Goal: Task Accomplishment & Management: Manage account settings

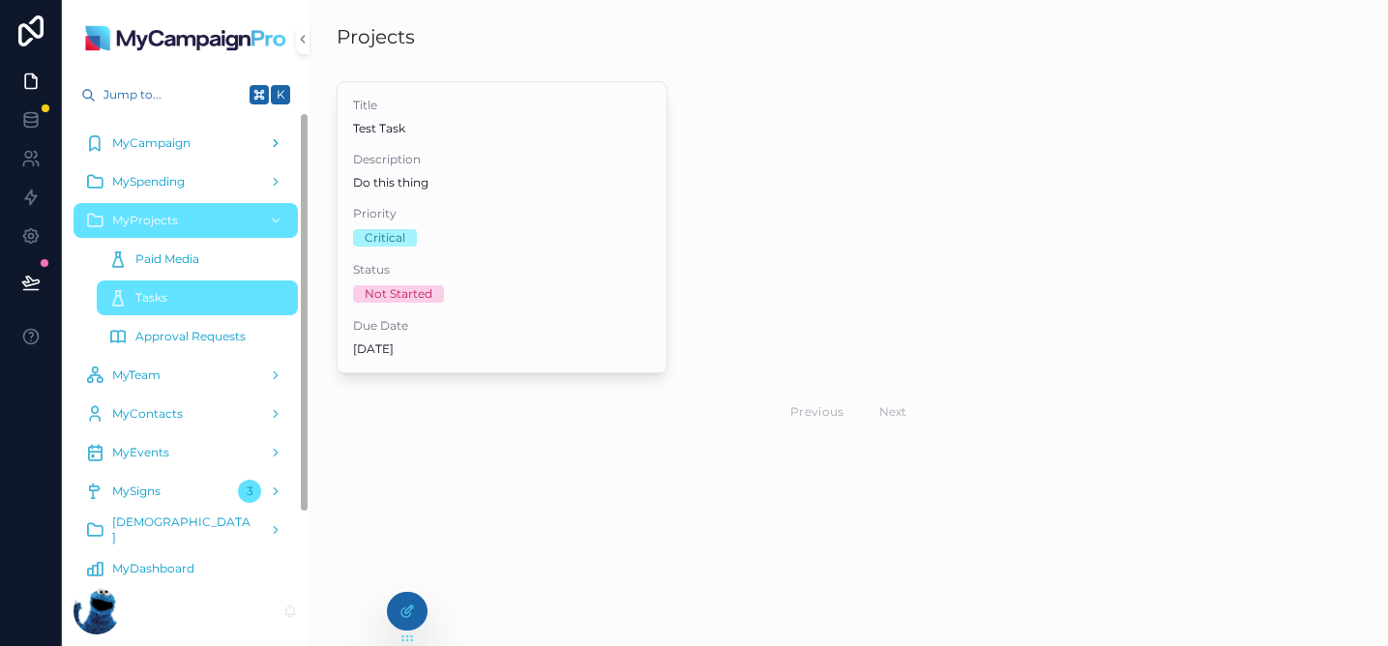
click at [181, 147] on span "MyCampaign" at bounding box center [151, 142] width 78 height 15
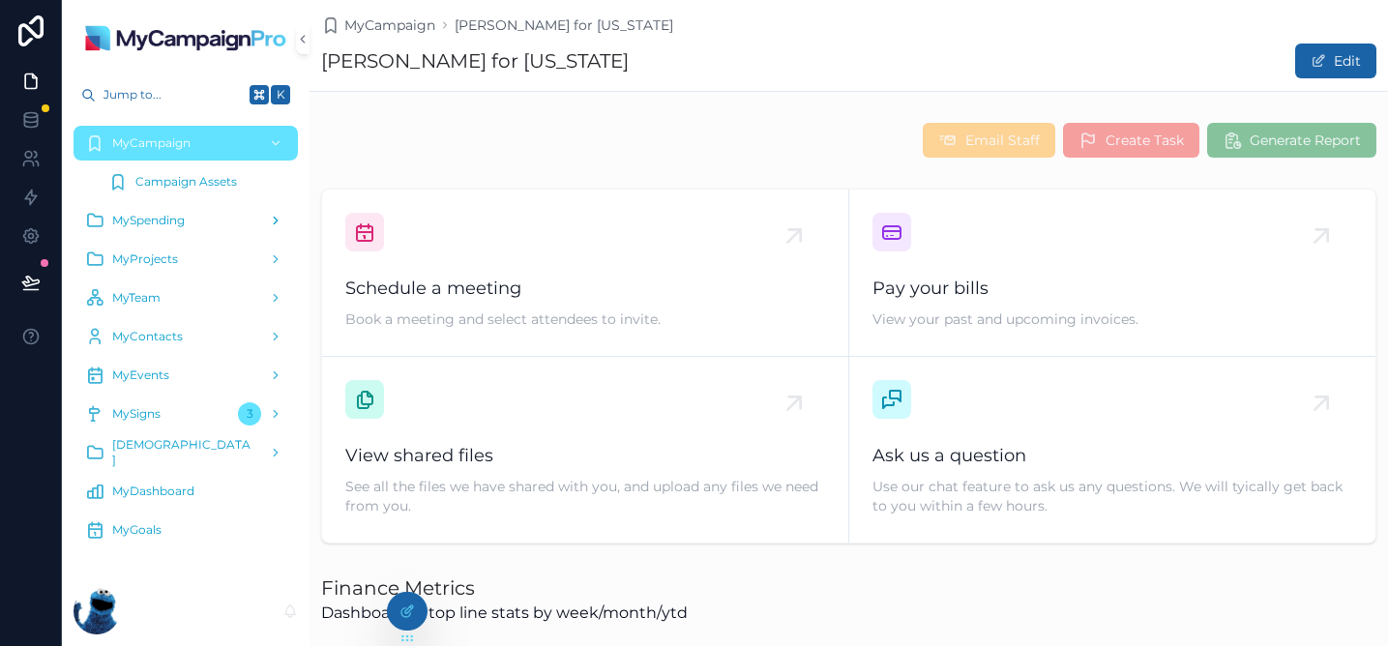
click at [161, 223] on span "MySpending" at bounding box center [148, 220] width 73 height 15
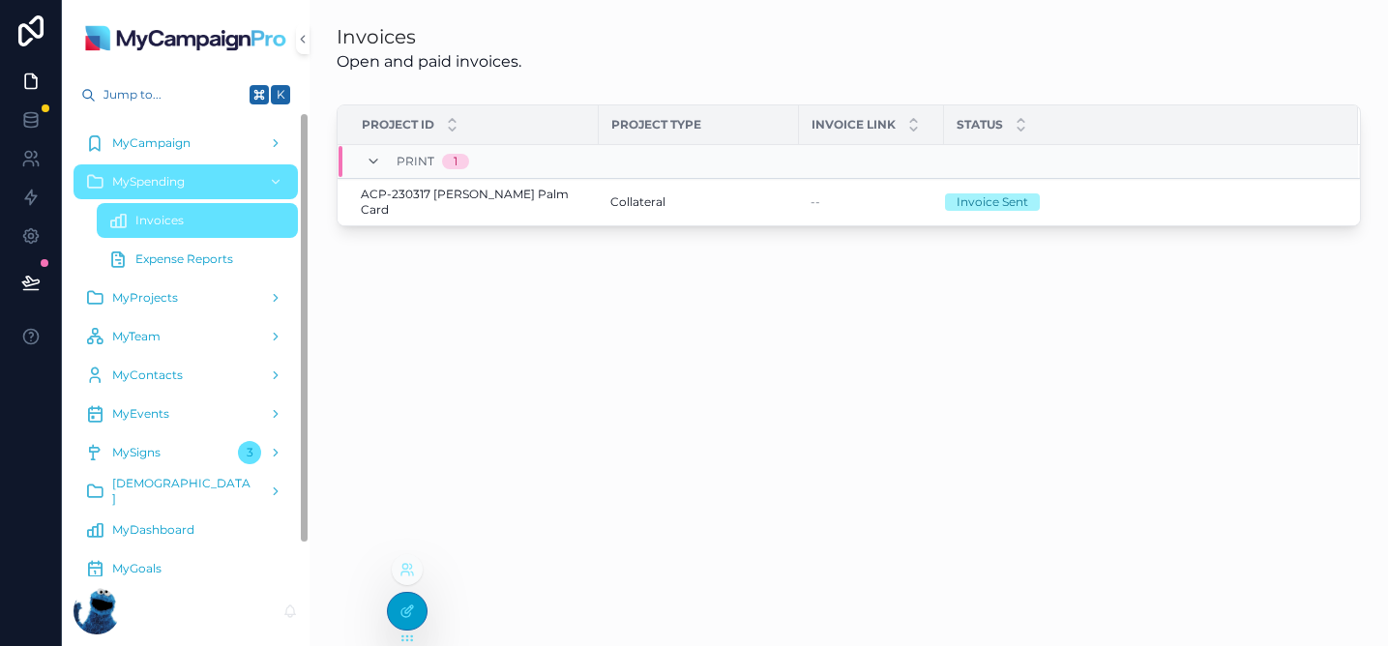
click at [409, 602] on div at bounding box center [407, 611] width 39 height 37
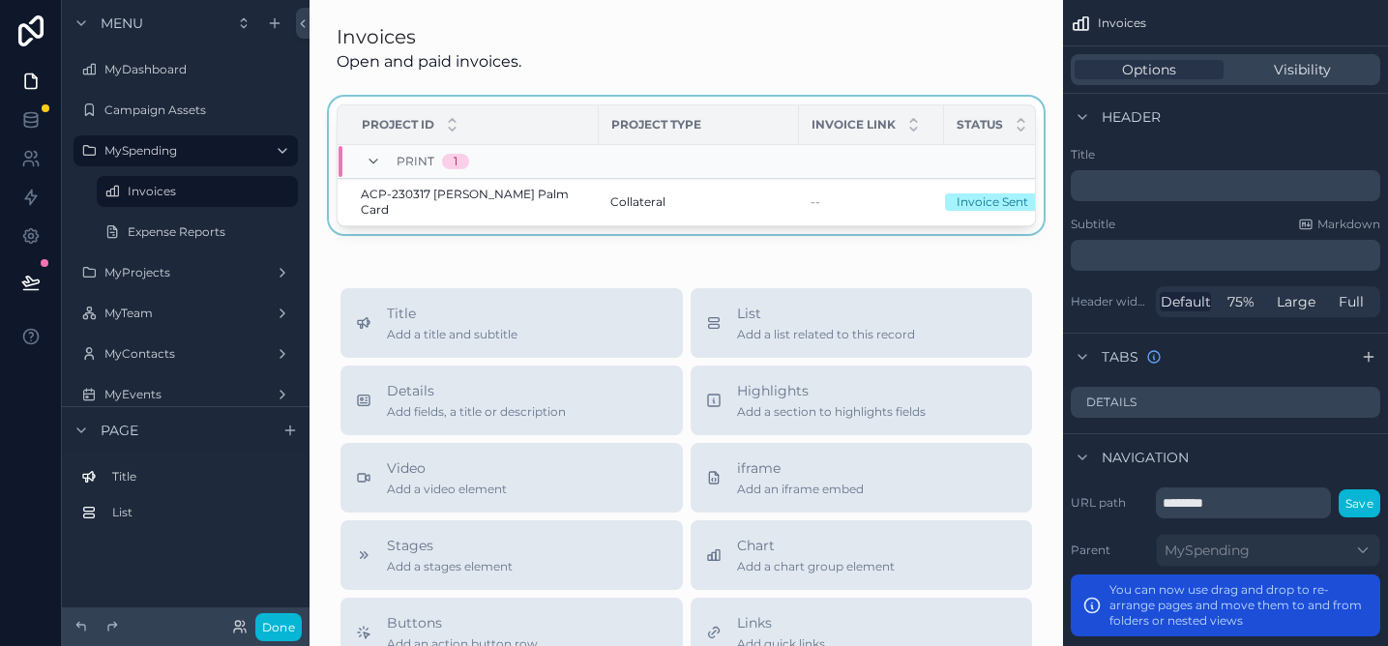
click at [808, 172] on div "Print 1" at bounding box center [641, 161] width 605 height 31
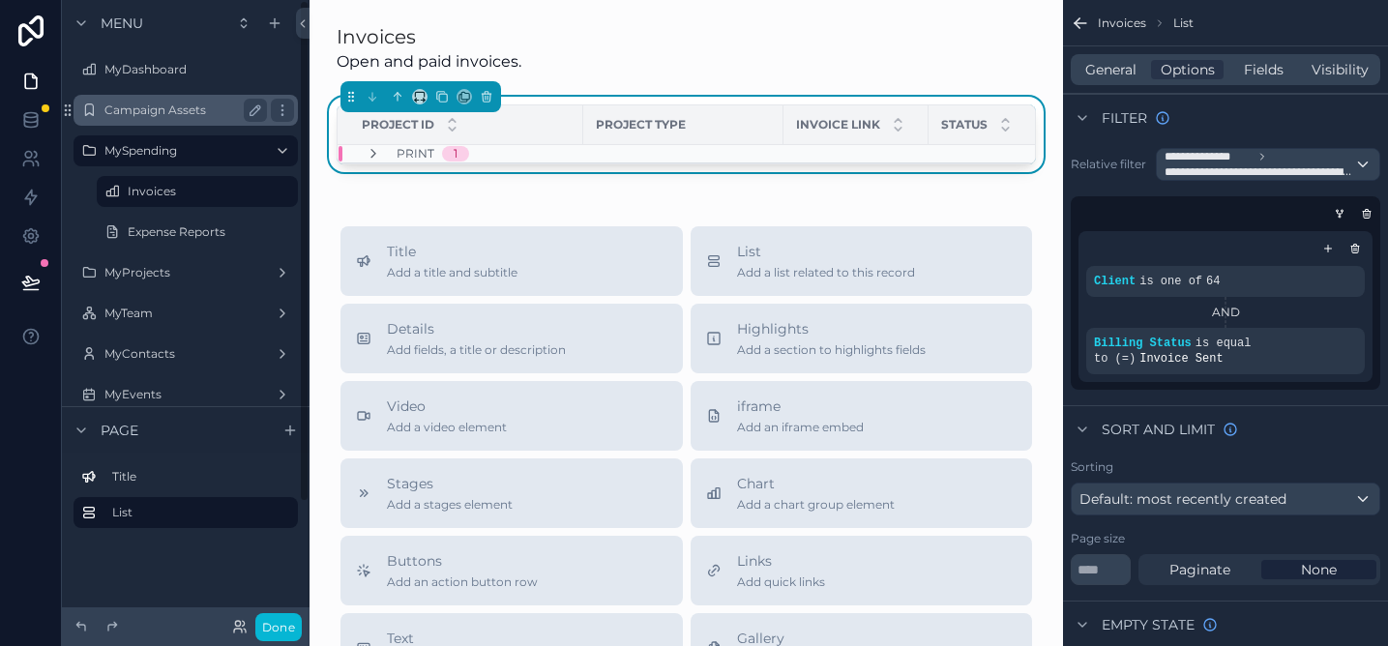
click at [183, 107] on label "Campaign Assets" at bounding box center [181, 110] width 155 height 15
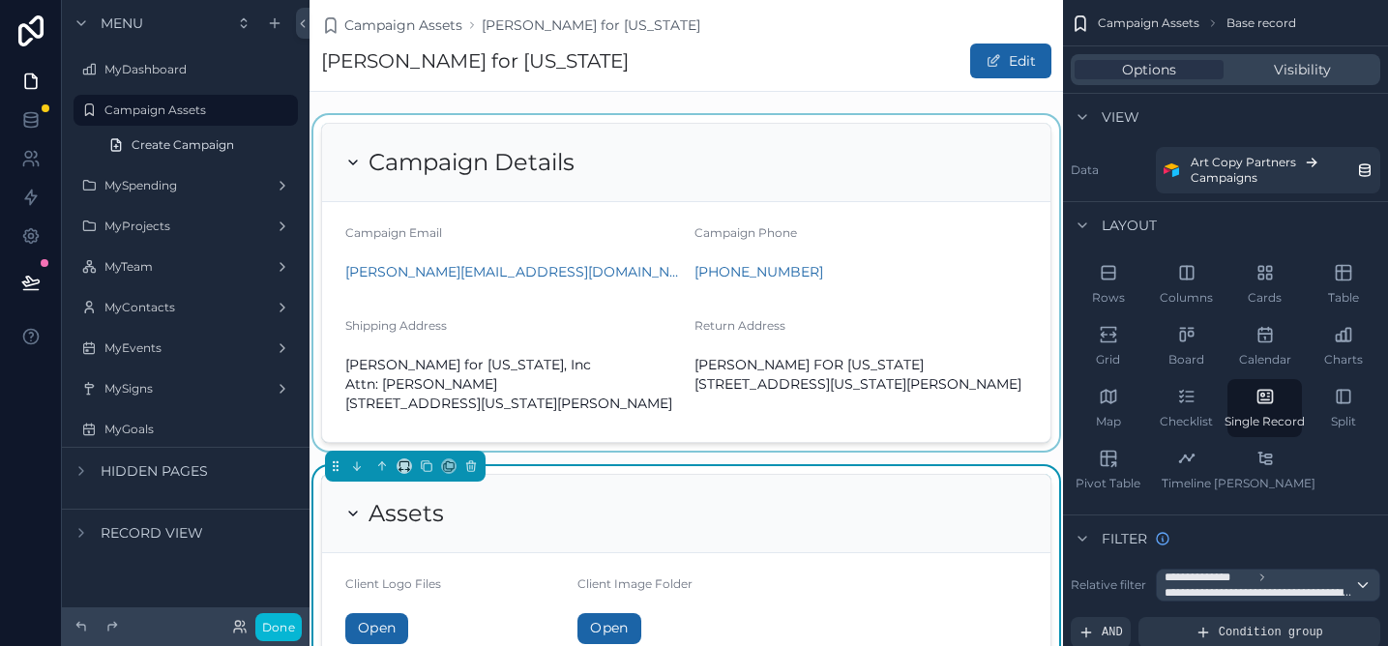
click at [622, 240] on div "scrollable content" at bounding box center [687, 283] width 754 height 336
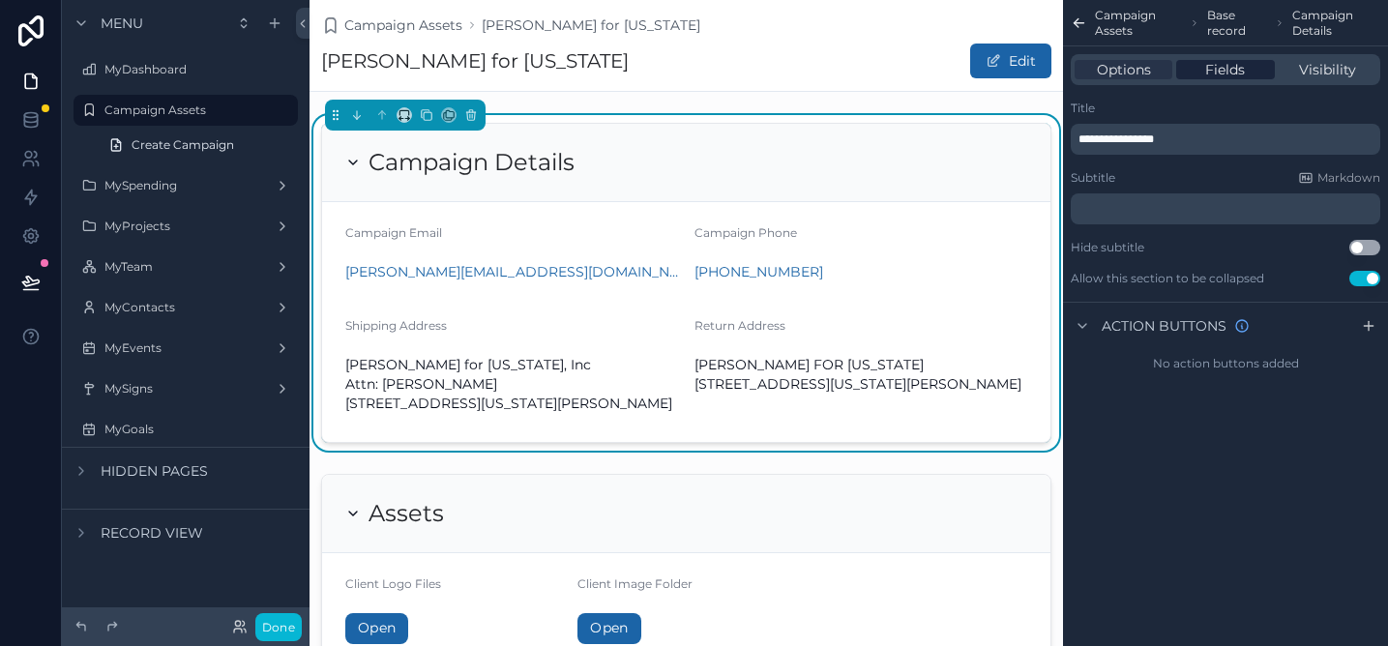
click at [1226, 70] on span "Fields" at bounding box center [1225, 69] width 40 height 19
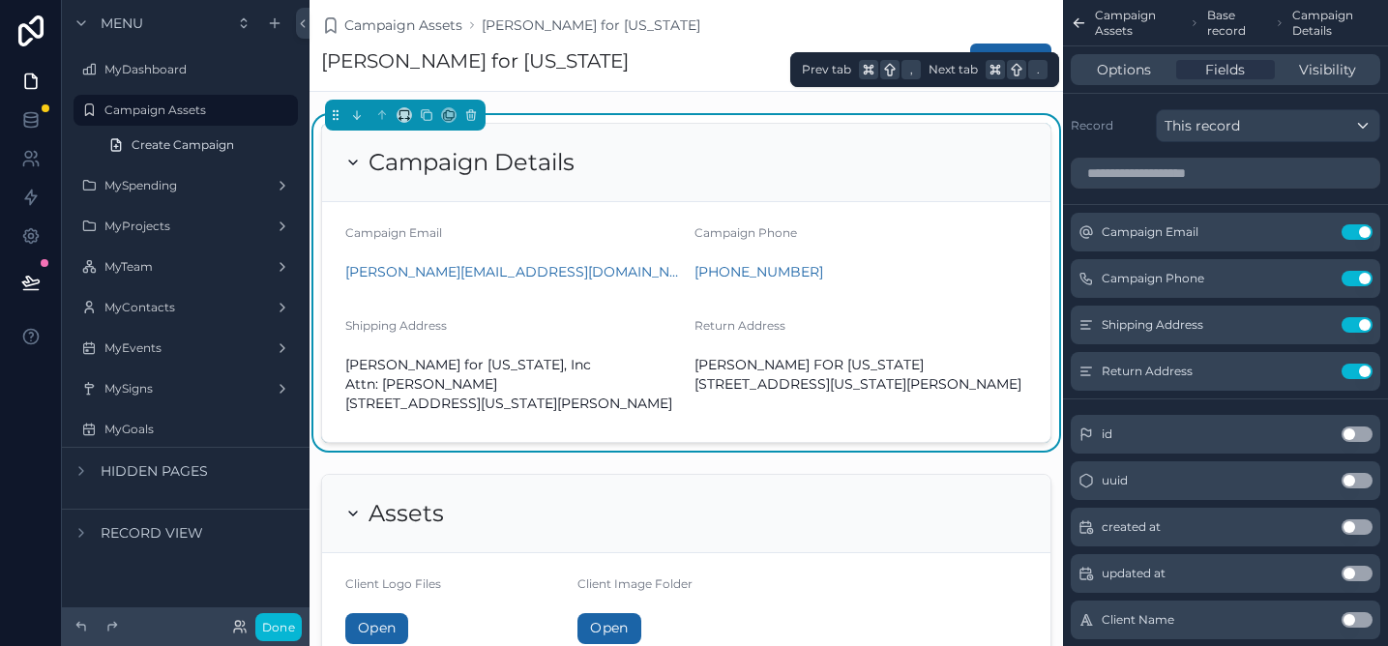
click at [1319, 86] on div "Options Fields Visibility" at bounding box center [1225, 69] width 325 height 46
click at [1317, 74] on span "Visibility" at bounding box center [1327, 69] width 57 height 19
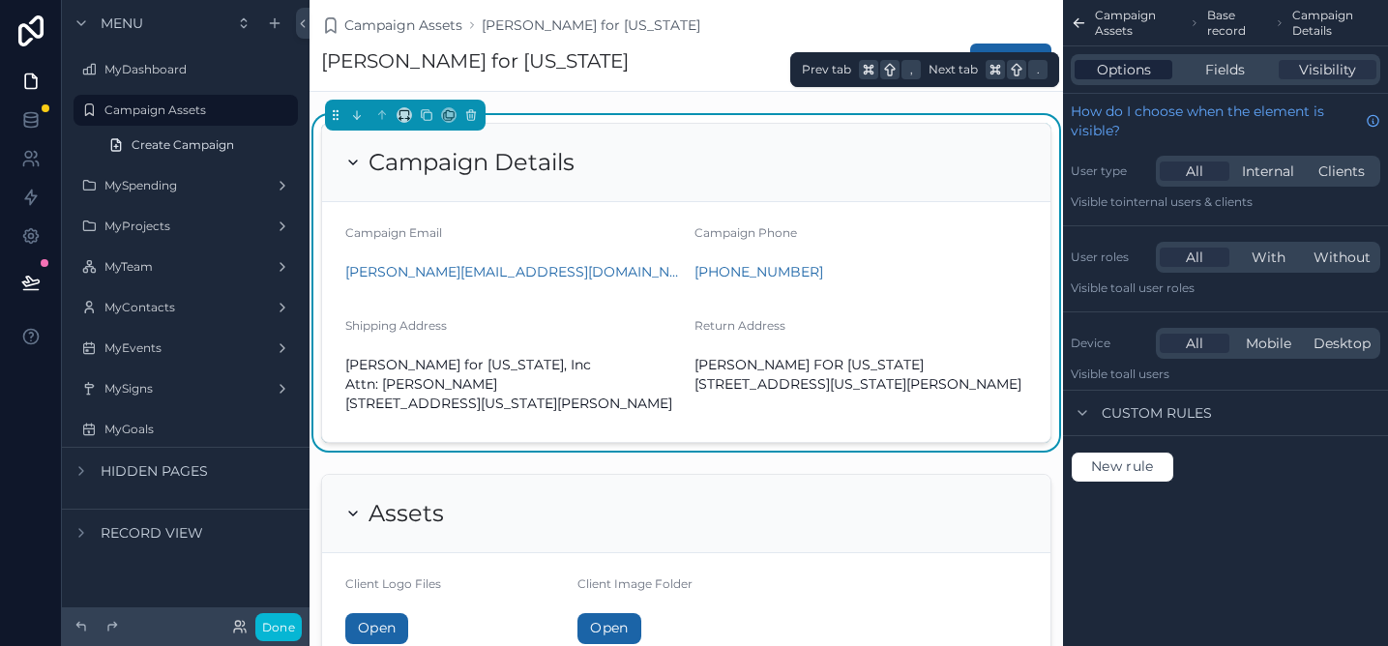
click at [1130, 67] on span "Options" at bounding box center [1124, 69] width 54 height 19
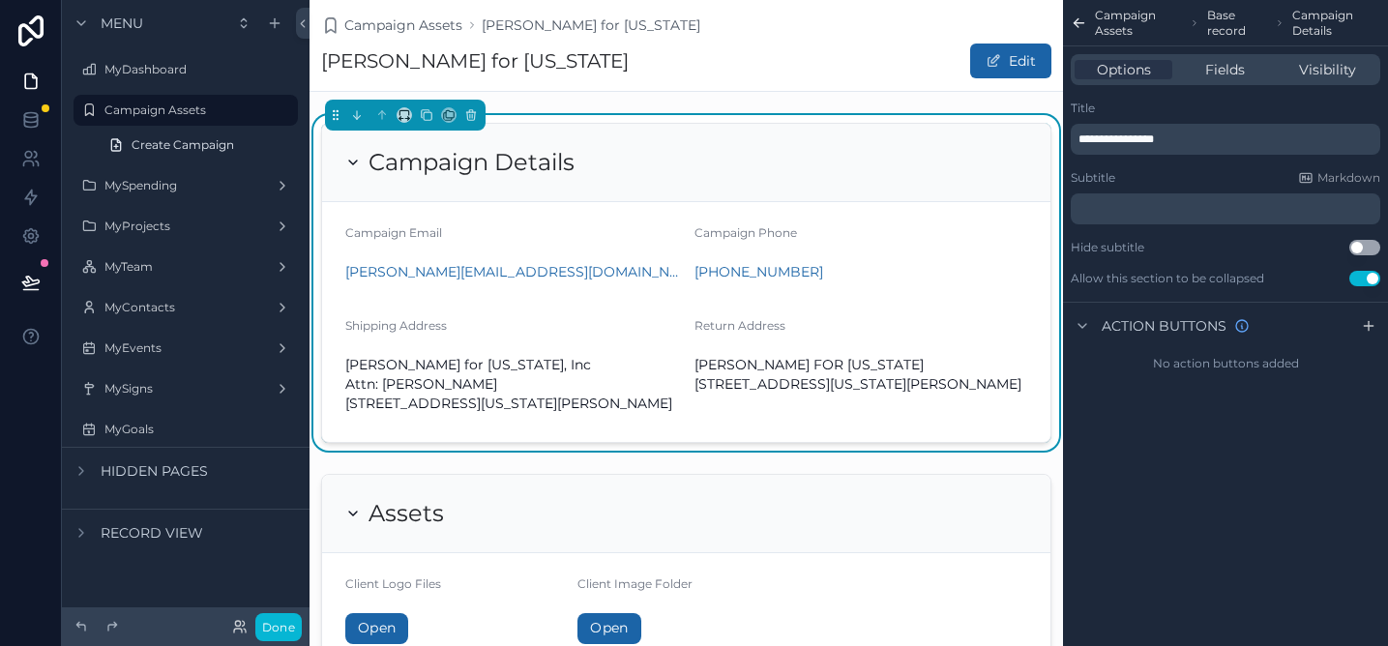
click at [754, 283] on div "[PHONE_NUMBER]" at bounding box center [862, 271] width 334 height 31
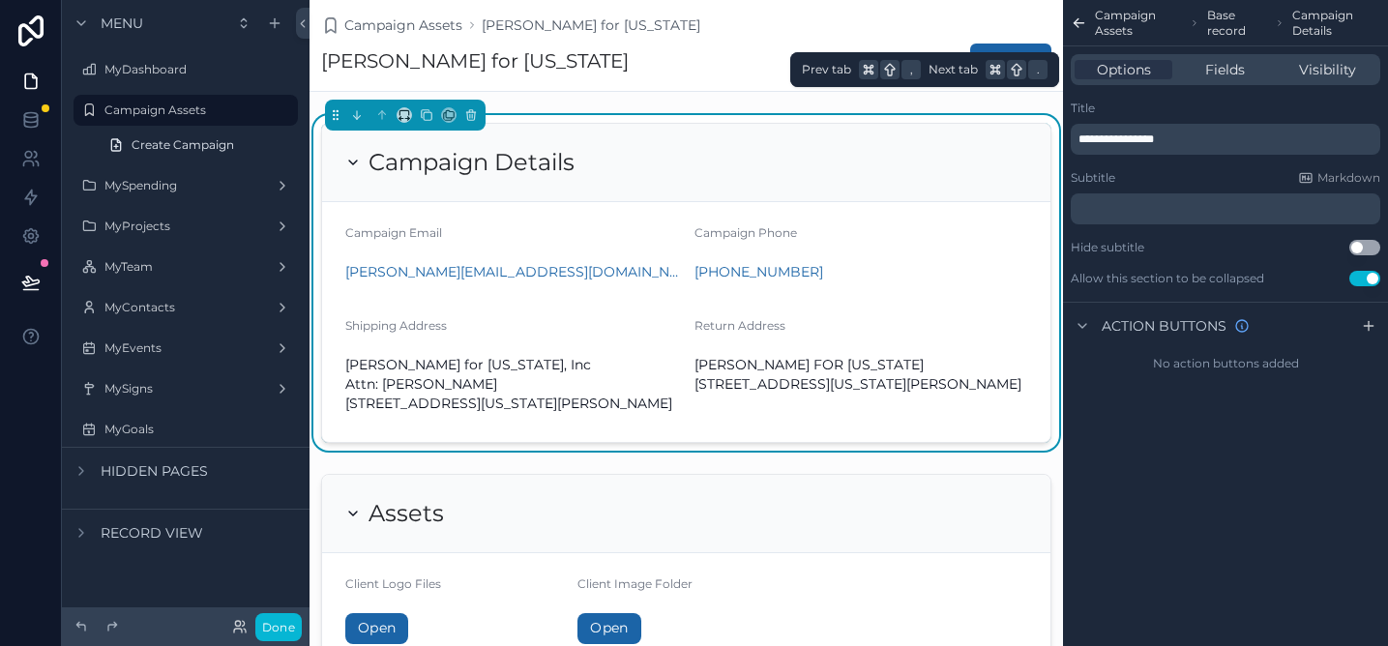
click at [1309, 81] on div "Options Fields Visibility" at bounding box center [1226, 69] width 310 height 31
click at [1315, 74] on span "Visibility" at bounding box center [1327, 69] width 57 height 19
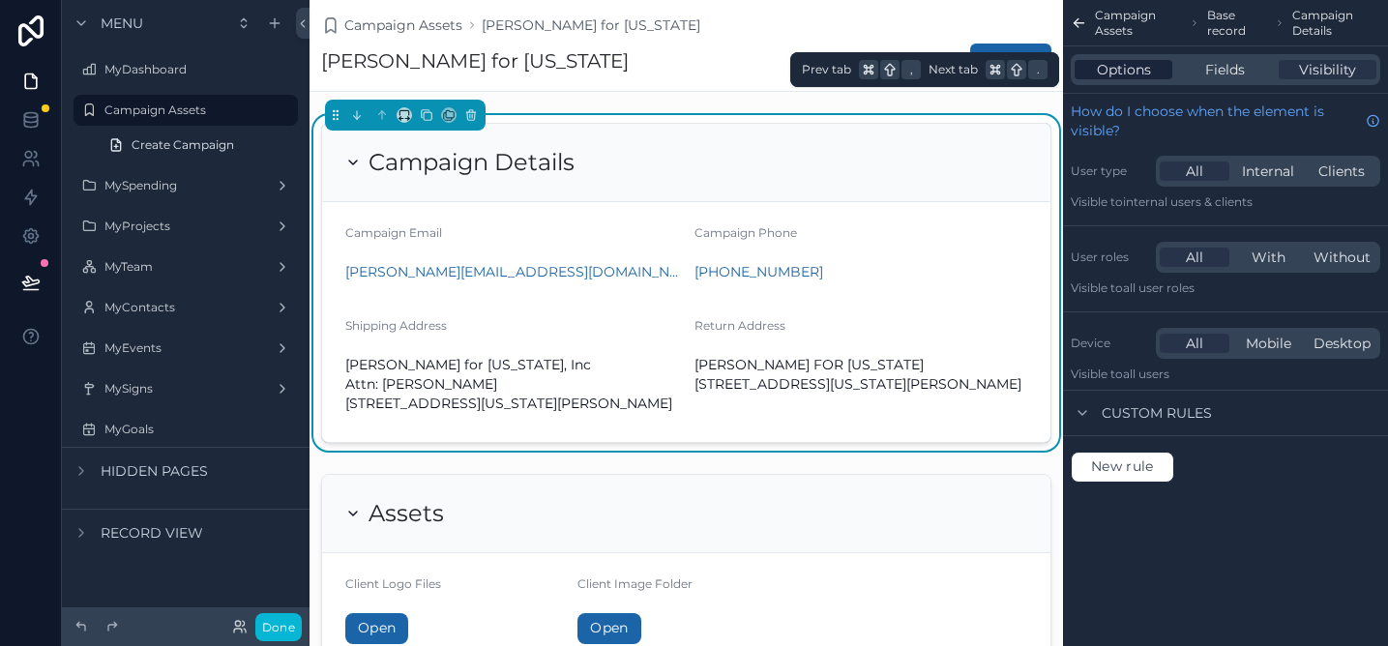
click at [1108, 65] on span "Options" at bounding box center [1124, 69] width 54 height 19
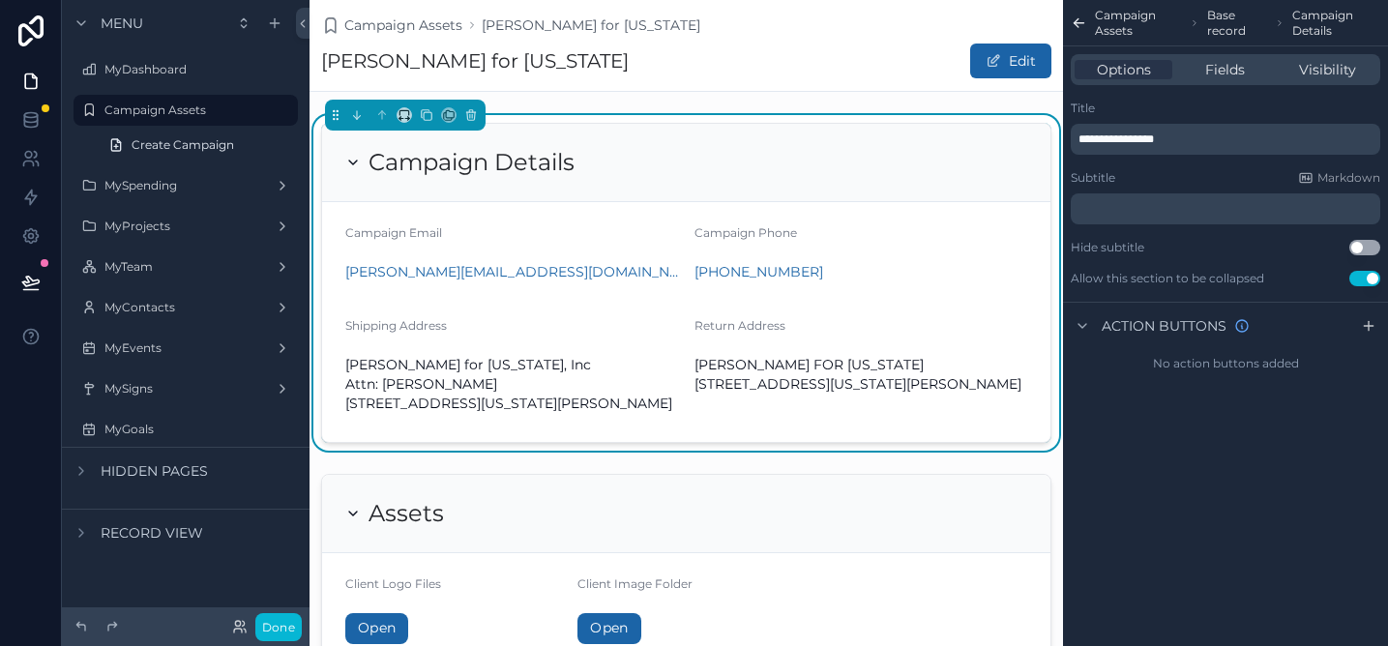
click at [836, 66] on div "Burt Jones for Georgia Edit" at bounding box center [686, 61] width 730 height 37
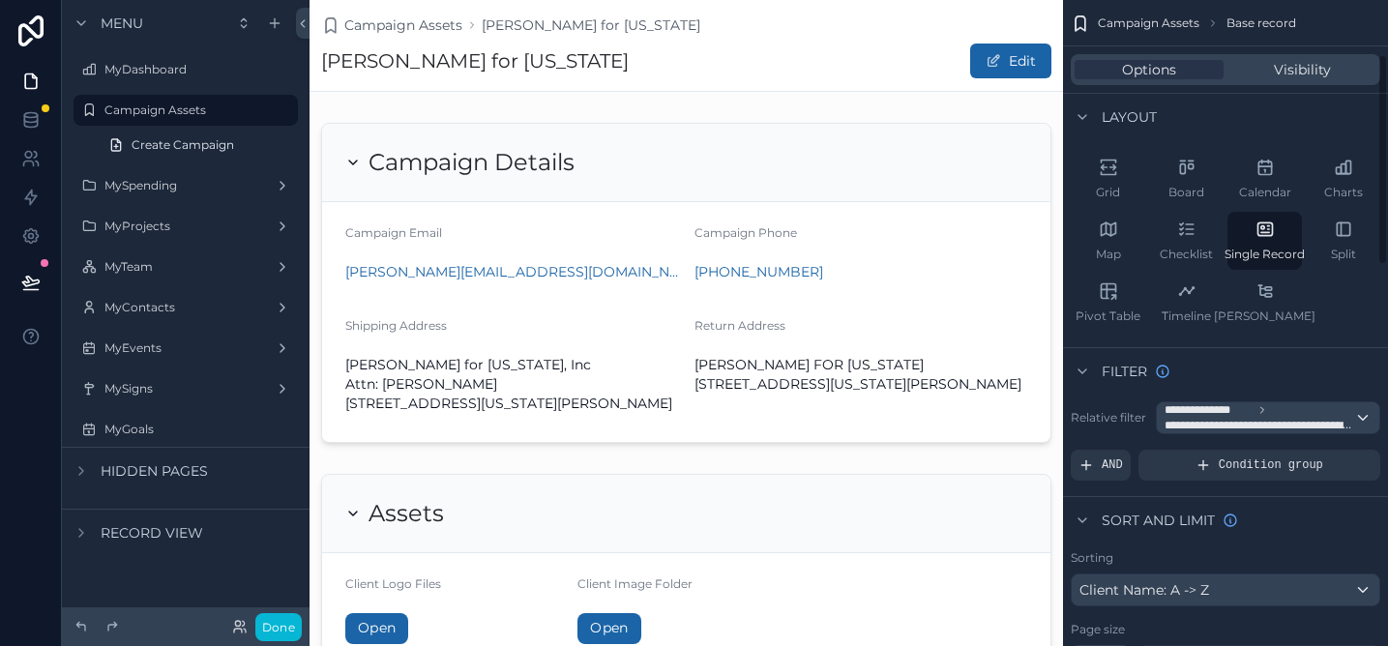
scroll to position [175, 0]
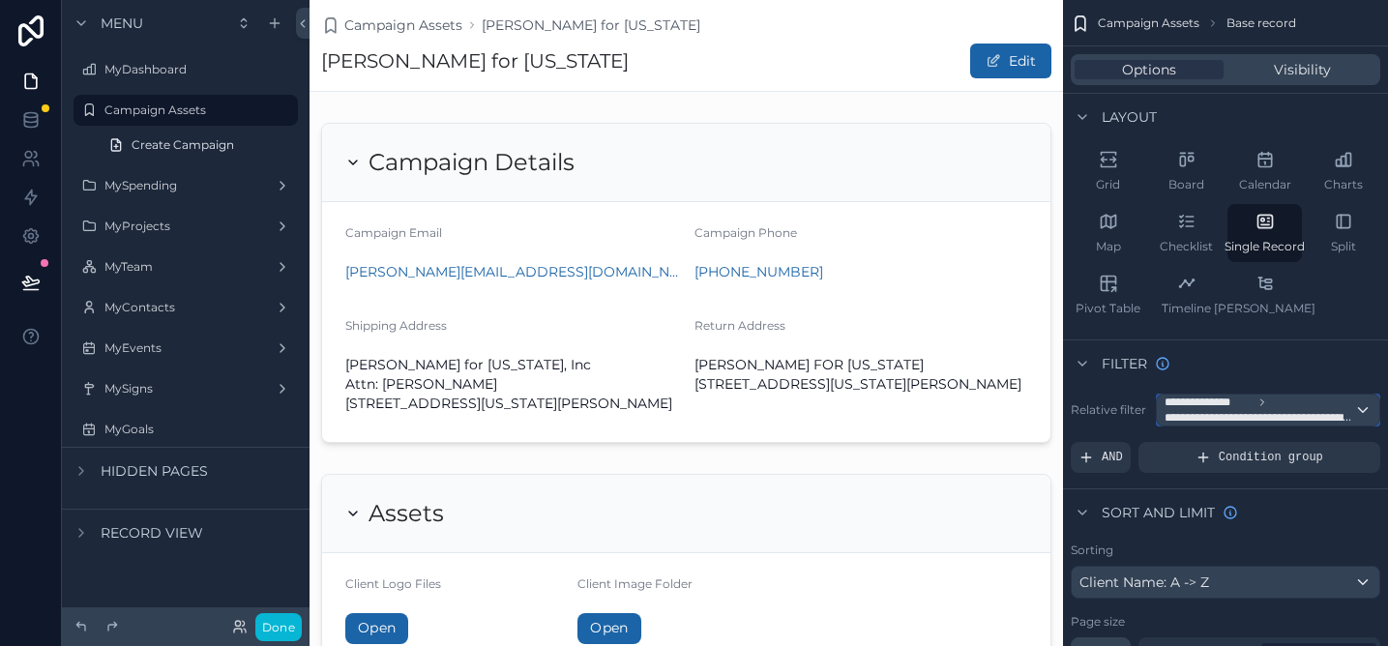
click at [1246, 416] on span "**********" at bounding box center [1260, 417] width 190 height 15
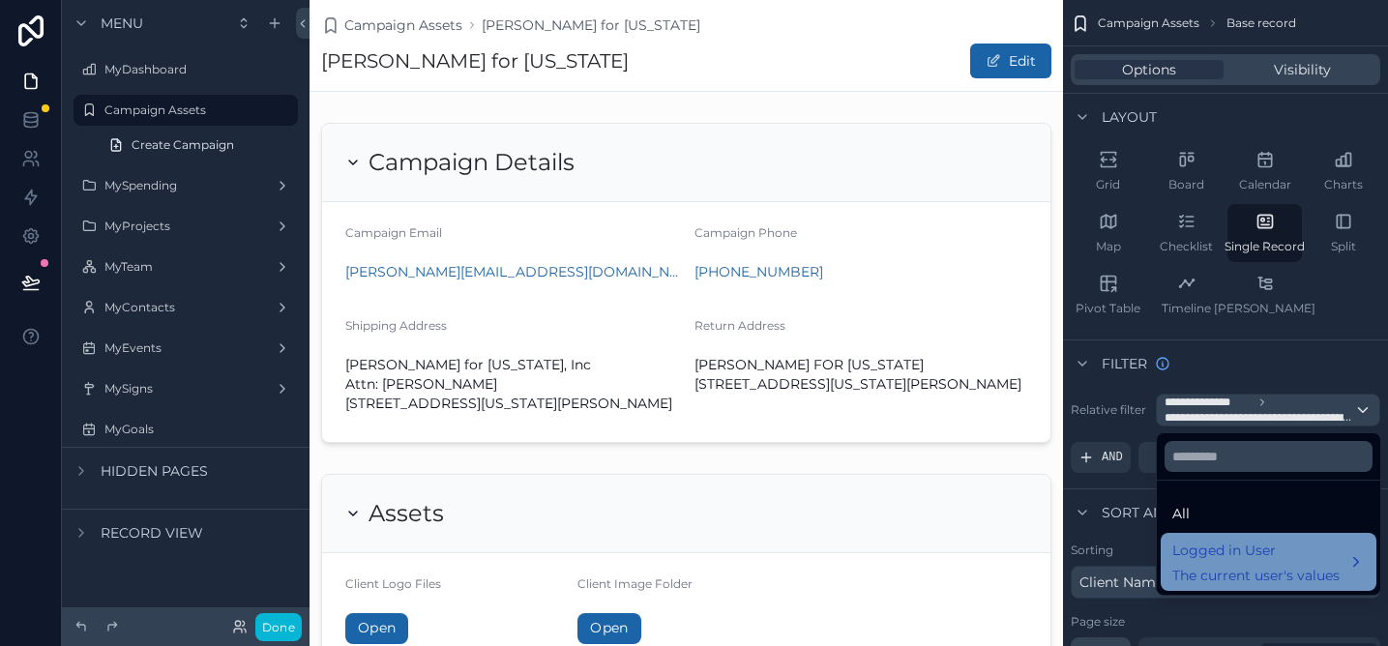
click at [1276, 552] on span "Logged in User" at bounding box center [1256, 550] width 167 height 23
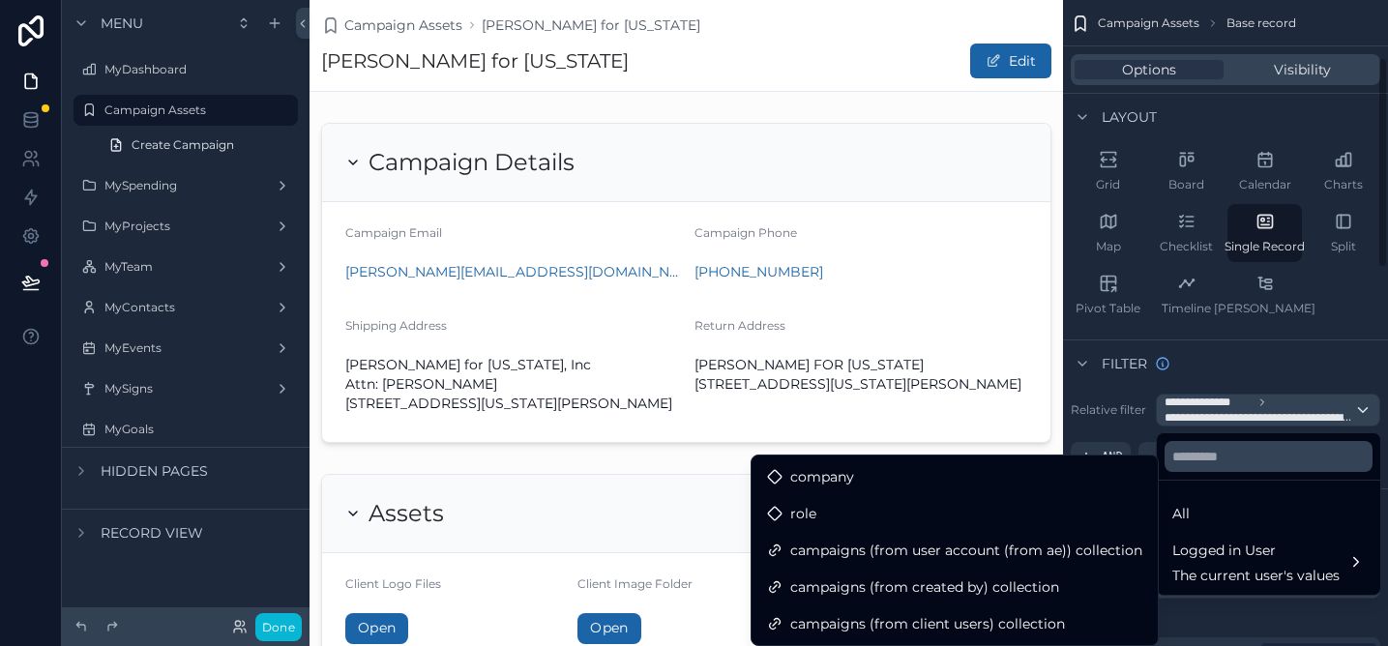
click at [1087, 425] on div "scrollable content" at bounding box center [694, 323] width 1388 height 646
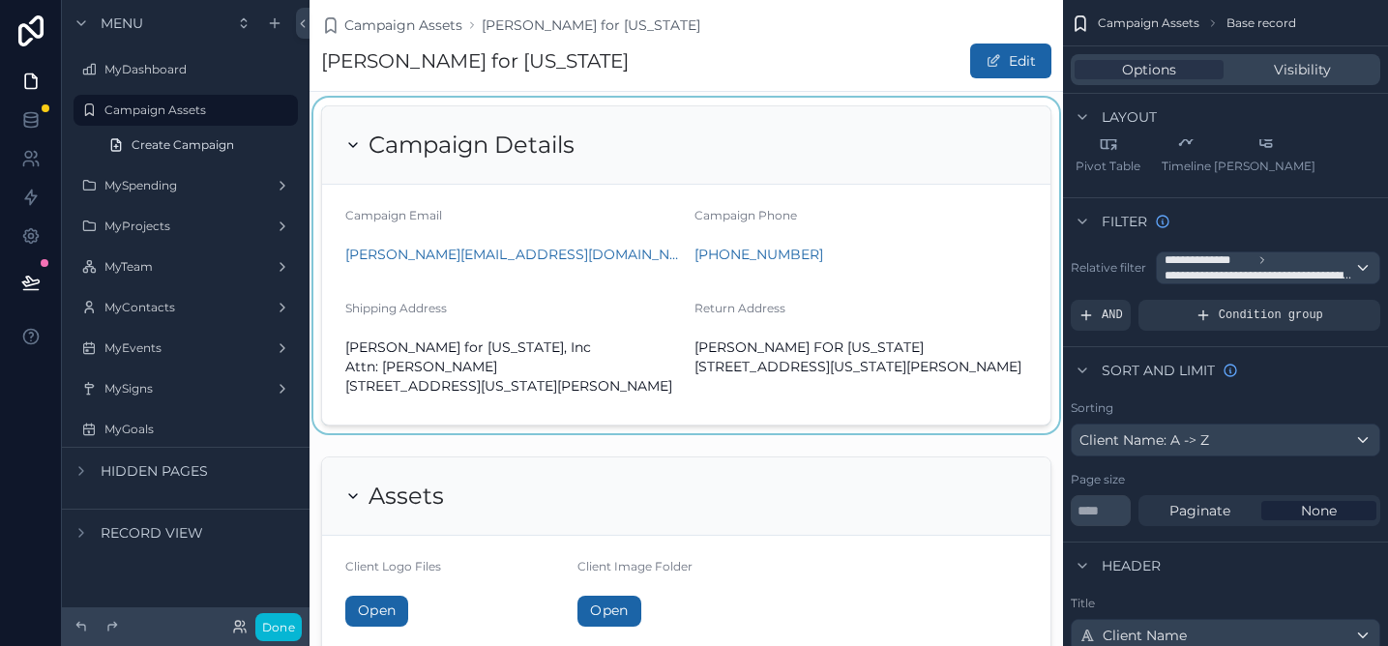
scroll to position [0, 0]
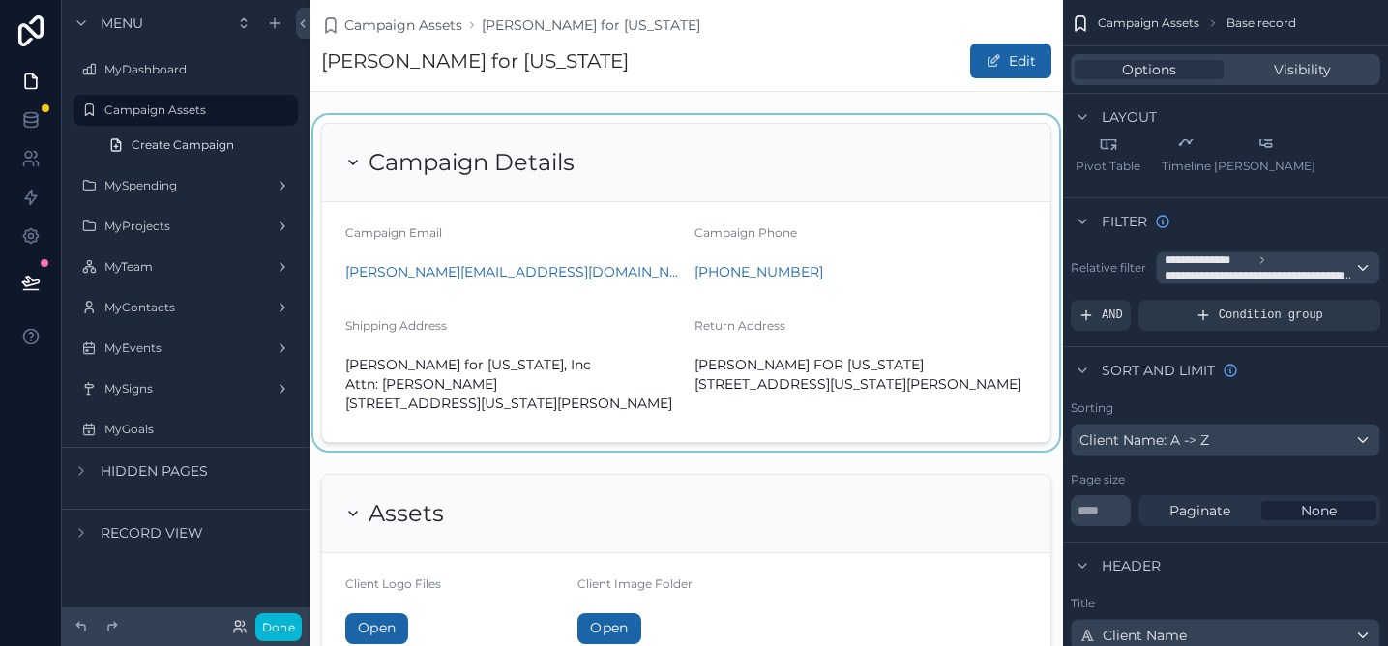
click at [638, 385] on div "scrollable content" at bounding box center [687, 283] width 754 height 336
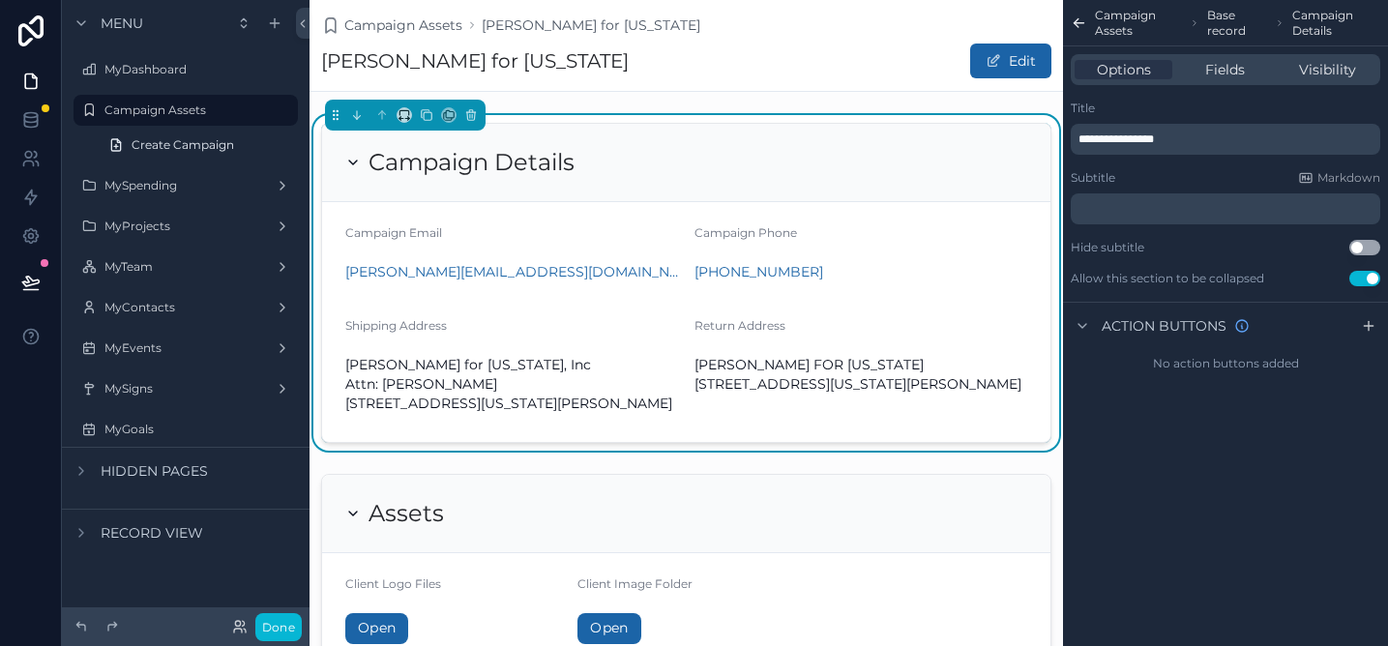
click at [1068, 18] on div "Campaign Assets Base record Campaign Details" at bounding box center [1225, 23] width 325 height 46
click at [1086, 29] on icon "scrollable content" at bounding box center [1079, 23] width 16 height 19
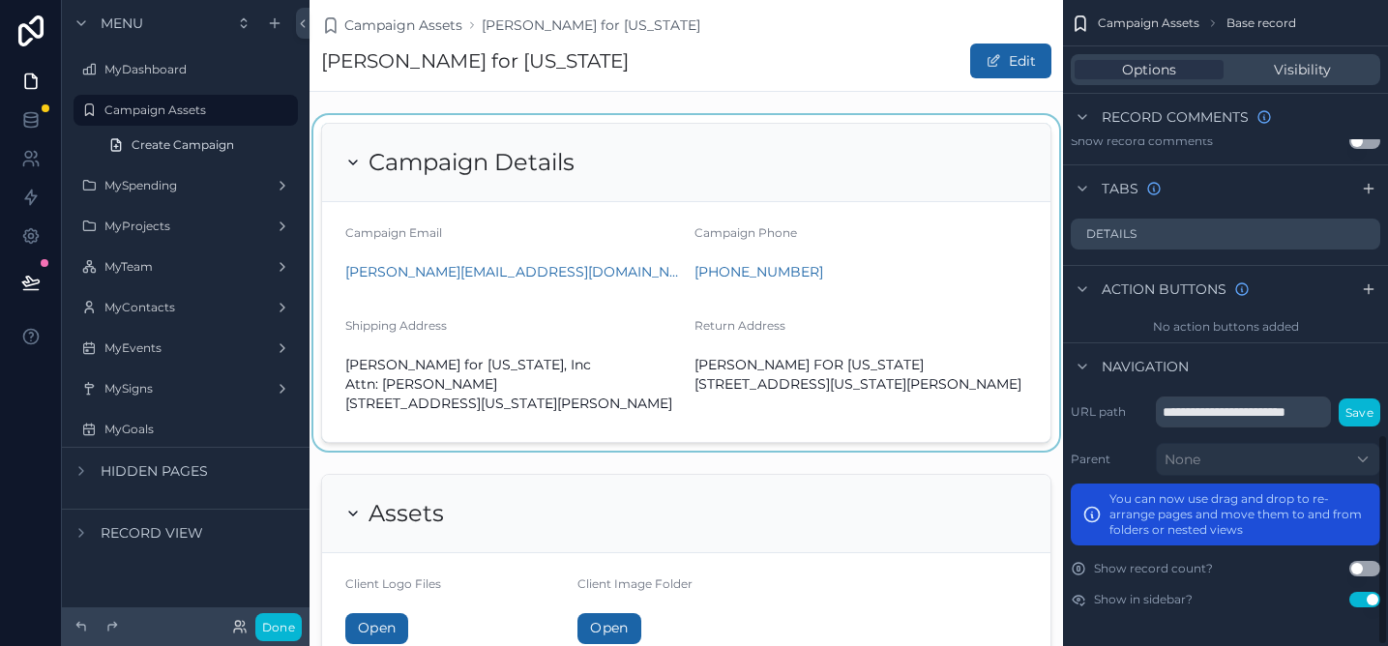
scroll to position [1330, 0]
click at [1260, 417] on input "**********" at bounding box center [1243, 413] width 175 height 31
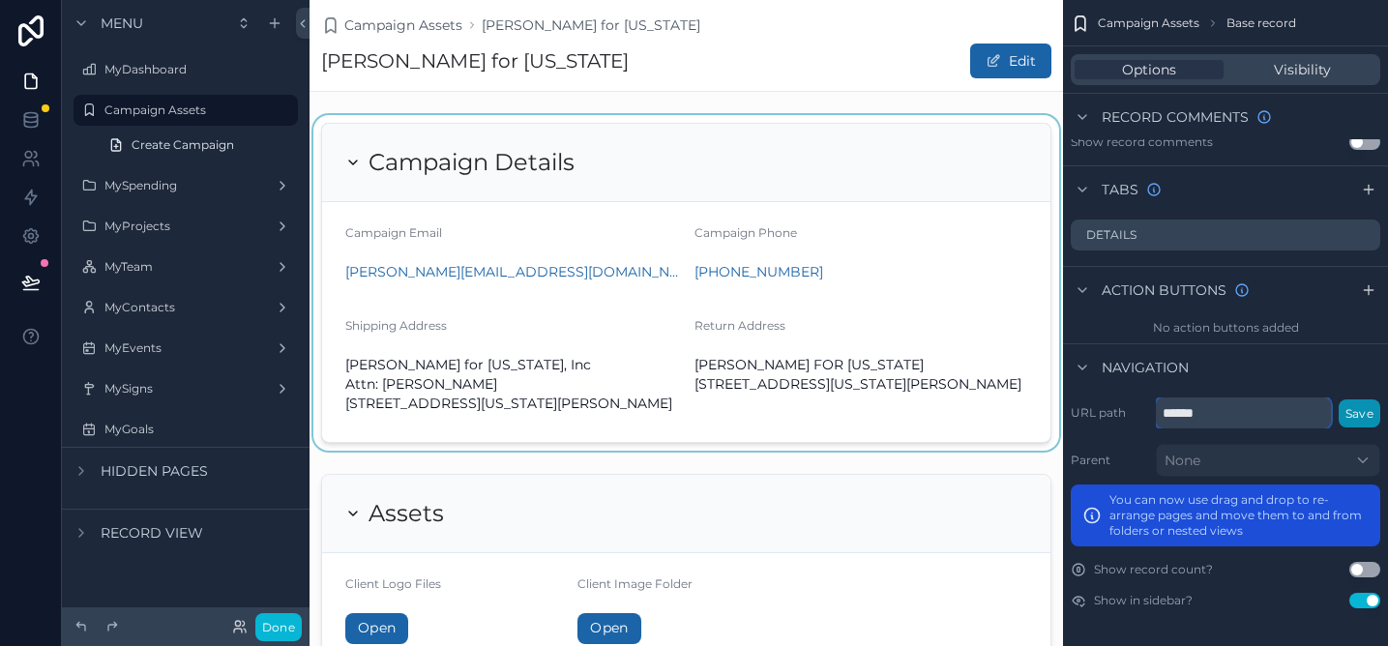
type input "******"
click at [1366, 411] on button "Save" at bounding box center [1360, 414] width 42 height 28
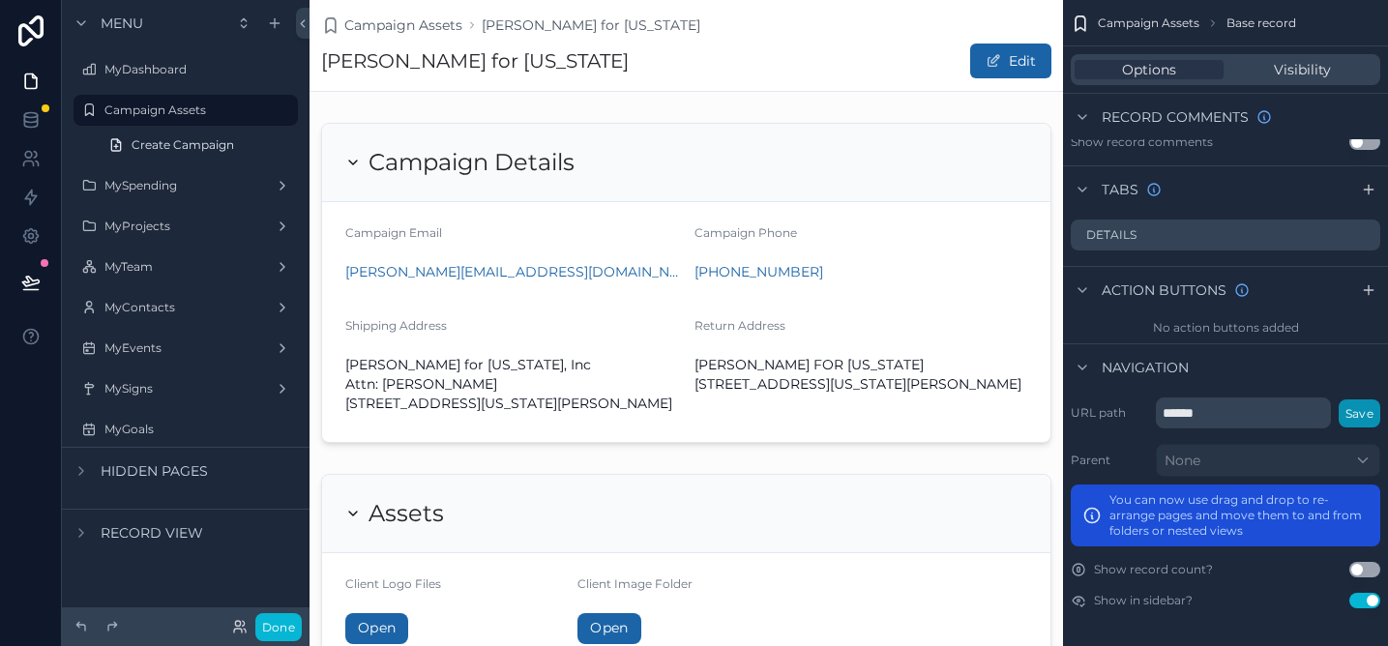
click at [1366, 419] on button "Save" at bounding box center [1360, 414] width 42 height 28
click at [1350, 415] on button "Save" at bounding box center [1360, 413] width 42 height 28
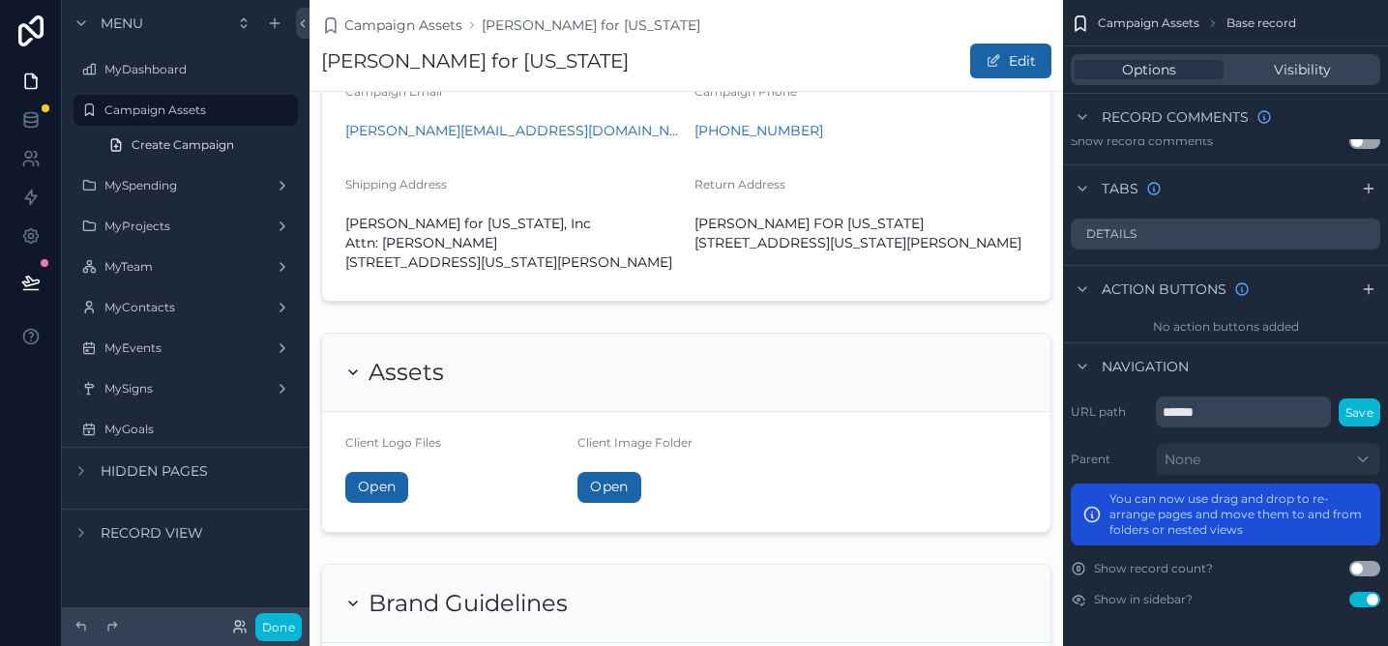
scroll to position [0, 0]
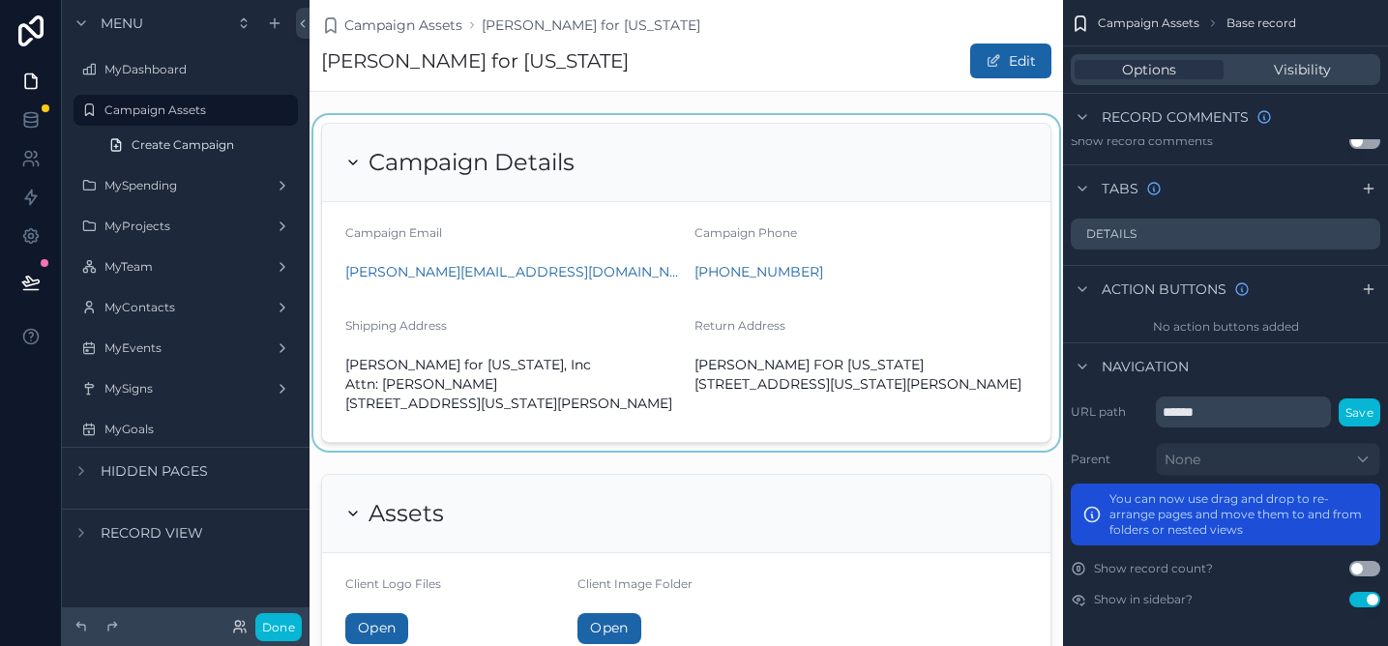
click at [849, 175] on div "scrollable content" at bounding box center [687, 283] width 754 height 336
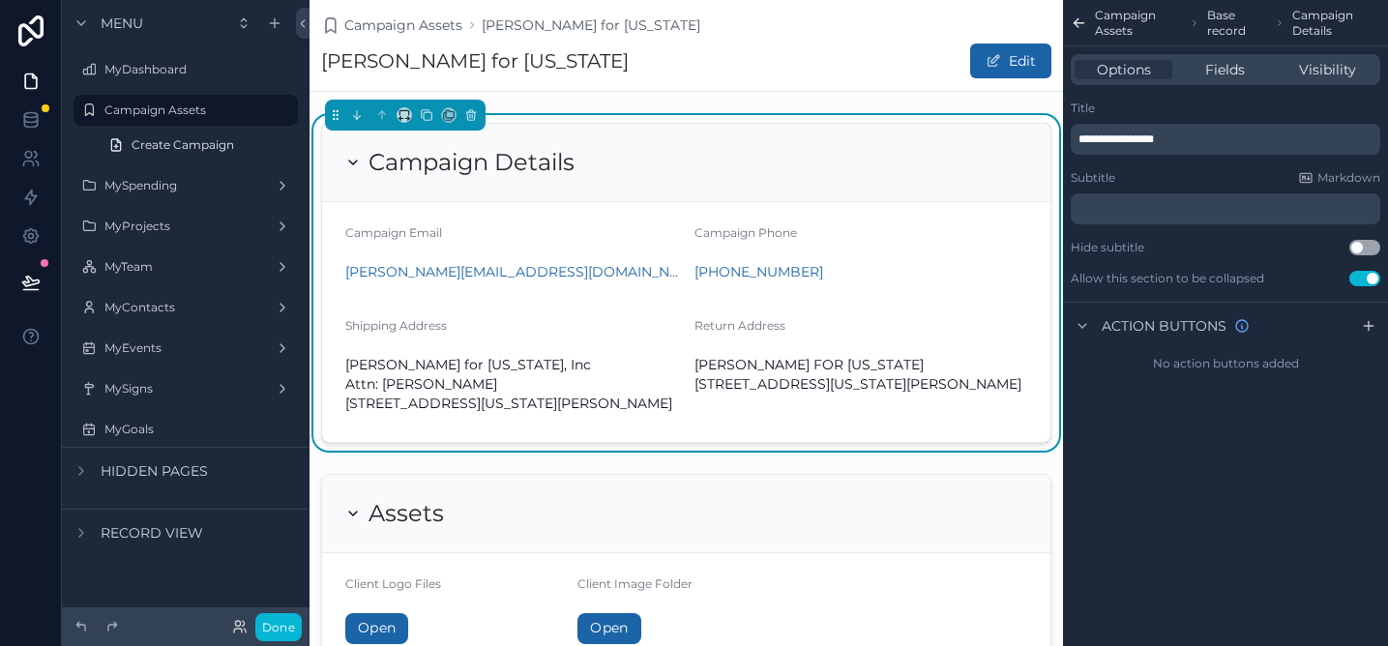
click at [188, 110] on label "Campaign Assets" at bounding box center [181, 110] width 155 height 15
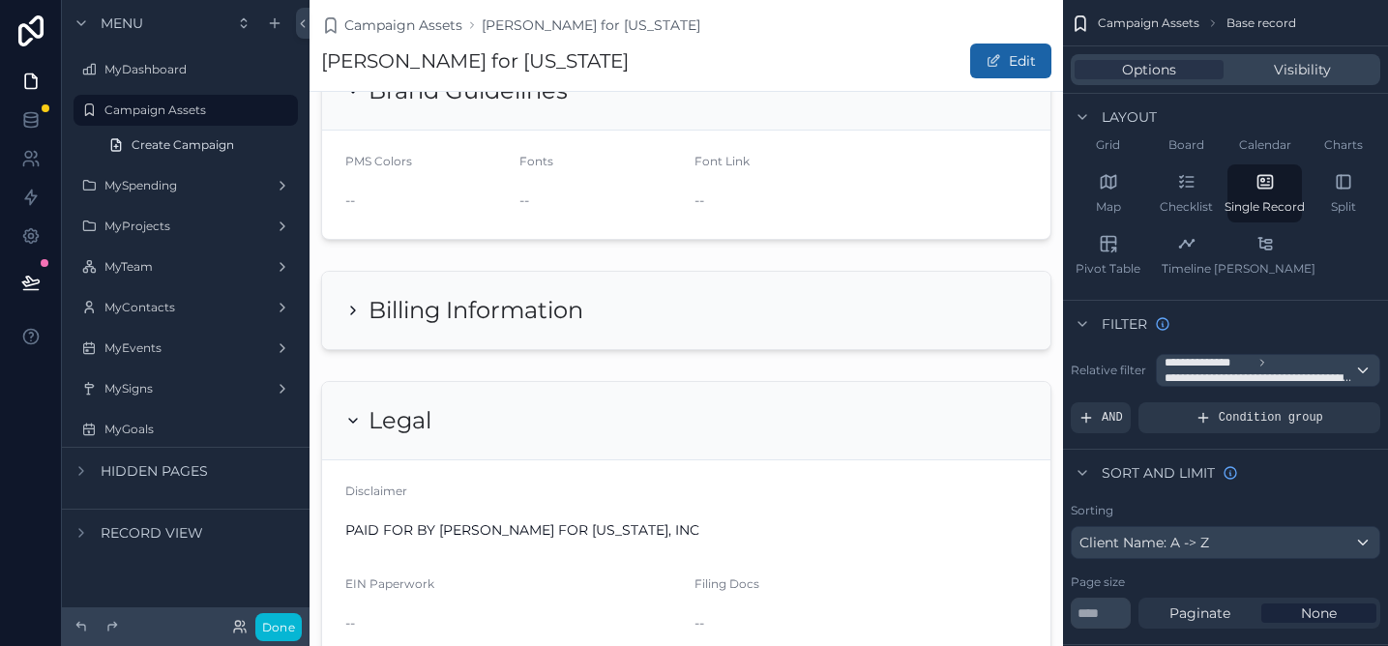
scroll to position [662, 0]
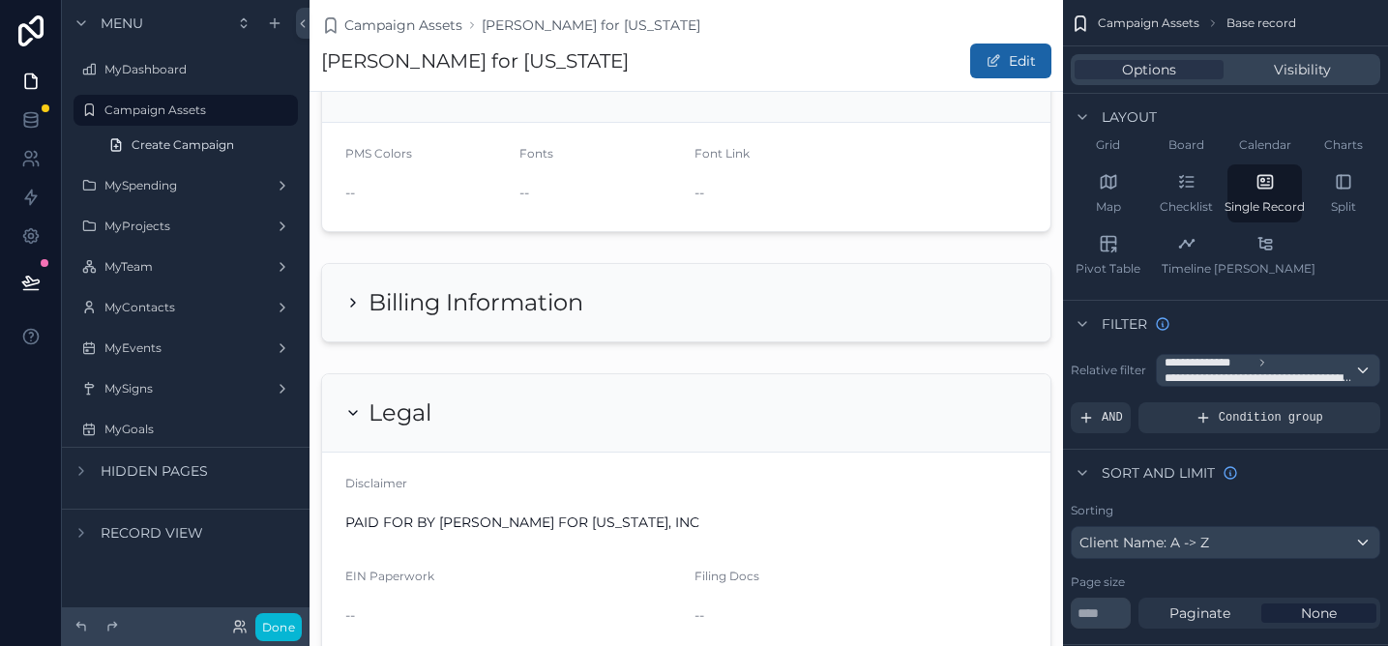
click at [756, 370] on div "Campaign Details Campaign Email andrew@mycampaignpro.com Campaign Phone +1 678-…" at bounding box center [687, 57] width 754 height 1209
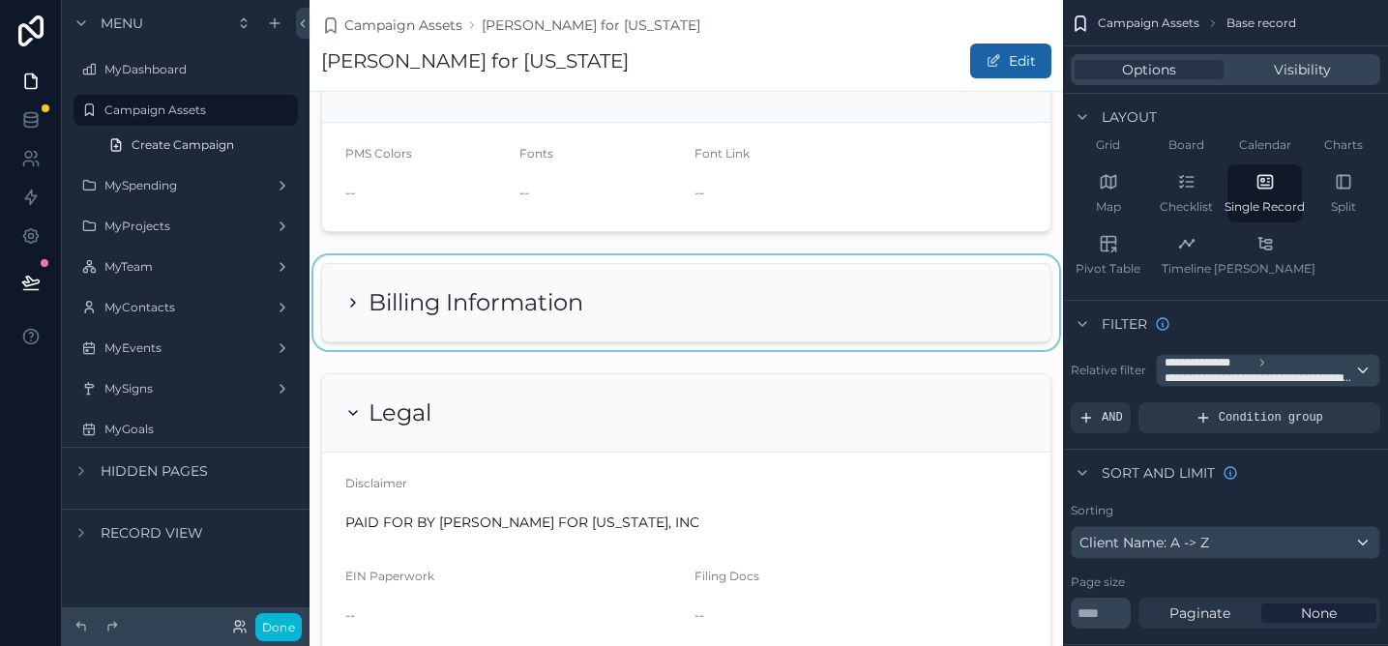
click at [738, 334] on div "scrollable content" at bounding box center [687, 302] width 754 height 95
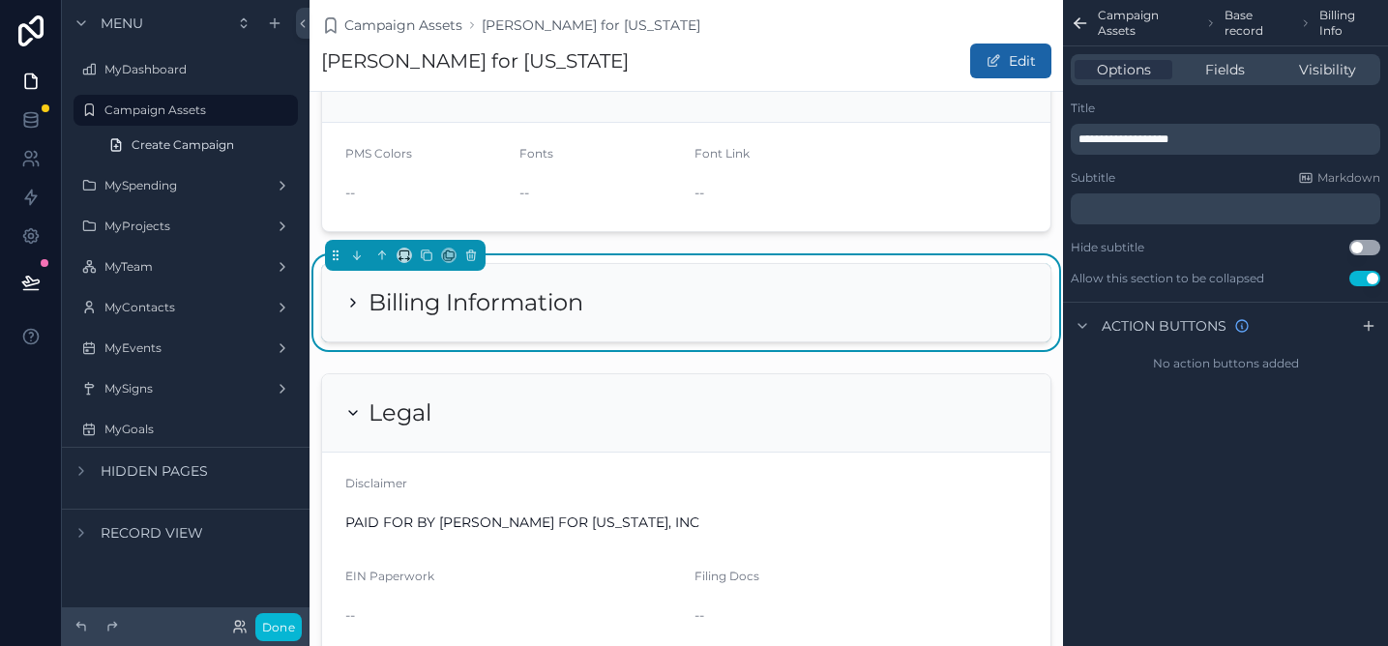
click at [349, 318] on div "Billing Information" at bounding box center [464, 302] width 238 height 31
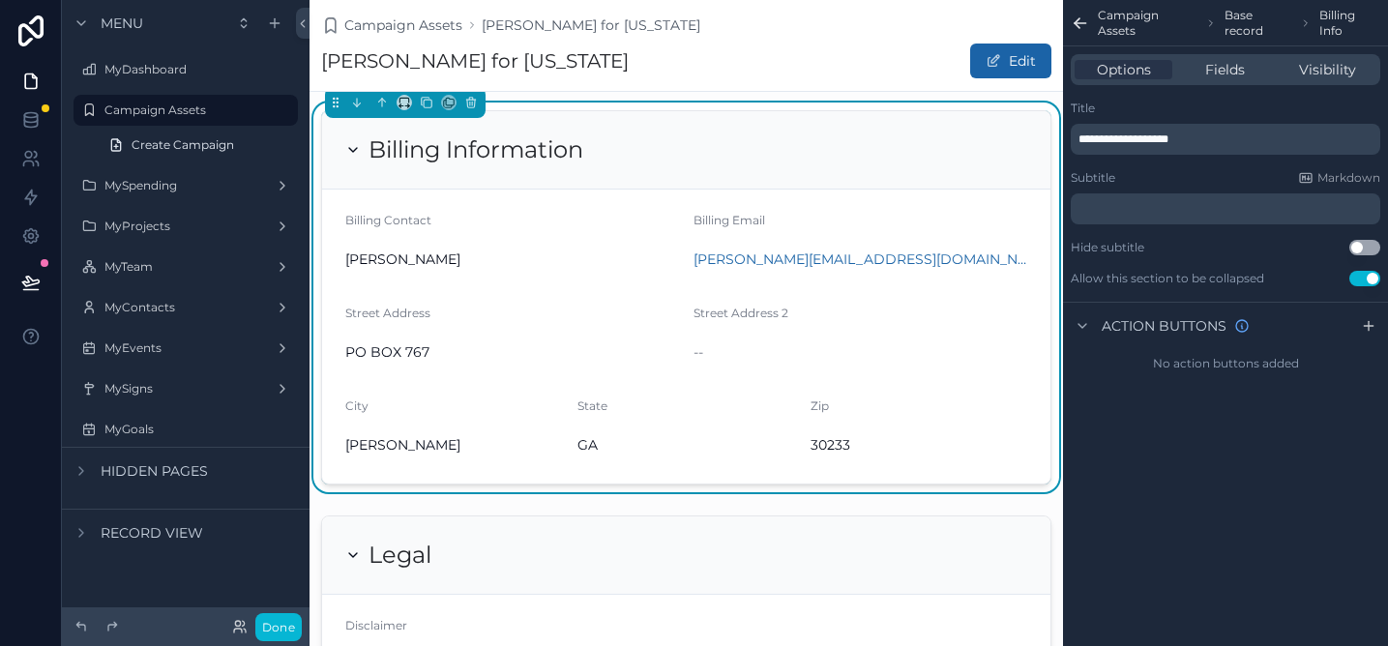
scroll to position [822, 0]
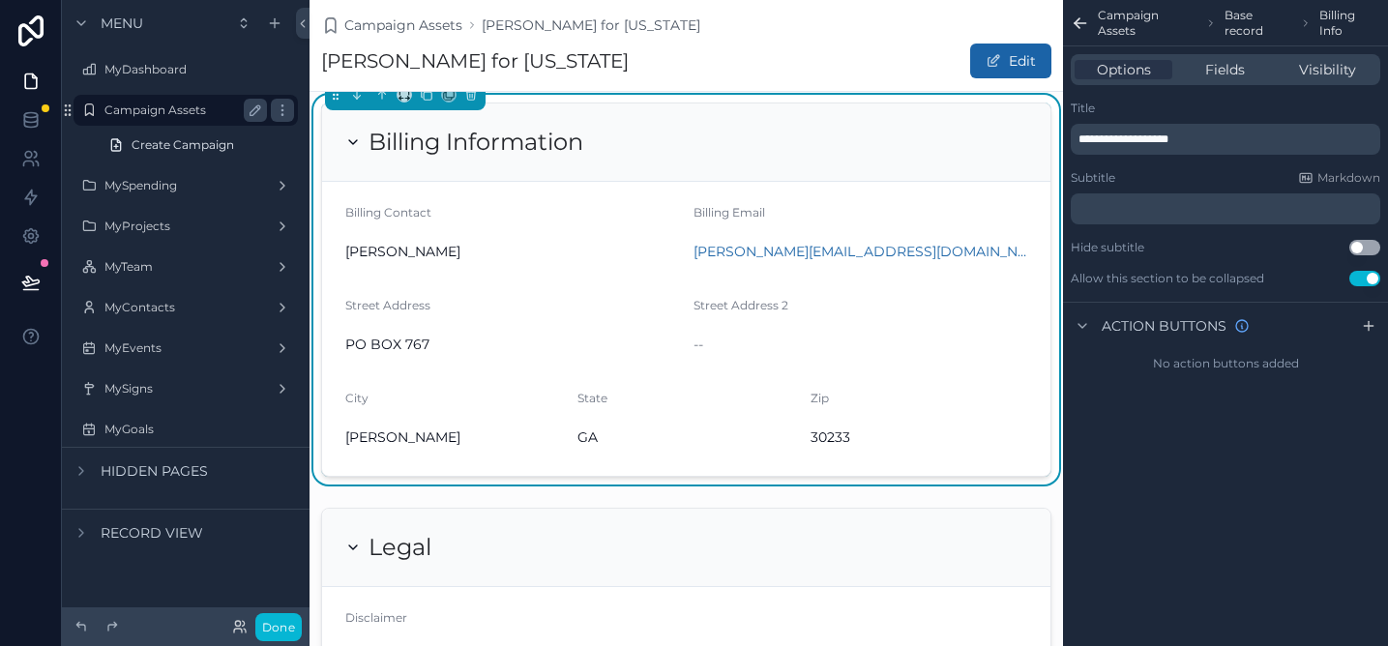
click at [214, 118] on div "Campaign Assets" at bounding box center [185, 110] width 163 height 23
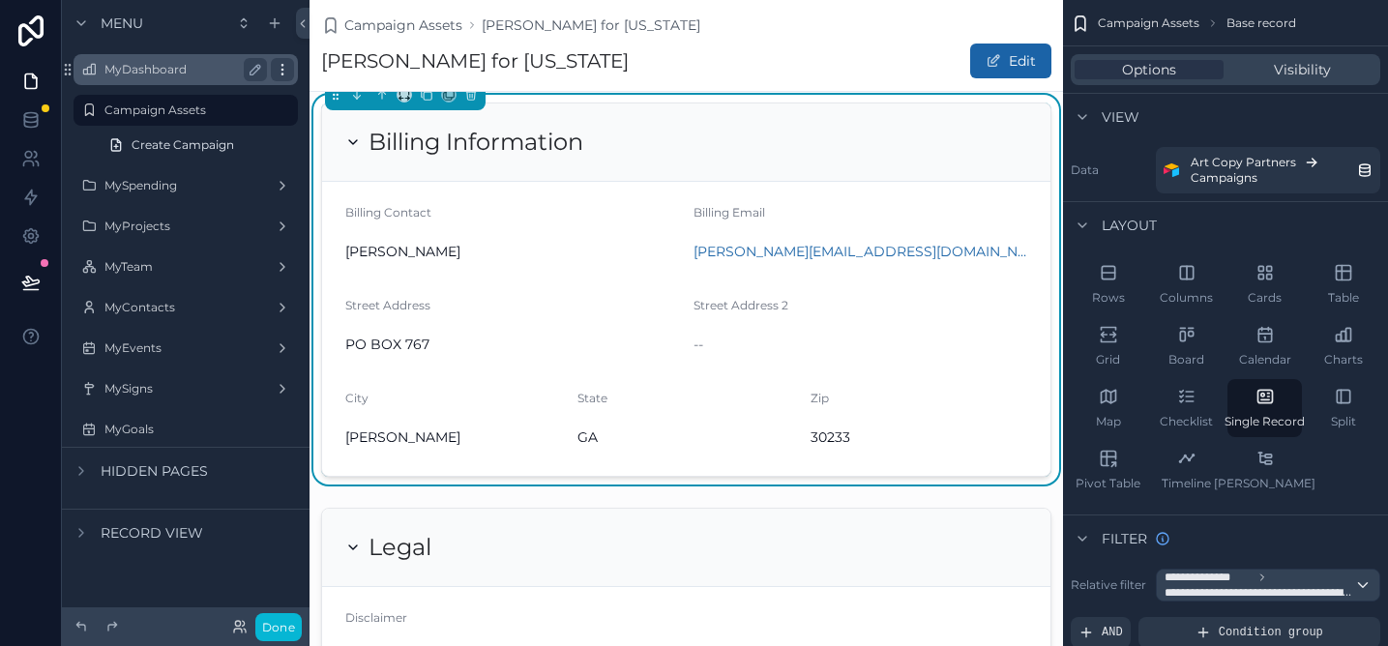
click at [280, 66] on icon "scrollable content" at bounding box center [282, 69] width 15 height 15
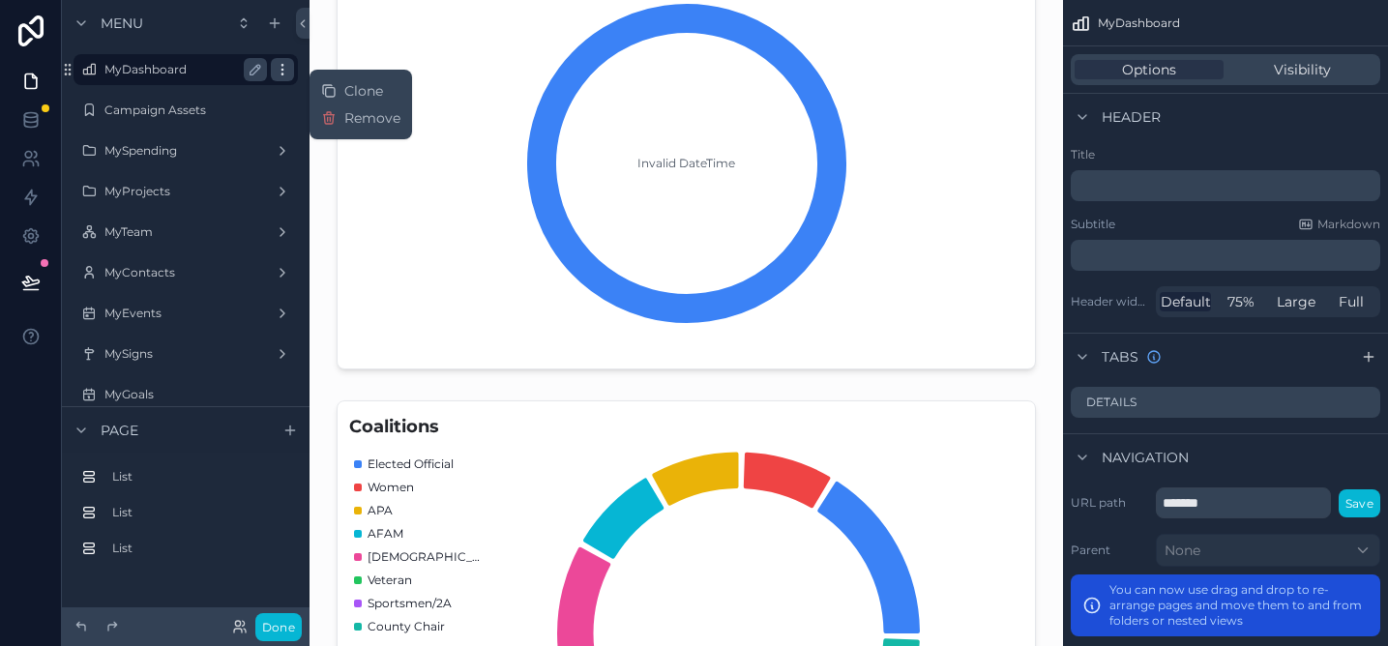
click at [280, 66] on icon "scrollable content" at bounding box center [282, 69] width 15 height 15
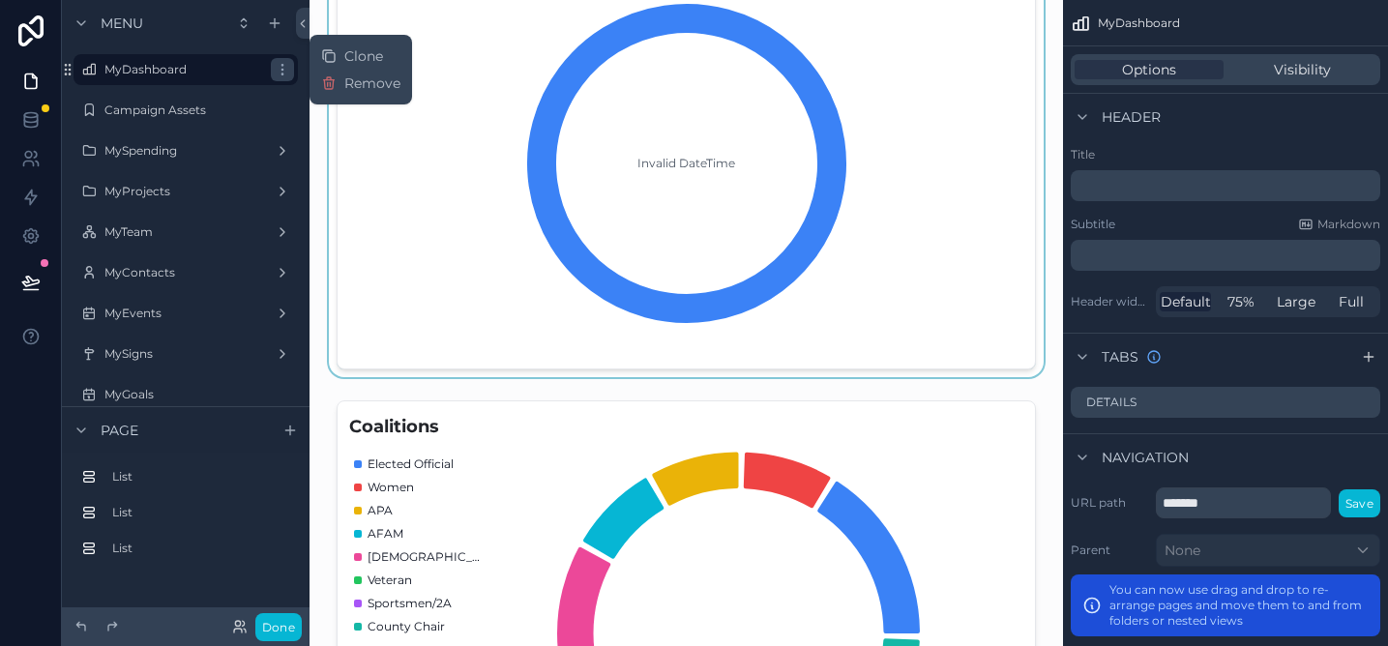
click at [406, 218] on div "scrollable content" at bounding box center [686, 81] width 723 height 592
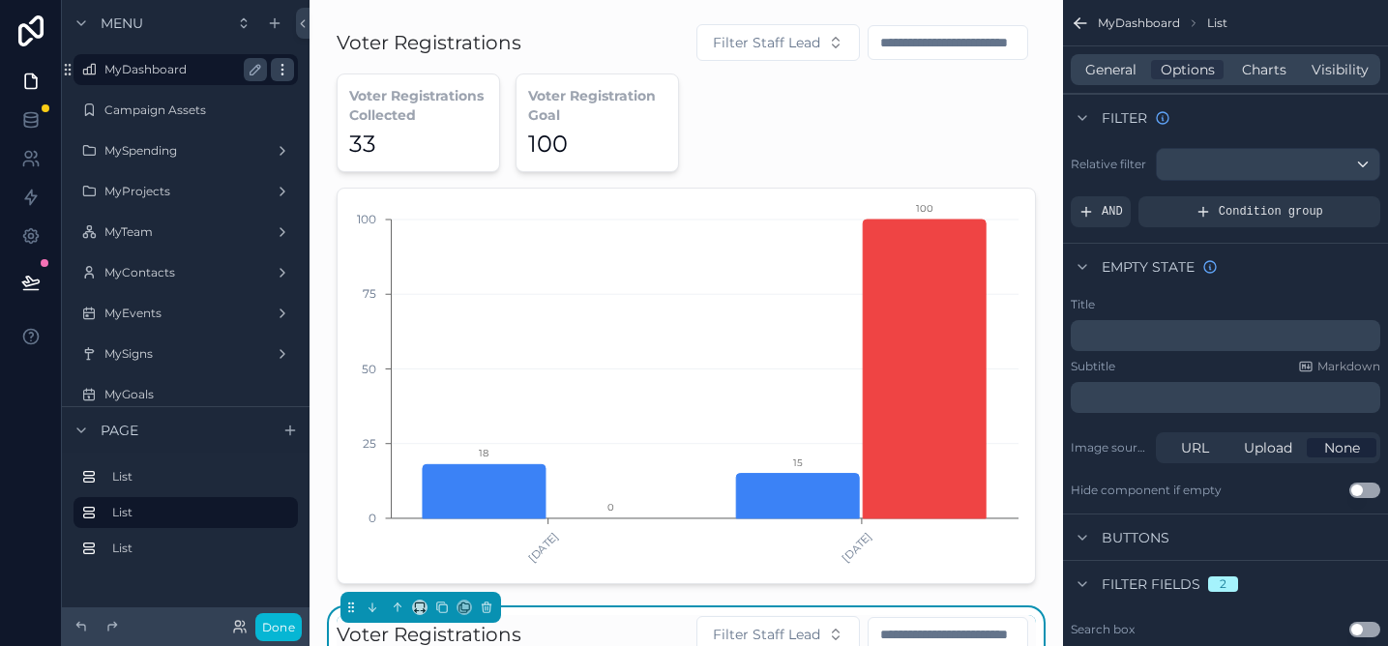
click at [289, 75] on icon "scrollable content" at bounding box center [282, 69] width 15 height 15
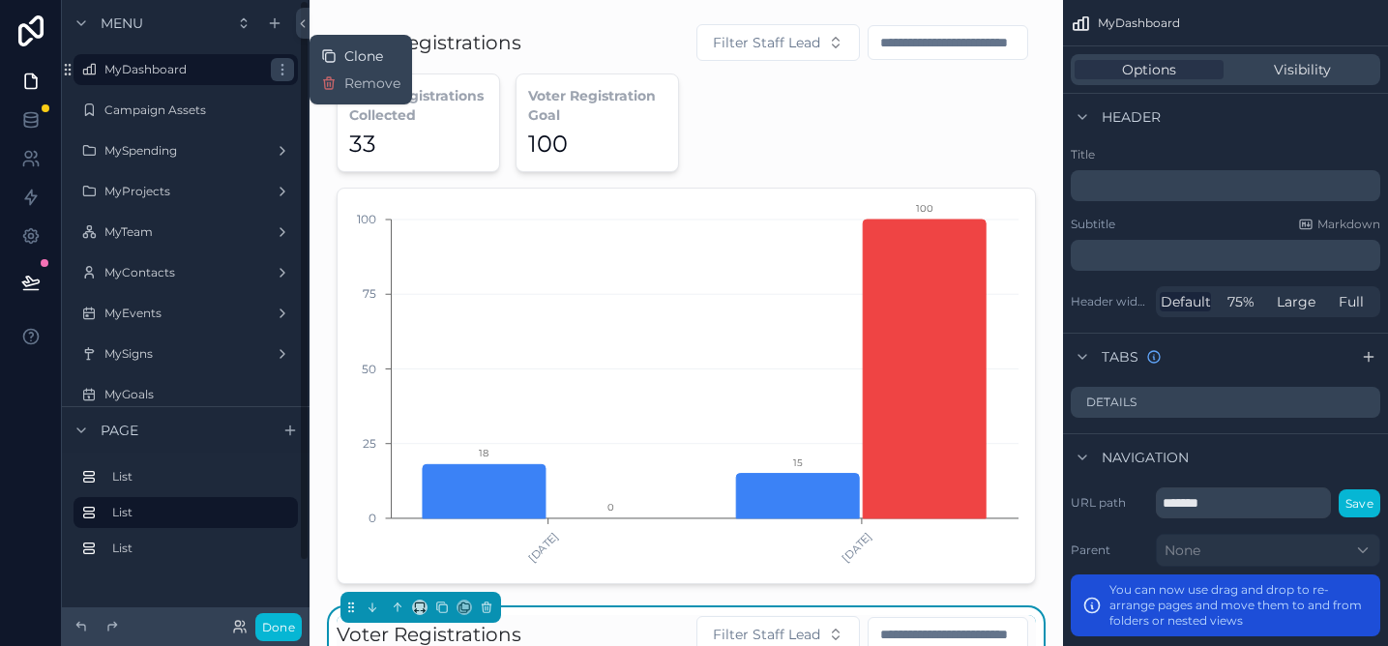
click at [351, 59] on span "Clone" at bounding box center [363, 55] width 39 height 19
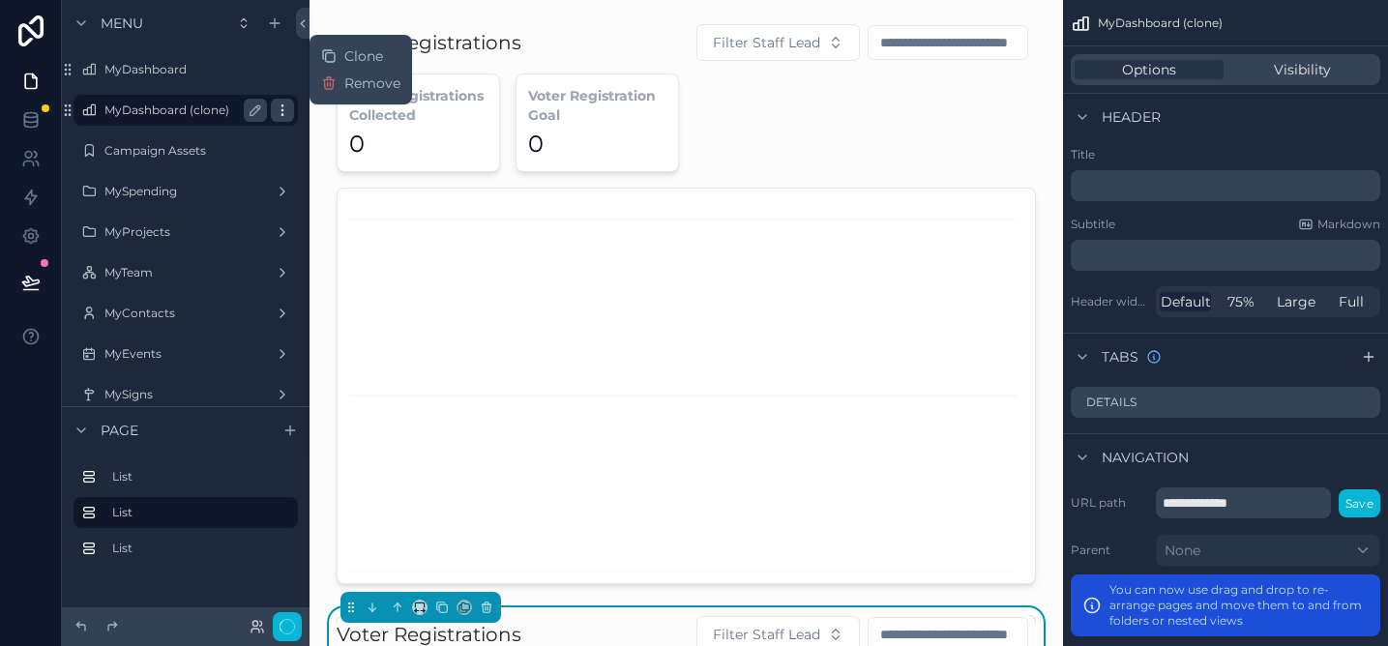
click at [285, 109] on icon "scrollable content" at bounding box center [282, 110] width 15 height 15
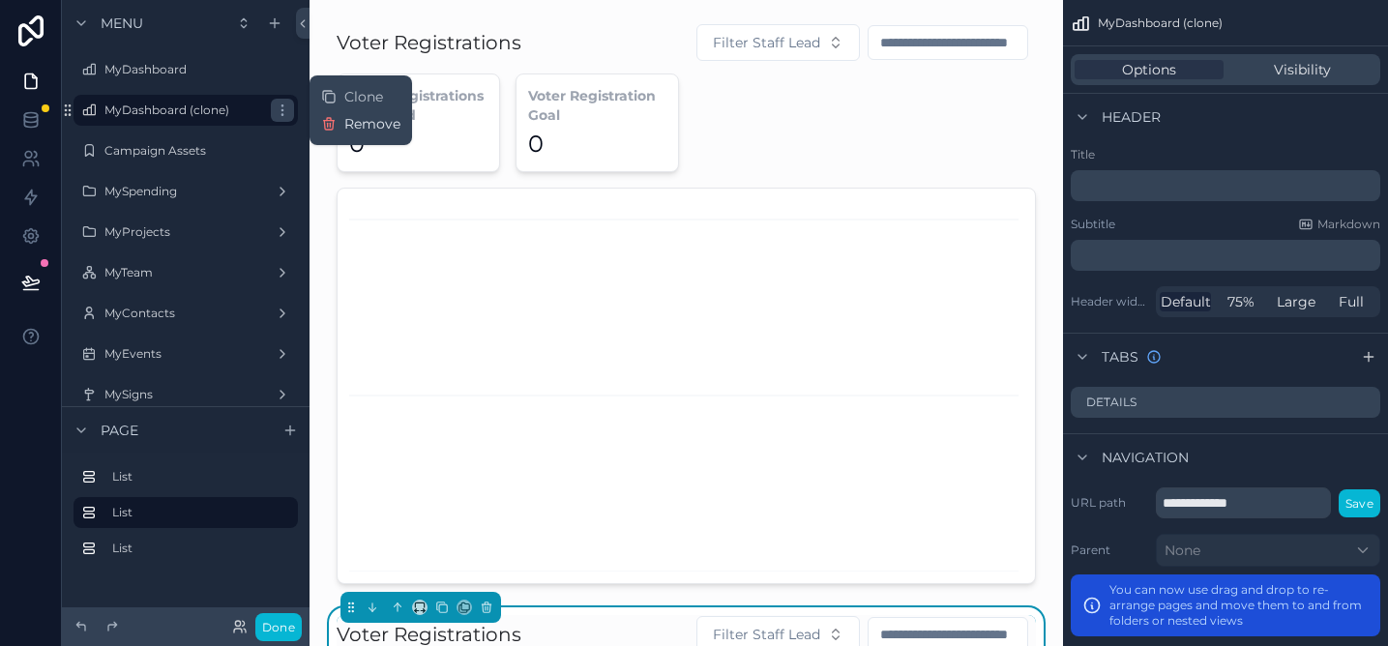
click at [346, 128] on span "Remove" at bounding box center [372, 123] width 56 height 19
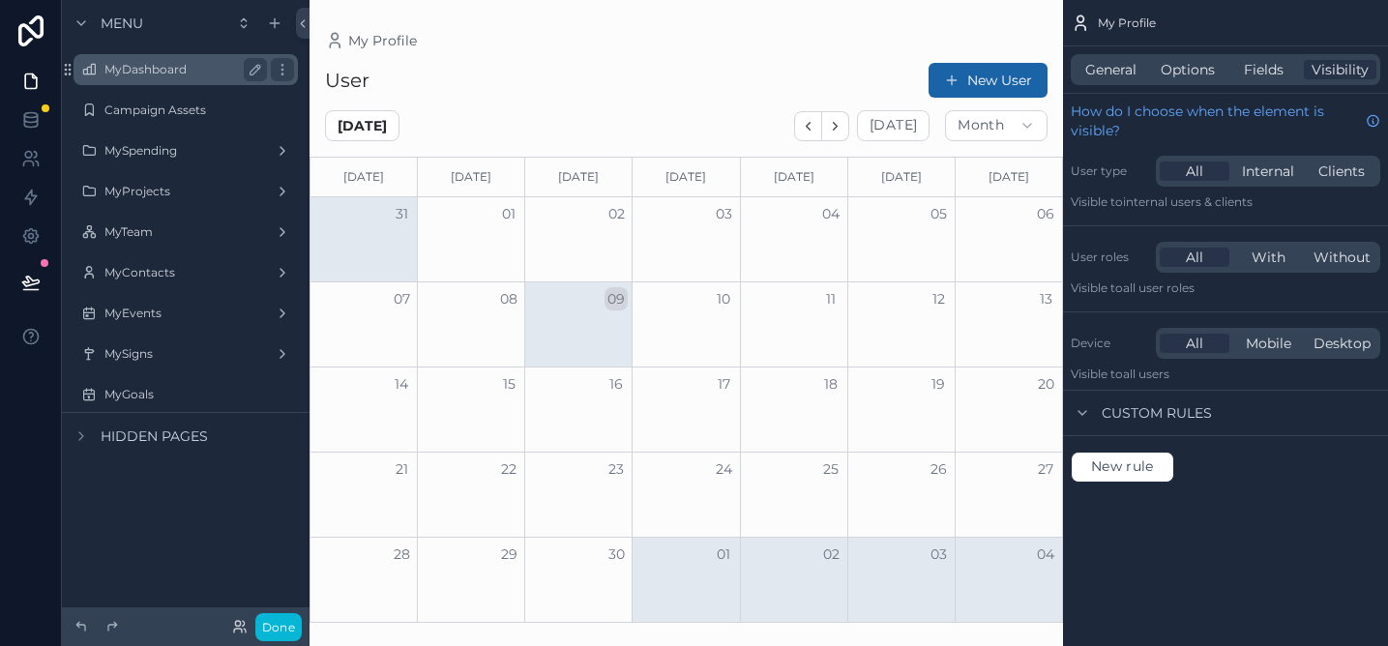
click at [168, 79] on div "MyDashboard" at bounding box center [185, 69] width 163 height 23
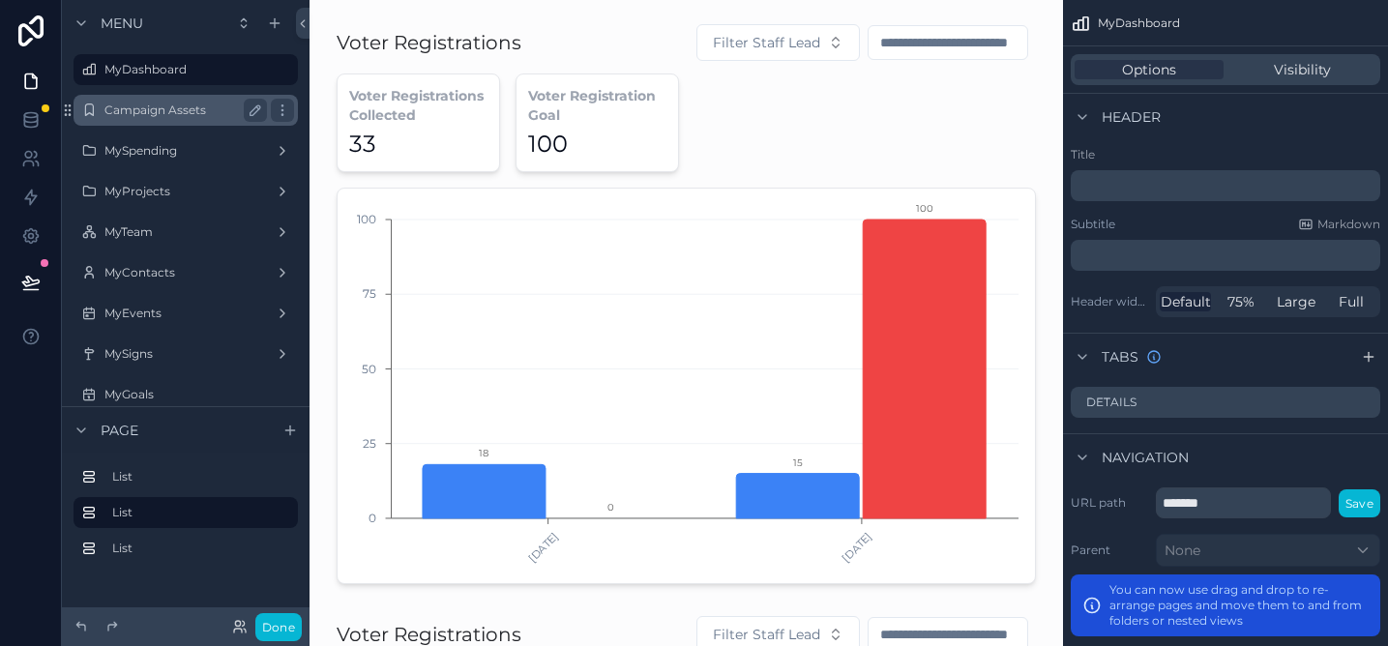
click at [154, 113] on label "Campaign Assets" at bounding box center [181, 110] width 155 height 15
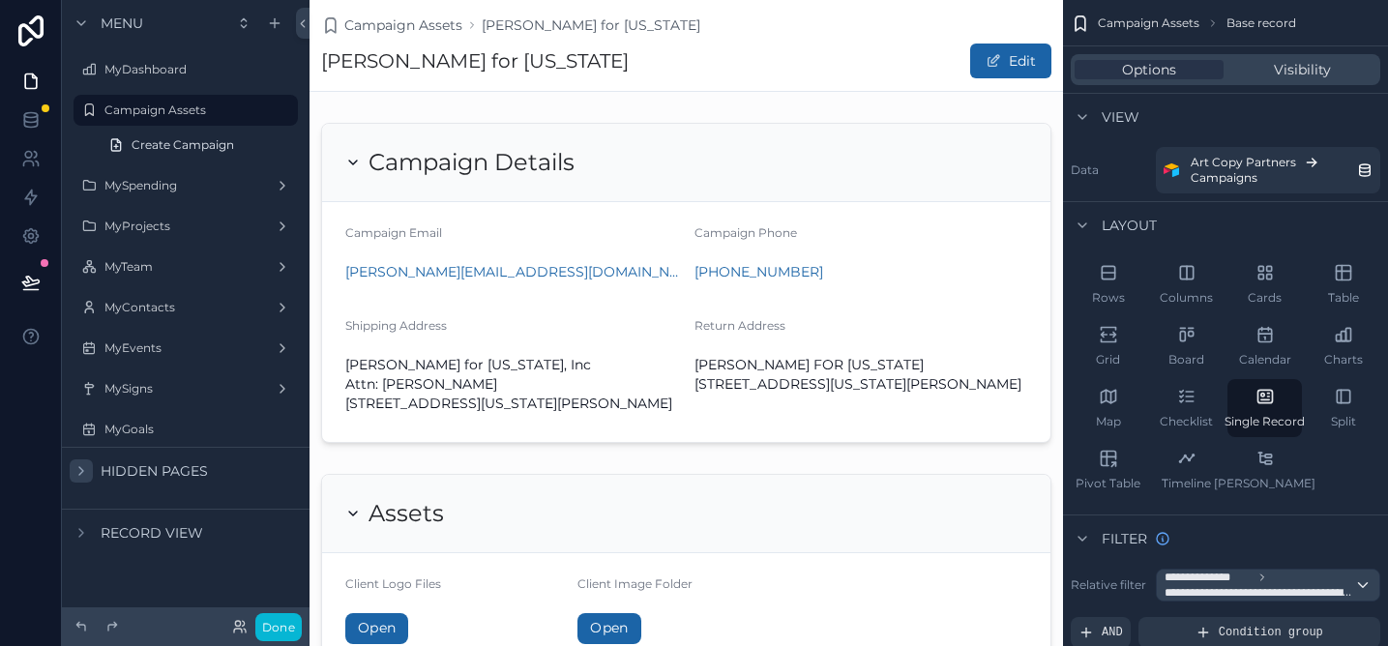
click at [75, 461] on div "scrollable content" at bounding box center [81, 471] width 23 height 23
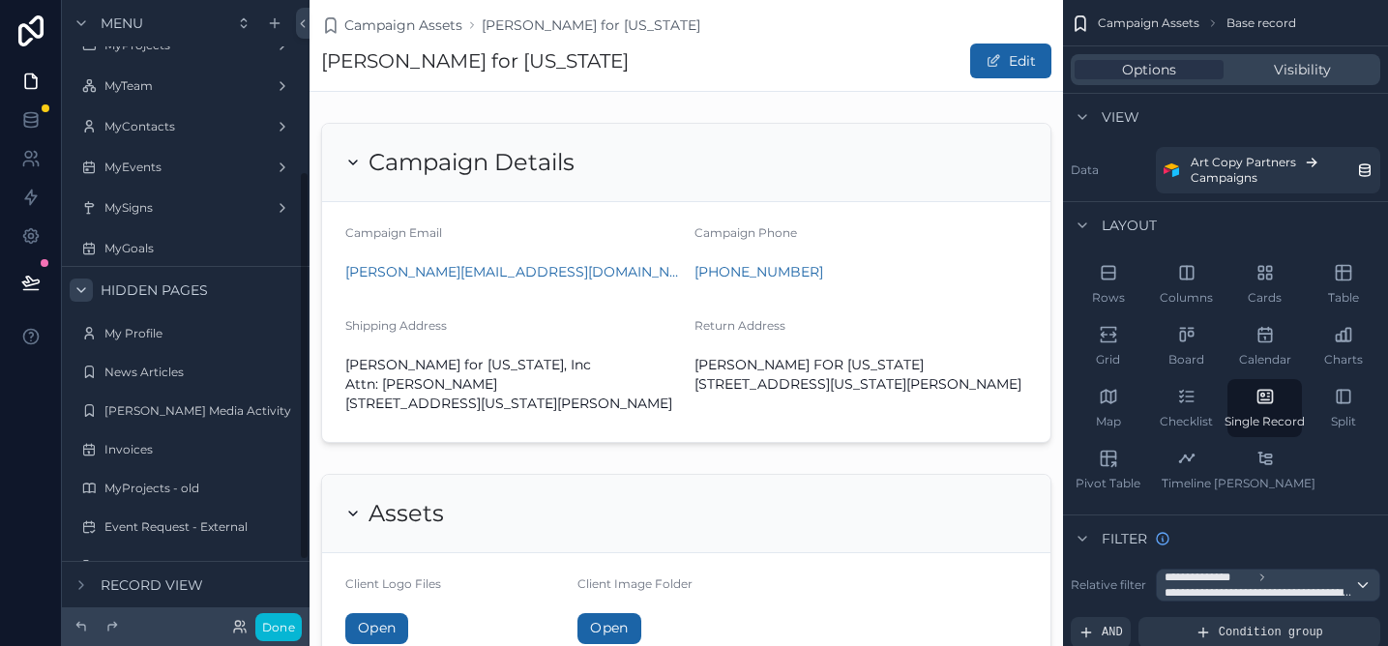
scroll to position [296, 0]
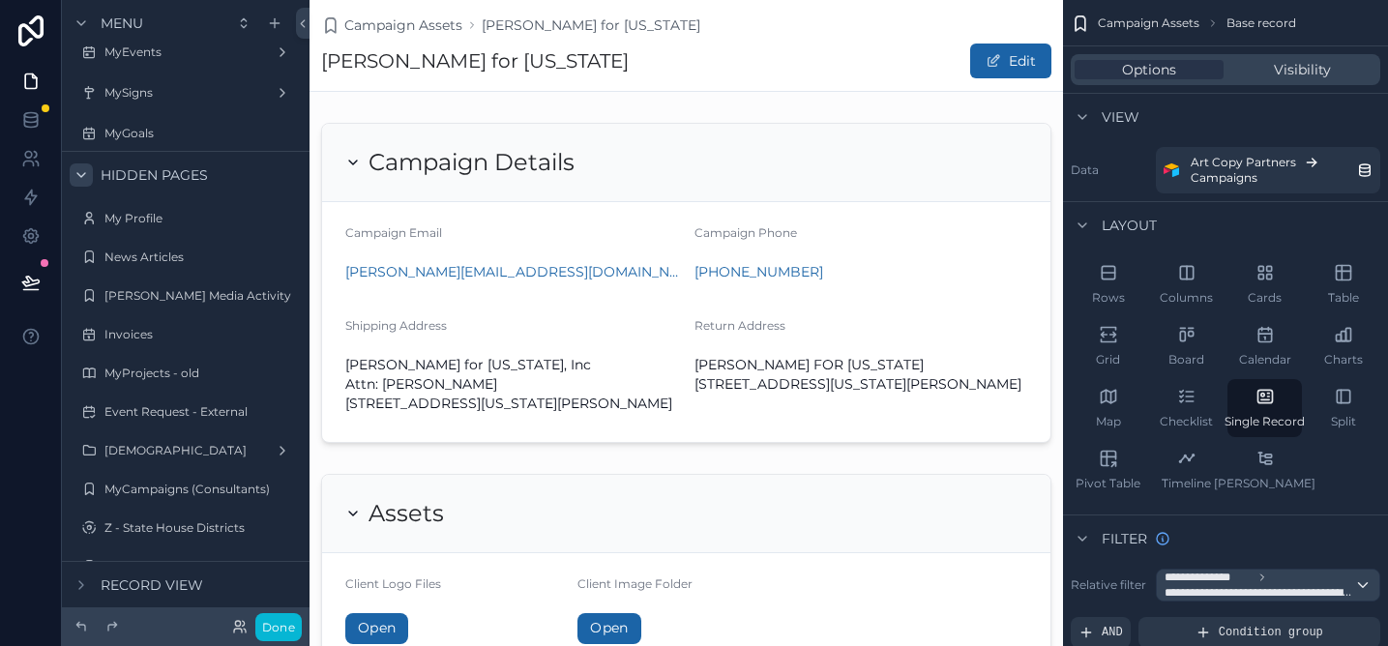
click at [78, 180] on icon "scrollable content" at bounding box center [81, 174] width 15 height 15
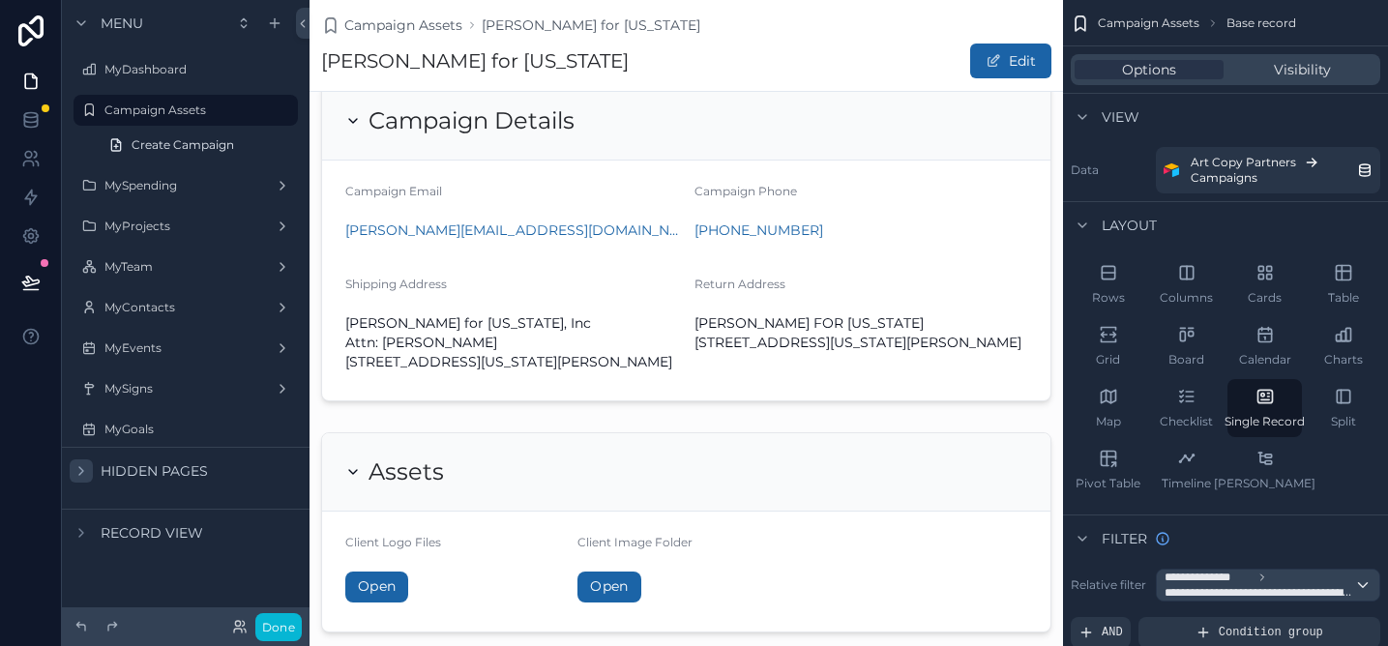
scroll to position [0, 0]
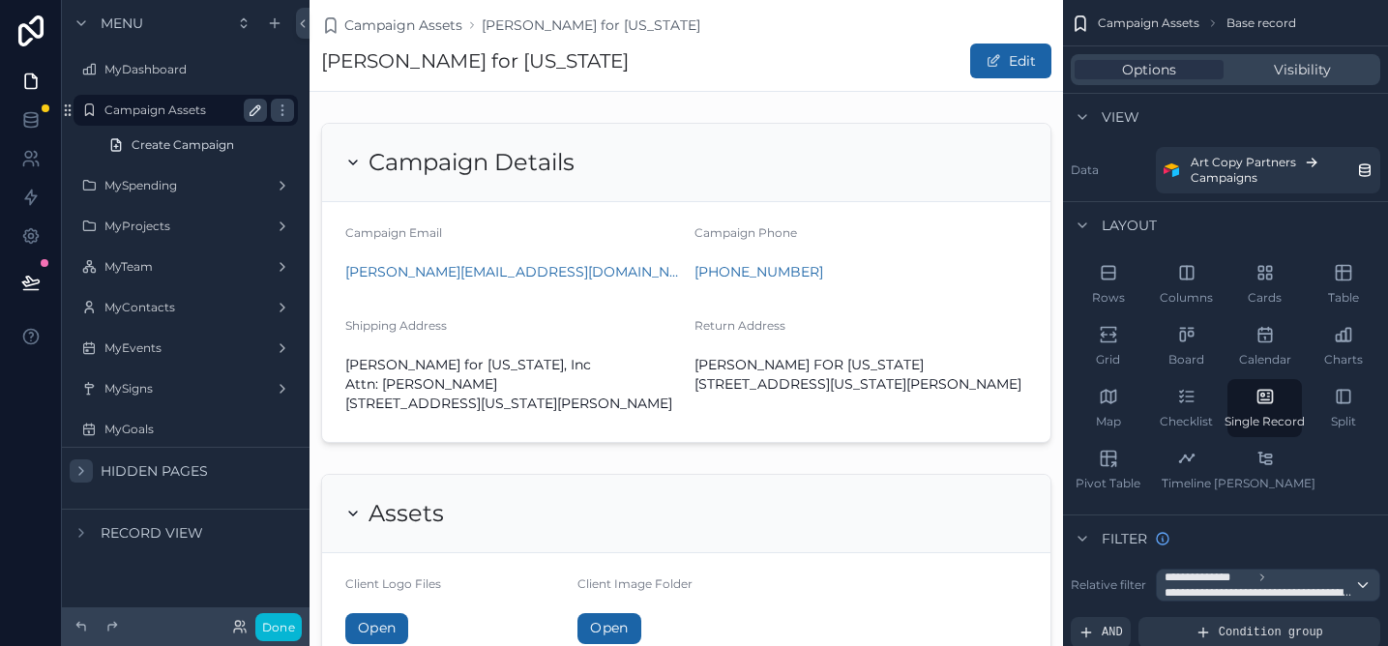
click at [257, 110] on icon "scrollable content" at bounding box center [256, 110] width 10 height 10
click at [200, 111] on input "**********" at bounding box center [170, 110] width 132 height 23
type input "*******"
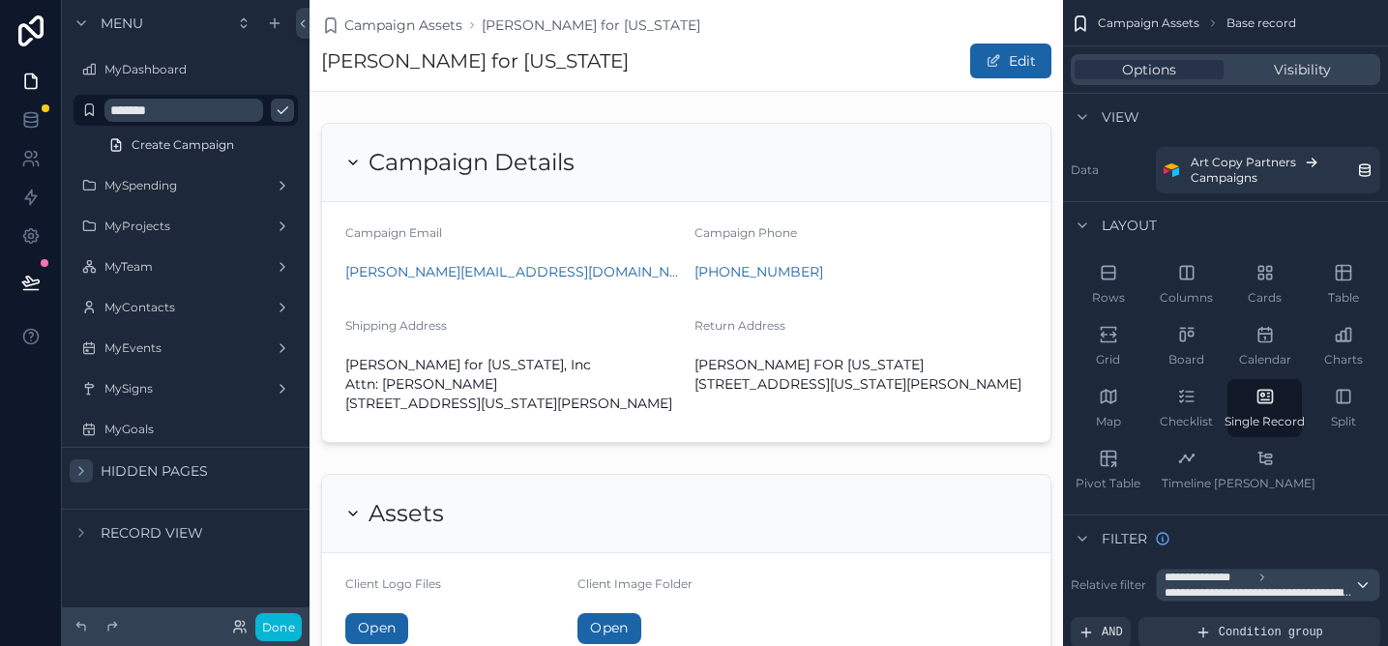
click at [275, 115] on icon "scrollable content" at bounding box center [282, 110] width 15 height 15
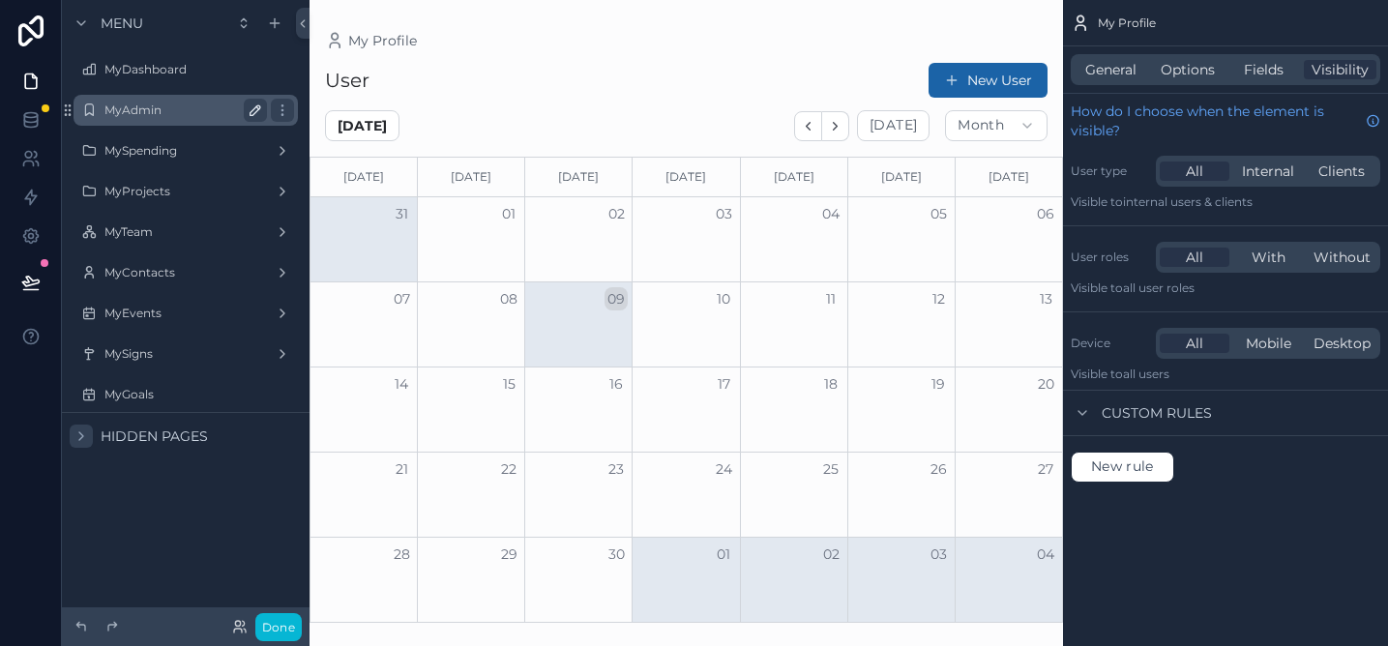
click at [189, 111] on label "MyAdmin" at bounding box center [181, 110] width 155 height 15
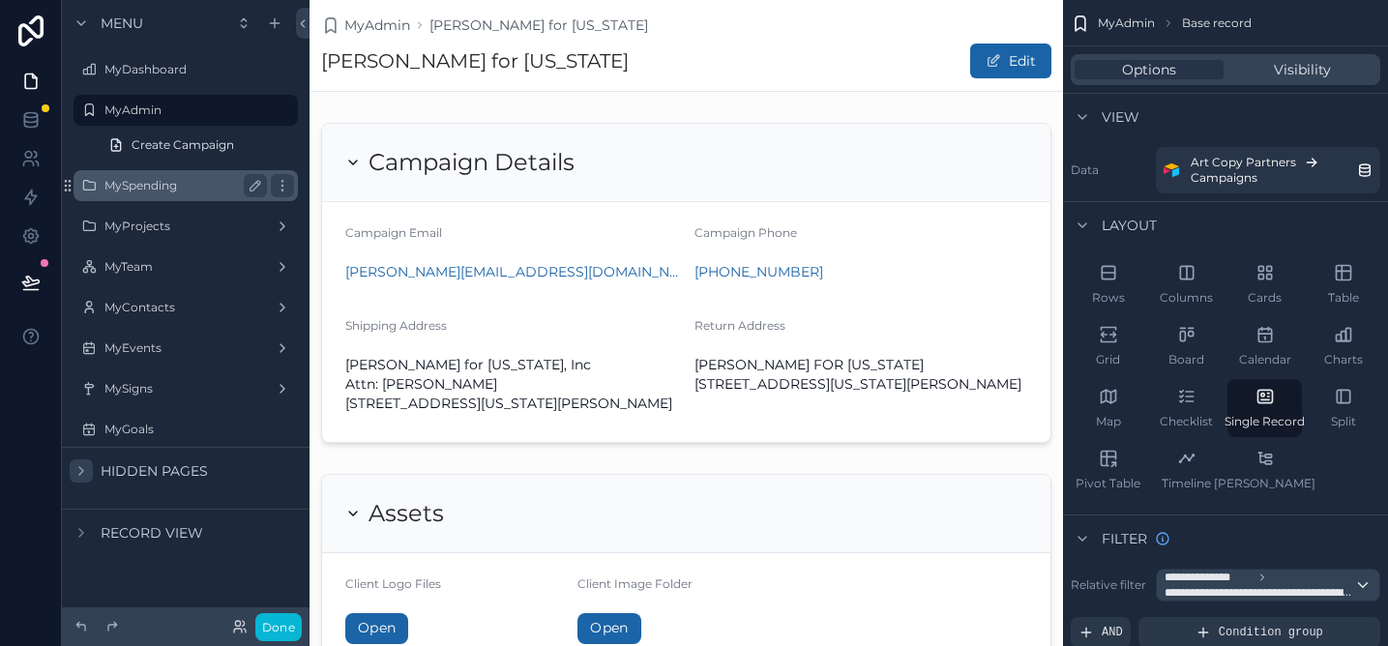
click at [185, 182] on label "MySpending" at bounding box center [181, 185] width 155 height 15
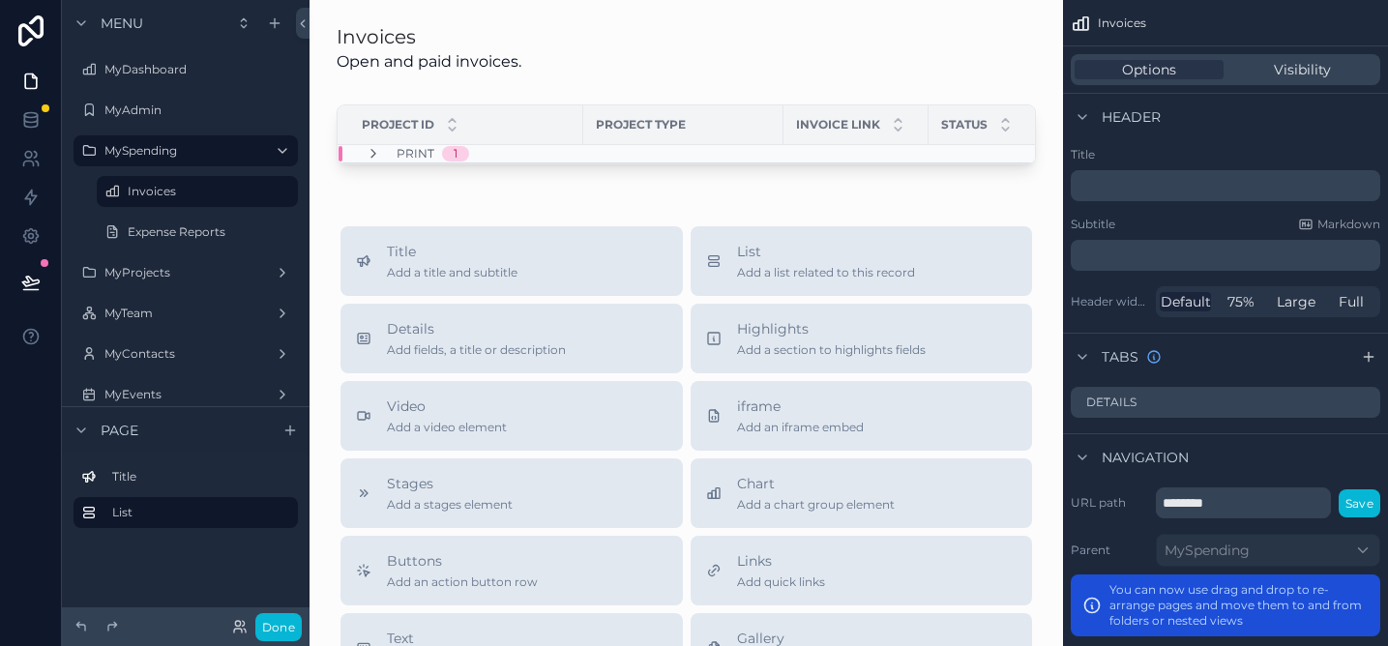
click at [422, 193] on div "Invoices Open and paid invoices. Project ID Project Type Invoice Link Status Pr…" at bounding box center [687, 542] width 754 height 1085
click at [278, 18] on icon "scrollable content" at bounding box center [274, 22] width 15 height 15
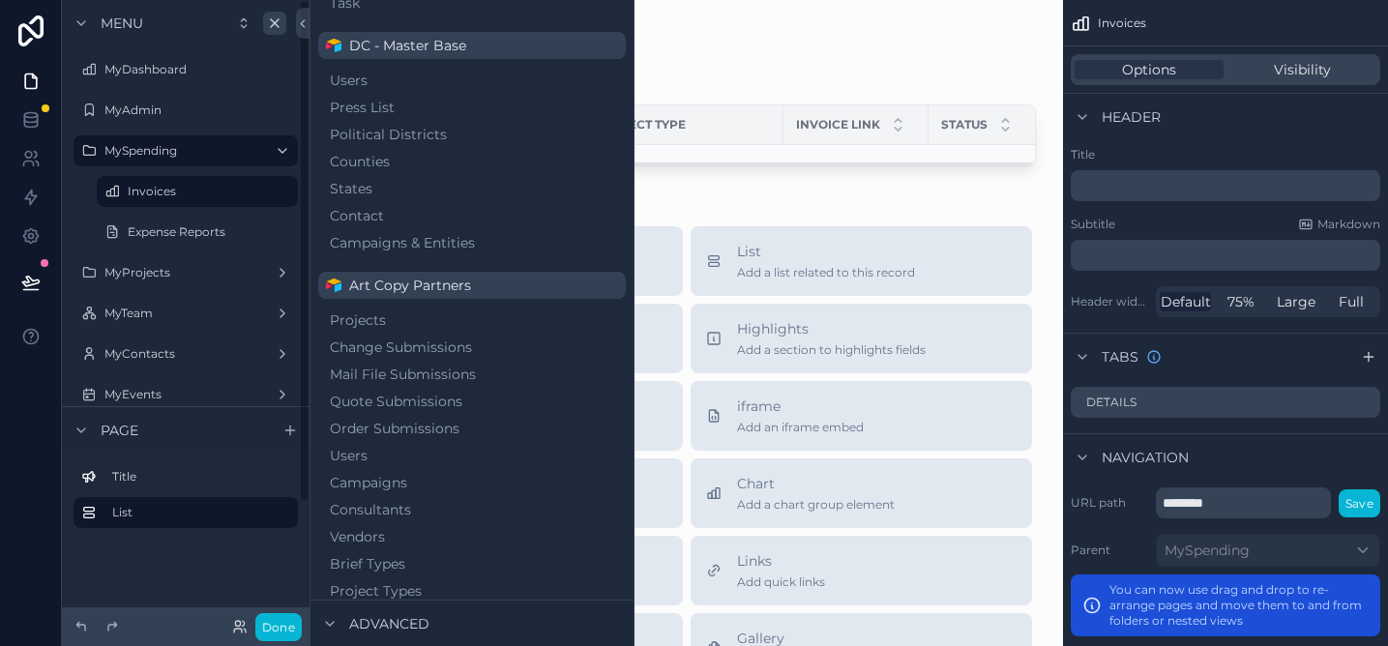
scroll to position [1114, 0]
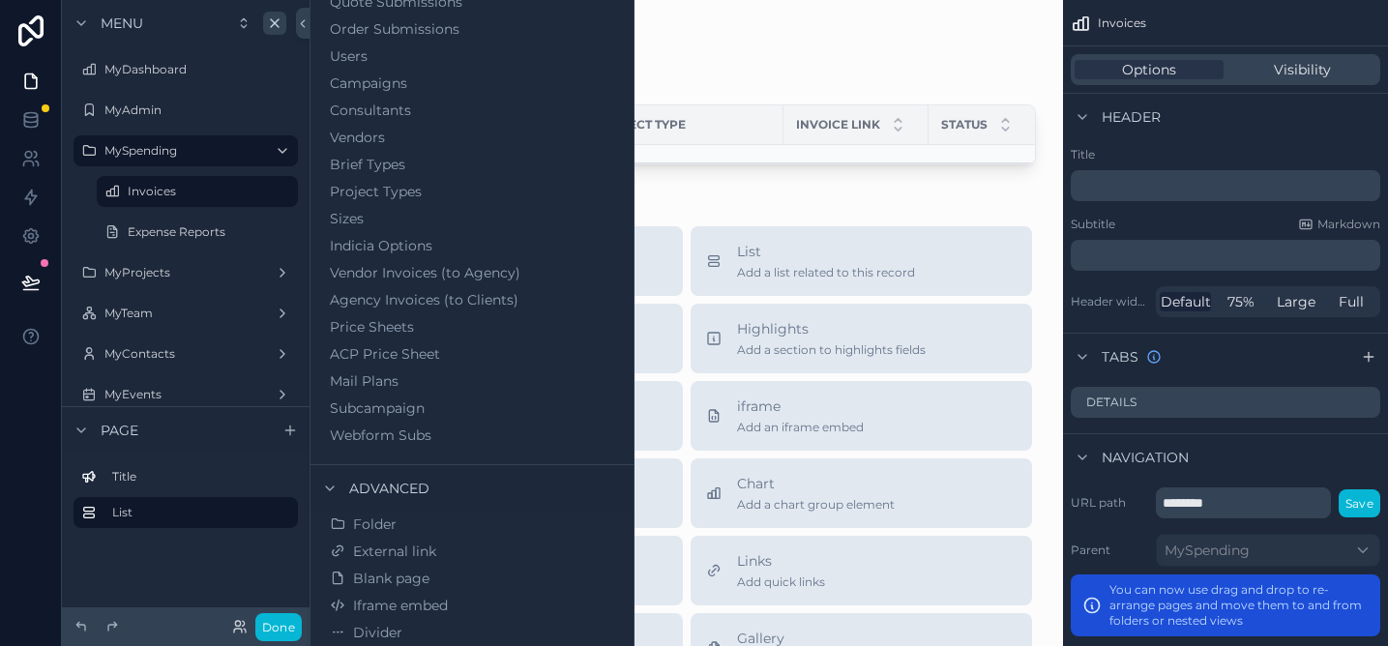
click at [712, 196] on div "Invoices Open and paid invoices. Project ID Project Type Invoice Link Status Pr…" at bounding box center [687, 542] width 754 height 1085
click at [727, 181] on div "Invoices Open and paid invoices. Project ID Project Type Invoice Link Status Pr…" at bounding box center [687, 542] width 754 height 1085
click at [277, 30] on icon "scrollable content" at bounding box center [274, 22] width 15 height 15
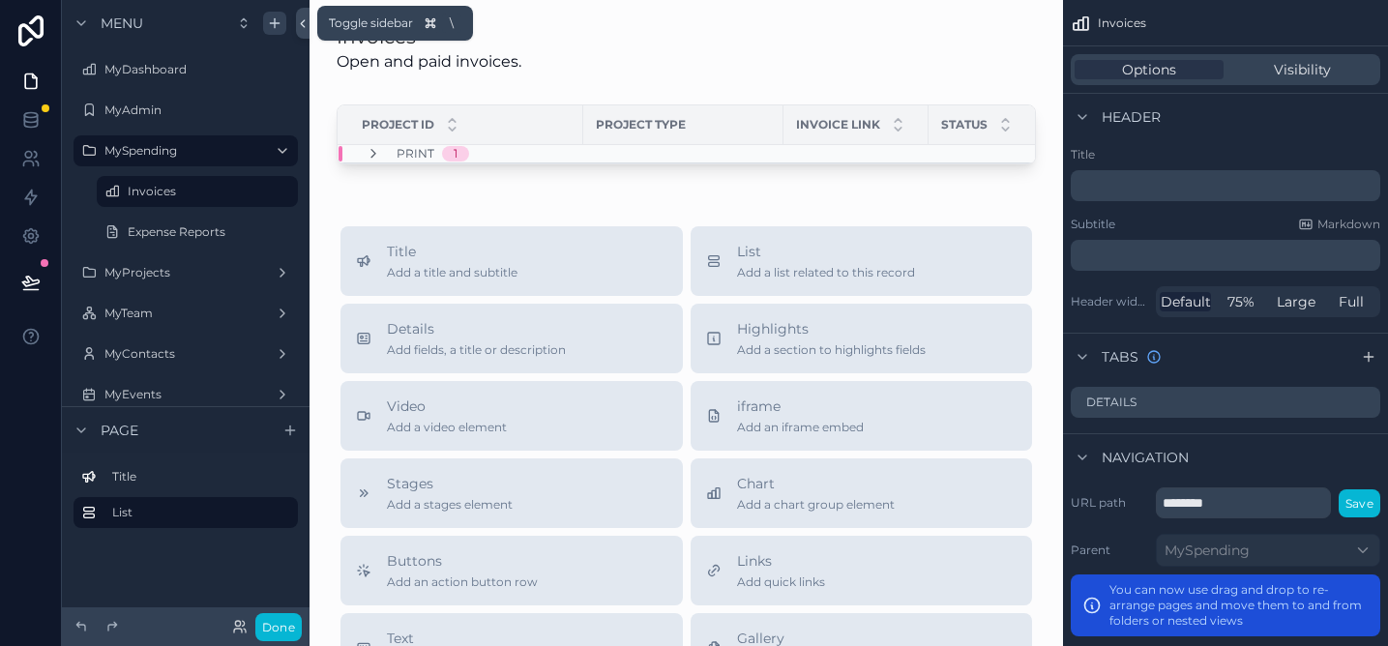
click at [300, 19] on icon at bounding box center [303, 23] width 14 height 15
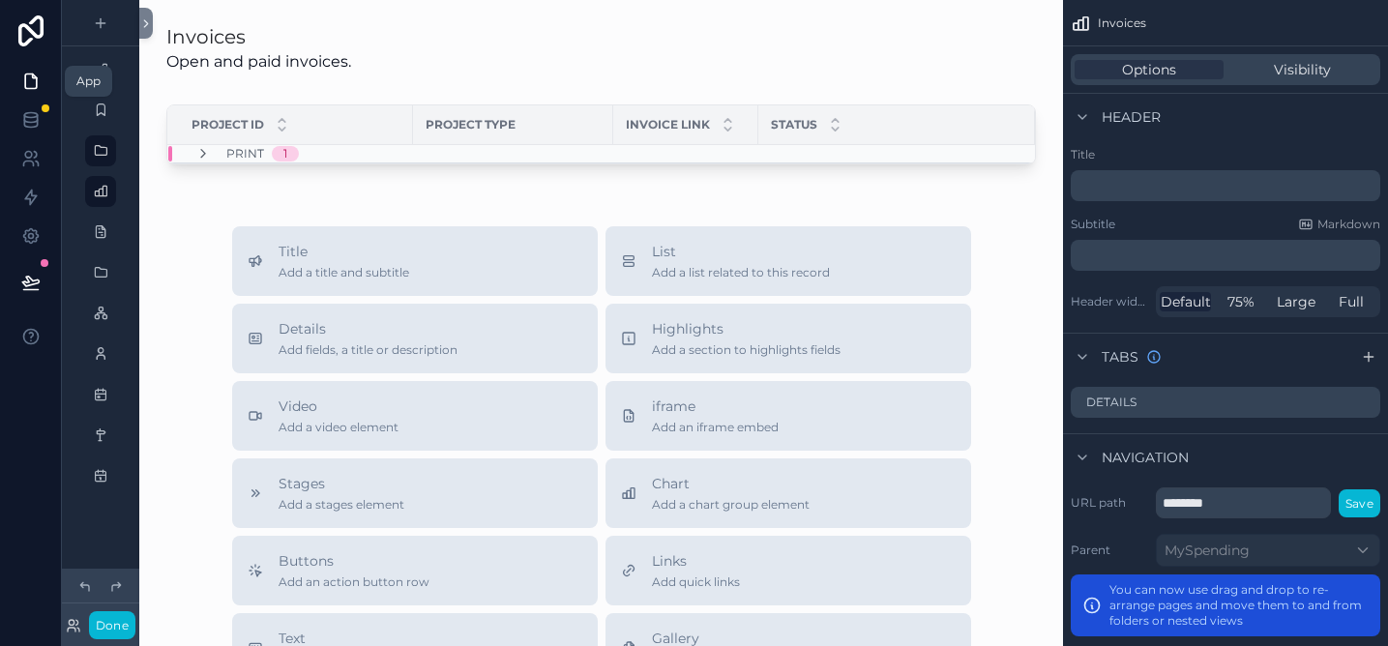
click at [25, 85] on icon at bounding box center [31, 81] width 12 height 15
click at [578, 186] on div "Invoices Open and paid invoices. Project ID Project Type Invoice Link Status Pr…" at bounding box center [601, 535] width 924 height 1070
click at [104, 28] on icon "scrollable content" at bounding box center [100, 22] width 15 height 15
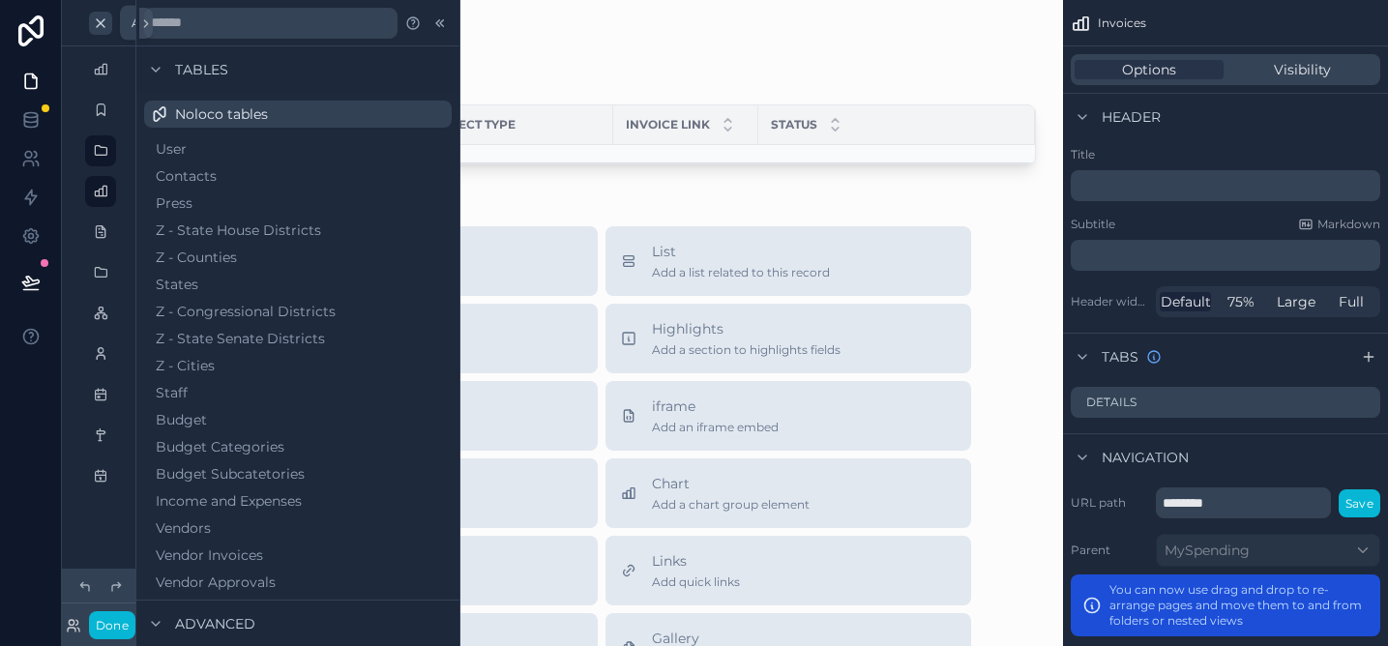
click at [104, 28] on icon "scrollable content" at bounding box center [100, 22] width 15 height 15
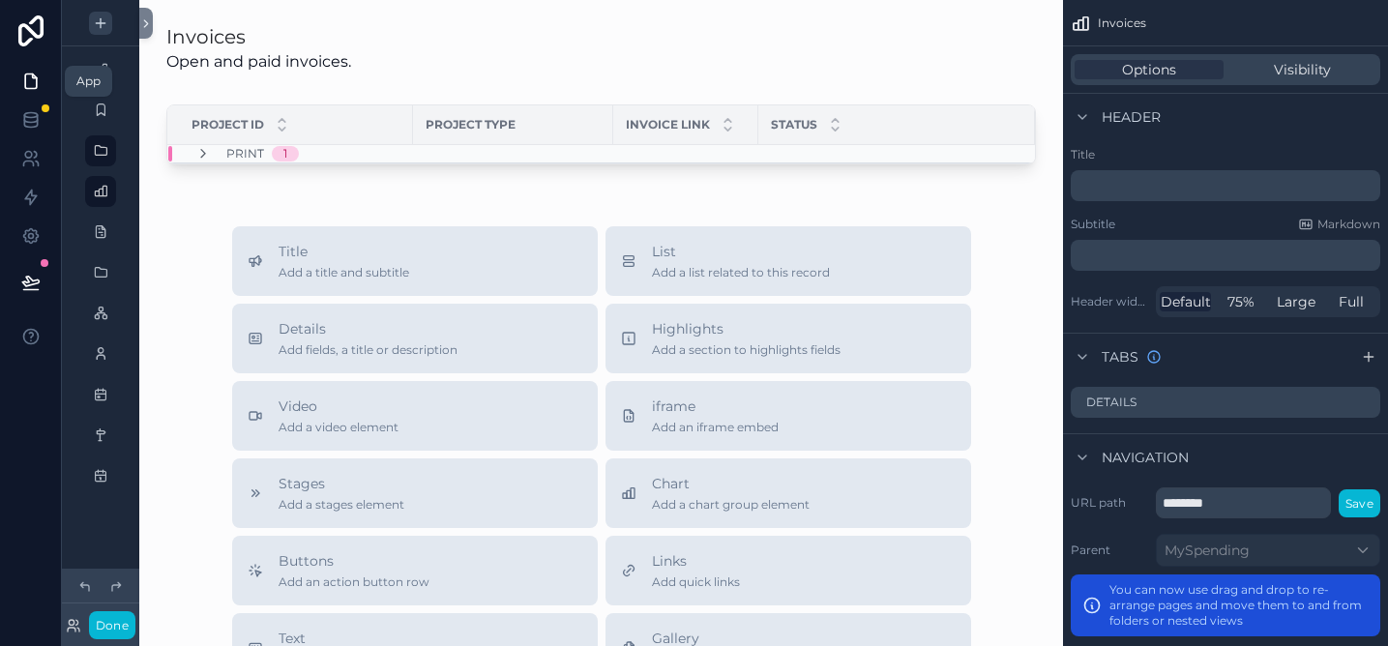
click at [27, 78] on icon at bounding box center [30, 81] width 19 height 19
click at [115, 626] on button "Done" at bounding box center [112, 625] width 46 height 28
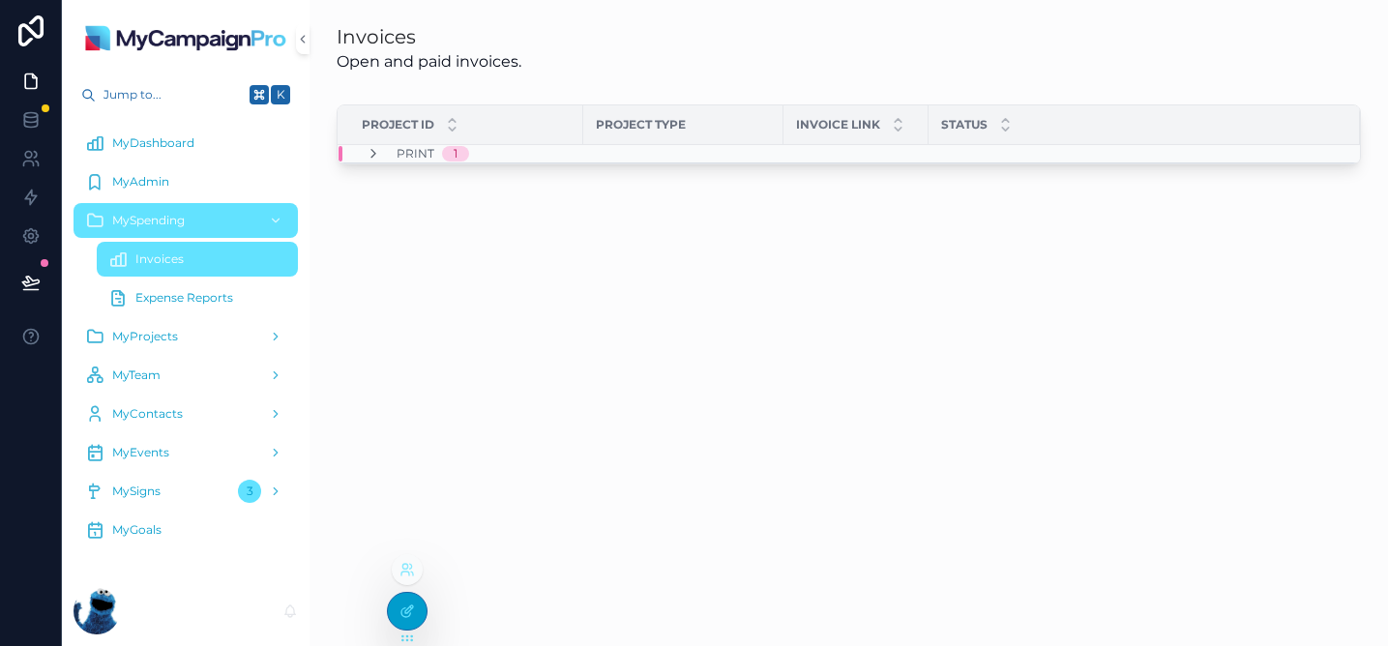
click at [401, 621] on div at bounding box center [407, 611] width 39 height 37
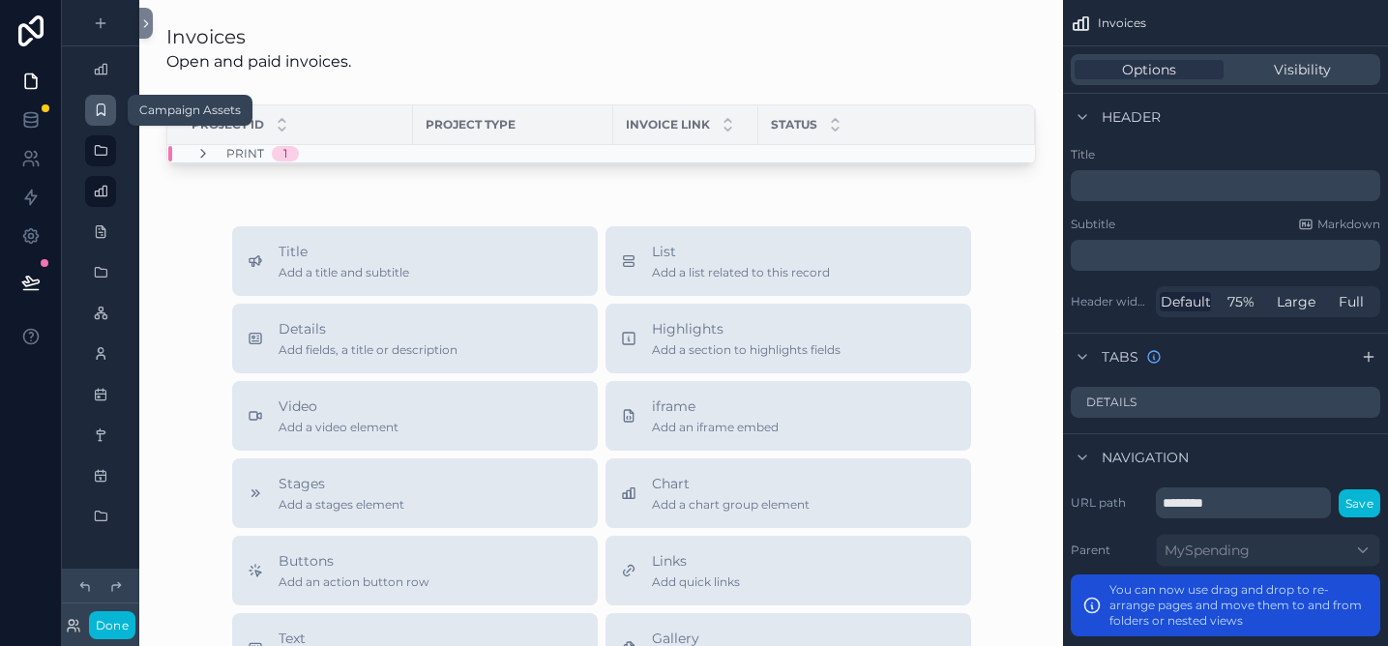
click at [97, 107] on icon "scrollable content" at bounding box center [100, 110] width 15 height 15
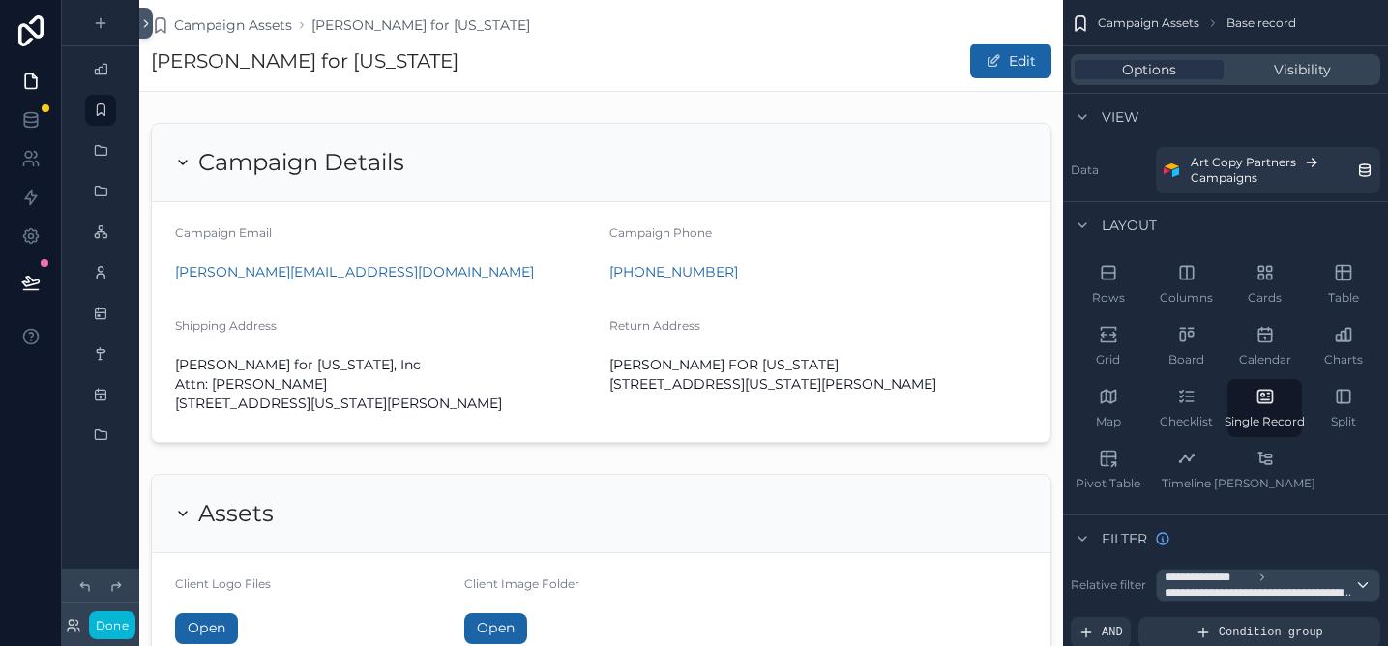
click at [150, 23] on icon at bounding box center [146, 23] width 14 height 15
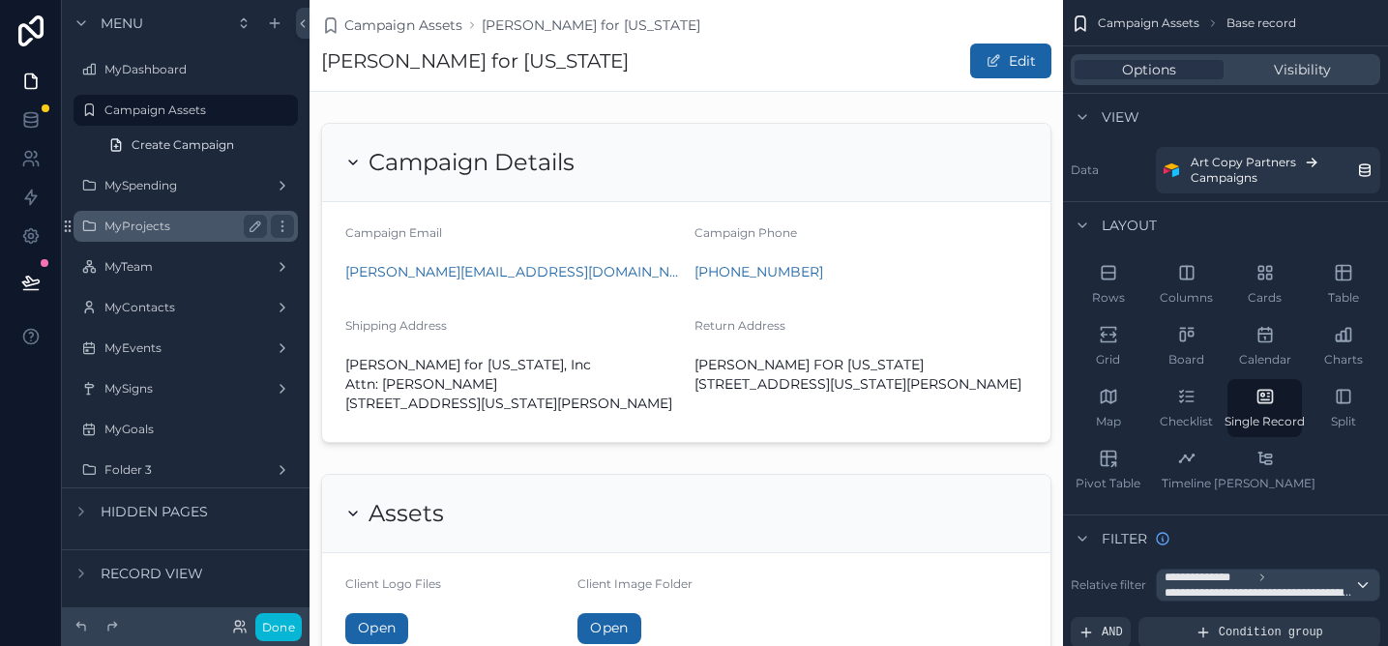
click at [195, 226] on label "MyProjects" at bounding box center [181, 226] width 155 height 15
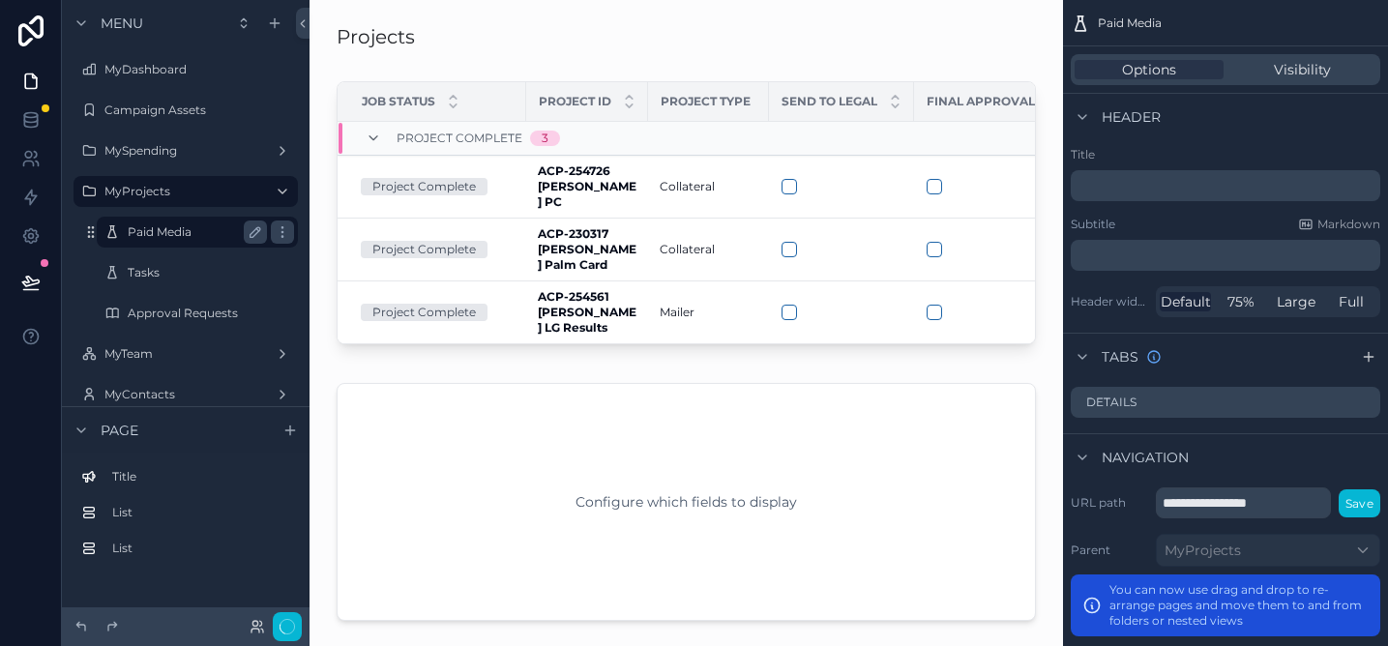
click at [193, 229] on label "Paid Media" at bounding box center [194, 231] width 132 height 15
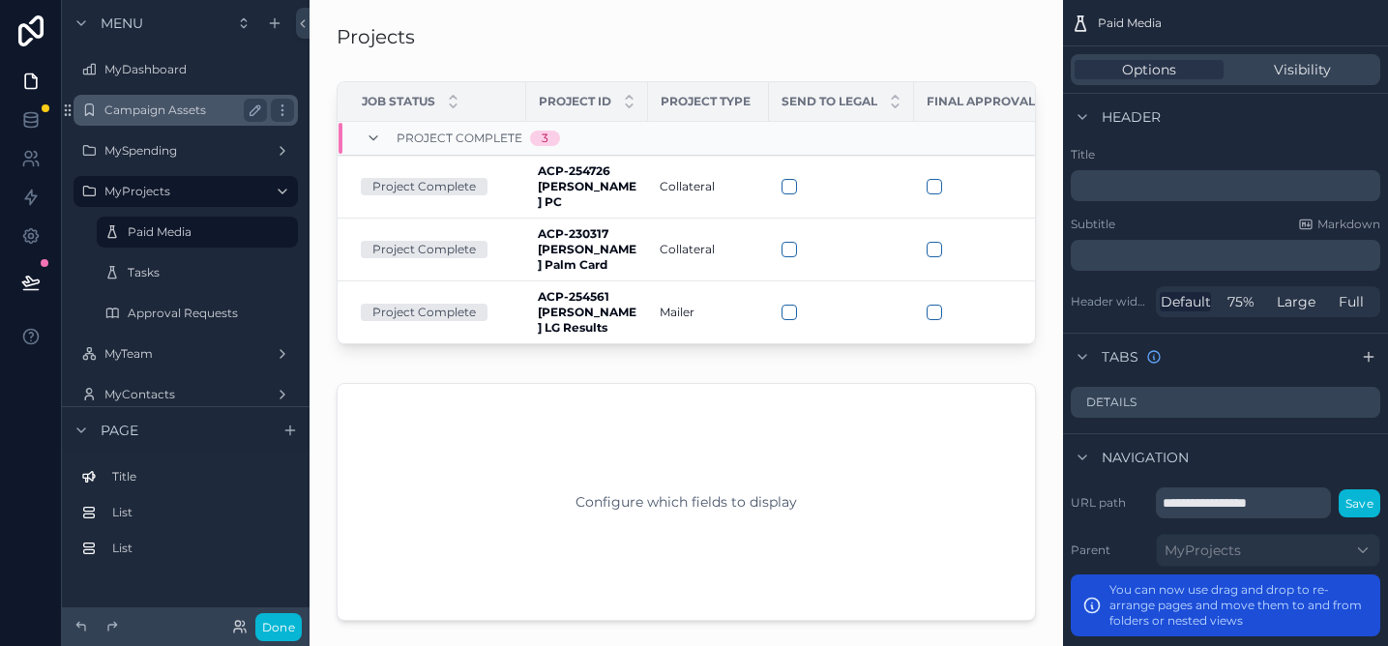
click at [186, 108] on label "Campaign Assets" at bounding box center [181, 110] width 155 height 15
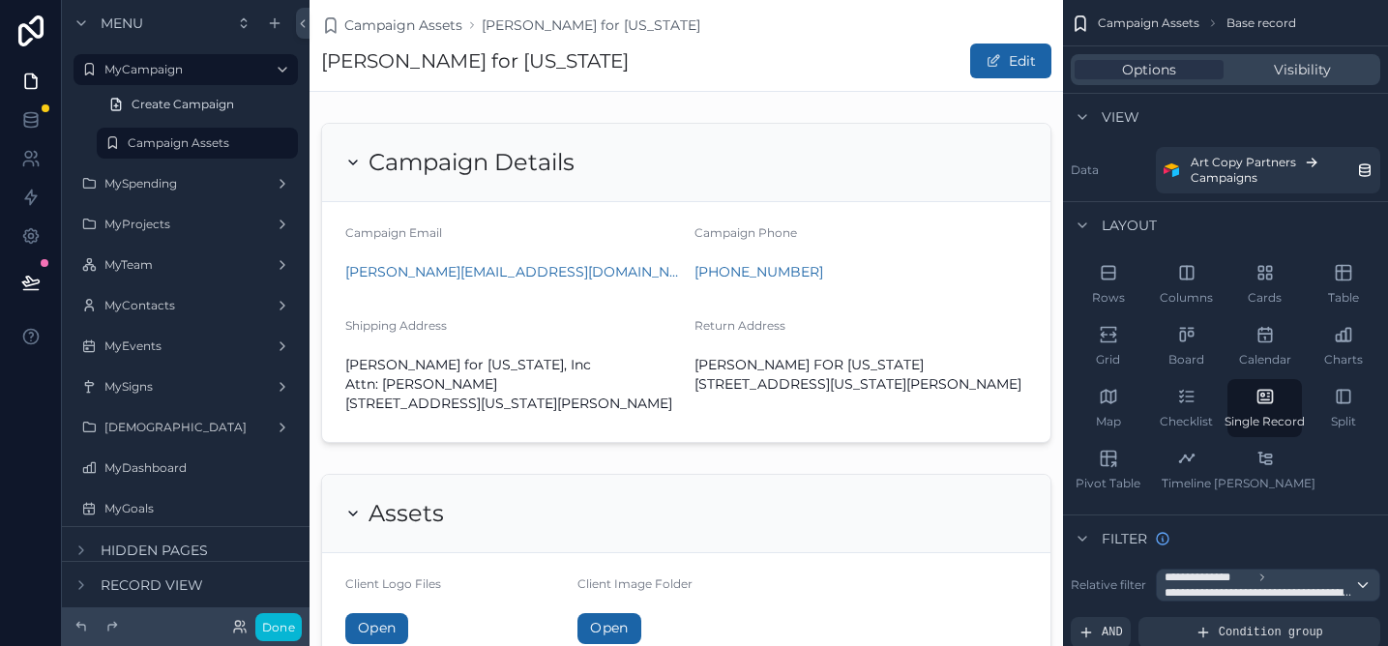
scroll to position [549, 0]
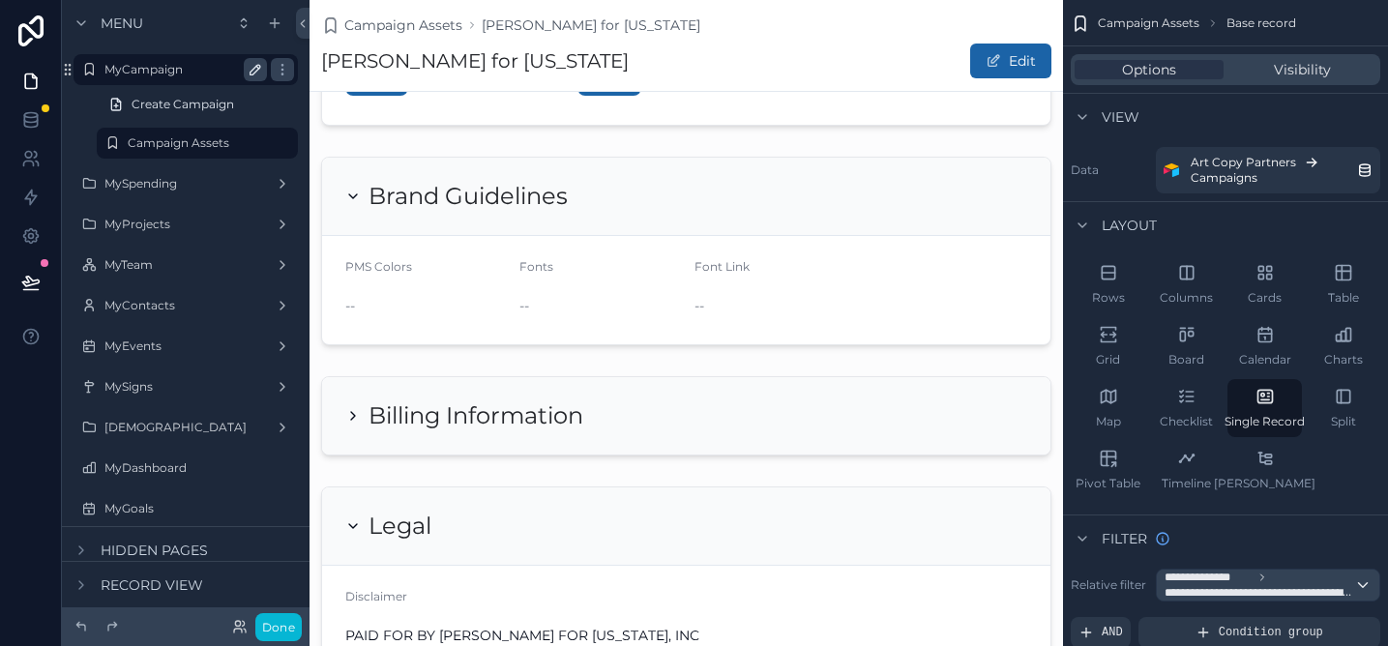
click at [252, 72] on icon "scrollable content" at bounding box center [255, 69] width 15 height 15
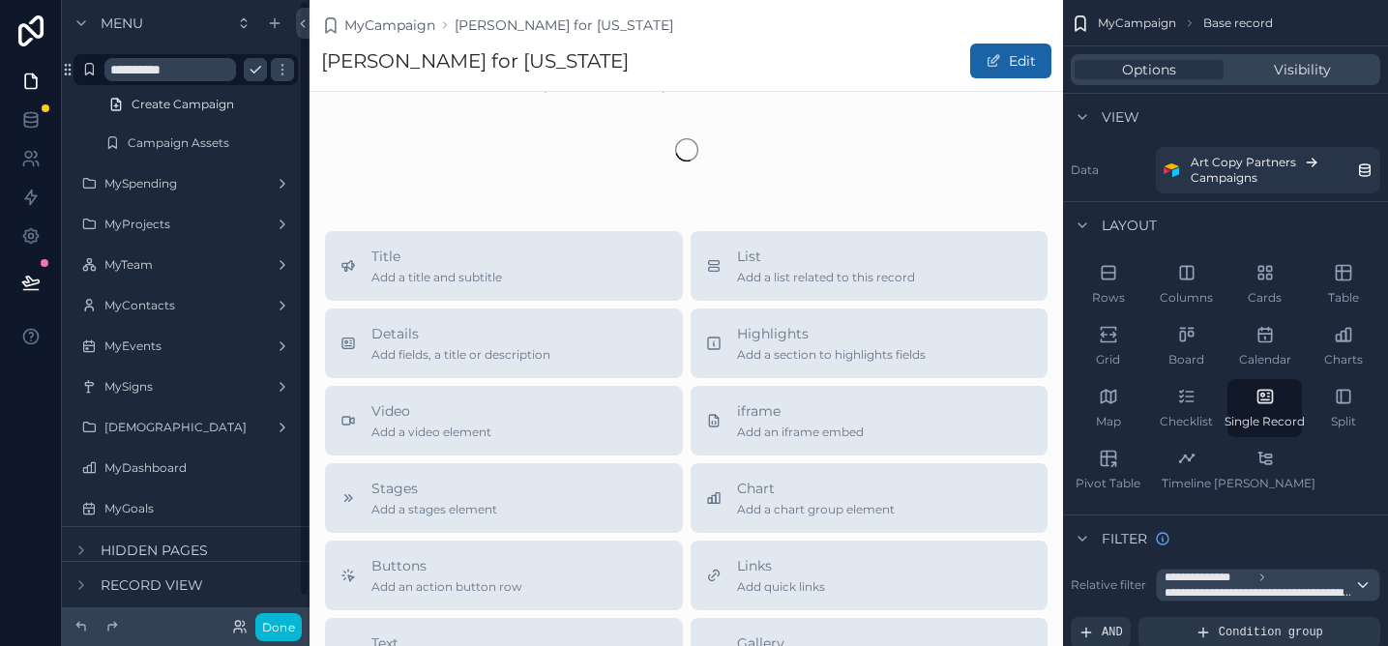
click at [182, 71] on input "**********" at bounding box center [170, 69] width 132 height 23
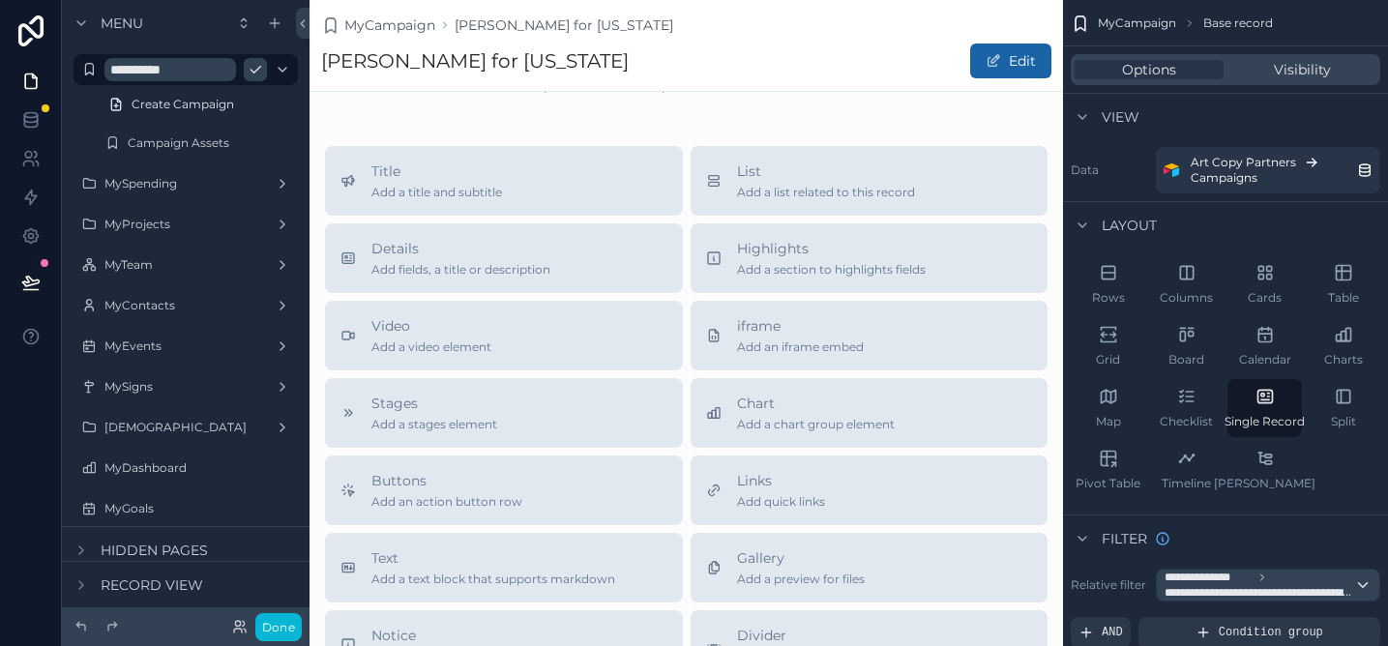
click at [265, 69] on button "scrollable content" at bounding box center [255, 69] width 23 height 23
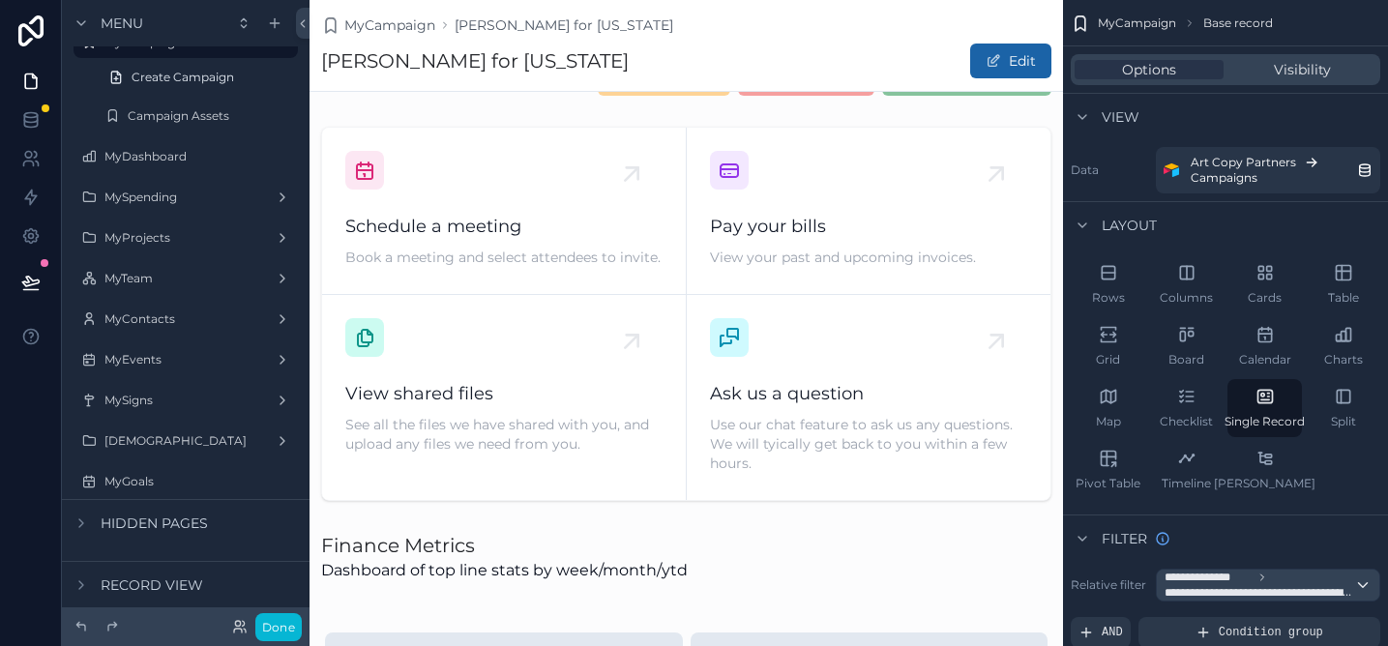
scroll to position [49, 0]
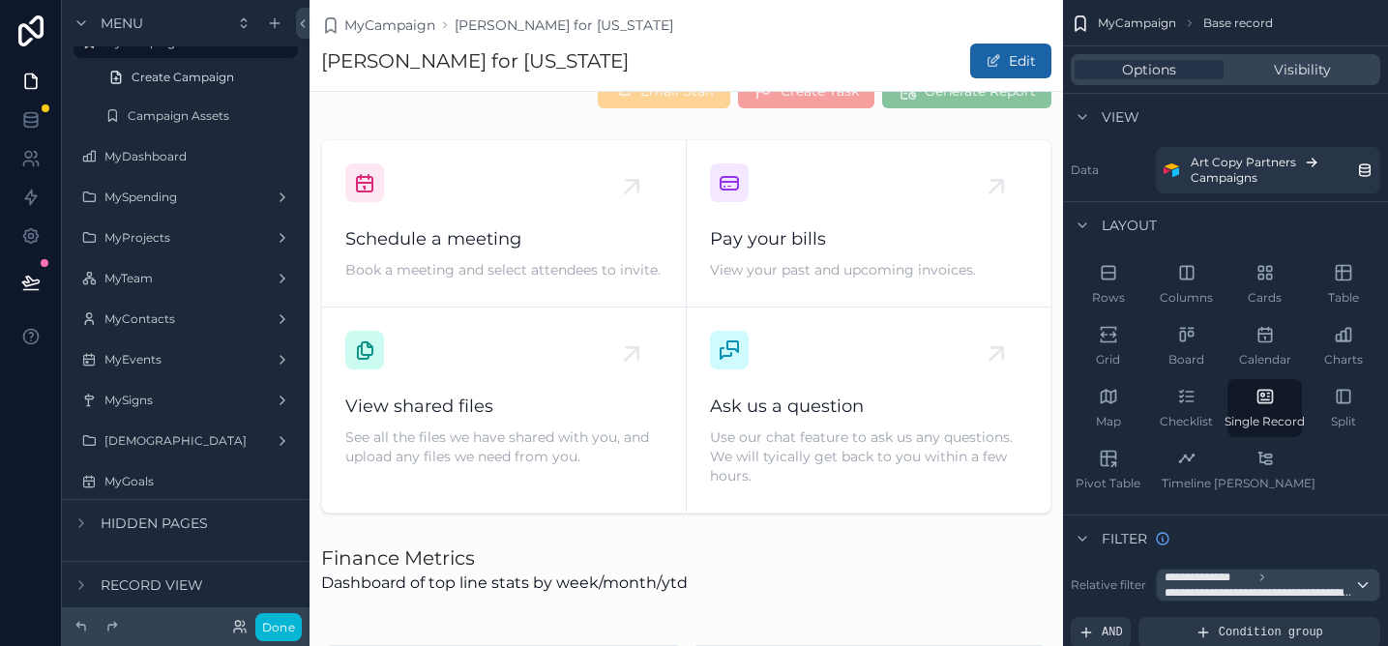
drag, startPoint x: 88, startPoint y: 138, endPoint x: 903, endPoint y: 0, distance: 826.2
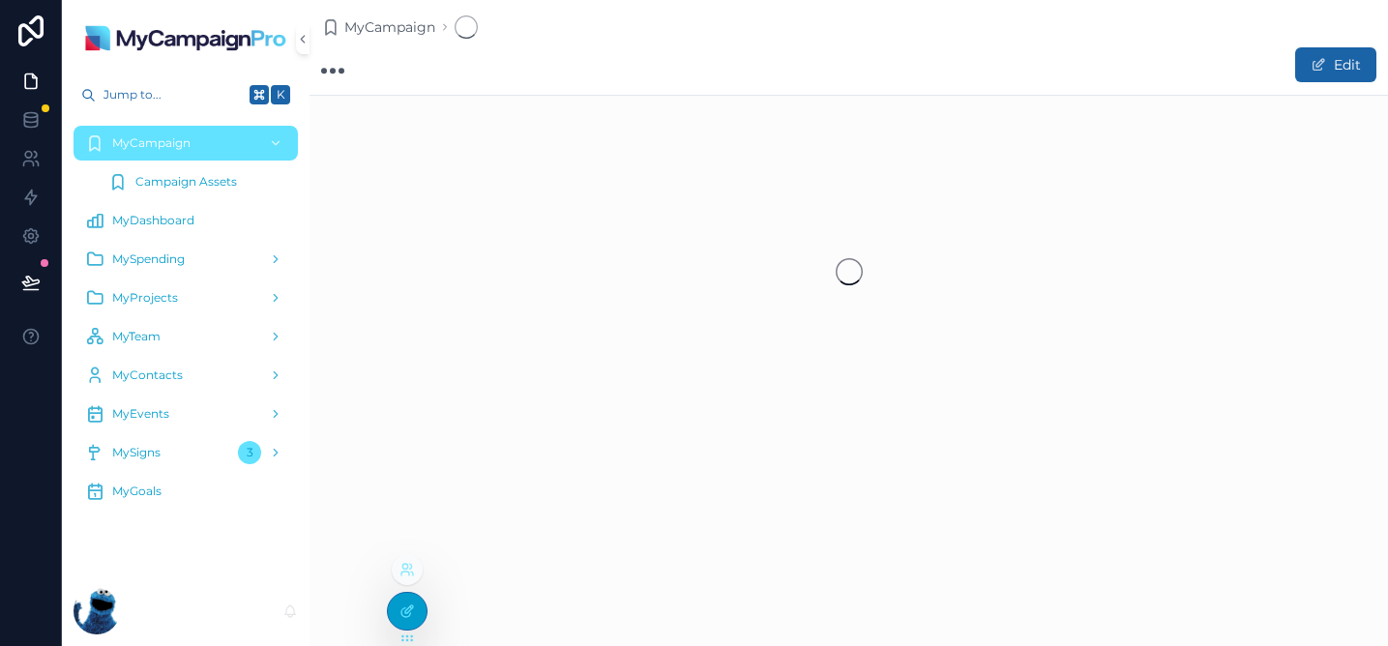
click at [409, 606] on icon at bounding box center [407, 611] width 15 height 15
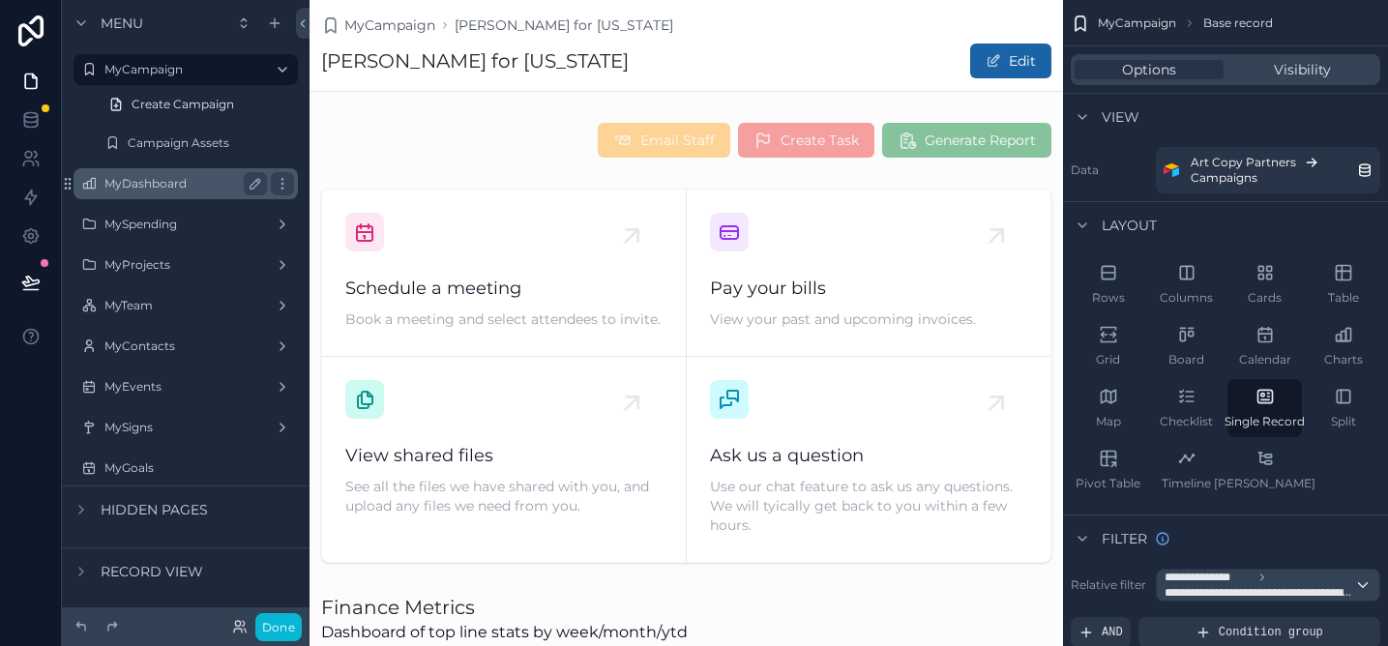
click at [150, 189] on label "MyDashboard" at bounding box center [181, 183] width 155 height 15
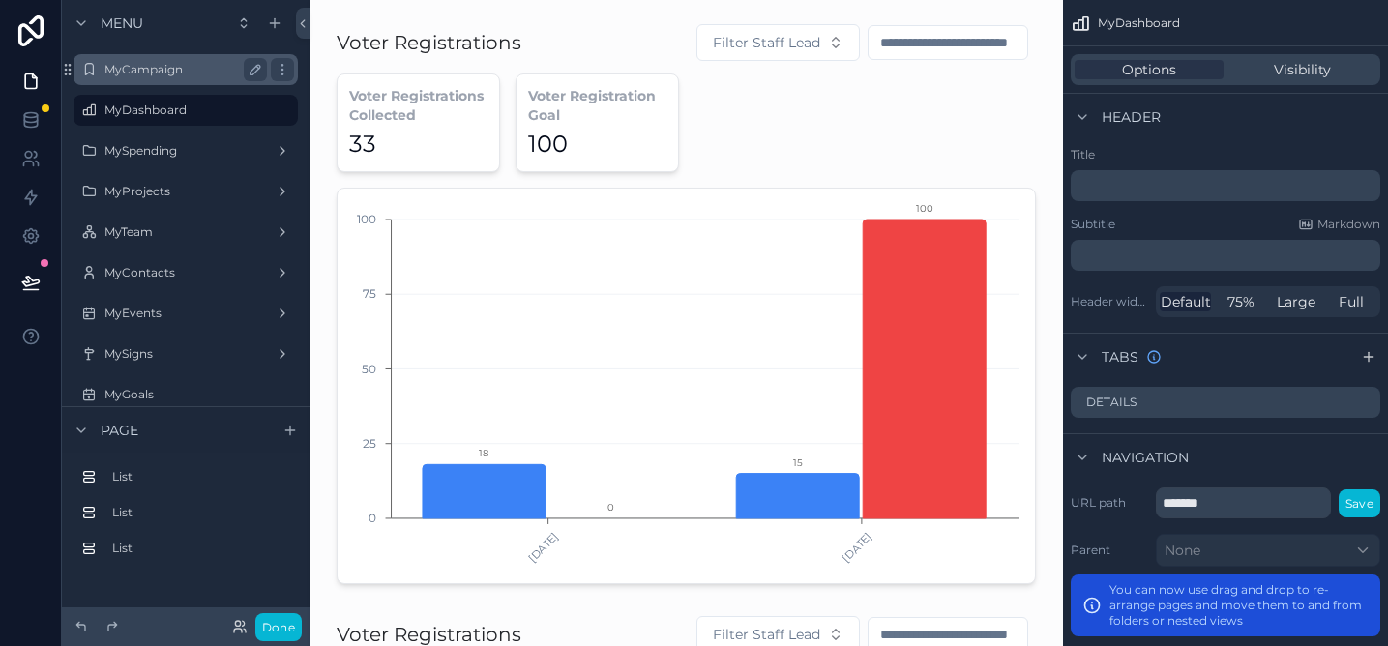
click at [201, 77] on div "MyCampaign" at bounding box center [185, 69] width 163 height 23
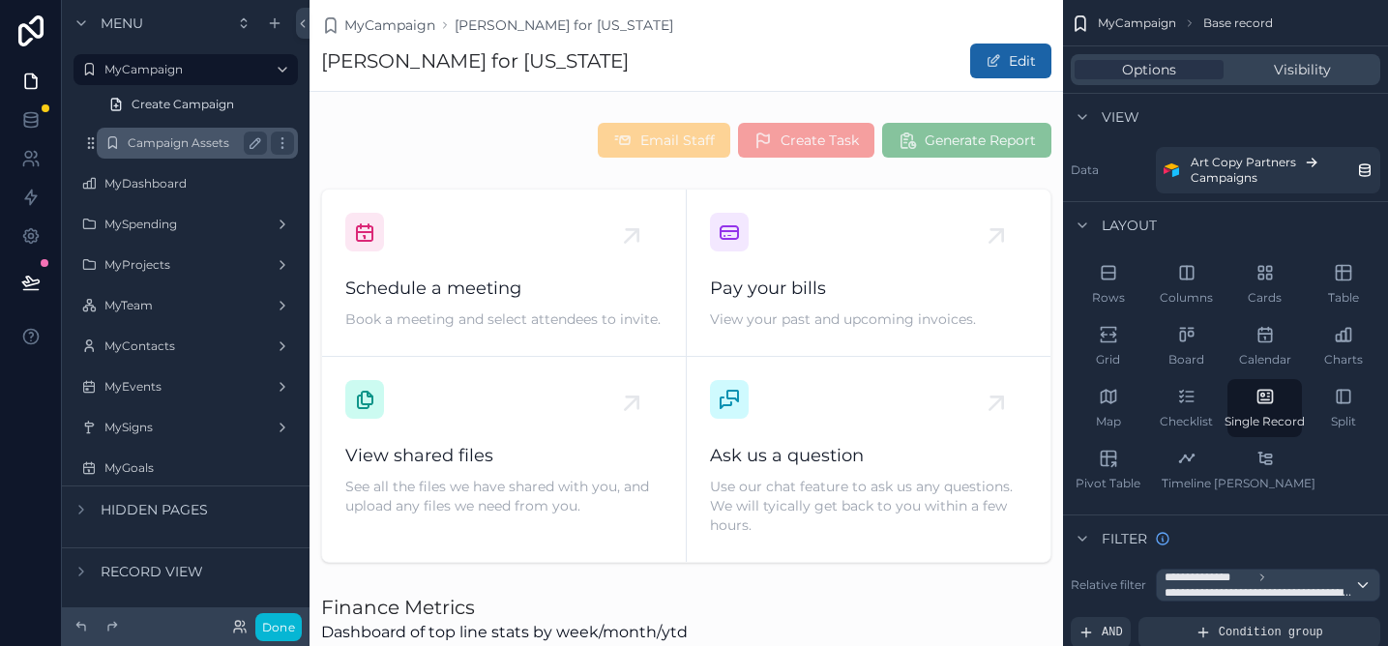
click at [192, 139] on label "Campaign Assets" at bounding box center [194, 142] width 132 height 15
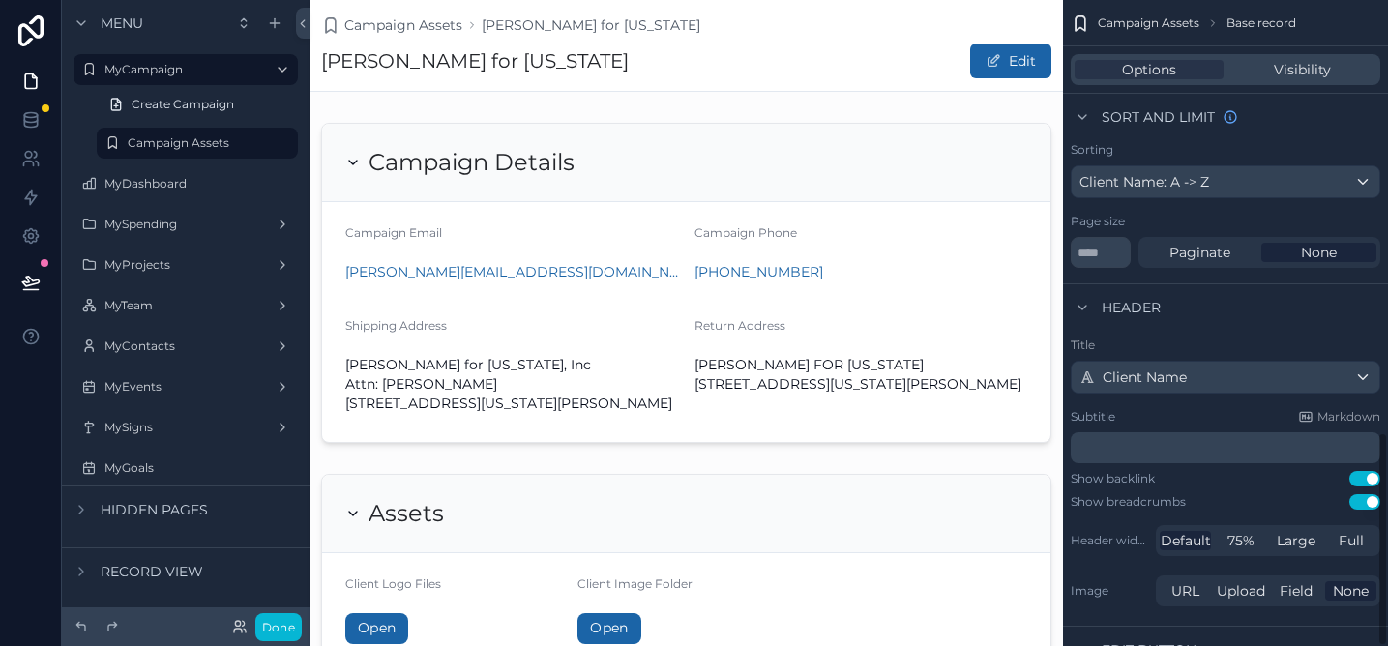
scroll to position [1300, 0]
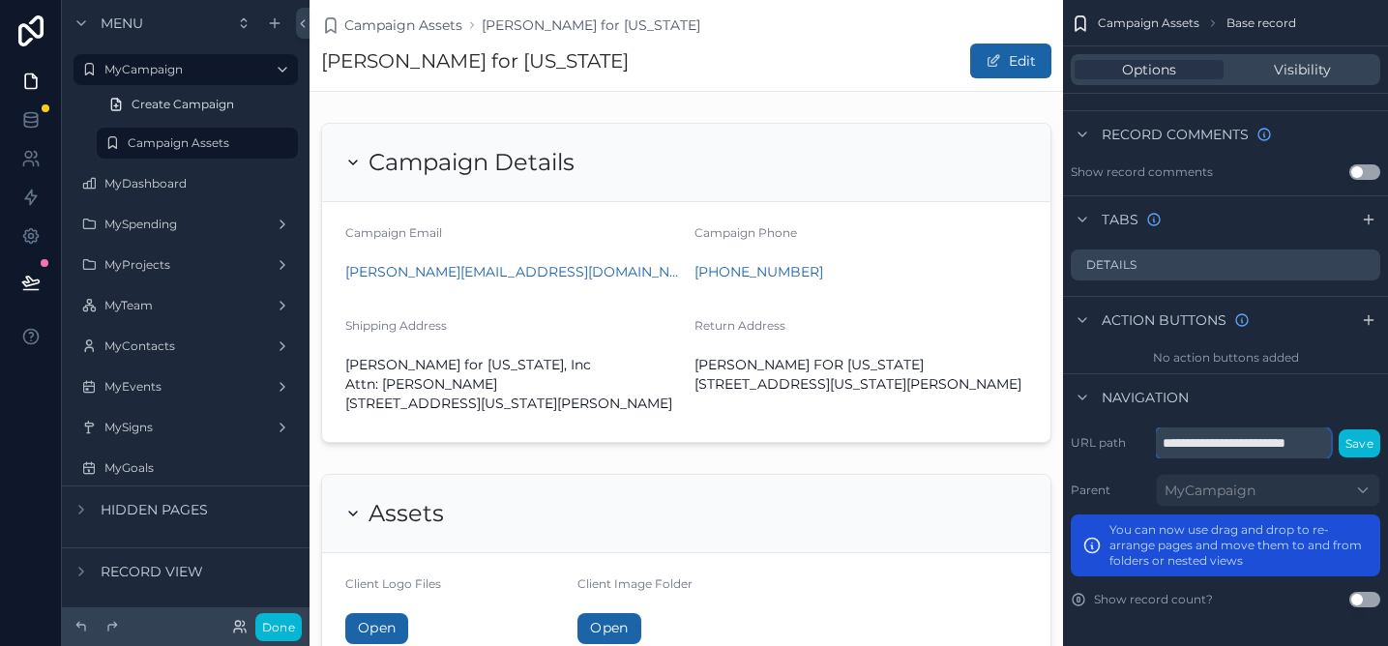
click at [1294, 446] on input "**********" at bounding box center [1243, 443] width 175 height 31
type input "******"
click at [1356, 445] on button "Save" at bounding box center [1360, 444] width 42 height 28
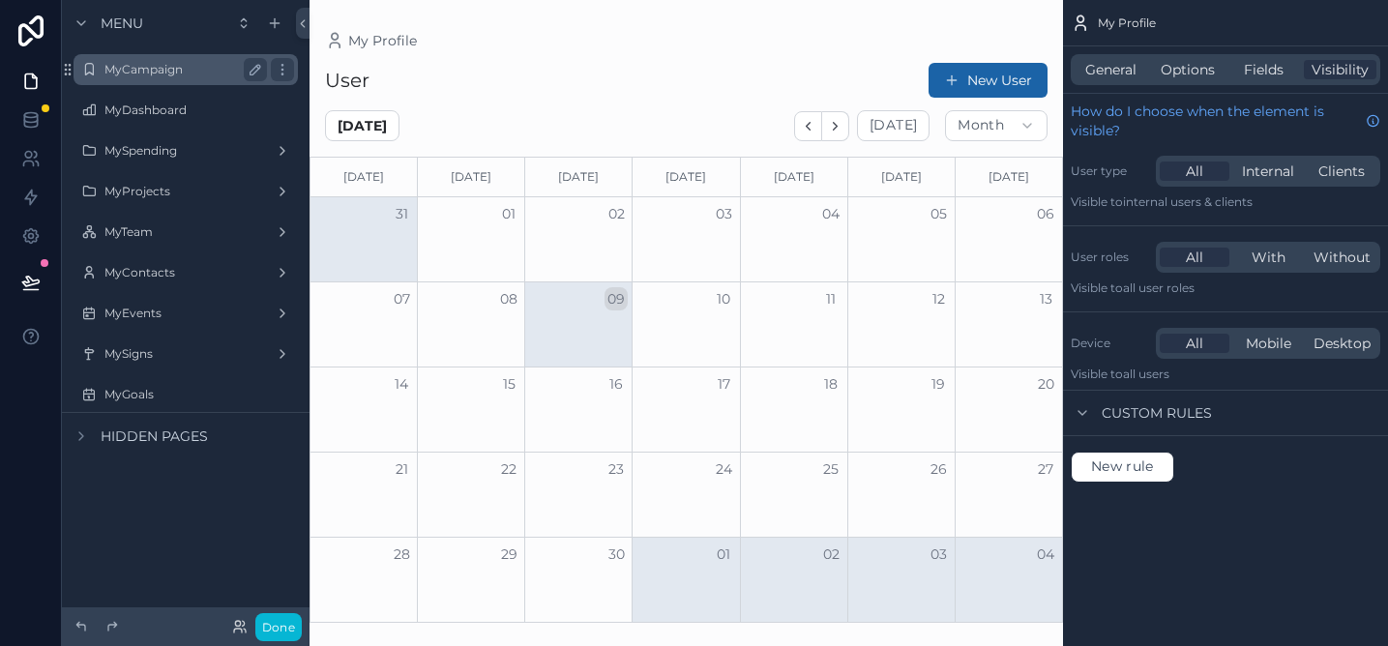
click at [157, 74] on label "MyCampaign" at bounding box center [181, 69] width 155 height 15
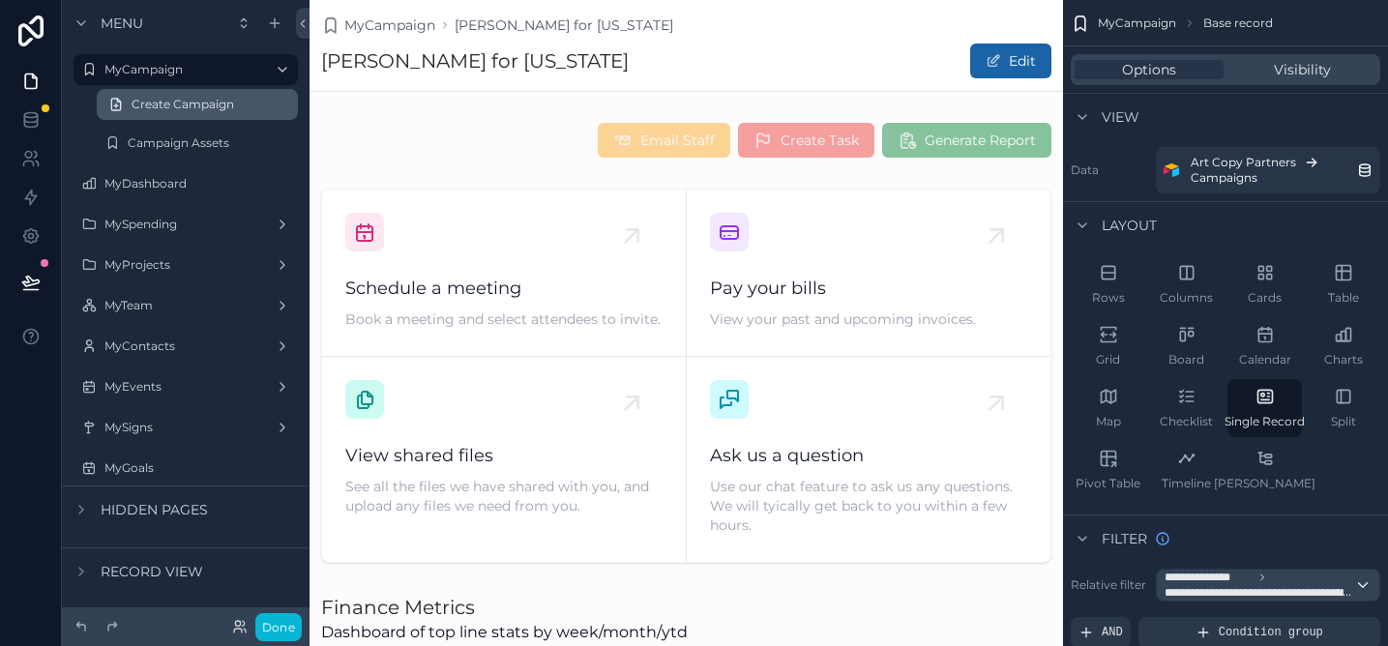
click at [196, 104] on span "Create Campaign" at bounding box center [183, 104] width 103 height 15
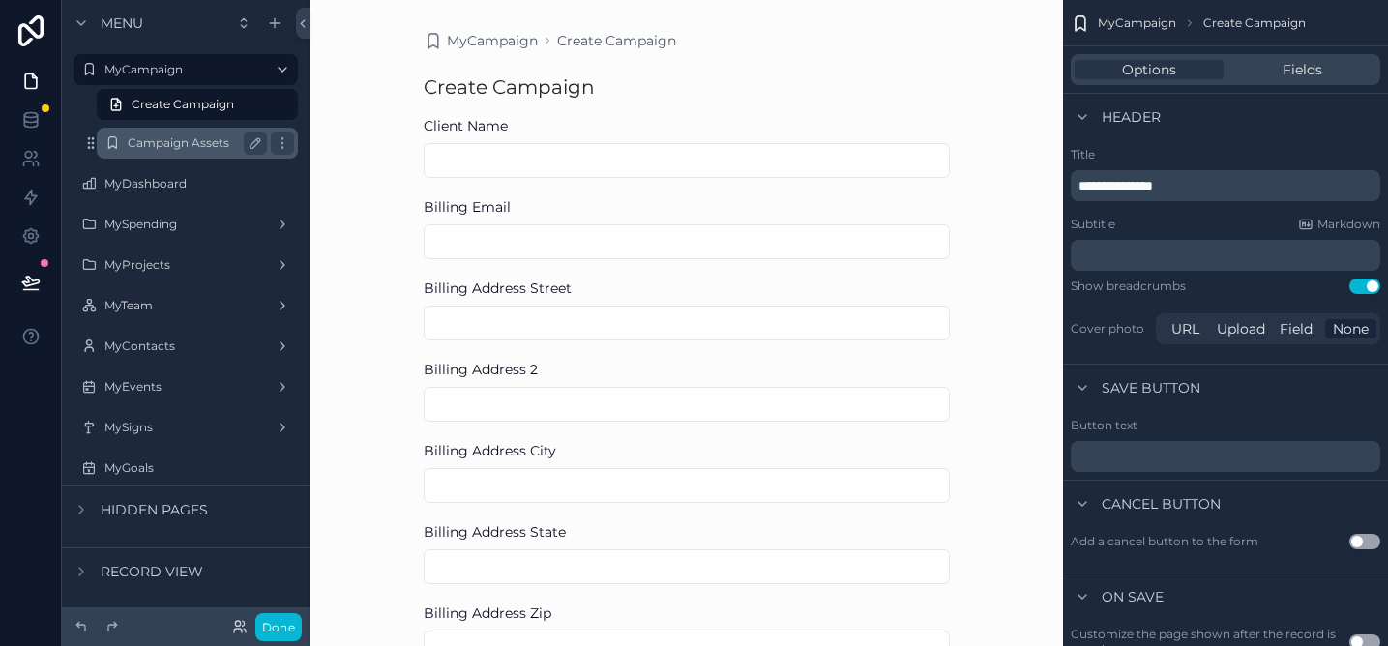
click at [170, 143] on label "Campaign Assets" at bounding box center [194, 142] width 132 height 15
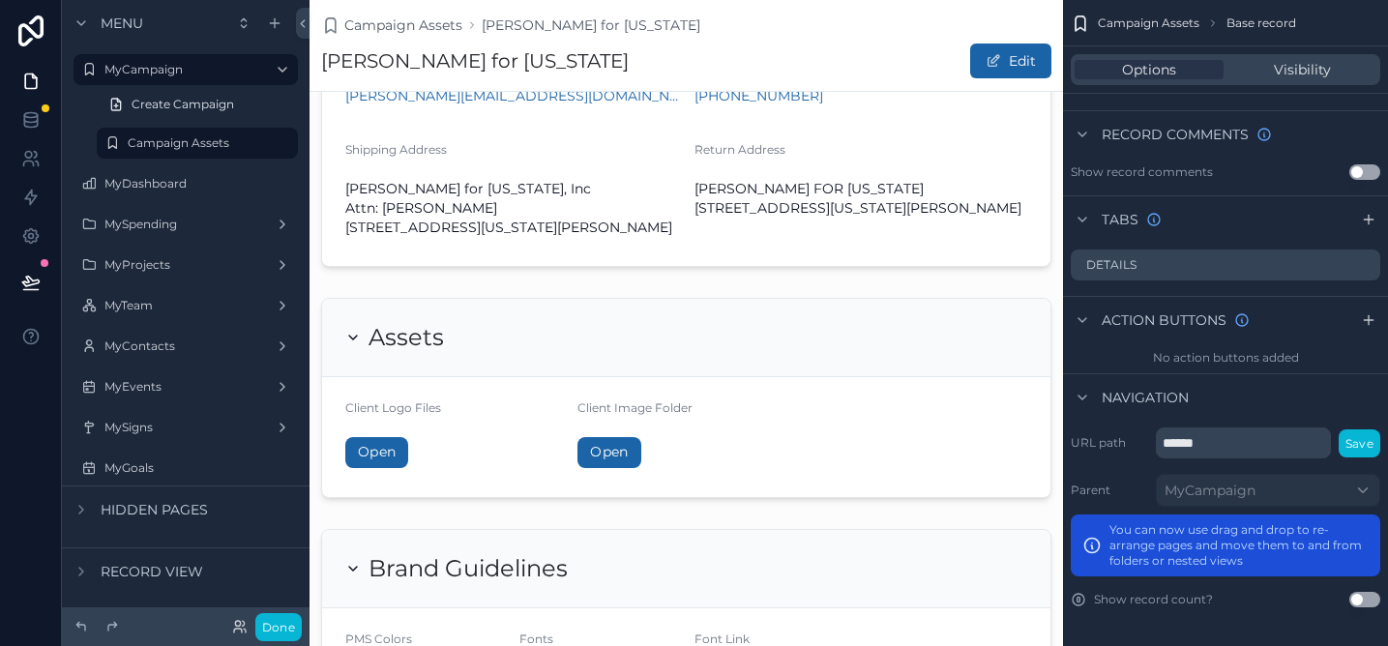
scroll to position [180, 0]
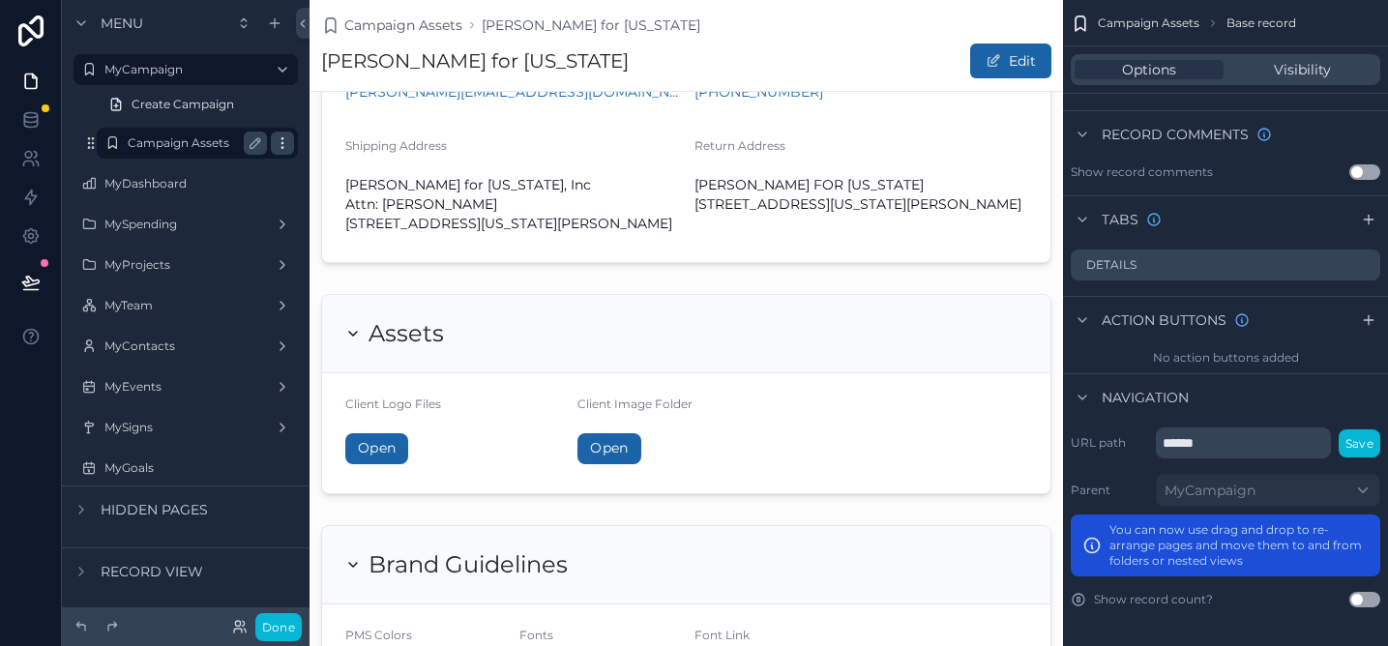
click at [274, 142] on div "scrollable content" at bounding box center [282, 143] width 23 height 23
click at [284, 143] on icon "scrollable content" at bounding box center [282, 142] width 15 height 15
click at [197, 187] on label "MyDashboard" at bounding box center [181, 183] width 155 height 15
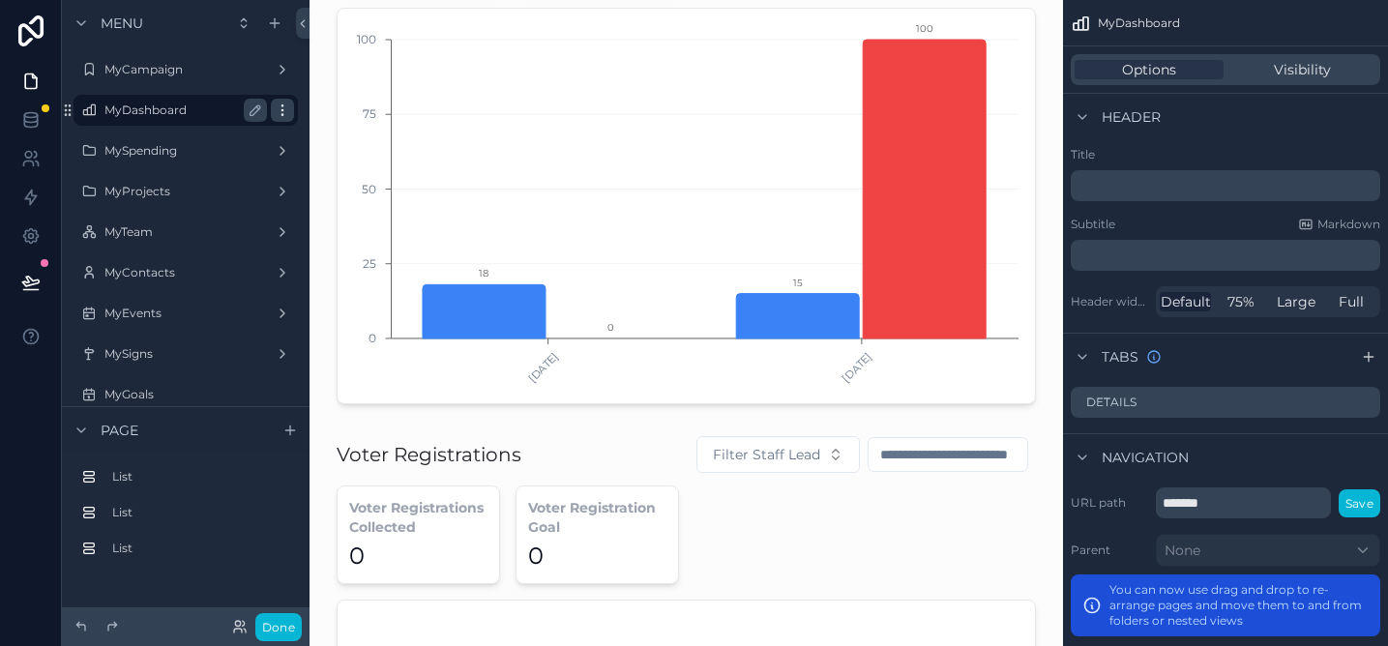
click at [282, 113] on icon "scrollable content" at bounding box center [282, 110] width 15 height 15
click at [186, 71] on label "MyCampaign" at bounding box center [181, 69] width 155 height 15
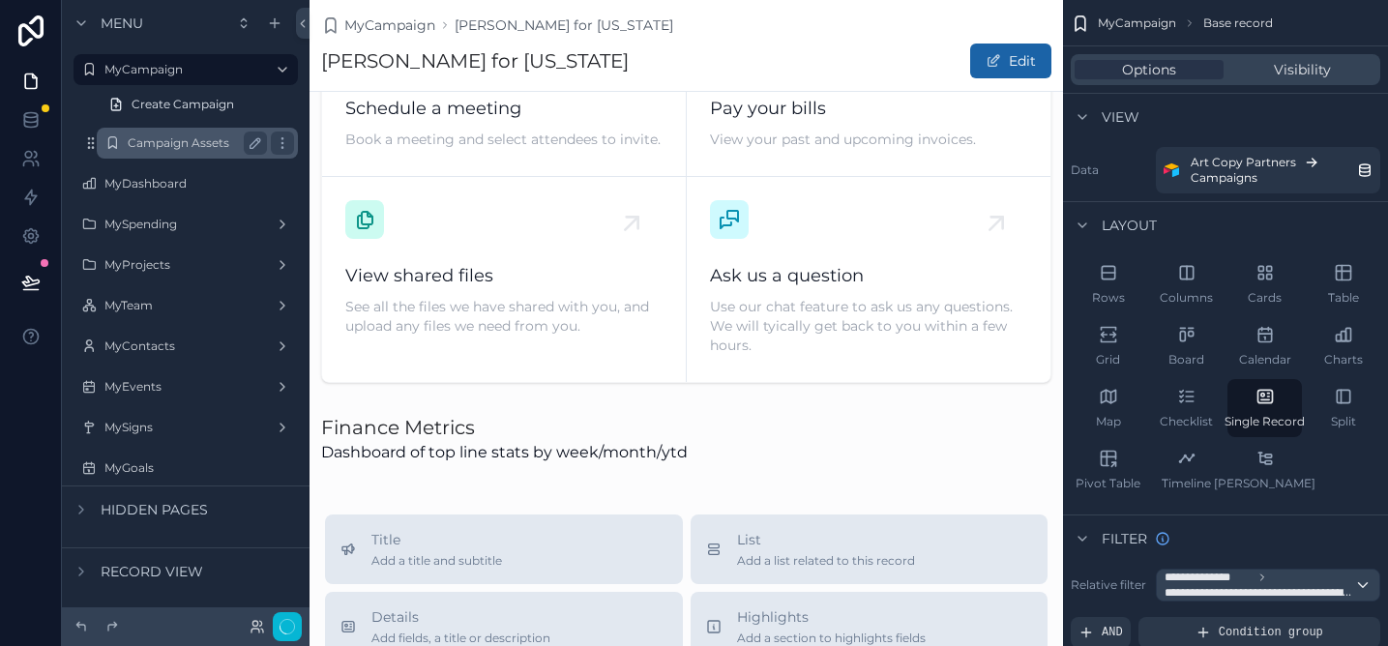
click at [174, 135] on label "Campaign Assets" at bounding box center [194, 142] width 132 height 15
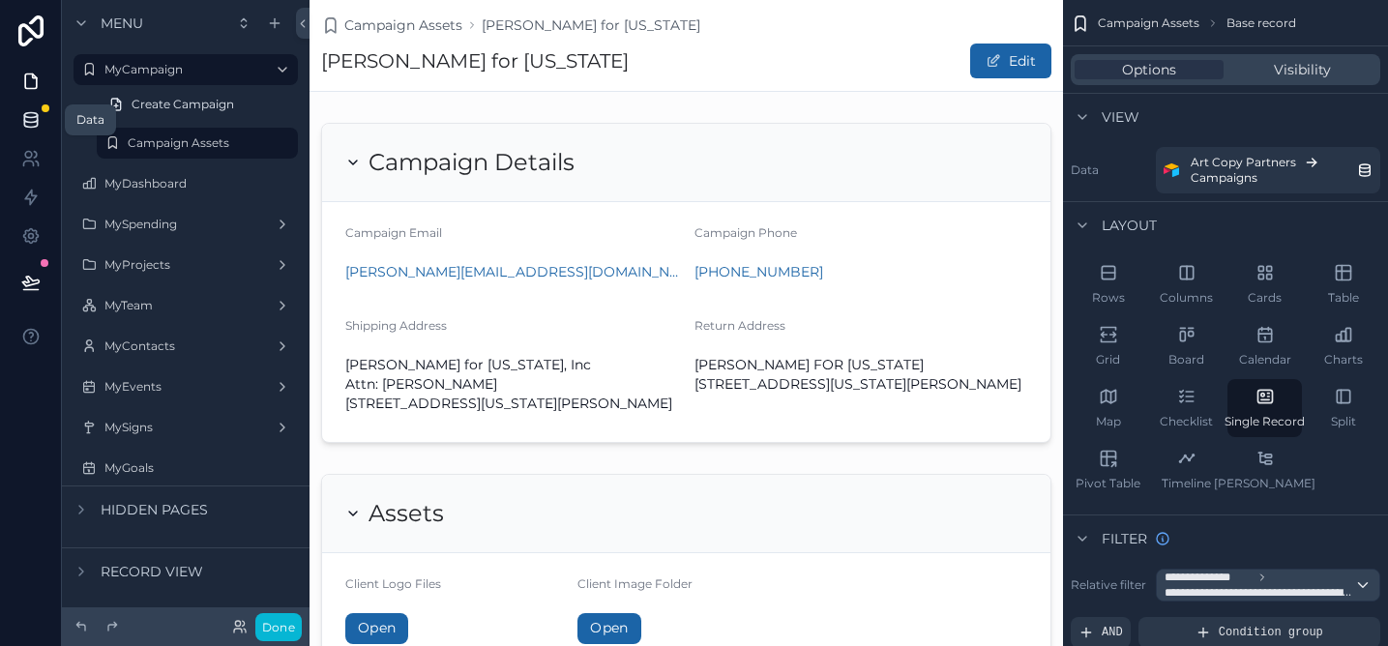
click at [38, 125] on icon at bounding box center [30, 119] width 19 height 19
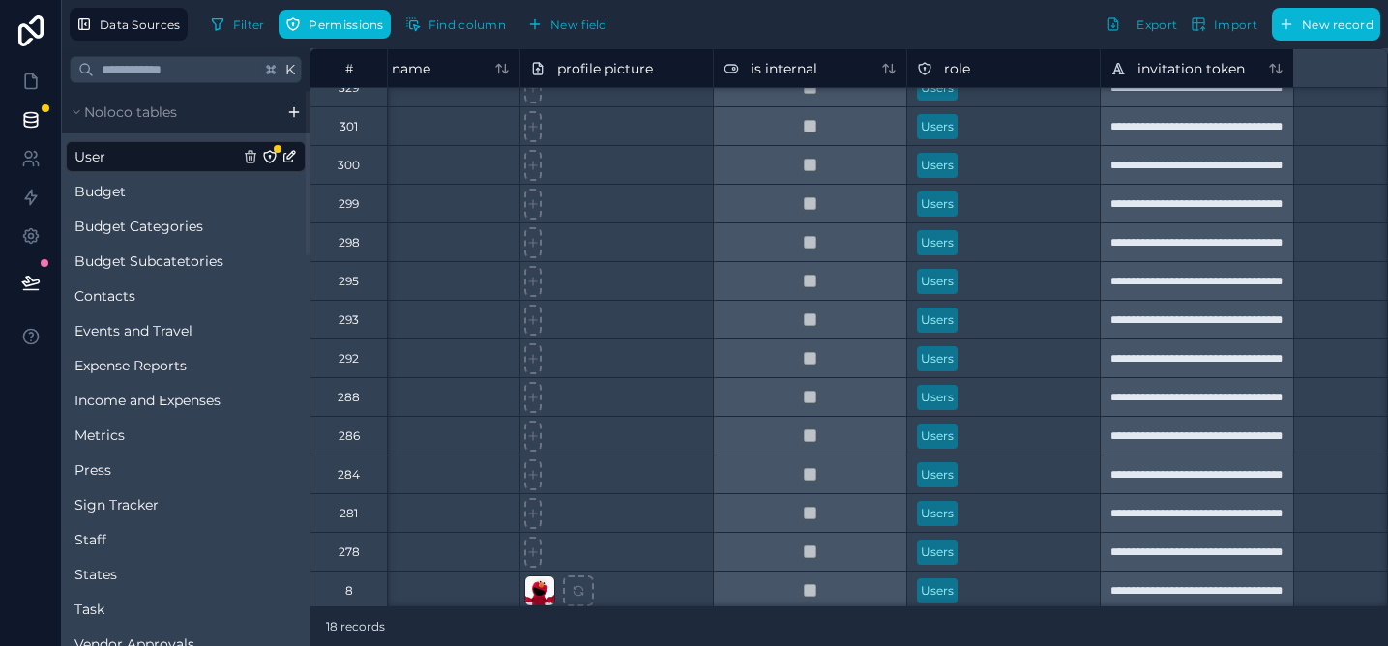
scroll to position [58, 0]
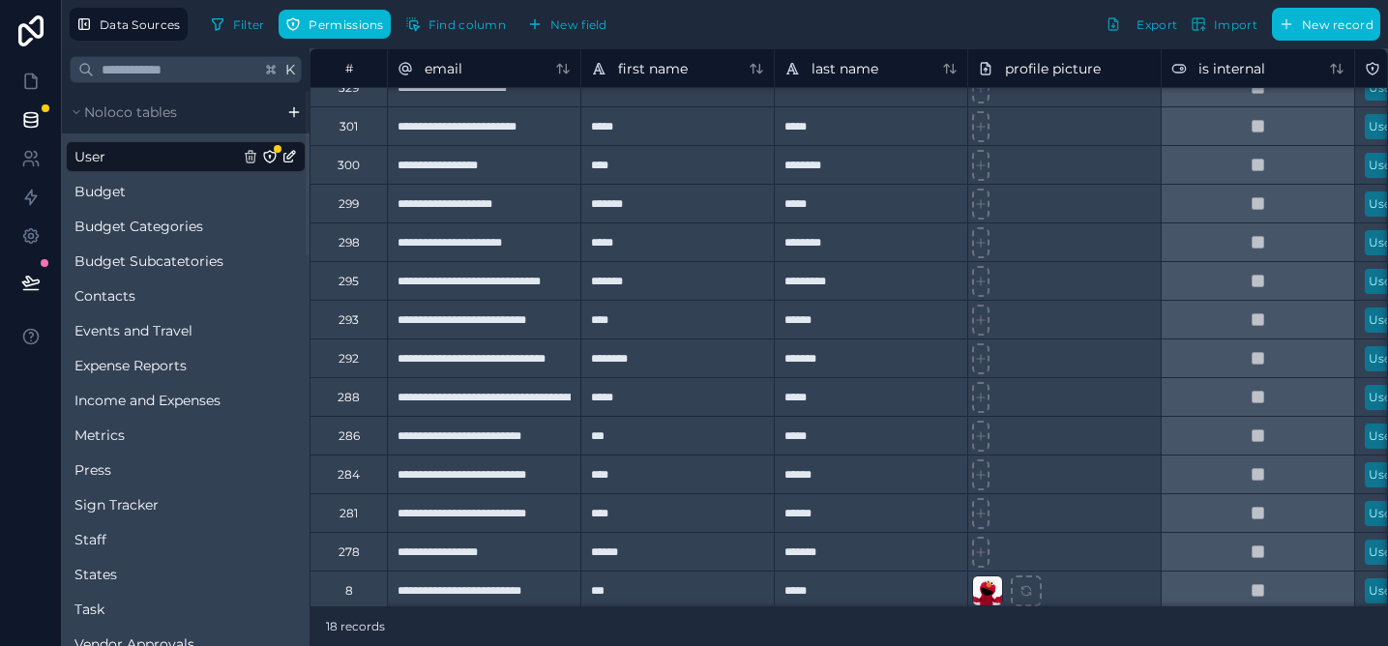
click at [767, 390] on div "*****" at bounding box center [676, 396] width 193 height 39
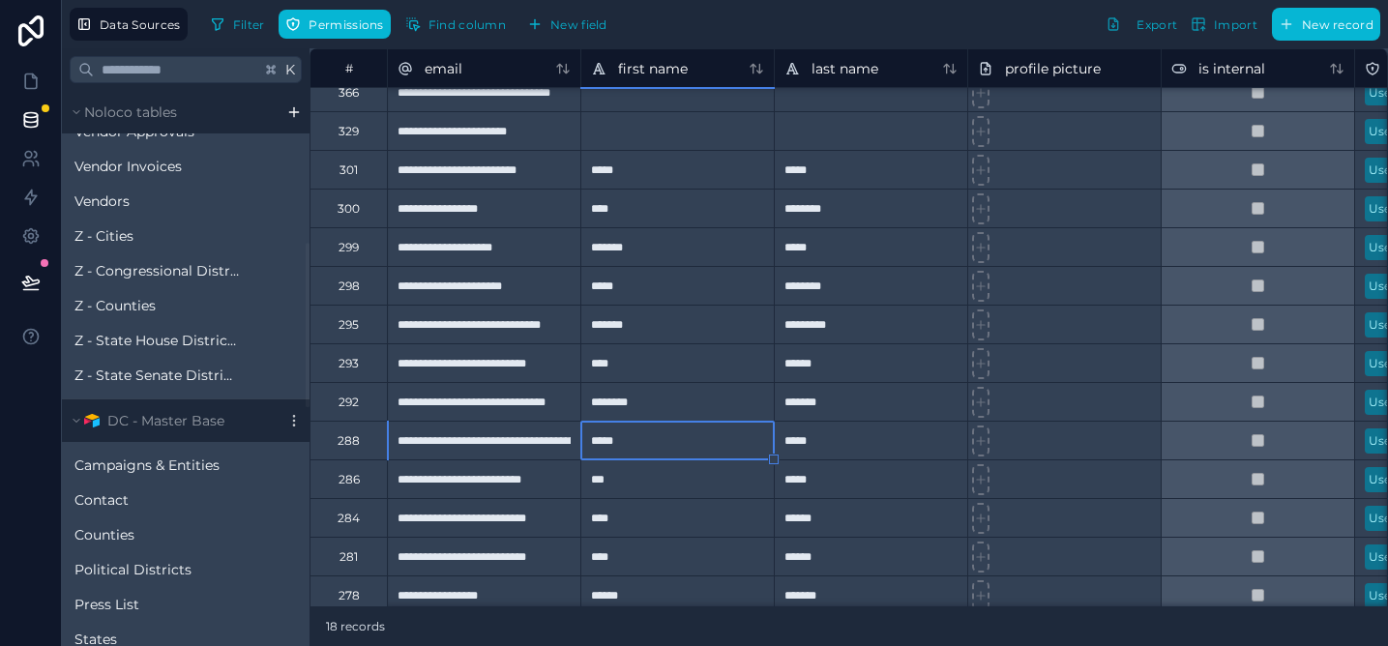
scroll to position [0, 0]
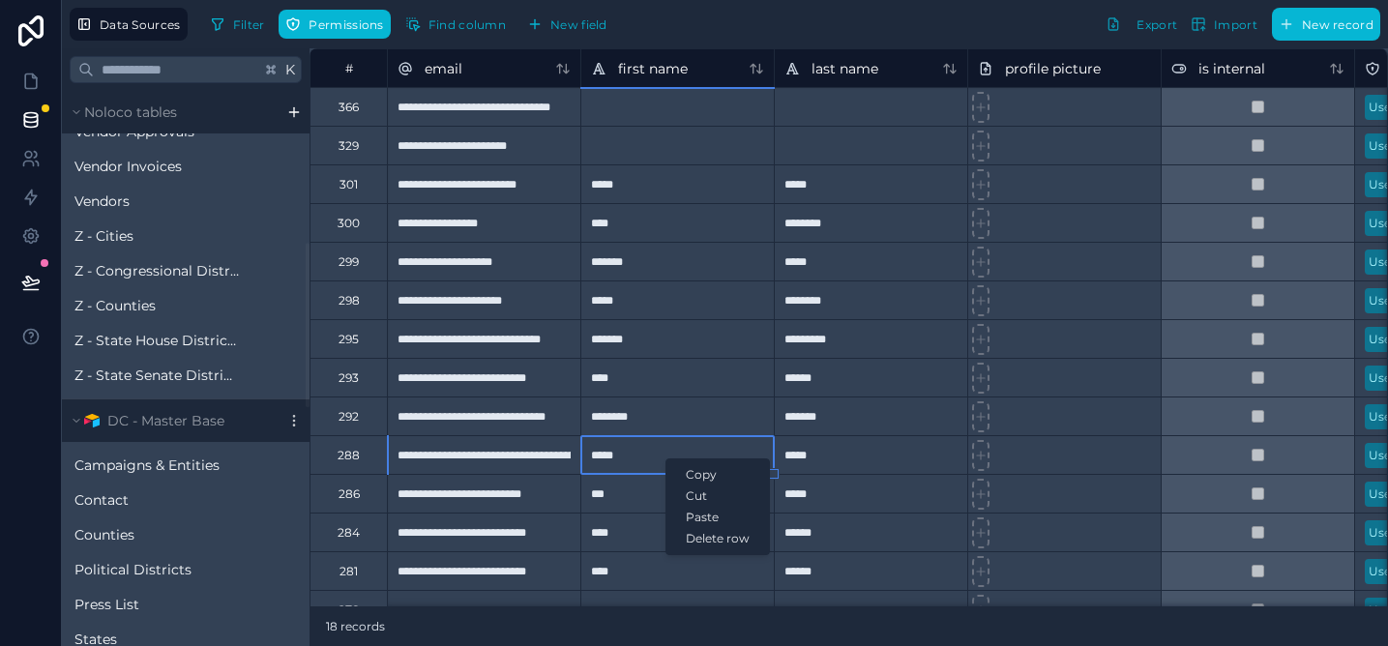
click at [711, 536] on div "Delete row" at bounding box center [718, 538] width 103 height 21
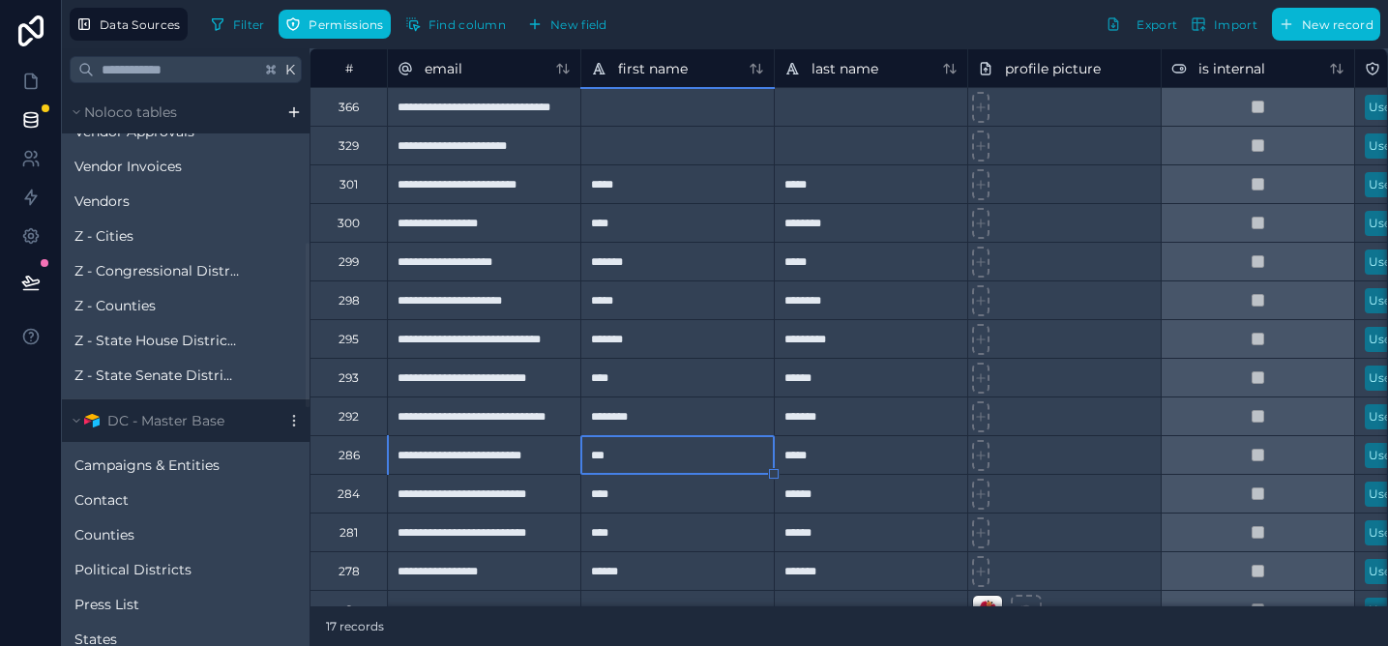
click at [371, 113] on div "366" at bounding box center [348, 106] width 77 height 39
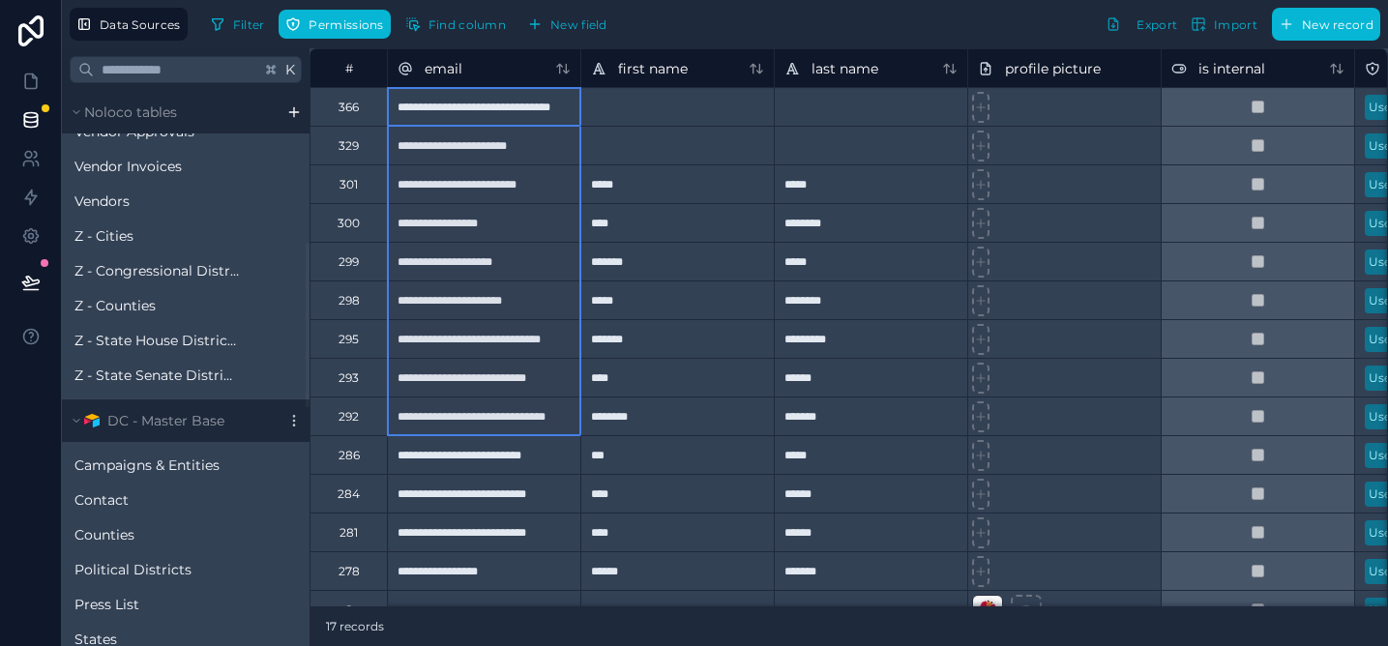
click at [366, 419] on div "292" at bounding box center [348, 416] width 77 height 39
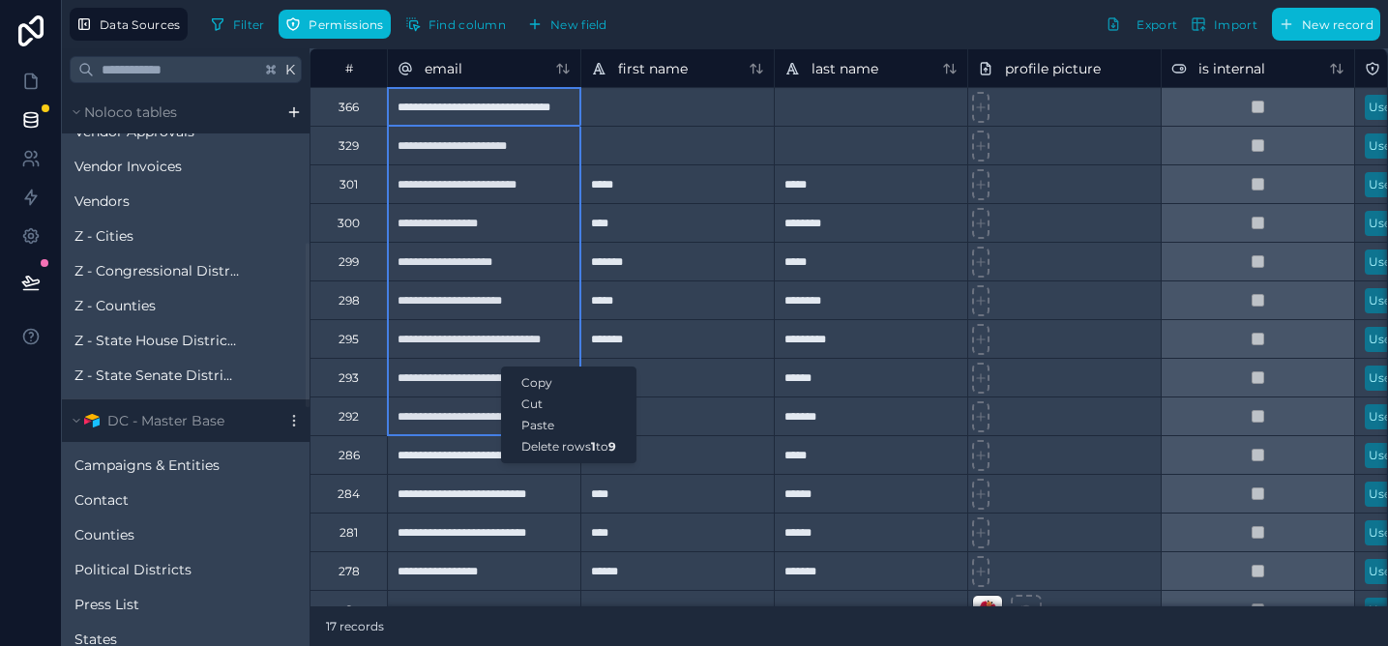
click at [549, 448] on div "Delete rows 1 to 9" at bounding box center [569, 446] width 134 height 21
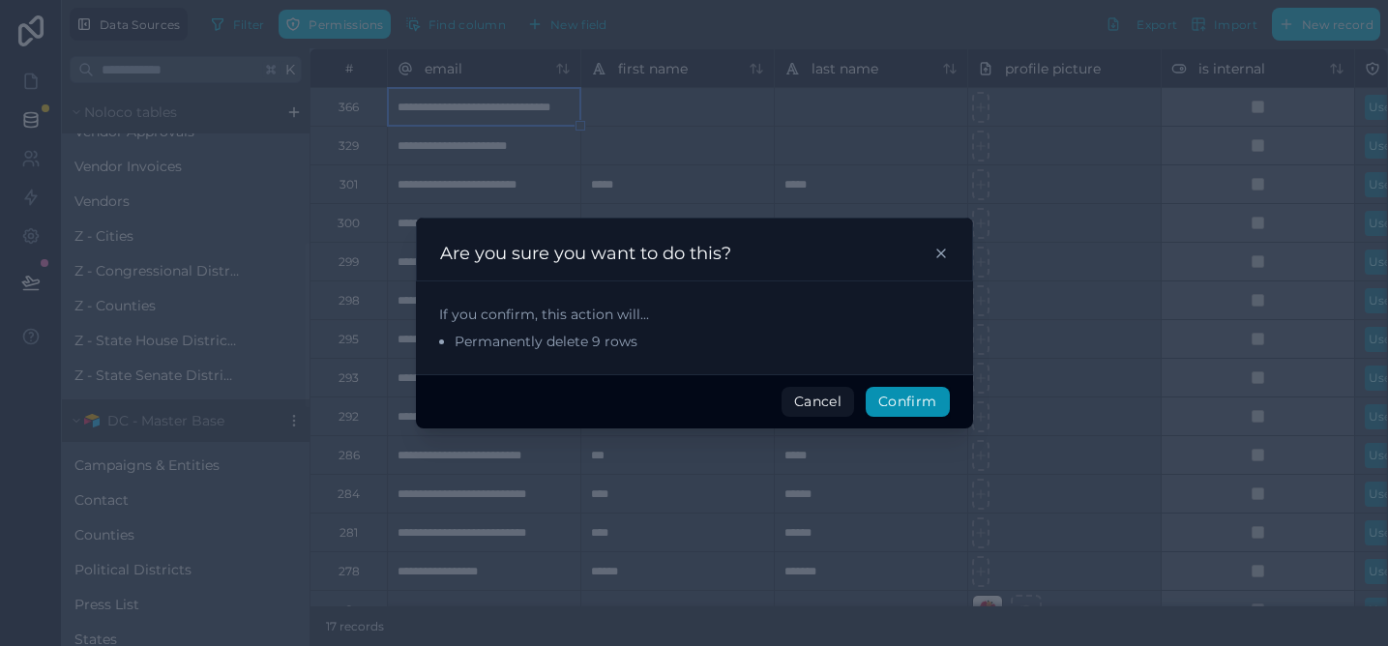
click at [911, 396] on button "Confirm" at bounding box center [907, 402] width 83 height 31
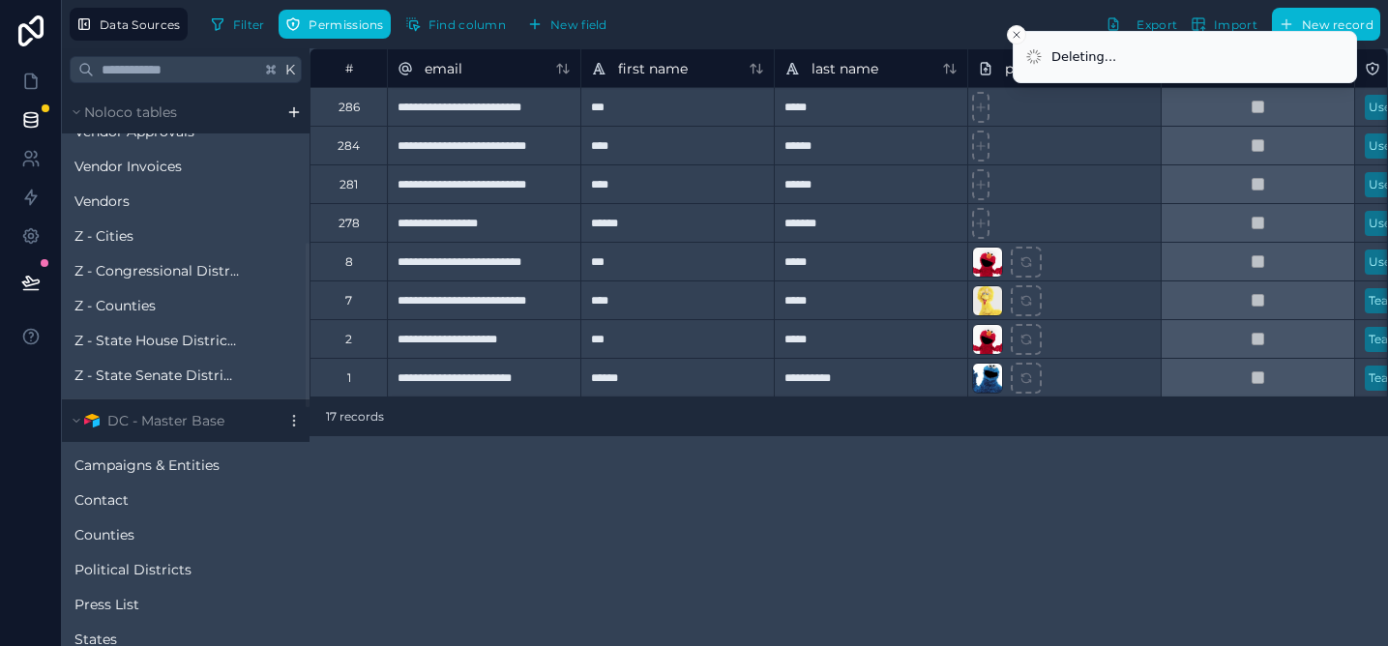
click at [525, 115] on div "**********" at bounding box center [483, 106] width 193 height 39
click at [481, 225] on div "**********" at bounding box center [483, 222] width 193 height 39
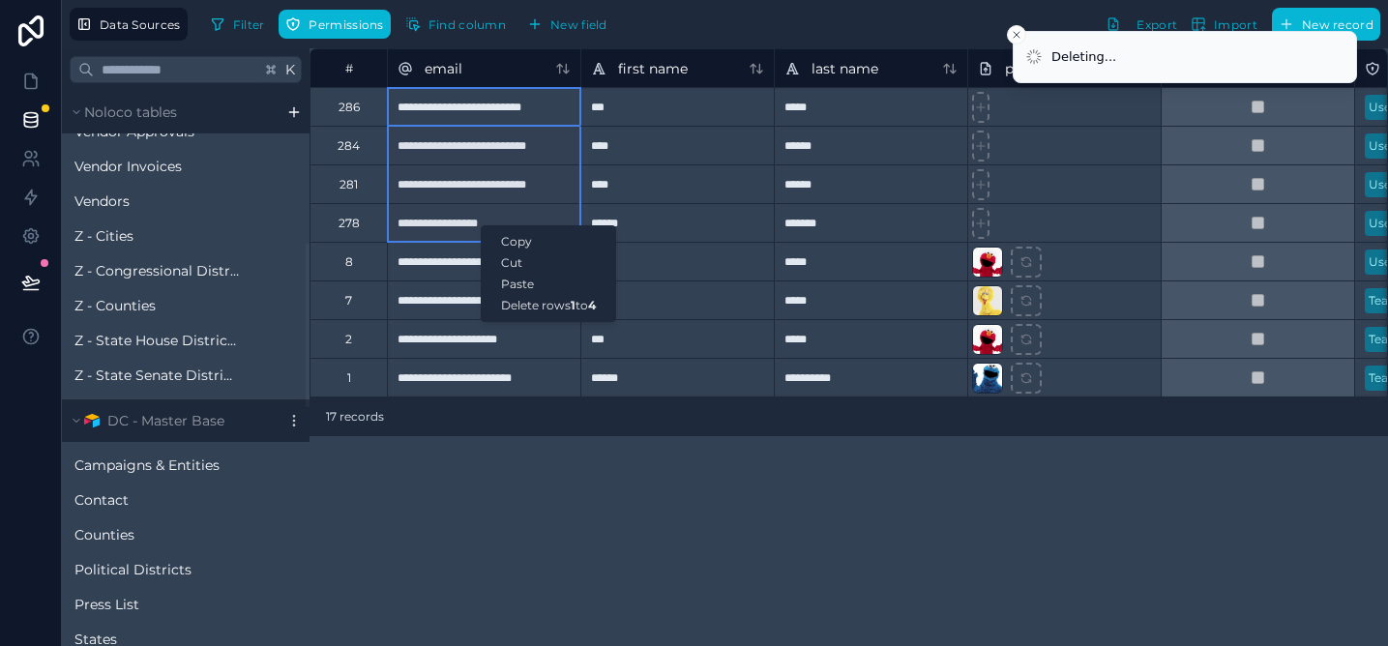
click at [543, 306] on div "Delete rows 1 to 4" at bounding box center [549, 305] width 134 height 21
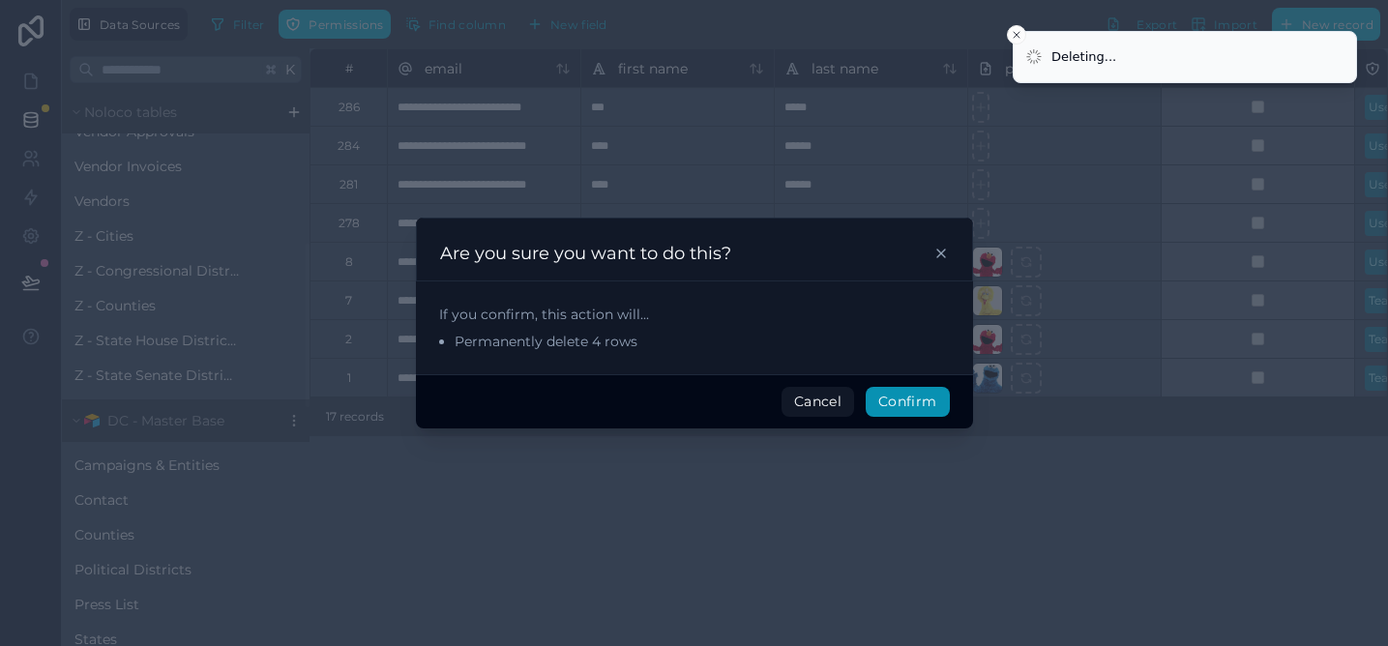
click at [901, 408] on button "Confirm" at bounding box center [907, 402] width 83 height 31
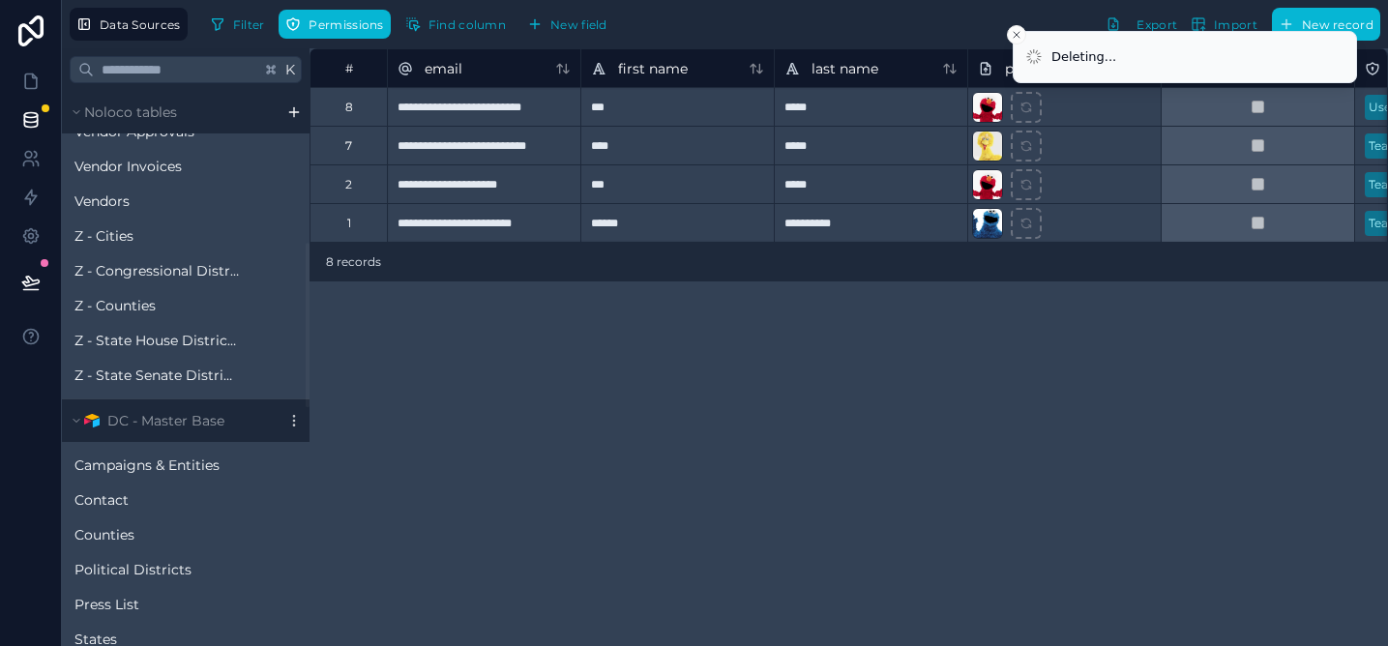
click at [899, 412] on div "**********" at bounding box center [849, 347] width 1079 height 598
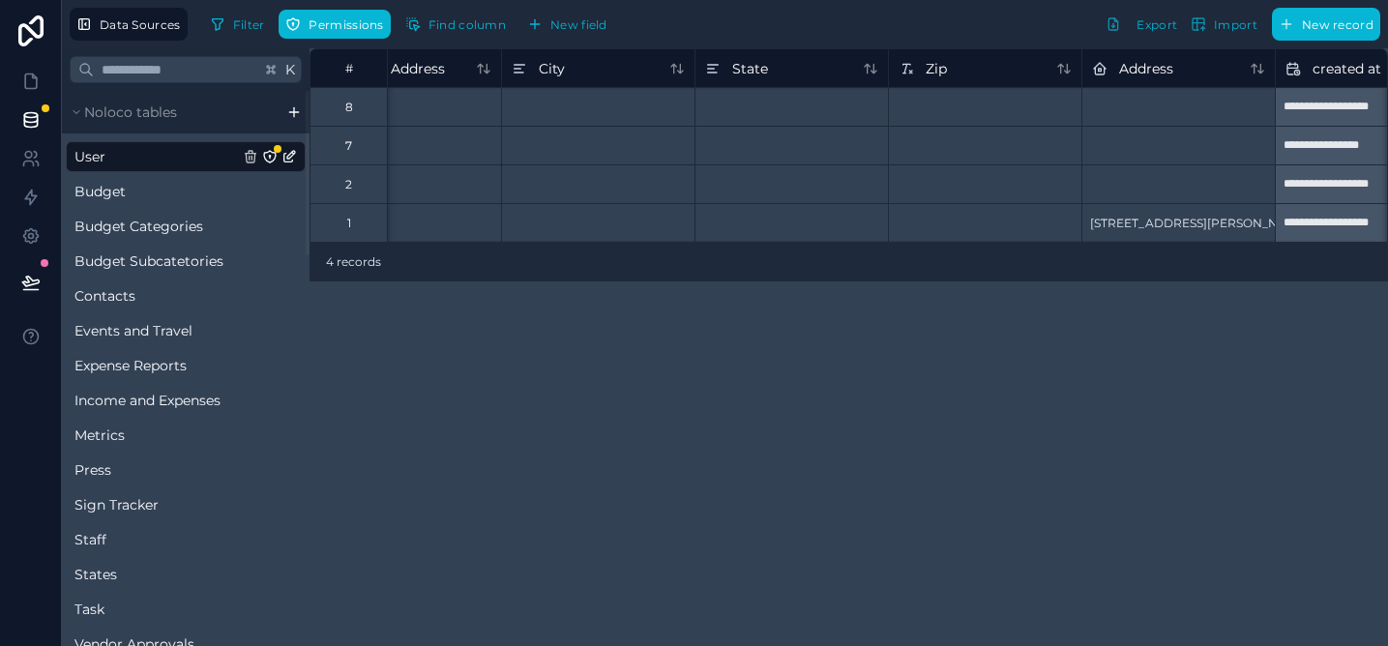
scroll to position [0, 2896]
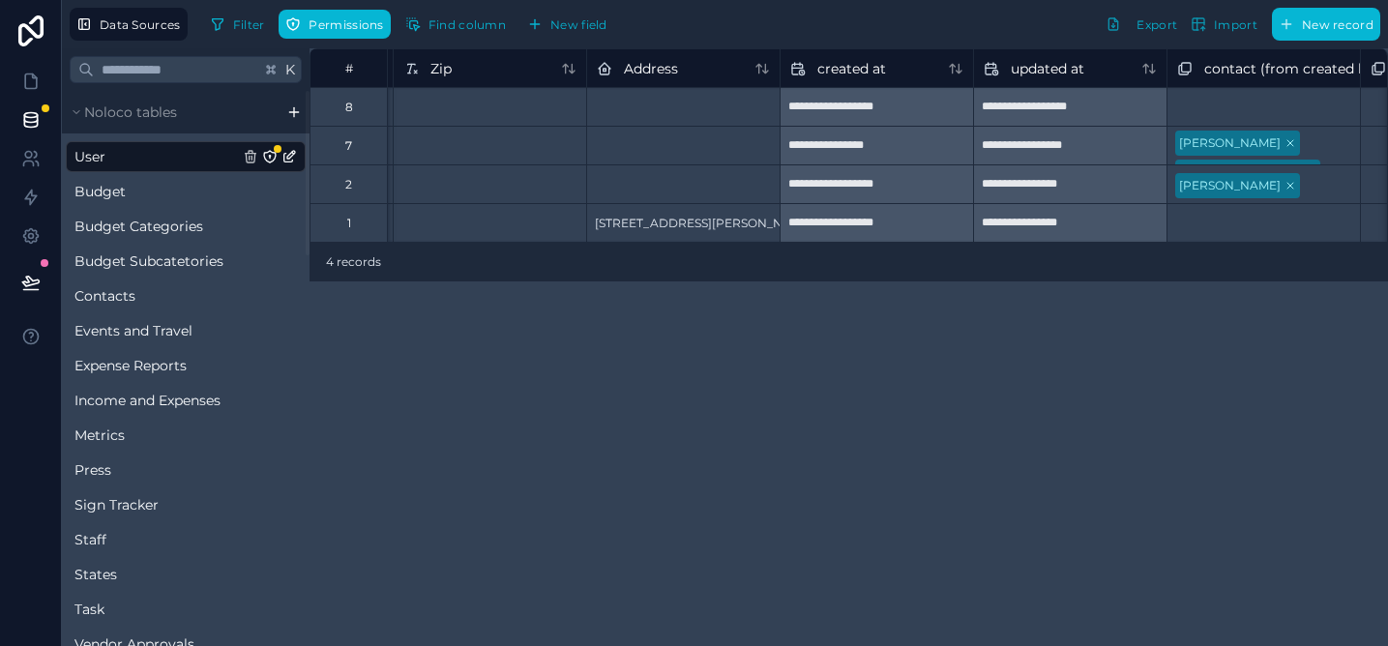
click at [659, 184] on div at bounding box center [682, 183] width 193 height 39
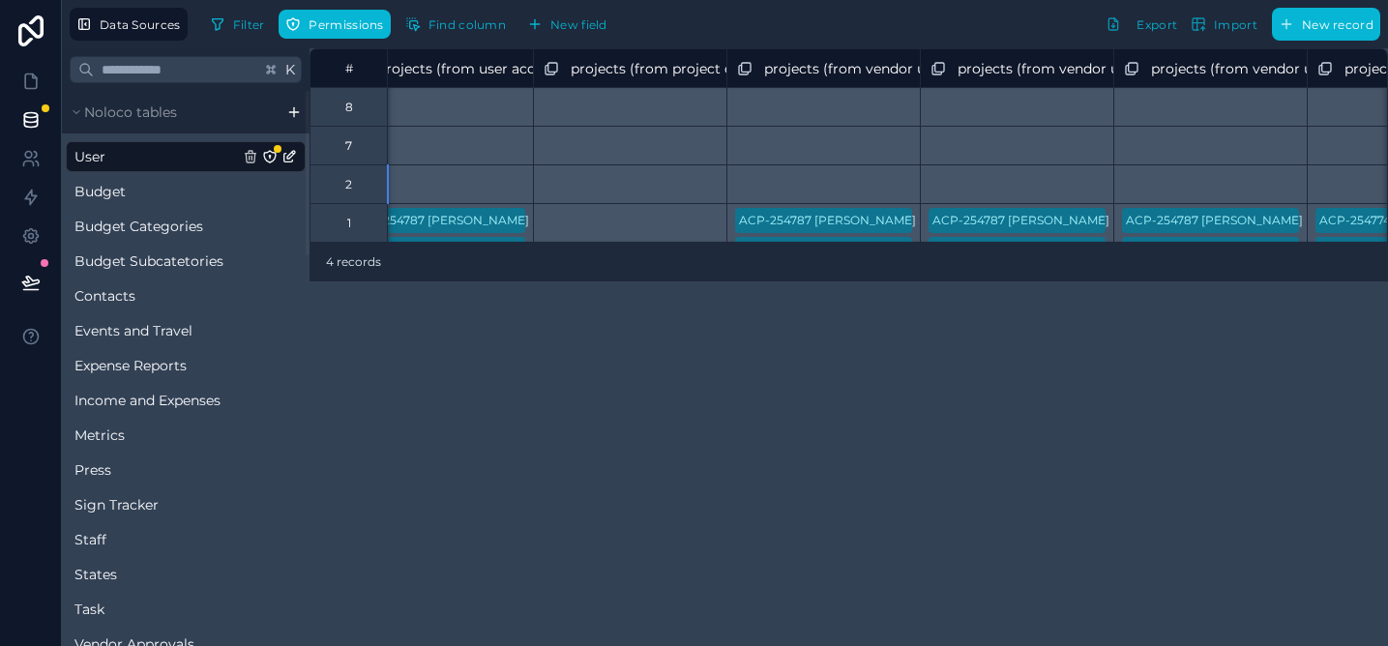
scroll to position [0, 6242]
click at [31, 83] on icon at bounding box center [30, 81] width 19 height 19
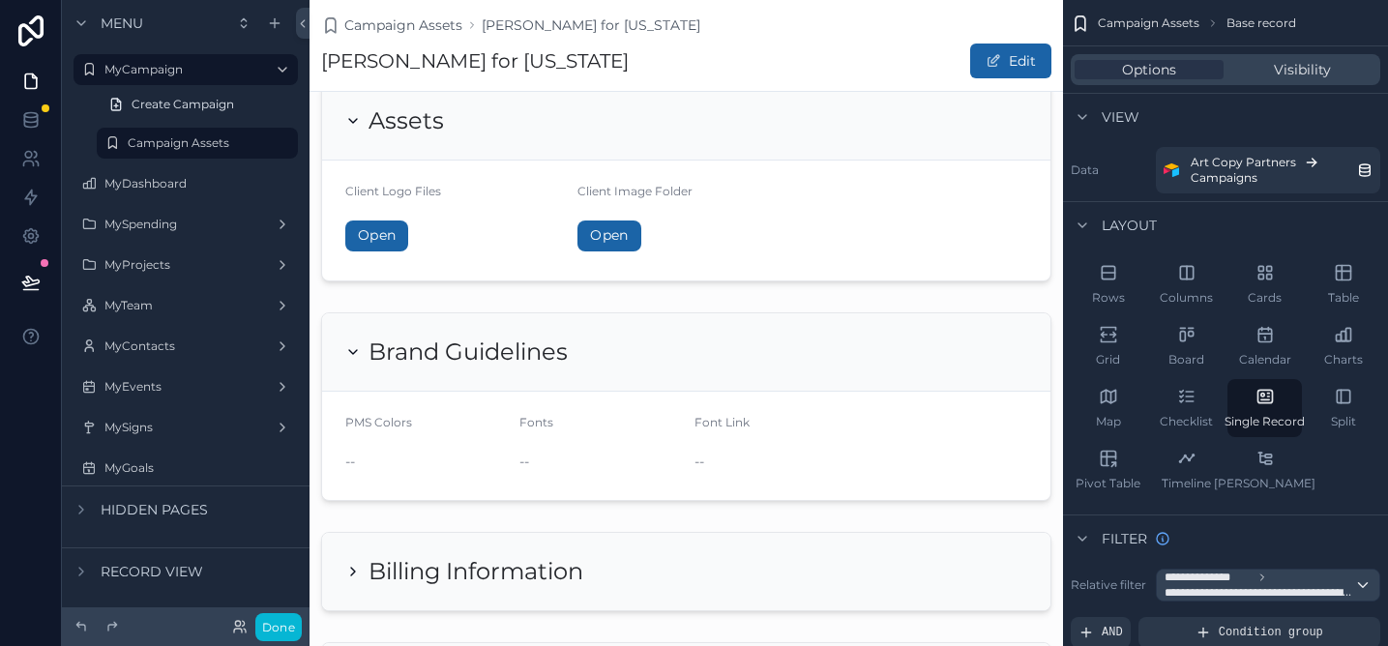
scroll to position [401, 0]
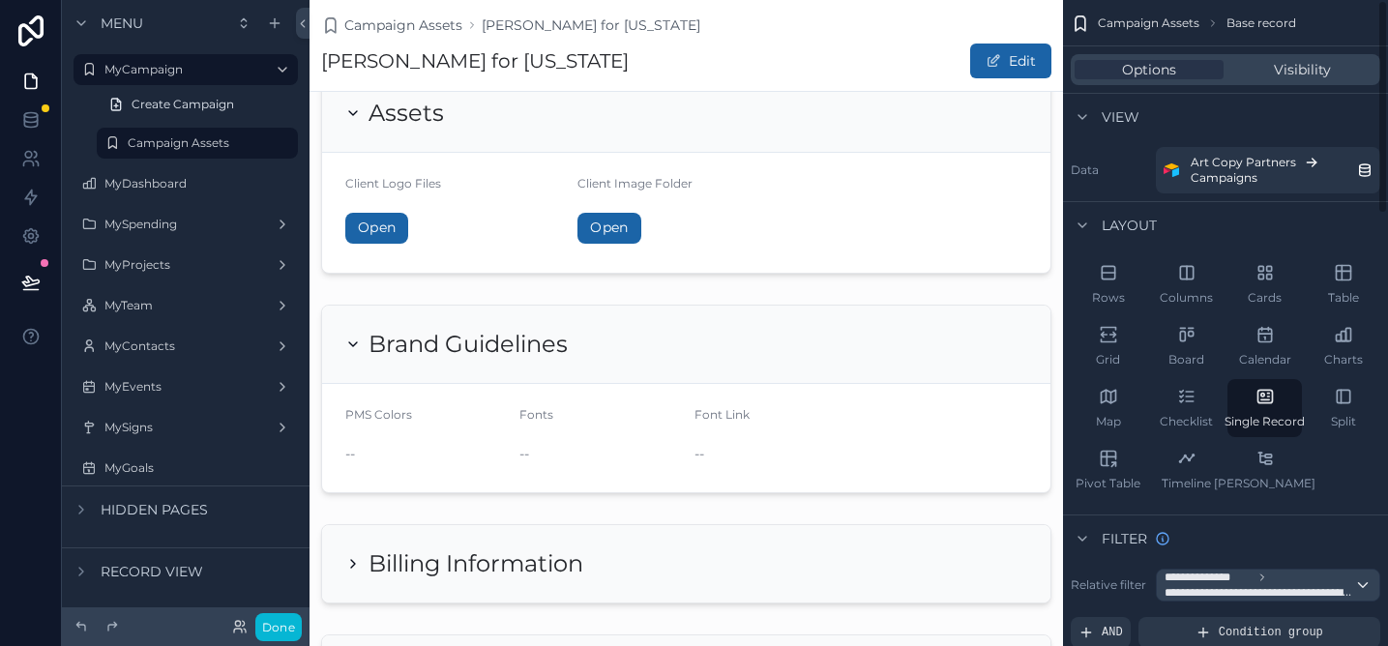
click at [1236, 524] on div "Filter" at bounding box center [1225, 538] width 325 height 46
click at [35, 123] on icon at bounding box center [30, 119] width 19 height 19
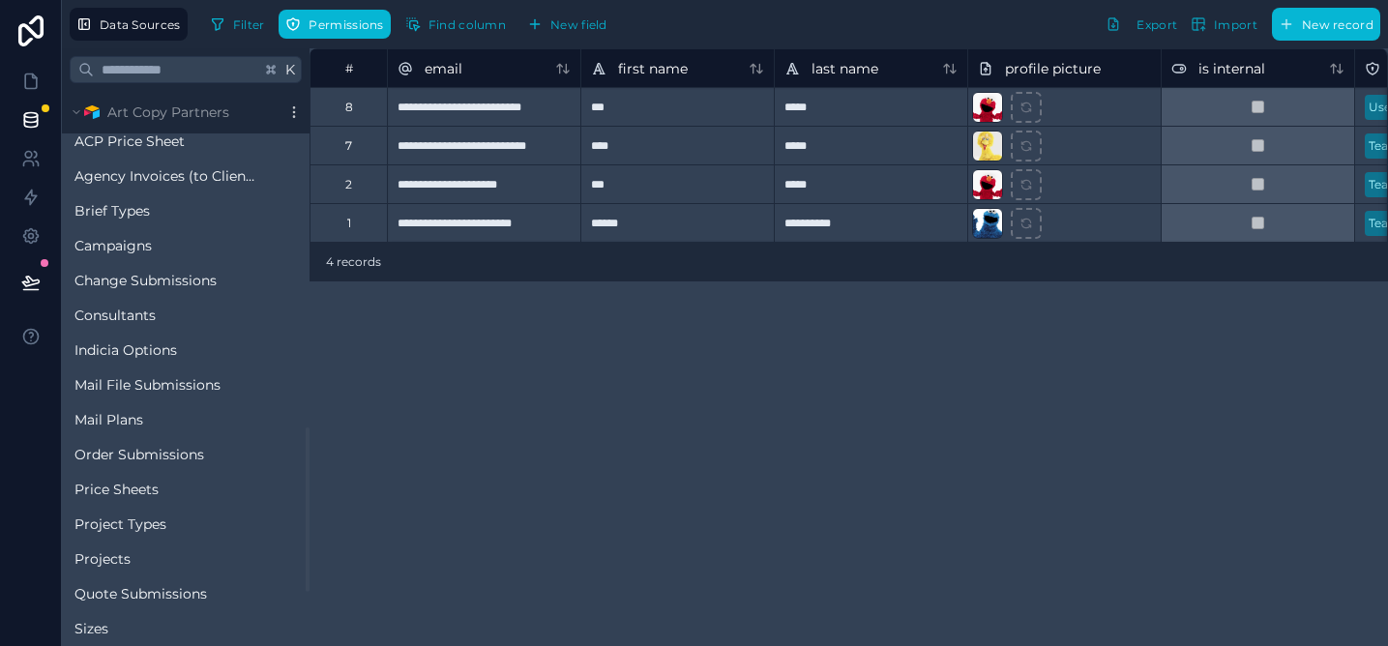
scroll to position [1129, 0]
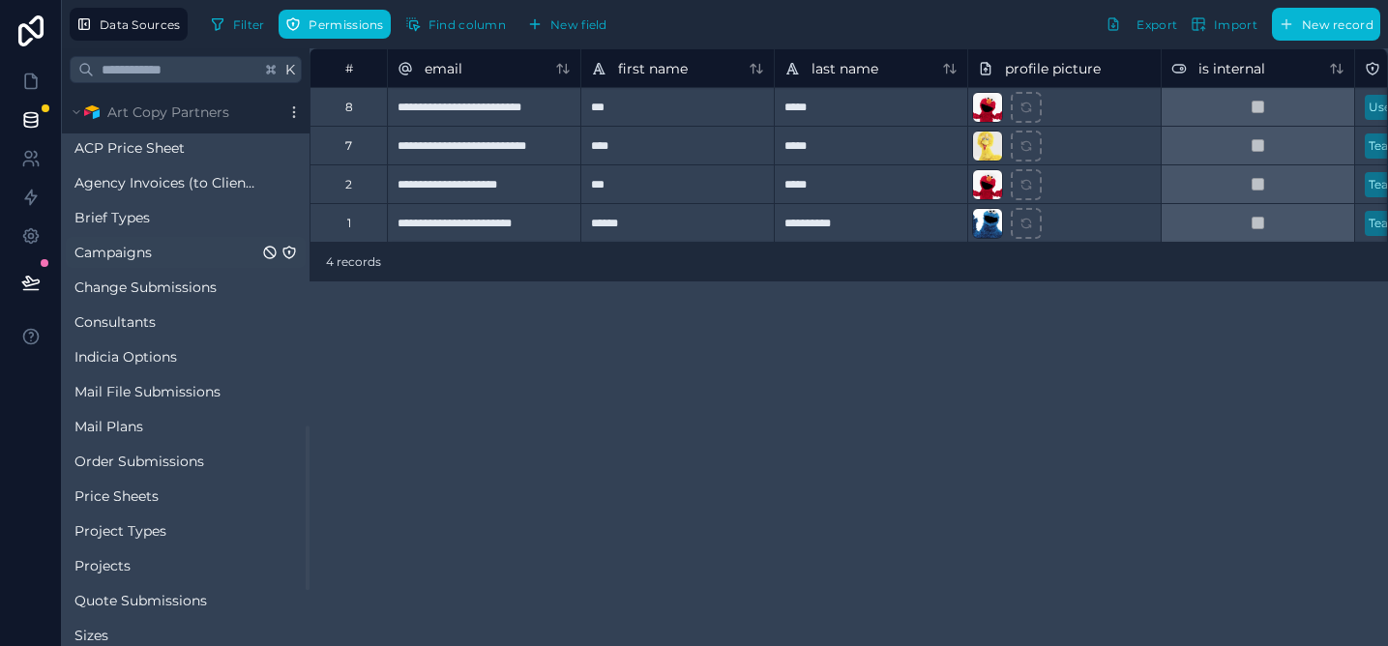
click at [136, 252] on span "Campaigns" at bounding box center [112, 252] width 77 height 19
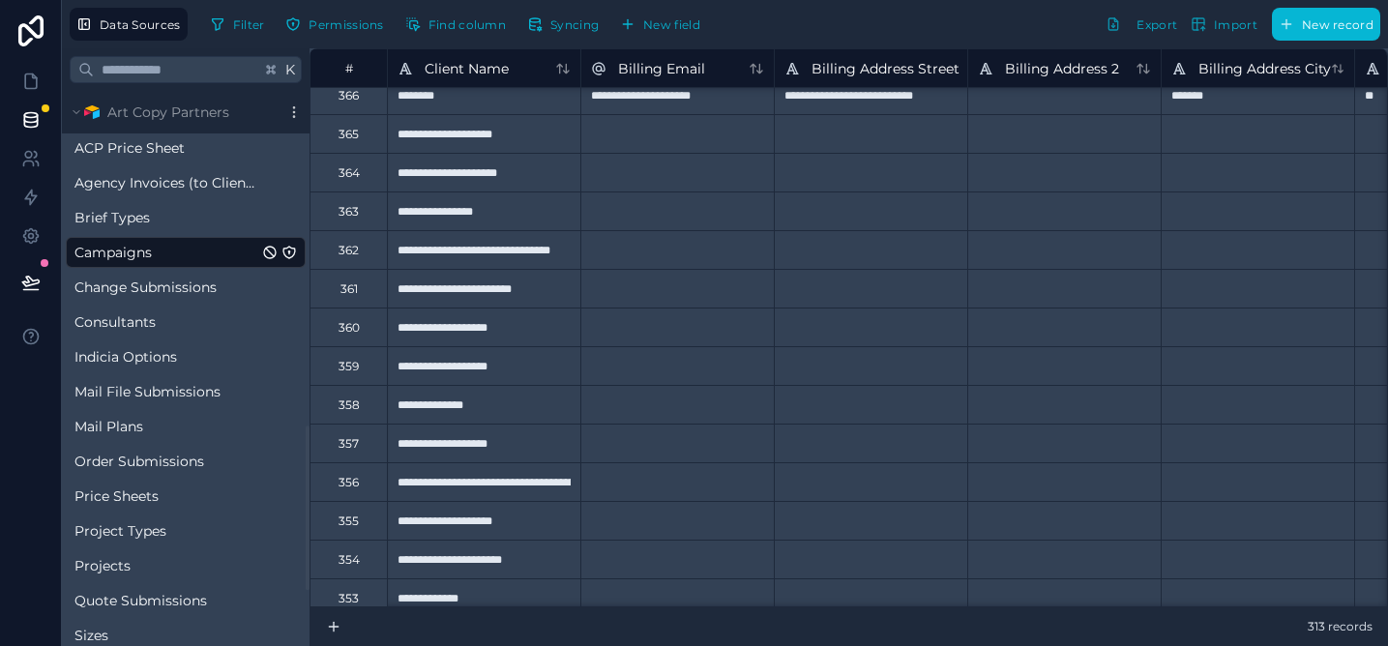
scroll to position [520, 0]
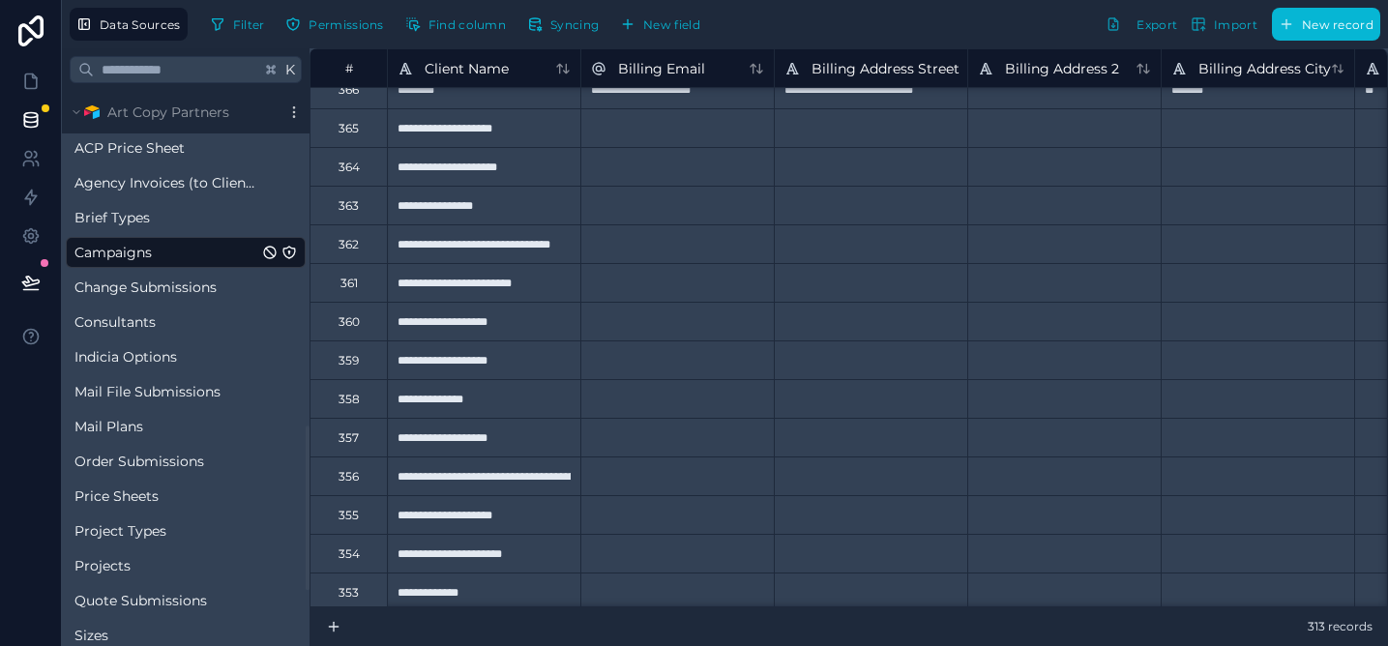
type input "**********"
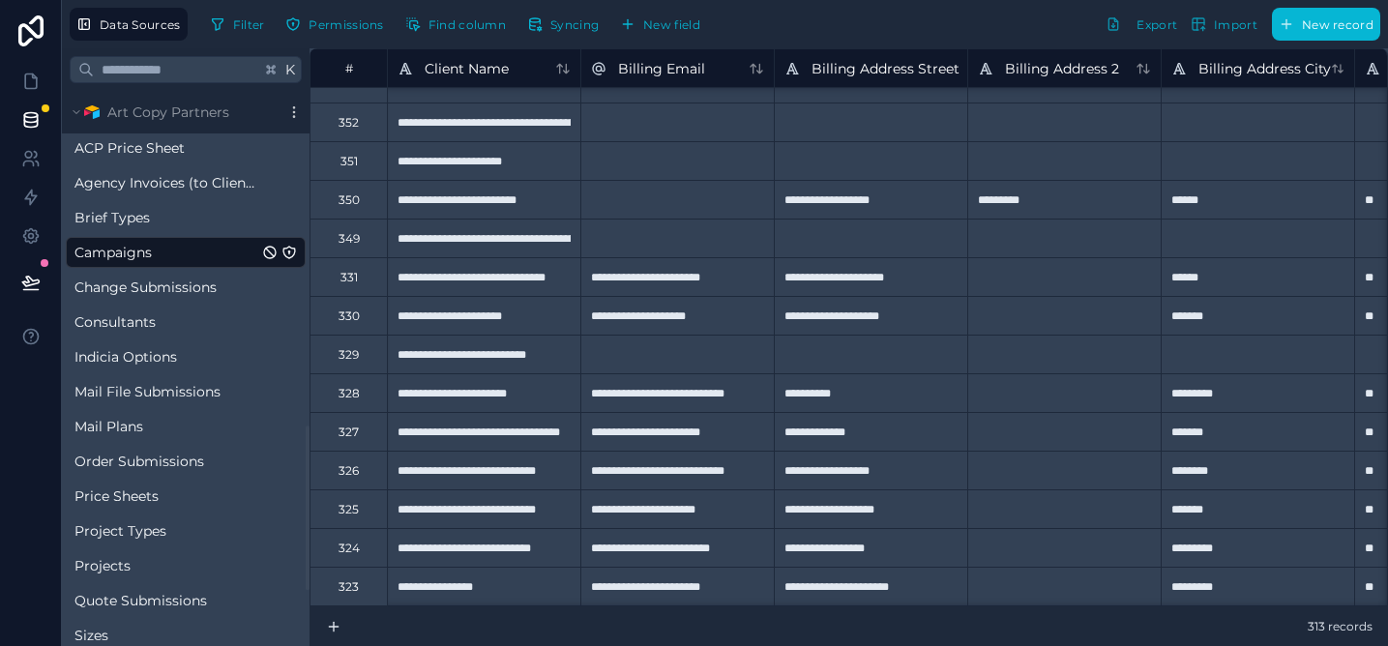
scroll to position [1025, 0]
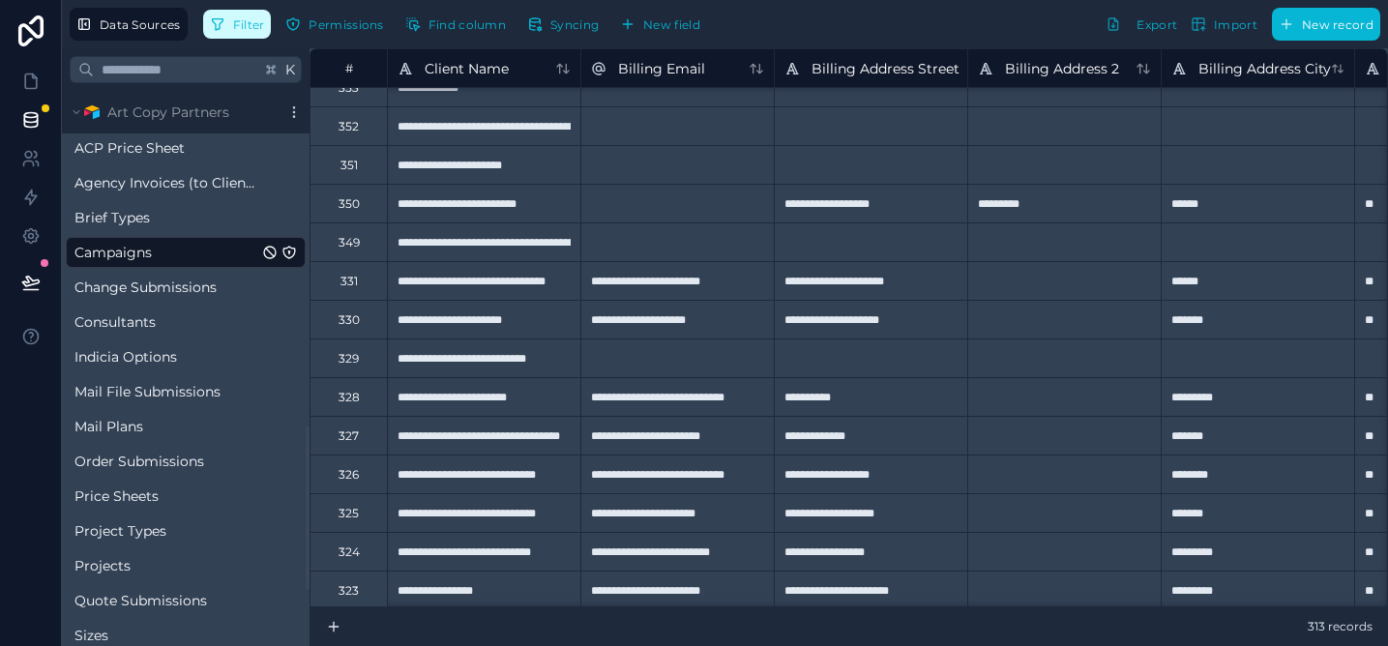
click at [248, 25] on span "Filter" at bounding box center [249, 24] width 32 height 15
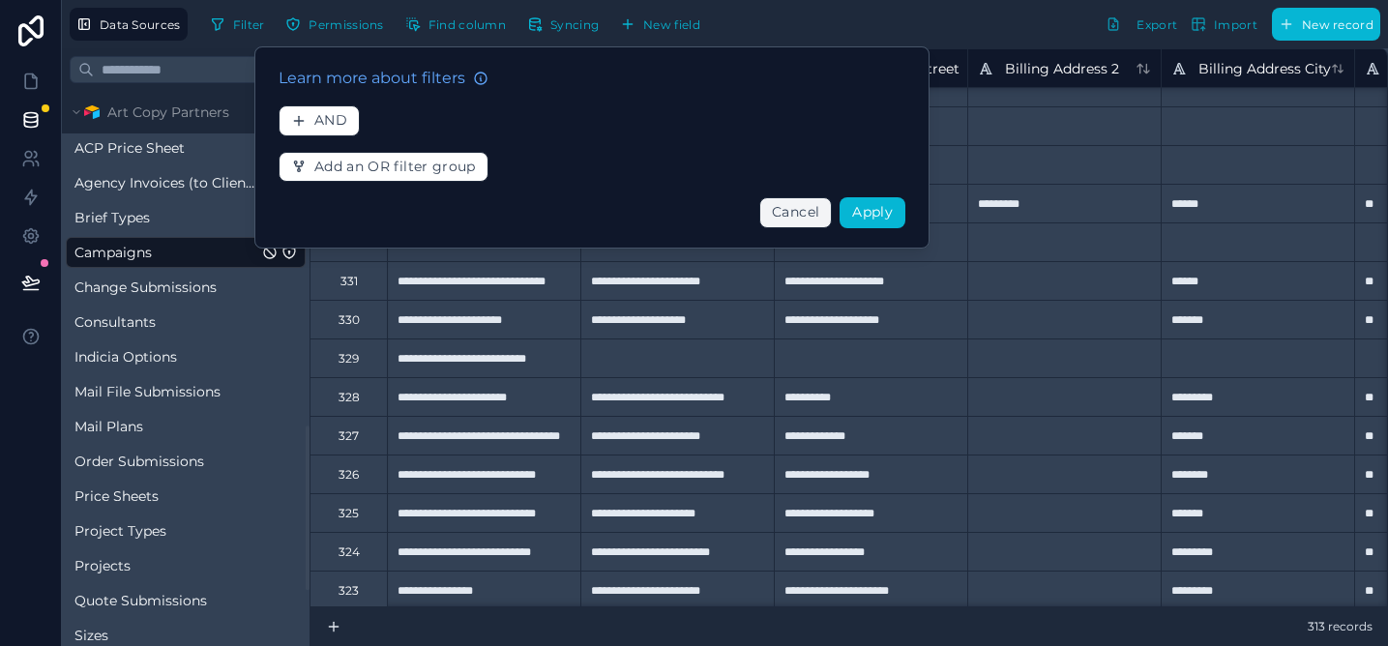
click at [780, 208] on span "Cancel" at bounding box center [795, 211] width 47 height 17
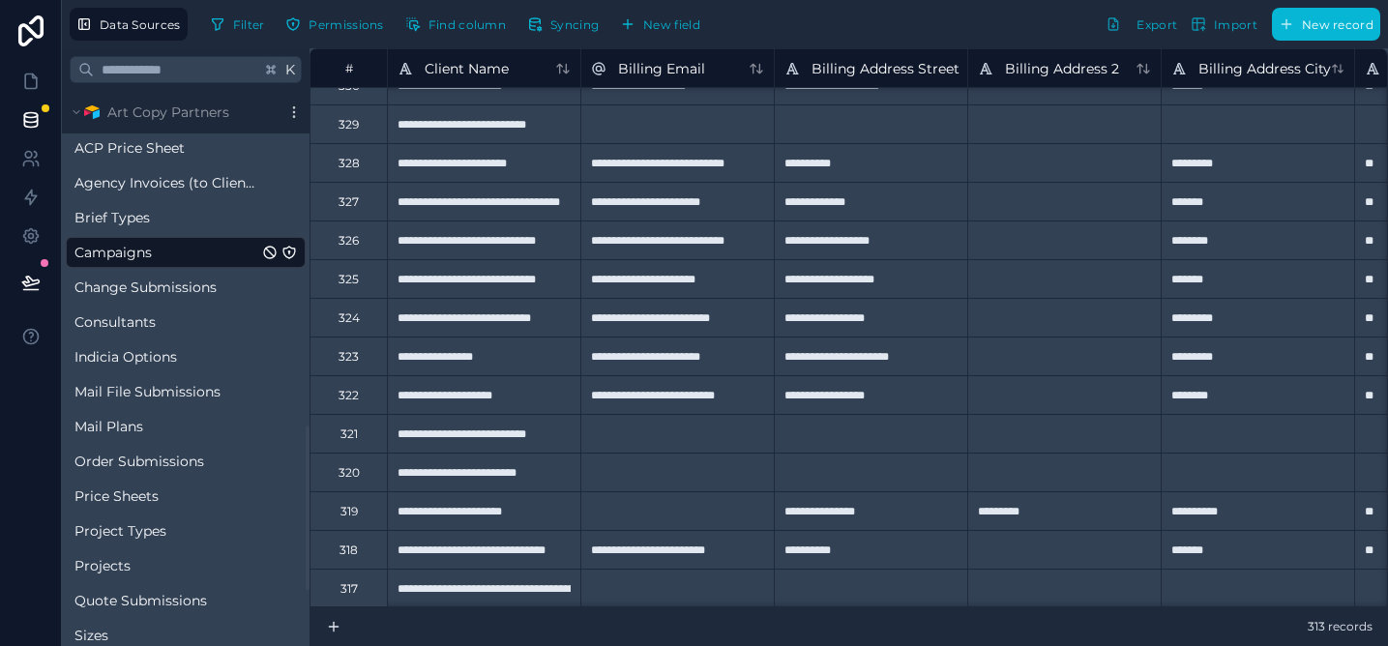
scroll to position [1262, 0]
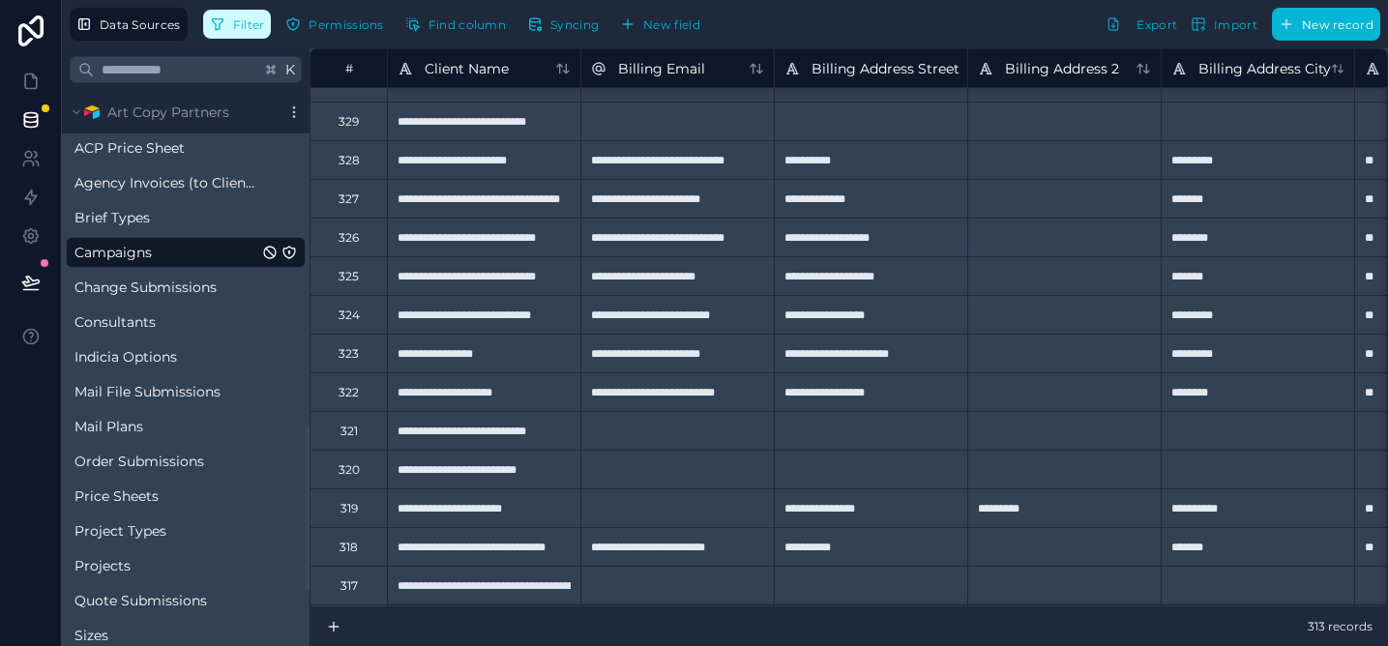
click at [241, 29] on span "Filter" at bounding box center [249, 24] width 32 height 15
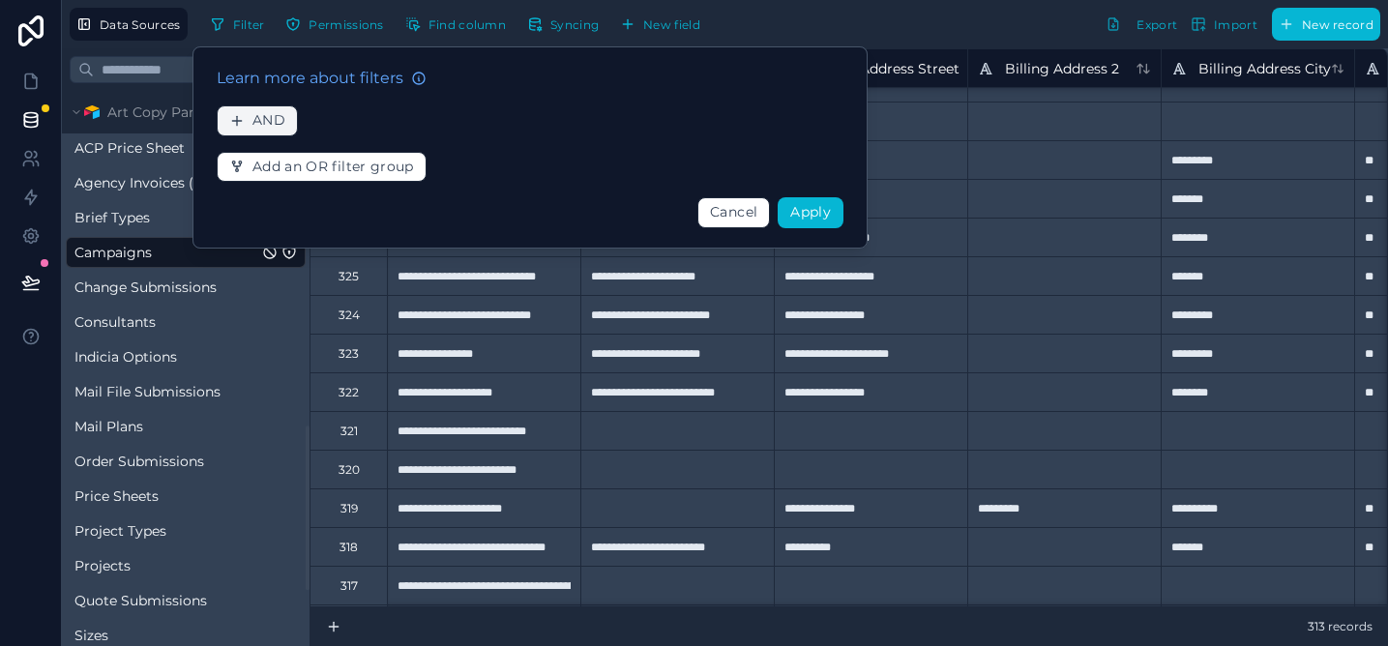
click at [273, 120] on span "AND" at bounding box center [268, 120] width 33 height 17
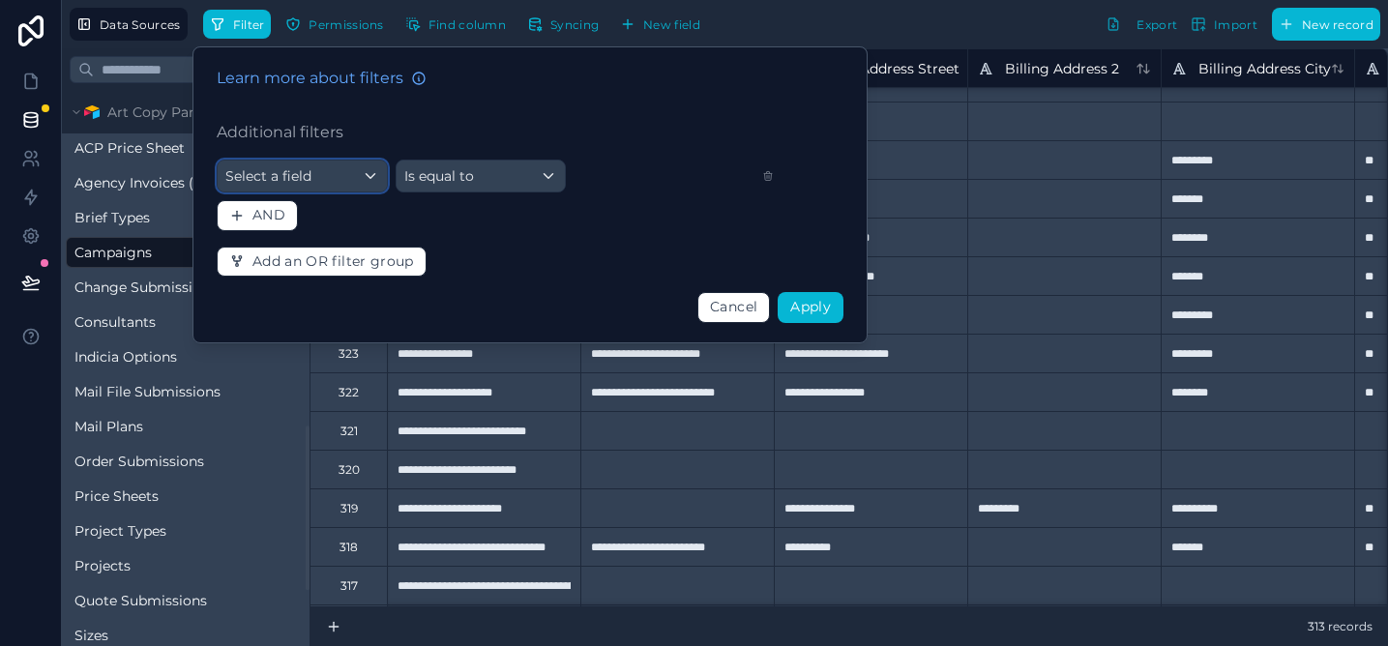
click at [294, 172] on span "Select a field" at bounding box center [268, 175] width 86 height 17
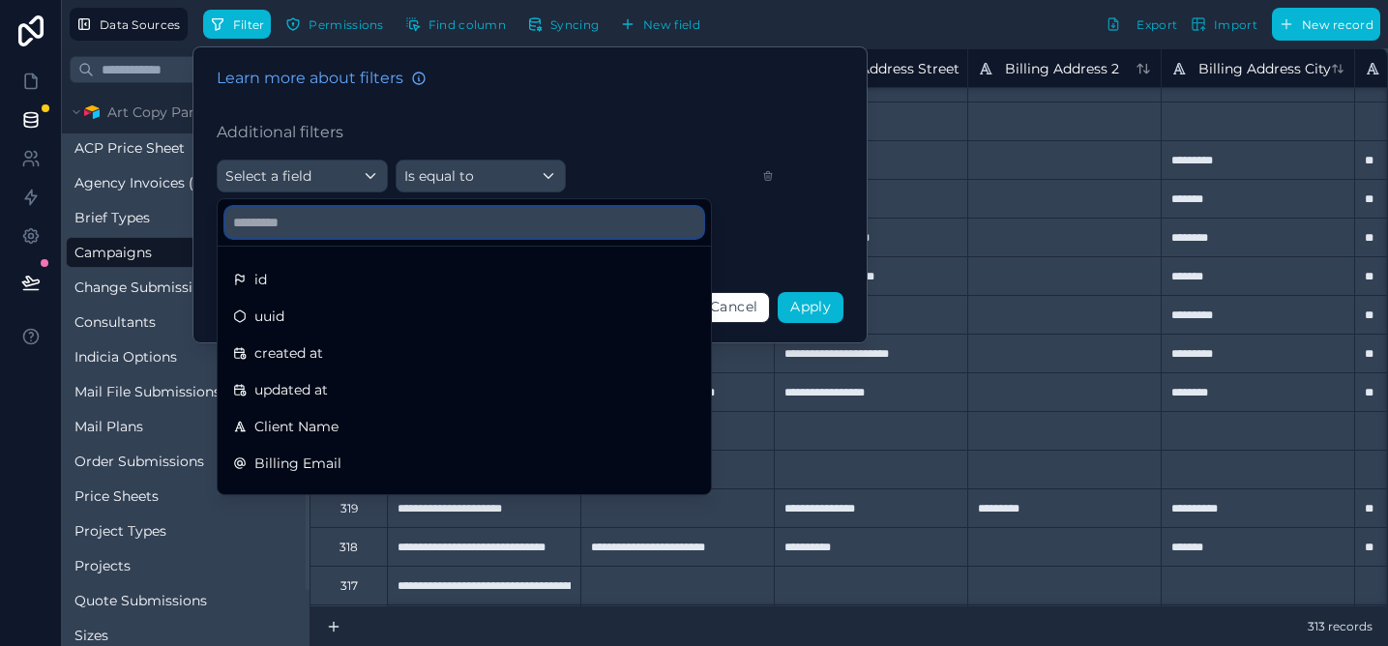
click at [299, 225] on input "text" at bounding box center [464, 222] width 478 height 31
type input "******"
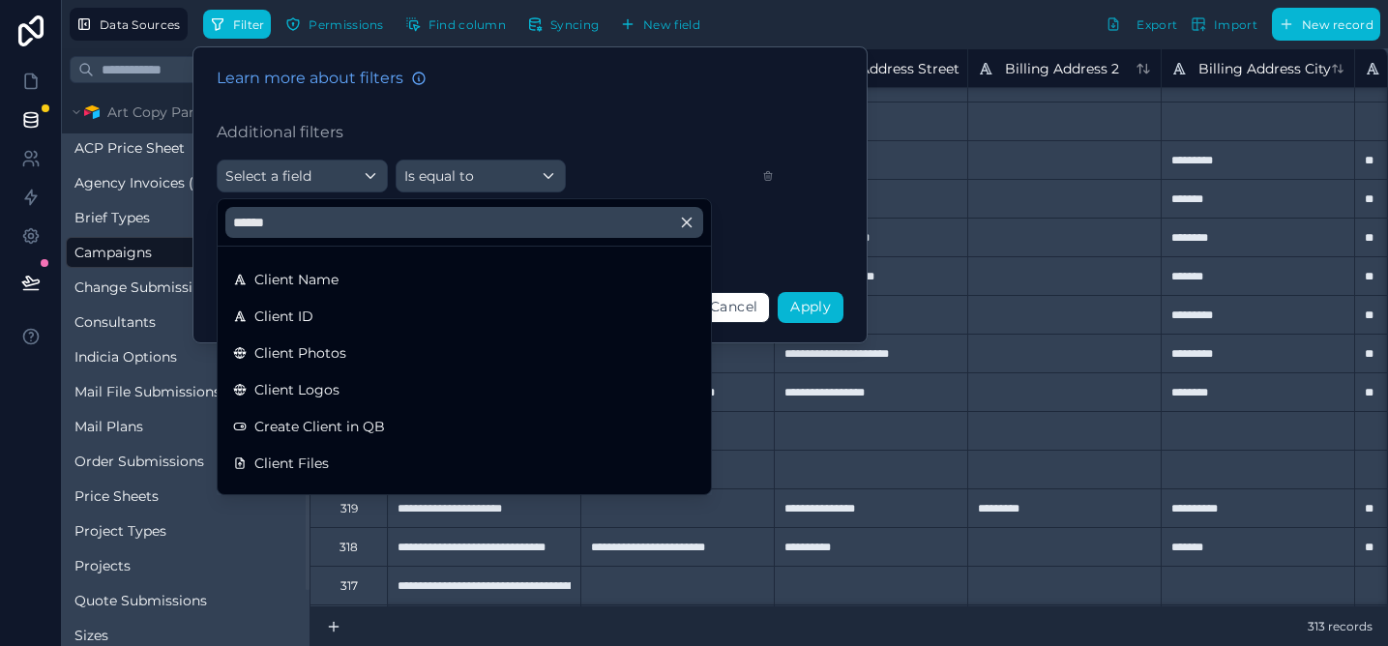
click at [309, 297] on ul "Client Name Client ID Client Photos Client Logos Create Client in QB Client Fil…" at bounding box center [464, 371] width 493 height 248
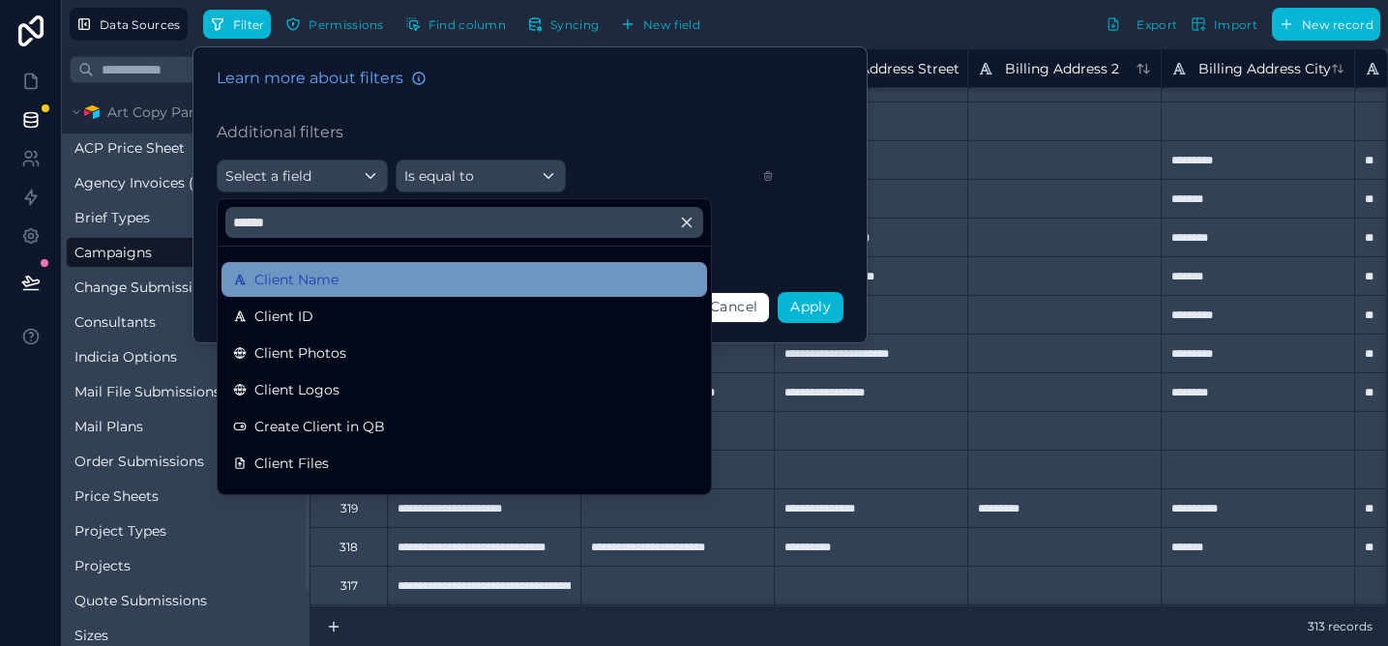
click at [309, 284] on span "Client Name" at bounding box center [296, 279] width 84 height 23
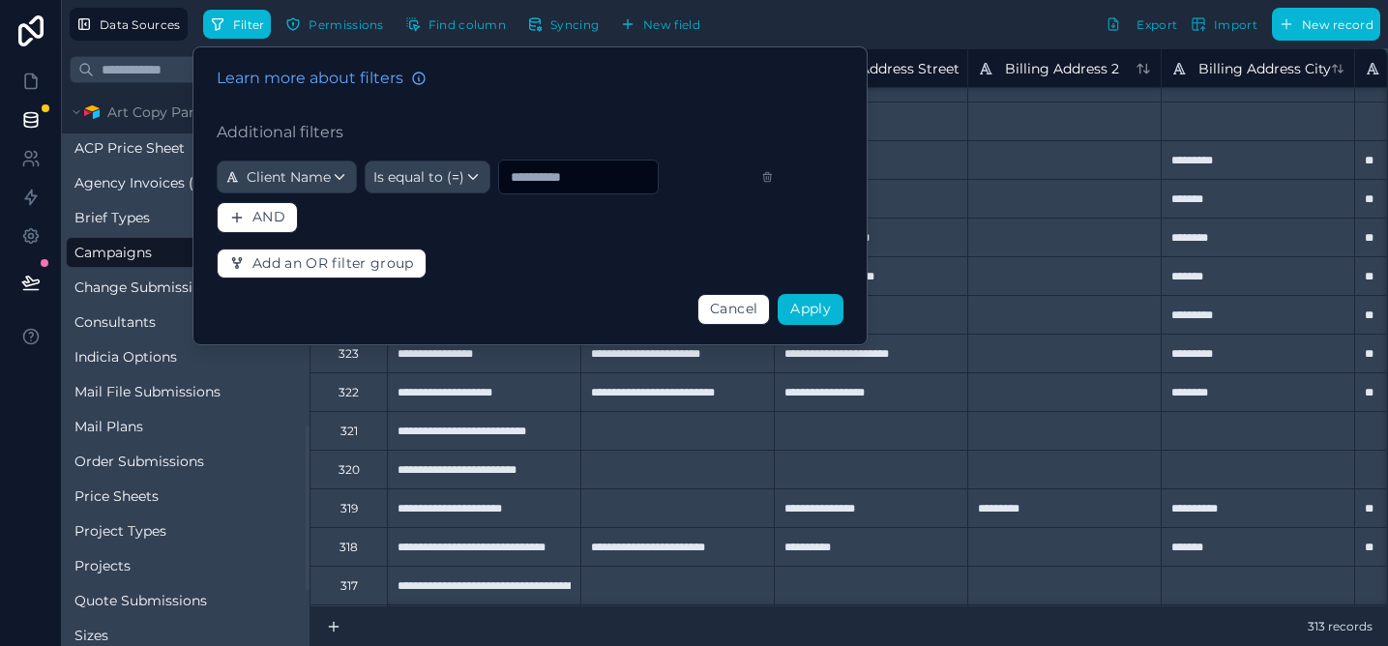
click at [536, 179] on input "text" at bounding box center [578, 176] width 159 height 27
type input "**********"
click at [475, 182] on div "Is equal to (=)" at bounding box center [428, 177] width 124 height 31
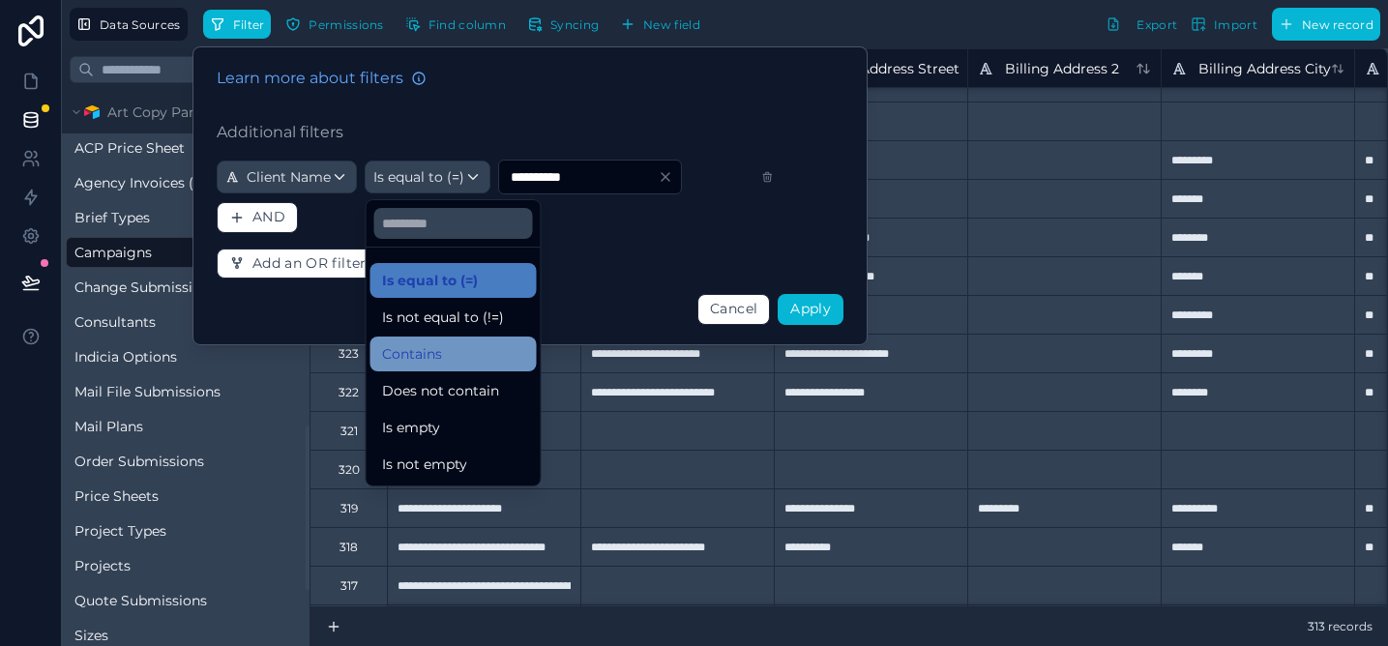
click at [456, 353] on div "Contains" at bounding box center [453, 353] width 143 height 23
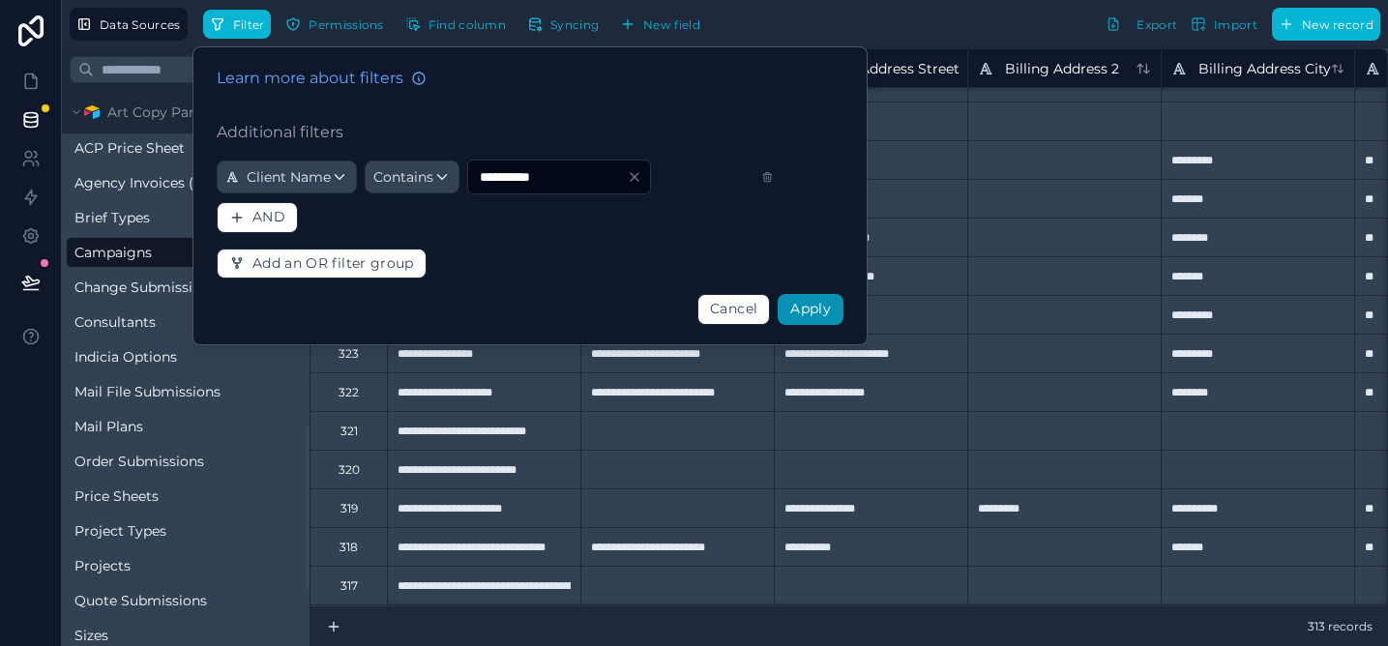
click at [828, 312] on span "Apply" at bounding box center [810, 308] width 41 height 17
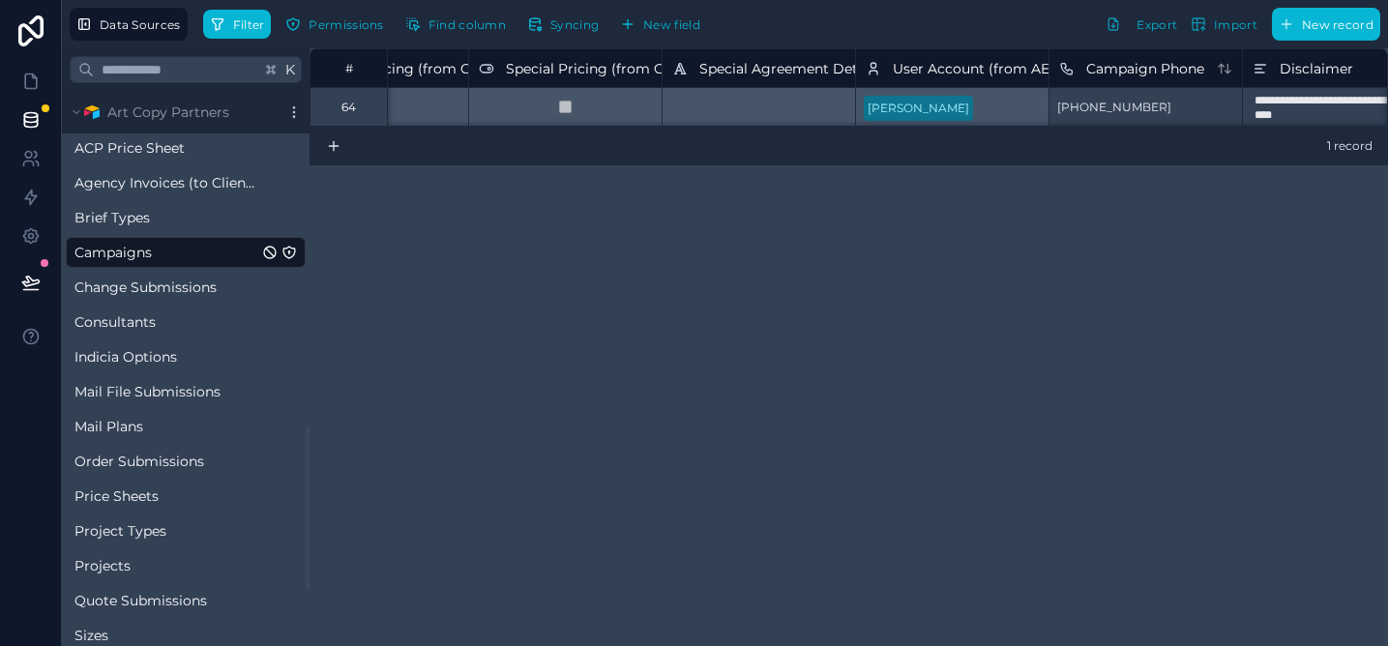
scroll to position [0, 3404]
click at [1018, 106] on div "[PERSON_NAME]" at bounding box center [948, 106] width 193 height 39
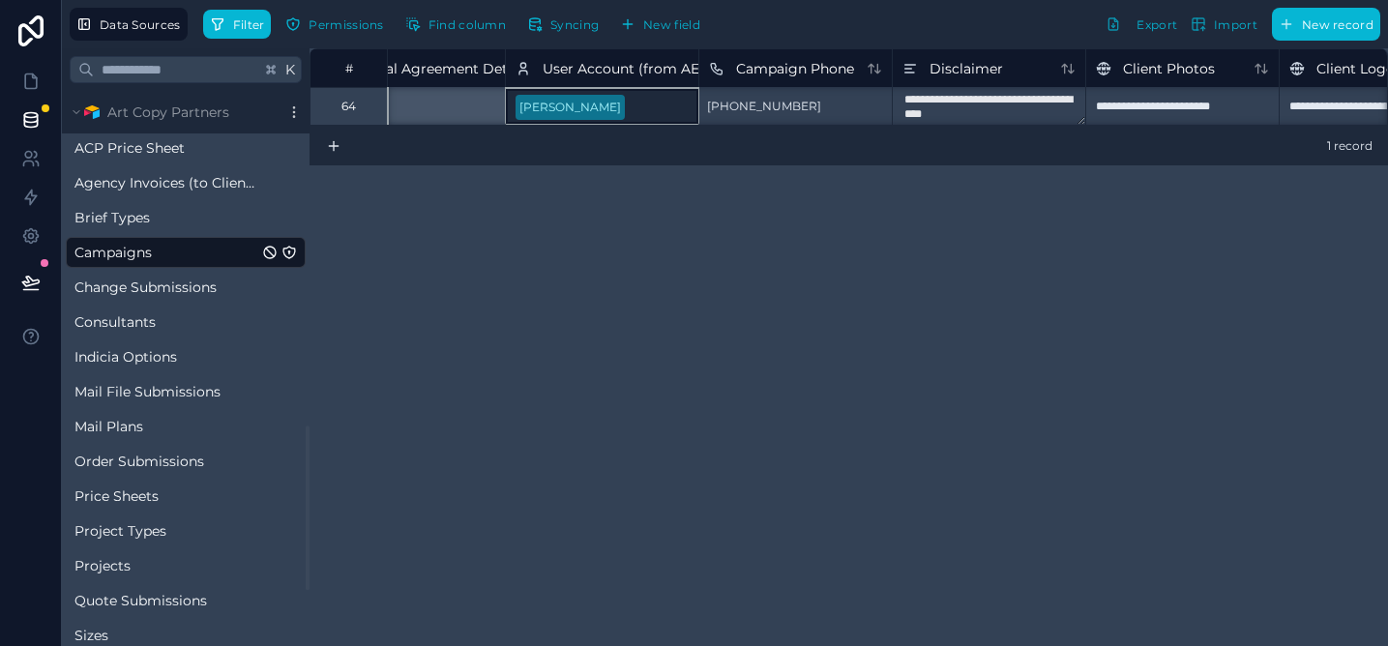
scroll to position [1, 3768]
click at [644, 98] on div "[PERSON_NAME]" at bounding box center [585, 105] width 193 height 39
click at [643, 107] on div "[PERSON_NAME]" at bounding box center [585, 105] width 193 height 39
click at [643, 107] on div "[PERSON_NAME]" at bounding box center [585, 106] width 193 height 39
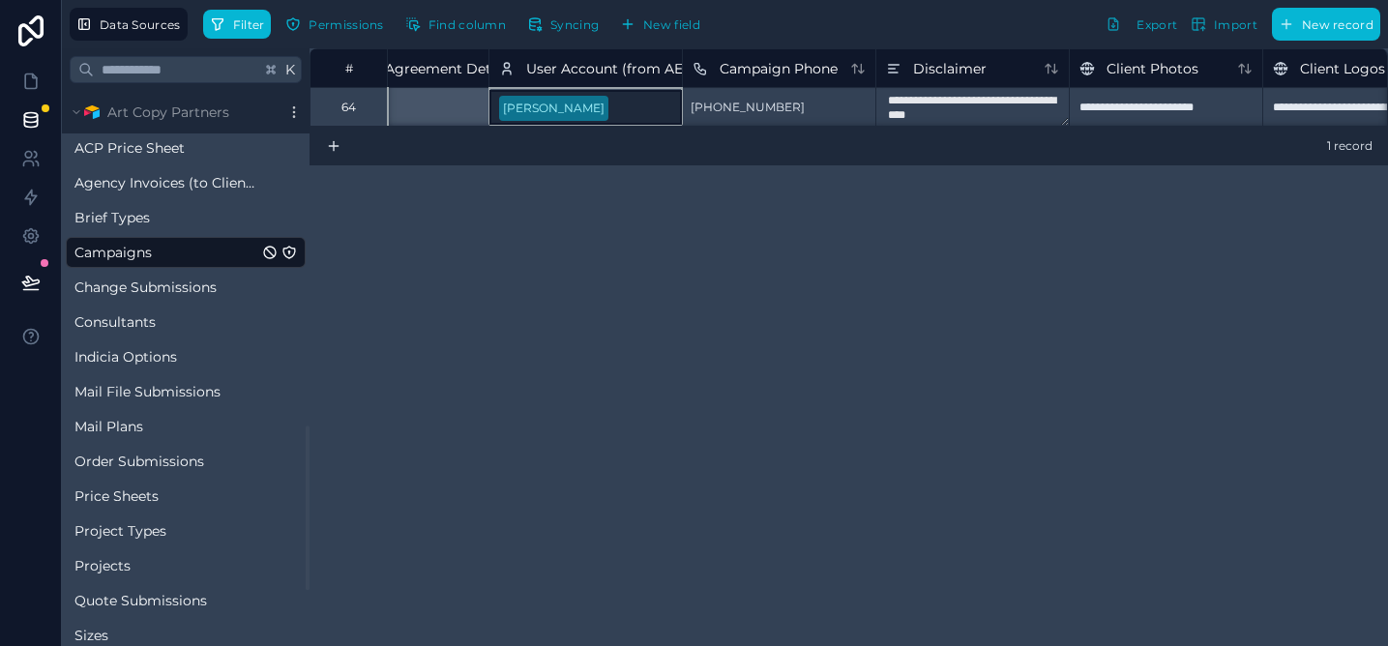
click at [643, 107] on div "[PERSON_NAME]" at bounding box center [585, 106] width 193 height 39
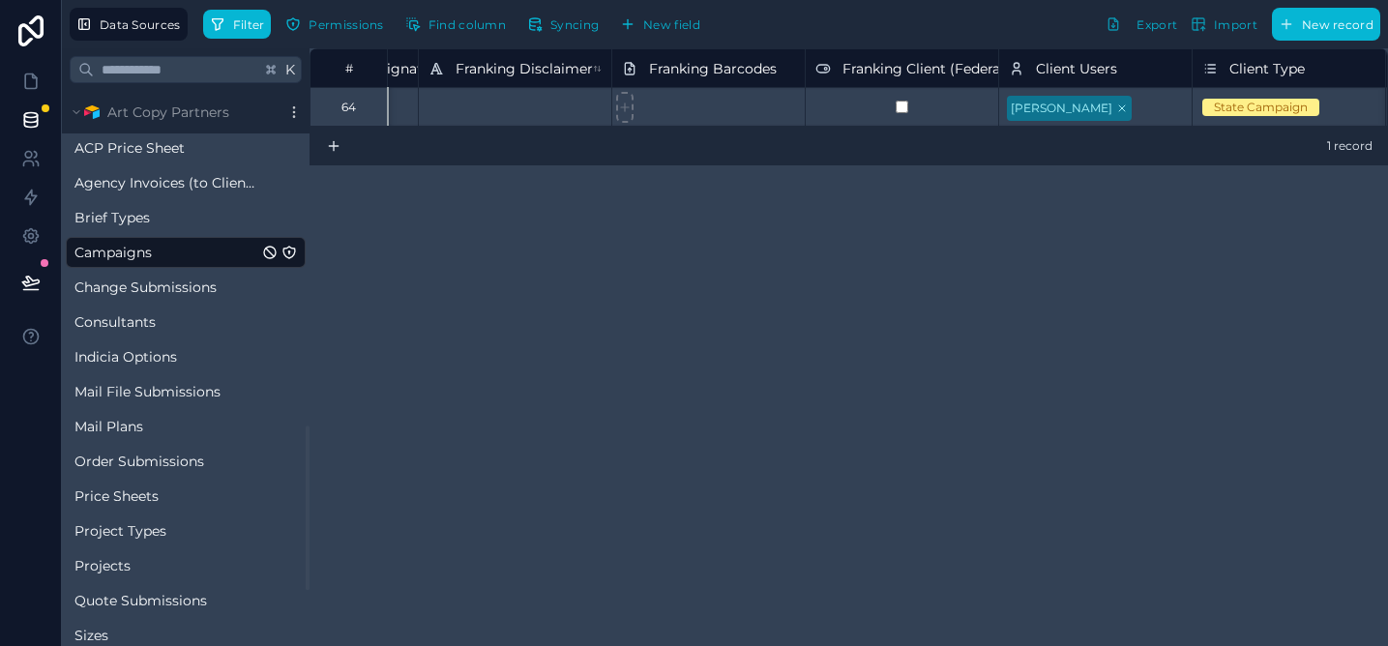
scroll to position [0, 12047]
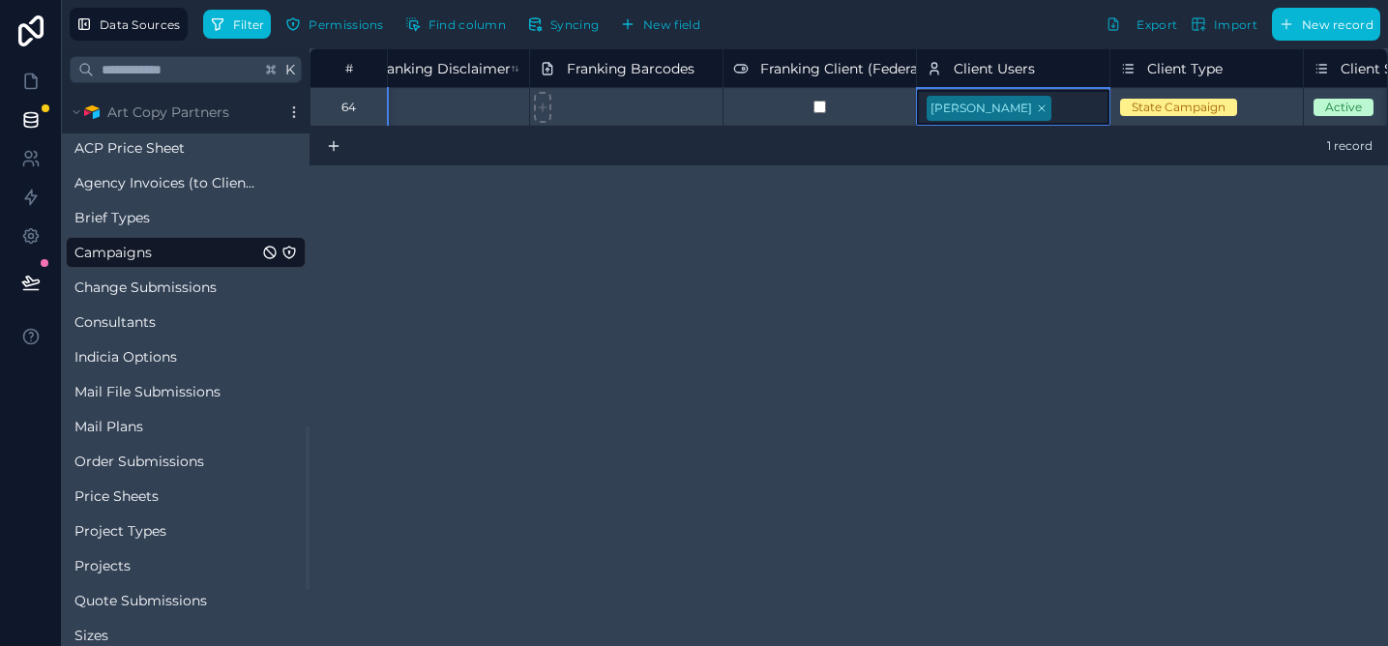
click at [1098, 107] on div "[PERSON_NAME]" at bounding box center [1013, 107] width 193 height 35
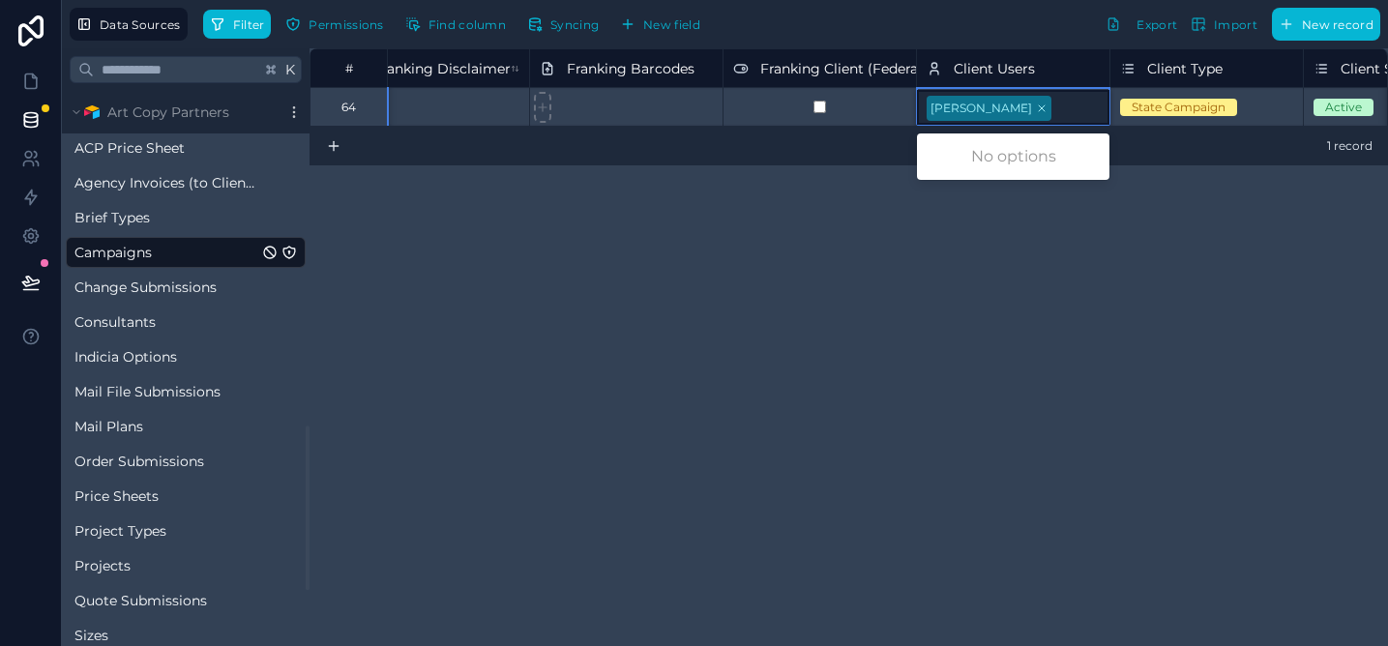
click at [1094, 107] on div at bounding box center [1077, 108] width 41 height 19
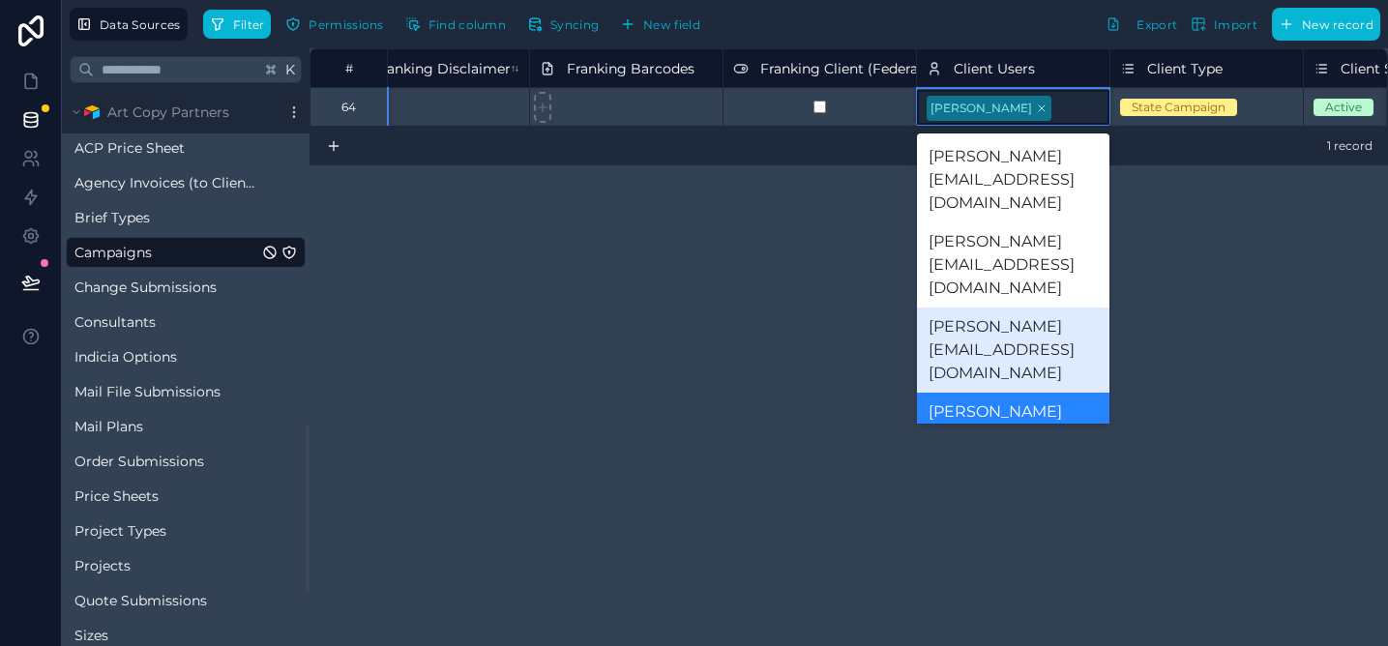
click at [1012, 308] on div "dan@mycampaignpro.com" at bounding box center [1013, 350] width 193 height 85
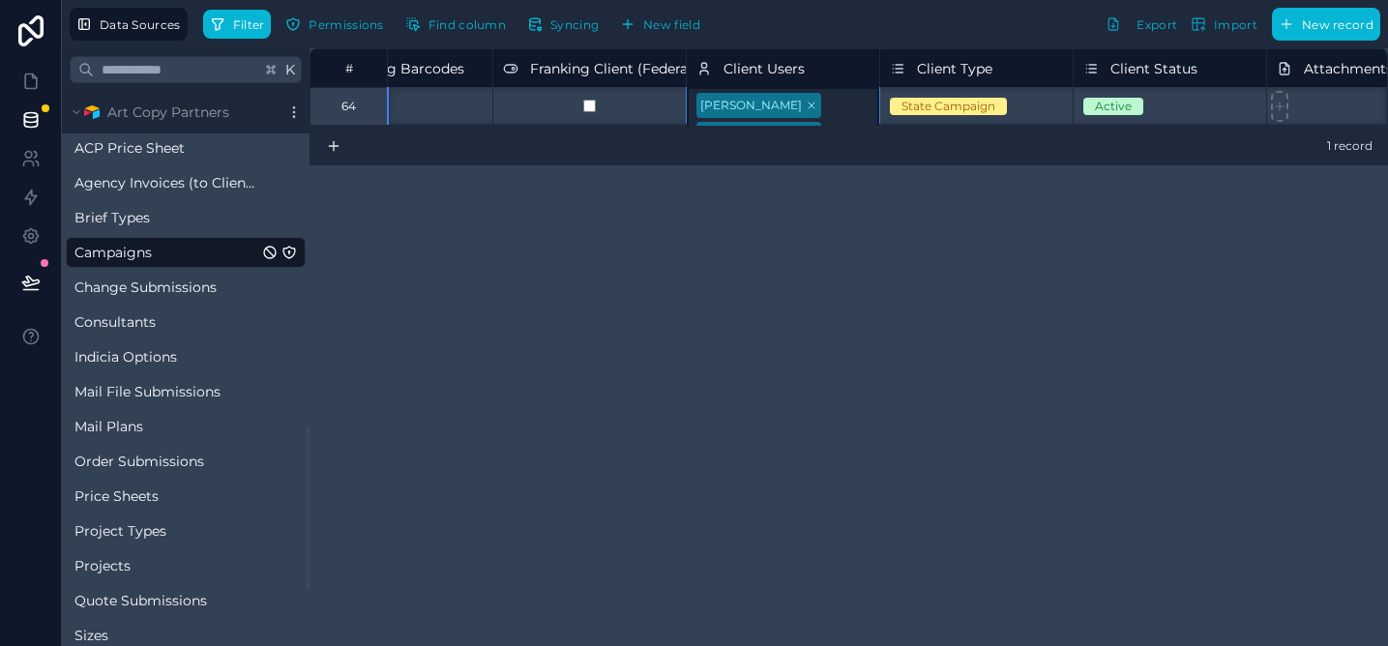
scroll to position [1, 12308]
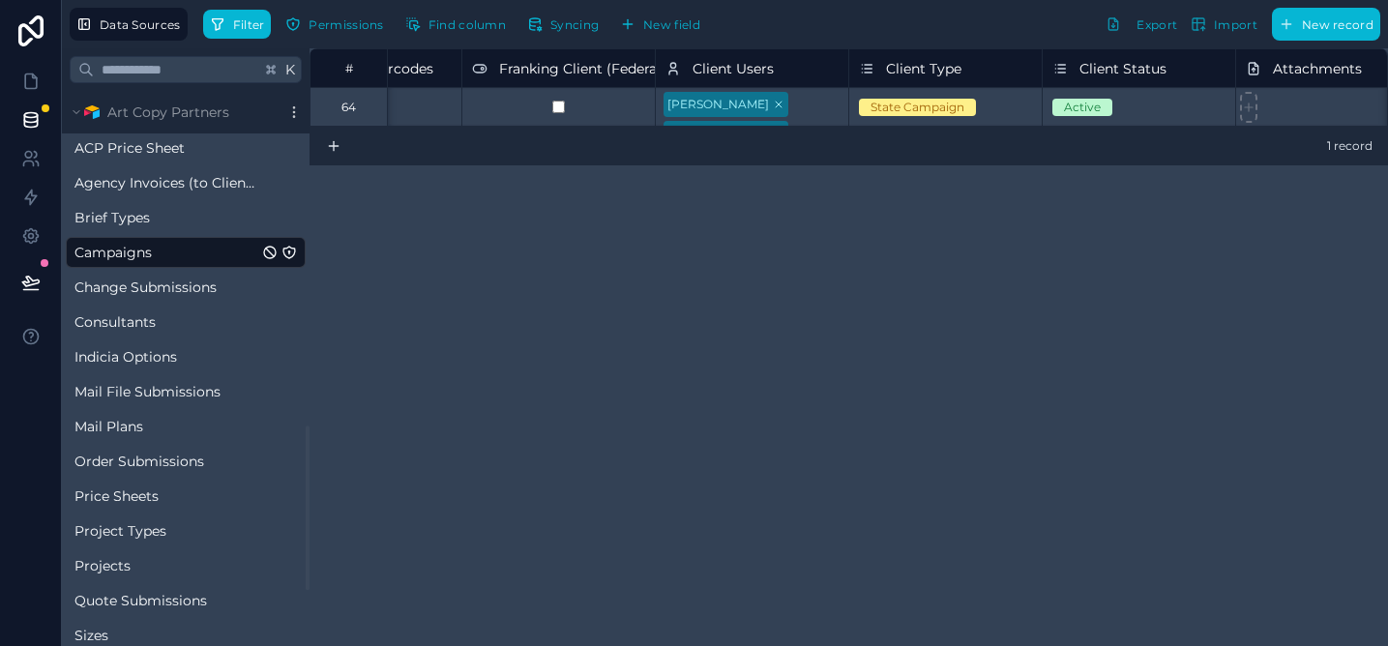
click at [838, 267] on div "# Franking Disclaimer Franking Barcodes Franking Client (Federal) Client Users …" at bounding box center [849, 347] width 1079 height 598
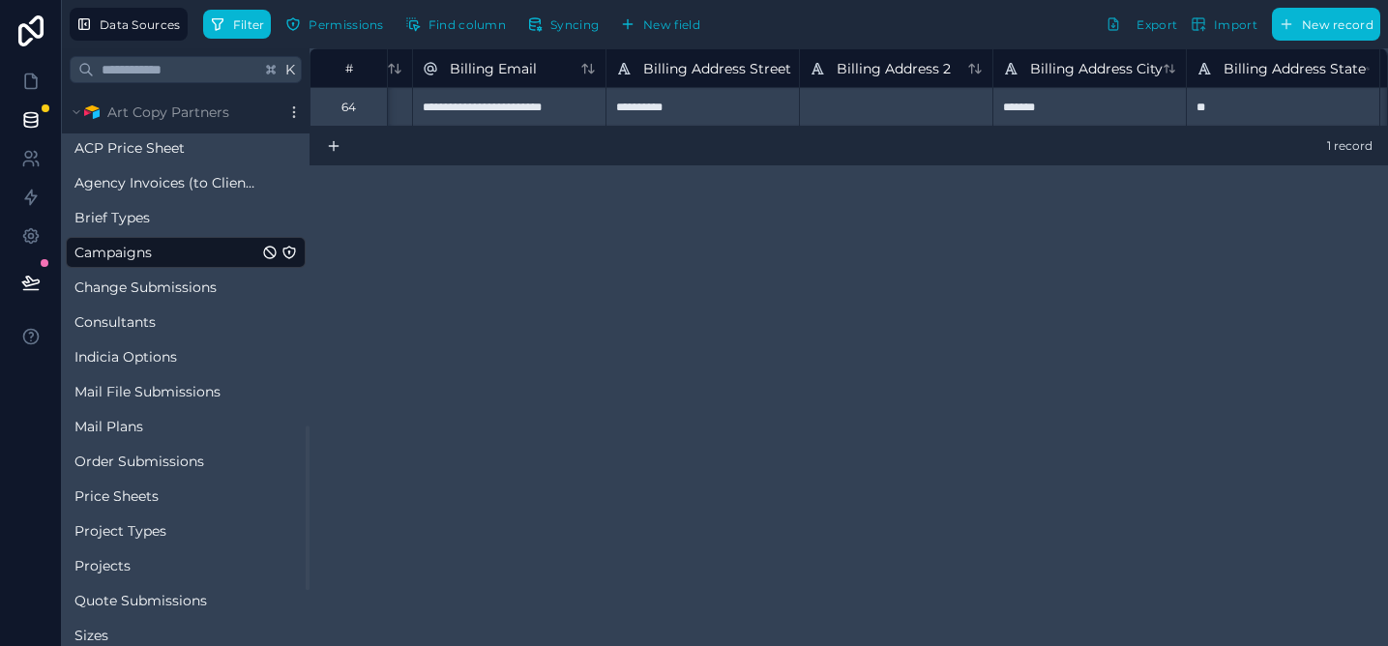
scroll to position [0, 0]
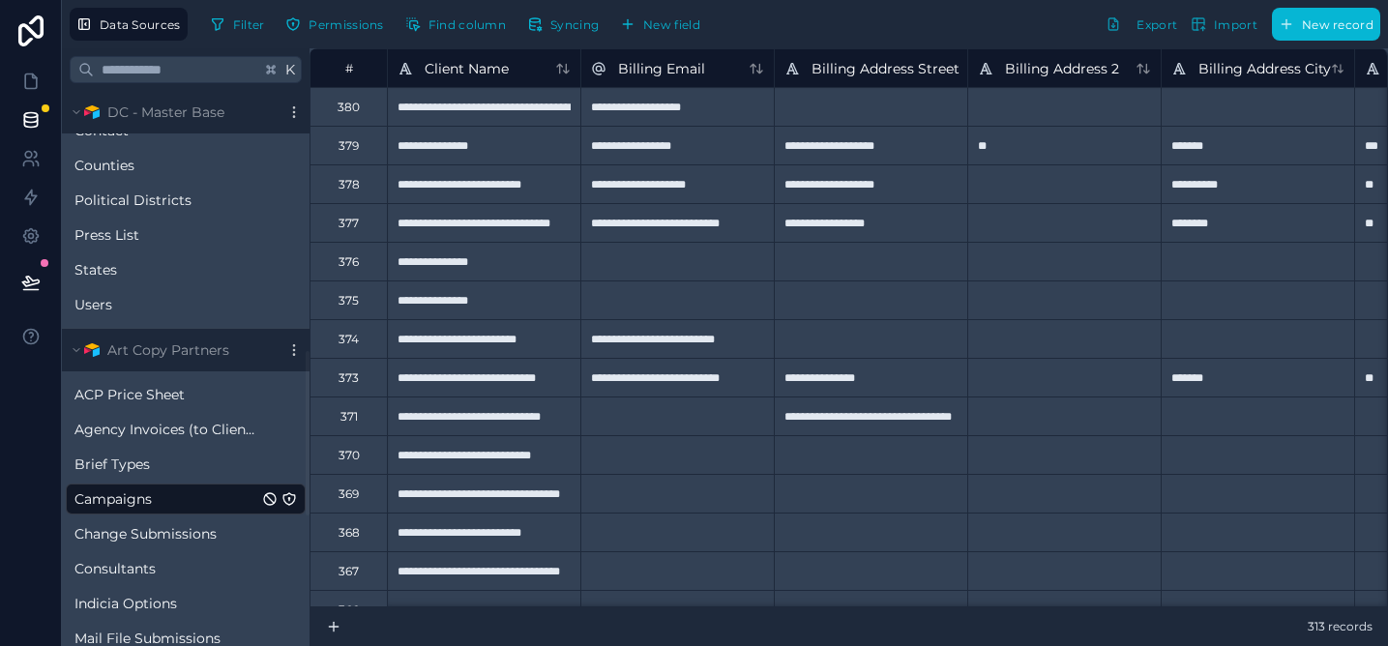
scroll to position [877, 0]
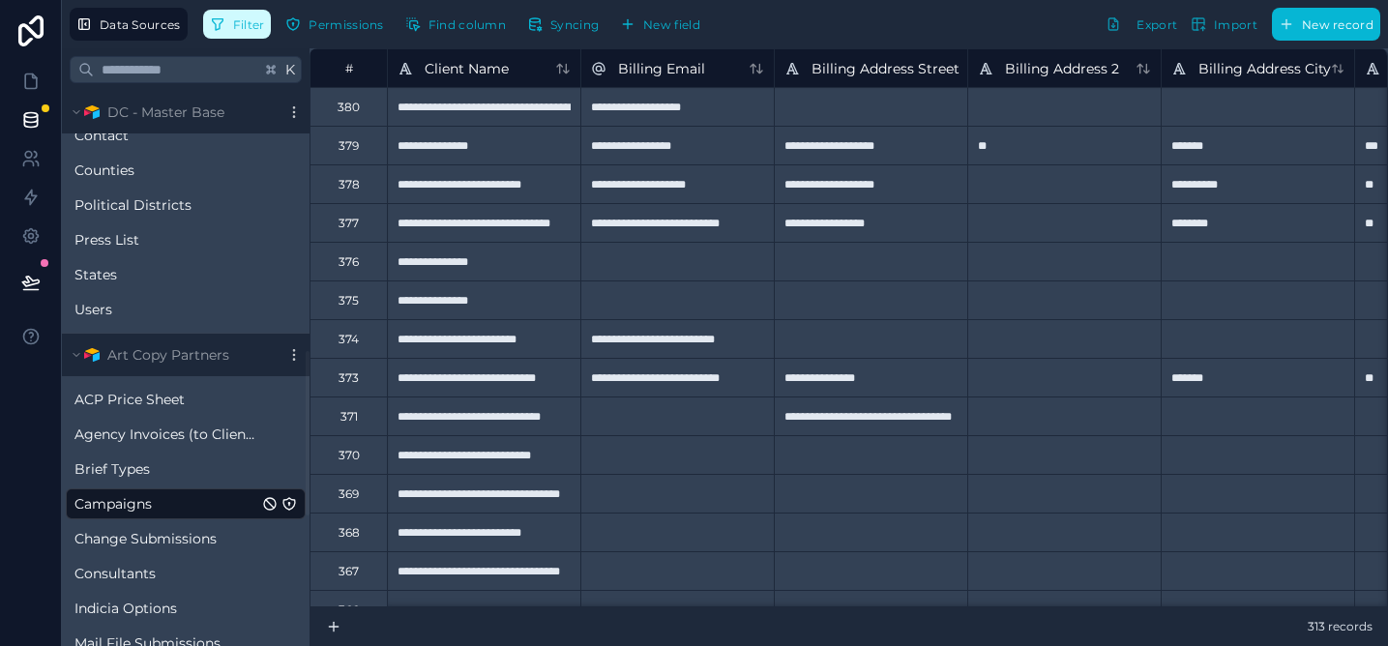
click at [225, 27] on button "Filter" at bounding box center [237, 24] width 69 height 29
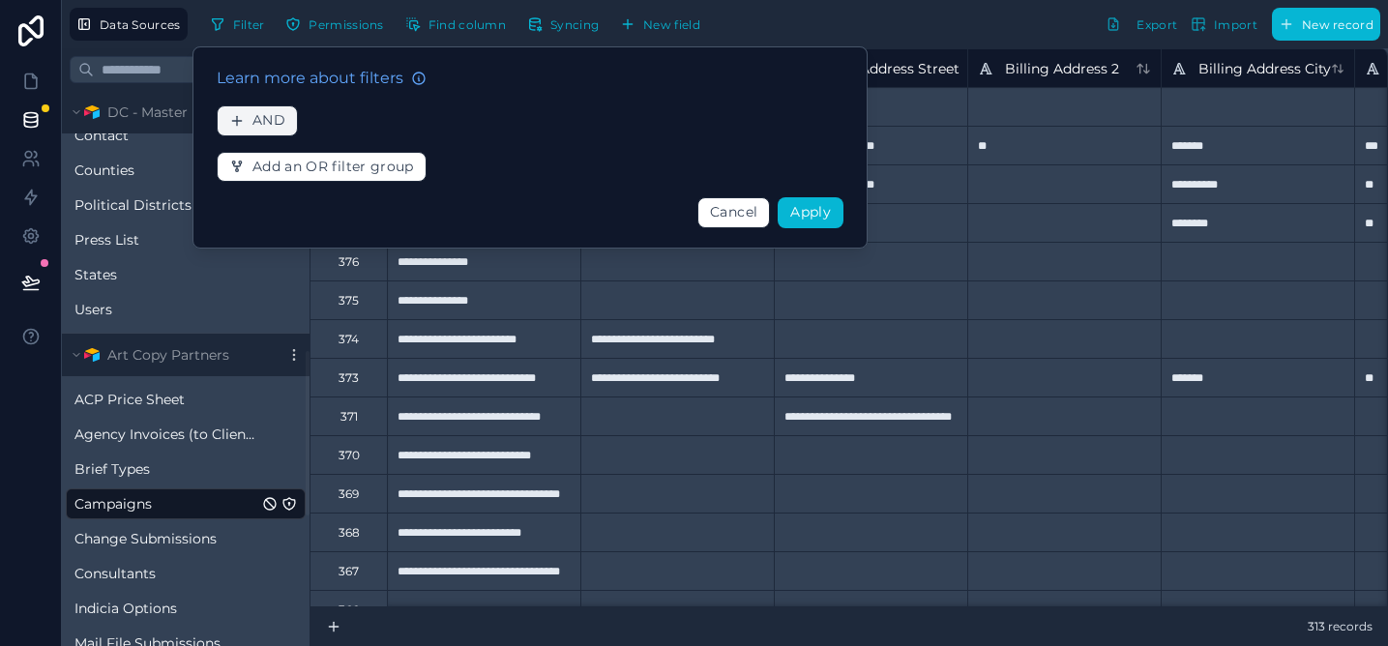
click at [271, 108] on button "AND" at bounding box center [257, 120] width 81 height 31
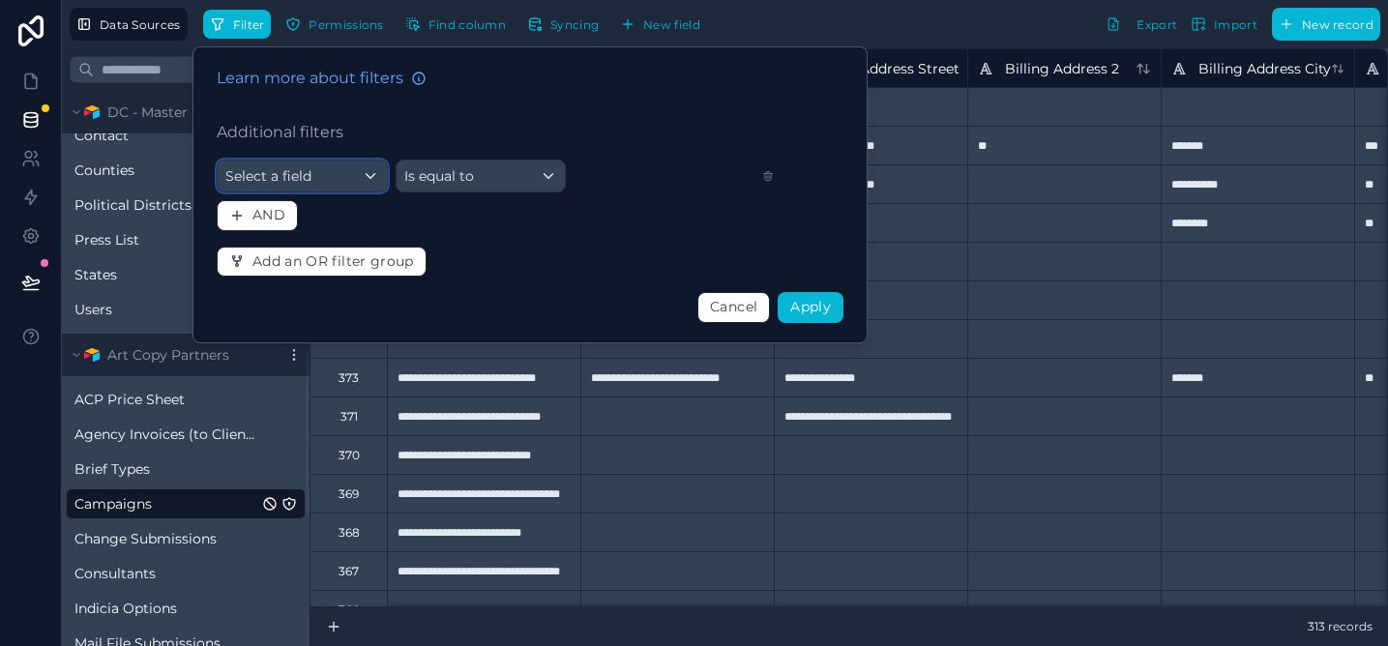
click at [316, 178] on div "Select a field" at bounding box center [302, 176] width 169 height 31
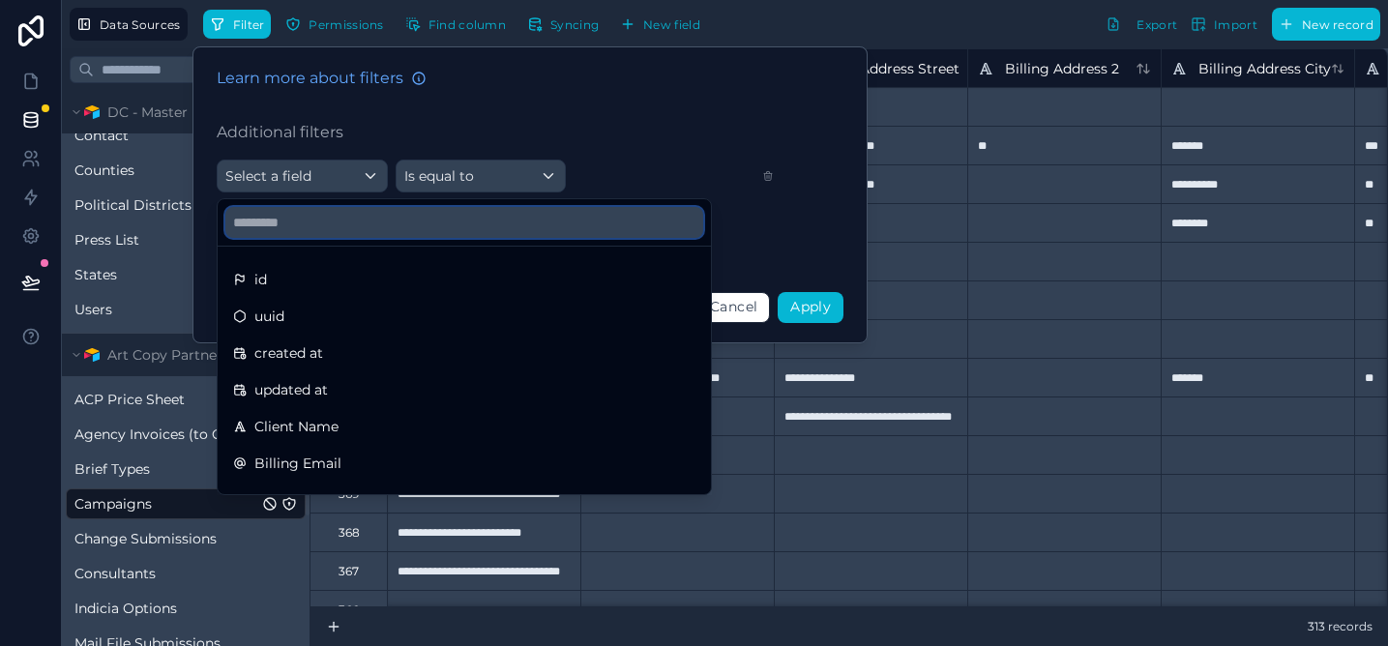
click at [308, 222] on input "text" at bounding box center [464, 222] width 478 height 31
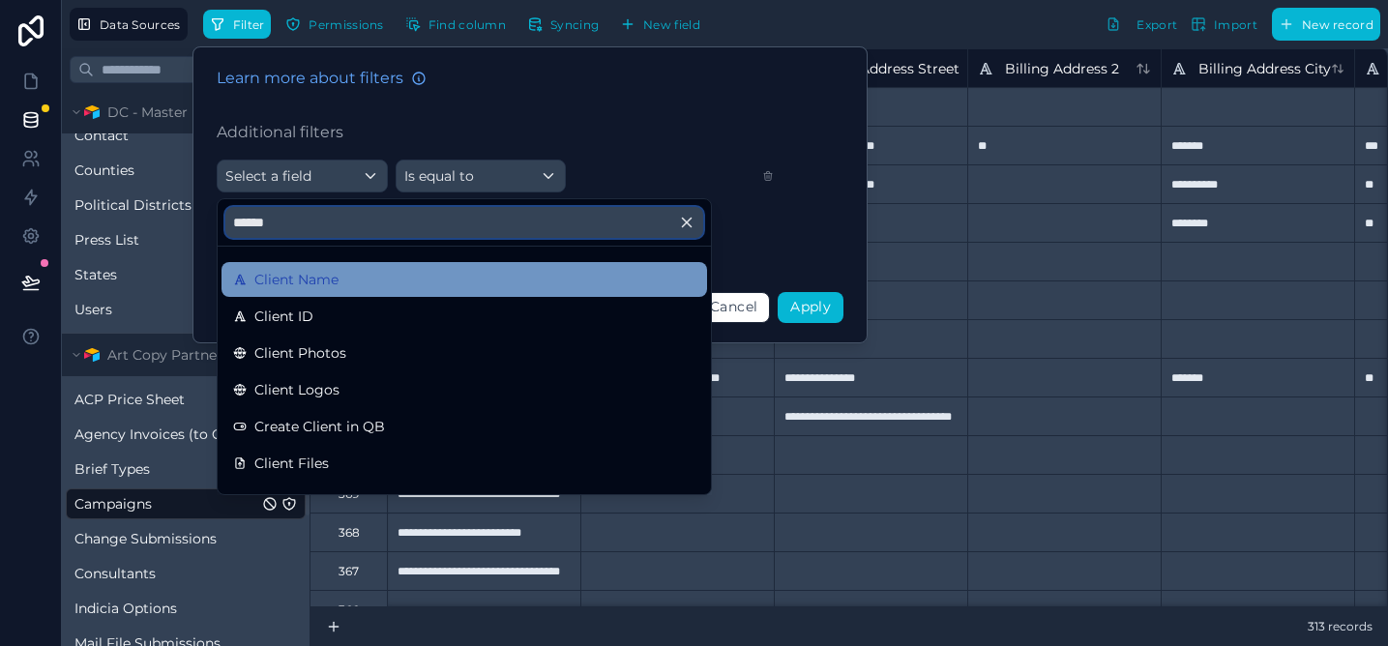
type input "******"
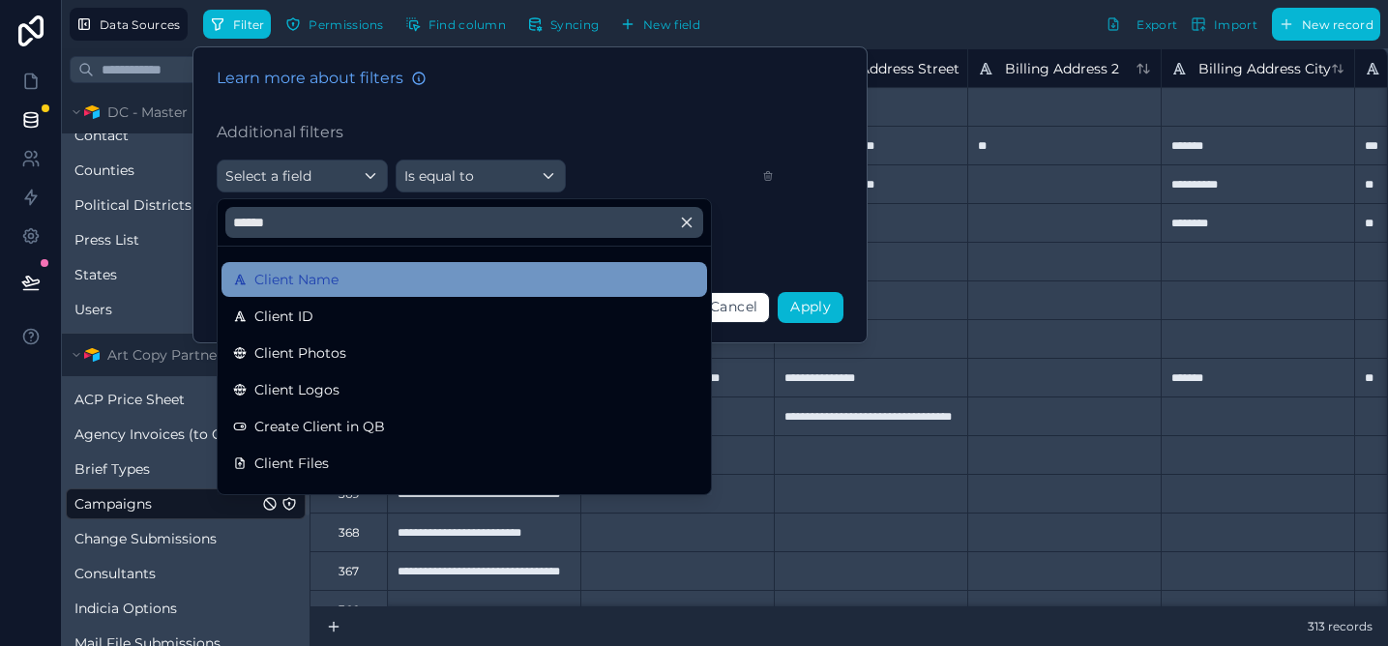
click at [312, 288] on span "Client Name" at bounding box center [296, 279] width 84 height 23
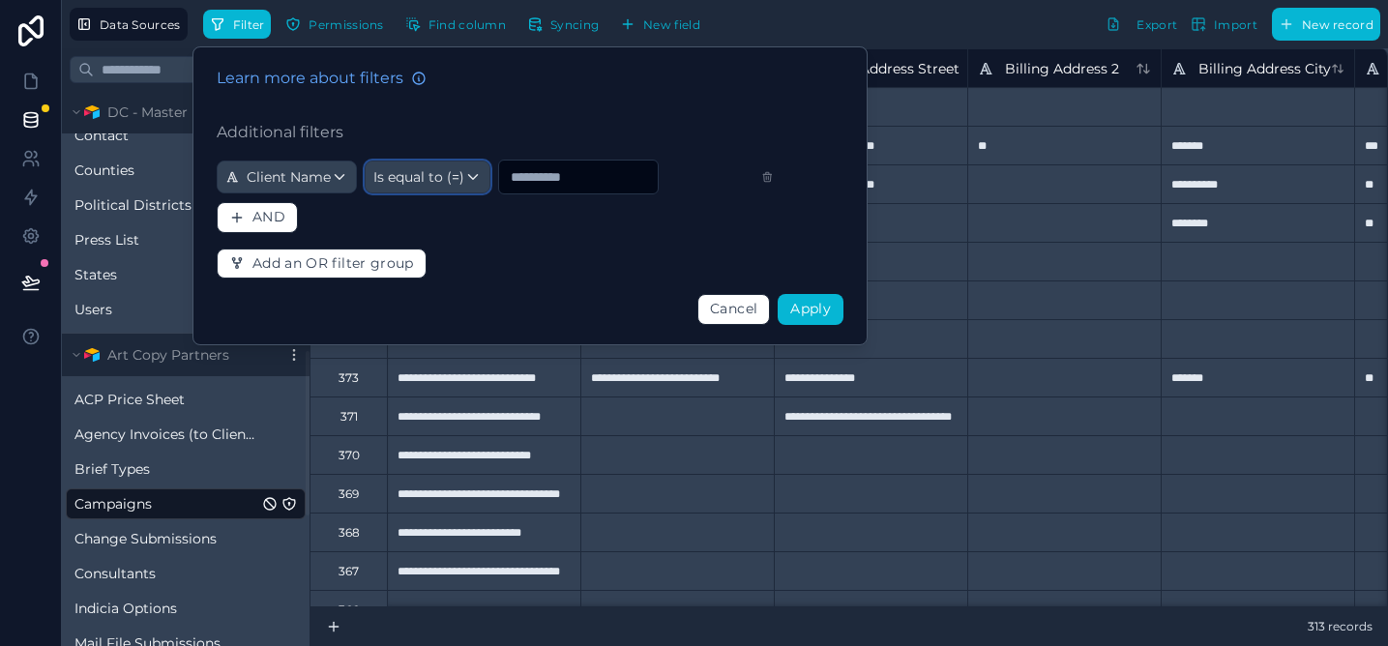
click at [457, 190] on div "Is equal to (=)" at bounding box center [428, 177] width 124 height 31
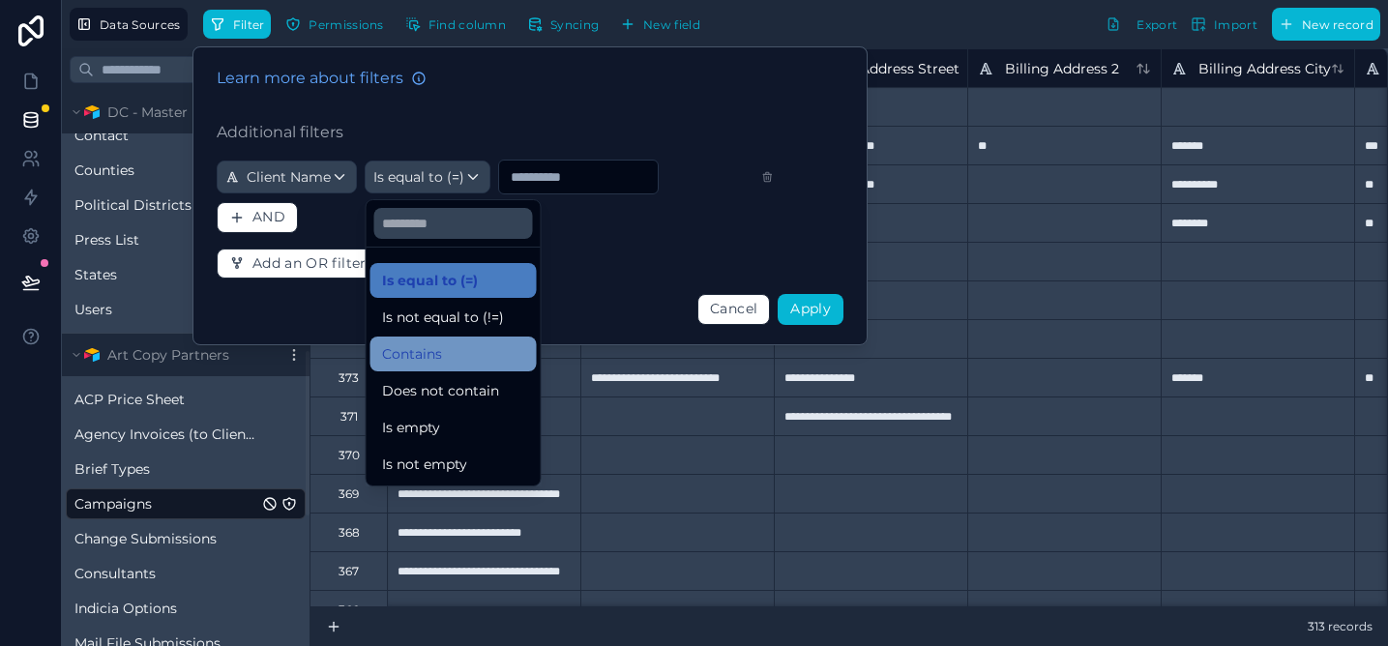
click at [431, 337] on div "Contains" at bounding box center [454, 354] width 166 height 35
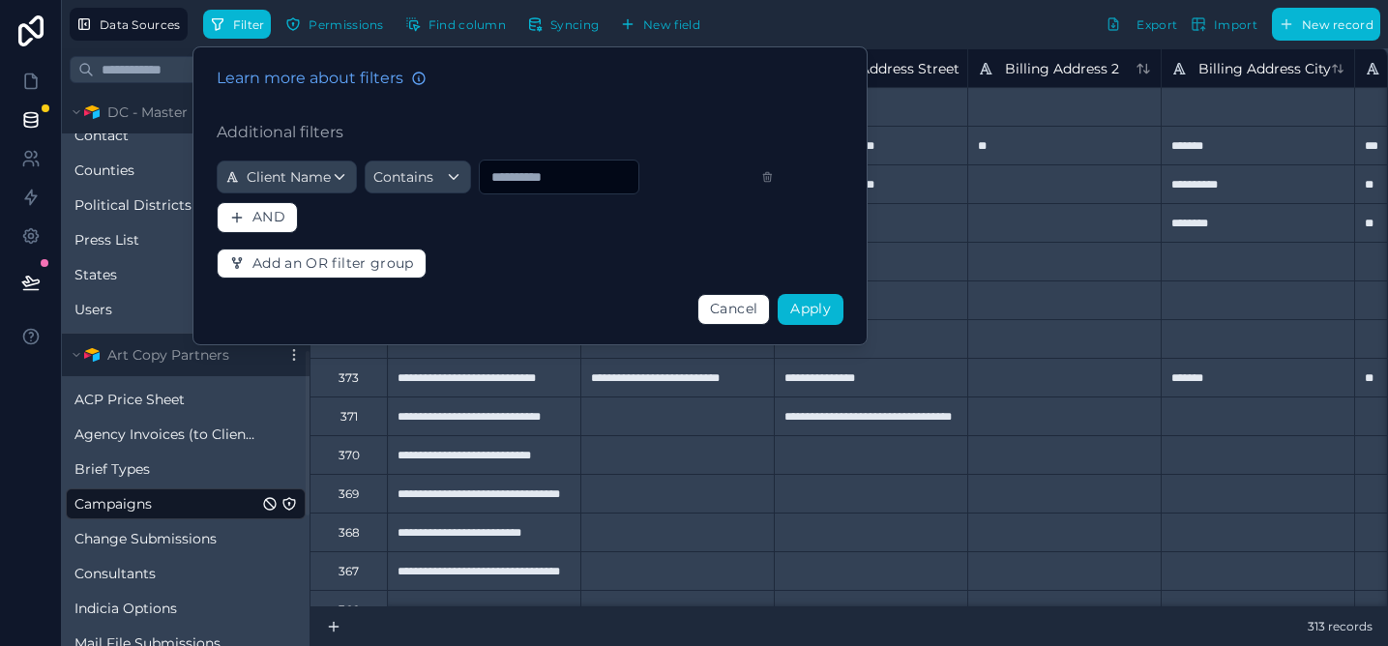
click at [545, 186] on input "text" at bounding box center [559, 176] width 159 height 27
type input "**********"
click at [788, 294] on button "Apply" at bounding box center [811, 309] width 66 height 31
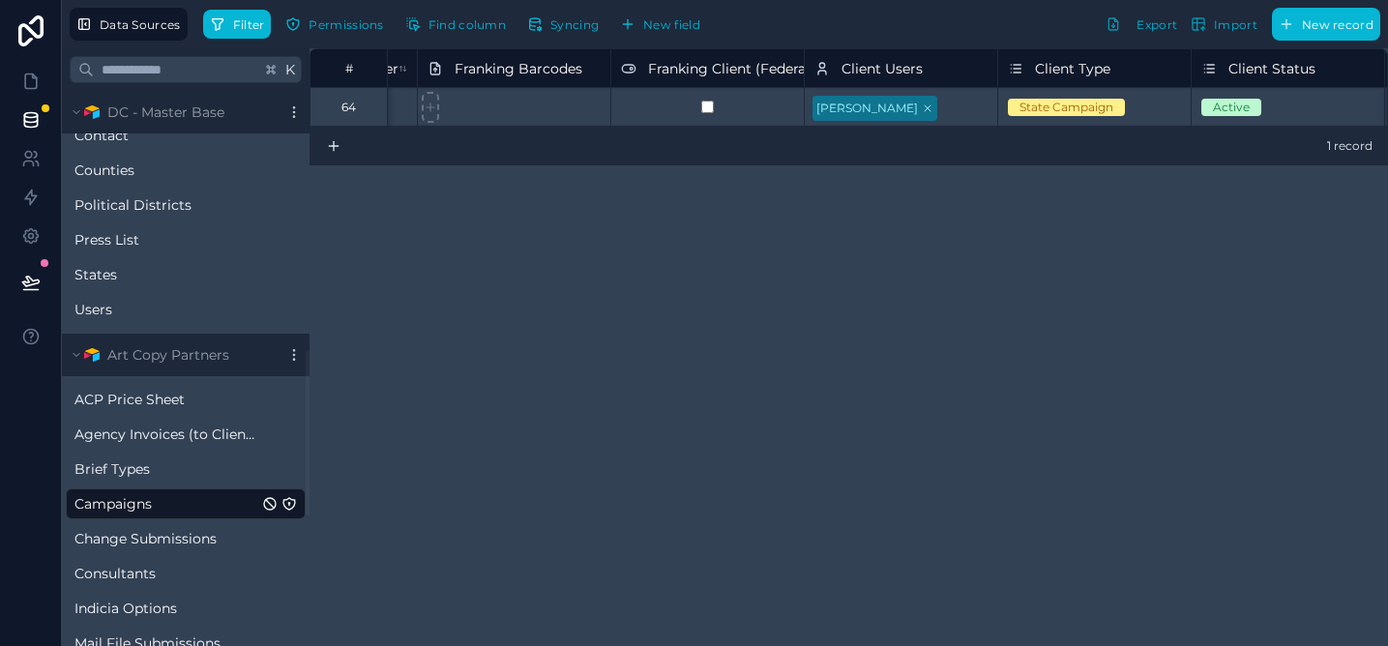
scroll to position [0, 11101]
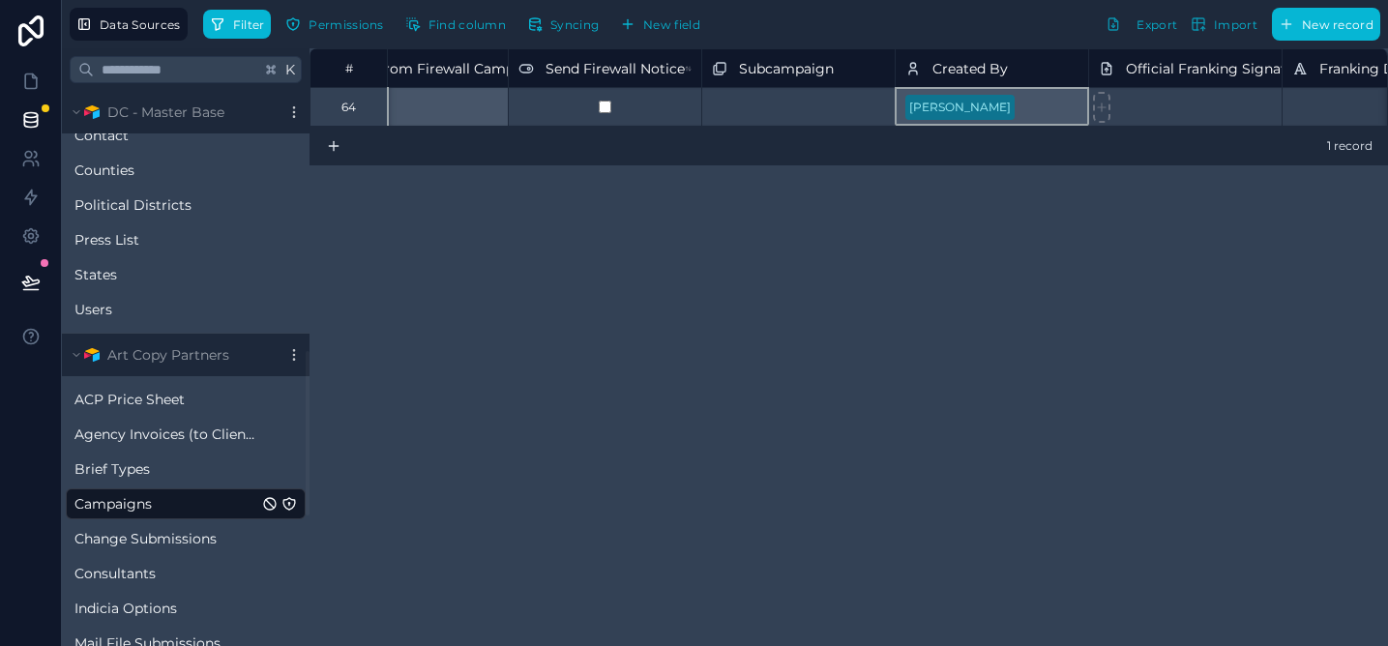
click at [1049, 99] on div "[PERSON_NAME]" at bounding box center [991, 106] width 193 height 39
click at [1050, 113] on div "[PERSON_NAME]" at bounding box center [991, 106] width 193 height 39
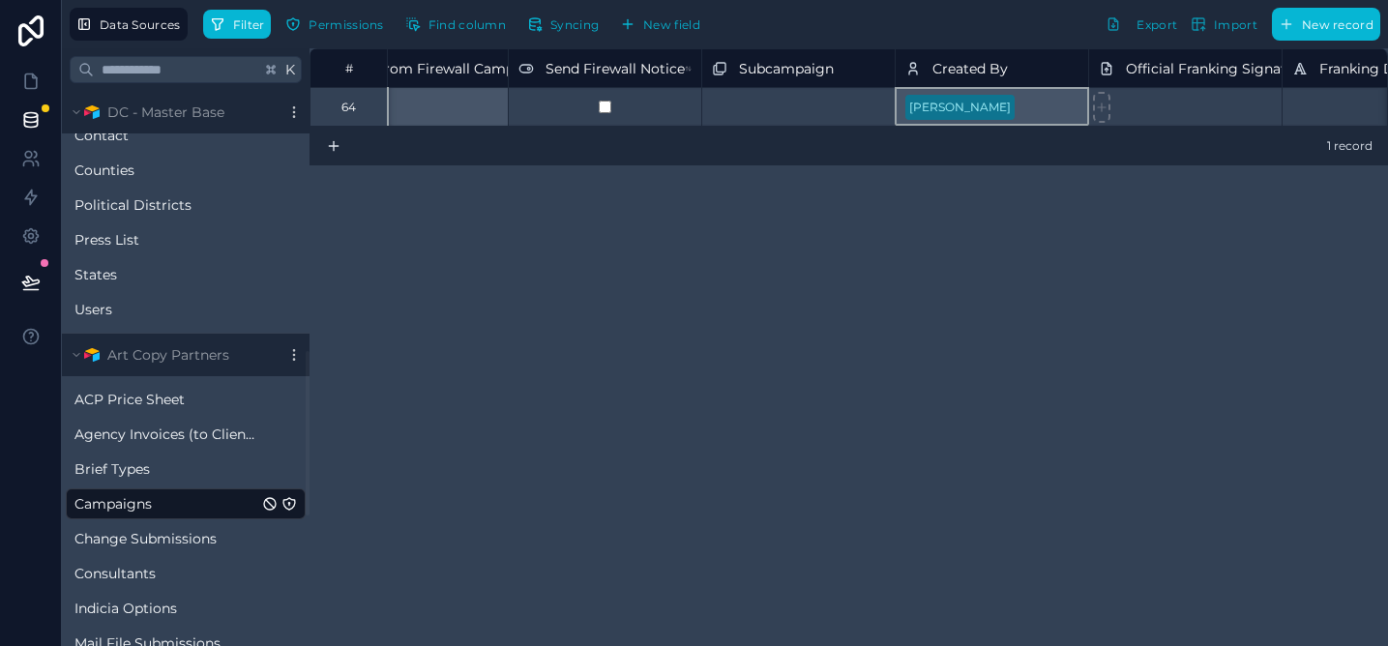
click at [1050, 113] on div "[PERSON_NAME]" at bounding box center [991, 106] width 193 height 39
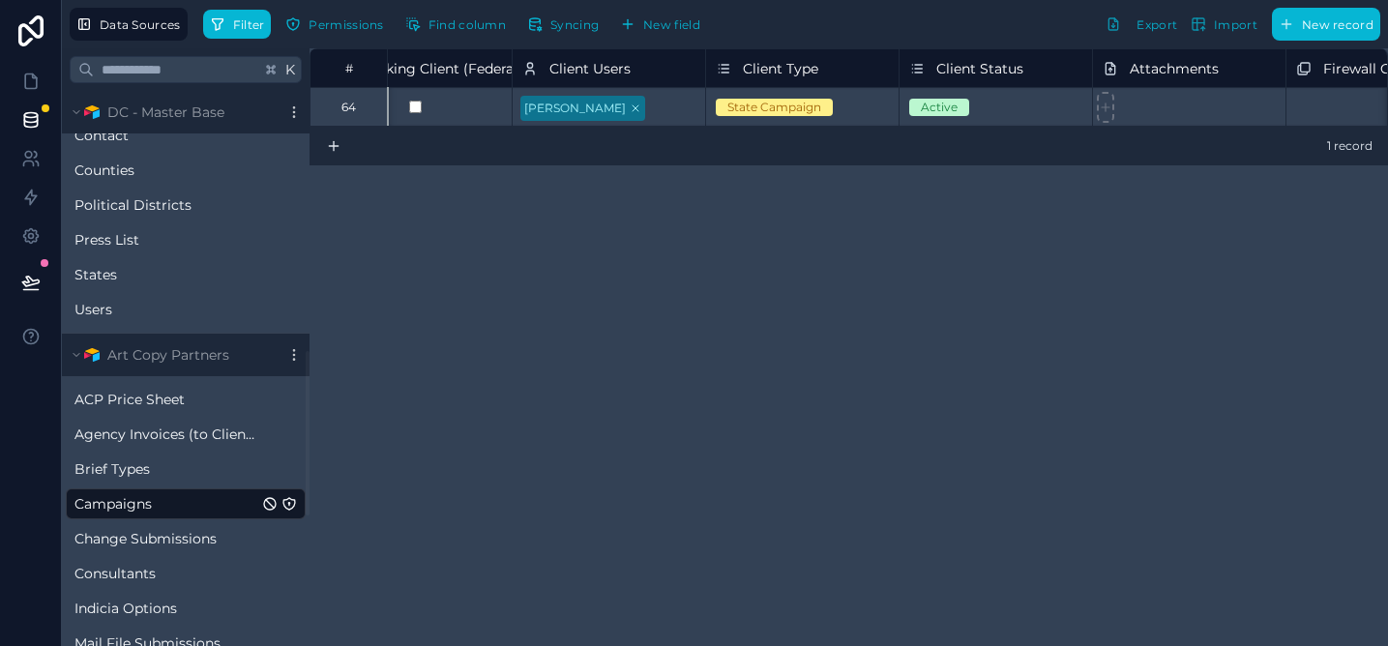
scroll to position [0, 12443]
click at [698, 107] on div at bounding box center [682, 108] width 41 height 19
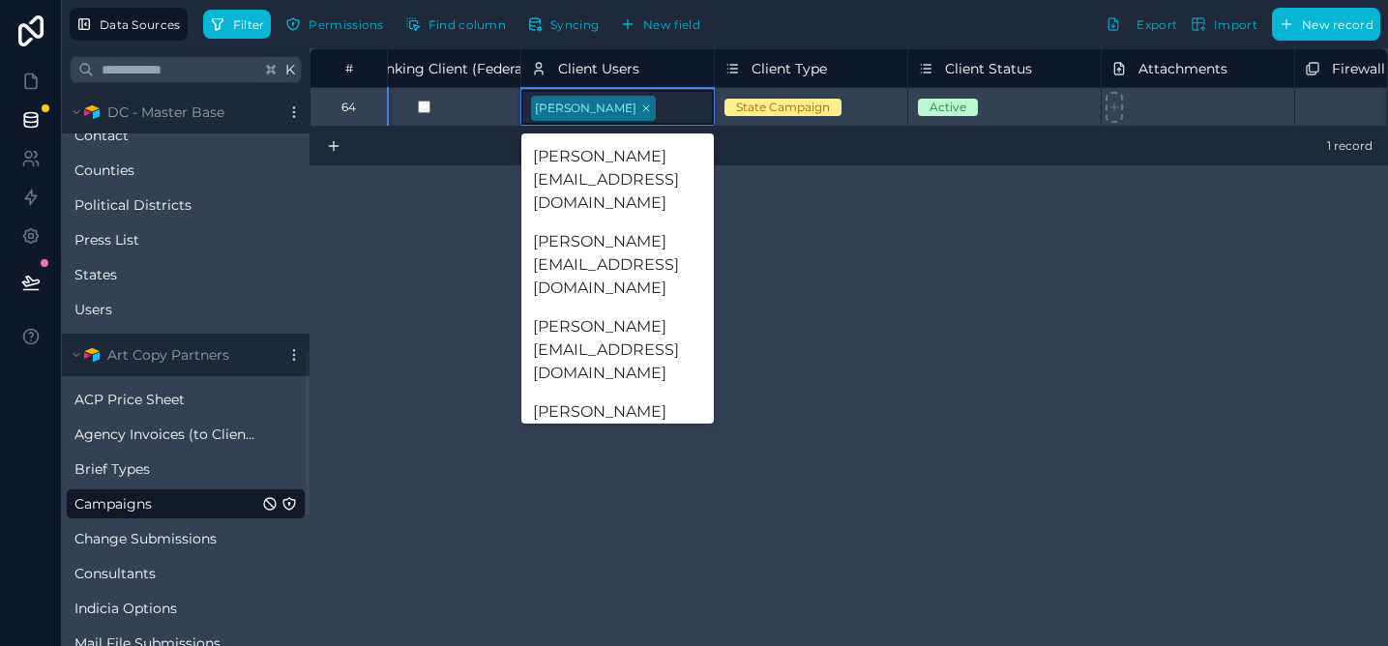
click at [782, 293] on div "# Franking Disclaimer Franking Barcodes Franking Client (Federal) Client Users …" at bounding box center [849, 347] width 1079 height 598
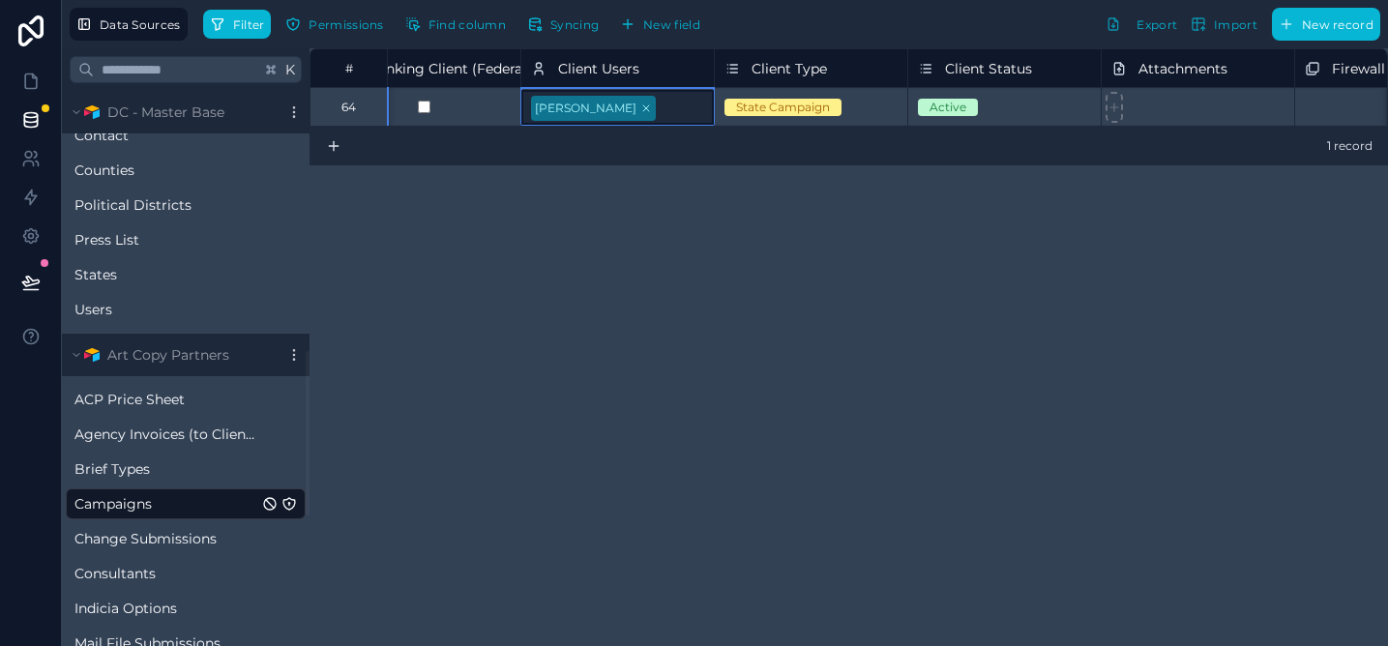
click at [687, 209] on div "# Franking Disclaimer Franking Barcodes Franking Client (Federal) Client Users …" at bounding box center [849, 347] width 1079 height 598
drag, startPoint x: 715, startPoint y: 67, endPoint x: 802, endPoint y: 79, distance: 88.0
click at [802, 79] on div "Client Type" at bounding box center [810, 67] width 193 height 39
click at [683, 110] on div at bounding box center [682, 108] width 45 height 19
click at [683, 110] on div at bounding box center [682, 108] width 41 height 19
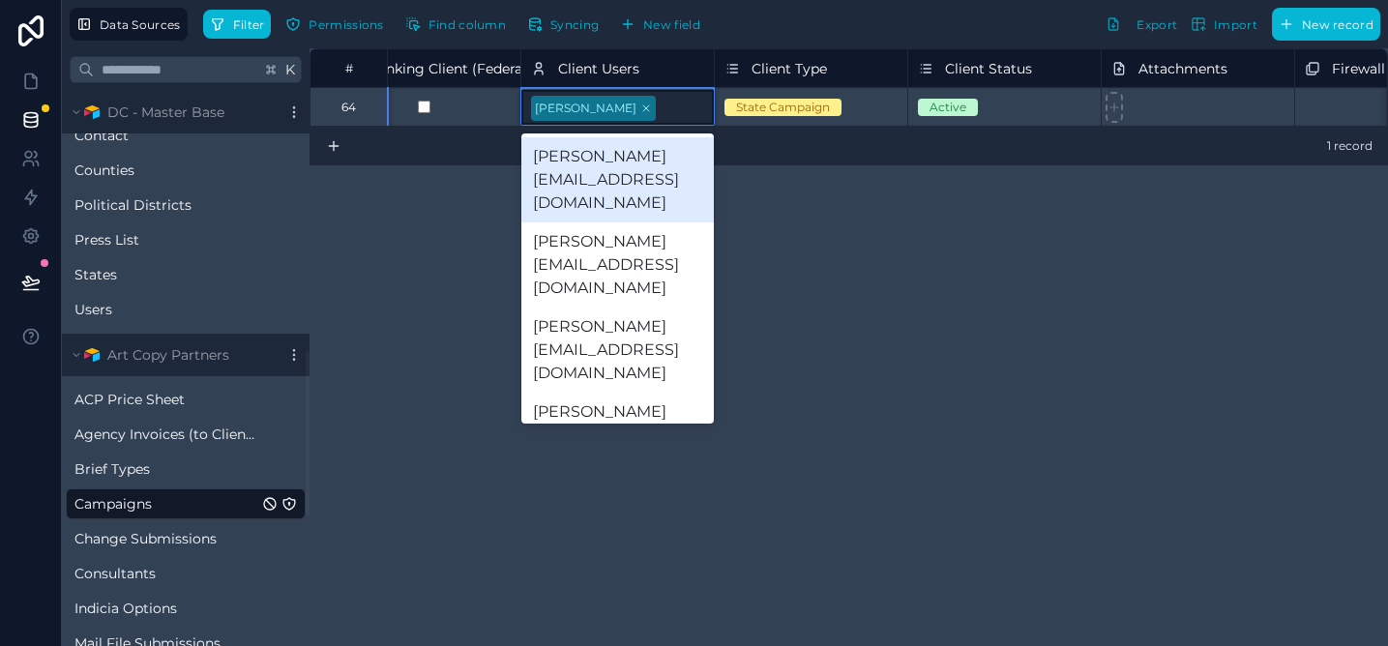
click at [679, 106] on div at bounding box center [682, 108] width 41 height 19
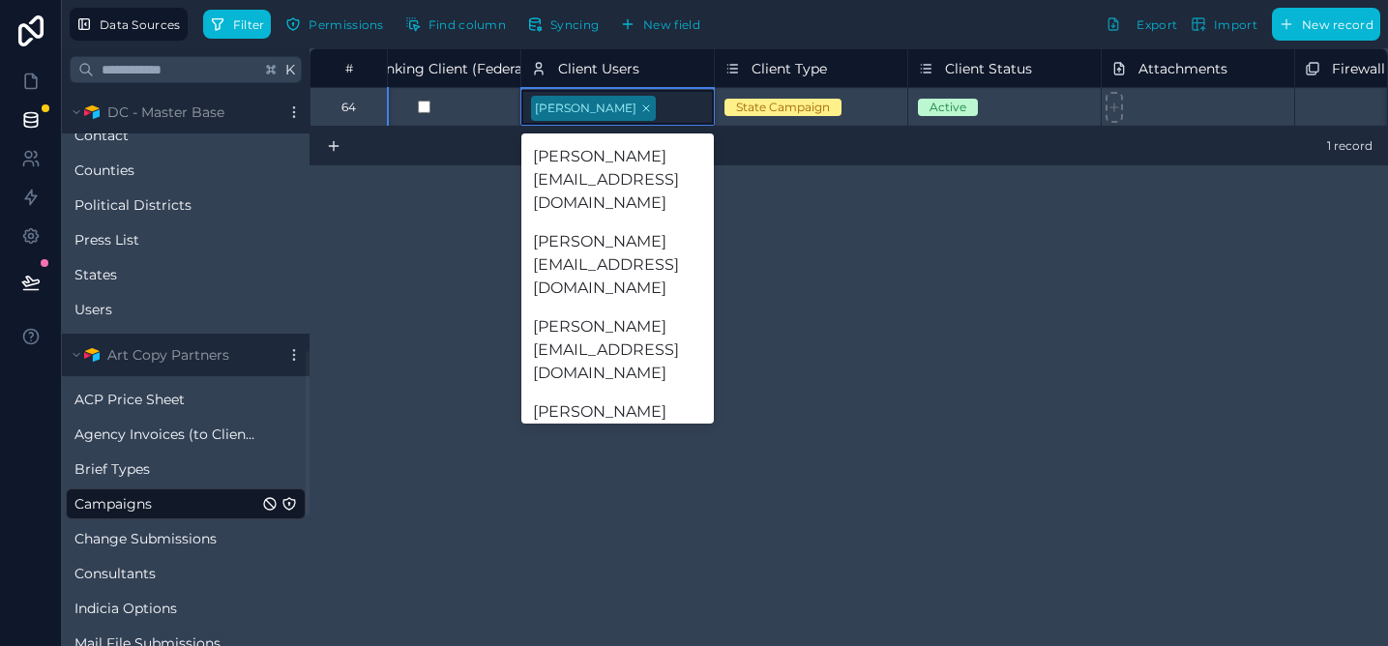
click at [622, 478] on div "dan@mycampaignpro.com" at bounding box center [617, 520] width 193 height 85
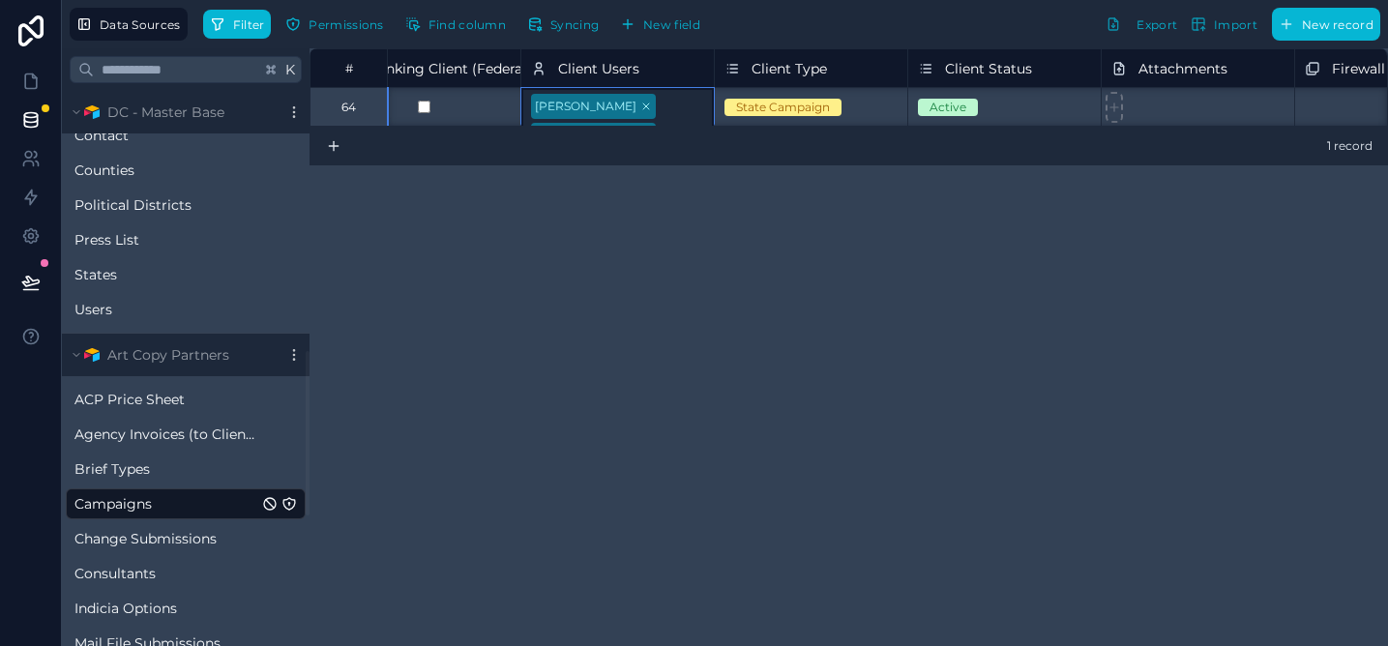
scroll to position [1, 12443]
click at [743, 213] on div "# Franking Disclaimer Franking Barcodes Franking Client (Federal) Client Users …" at bounding box center [849, 347] width 1079 height 598
click at [686, 109] on div "Andrew Lajeunesse Dan Coats" at bounding box center [617, 107] width 193 height 38
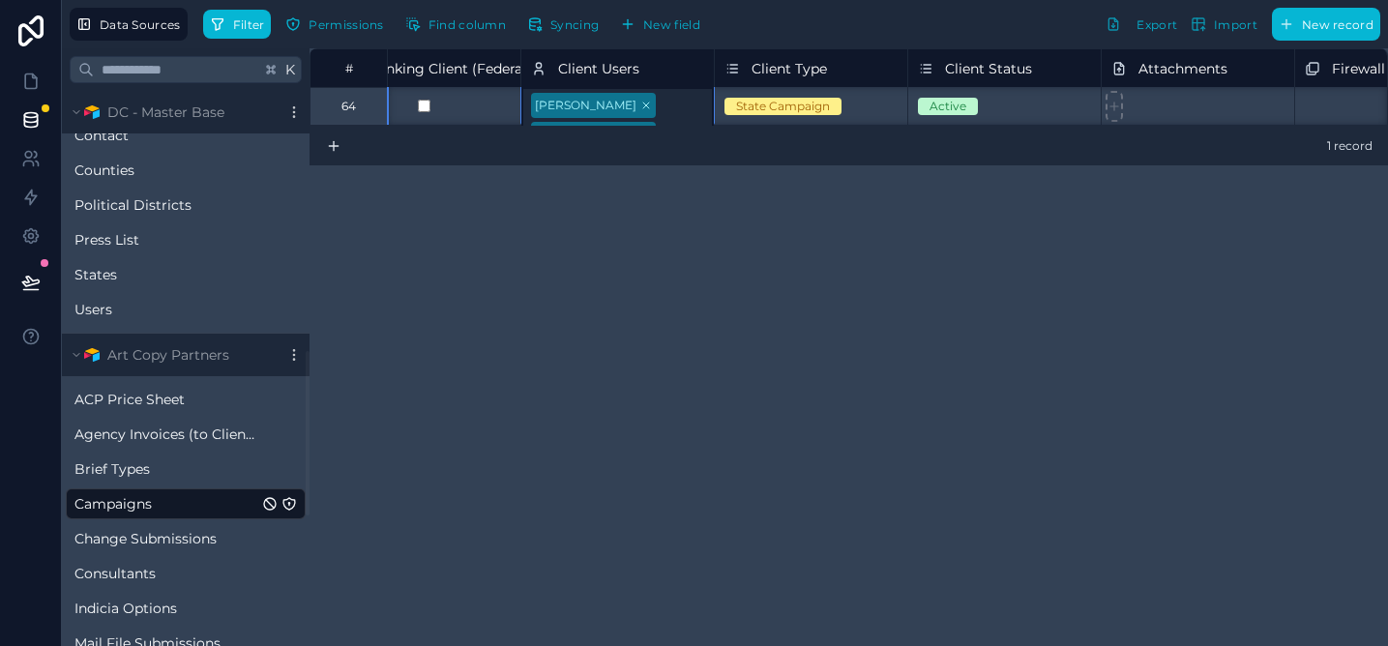
click at [686, 109] on body "Data Sources Filter Permissions Find column Syncing New field Export Import New…" at bounding box center [694, 323] width 1388 height 646
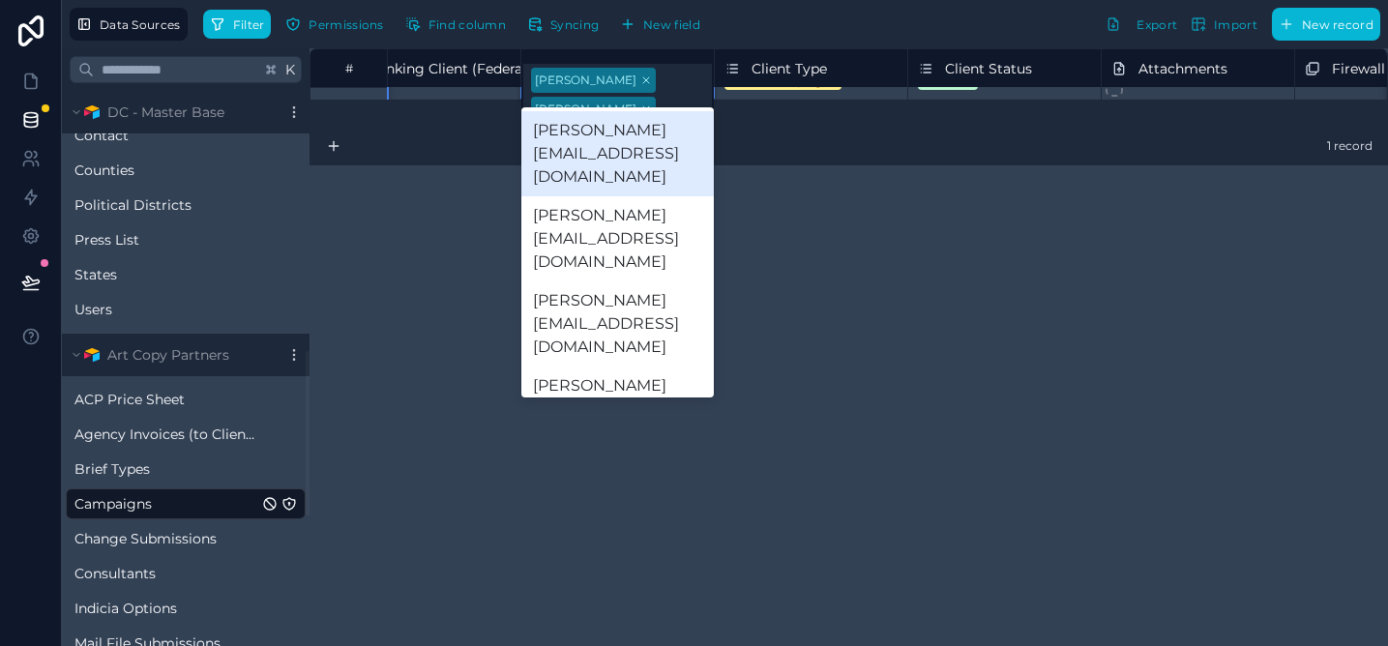
click at [686, 109] on div "erik@artandcopypartners.com michael@artandcopypartners.com dan@thresholdstrateg…" at bounding box center [617, 252] width 193 height 290
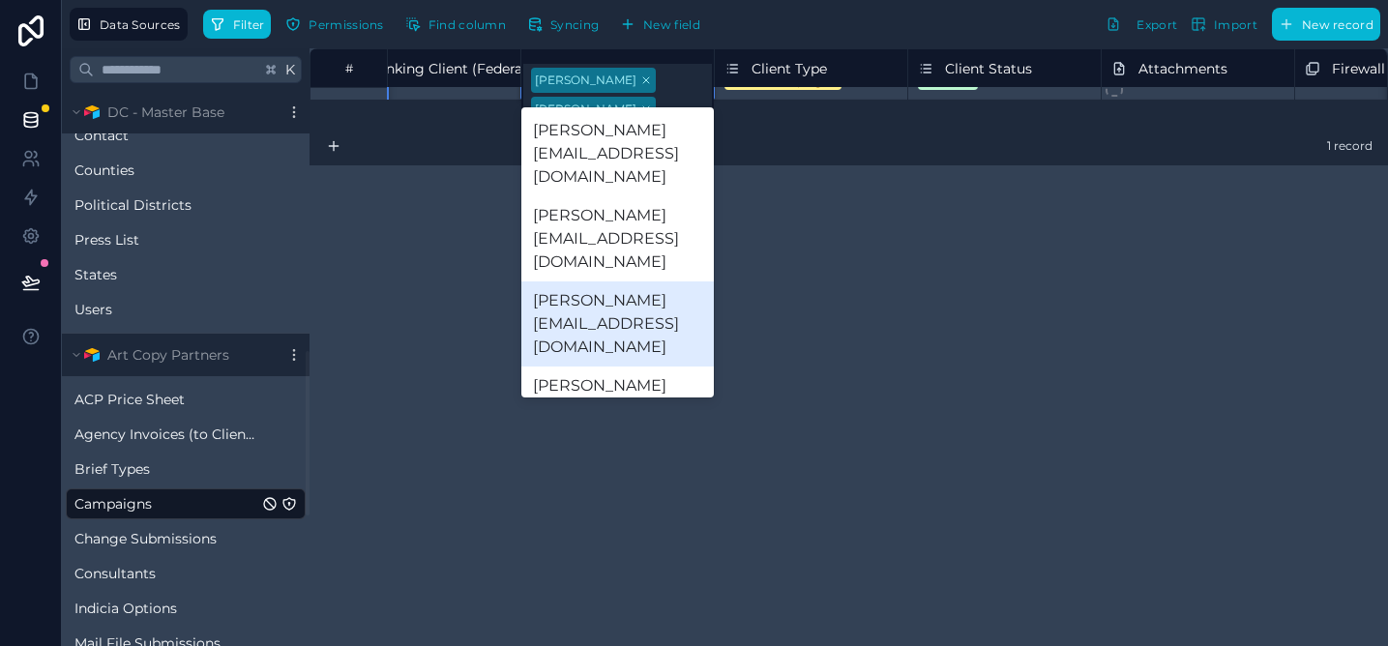
click at [667, 282] on div "dan@thresholdstrategies.us" at bounding box center [617, 324] width 193 height 85
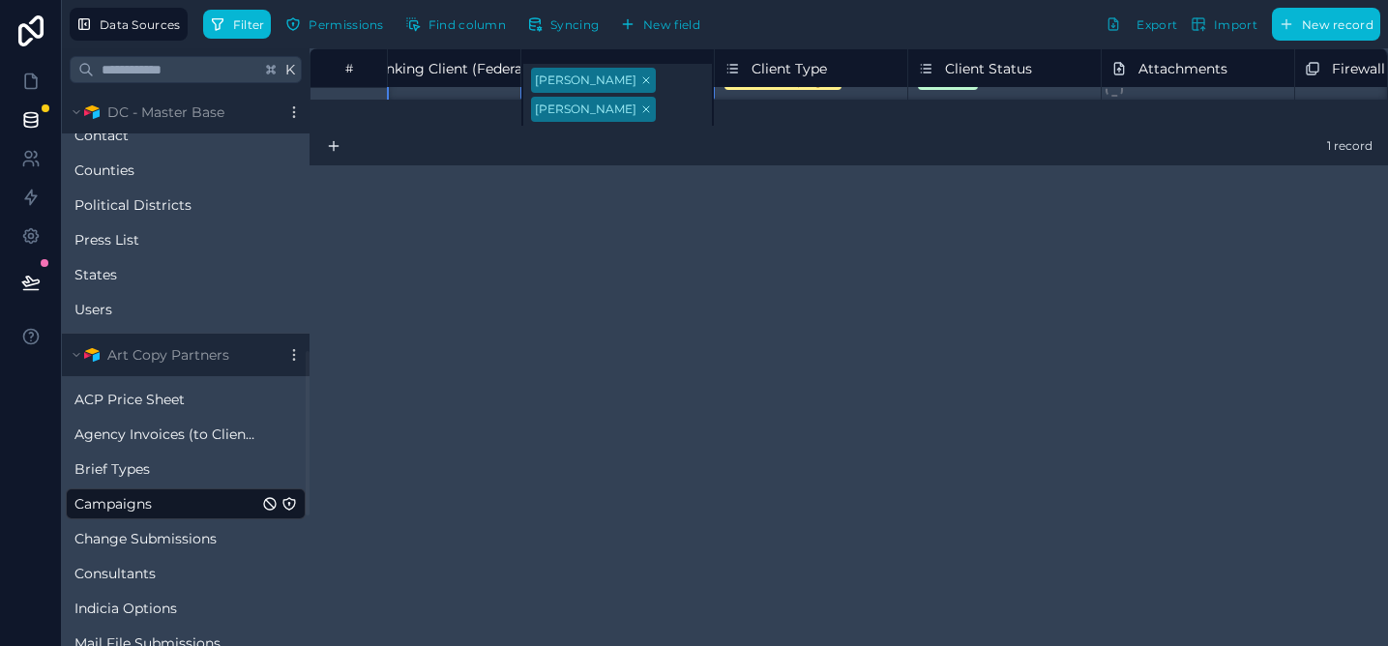
scroll to position [0, 12443]
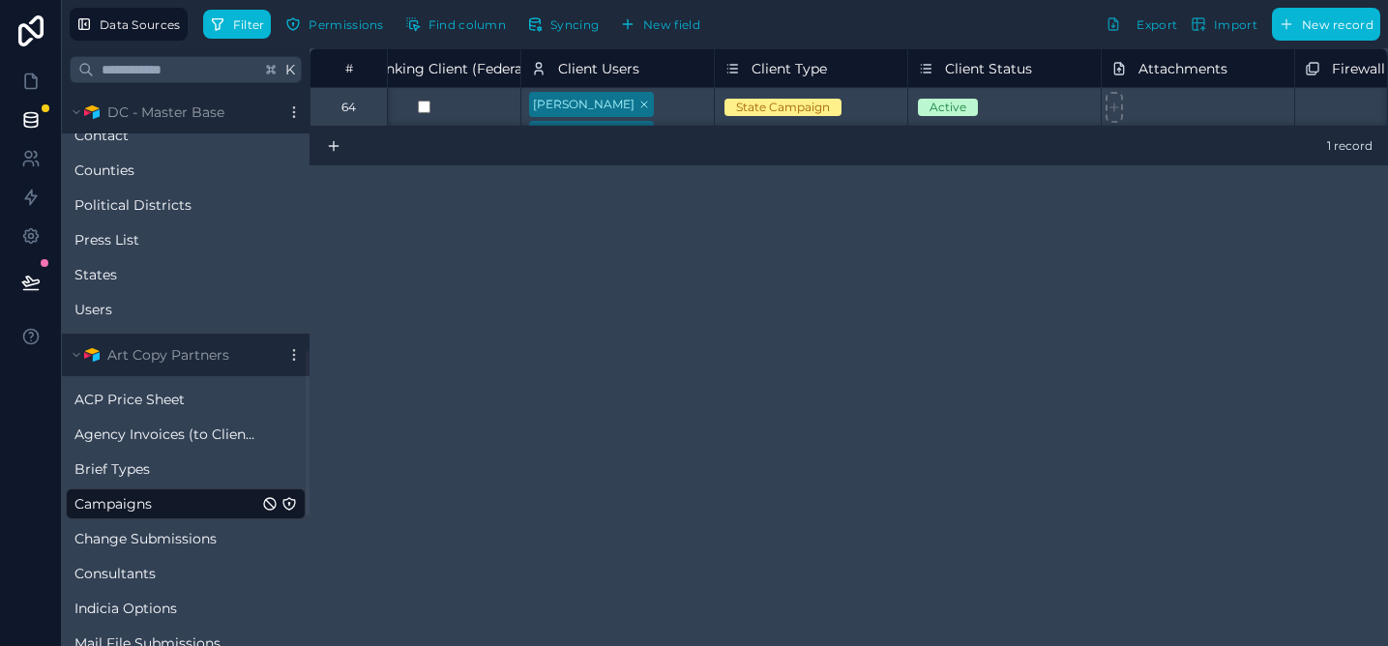
click at [681, 221] on div "# Franking Disclaimer Franking Barcodes Franking Client (Federal) Client Users …" at bounding box center [849, 347] width 1079 height 598
click at [656, 188] on div "# Franking Disclaimer Franking Barcodes Franking Client (Federal) Client Users …" at bounding box center [849, 347] width 1079 height 598
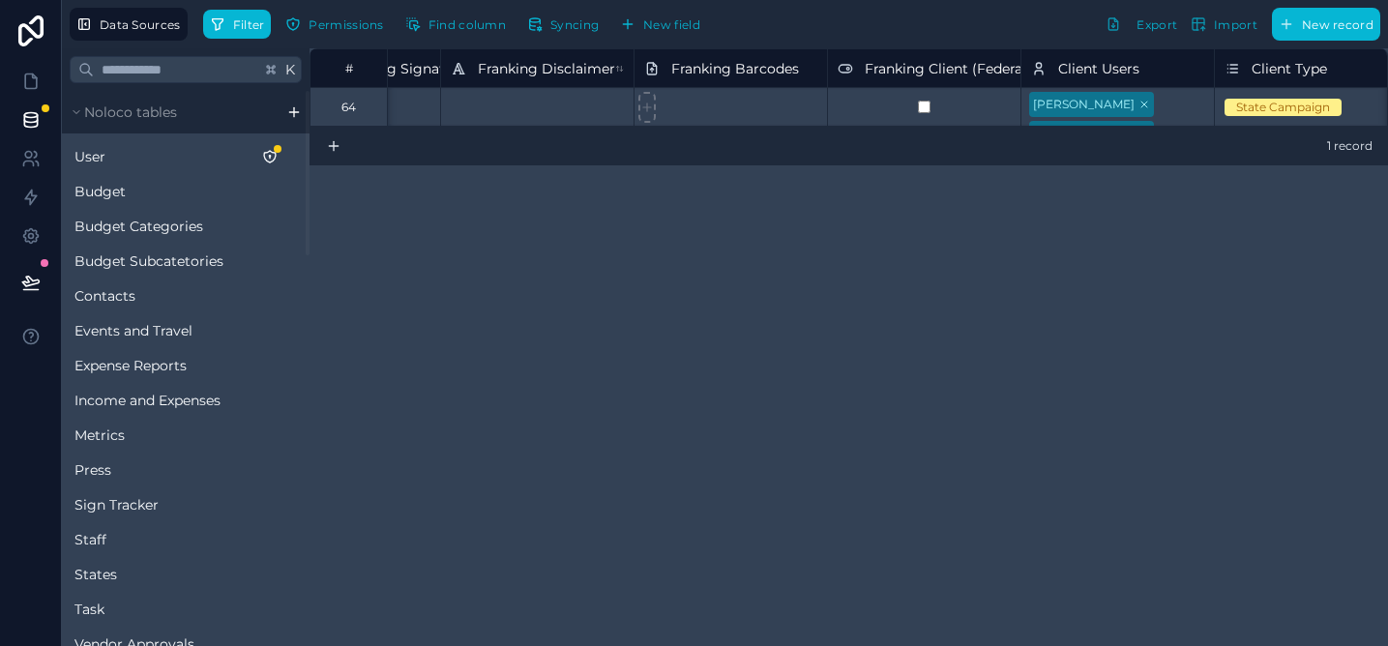
scroll to position [0, 12249]
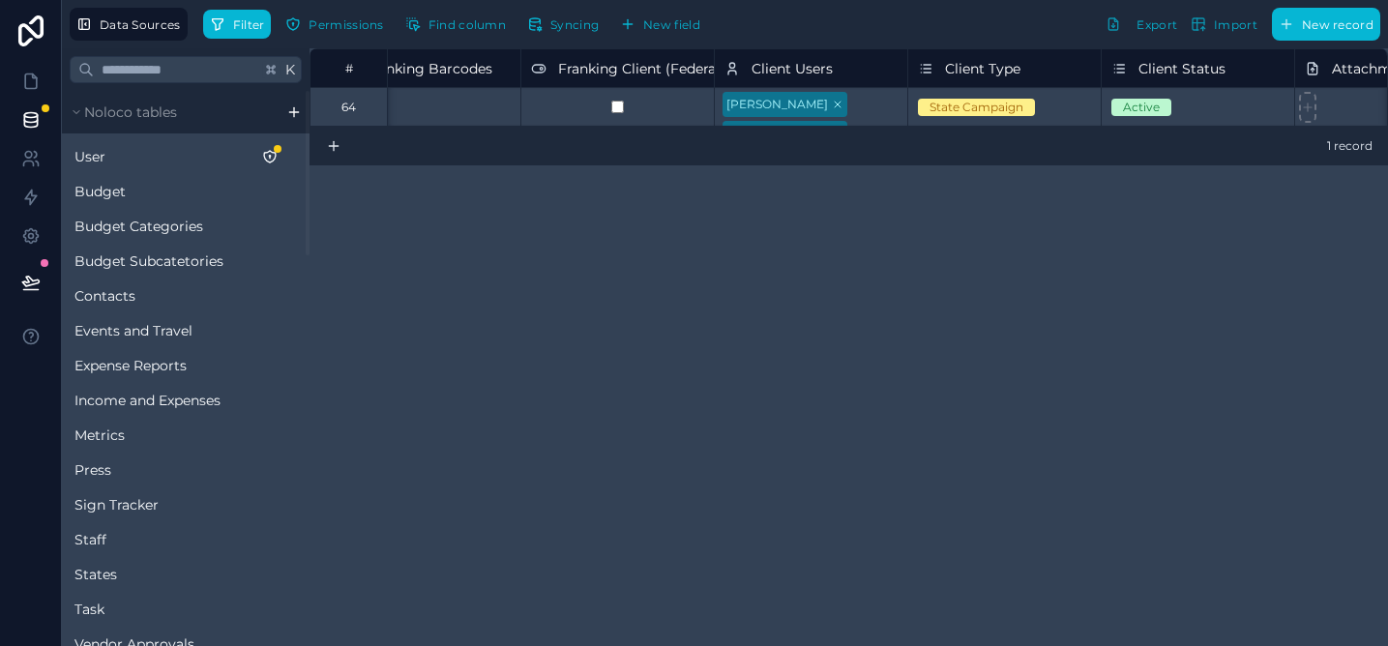
click at [891, 97] on div "Andrew Lajeunesse Dan Coats" at bounding box center [811, 107] width 193 height 38
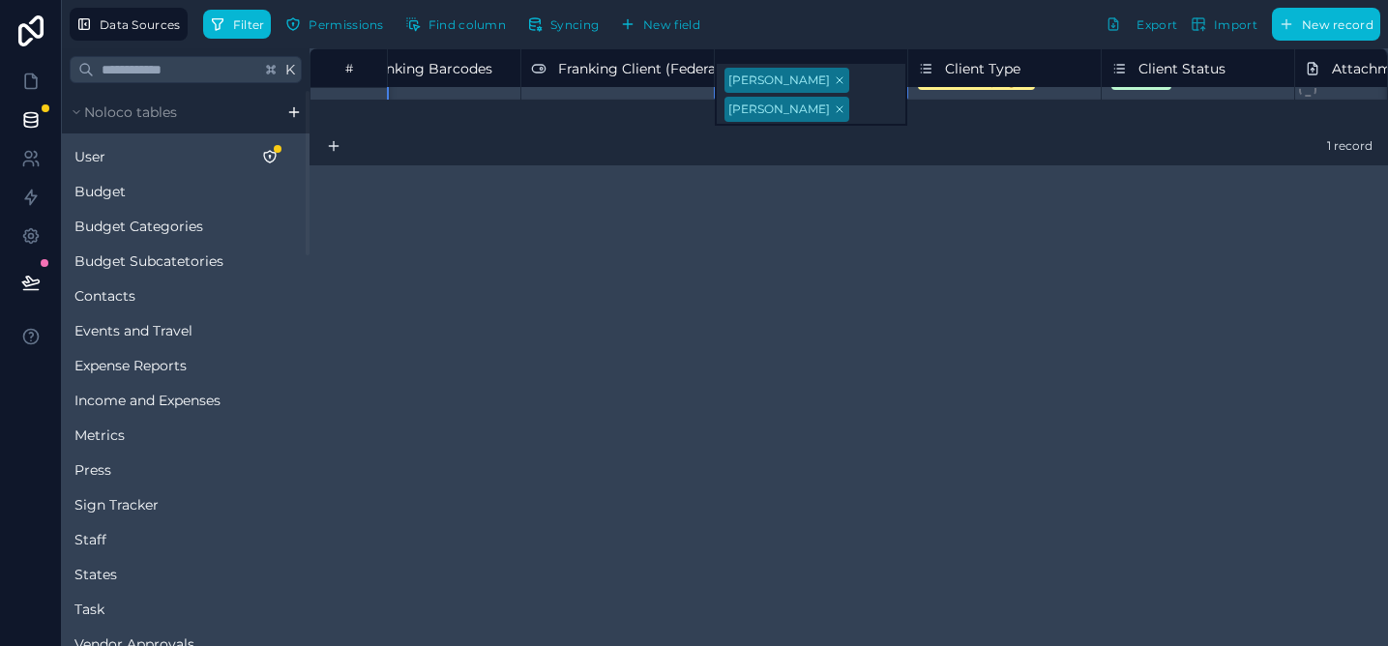
scroll to position [0, 11306]
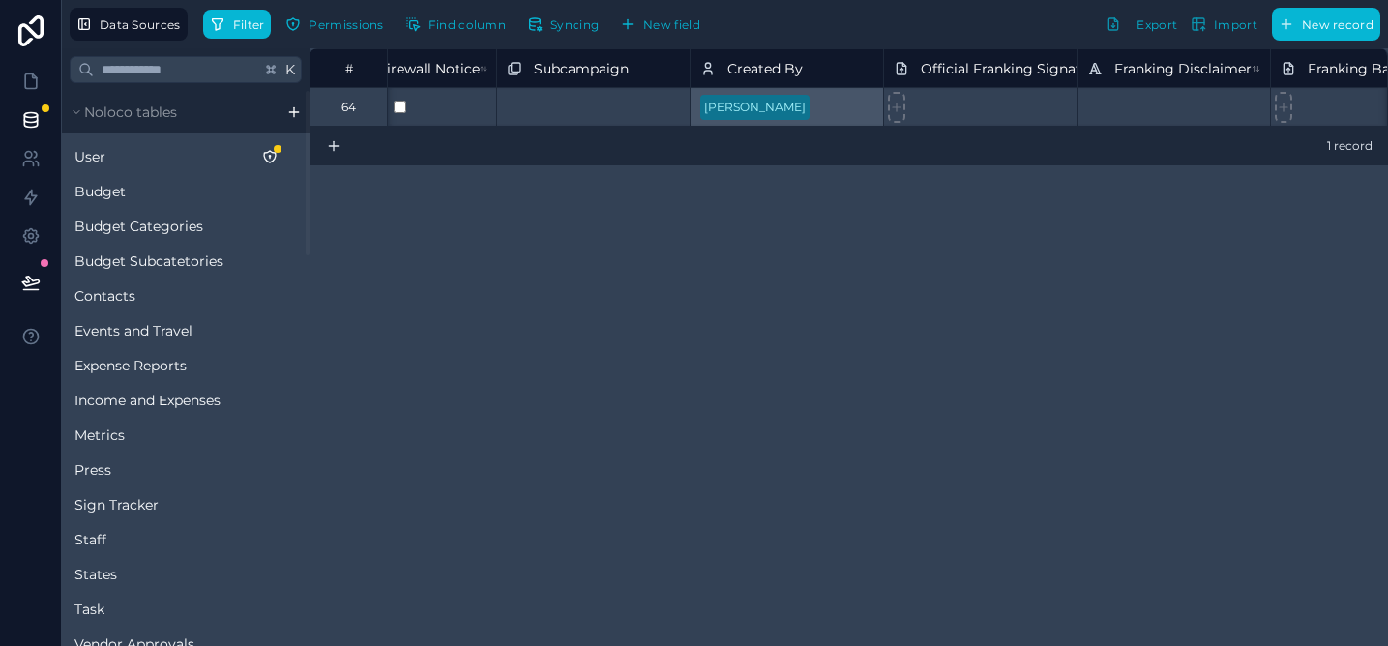
click at [826, 234] on div "# AE (from Firewall Campaigns) Send Firewall Notice Subcampaign Created By Offi…" at bounding box center [849, 347] width 1079 height 598
click at [997, 221] on div "# AE (from Firewall Campaigns) Send Firewall Notice Subcampaign Created By Offi…" at bounding box center [849, 347] width 1079 height 598
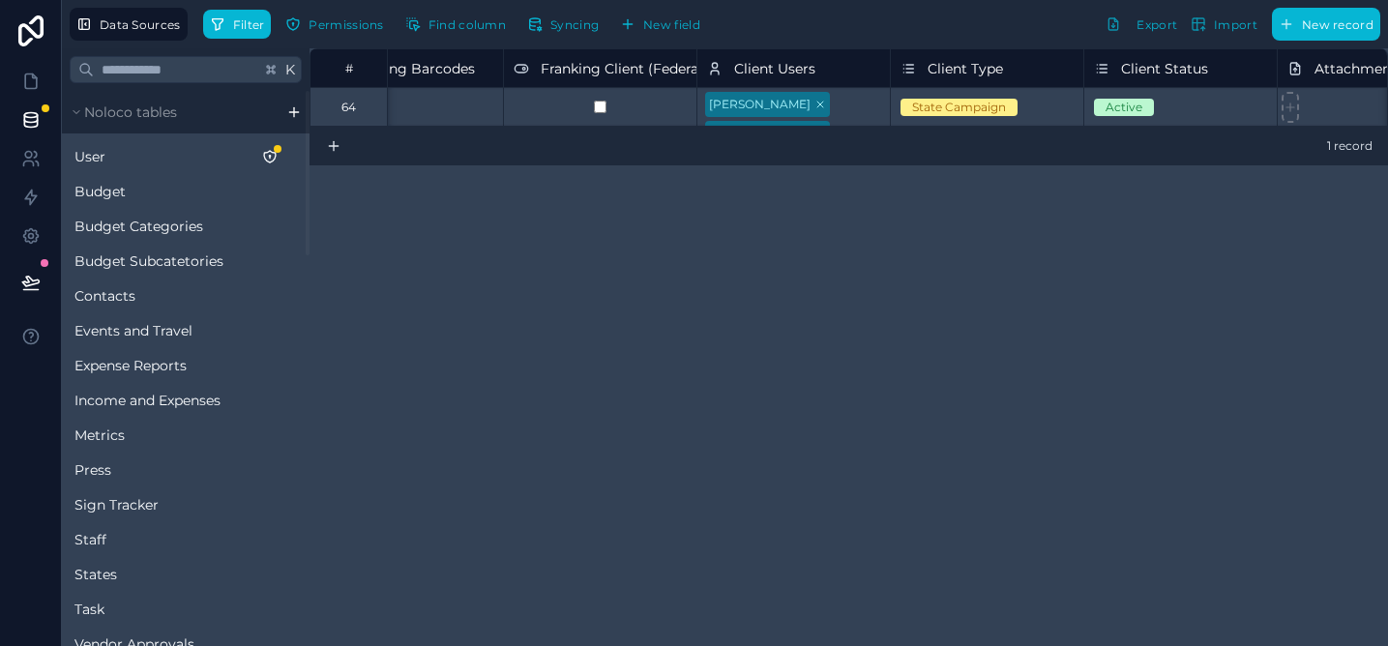
scroll to position [0, 12263]
click at [866, 98] on div "[PERSON_NAME] [PERSON_NAME]" at bounding box center [797, 107] width 193 height 38
click at [102, 153] on span "User" at bounding box center [89, 156] width 31 height 19
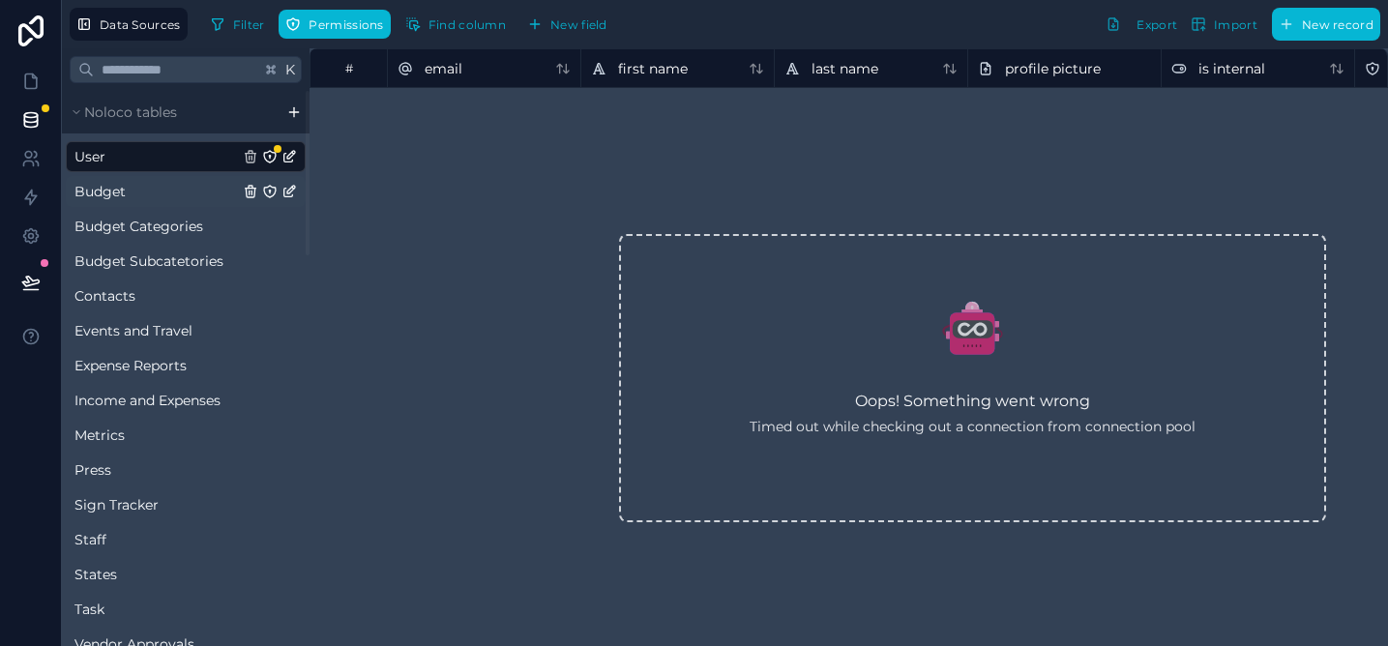
click at [155, 193] on link "Budget" at bounding box center [156, 191] width 164 height 19
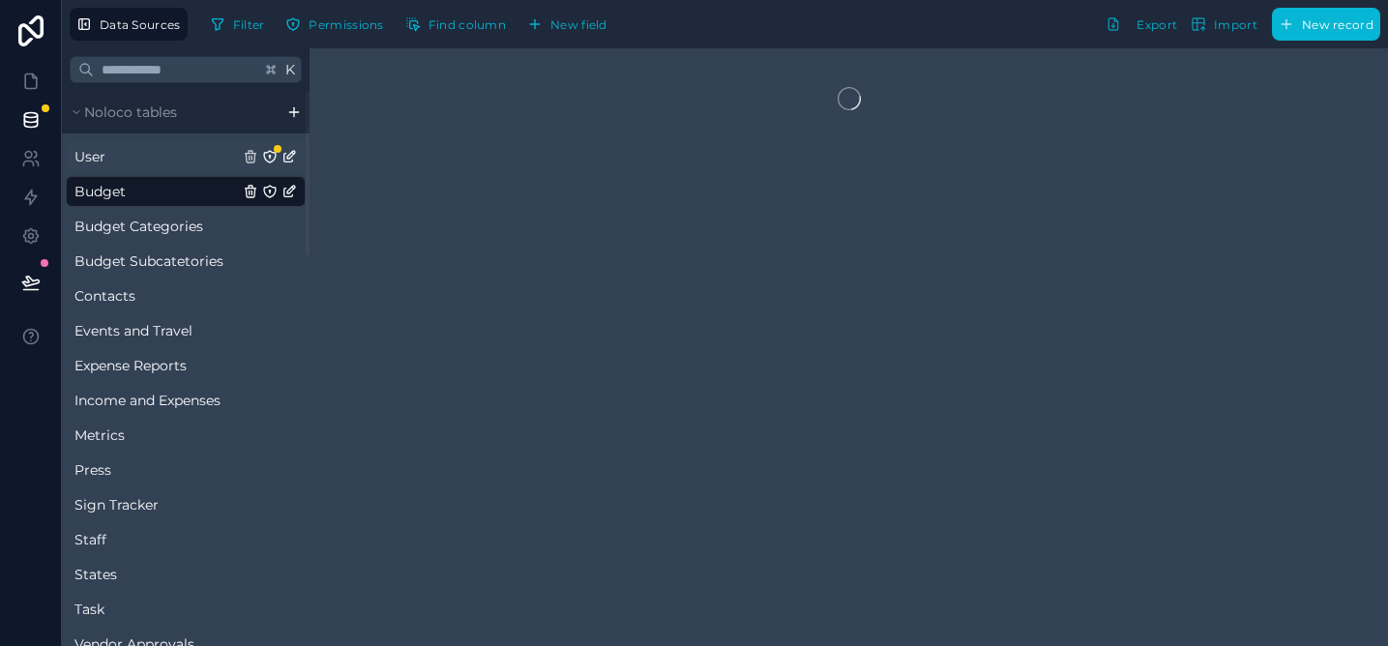
click at [113, 161] on link "User" at bounding box center [156, 156] width 164 height 19
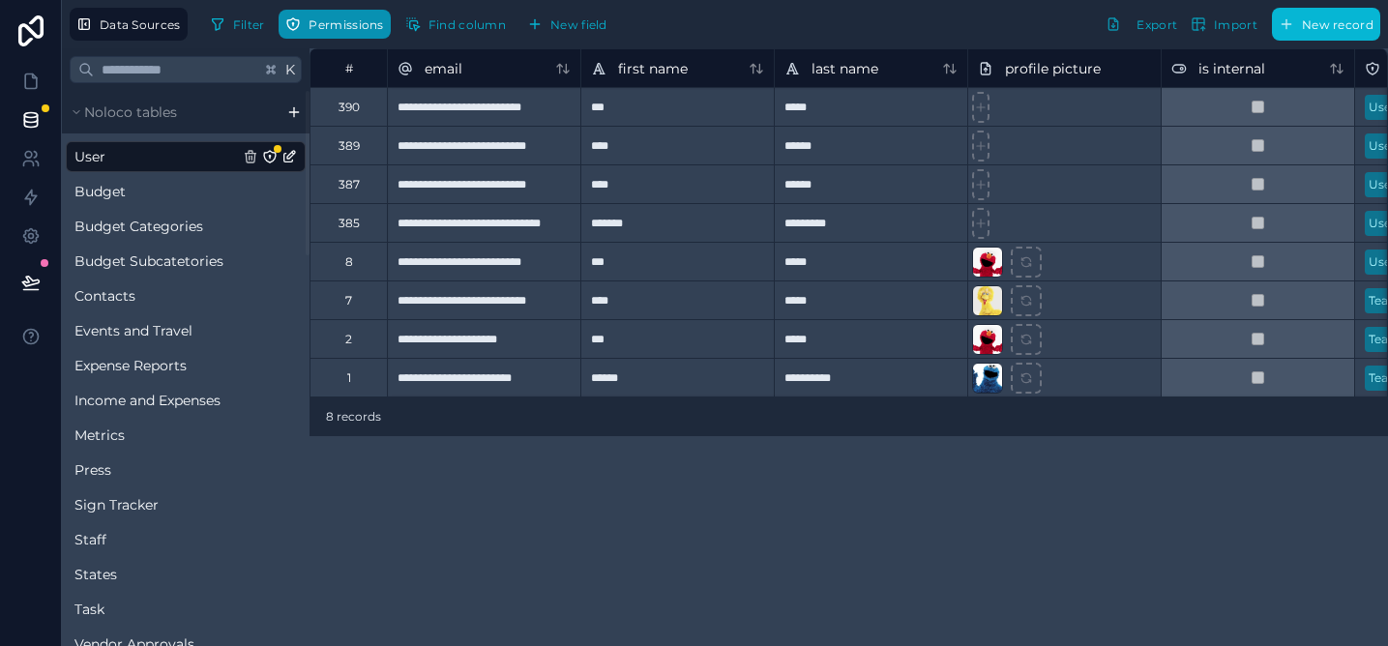
click at [339, 22] on span "Permissions" at bounding box center [346, 24] width 74 height 15
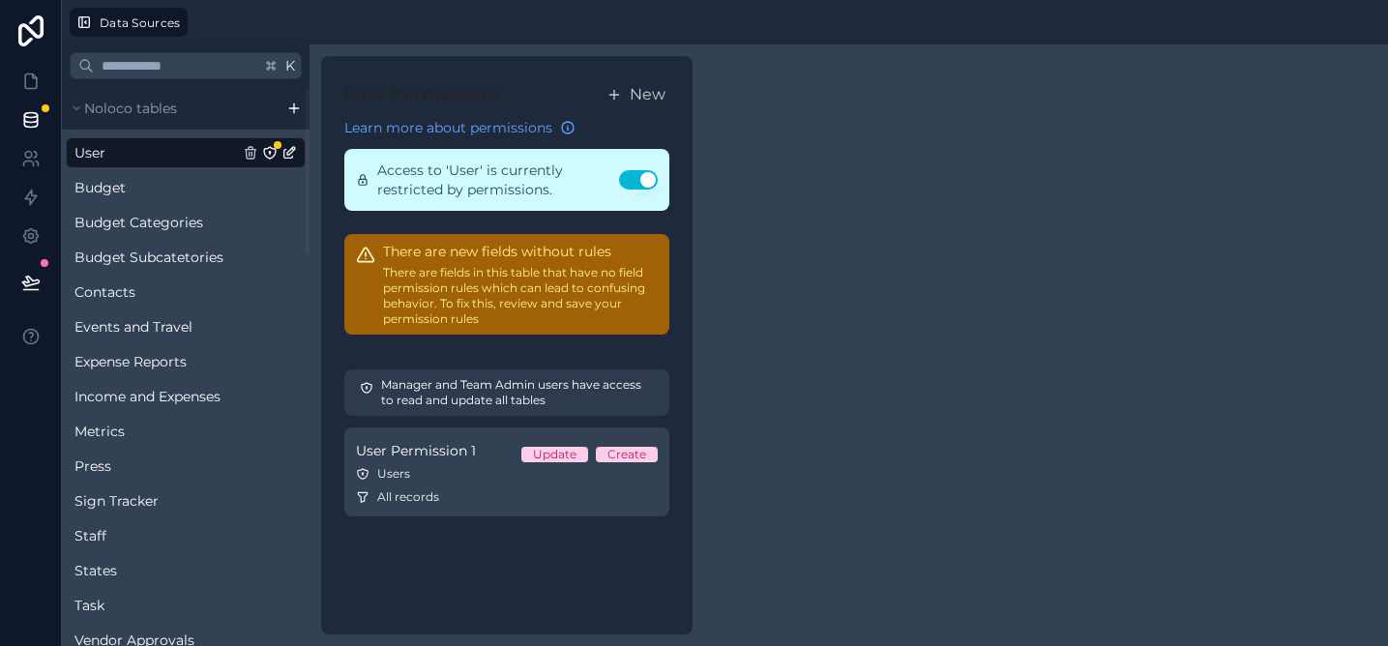
click at [742, 192] on div "User Permissions New Learn more about permissions Access to 'User' is currently…" at bounding box center [849, 346] width 1079 height 602
click at [646, 181] on button "Use setting" at bounding box center [638, 179] width 39 height 19
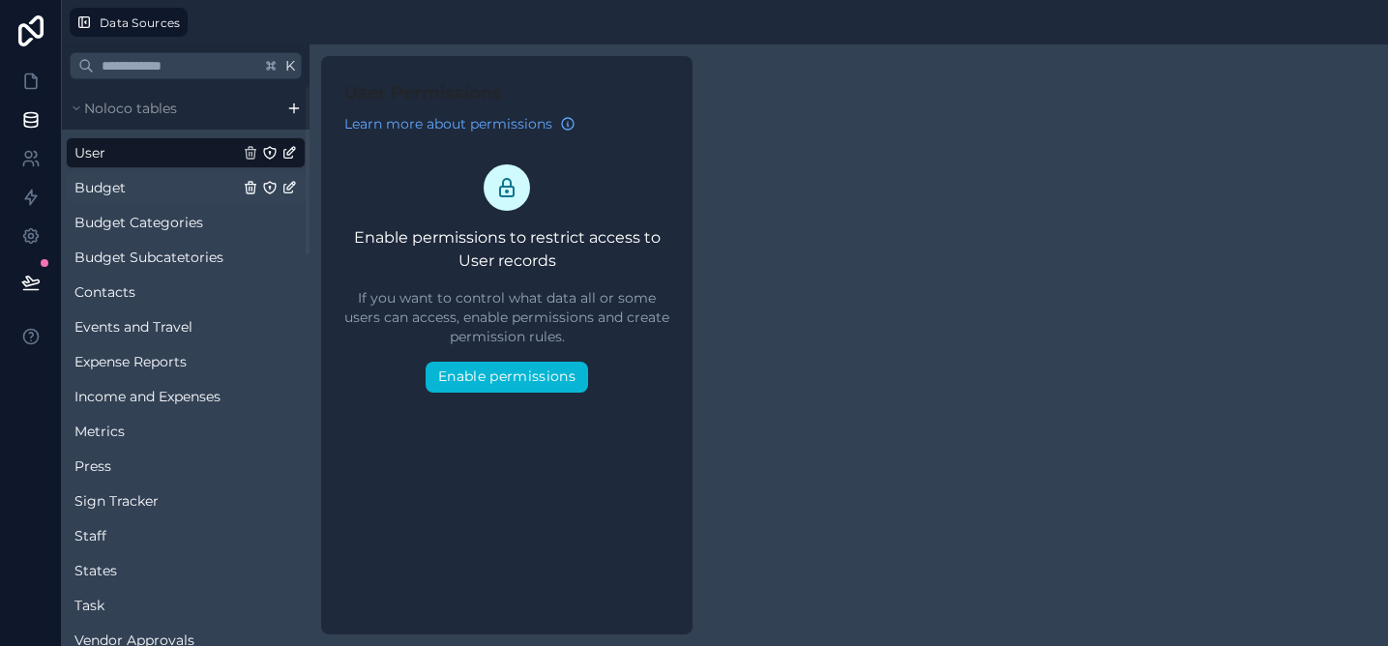
click at [166, 193] on link "Budget" at bounding box center [156, 187] width 164 height 19
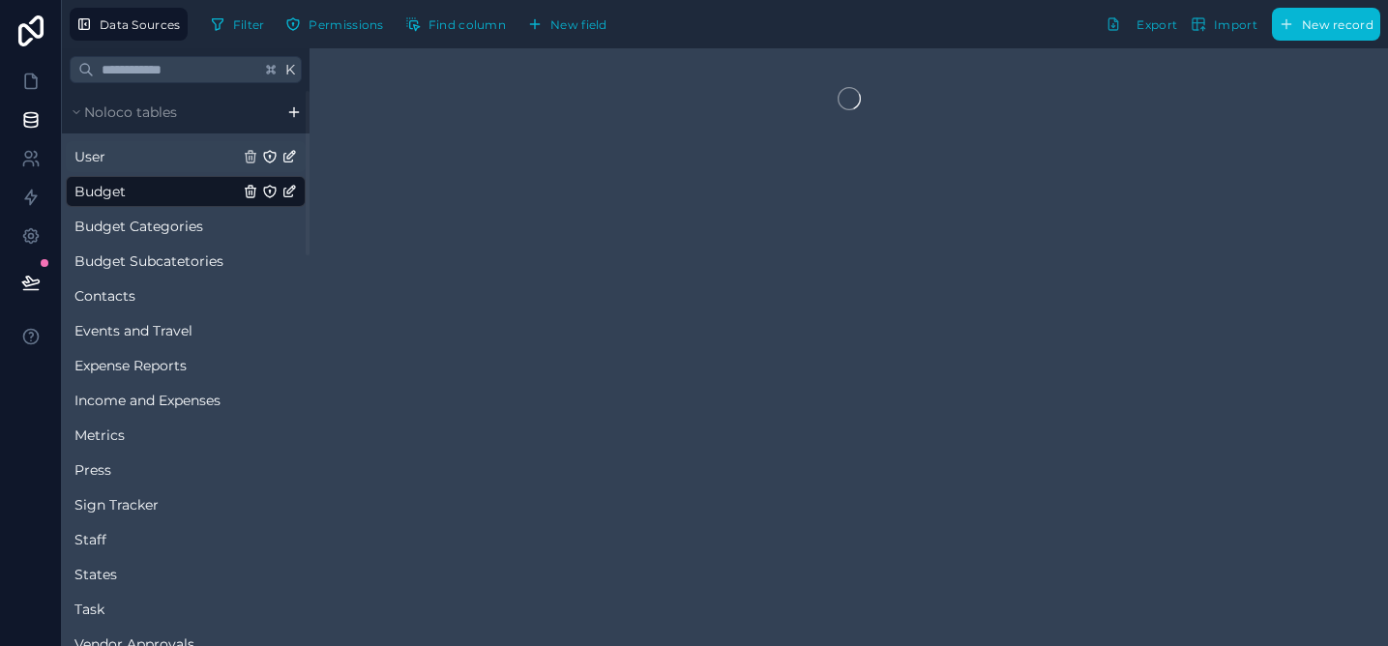
click at [164, 156] on link "User" at bounding box center [156, 156] width 164 height 19
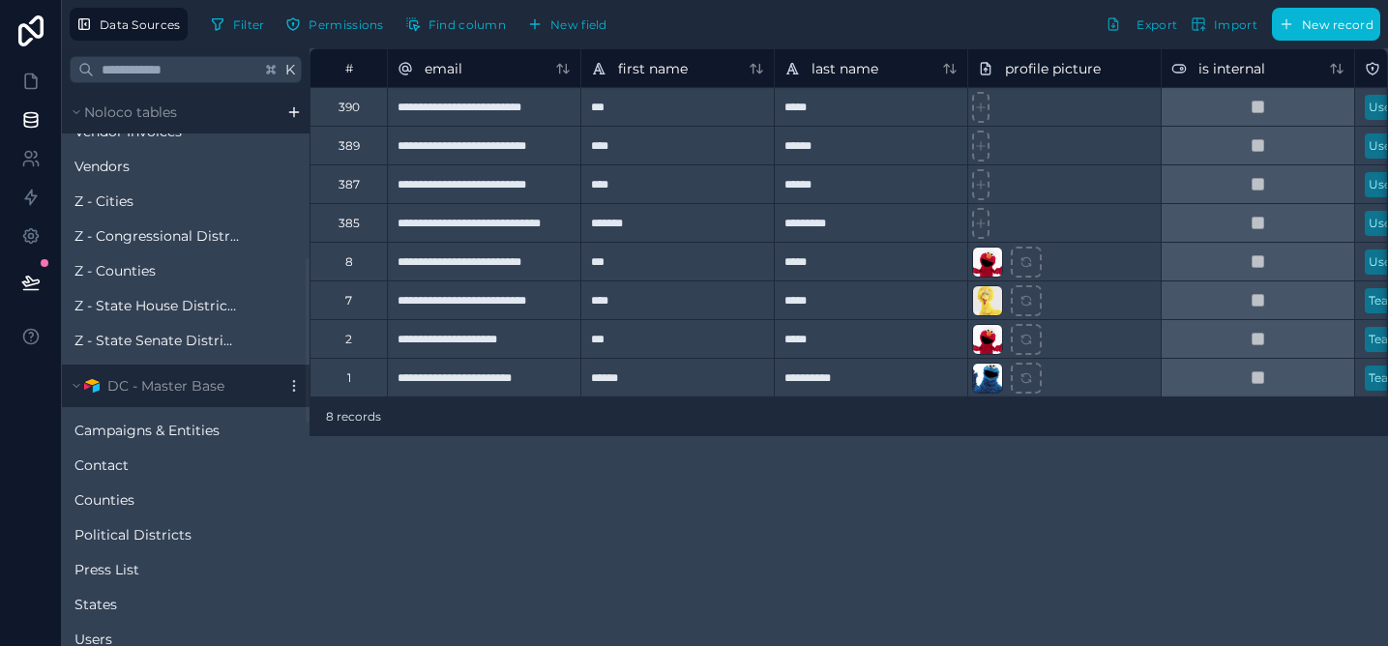
scroll to position [564, 0]
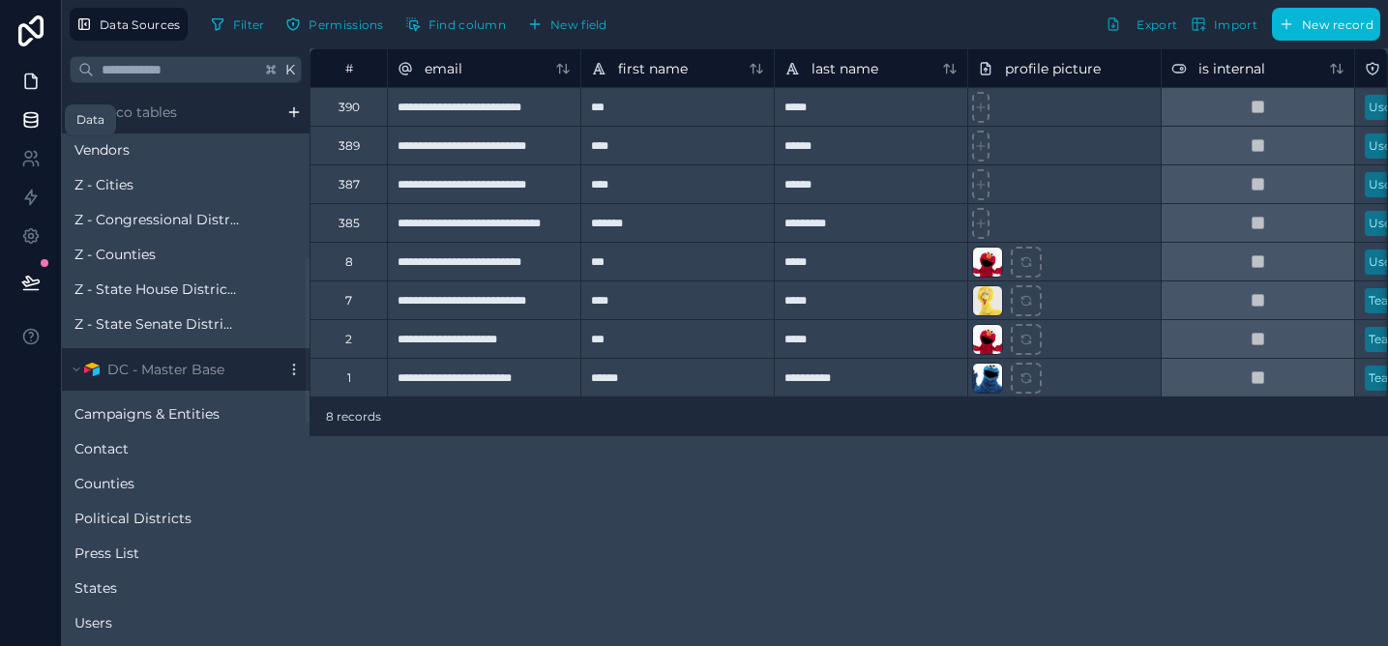
click at [36, 88] on icon at bounding box center [31, 81] width 12 height 15
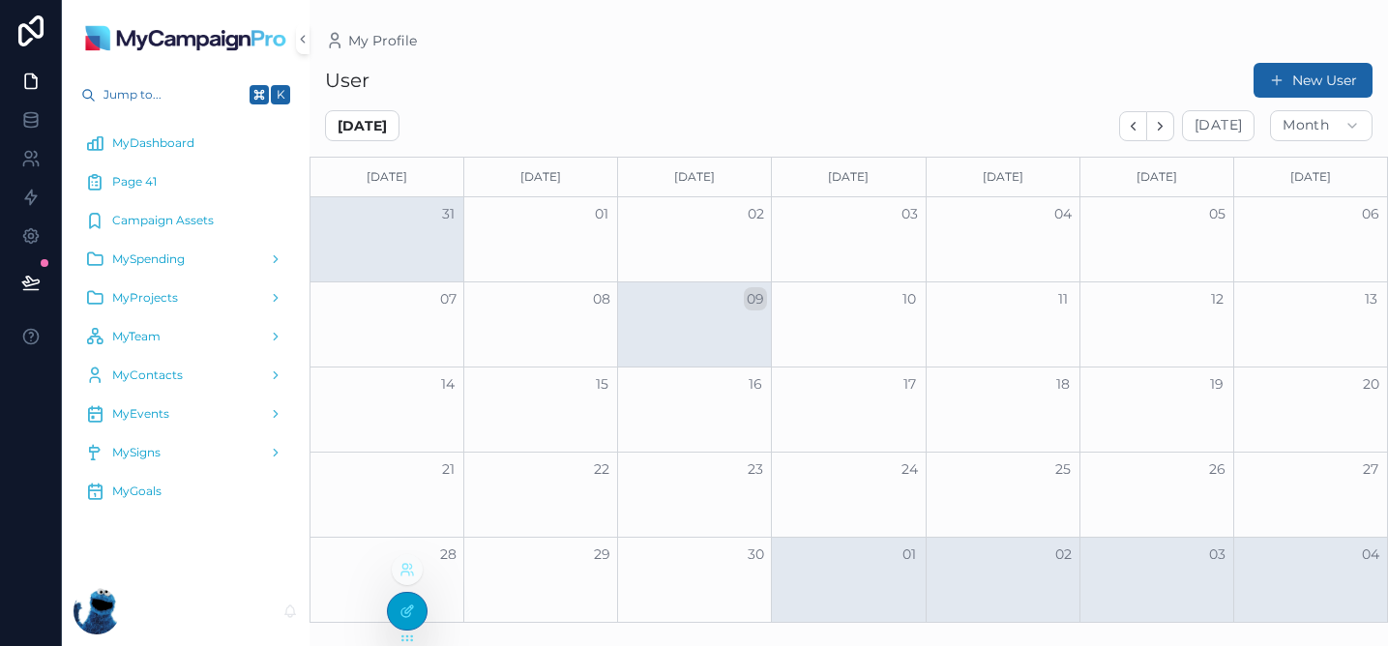
click at [404, 623] on div at bounding box center [407, 611] width 39 height 37
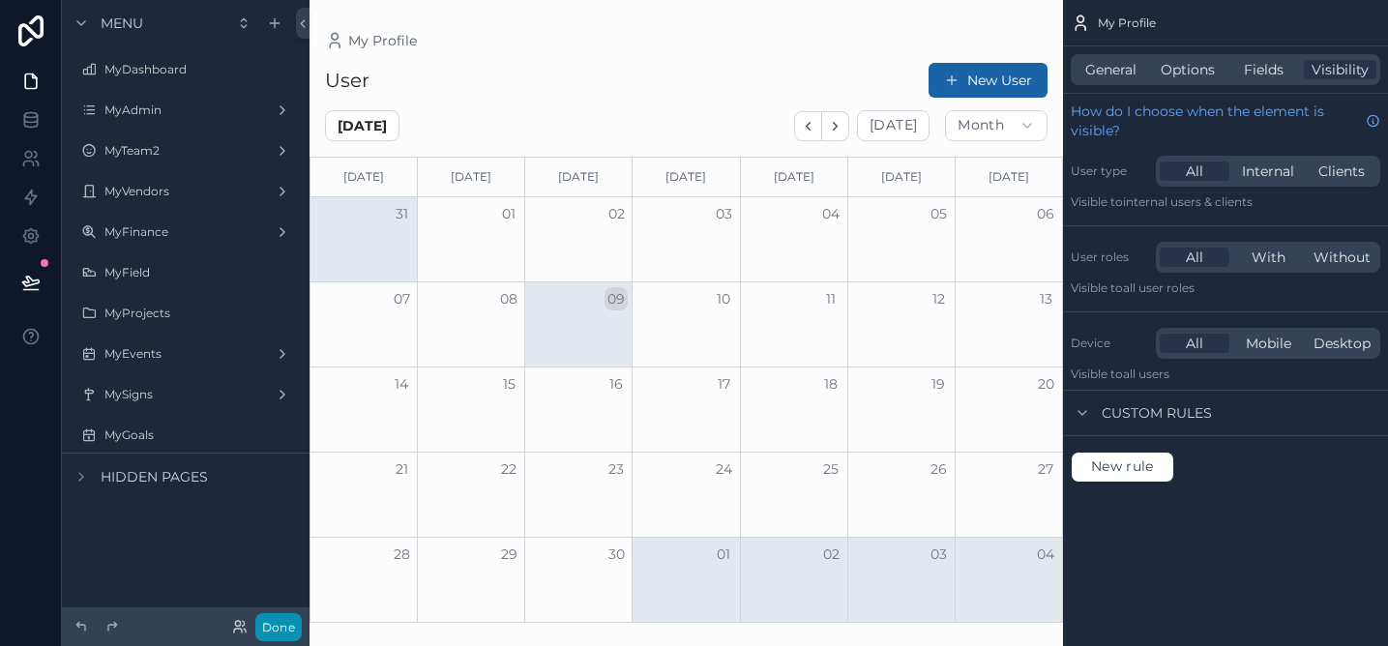
click at [272, 633] on button "Done" at bounding box center [278, 627] width 46 height 28
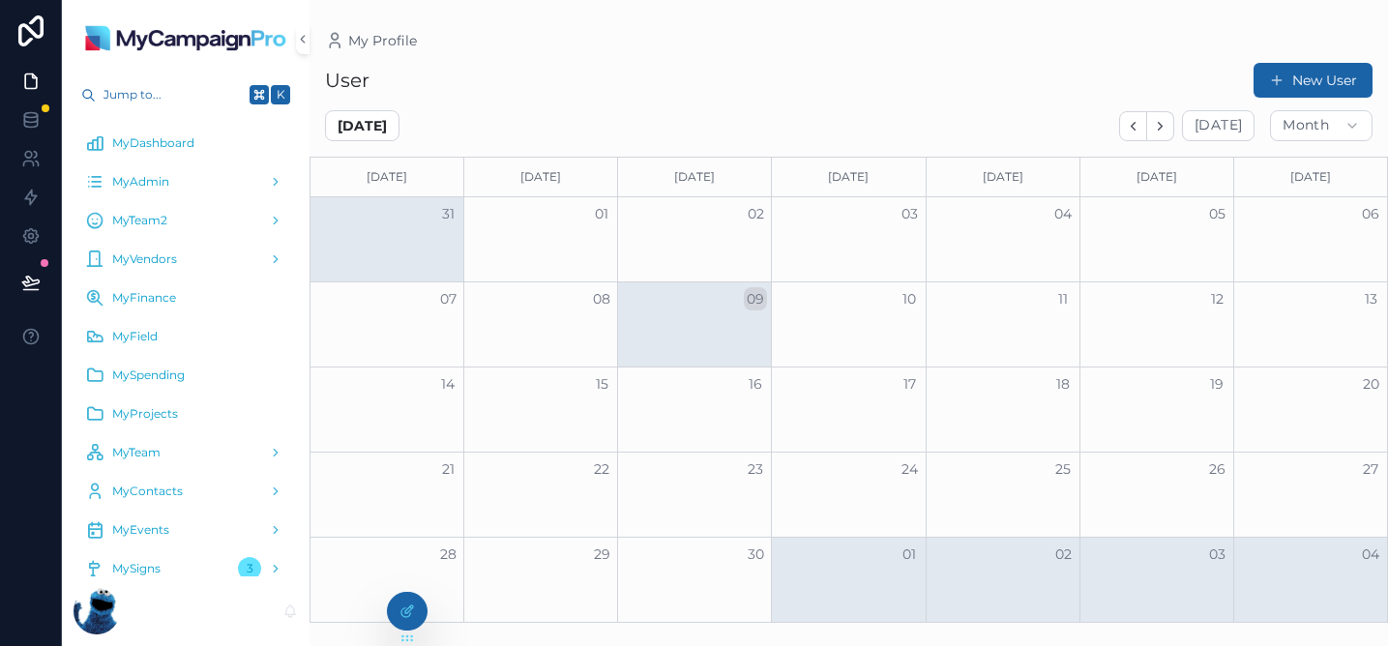
click at [163, 153] on div "MyDashboard" at bounding box center [185, 143] width 201 height 31
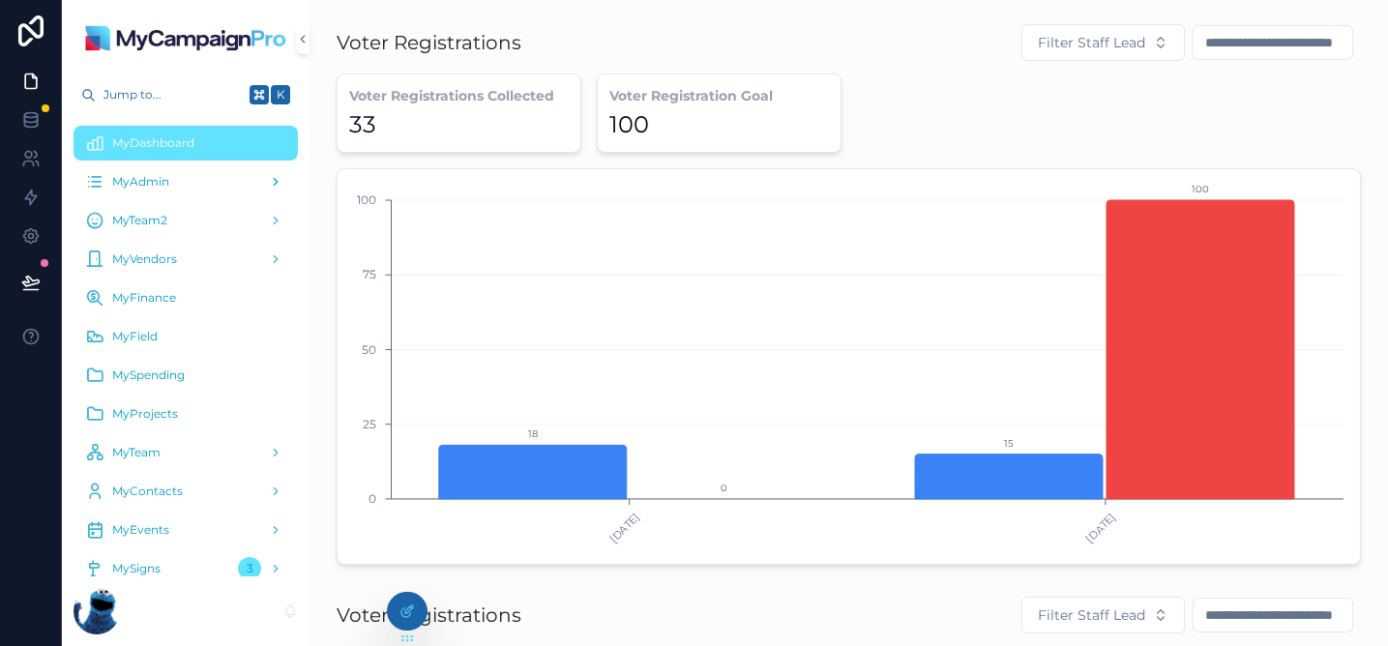
click at [163, 182] on span "MyAdmin" at bounding box center [140, 181] width 57 height 15
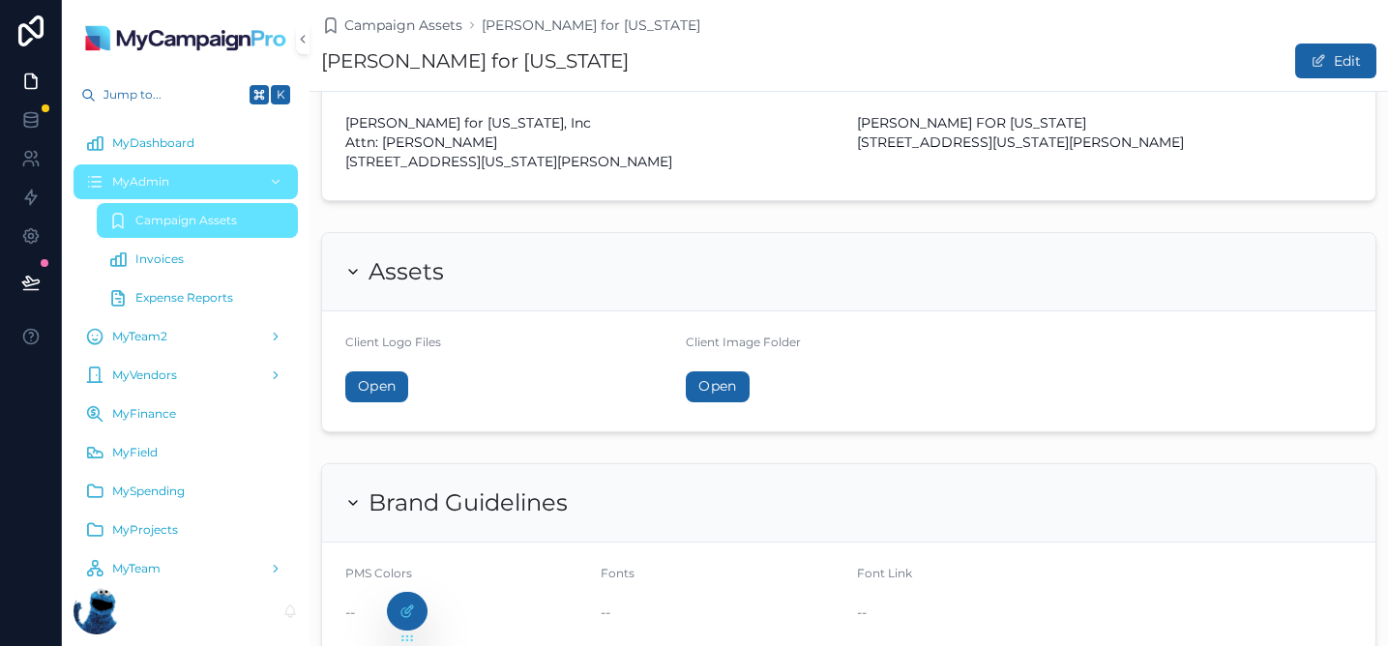
click at [569, 230] on div "Campaign Details Campaign Email andrew@mycampaignpro.com Campaign Phone +1 678-…" at bounding box center [849, 625] width 1079 height 1504
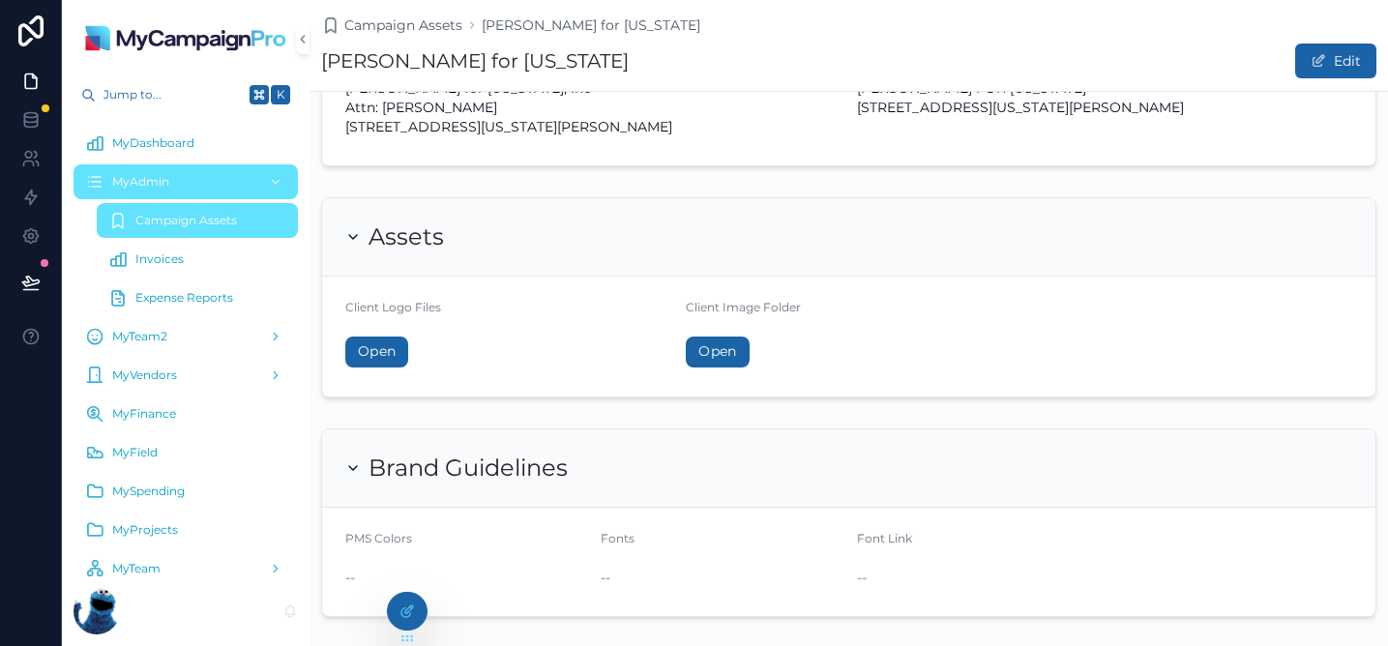
scroll to position [280, 0]
click at [383, 358] on link "Open" at bounding box center [376, 349] width 63 height 31
click at [736, 357] on link "Open" at bounding box center [717, 349] width 63 height 31
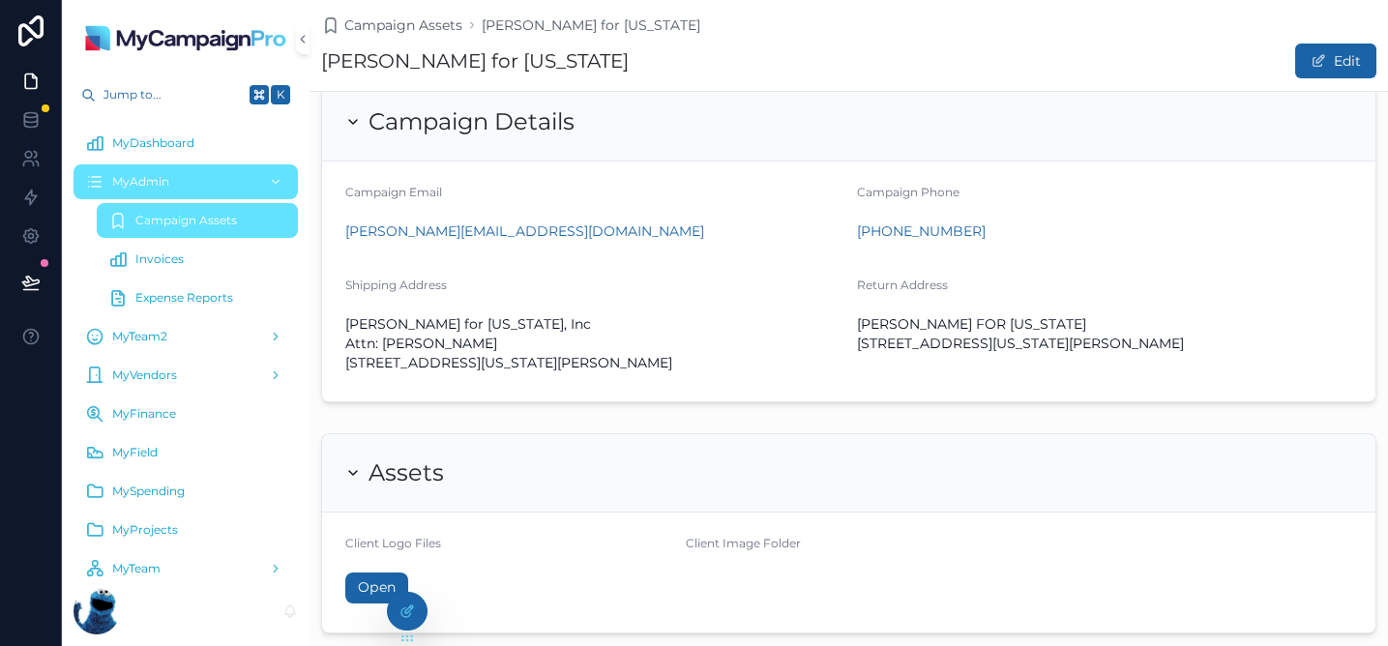
scroll to position [0, 0]
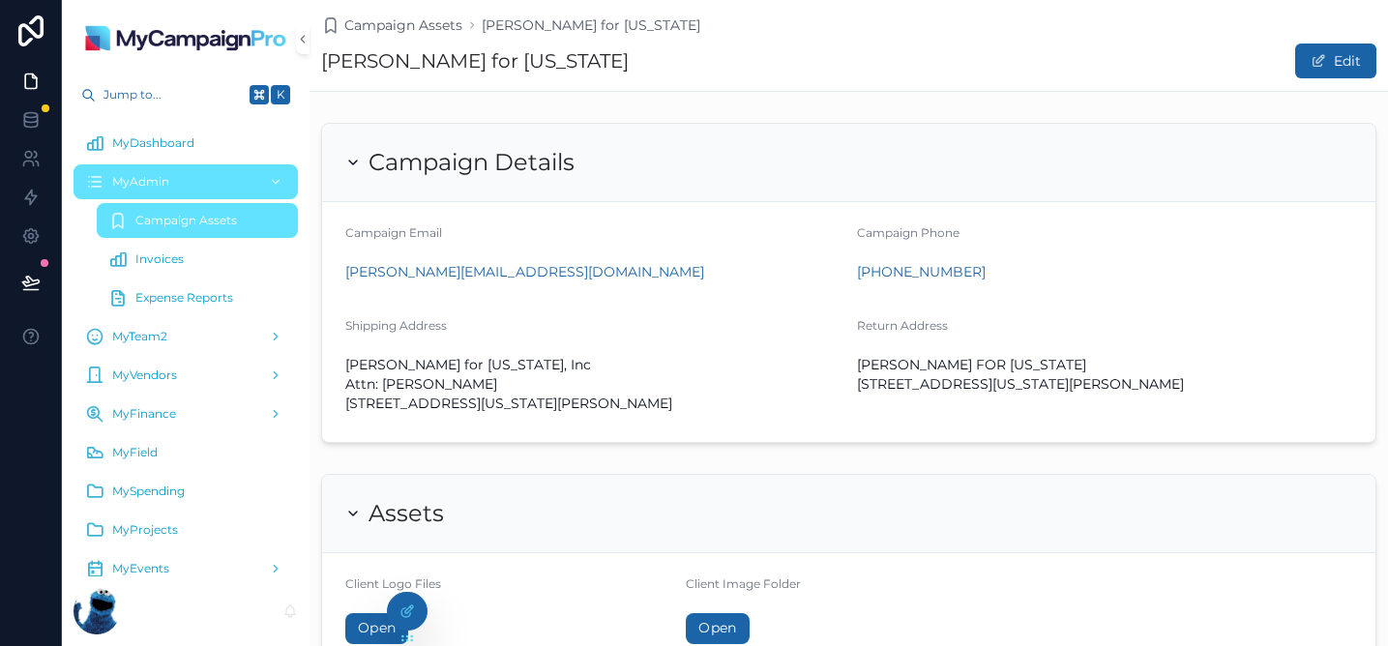
click at [153, 489] on span "MySpending" at bounding box center [148, 491] width 73 height 15
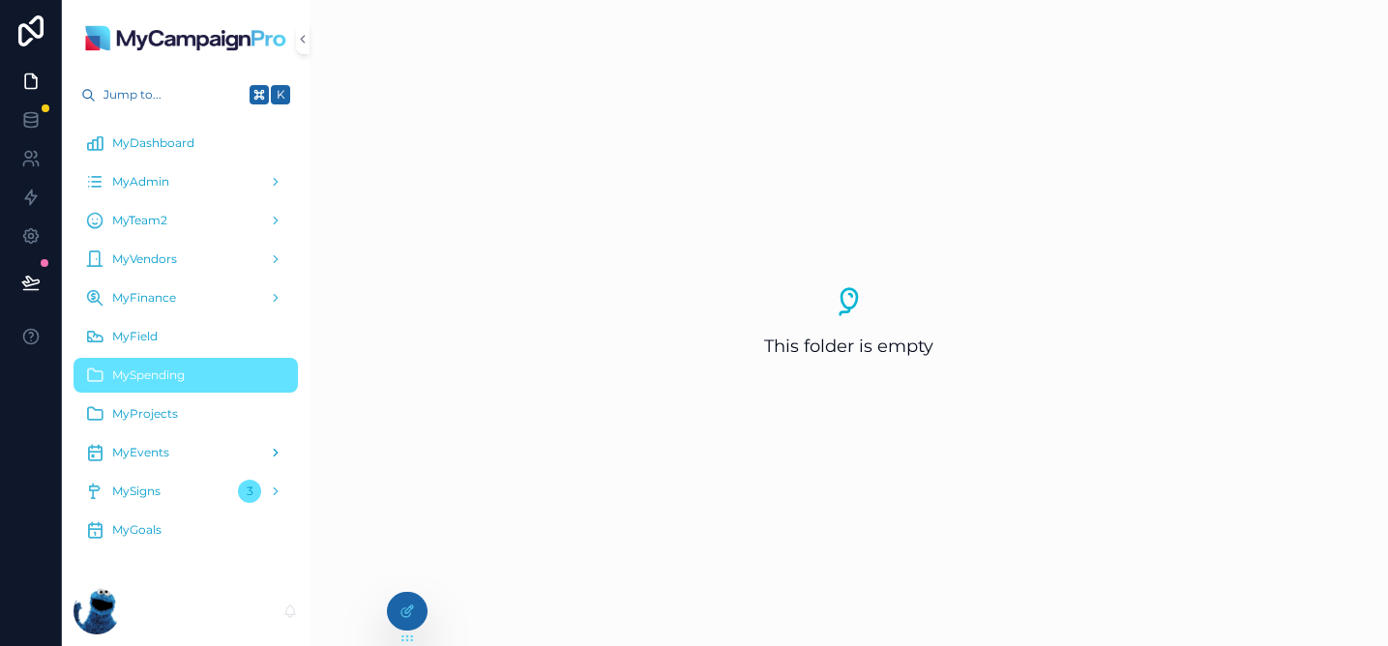
click at [147, 453] on span "MyEvents" at bounding box center [140, 452] width 57 height 15
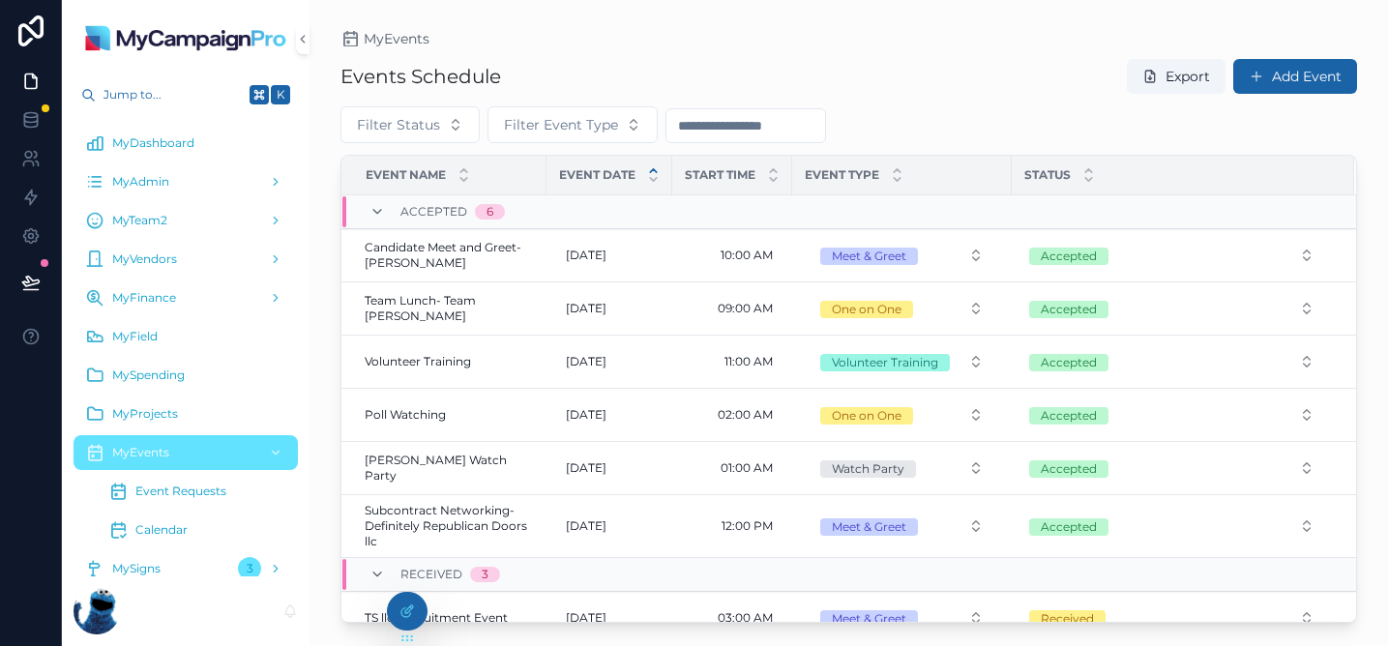
click at [623, 84] on div "Events Schedule Export Add Event" at bounding box center [849, 76] width 1017 height 37
click at [163, 410] on span "MyProjects" at bounding box center [145, 413] width 66 height 15
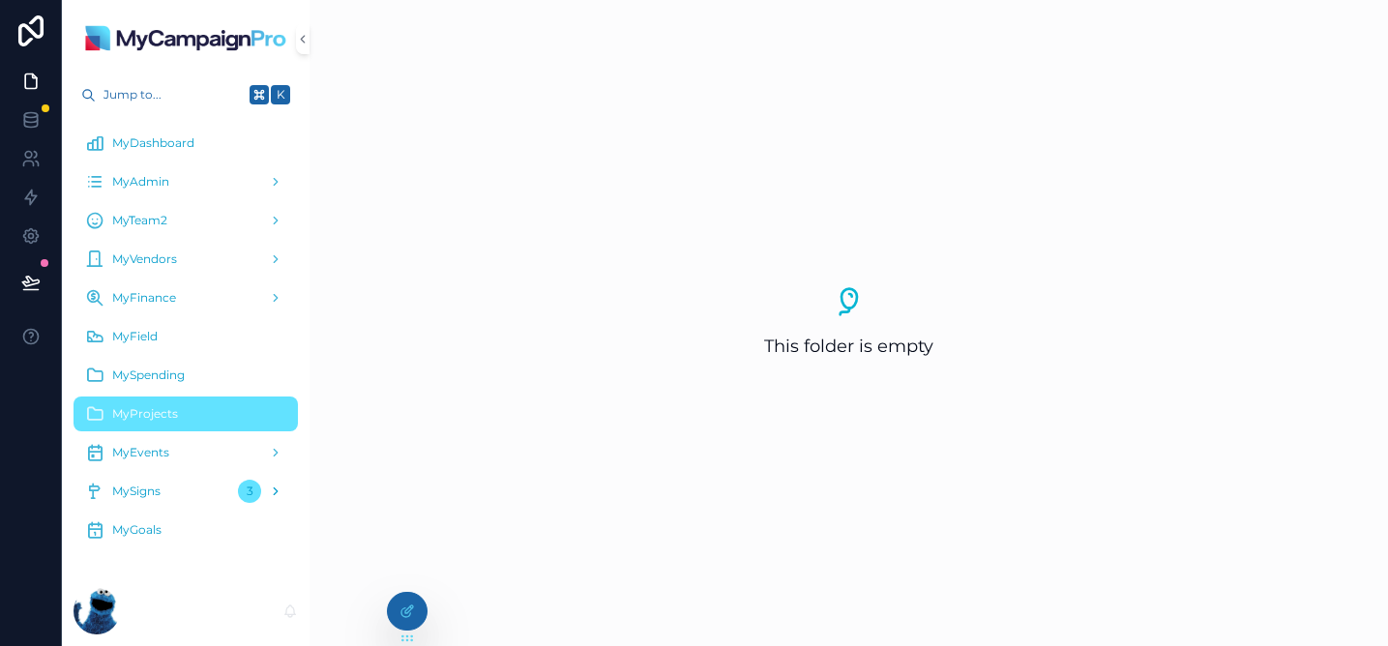
click at [161, 491] on span "MySigns" at bounding box center [136, 491] width 48 height 15
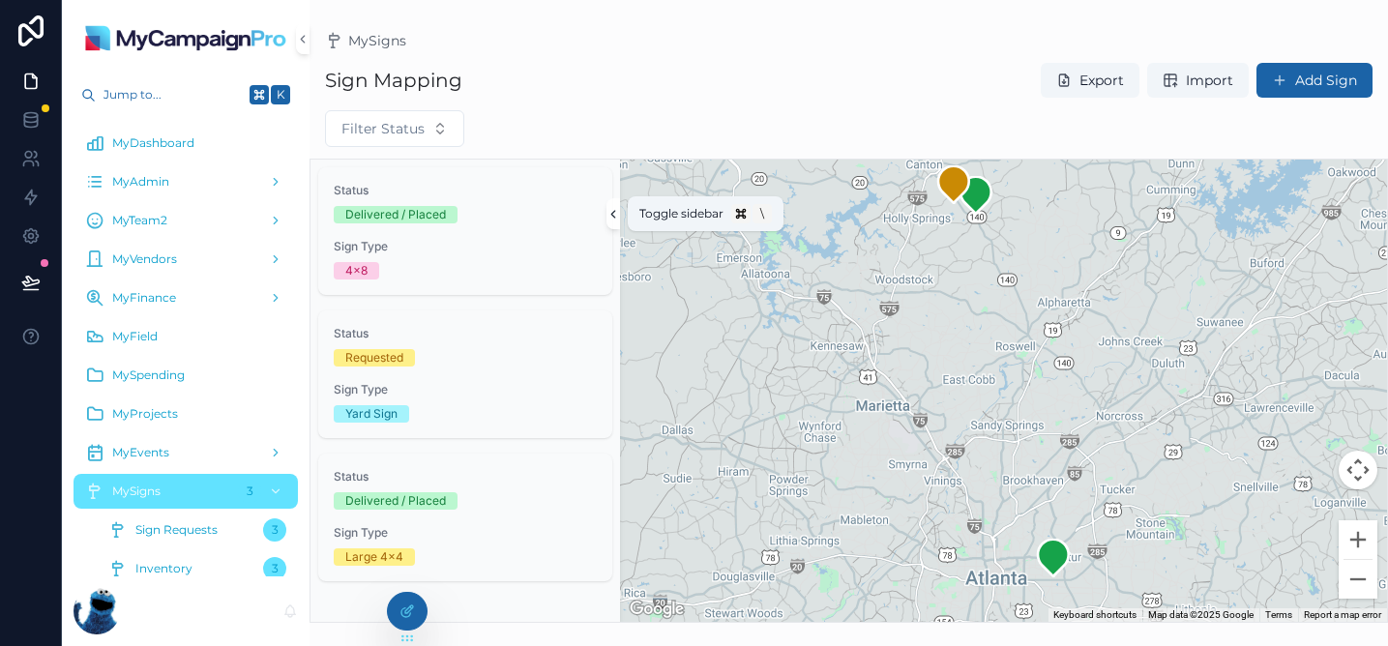
click at [609, 217] on icon "scrollable content" at bounding box center [614, 214] width 14 height 15
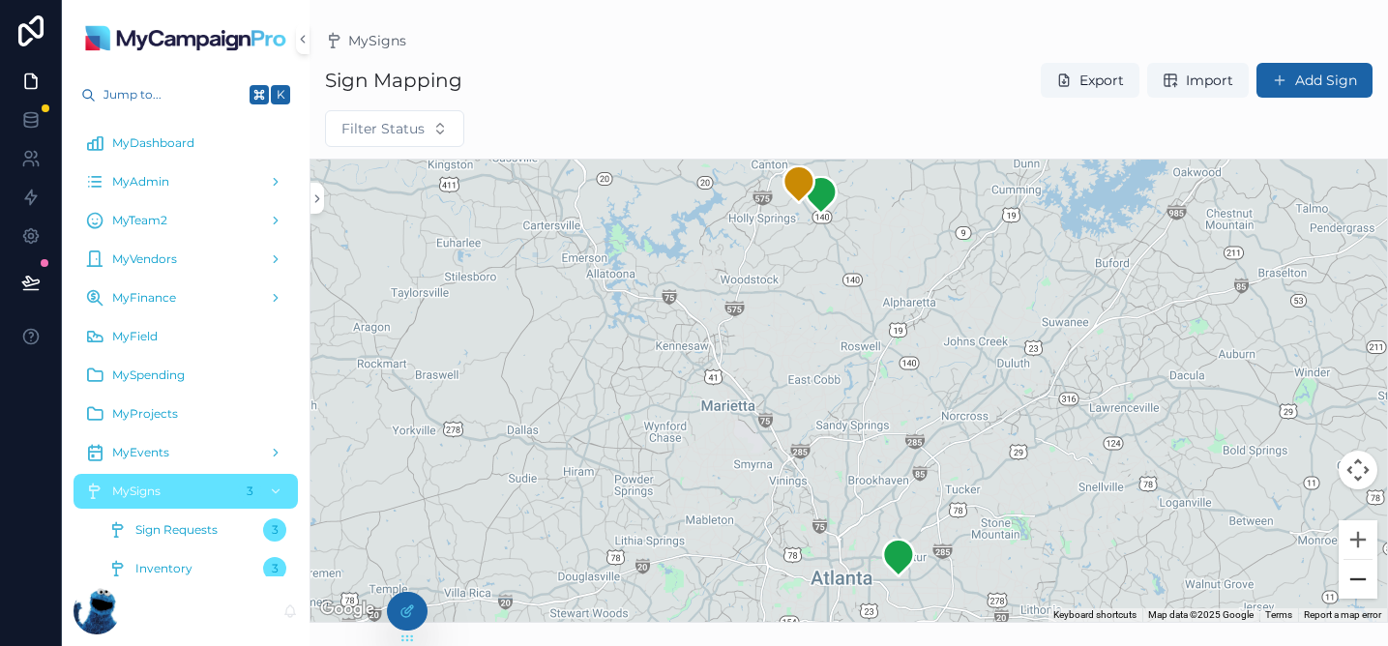
click at [1365, 590] on button "Zoom out" at bounding box center [1358, 579] width 39 height 39
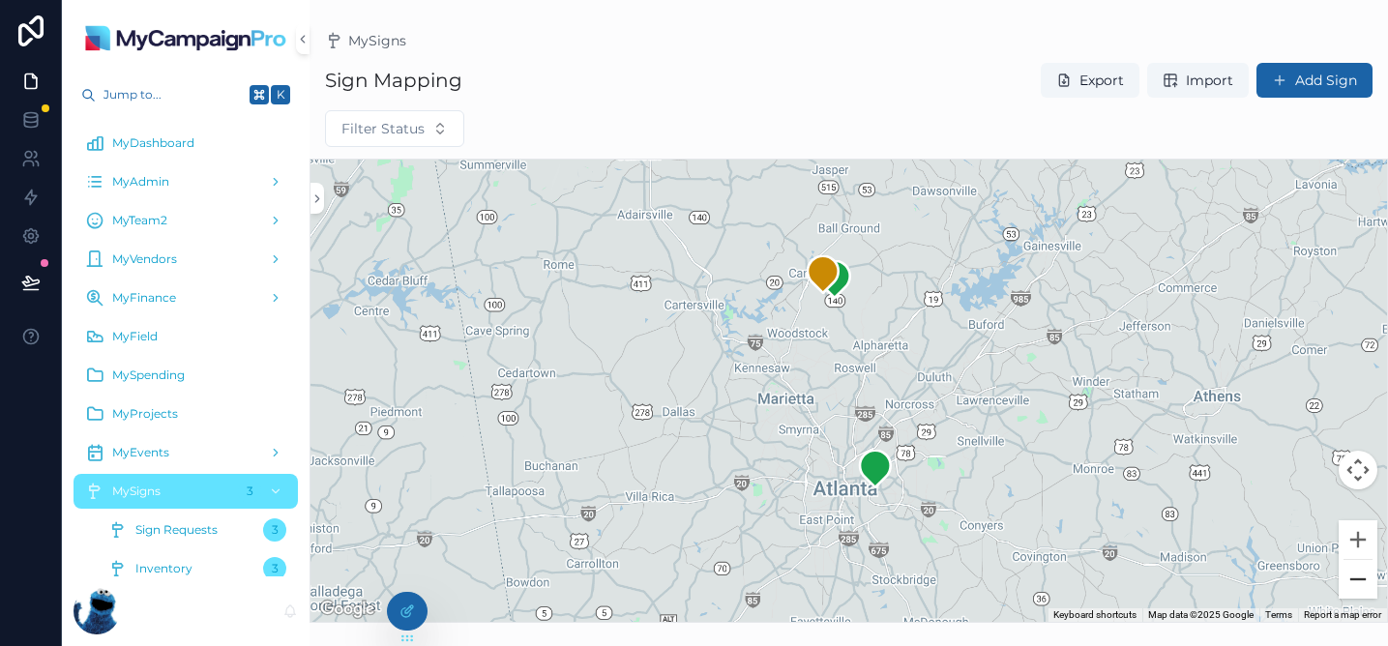
click at [1365, 590] on button "Zoom out" at bounding box center [1358, 579] width 39 height 39
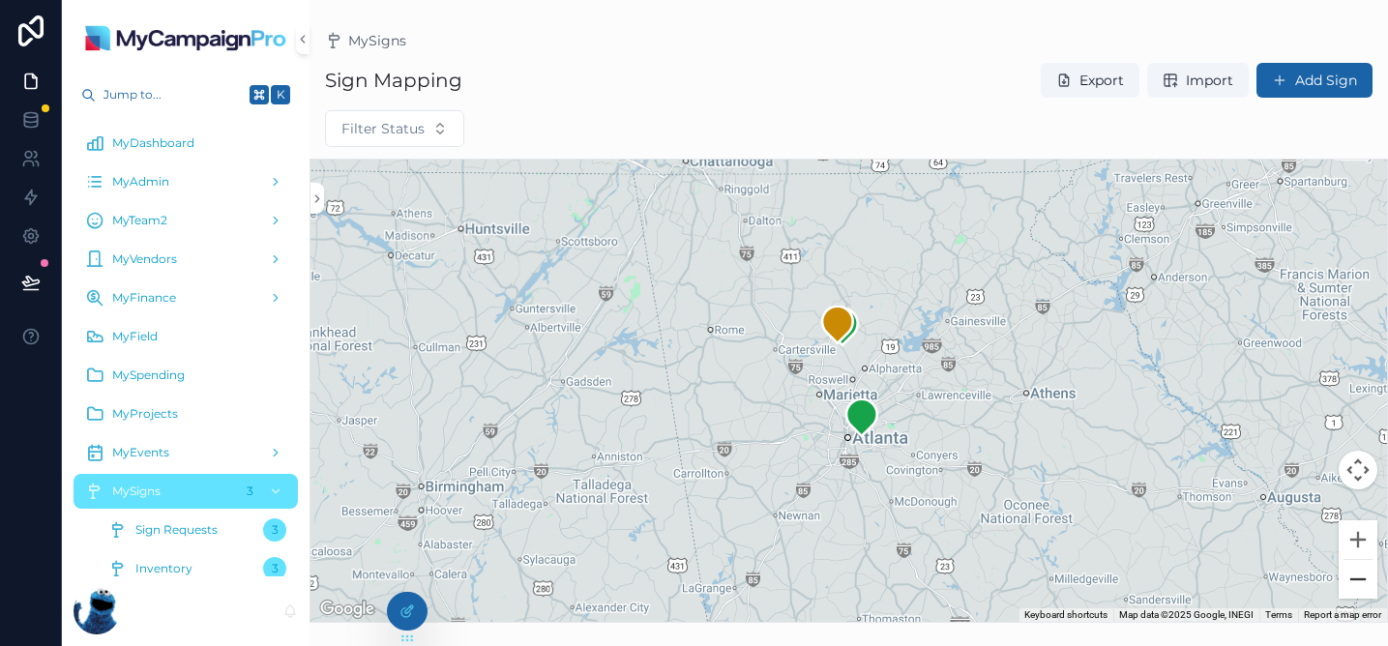
click at [1365, 590] on button "Zoom out" at bounding box center [1358, 579] width 39 height 39
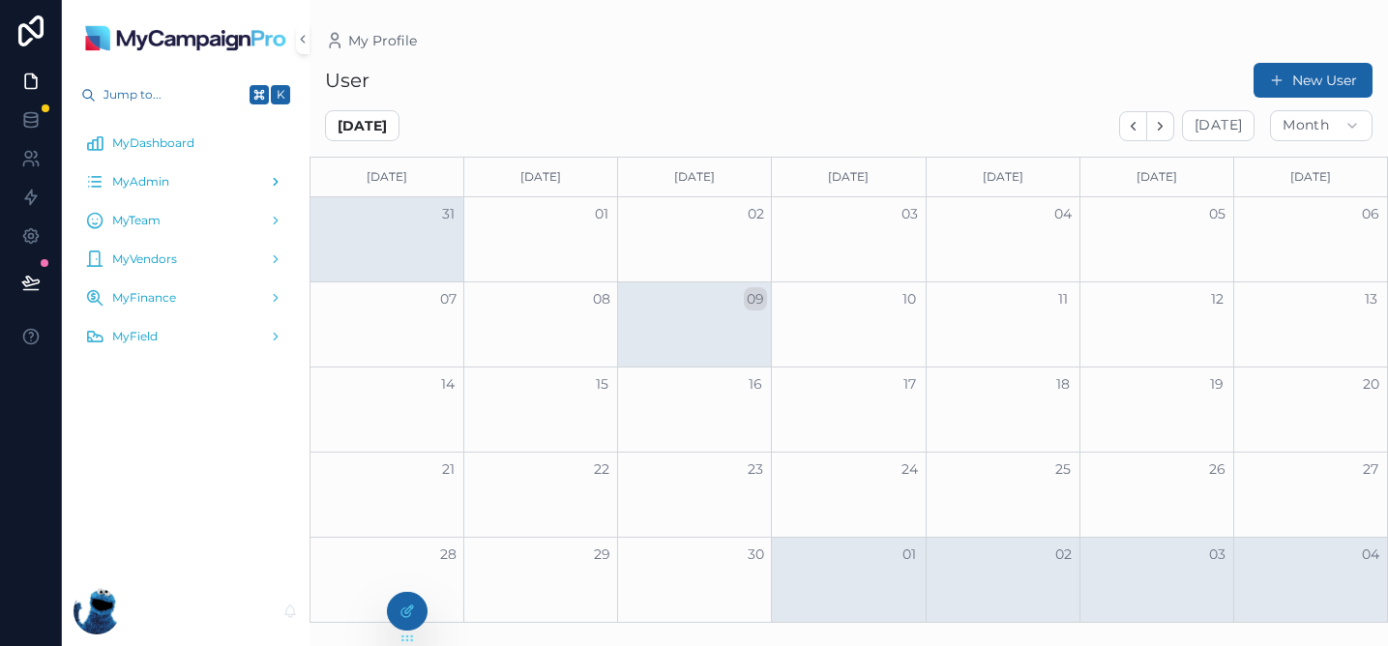
click at [269, 187] on icon "scrollable content" at bounding box center [276, 182] width 14 height 14
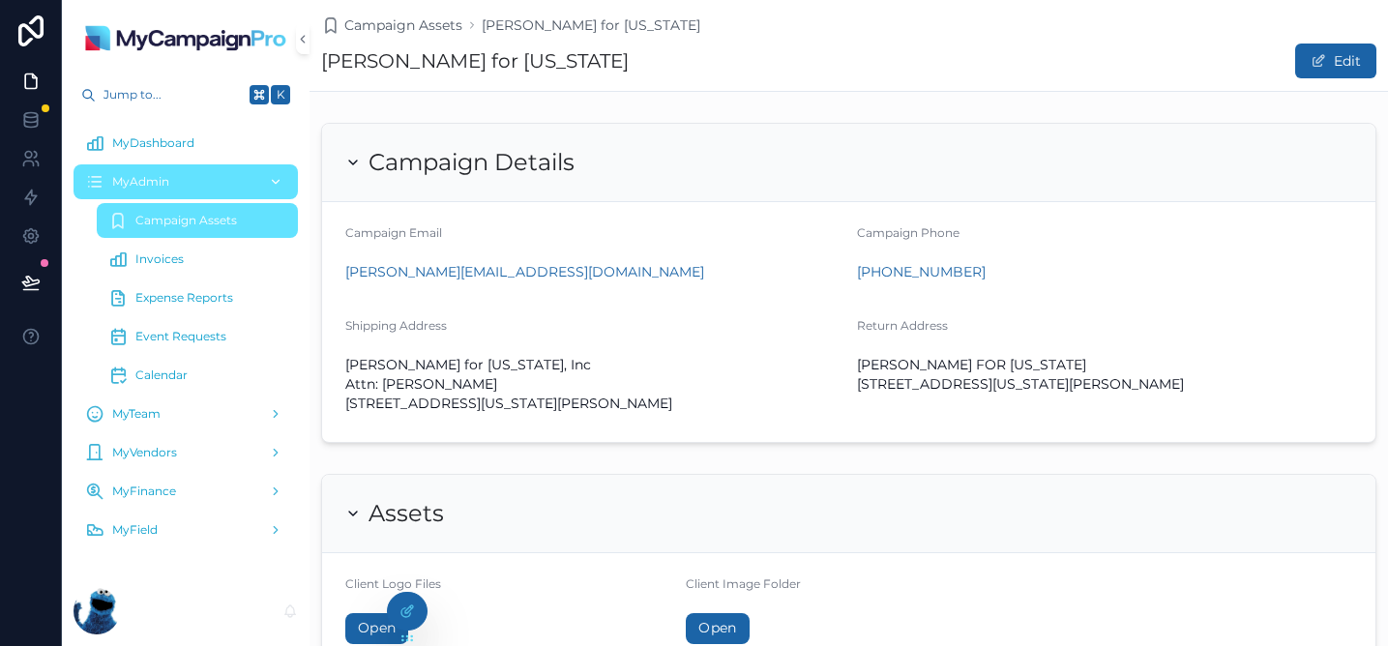
click at [272, 181] on icon "scrollable content" at bounding box center [276, 182] width 14 height 14
click at [279, 183] on icon "scrollable content" at bounding box center [276, 182] width 14 height 14
click at [226, 401] on div "MyTeam" at bounding box center [185, 414] width 201 height 31
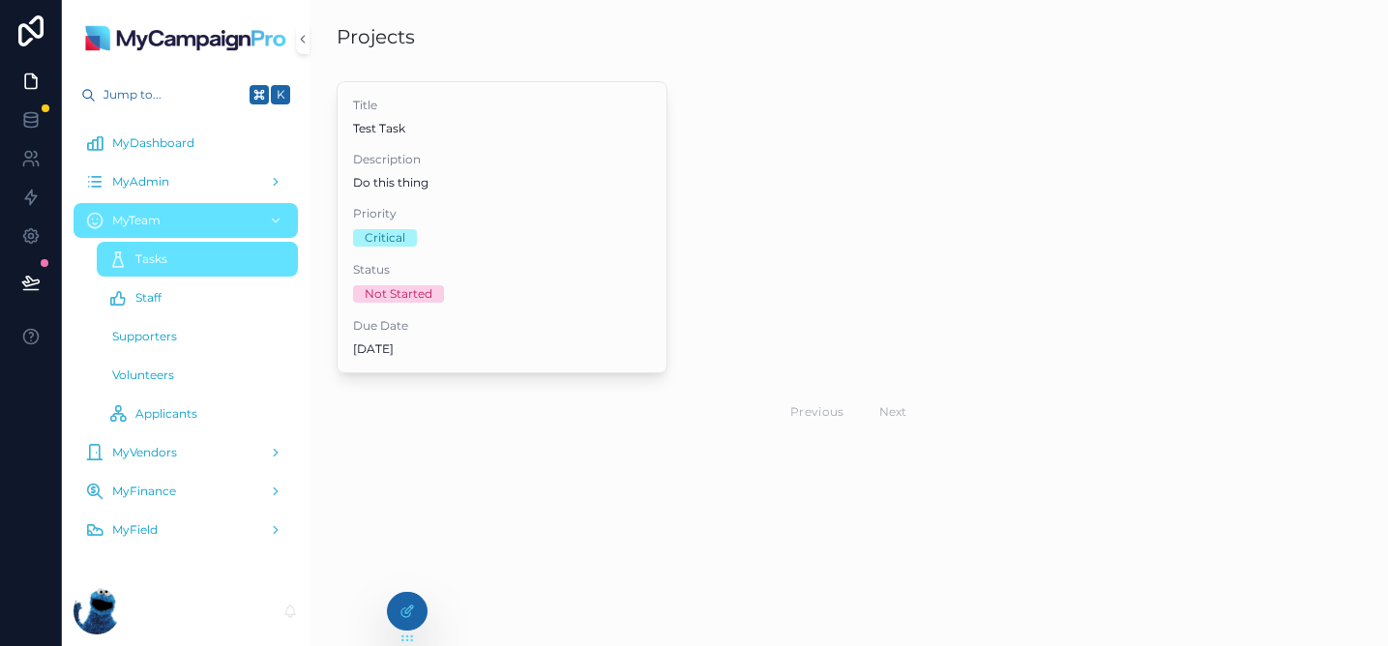
click at [189, 311] on div "Staff" at bounding box center [197, 297] width 178 height 31
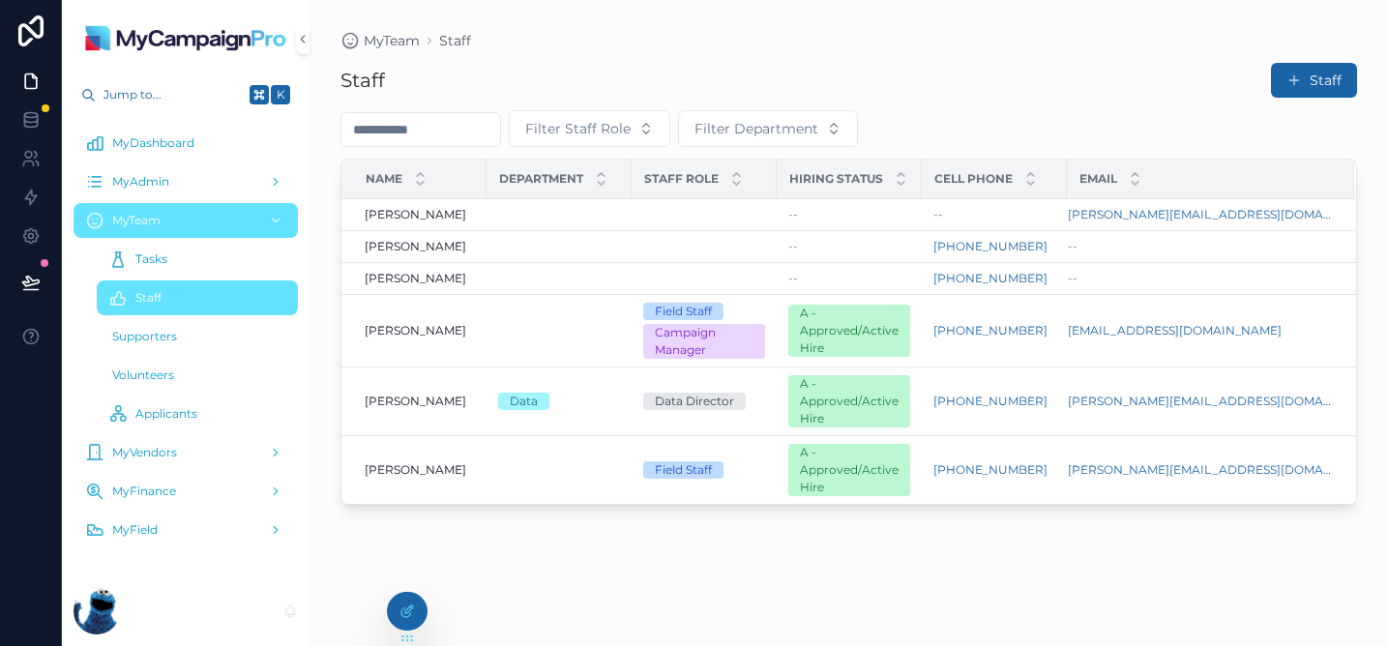
click at [491, 526] on div "Staff Staff Filter Staff Role Filter Department Name Department Staff Role Hiri…" at bounding box center [849, 336] width 1017 height 573
click at [714, 531] on div "Staff Staff Filter Staff Role Filter Department Name Department Staff Role Hiri…" at bounding box center [849, 336] width 1017 height 573
click at [178, 142] on span "MyDashboard" at bounding box center [153, 142] width 82 height 15
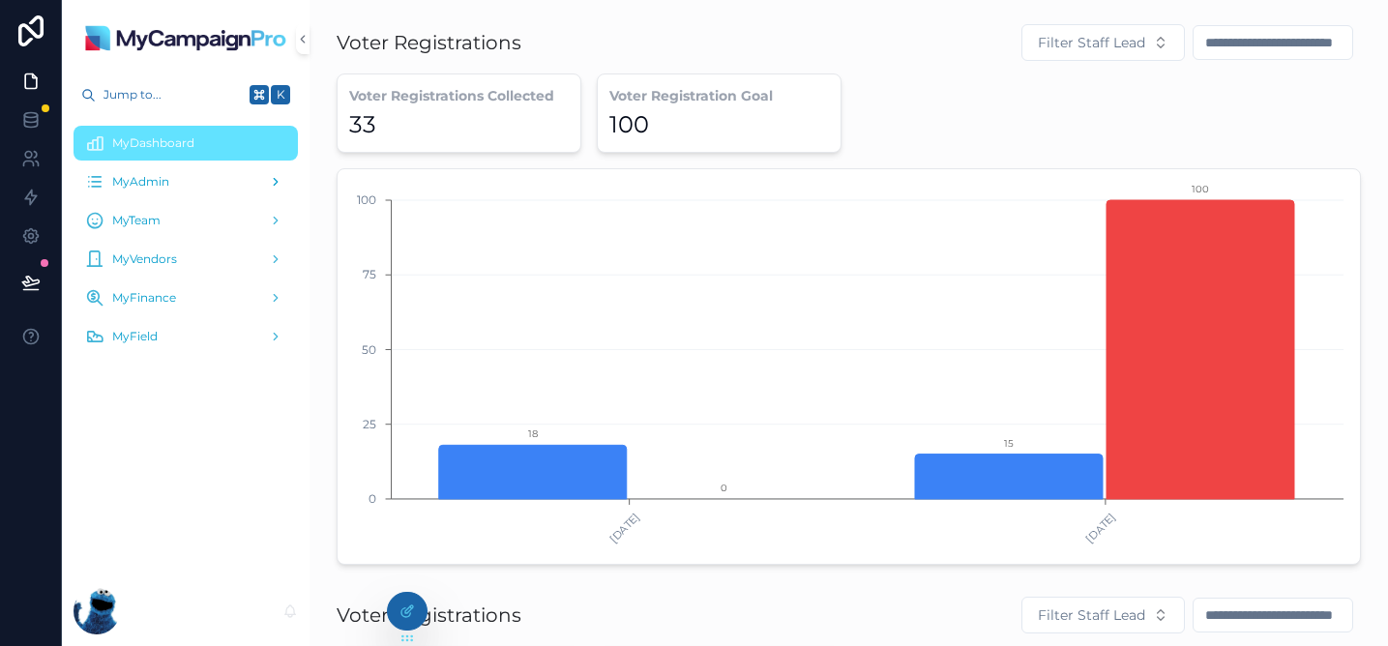
click at [167, 185] on span "MyAdmin" at bounding box center [140, 181] width 57 height 15
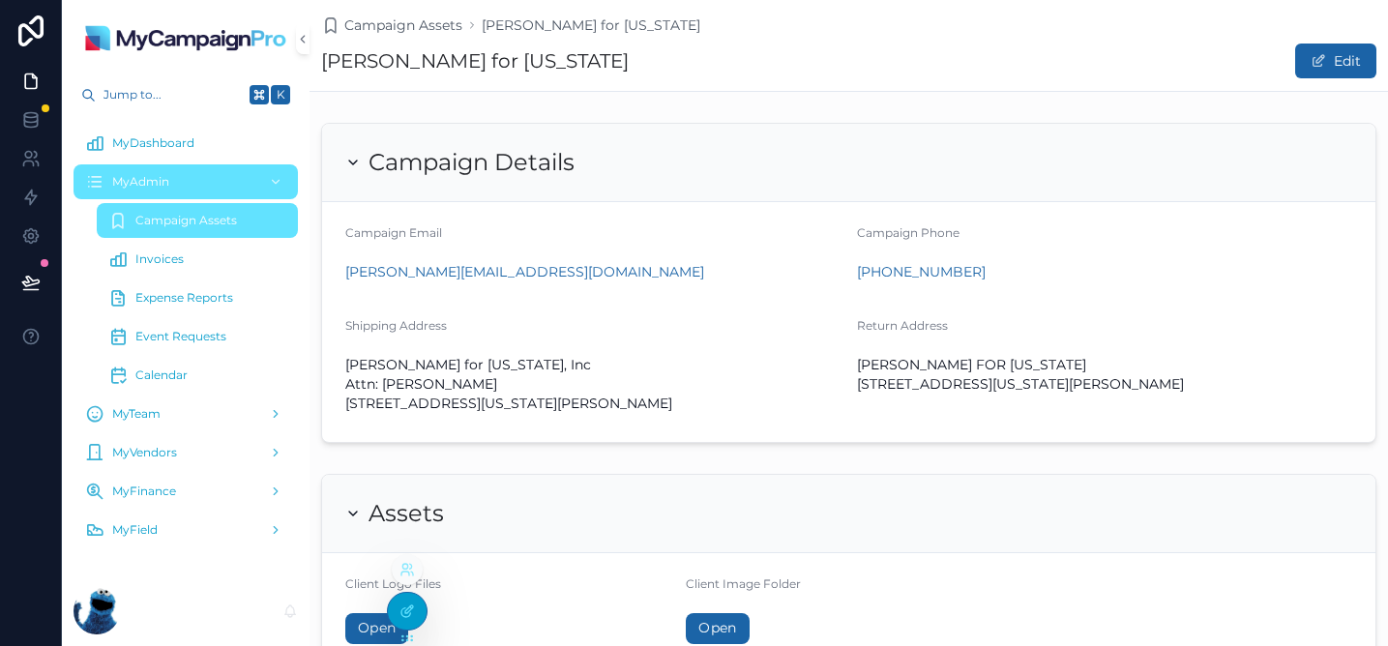
click at [404, 610] on icon at bounding box center [407, 611] width 15 height 15
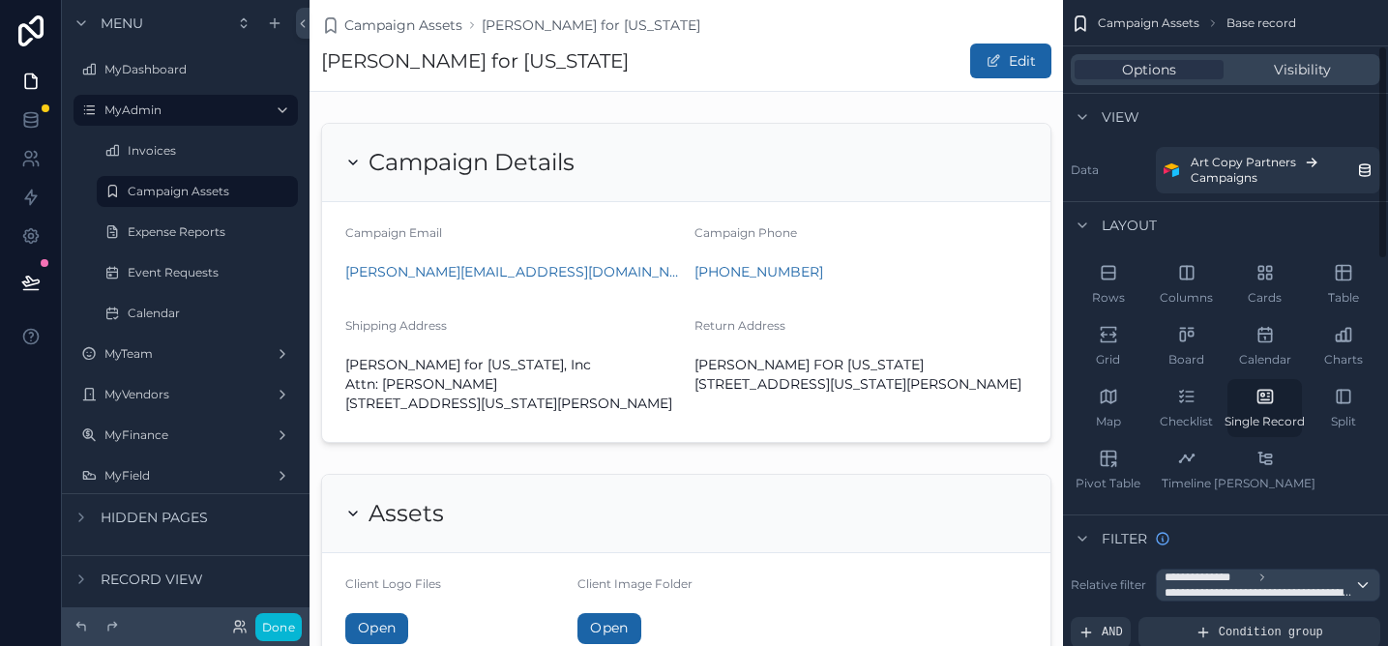
scroll to position [1300, 0]
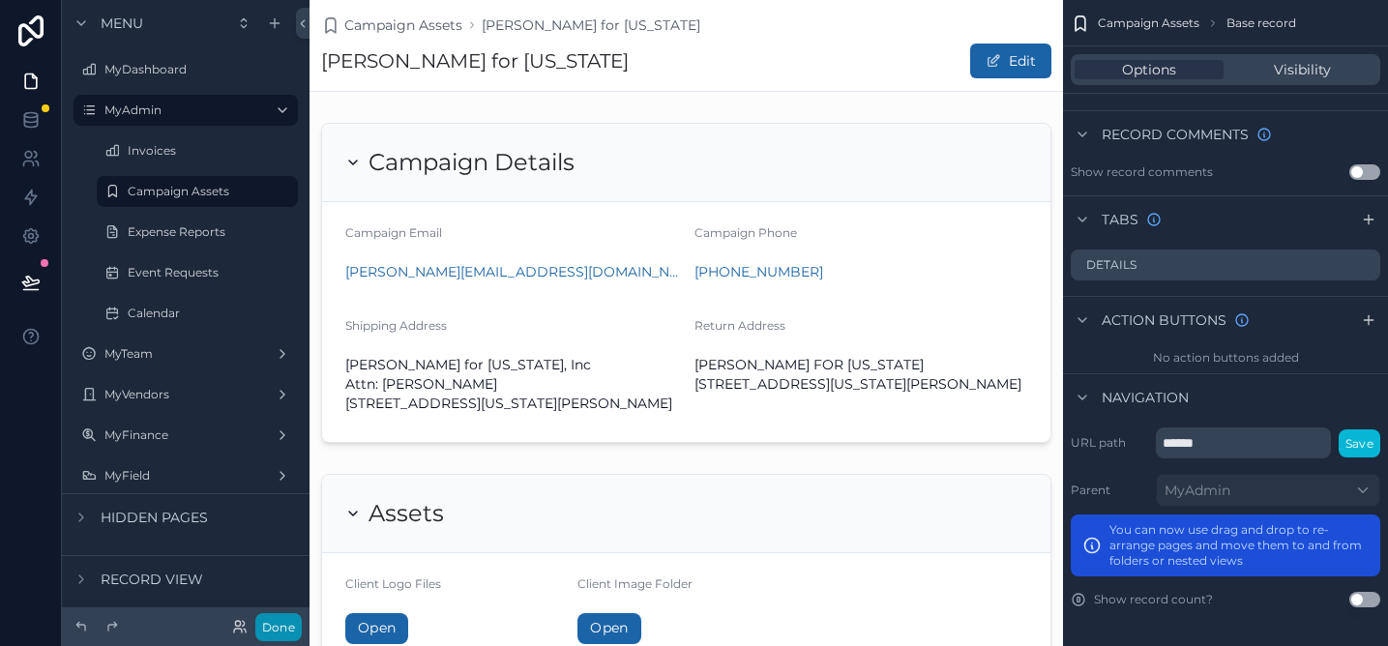
click at [270, 629] on button "Done" at bounding box center [278, 627] width 46 height 28
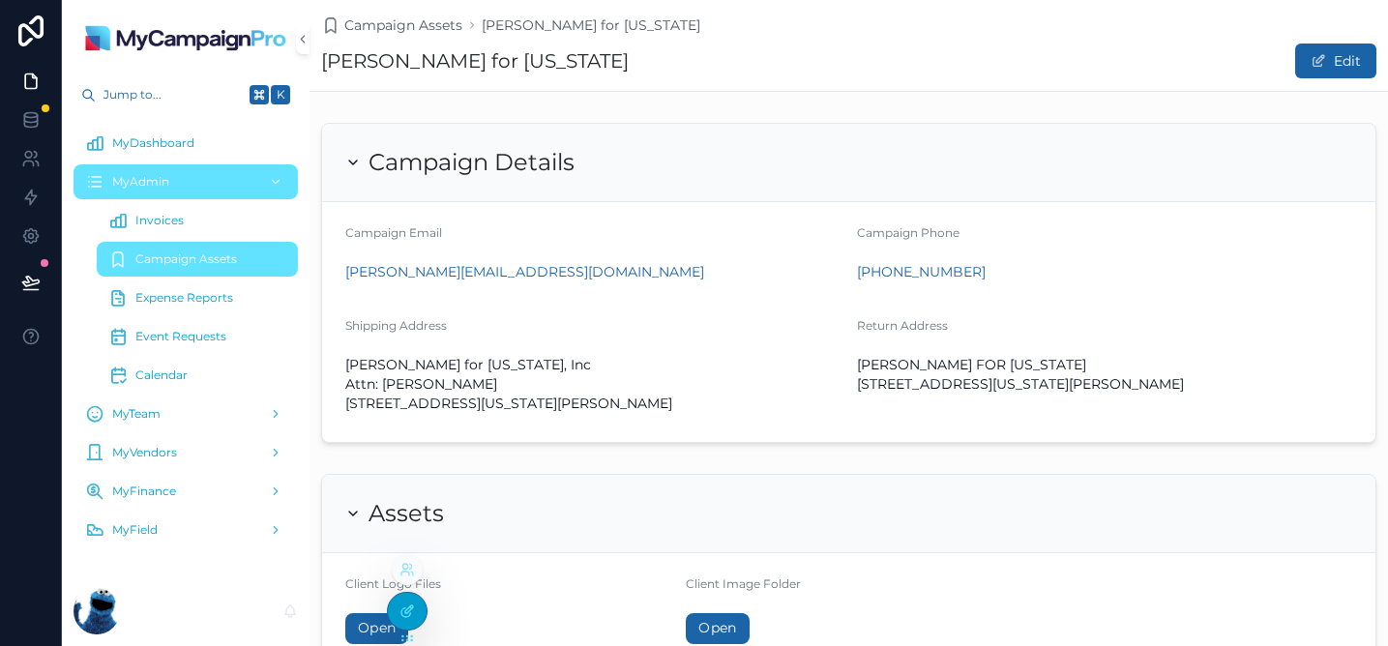
click at [406, 598] on div at bounding box center [407, 611] width 39 height 37
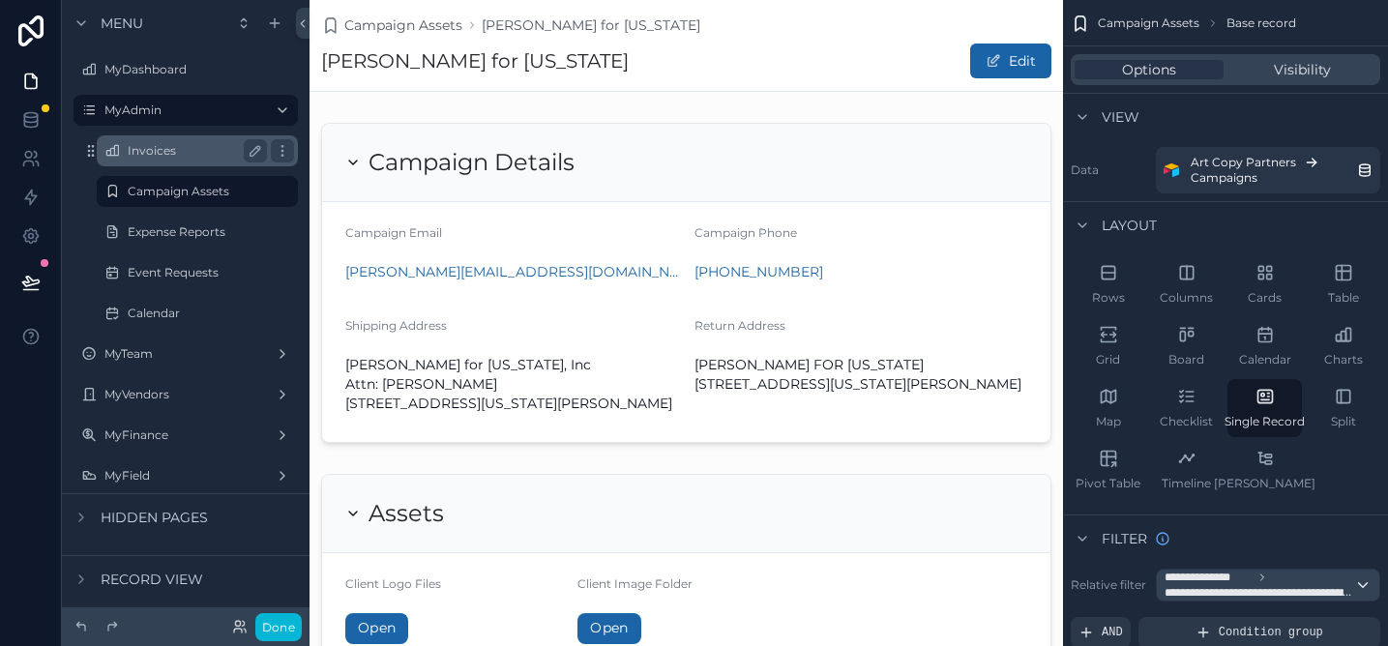
click at [182, 154] on label "Invoices" at bounding box center [194, 150] width 132 height 15
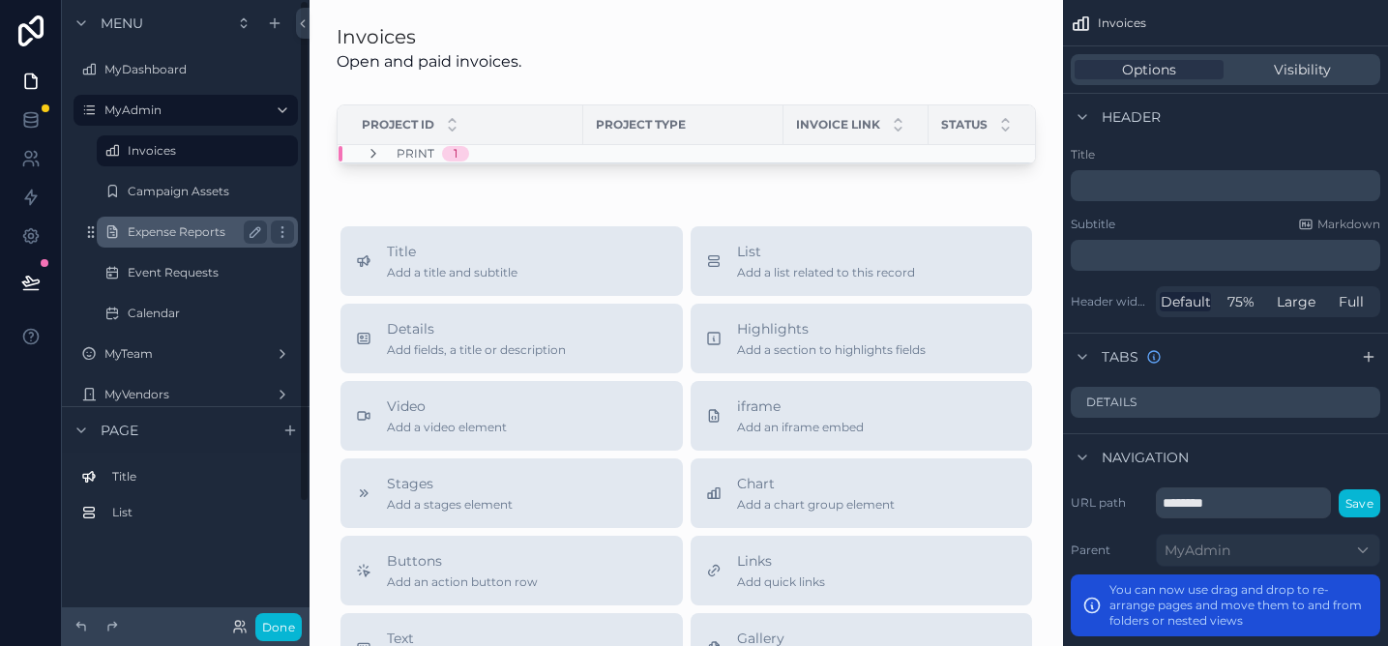
click at [187, 237] on label "Expense Reports" at bounding box center [194, 231] width 132 height 15
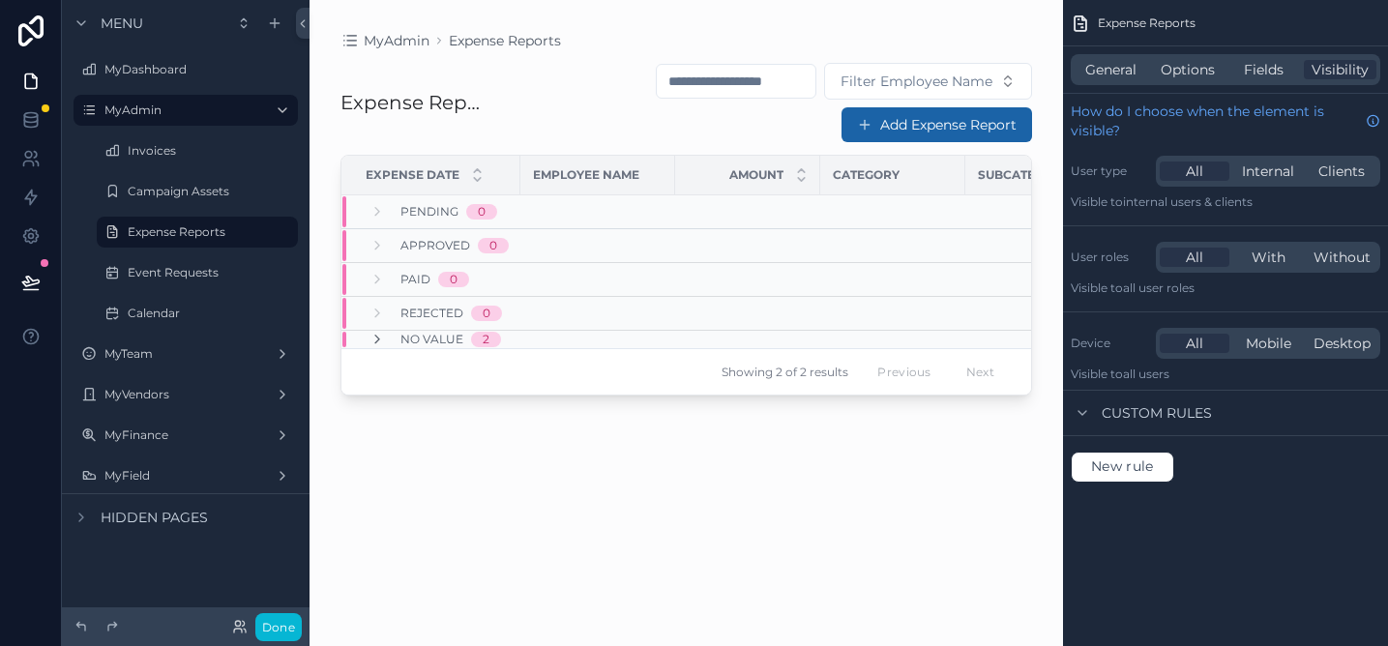
click at [882, 125] on div "scrollable content" at bounding box center [687, 311] width 754 height 623
click at [876, 124] on button "Add Expense Report" at bounding box center [937, 124] width 191 height 35
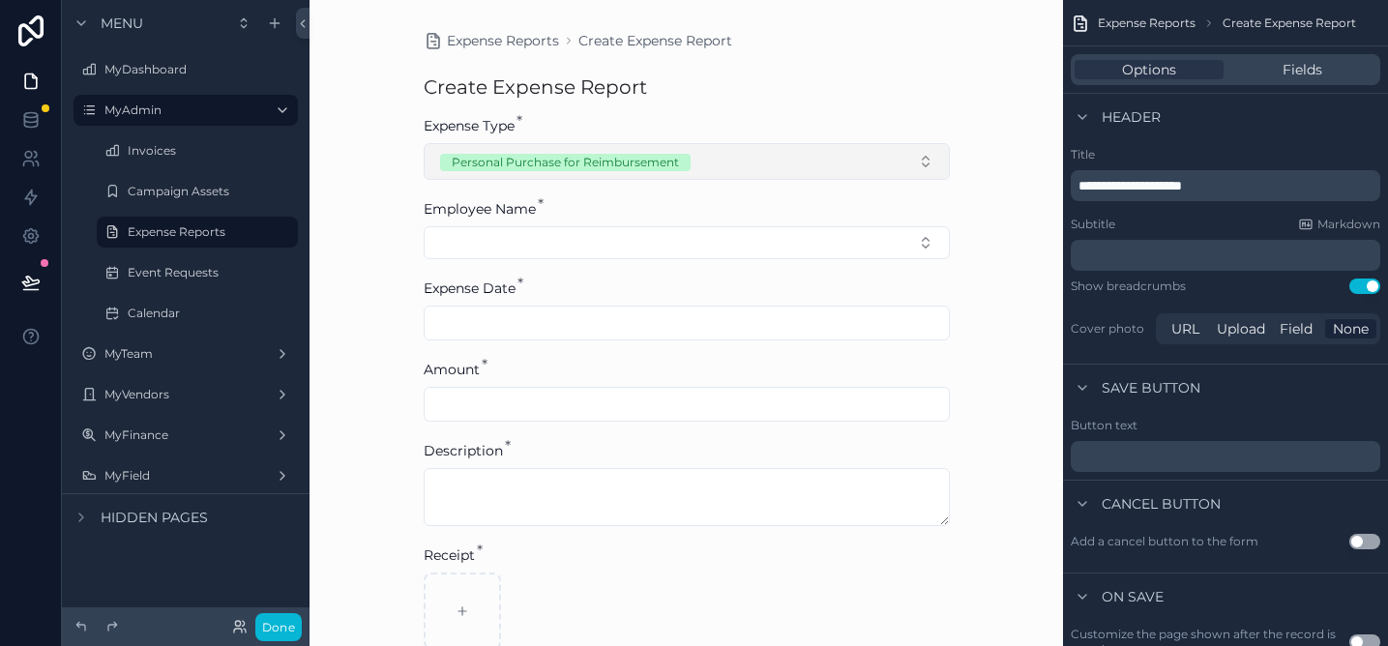
click at [776, 162] on button "Personal Purchase for Reimbursement" at bounding box center [687, 161] width 526 height 37
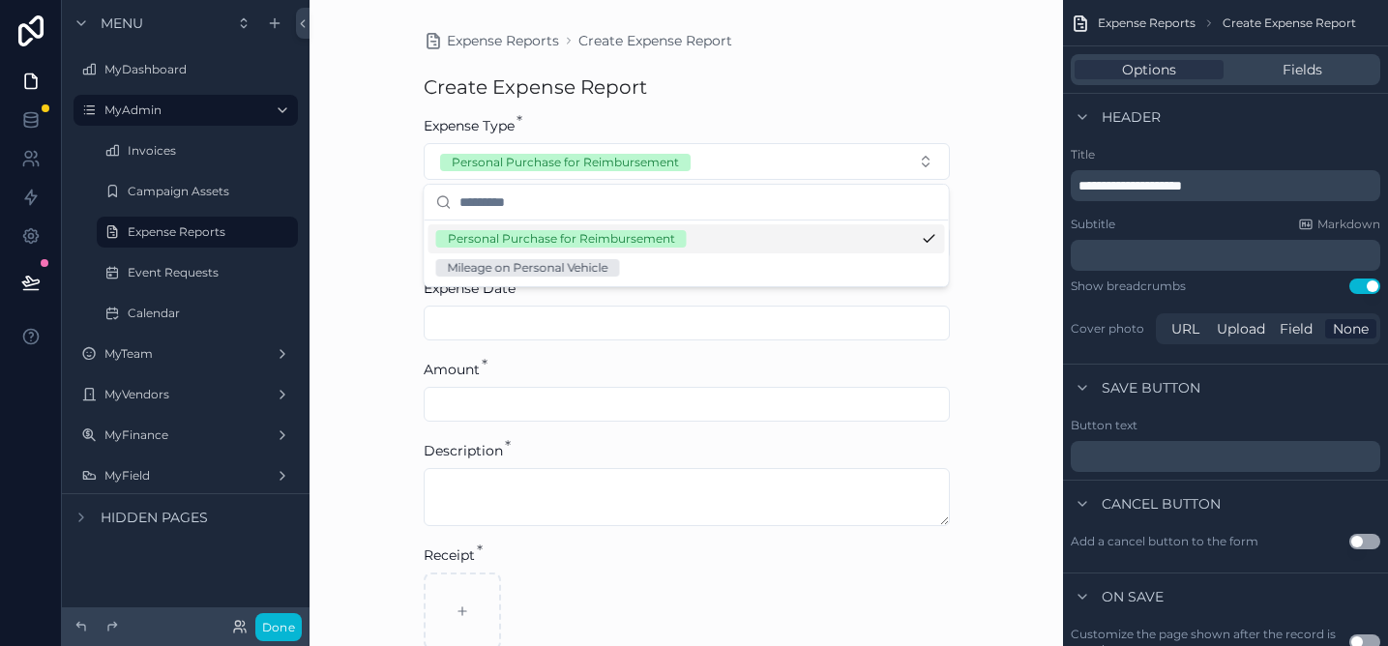
click at [787, 124] on div "Expense Type *" at bounding box center [687, 125] width 526 height 19
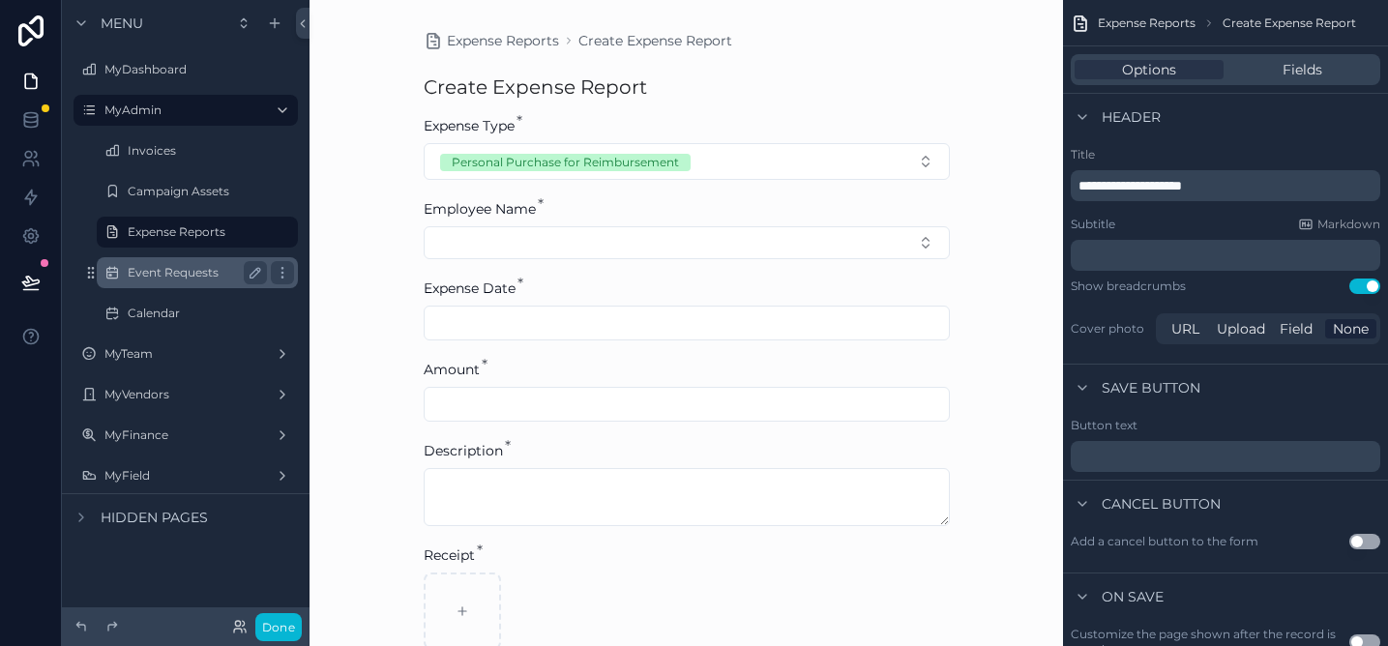
click at [178, 278] on label "Event Requests" at bounding box center [194, 272] width 132 height 15
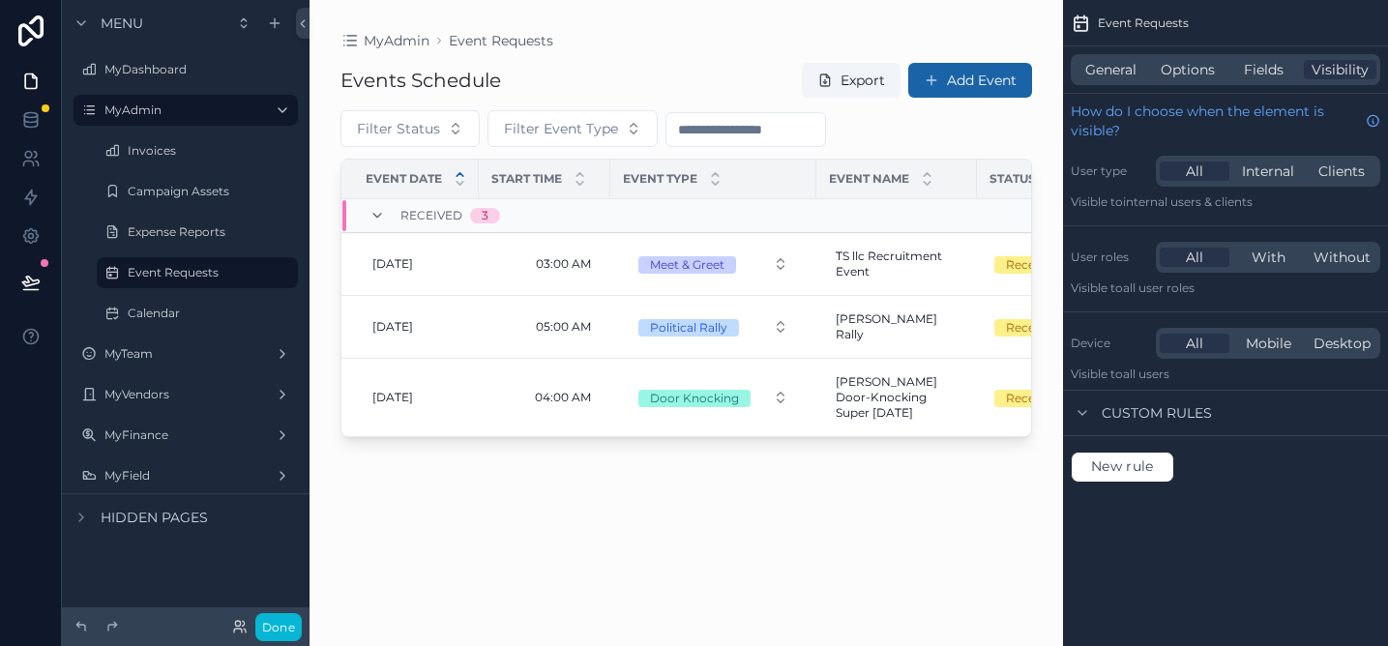
click at [146, 514] on span "Hidden pages" at bounding box center [154, 517] width 107 height 19
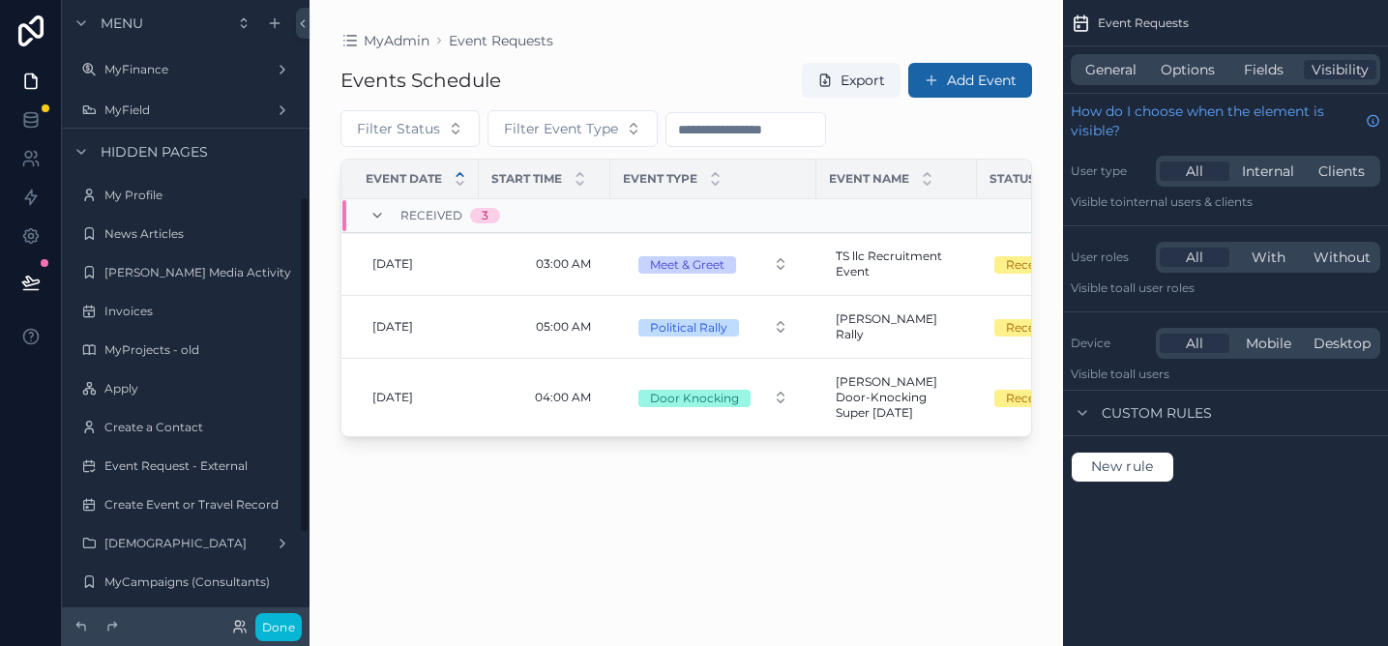
scroll to position [363, 0]
click at [948, 88] on div "scrollable content" at bounding box center [687, 311] width 754 height 623
click at [954, 85] on button "Add Event" at bounding box center [970, 80] width 124 height 35
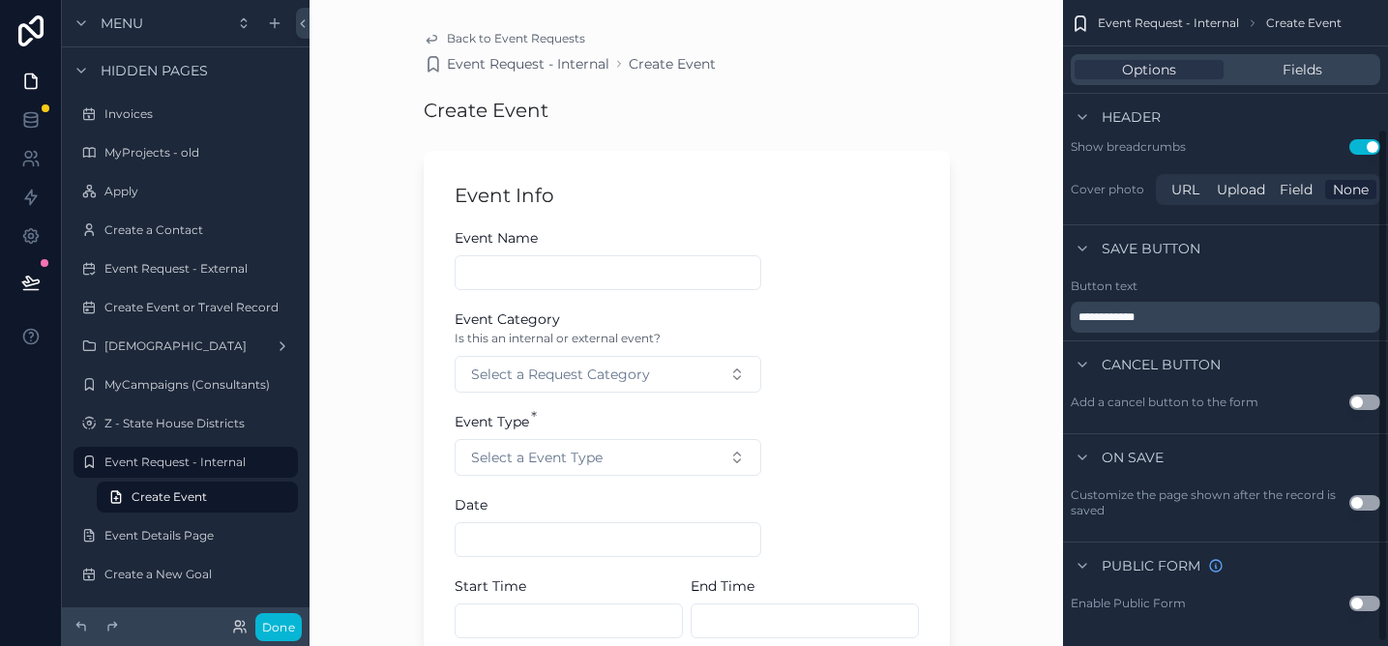
scroll to position [161, 0]
click at [432, 41] on icon "scrollable content" at bounding box center [431, 38] width 15 height 15
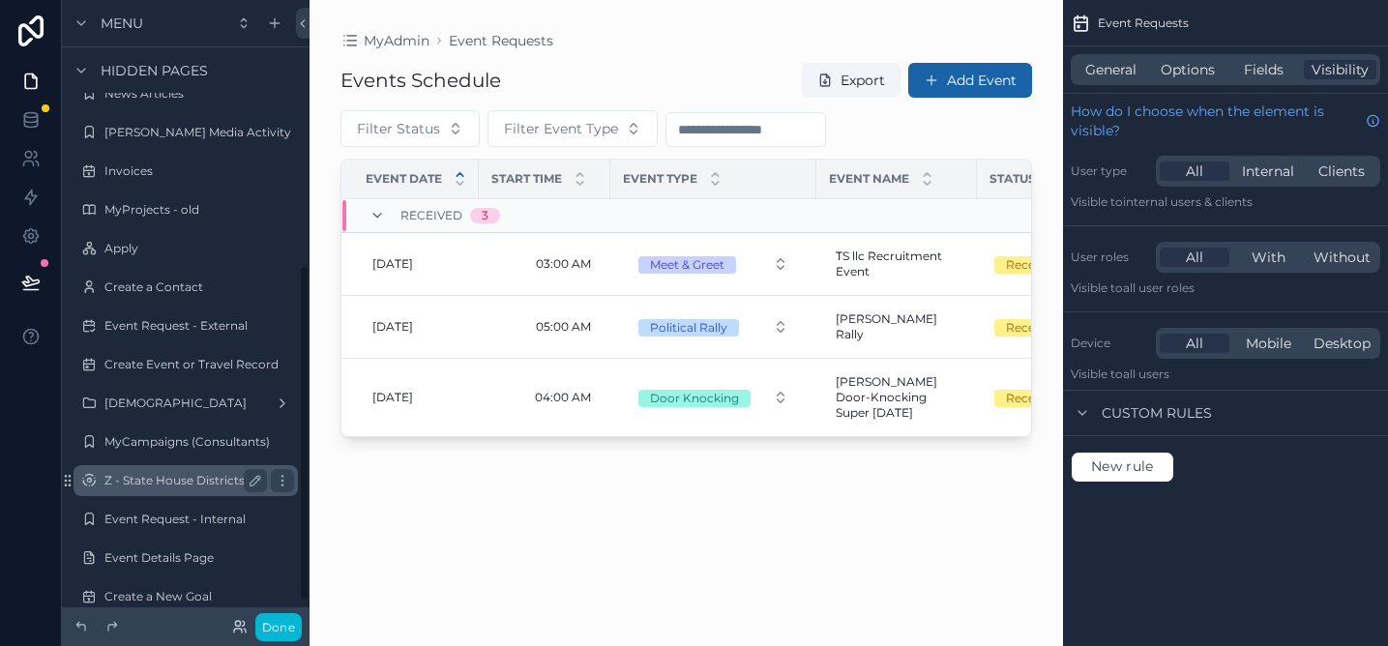
scroll to position [489, 0]
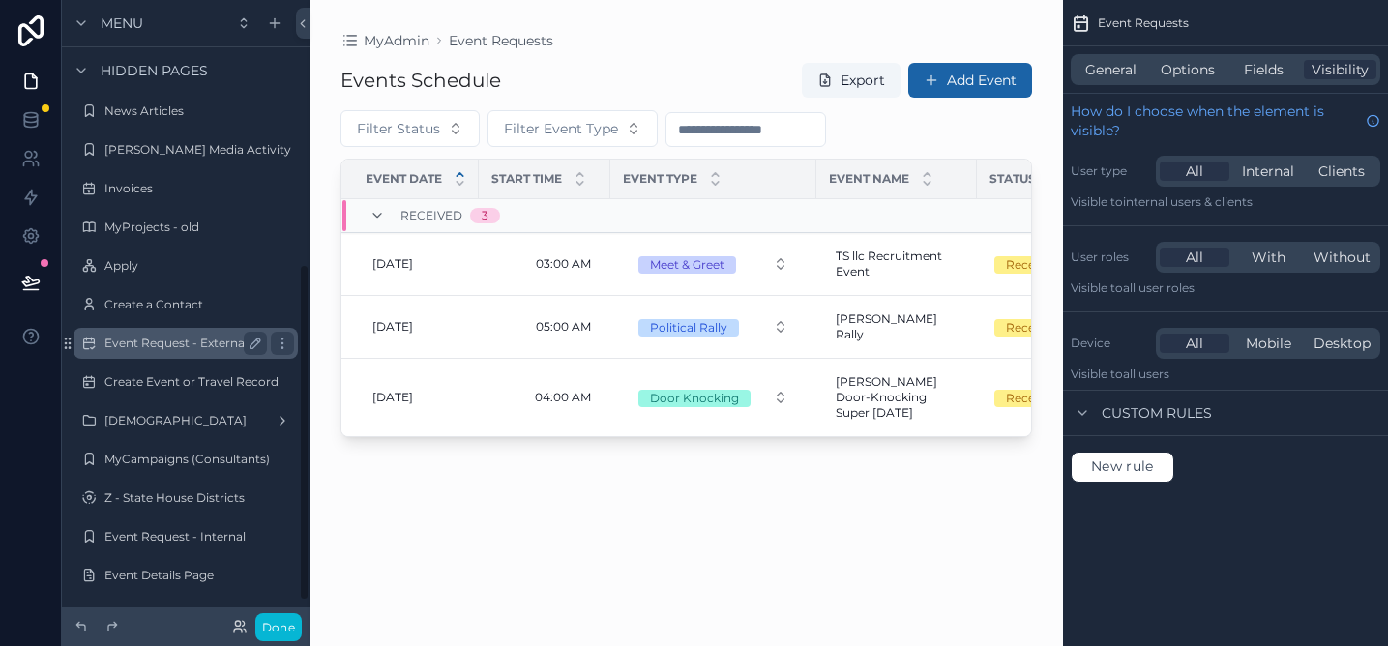
click at [194, 341] on label "Event Request - External" at bounding box center [181, 343] width 155 height 15
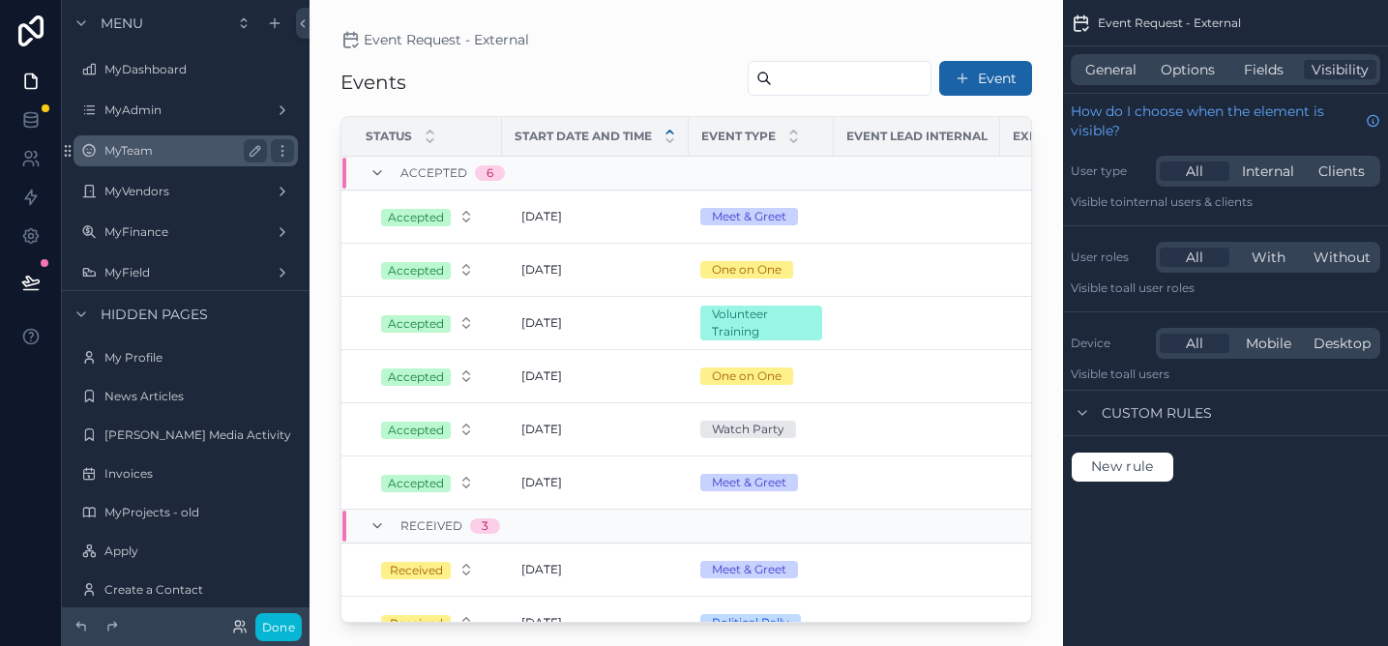
click at [172, 155] on label "MyTeam" at bounding box center [181, 150] width 155 height 15
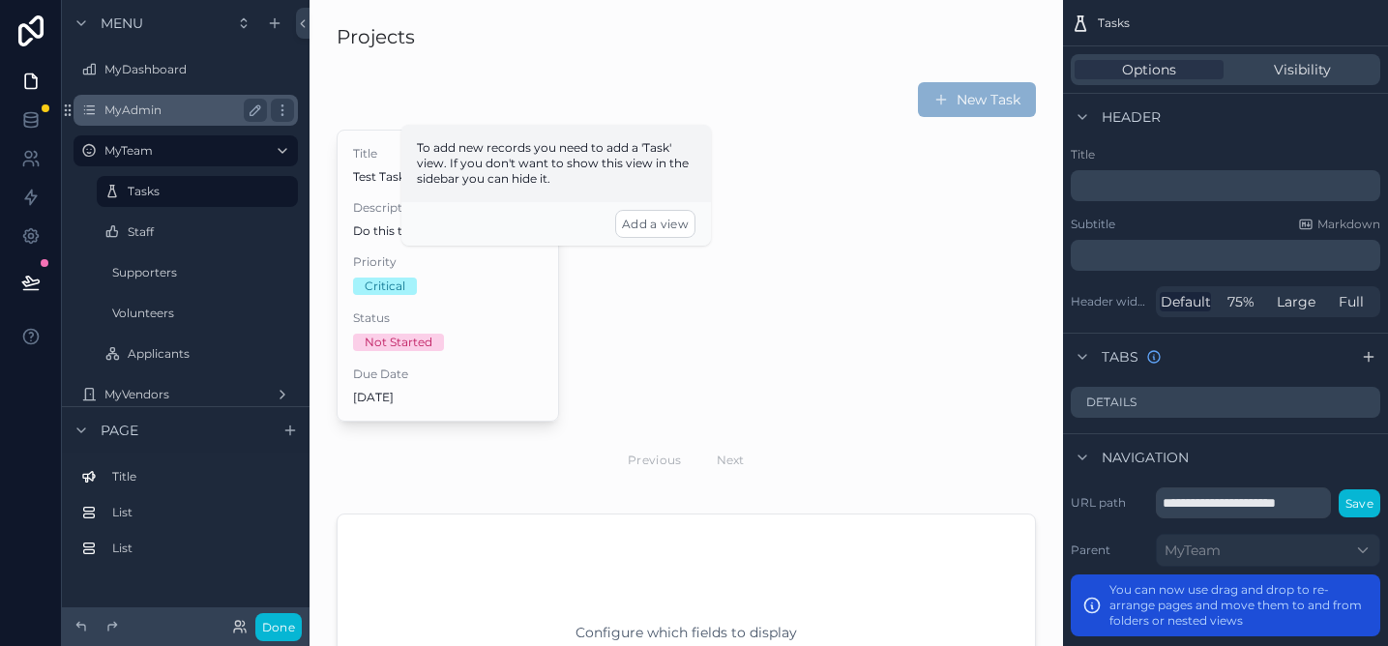
click at [177, 117] on label "MyAdmin" at bounding box center [181, 110] width 155 height 15
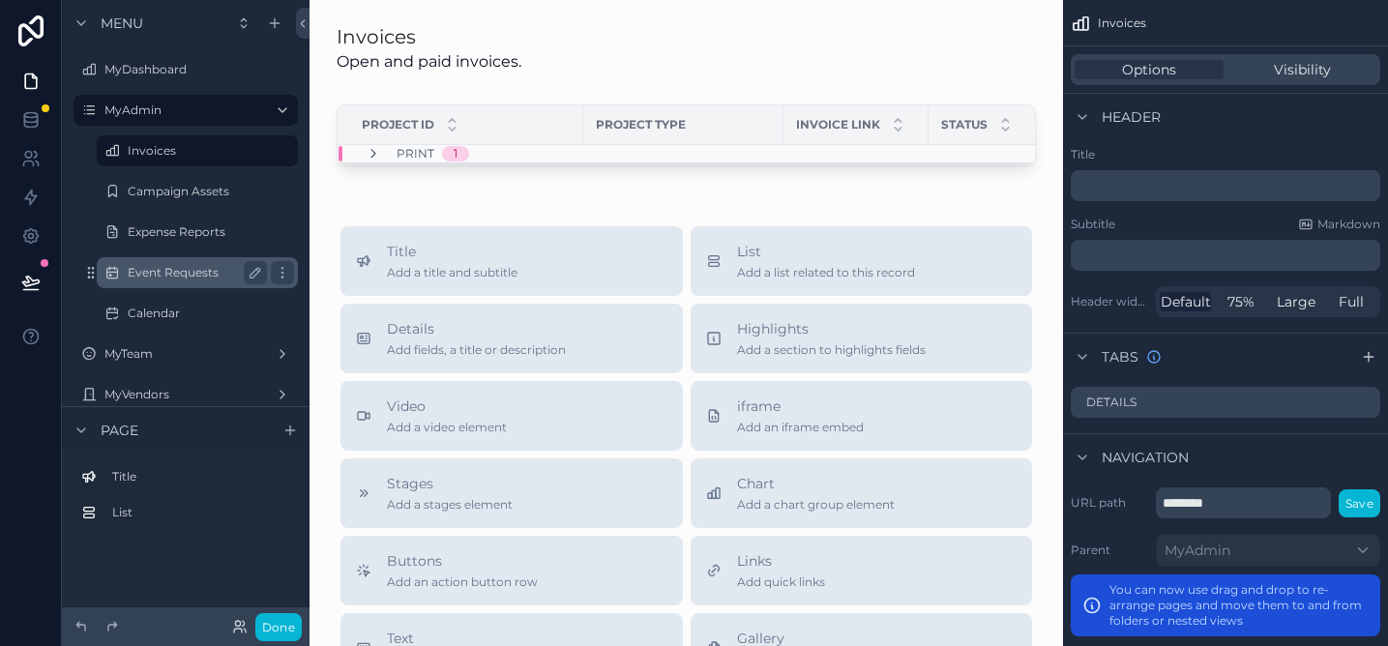
click at [180, 265] on label "Event Requests" at bounding box center [194, 272] width 132 height 15
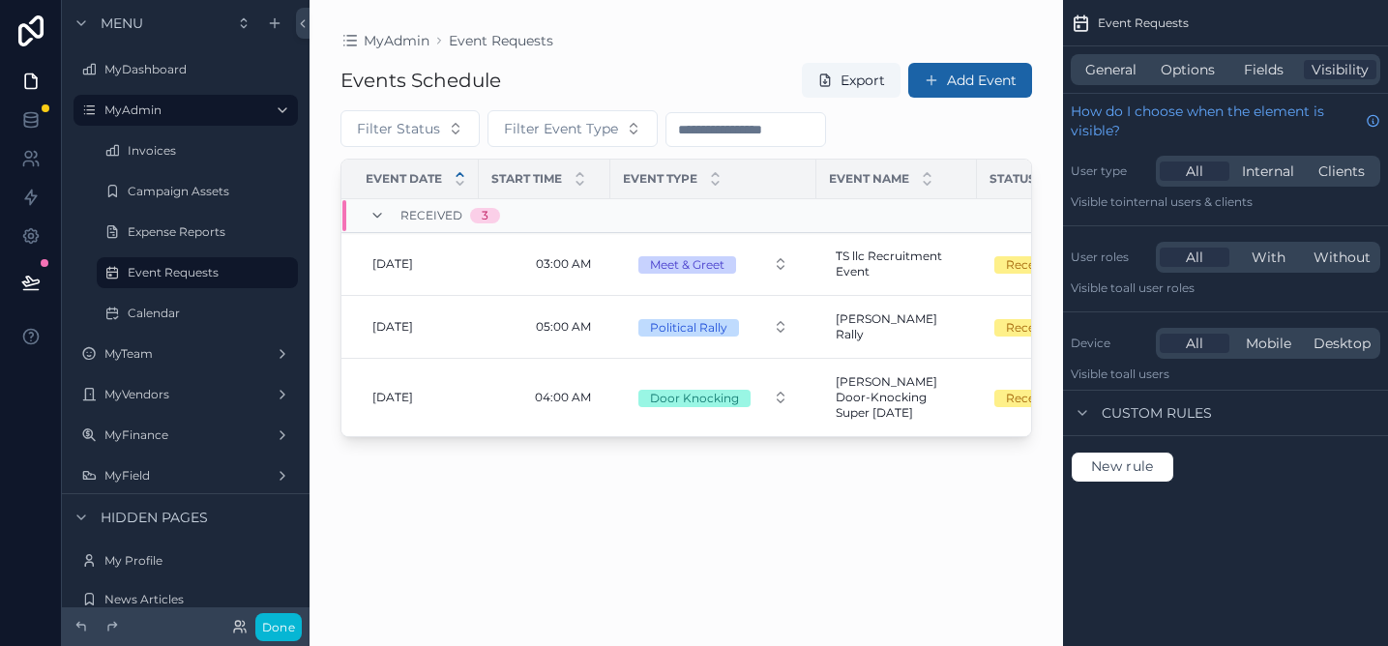
click at [616, 280] on div "scrollable content" at bounding box center [687, 311] width 754 height 623
click at [1115, 63] on span "General" at bounding box center [1110, 69] width 51 height 19
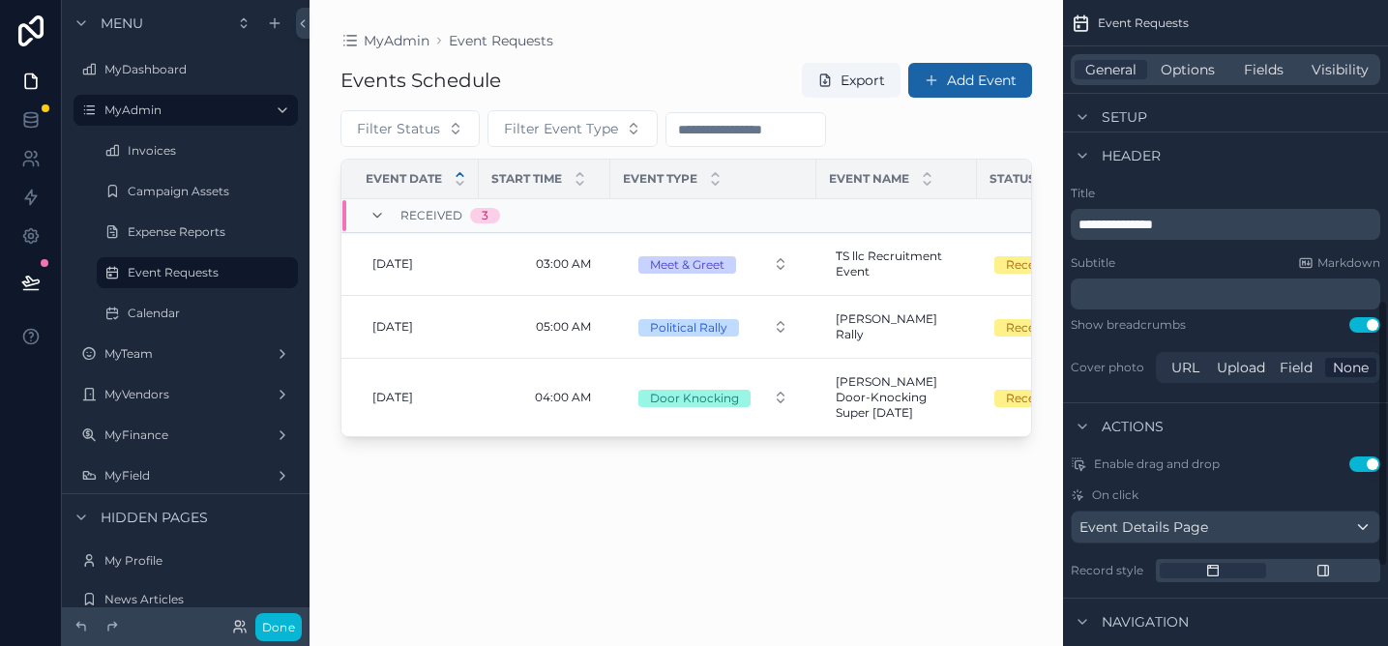
scroll to position [690, 0]
click at [854, 270] on span "TS llc Recruitment Event" at bounding box center [897, 264] width 122 height 31
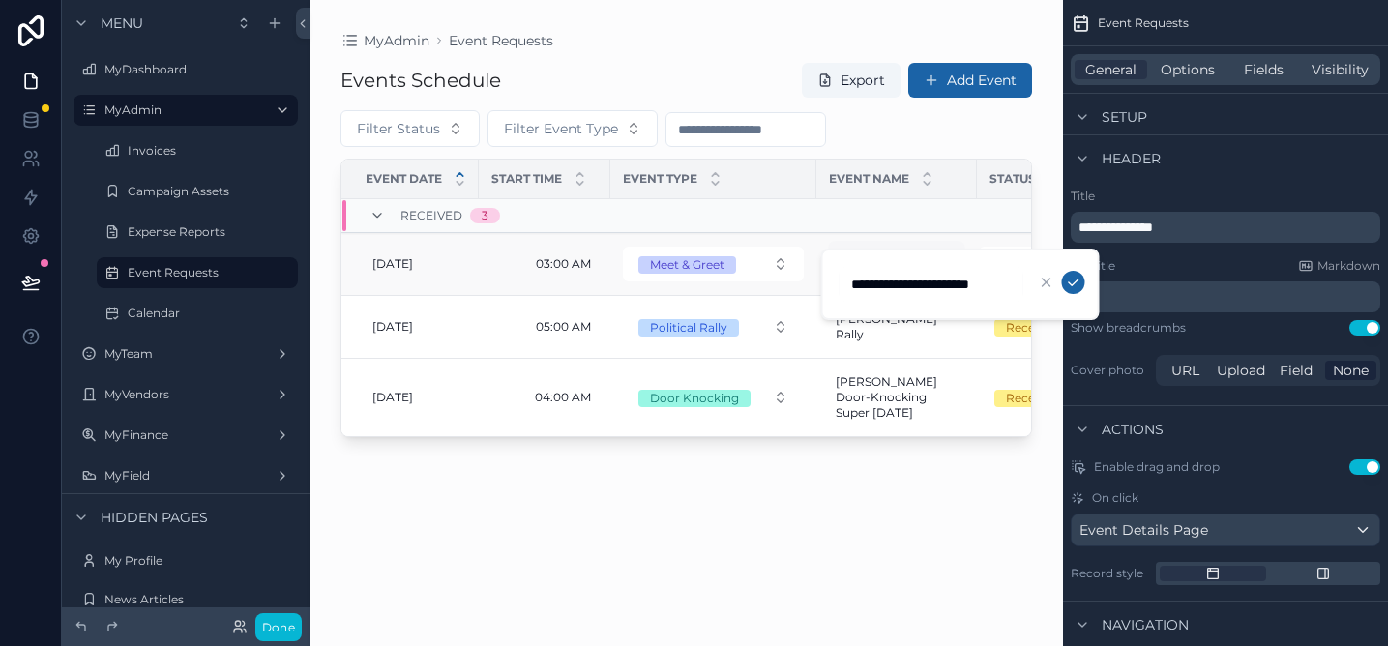
scroll to position [0, 6]
click at [1079, 278] on icon "scrollable content" at bounding box center [1073, 282] width 15 height 15
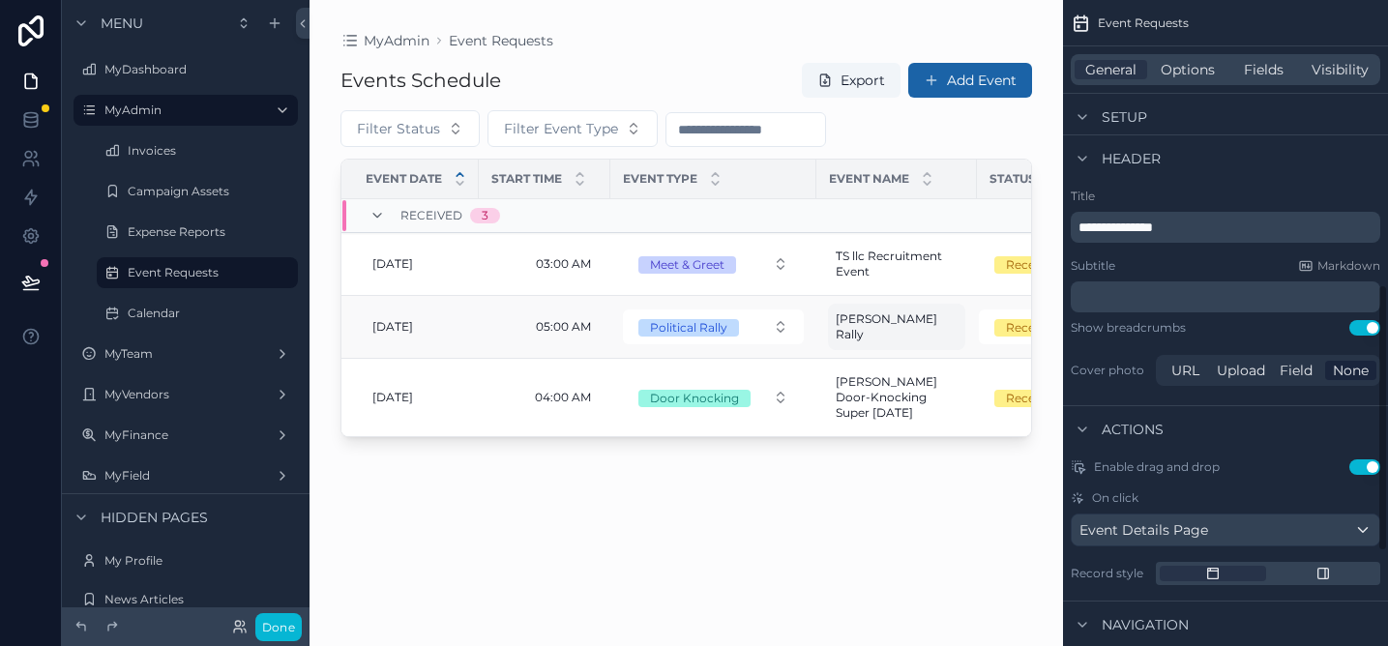
scroll to position [0, 104]
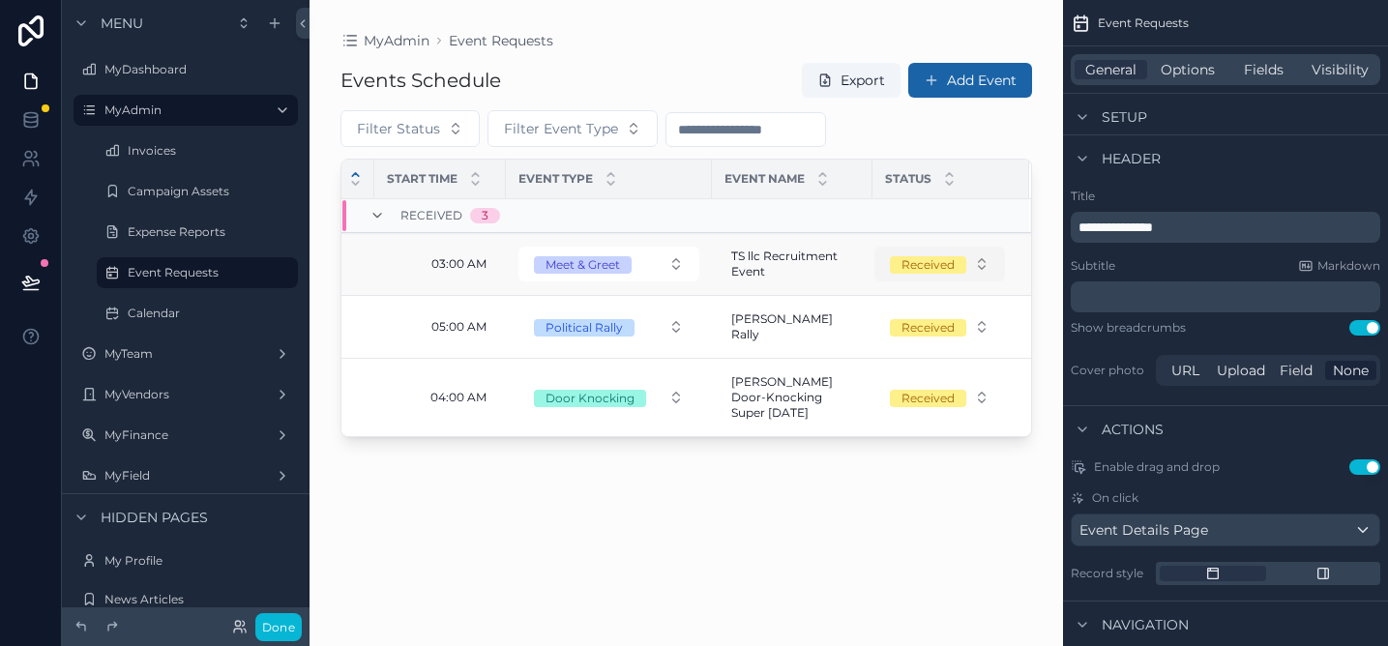
click at [916, 278] on button "Received" at bounding box center [940, 264] width 131 height 35
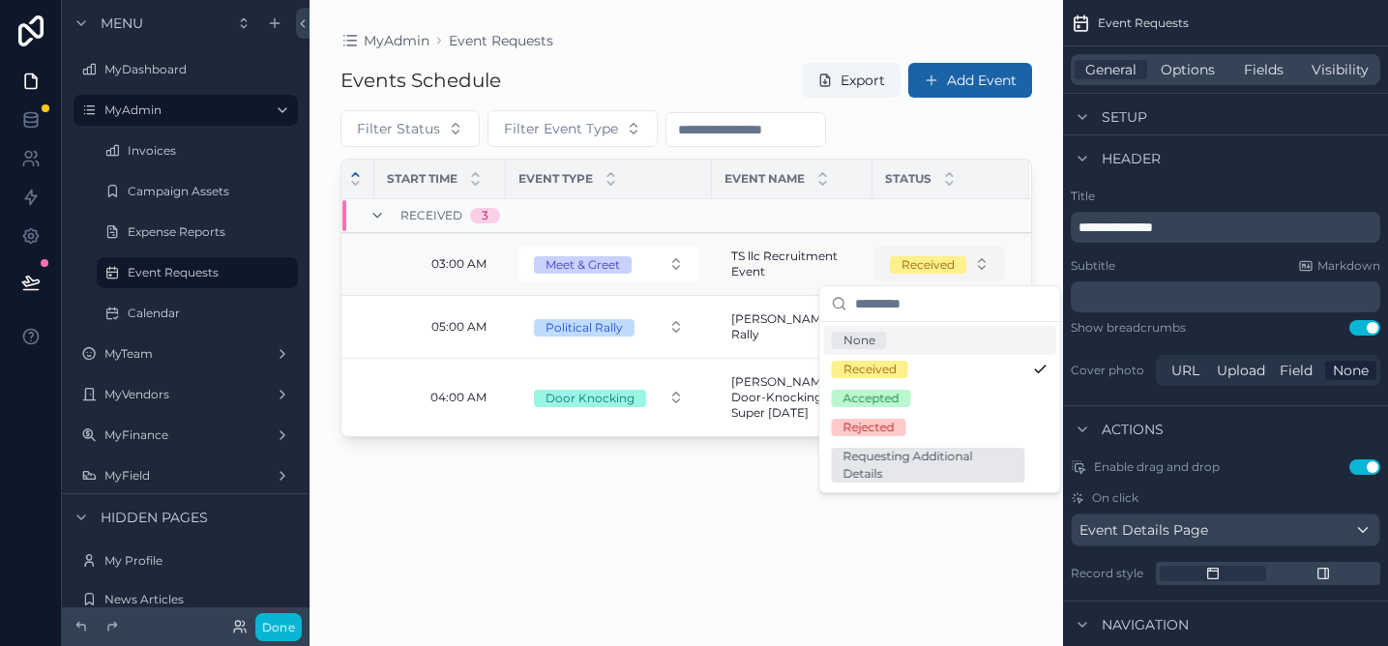
click at [916, 278] on button "Received" at bounding box center [940, 264] width 131 height 35
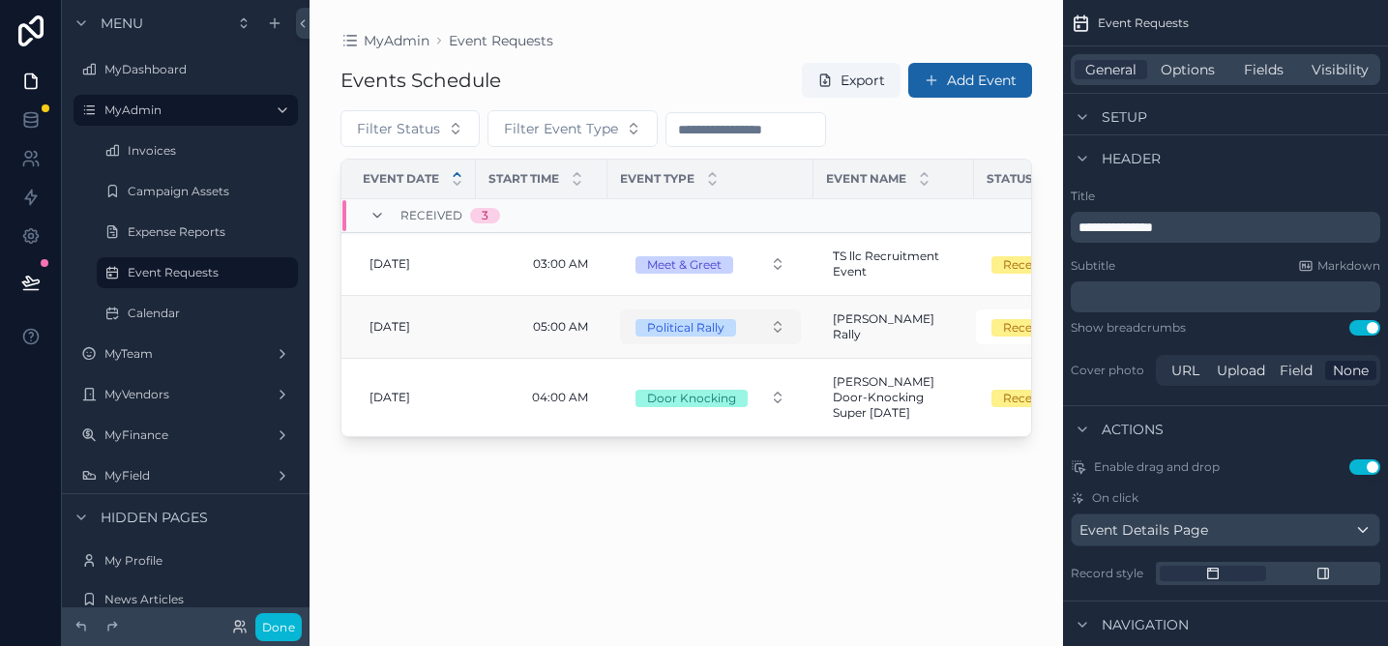
scroll to position [0, 0]
click at [1191, 66] on span "Options" at bounding box center [1188, 69] width 54 height 19
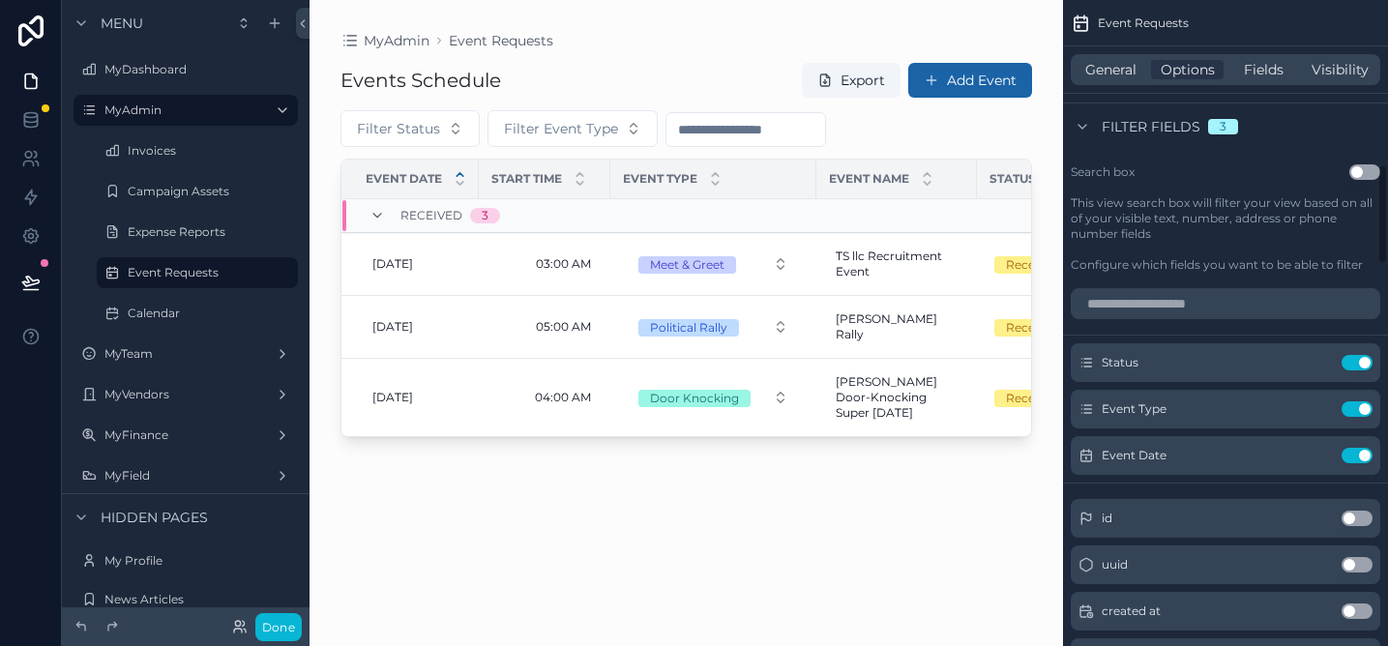
scroll to position [1070, 0]
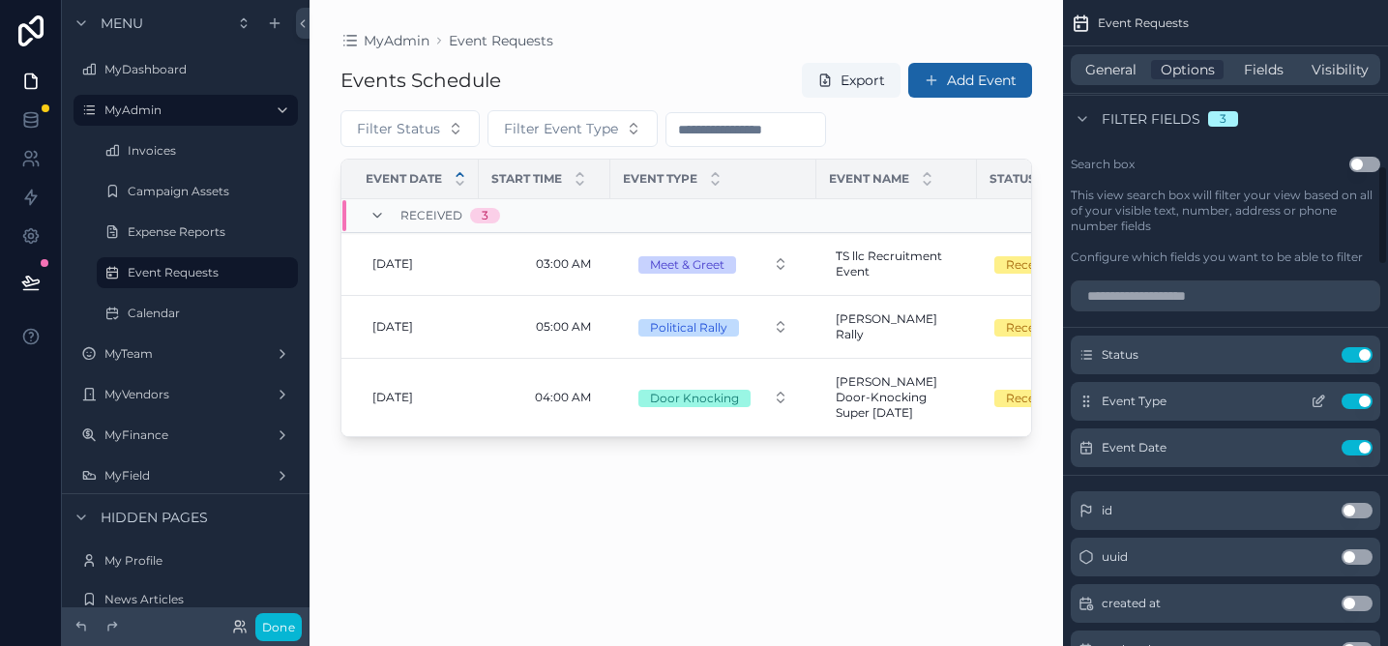
click at [1314, 403] on icon "scrollable content" at bounding box center [1318, 401] width 15 height 15
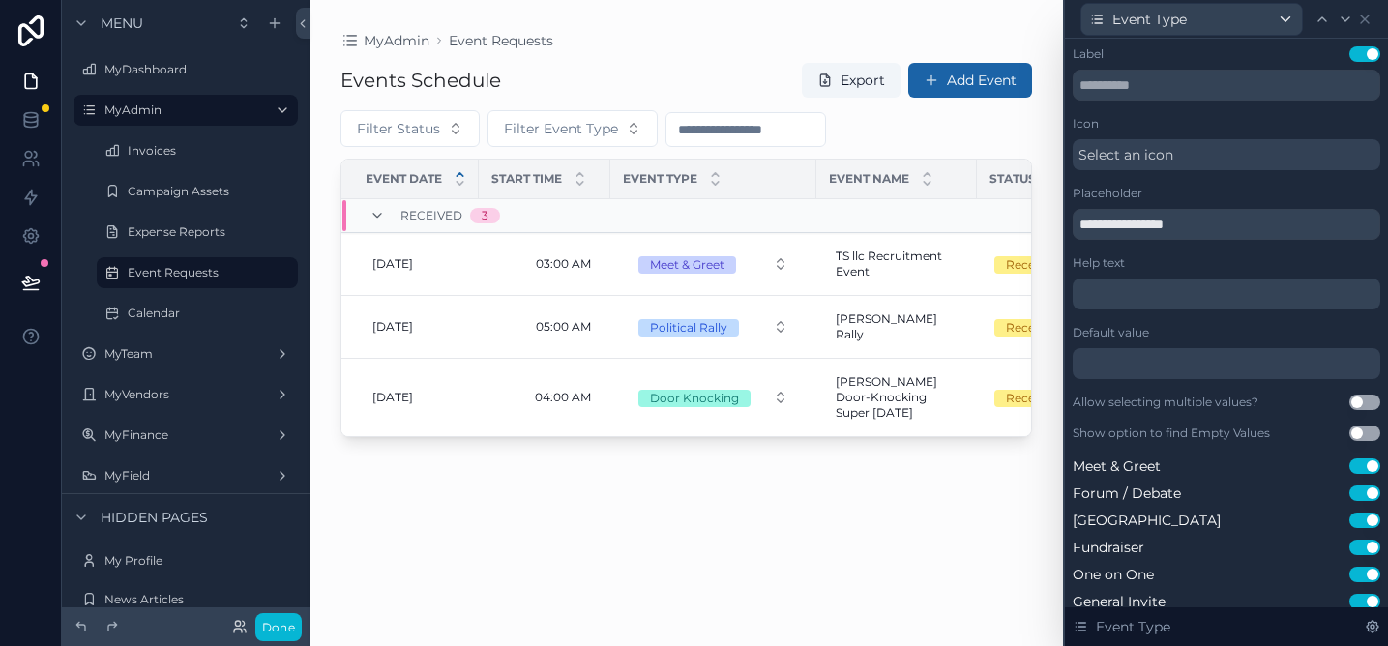
scroll to position [6, 0]
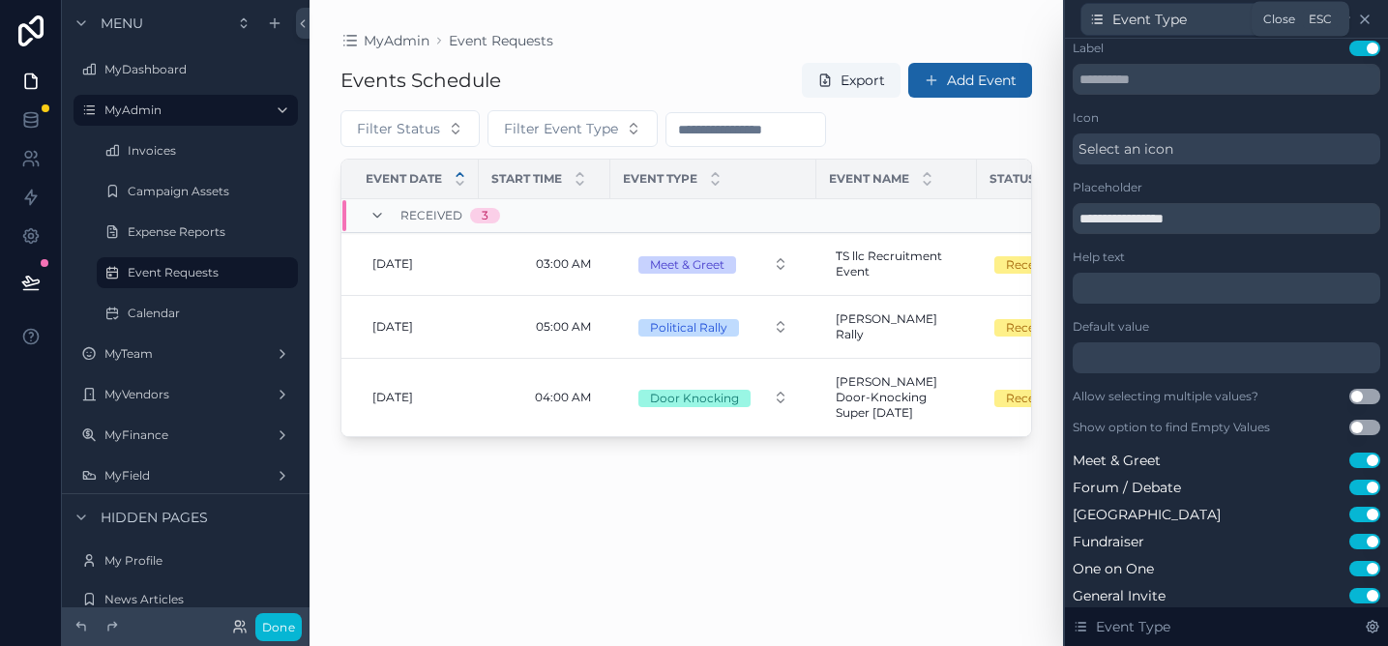
click at [1364, 21] on icon at bounding box center [1364, 19] width 15 height 15
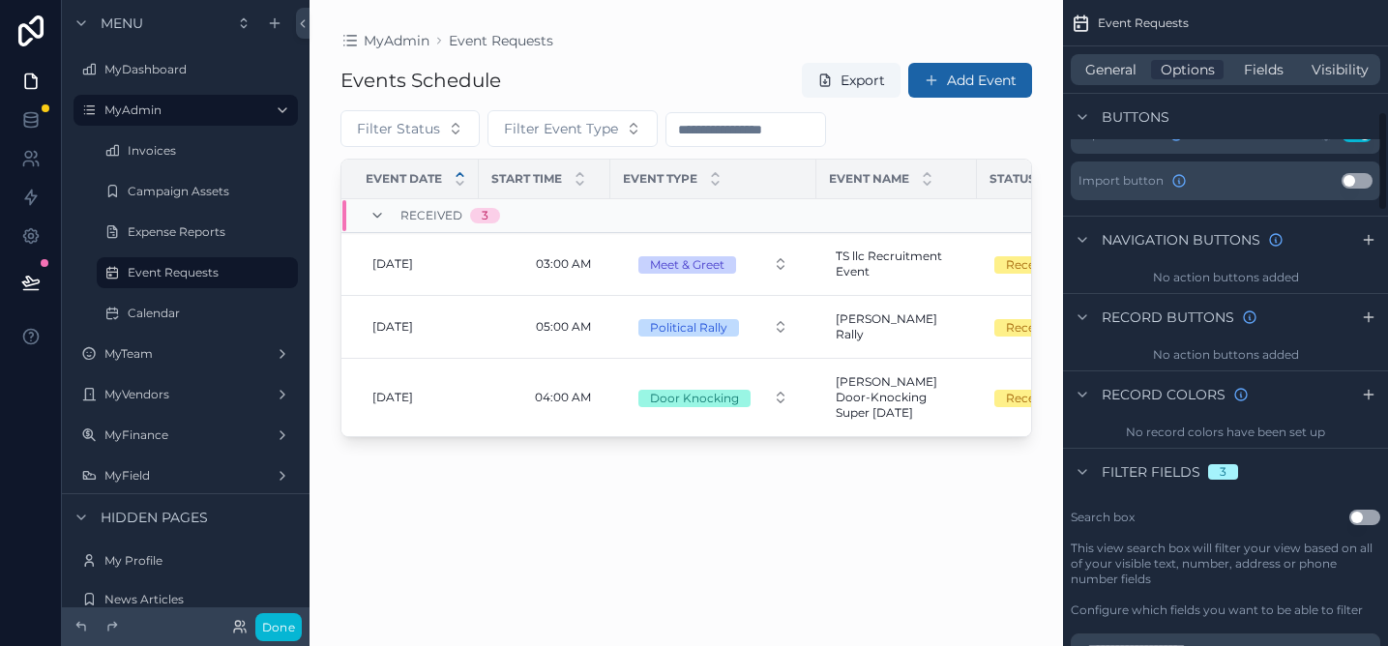
scroll to position [716, 0]
click at [1370, 244] on icon "scrollable content" at bounding box center [1368, 240] width 15 height 15
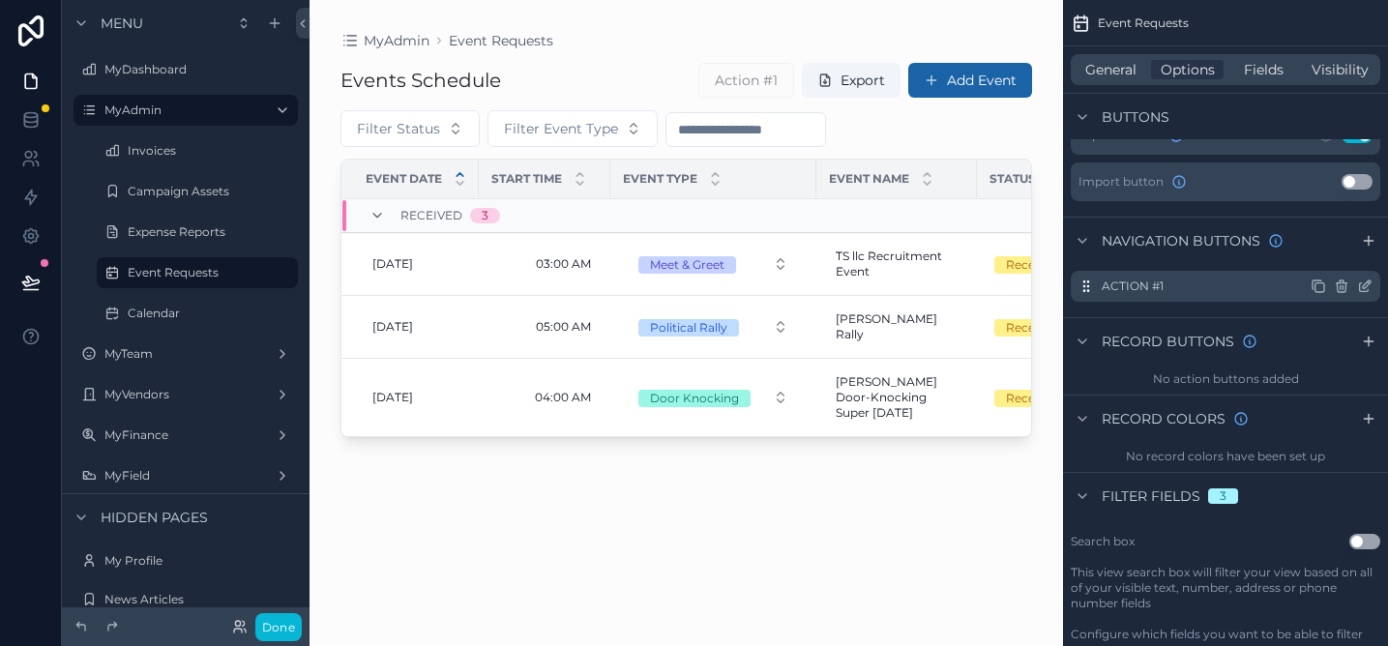
click at [1210, 289] on div "Action #1" at bounding box center [1226, 286] width 310 height 31
click at [1320, 285] on icon "scrollable content" at bounding box center [1318, 286] width 15 height 15
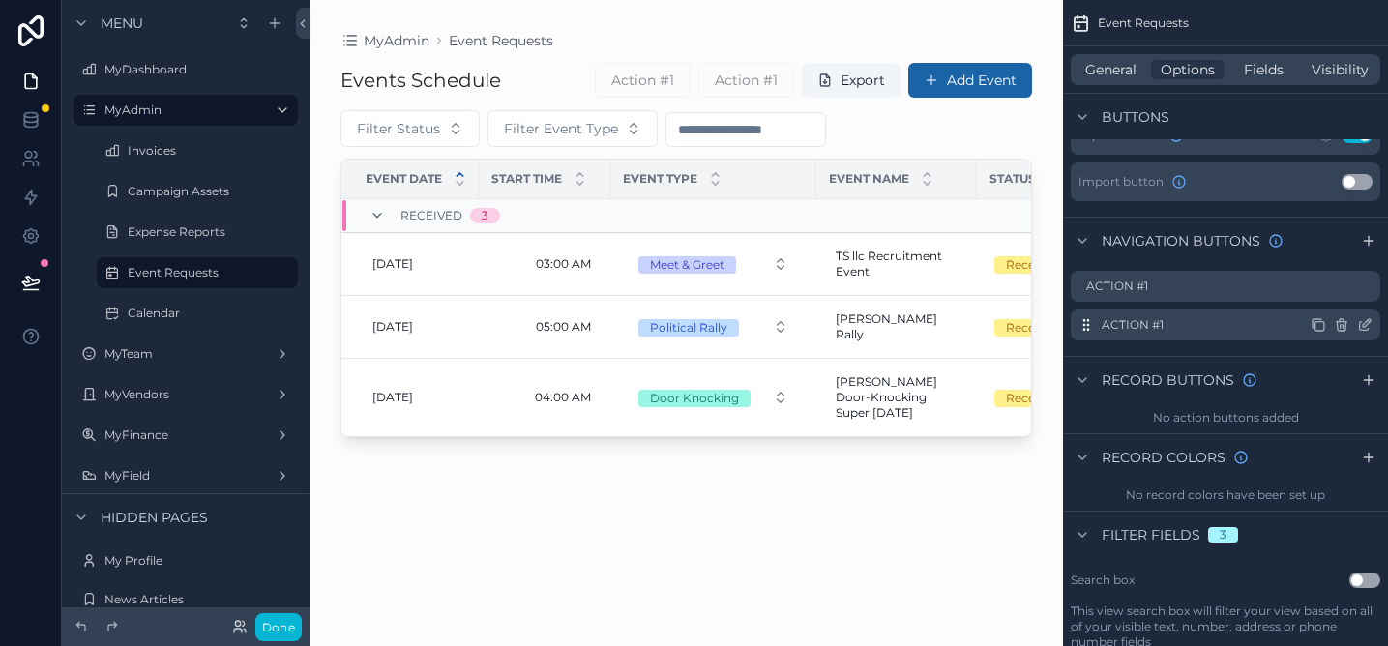
click at [1349, 321] on icon "scrollable content" at bounding box center [1341, 324] width 15 height 15
click at [1336, 296] on icon at bounding box center [1336, 295] width 0 height 4
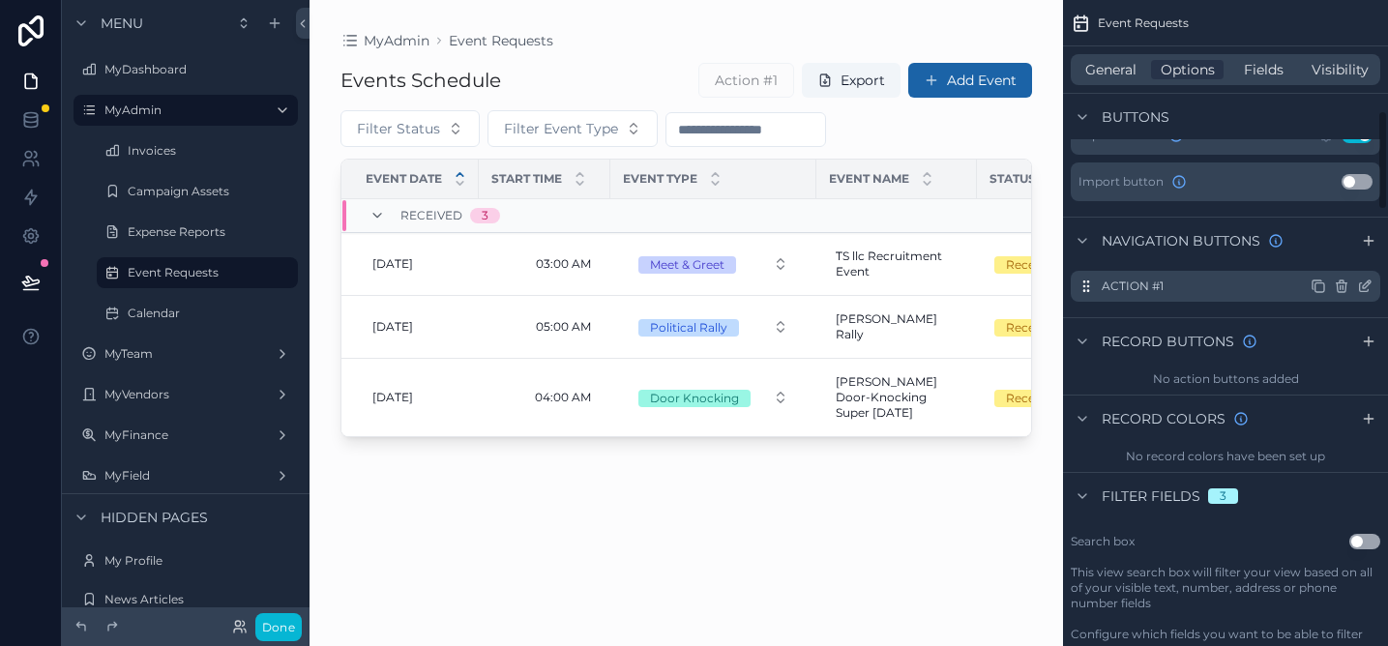
click at [1368, 289] on icon "scrollable content" at bounding box center [1364, 287] width 9 height 9
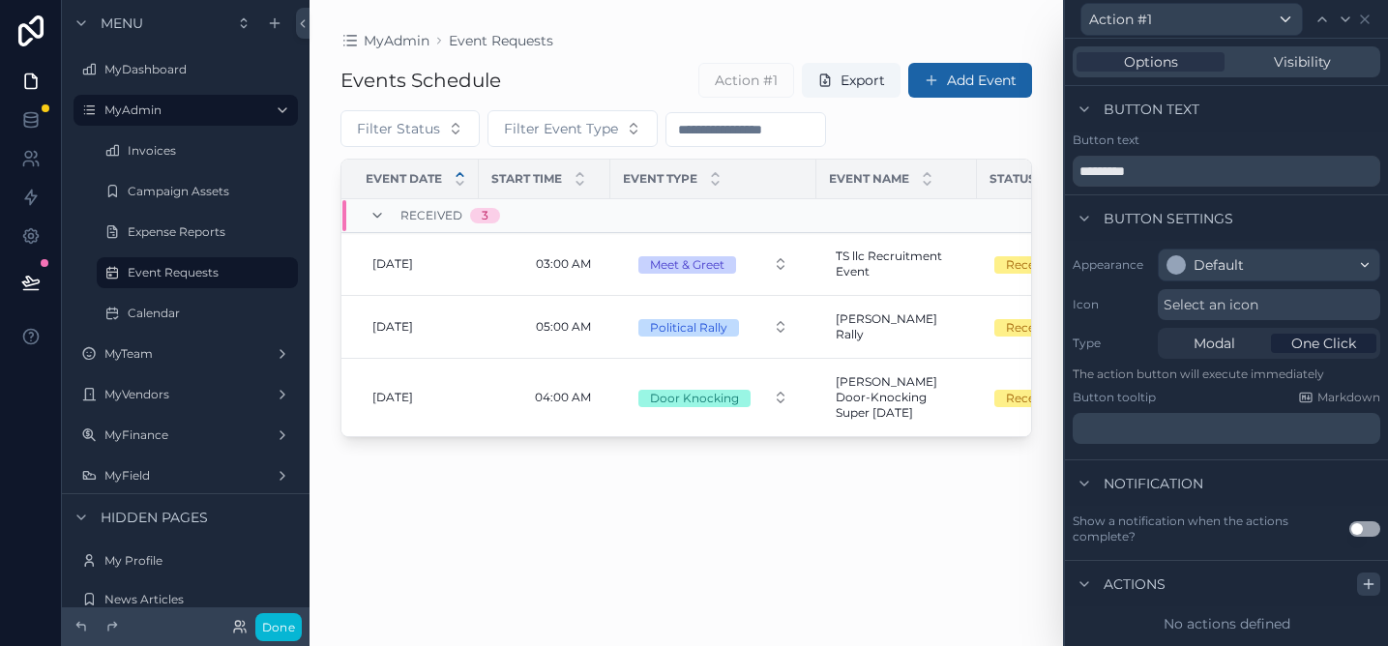
click at [1364, 585] on icon at bounding box center [1368, 584] width 15 height 15
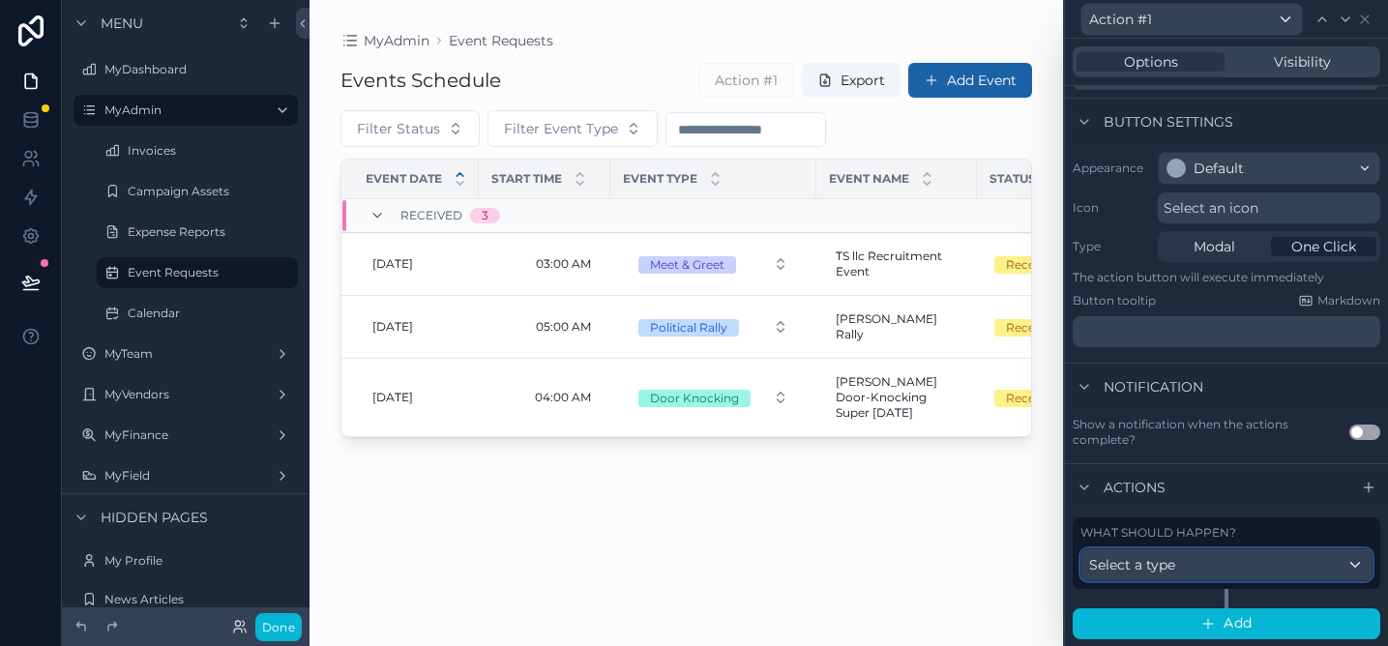
click at [1165, 553] on div "Select a type" at bounding box center [1227, 564] width 290 height 31
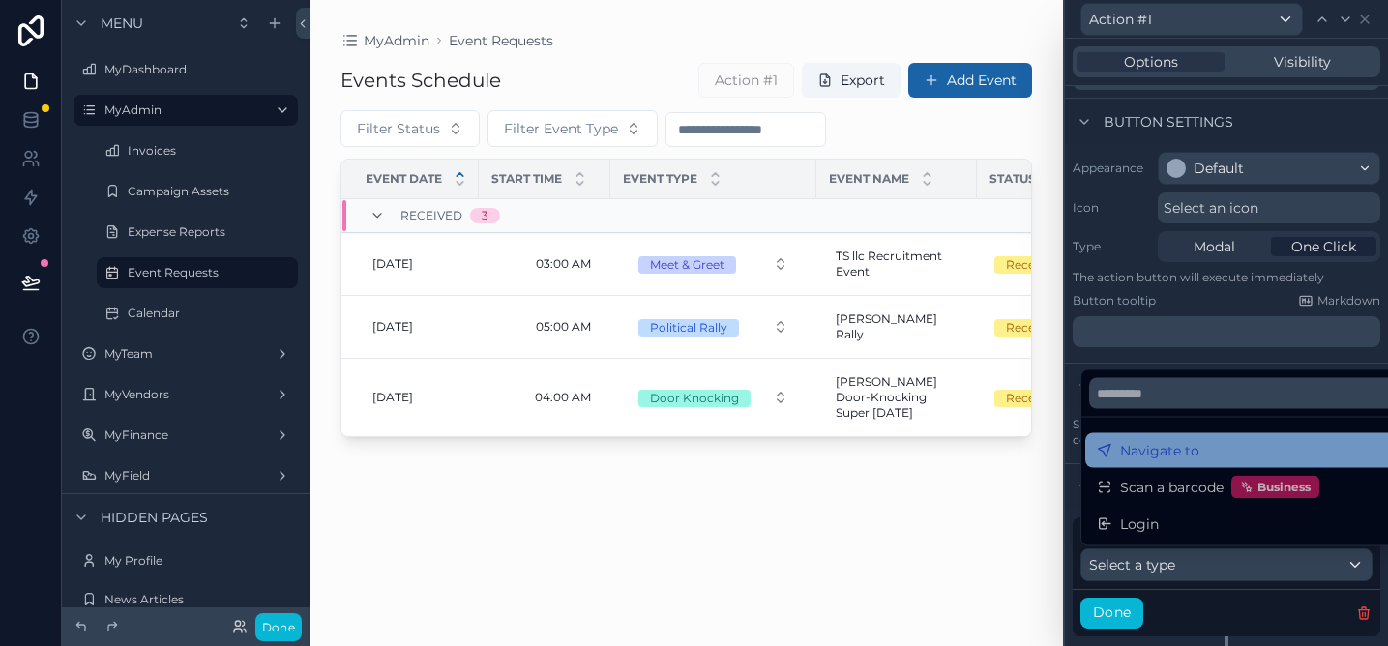
click at [1178, 448] on span "Navigate to" at bounding box center [1159, 450] width 79 height 23
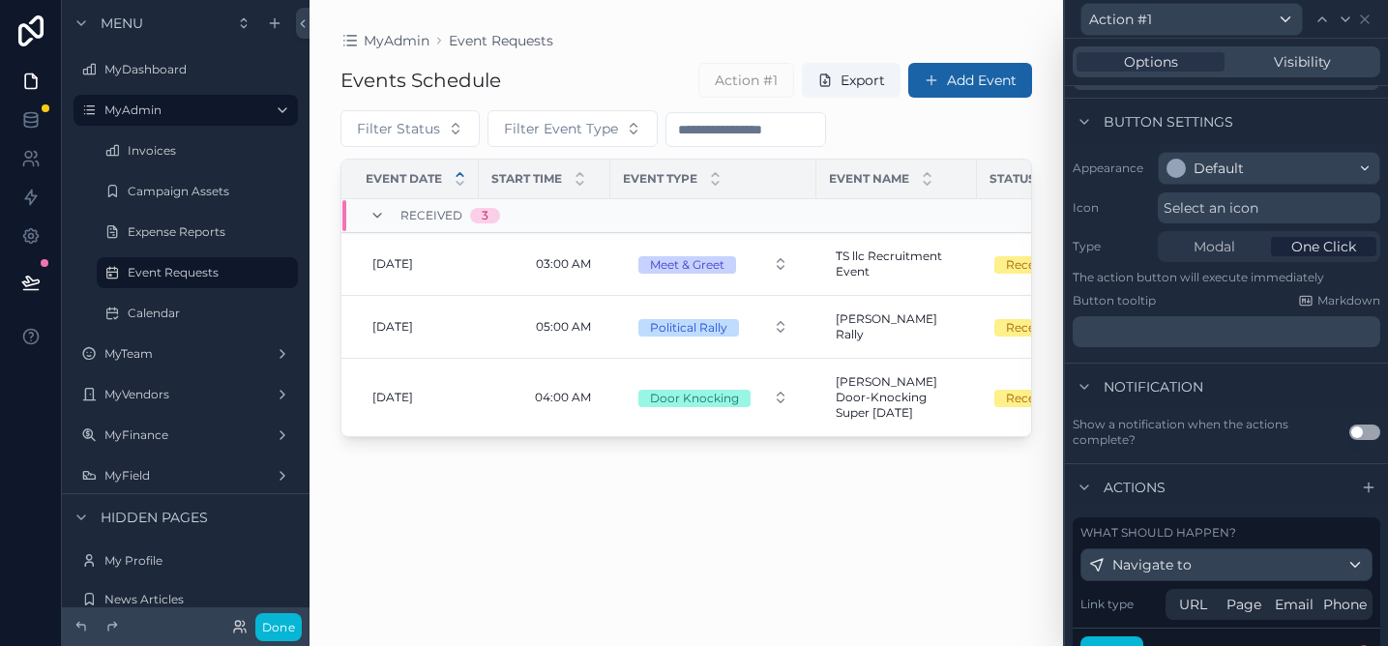
scroll to position [183, 0]
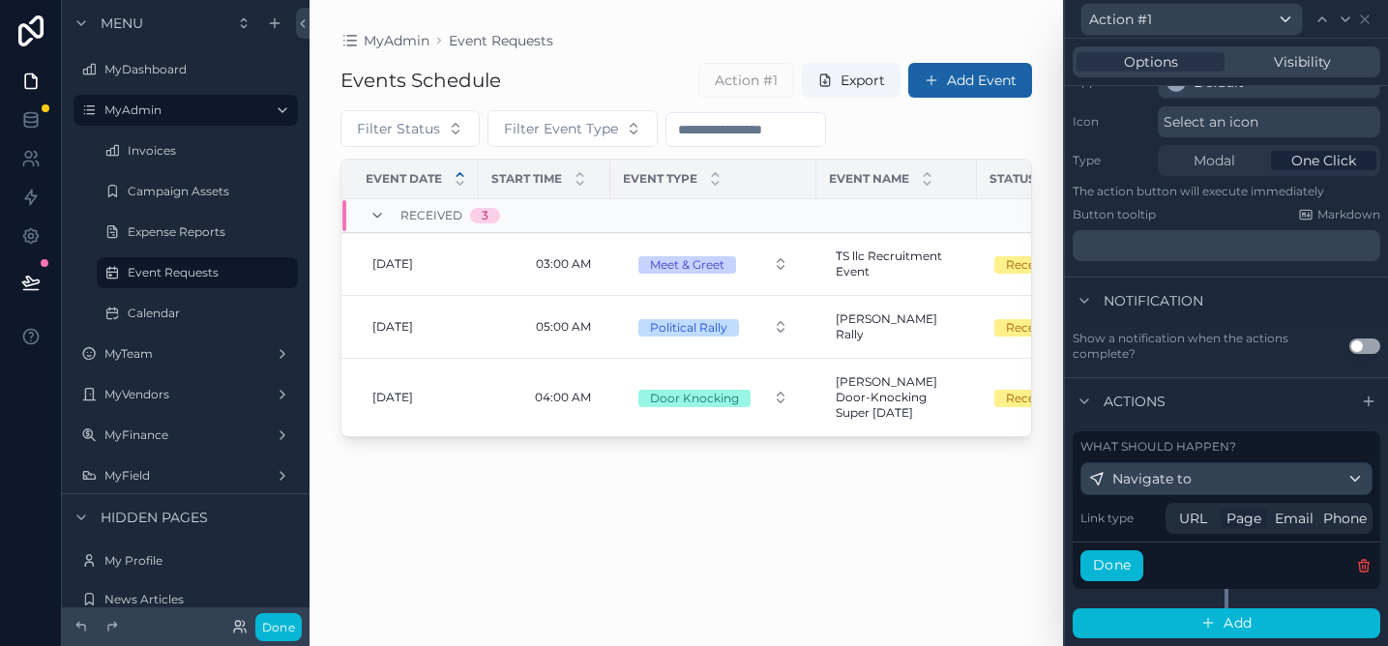
click at [1238, 517] on span "Page" at bounding box center [1244, 518] width 35 height 19
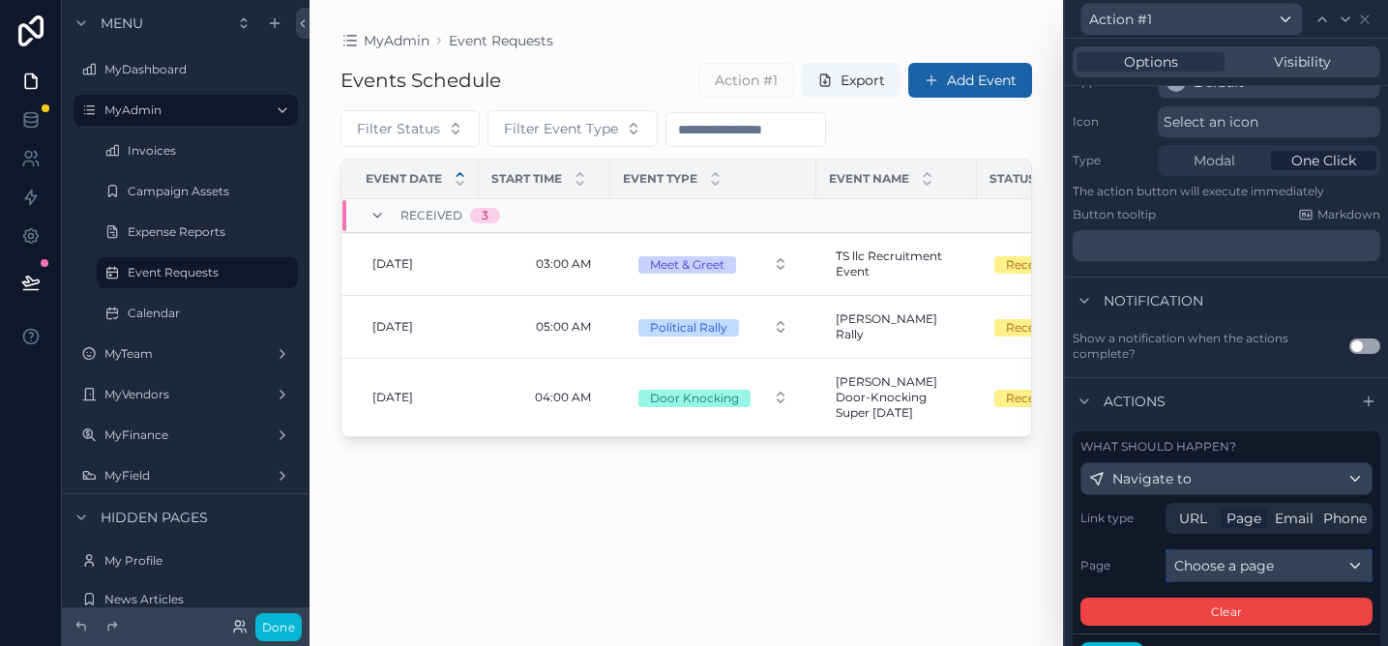
click at [1245, 555] on div "Choose a page" at bounding box center [1269, 565] width 205 height 31
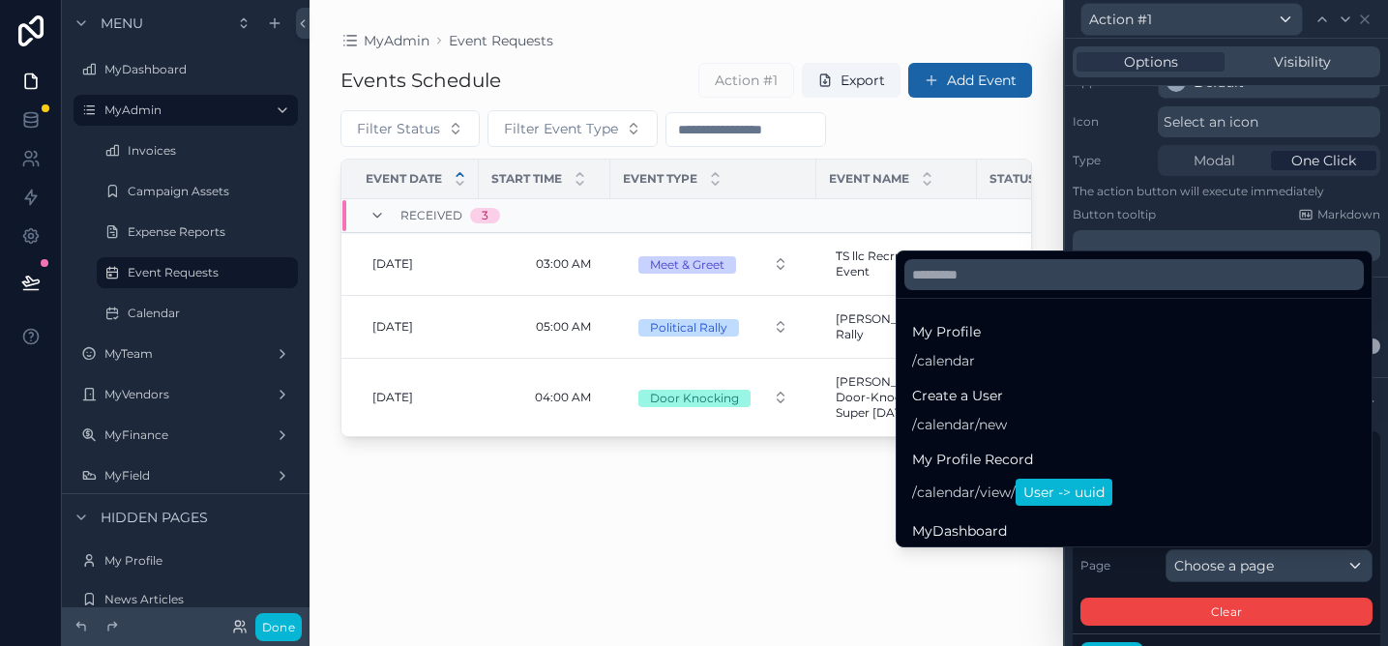
click at [1143, 579] on div at bounding box center [1226, 323] width 323 height 646
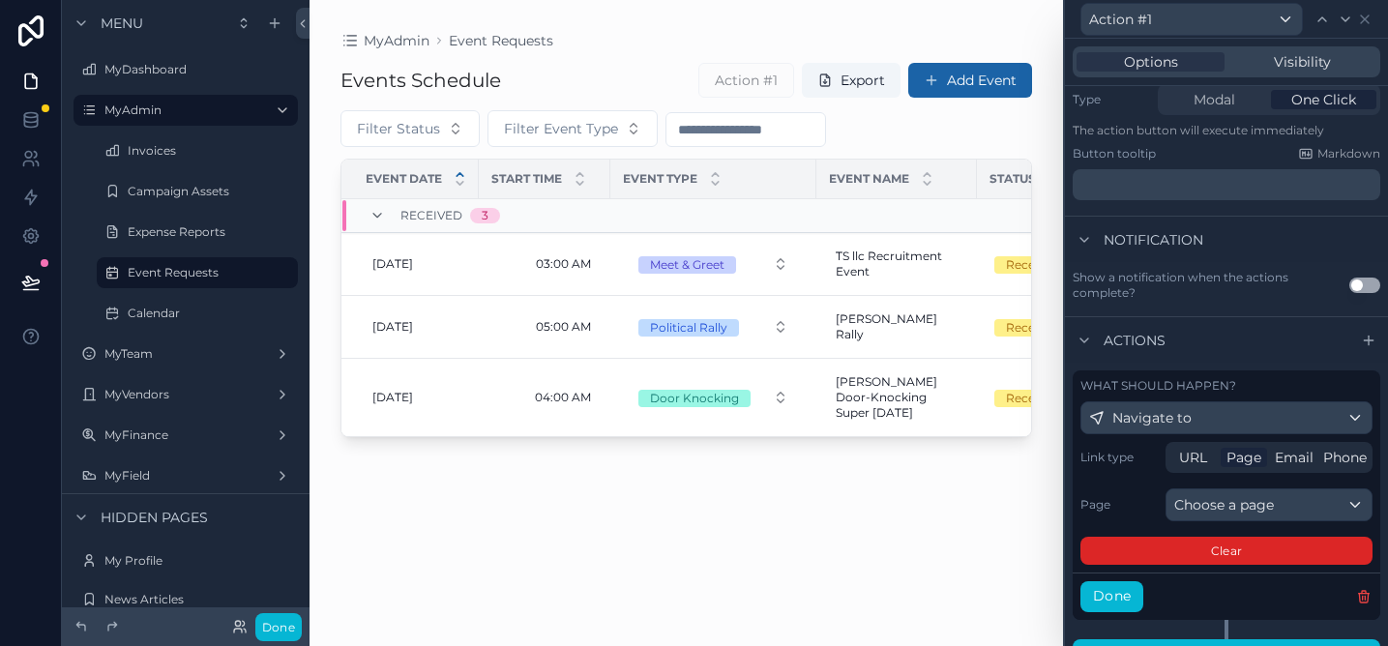
click at [1154, 561] on button "Clear" at bounding box center [1227, 551] width 292 height 28
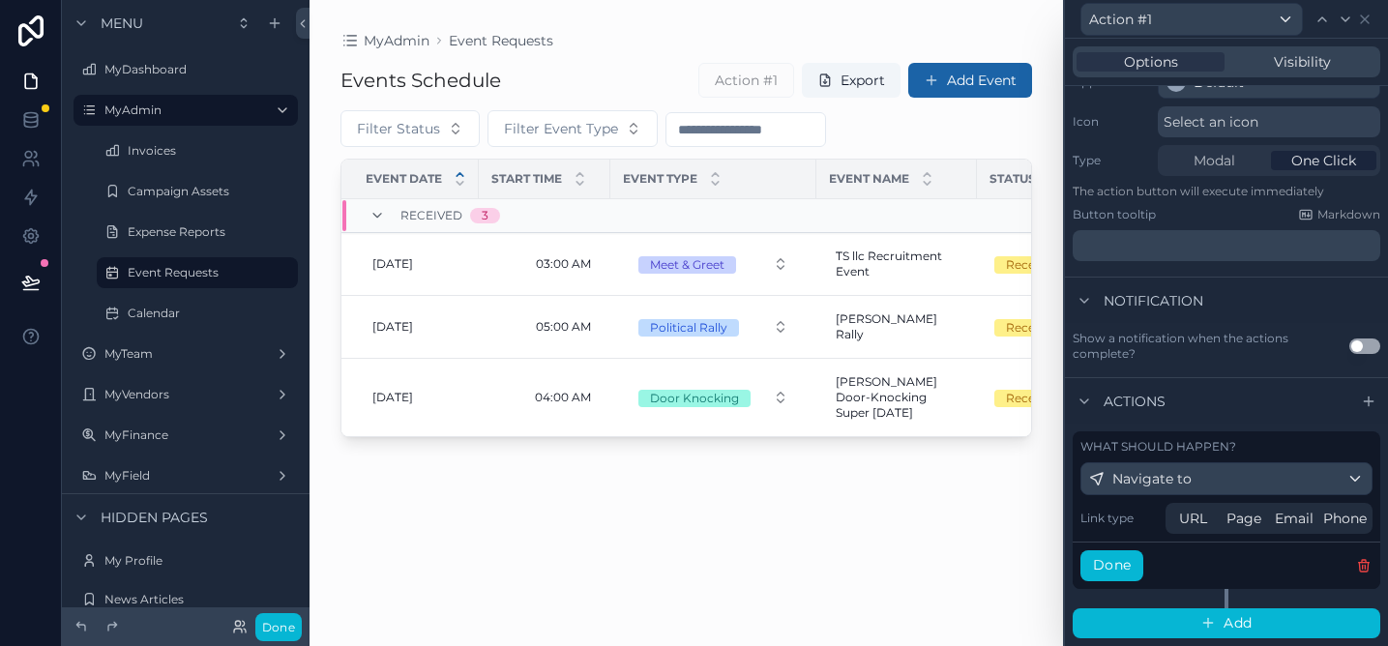
click at [831, 509] on div "Events Schedule Action #1 Export Add Event Filter Status Filter Event Type Even…" at bounding box center [687, 336] width 692 height 573
click at [506, 257] on div "03:00 AM 03:00 AM" at bounding box center [544, 264] width 108 height 31
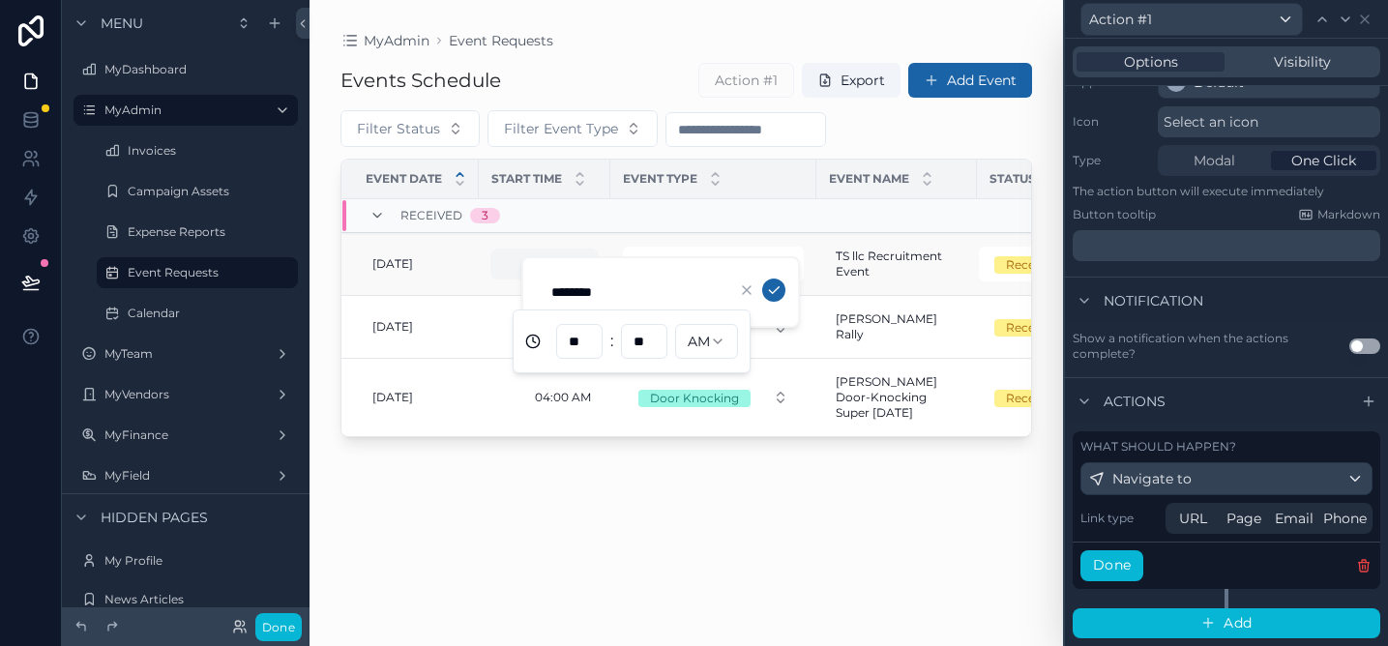
click at [495, 266] on div "03:00 AM 03:00 AM" at bounding box center [544, 264] width 108 height 31
click at [524, 539] on div "Events Schedule Action #1 Export Add Event Filter Status Filter Event Type Even…" at bounding box center [687, 336] width 692 height 573
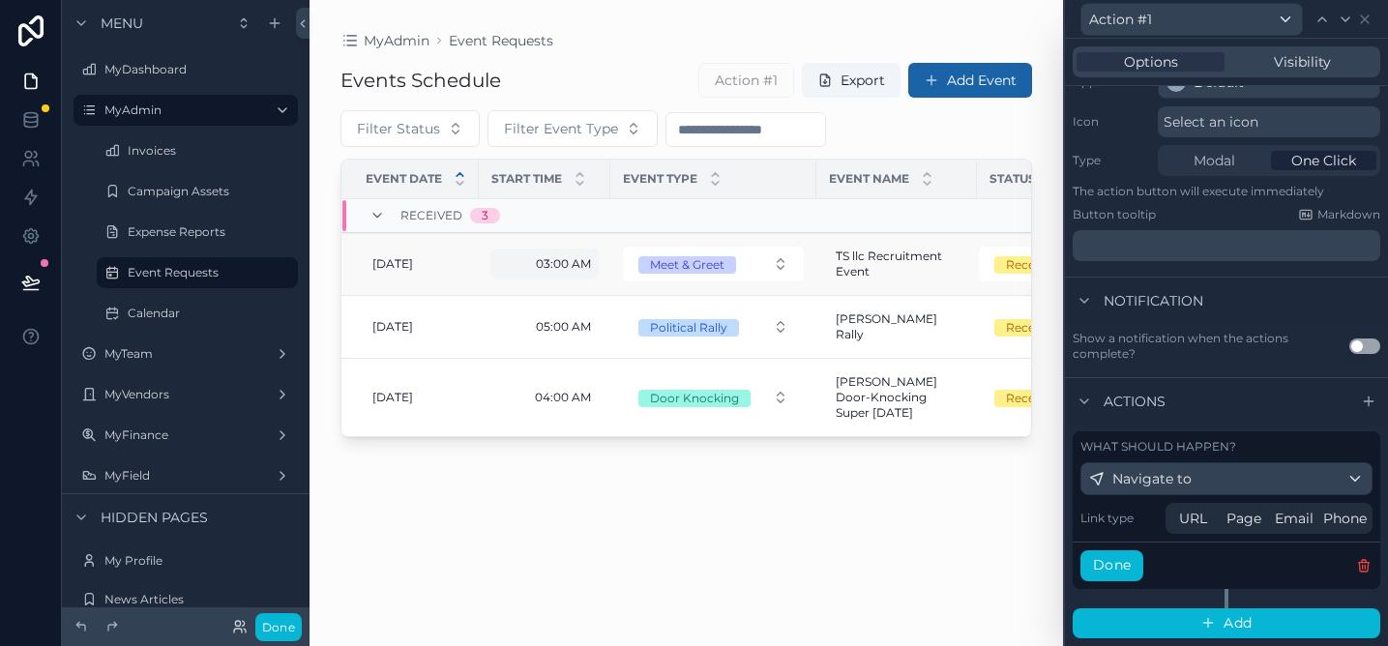
click at [505, 262] on div "03:00 AM 03:00 AM" at bounding box center [544, 264] width 108 height 31
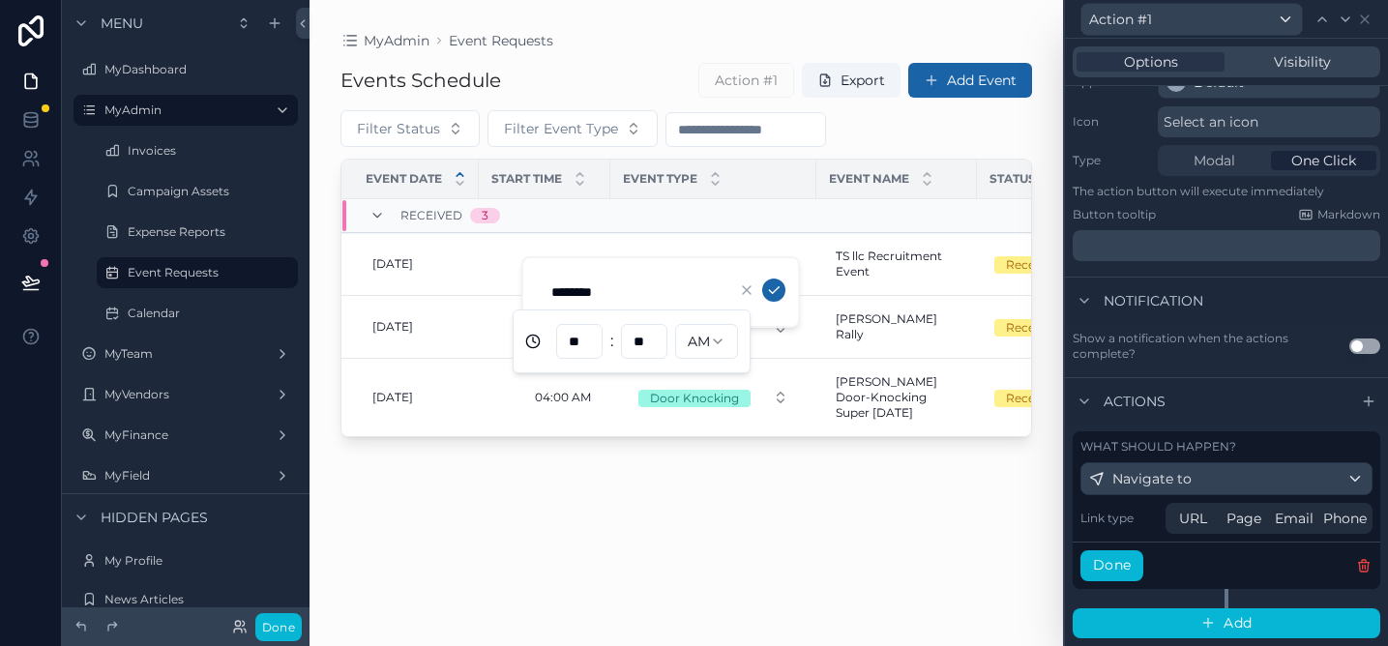
scroll to position [0, 0]
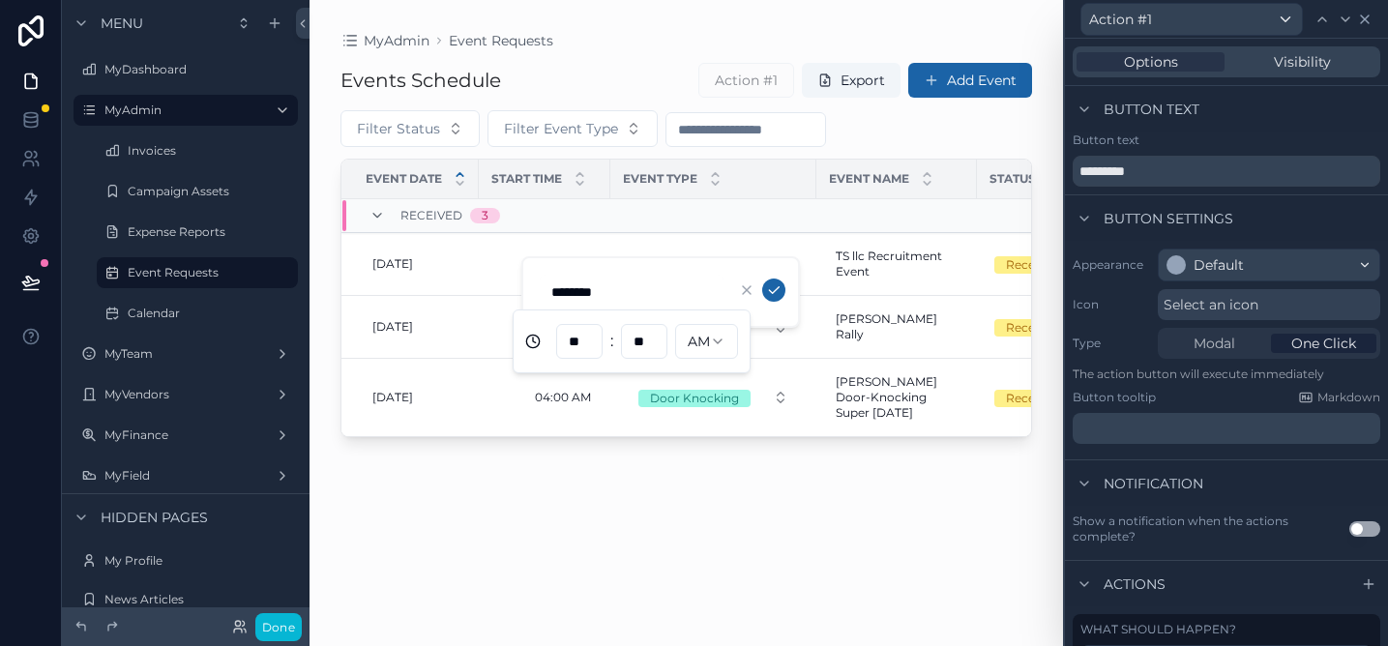
click at [1363, 25] on icon at bounding box center [1364, 19] width 15 height 15
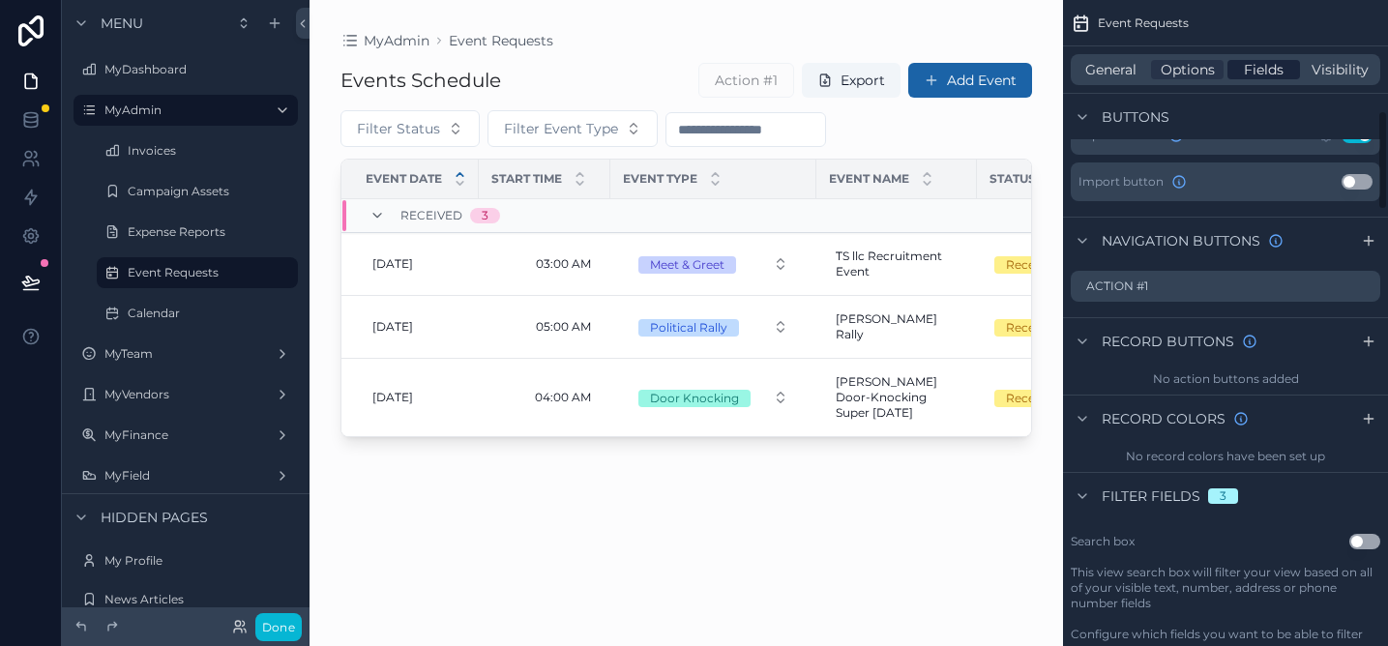
click at [1281, 73] on span "Fields" at bounding box center [1264, 69] width 40 height 19
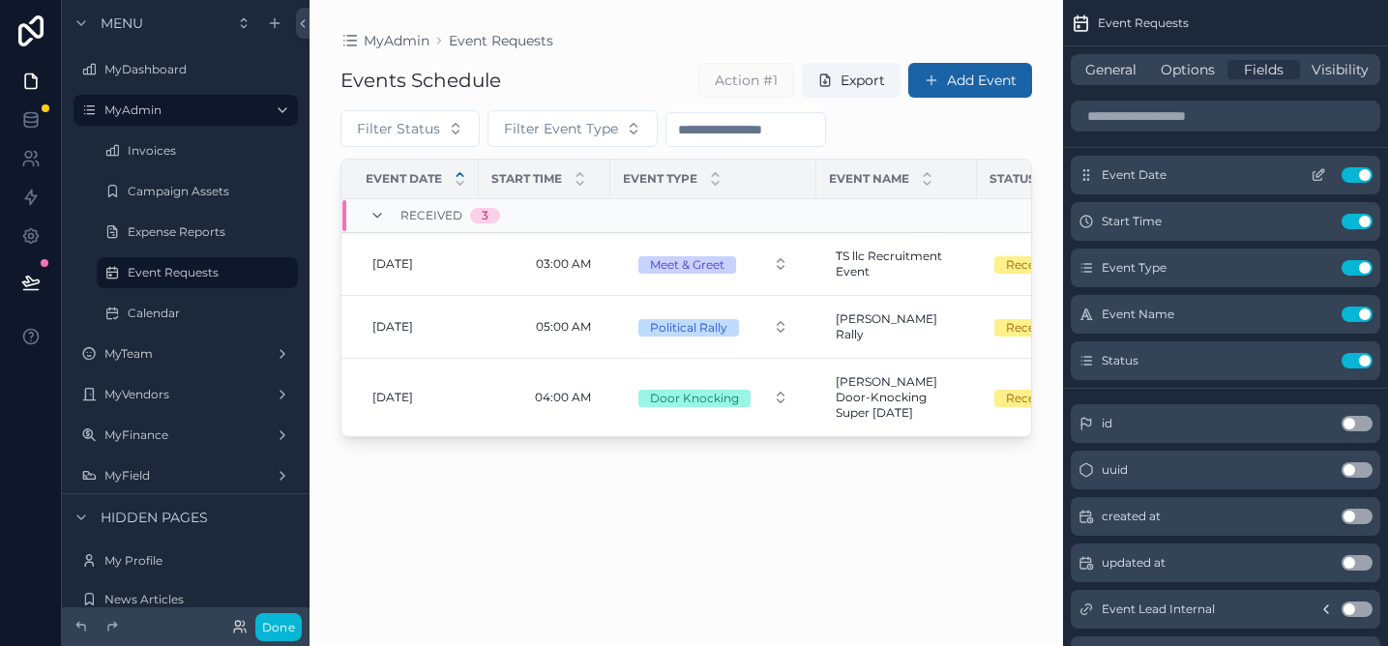
click at [1317, 175] on icon "scrollable content" at bounding box center [1321, 173] width 8 height 8
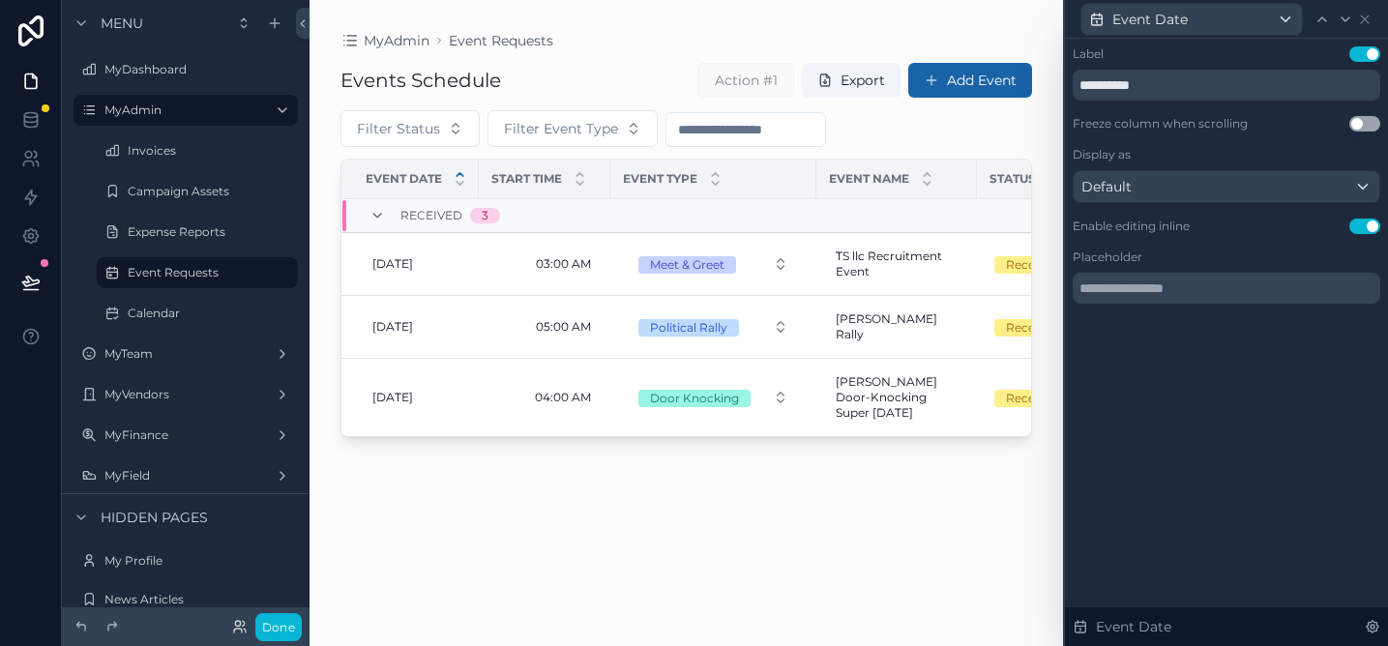
click at [1367, 228] on button "Use setting" at bounding box center [1365, 226] width 31 height 15
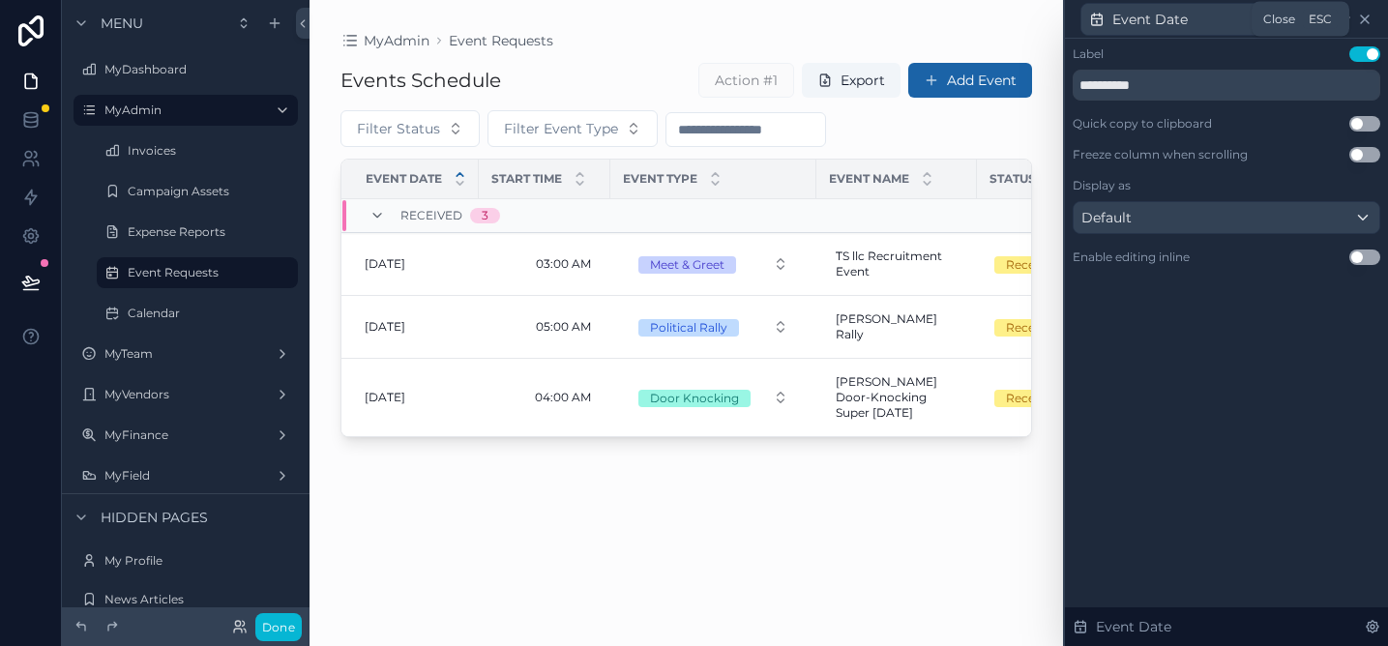
click at [1362, 17] on icon at bounding box center [1365, 19] width 8 height 8
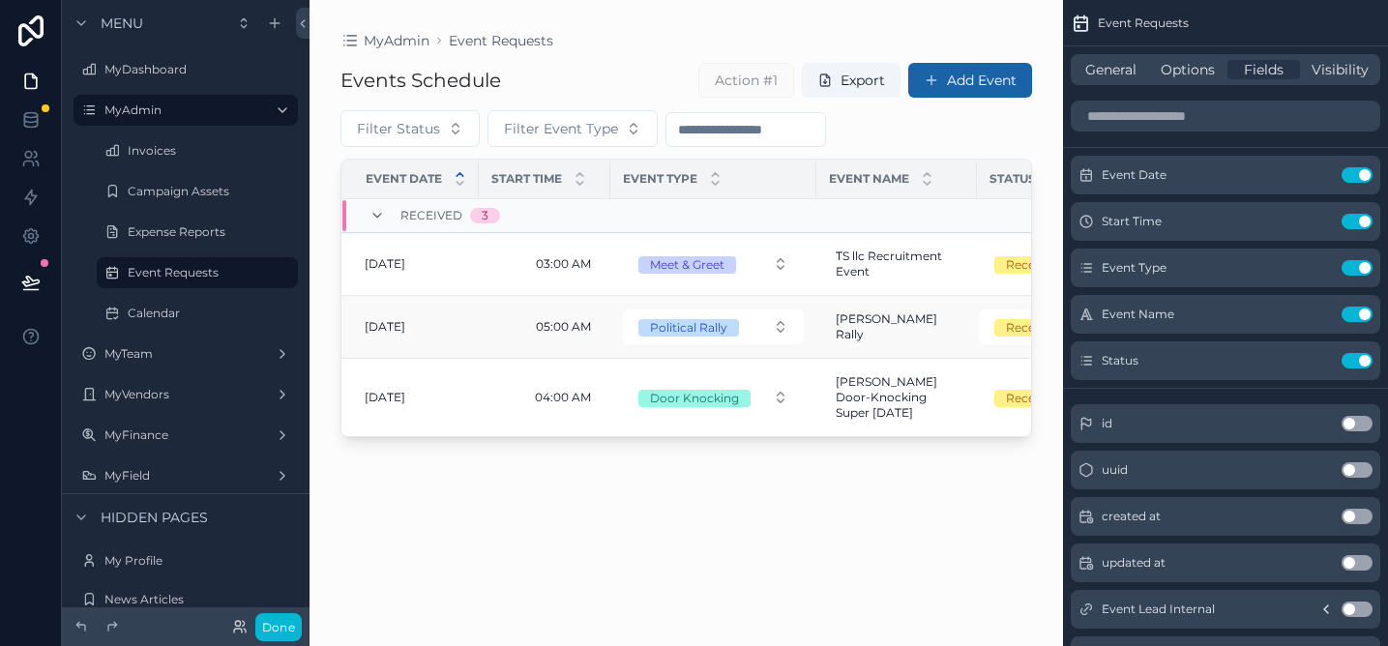
click at [398, 319] on span "[DATE]" at bounding box center [385, 326] width 41 height 15
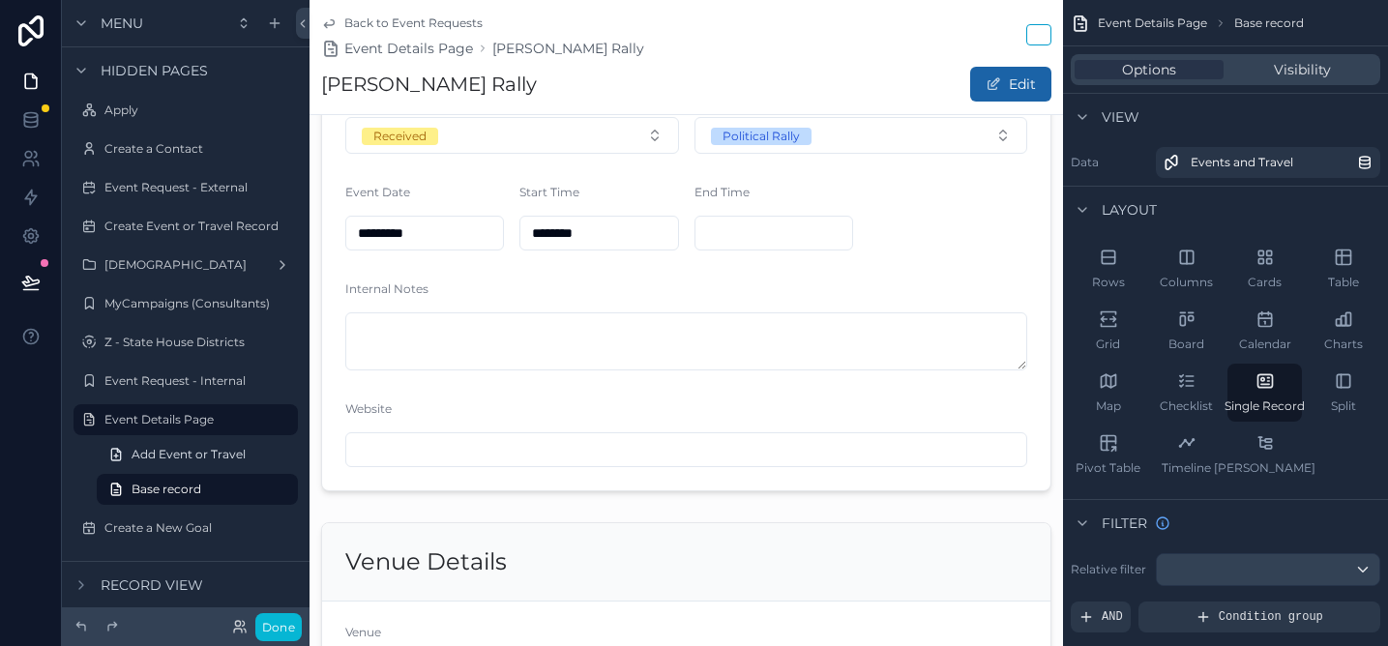
scroll to position [281, 0]
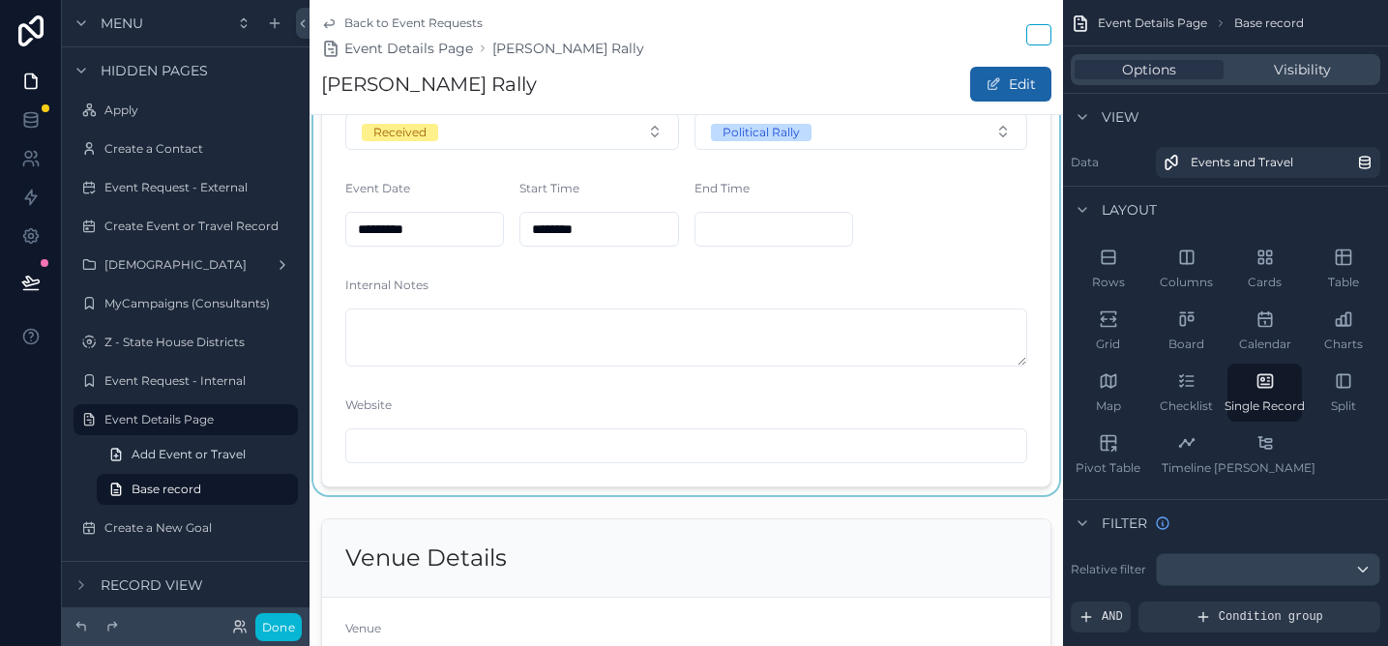
click at [638, 335] on div "scrollable content" at bounding box center [687, 233] width 754 height 523
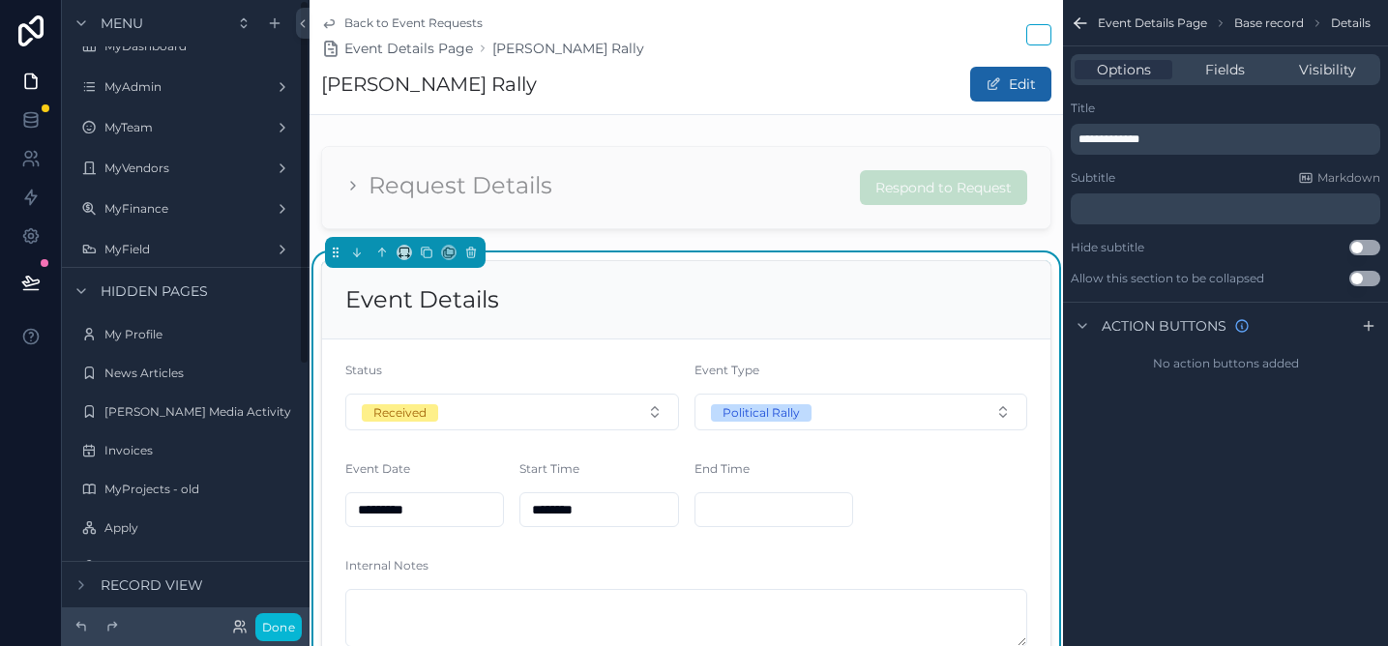
scroll to position [0, 0]
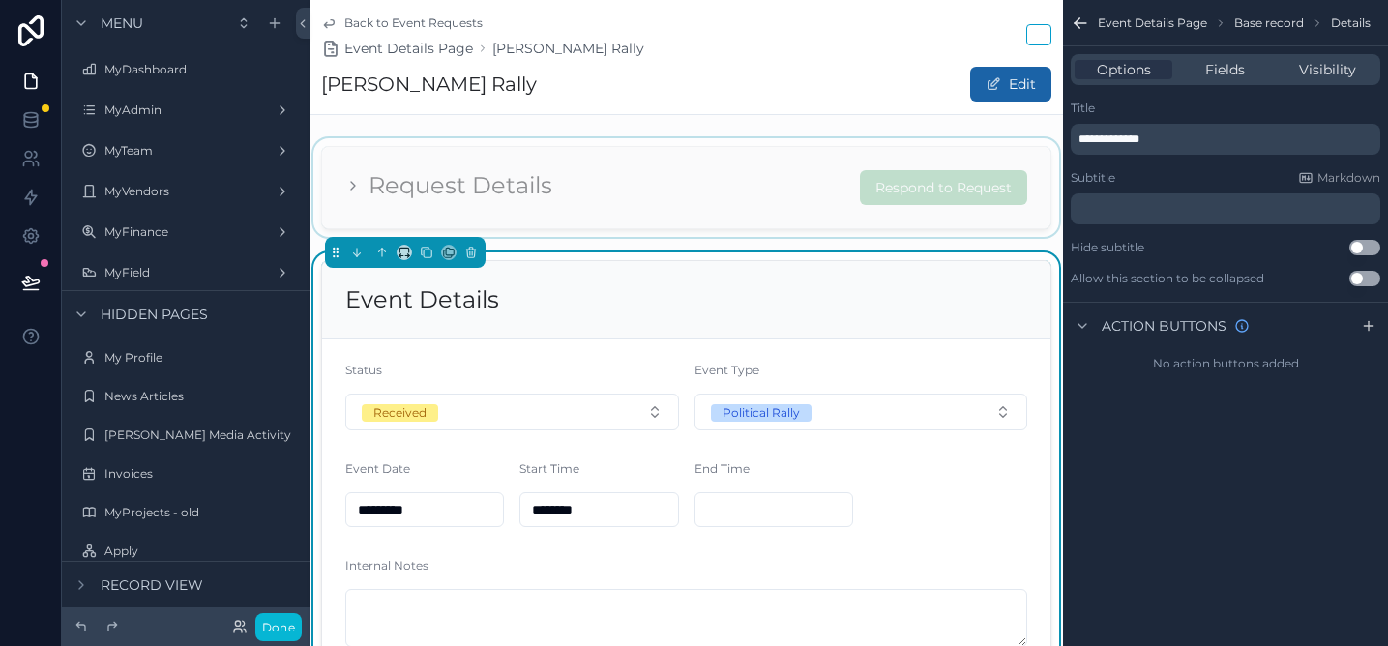
click at [490, 182] on div "scrollable content" at bounding box center [687, 187] width 754 height 99
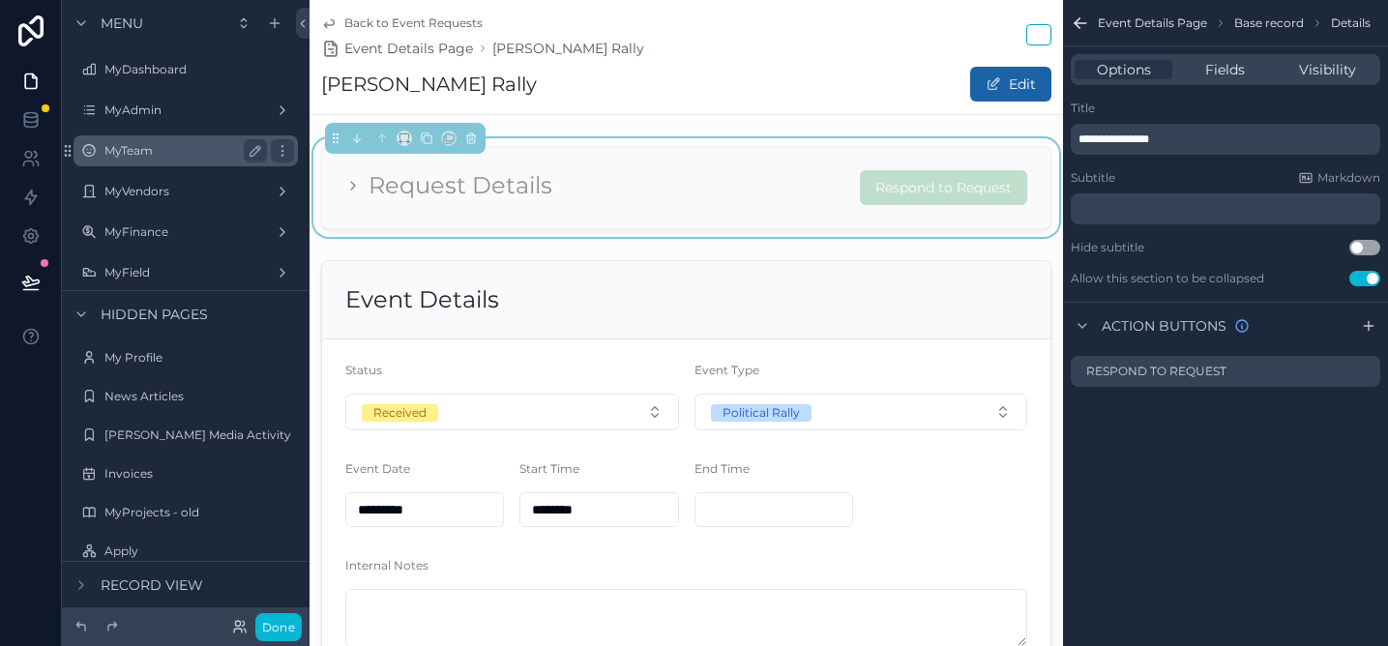
click at [169, 137] on div "MyTeam" at bounding box center [185, 150] width 217 height 31
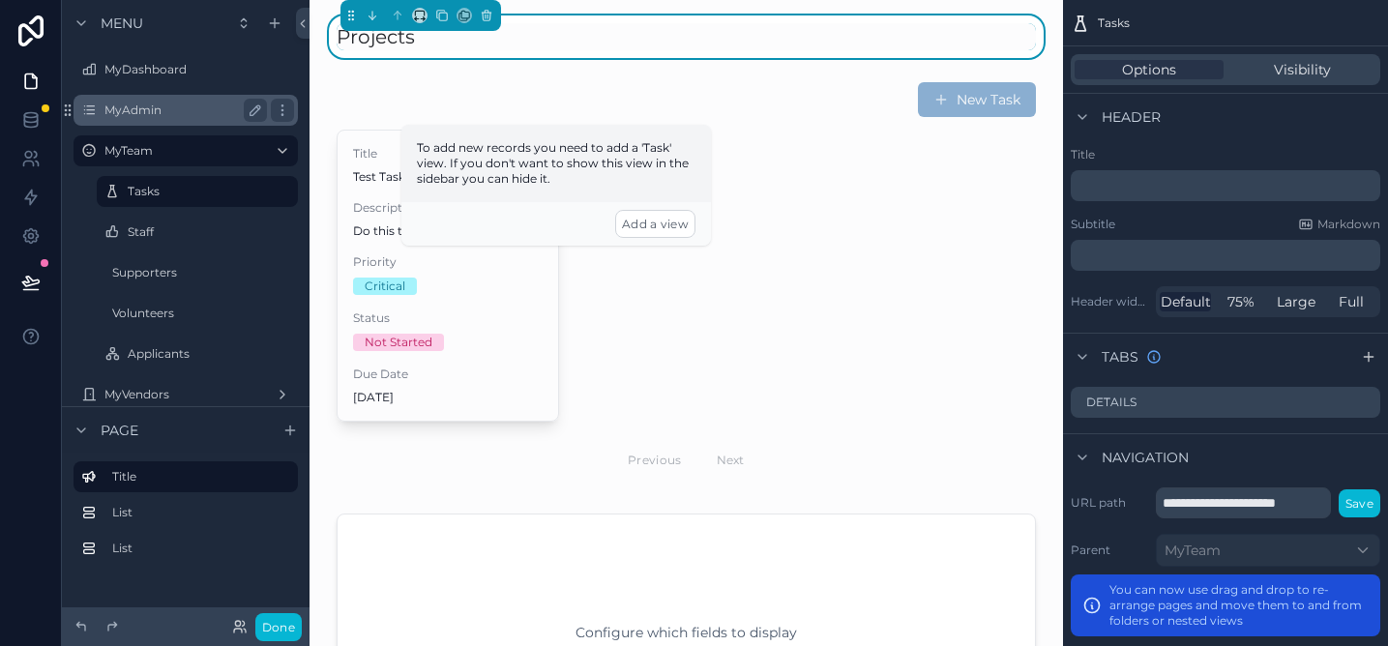
click at [159, 106] on label "MyAdmin" at bounding box center [181, 110] width 155 height 15
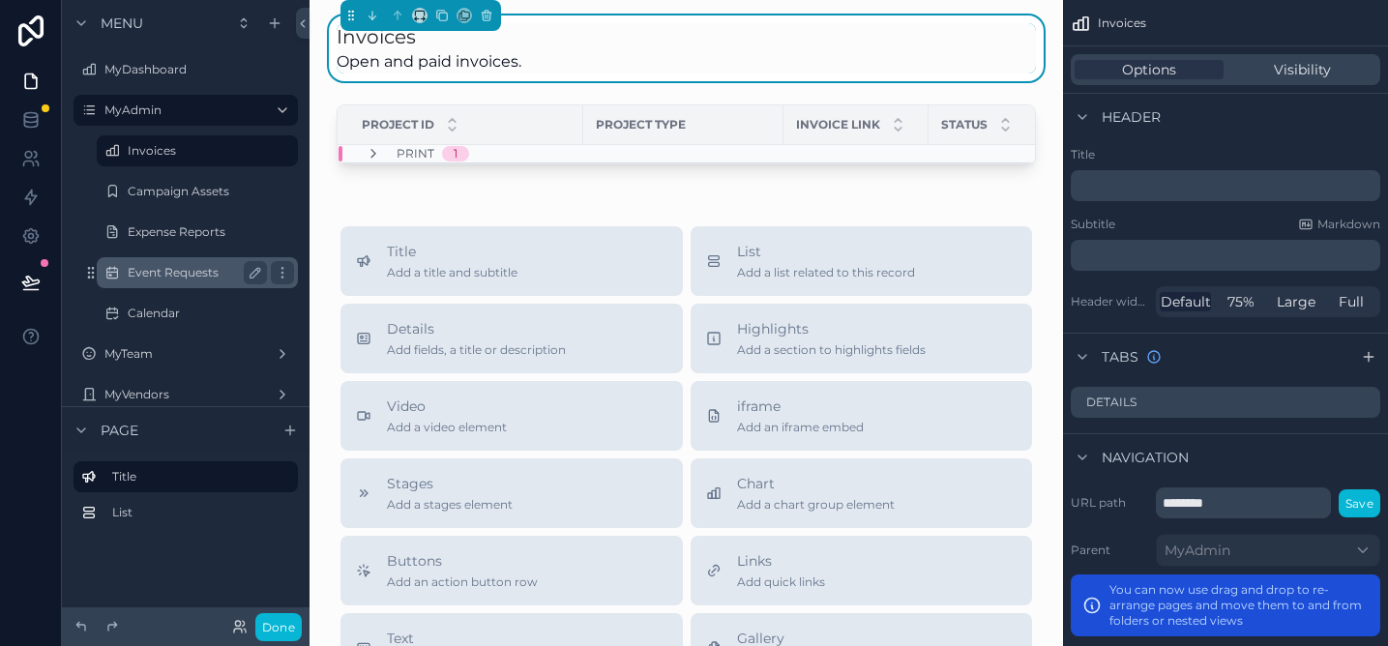
click at [182, 263] on div "Event Requests" at bounding box center [197, 272] width 139 height 23
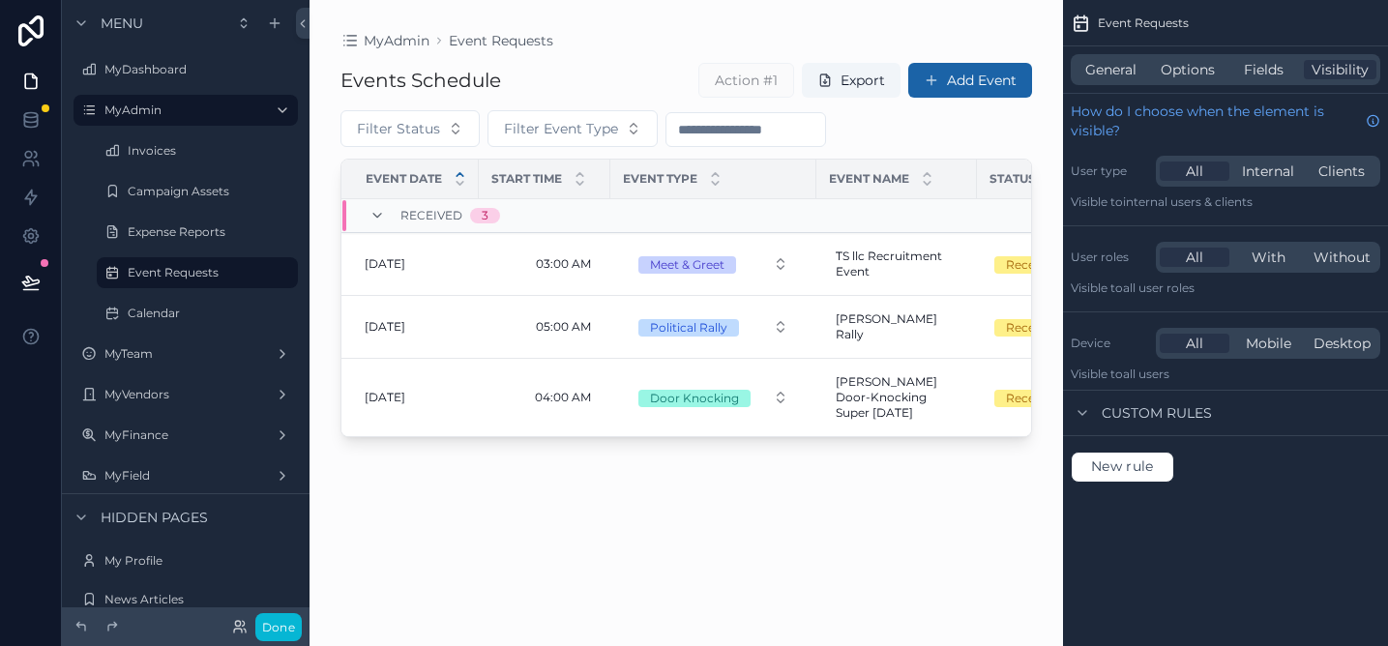
click at [899, 301] on div "scrollable content" at bounding box center [687, 311] width 754 height 623
click at [292, 617] on button "Done" at bounding box center [278, 627] width 46 height 28
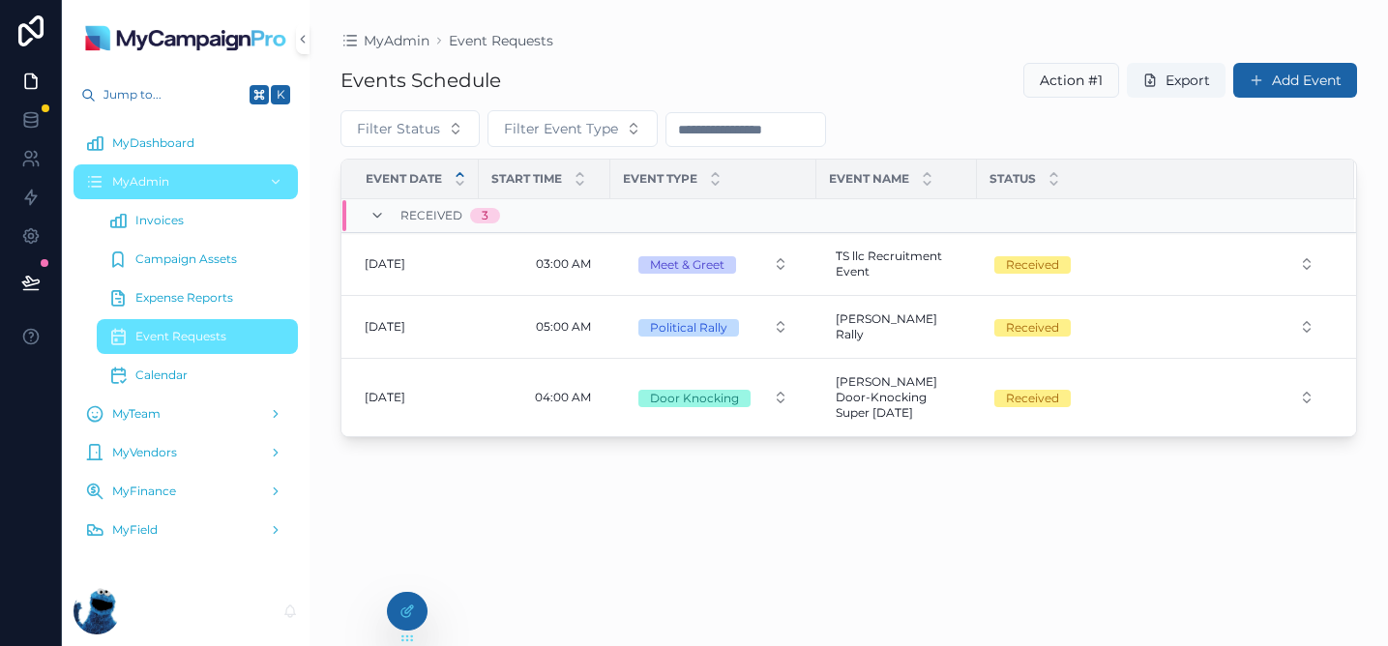
click at [872, 492] on div "Events Schedule Action #1 Export Add Event Filter Status Filter Event Type Even…" at bounding box center [849, 336] width 1017 height 573
click at [410, 600] on div at bounding box center [407, 611] width 39 height 37
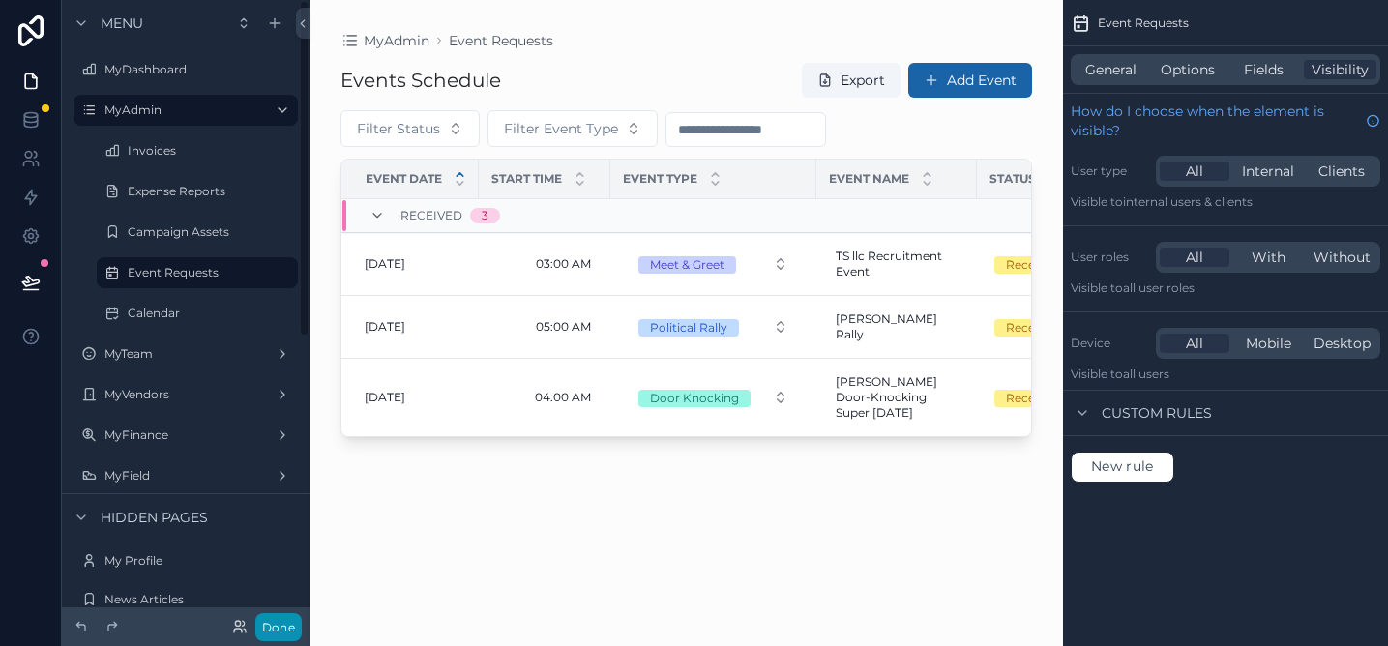
click at [282, 626] on button "Done" at bounding box center [278, 627] width 46 height 28
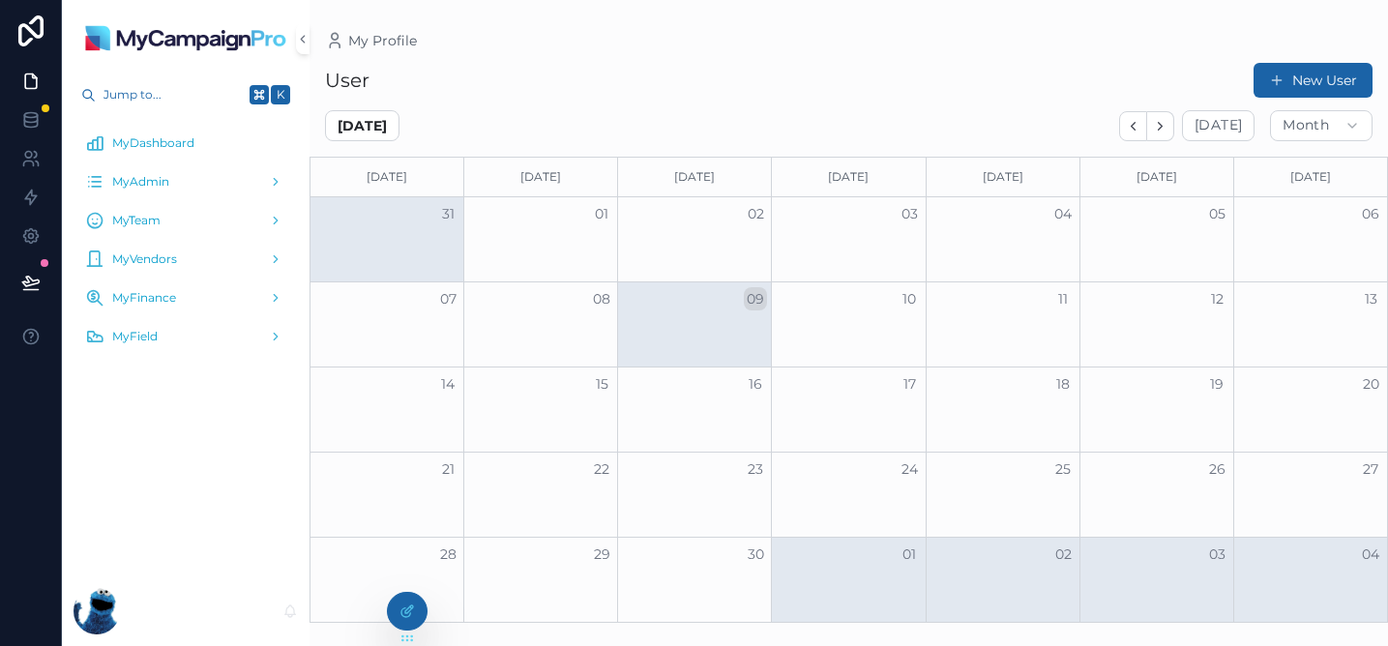
click at [195, 148] on div "MyDashboard" at bounding box center [185, 143] width 201 height 31
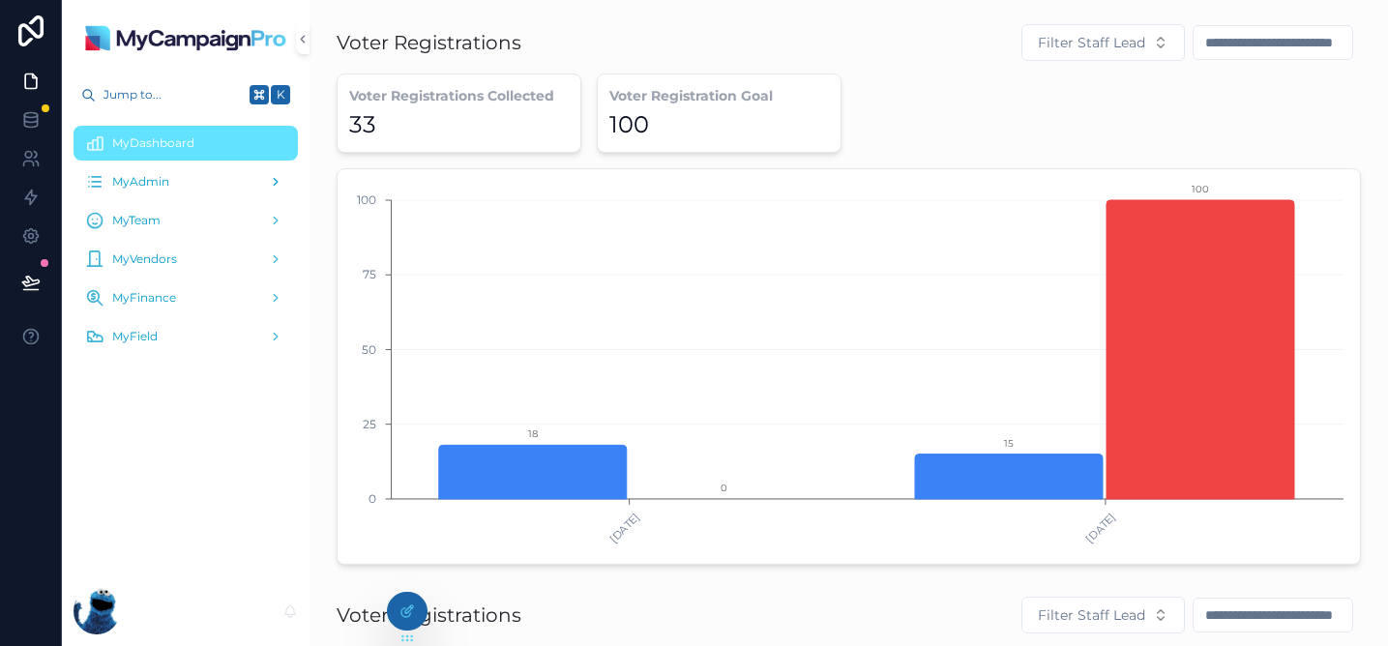
click at [161, 181] on span "MyAdmin" at bounding box center [140, 181] width 57 height 15
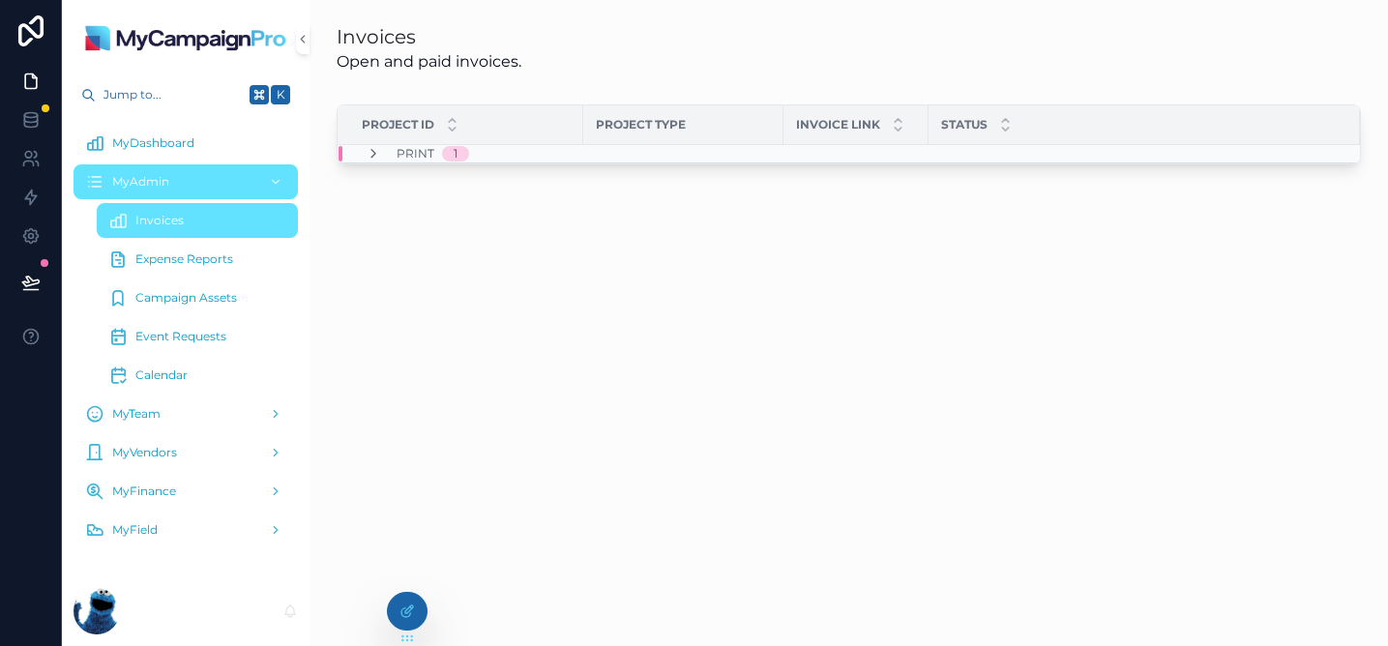
click at [212, 337] on span "Event Requests" at bounding box center [180, 336] width 91 height 15
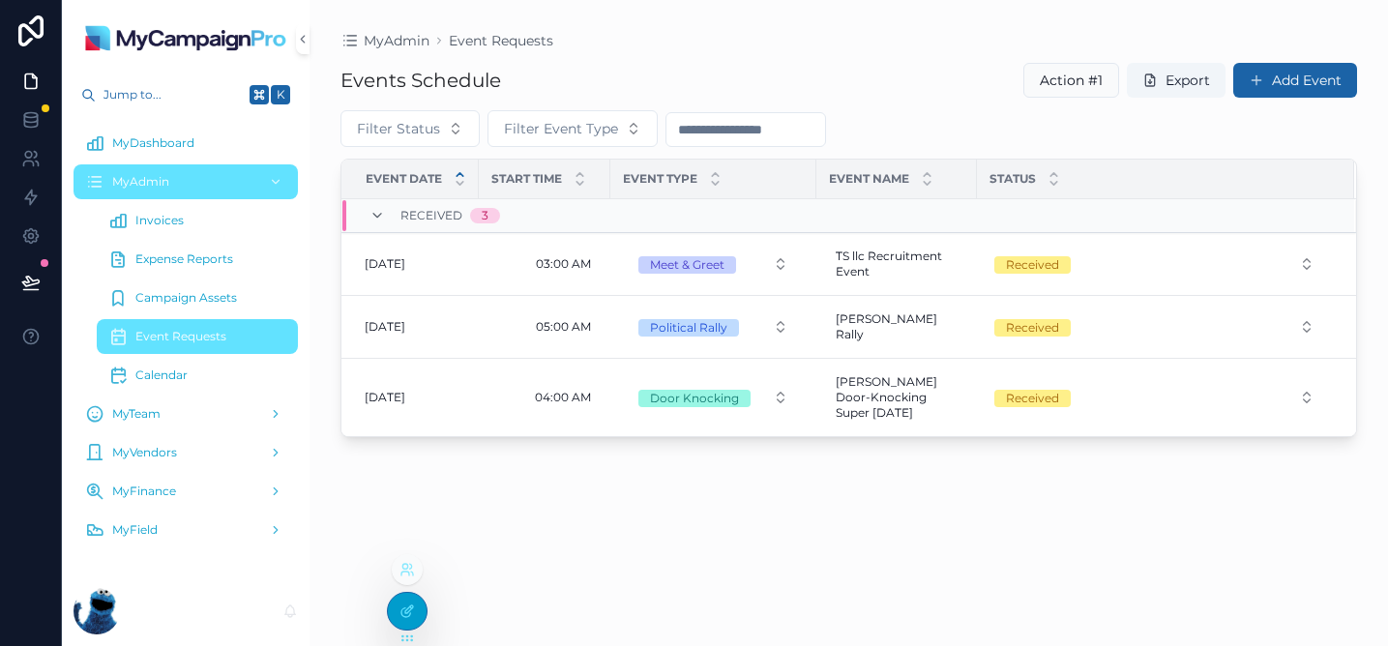
click at [407, 599] on div at bounding box center [407, 611] width 39 height 37
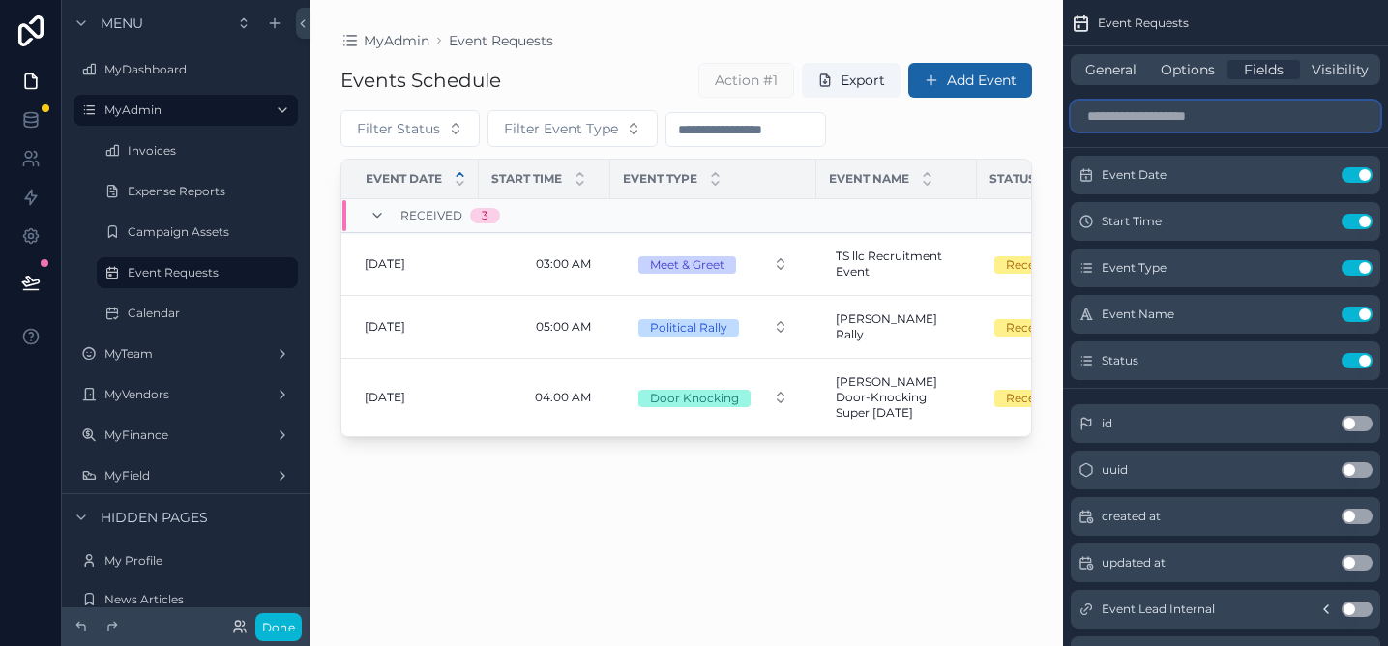
click at [1271, 120] on input "scrollable content" at bounding box center [1226, 116] width 310 height 31
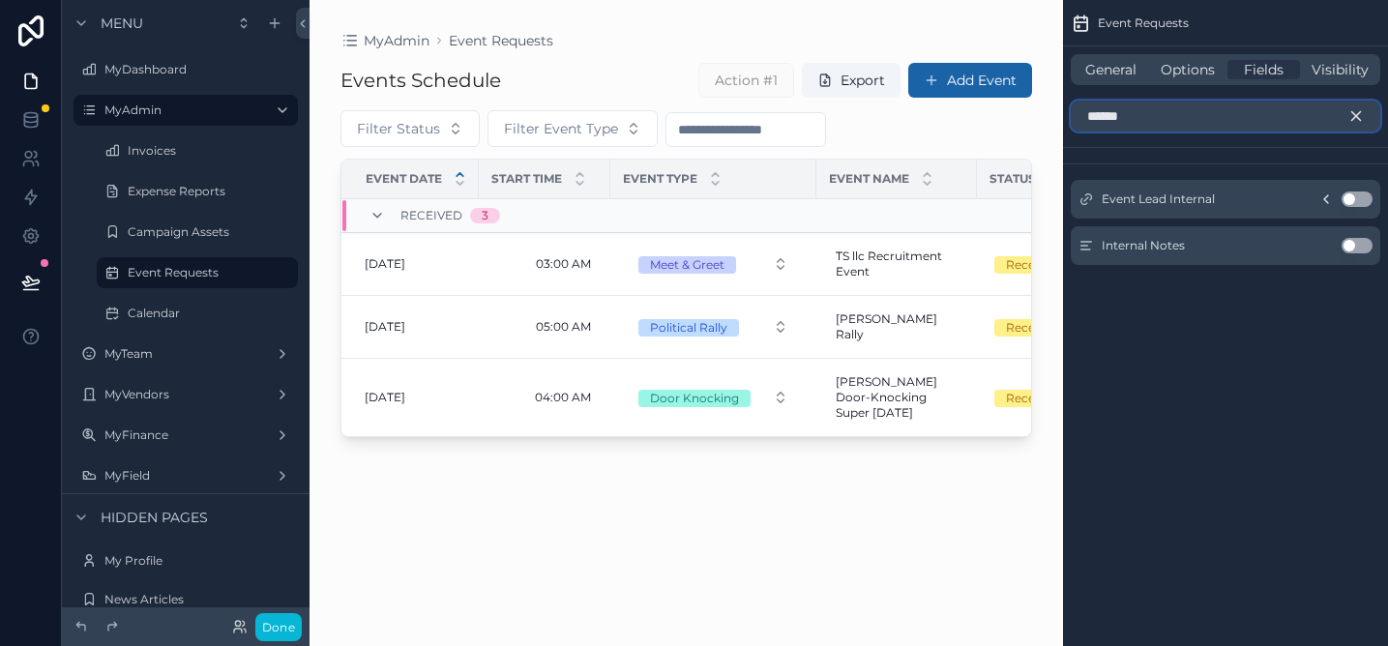
type input "******"
click at [1356, 117] on icon "scrollable content" at bounding box center [1356, 115] width 17 height 17
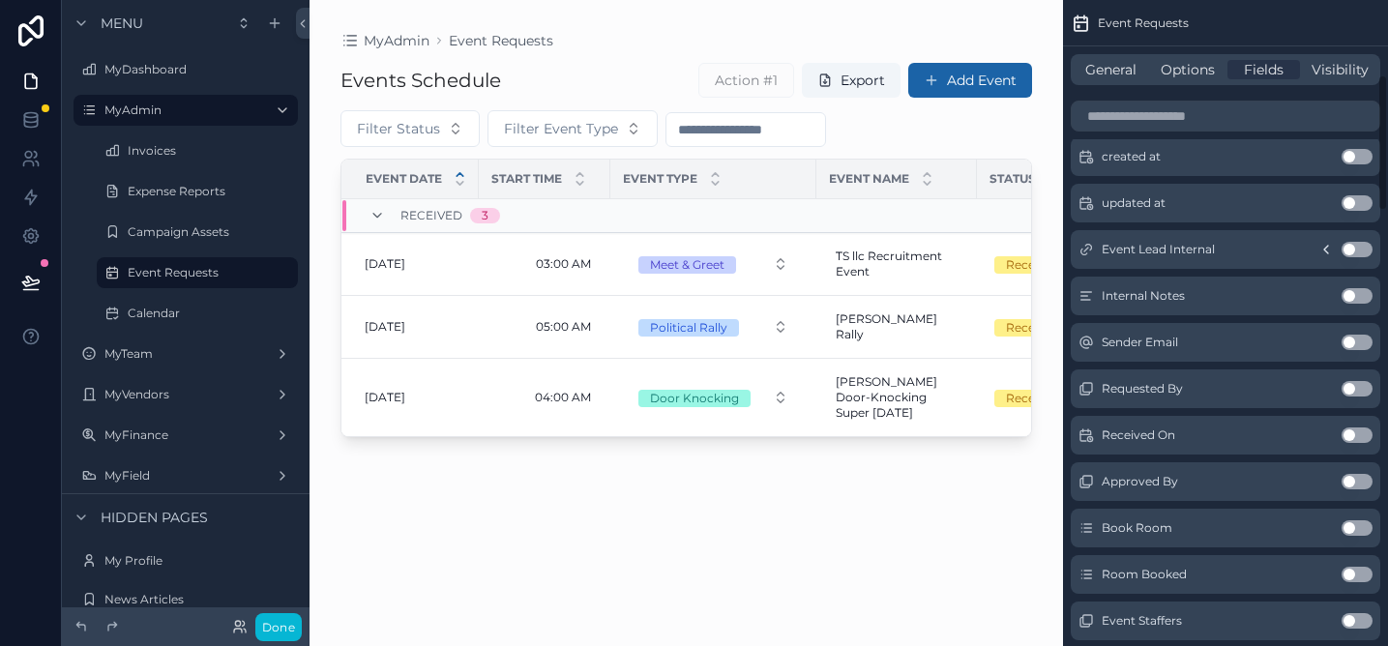
scroll to position [361, 0]
click at [1351, 384] on button "Use setting" at bounding box center [1357, 387] width 31 height 15
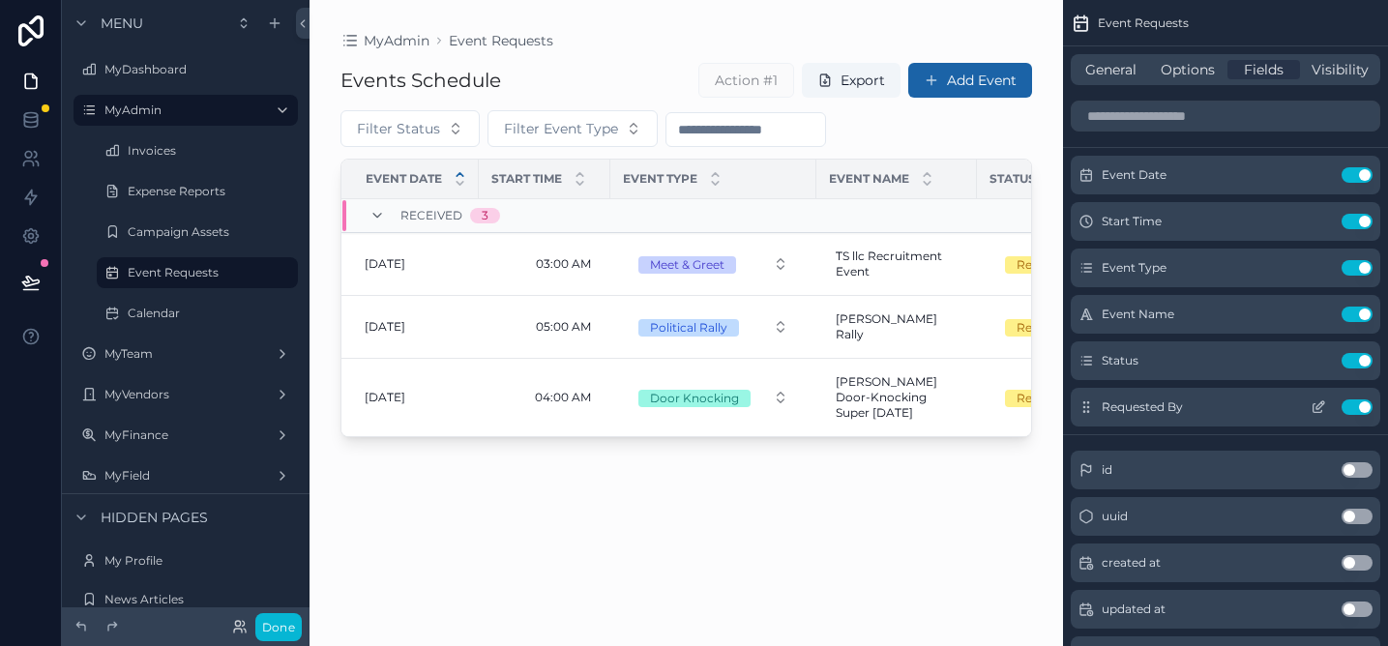
click at [1363, 402] on button "Use setting" at bounding box center [1357, 407] width 31 height 15
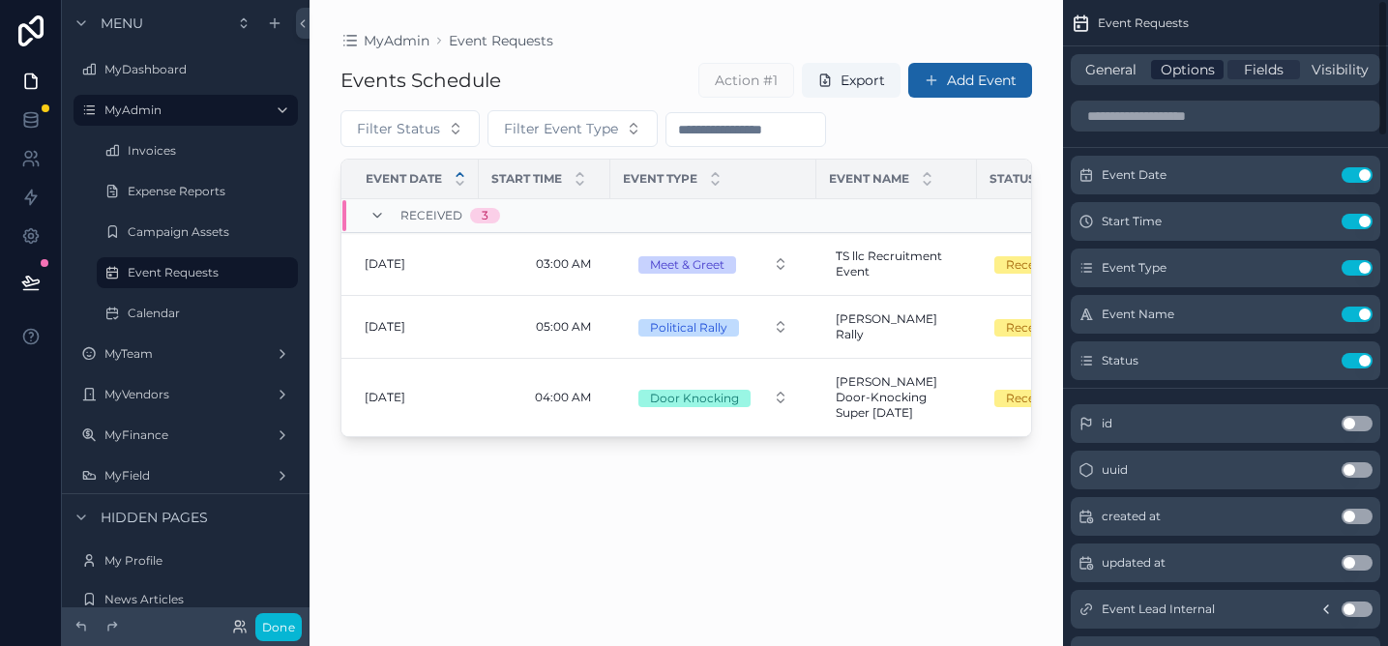
click at [1174, 74] on span "Options" at bounding box center [1188, 69] width 54 height 19
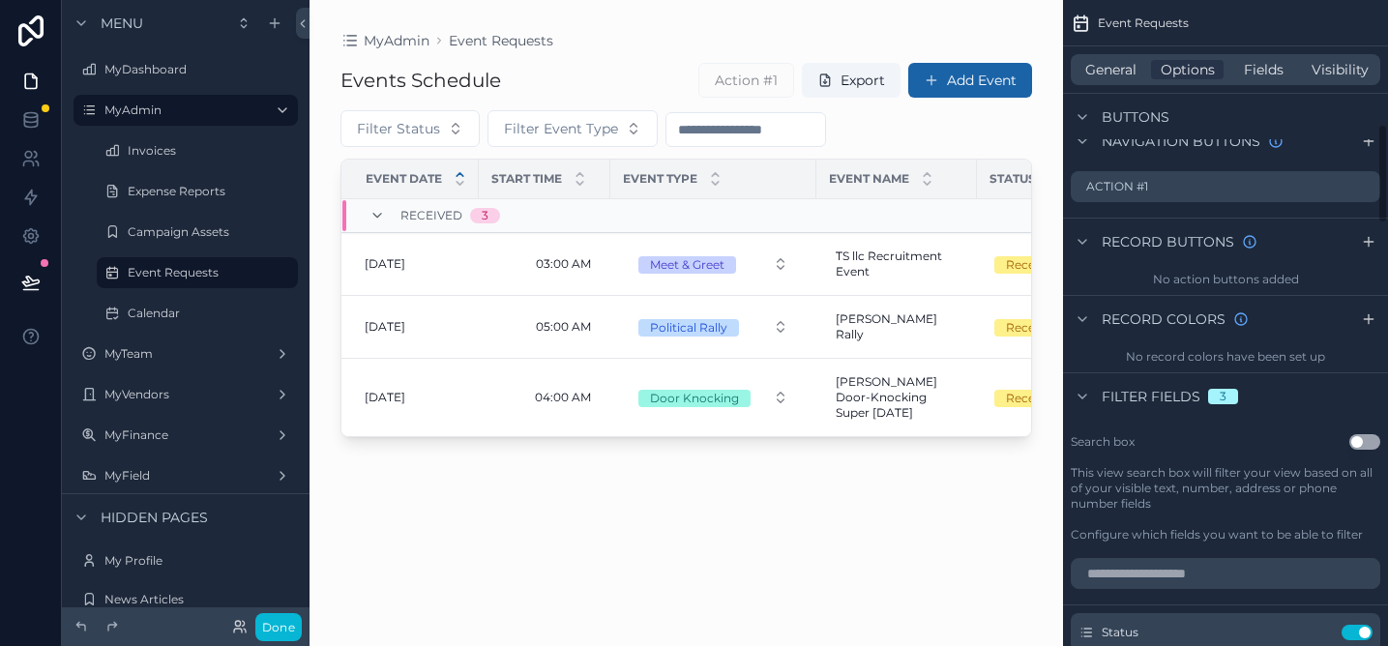
scroll to position [784, 0]
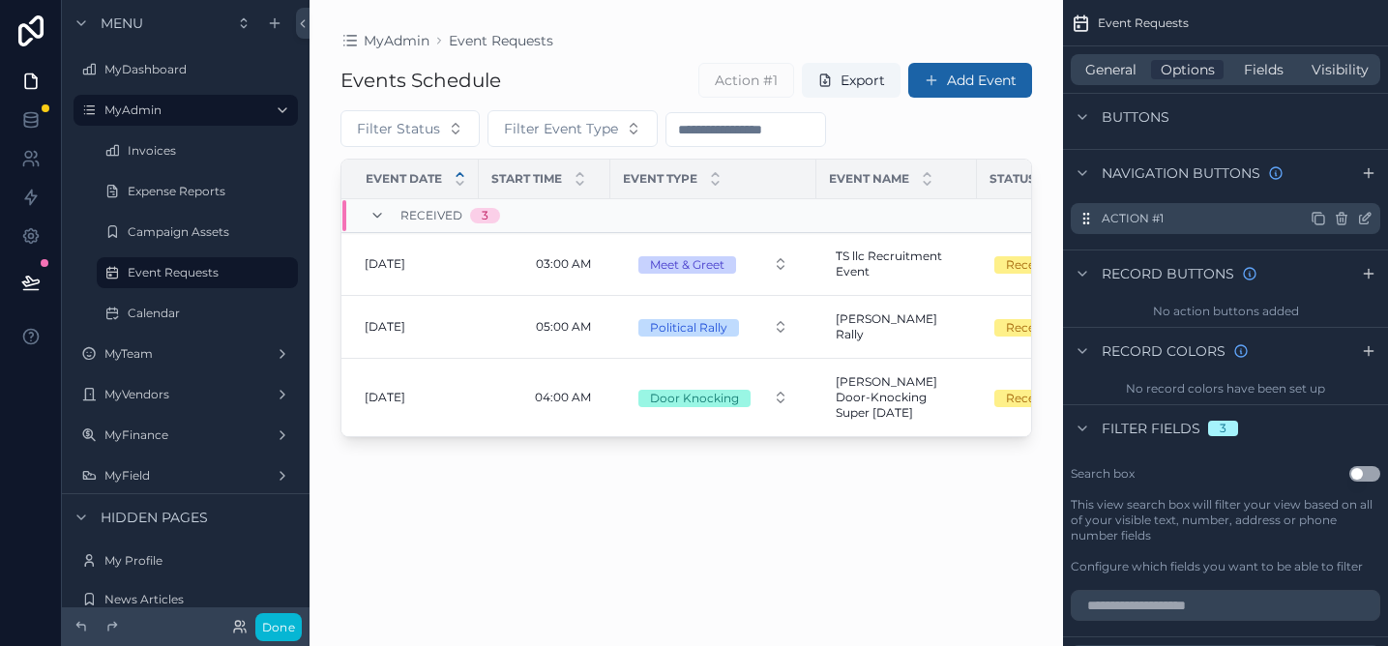
click at [1348, 219] on icon "scrollable content" at bounding box center [1341, 218] width 15 height 15
click at [1336, 186] on icon at bounding box center [1334, 187] width 15 height 15
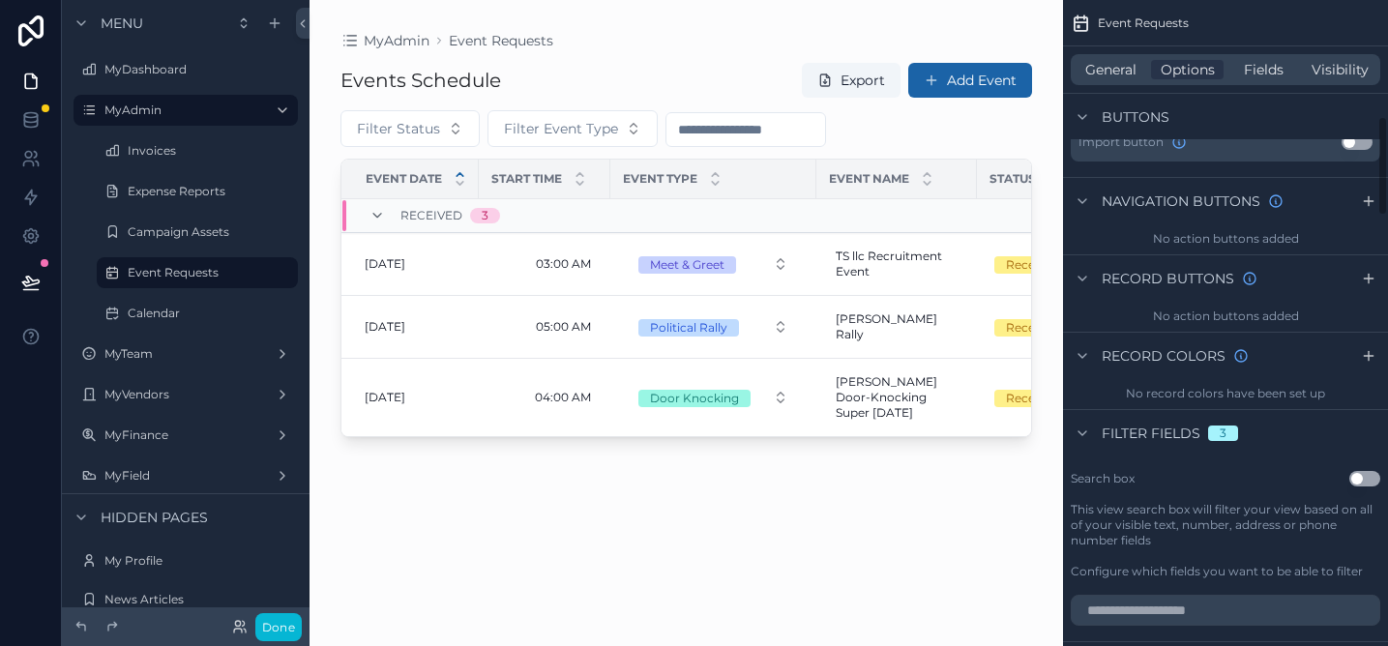
scroll to position [740, 0]
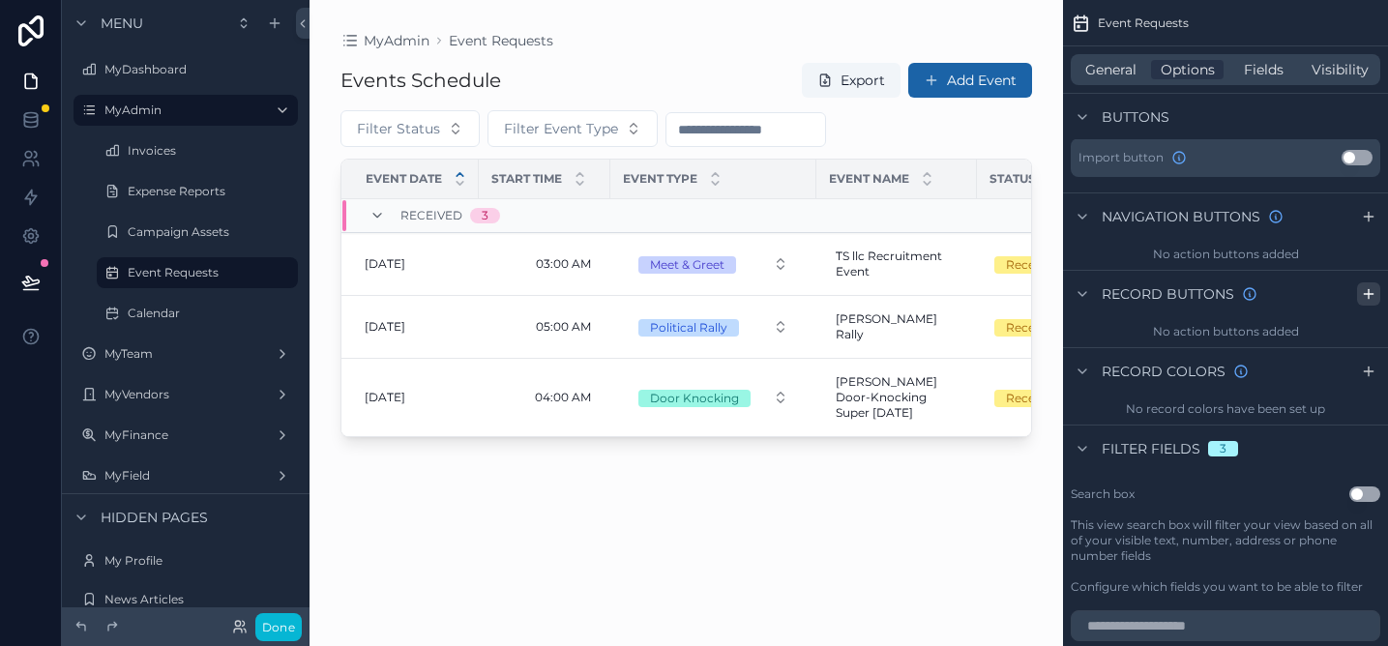
click at [1371, 300] on icon "scrollable content" at bounding box center [1368, 293] width 15 height 15
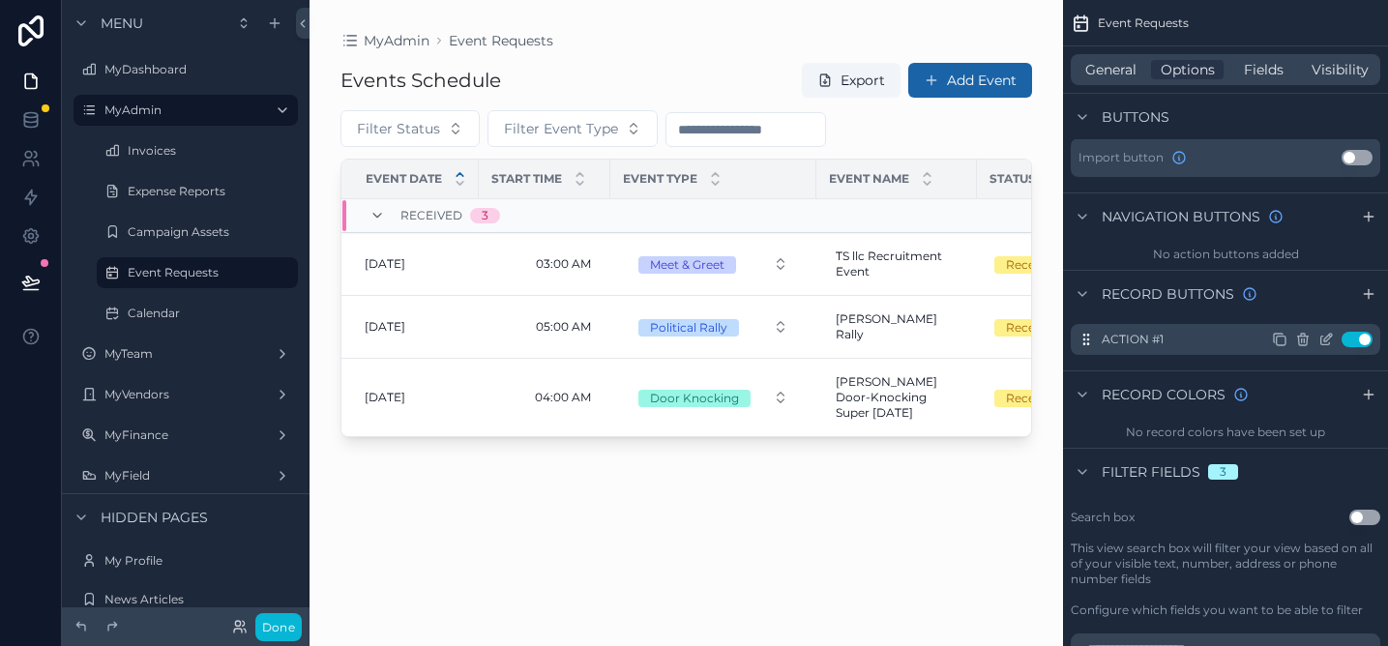
click at [1328, 341] on icon "scrollable content" at bounding box center [1326, 339] width 15 height 15
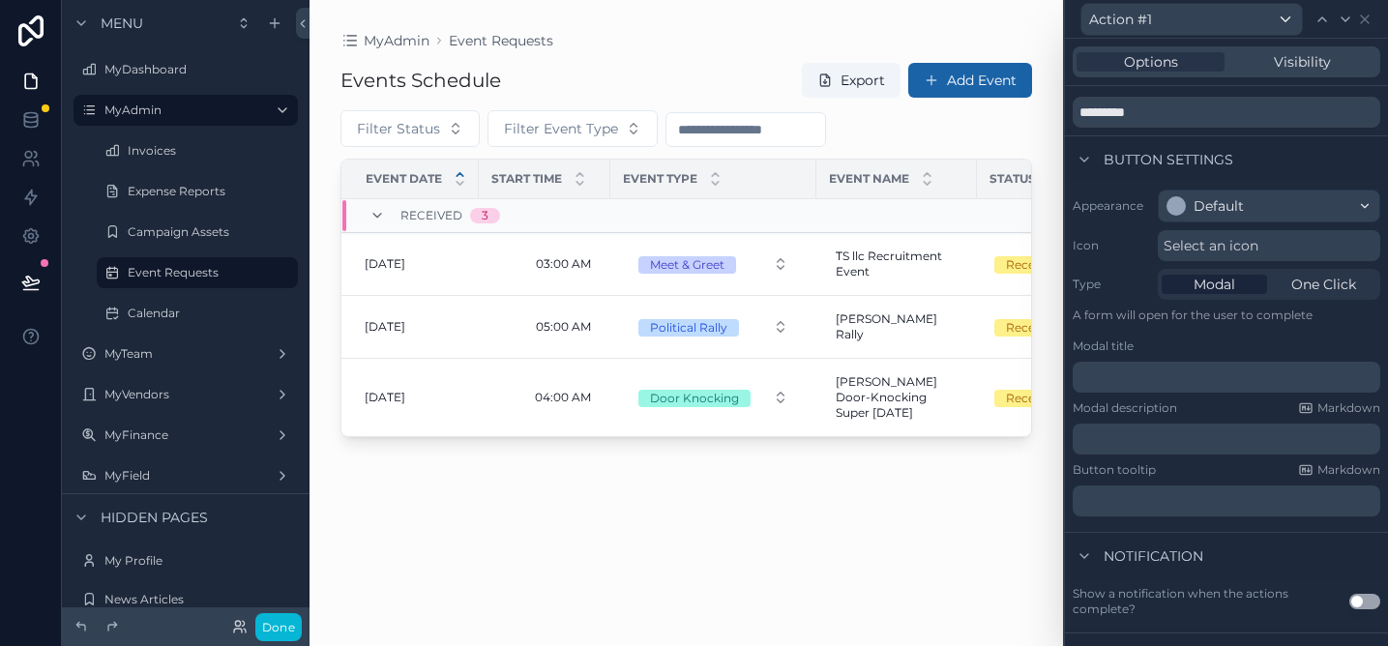
scroll to position [127, 0]
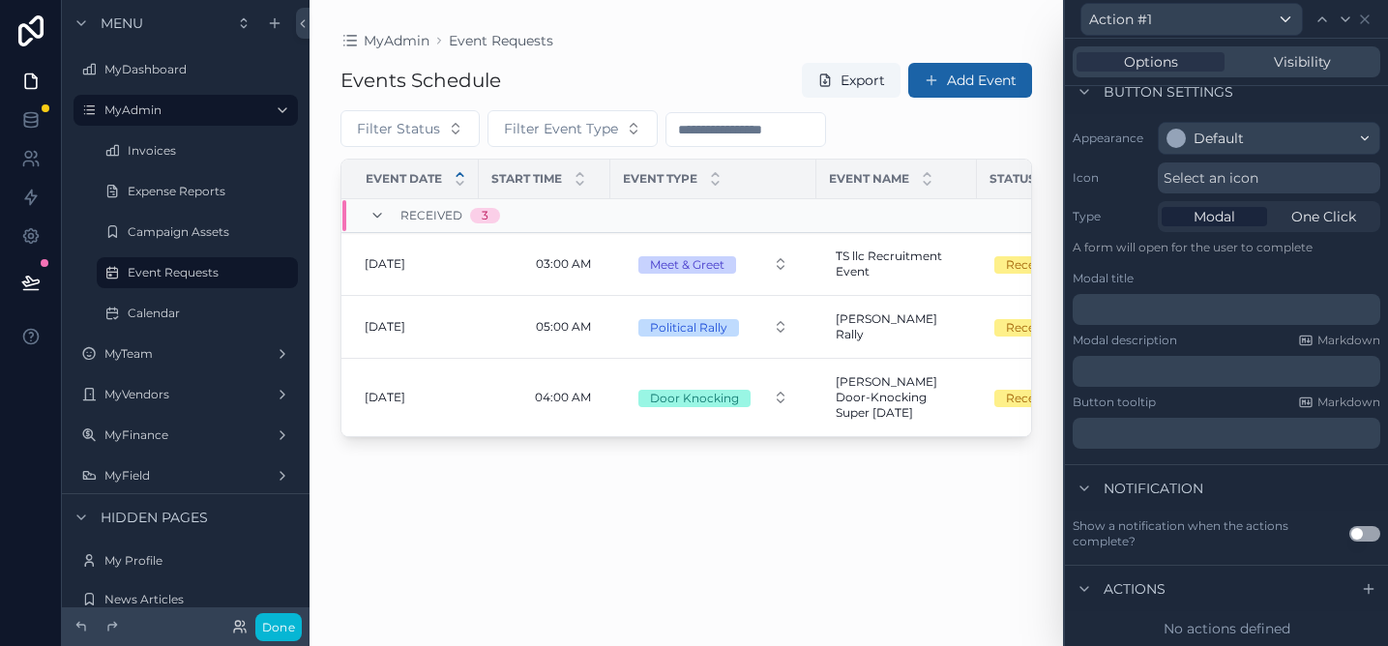
click at [1145, 599] on div "Actions" at bounding box center [1119, 589] width 93 height 23
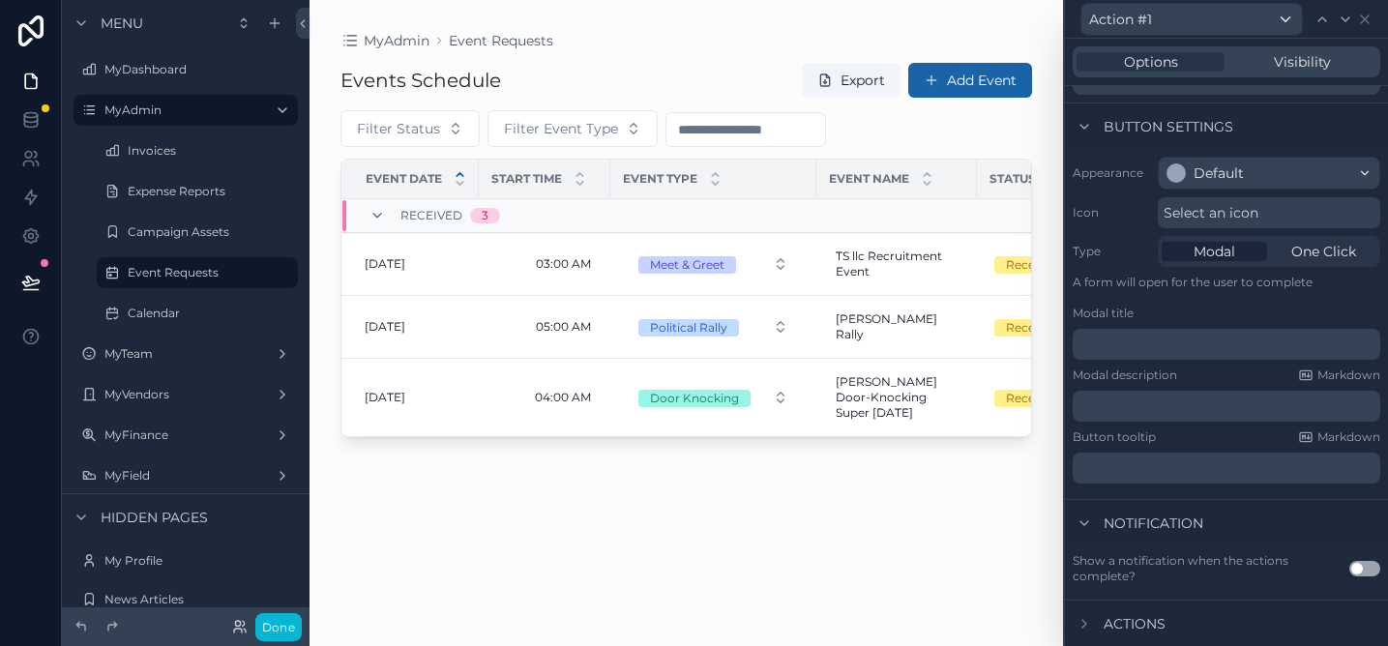
click at [1143, 624] on span "Actions" at bounding box center [1135, 623] width 62 height 19
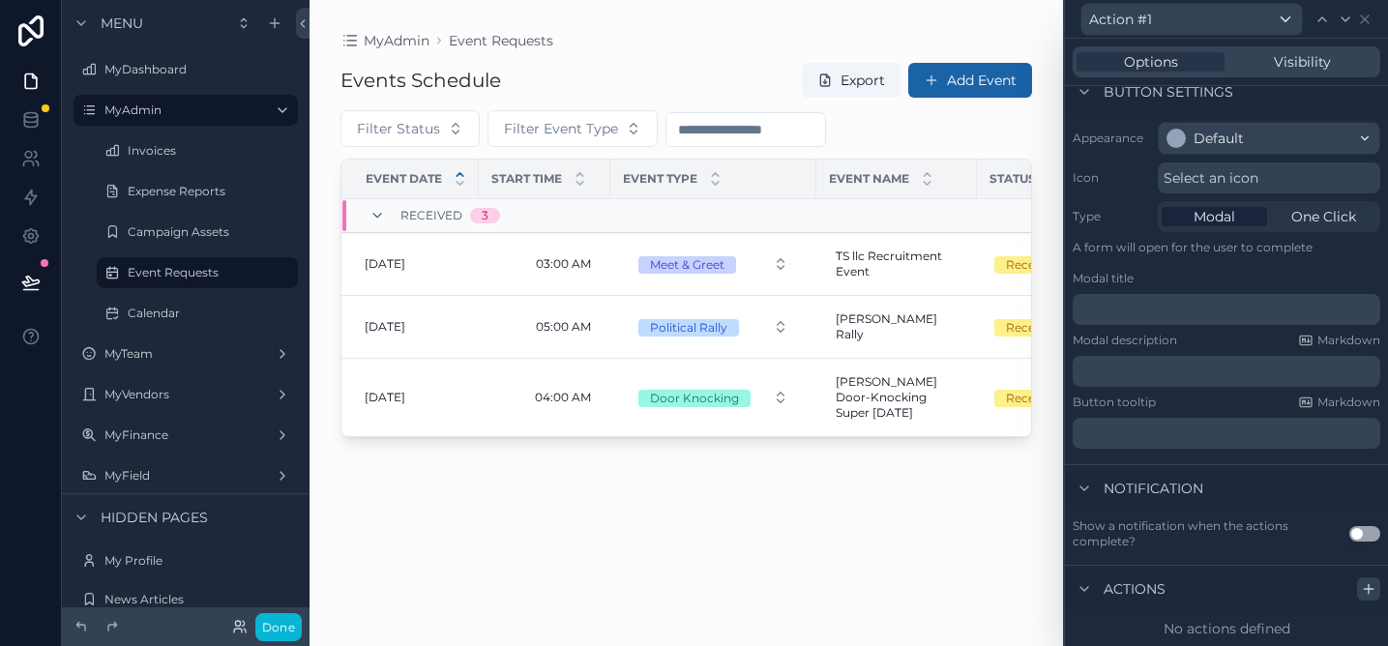
click at [1365, 586] on icon at bounding box center [1368, 588] width 15 height 15
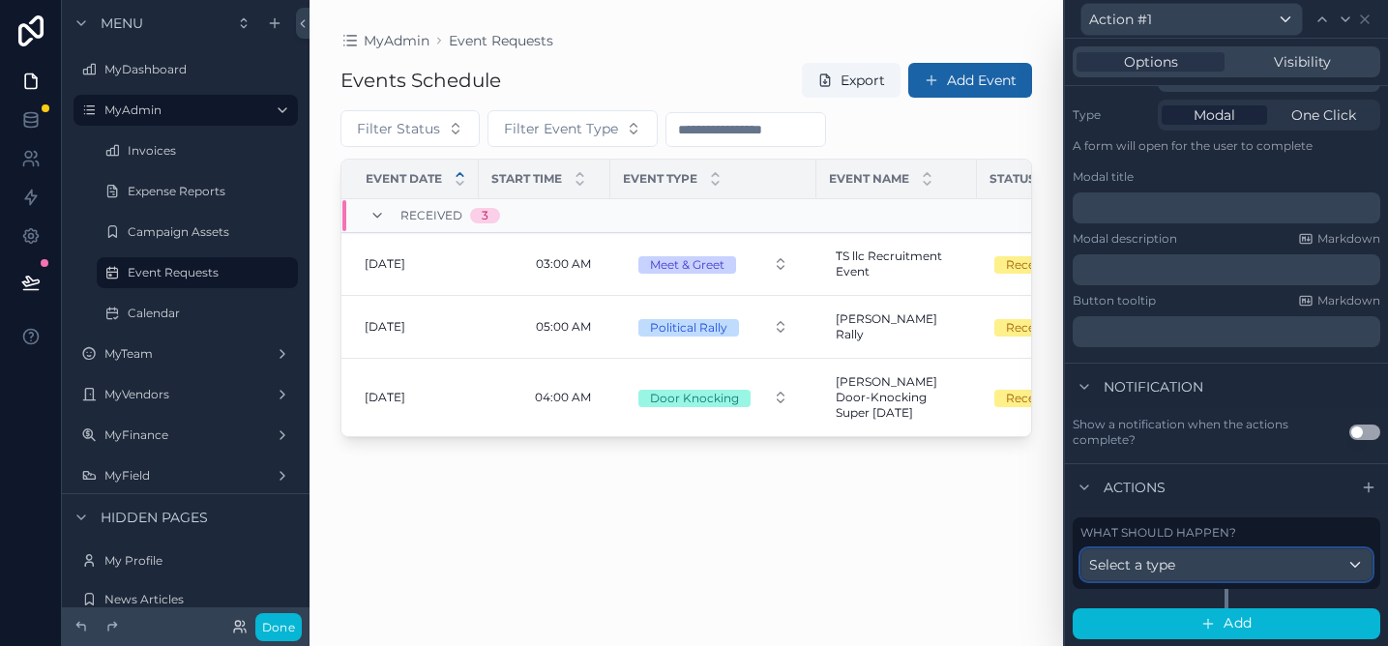
click at [1277, 571] on div "Select a type" at bounding box center [1227, 564] width 290 height 31
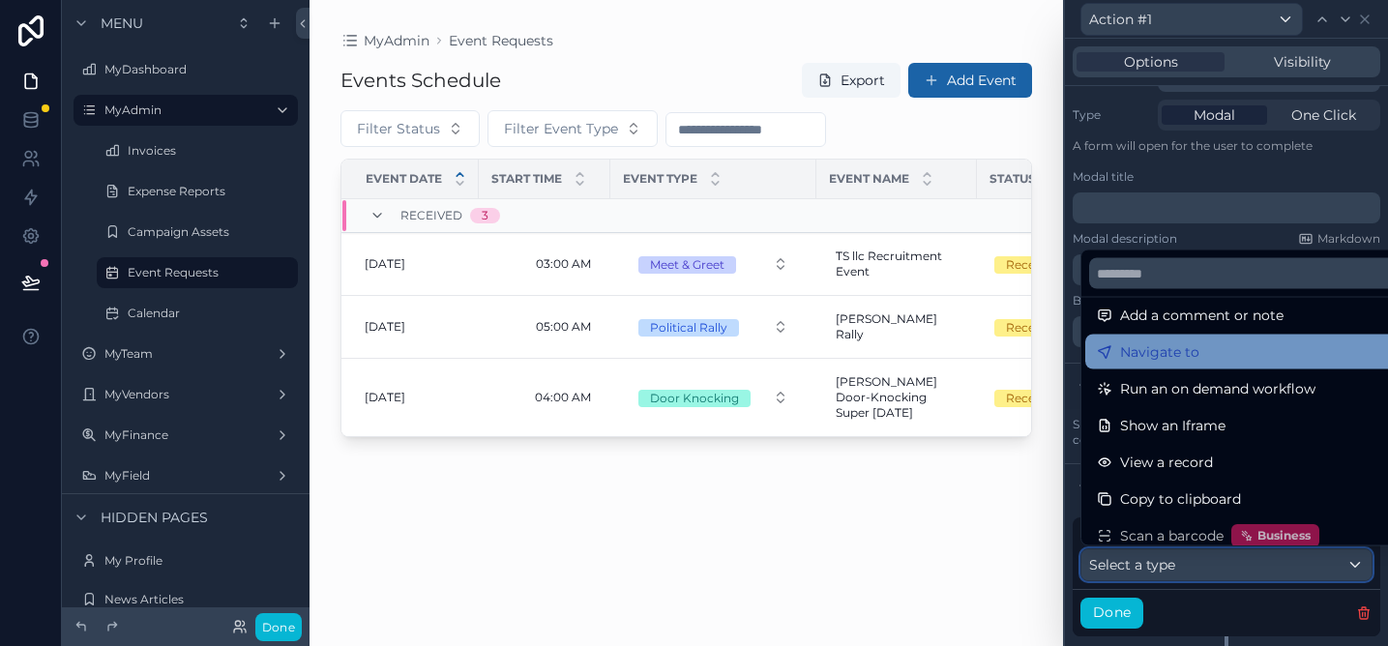
scroll to position [0, 0]
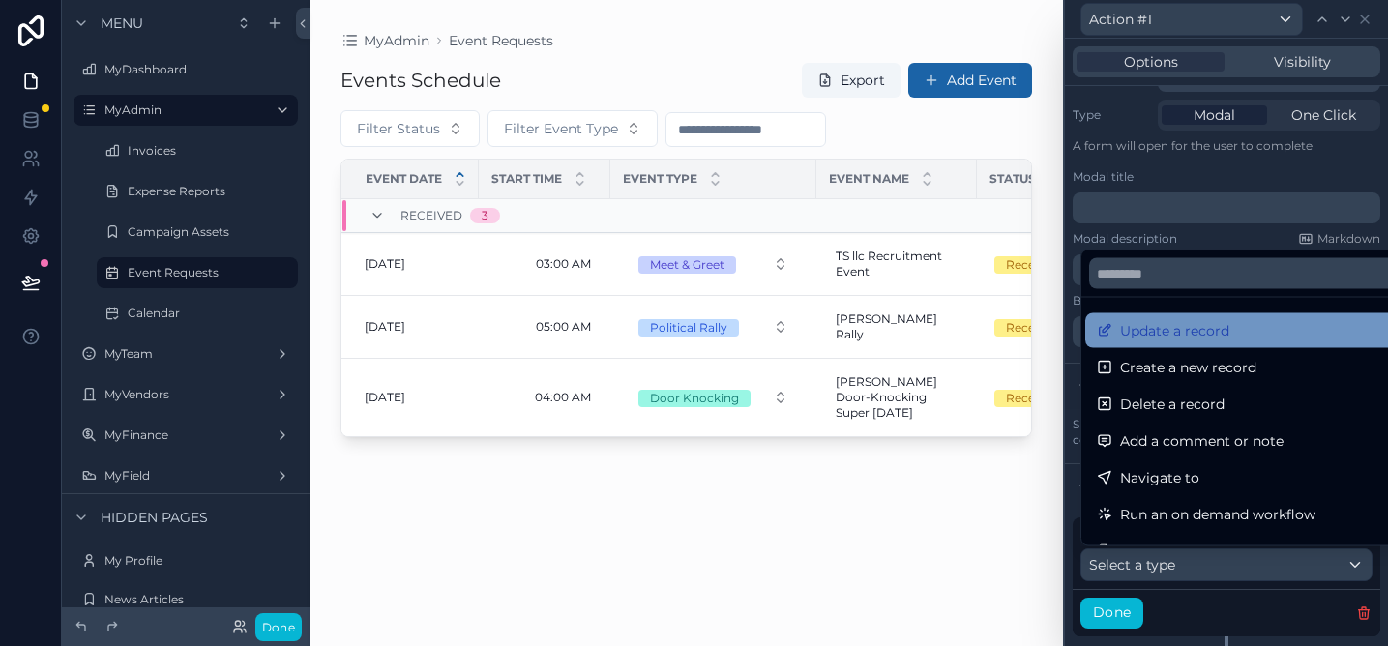
click at [1211, 335] on span "Update a record" at bounding box center [1174, 330] width 109 height 23
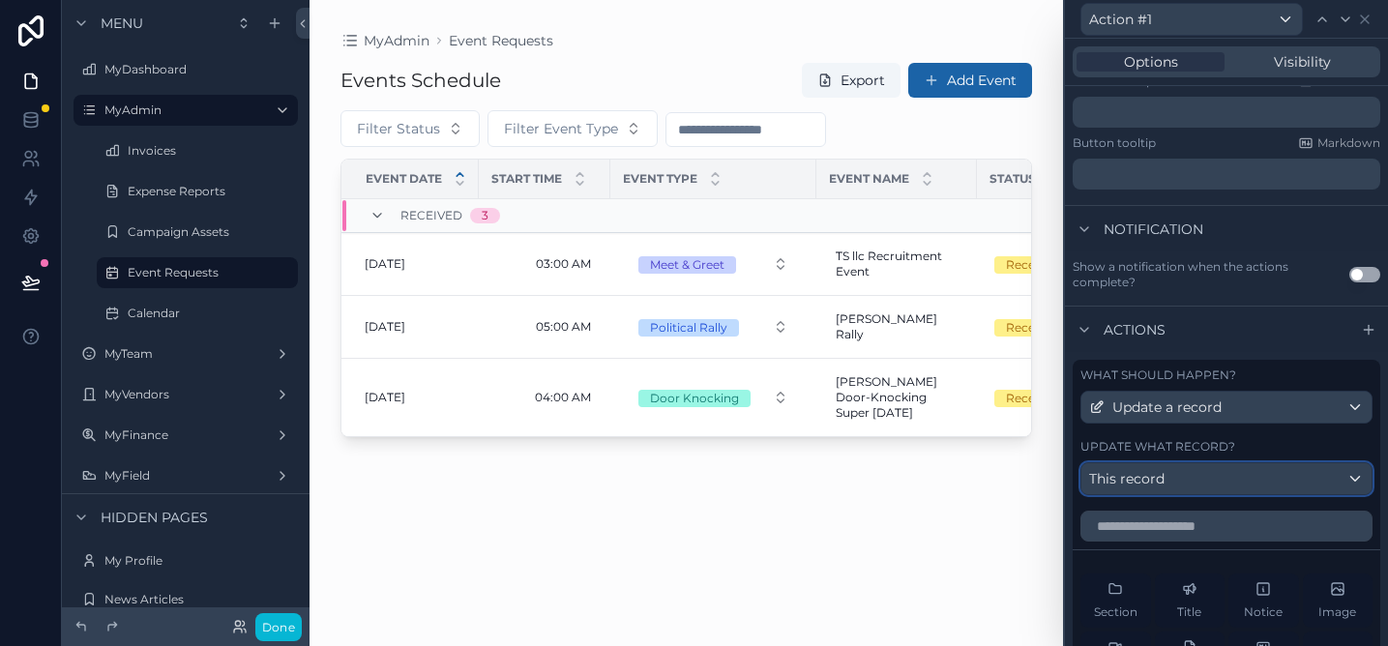
click at [1238, 470] on div "This record" at bounding box center [1227, 478] width 290 height 31
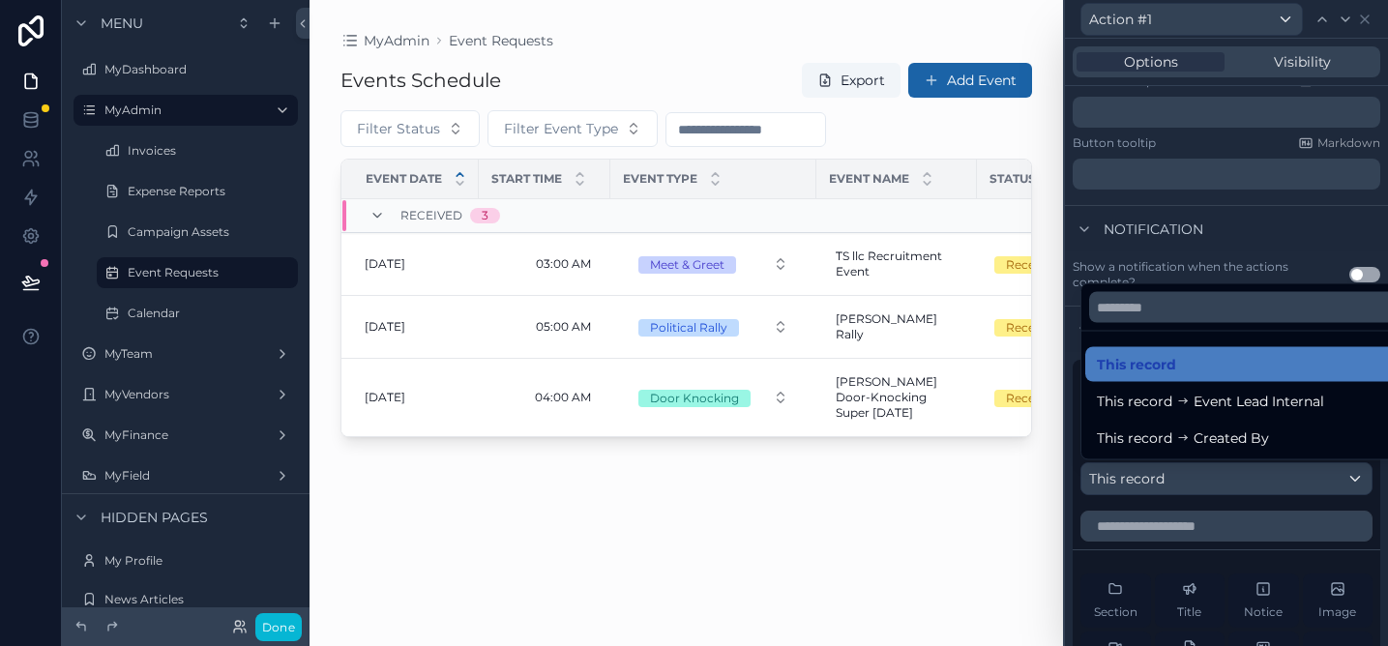
click at [1241, 476] on div at bounding box center [1226, 323] width 323 height 646
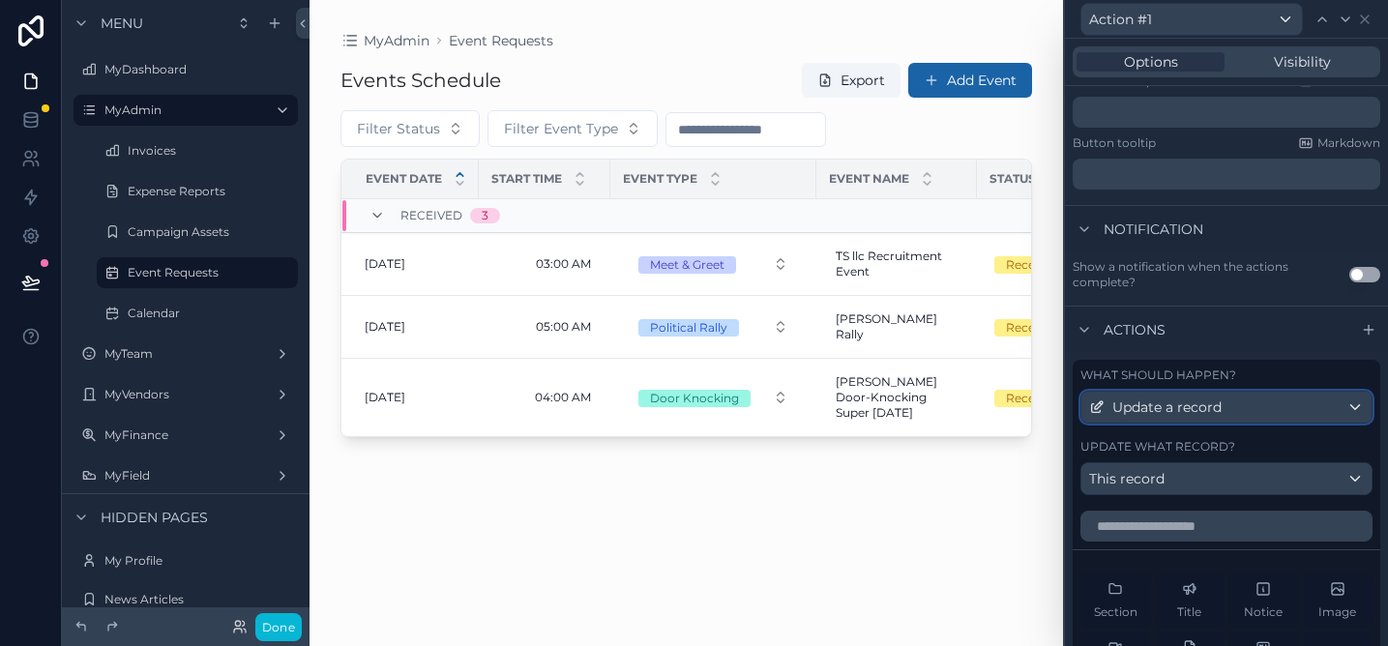
click at [1245, 406] on div "Update a record" at bounding box center [1227, 407] width 290 height 31
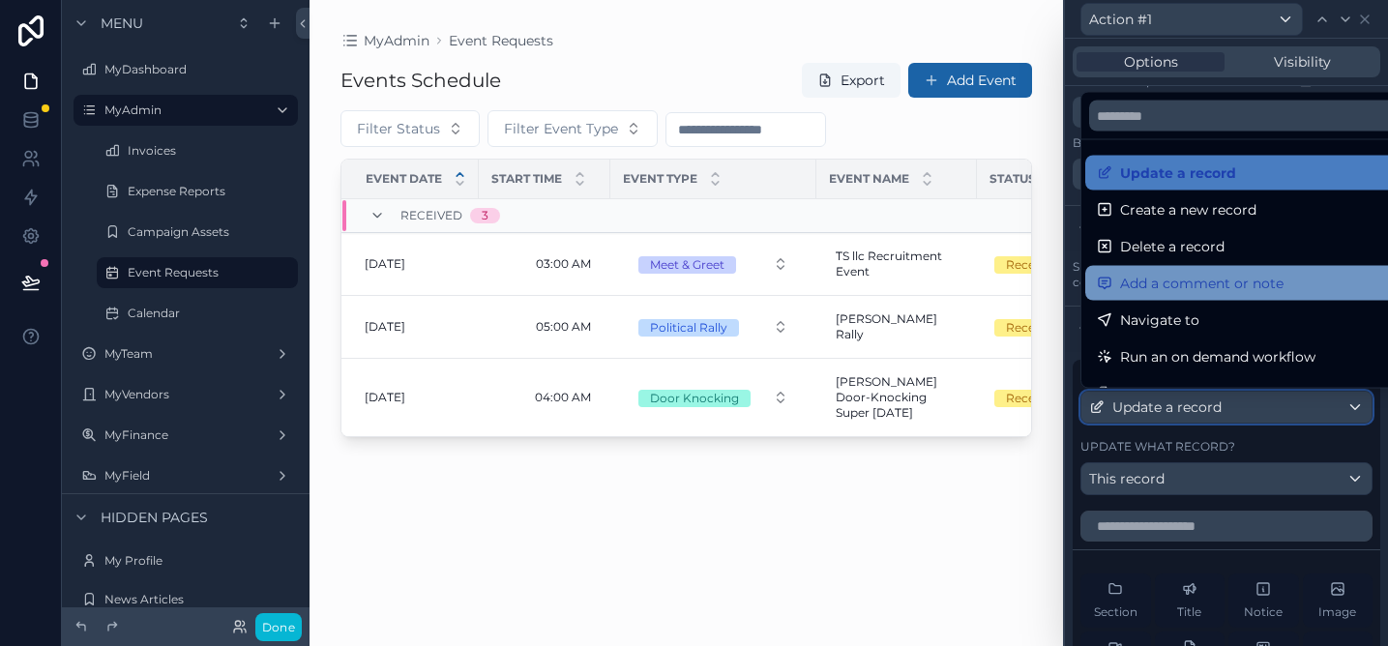
scroll to position [87, 0]
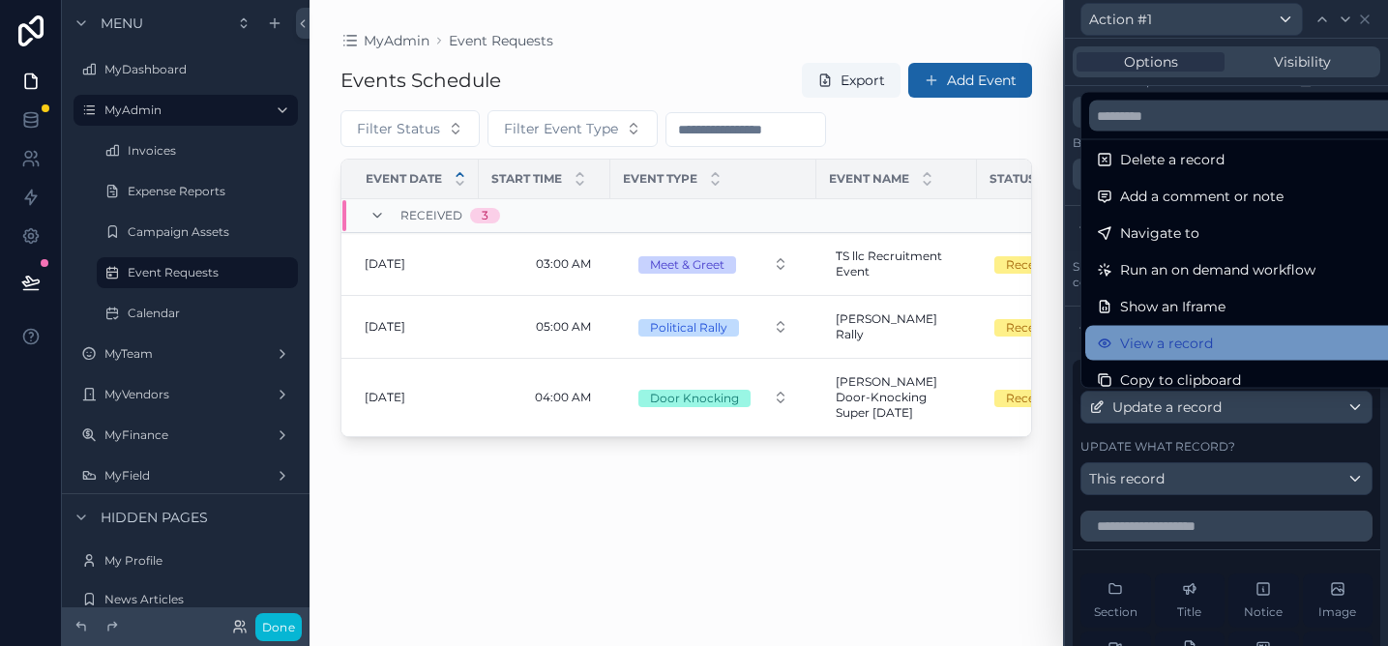
click at [1193, 335] on span "View a record" at bounding box center [1166, 343] width 93 height 23
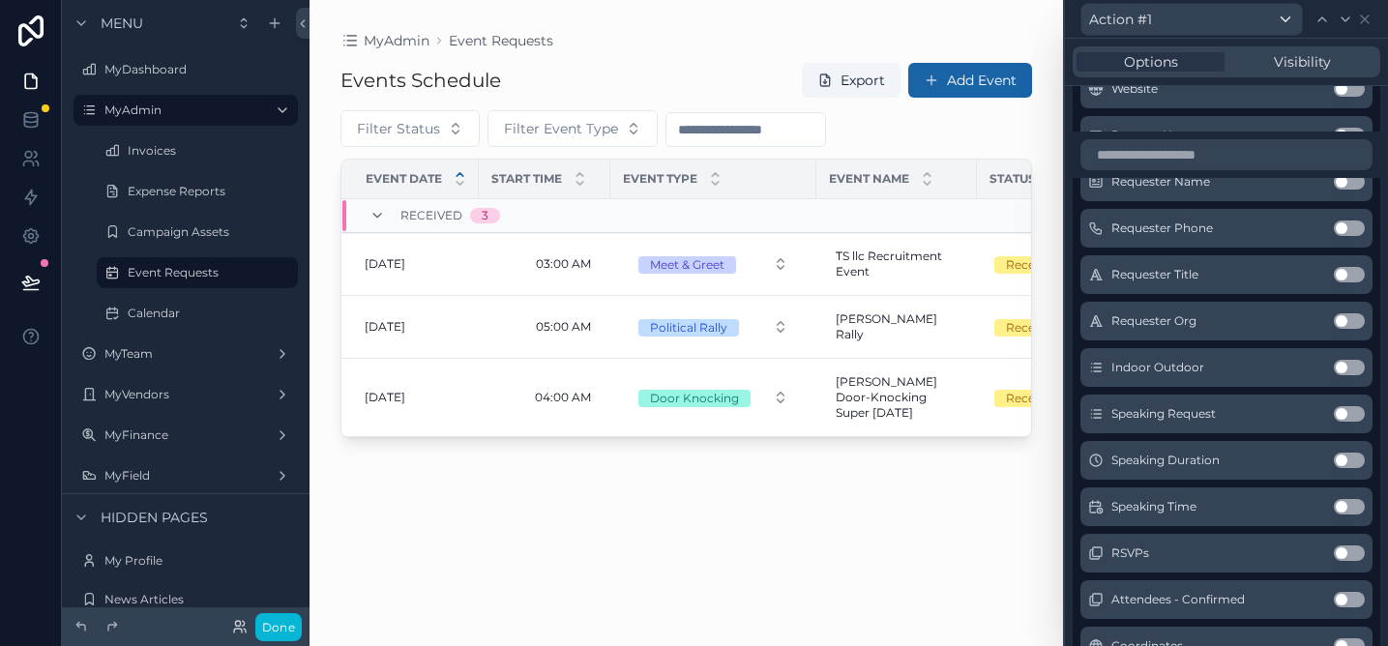
scroll to position [3385, 0]
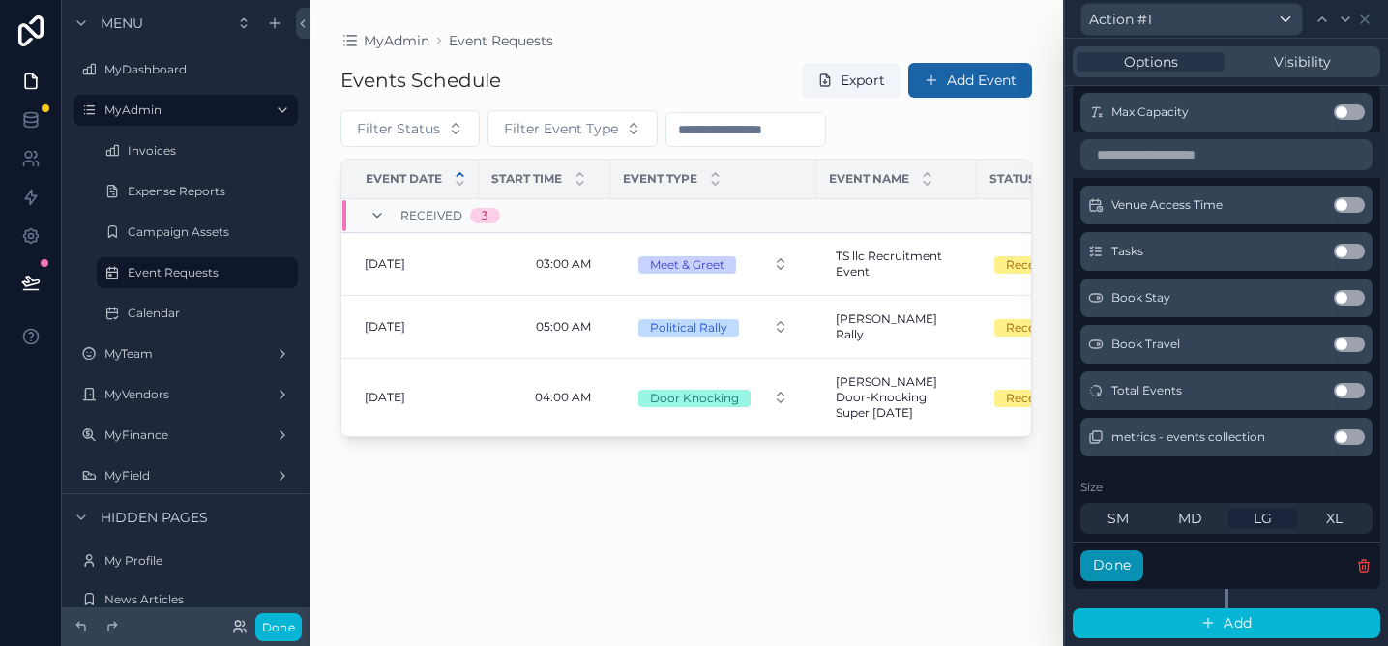
click at [1123, 572] on button "Done" at bounding box center [1112, 565] width 63 height 31
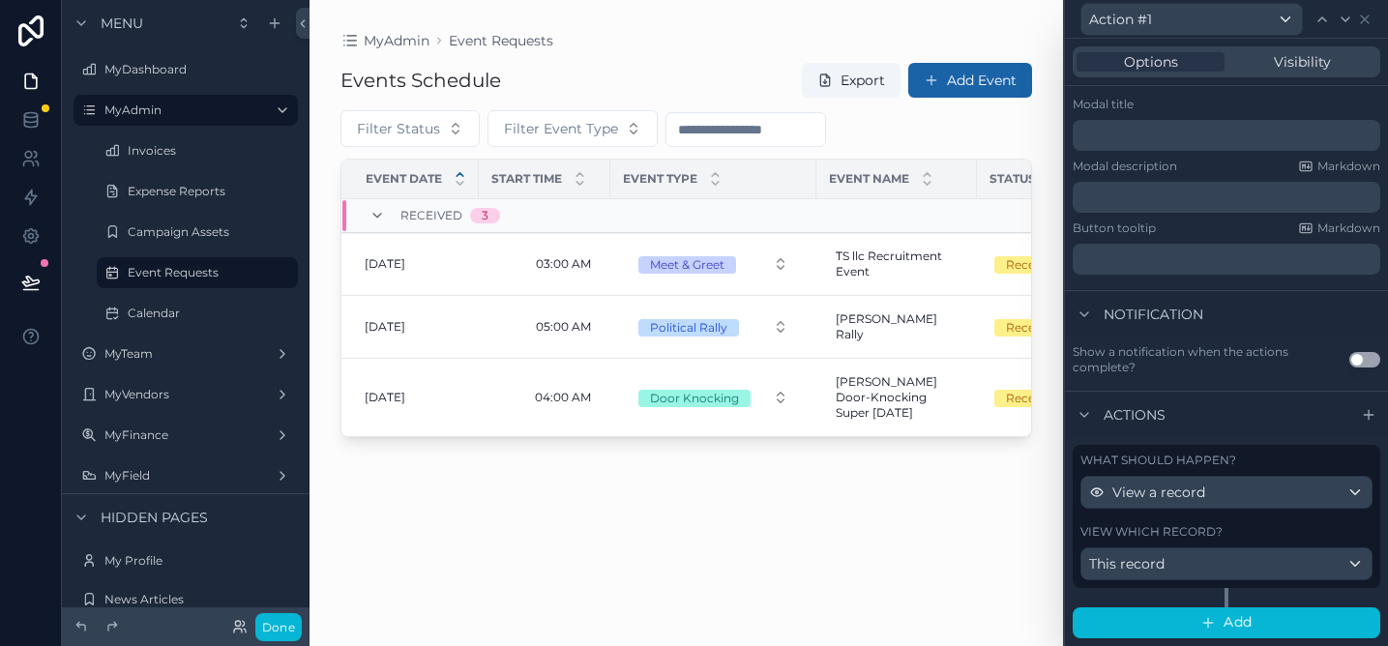
scroll to position [300, 0]
click at [748, 259] on div "scrollable content" at bounding box center [687, 311] width 754 height 623
click at [981, 234] on span "Action #1" at bounding box center [984, 232] width 78 height 15
click at [1252, 628] on span "Add" at bounding box center [1238, 623] width 28 height 17
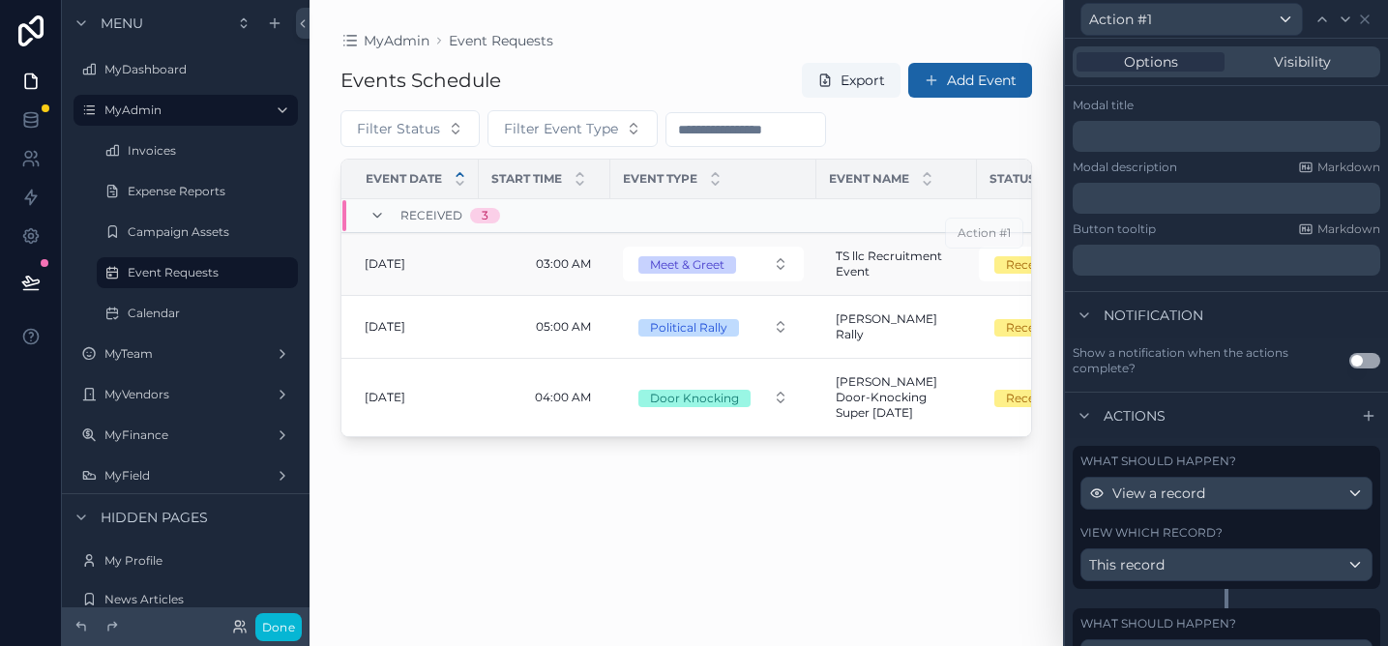
click at [989, 232] on span "Action #1" at bounding box center [984, 232] width 78 height 15
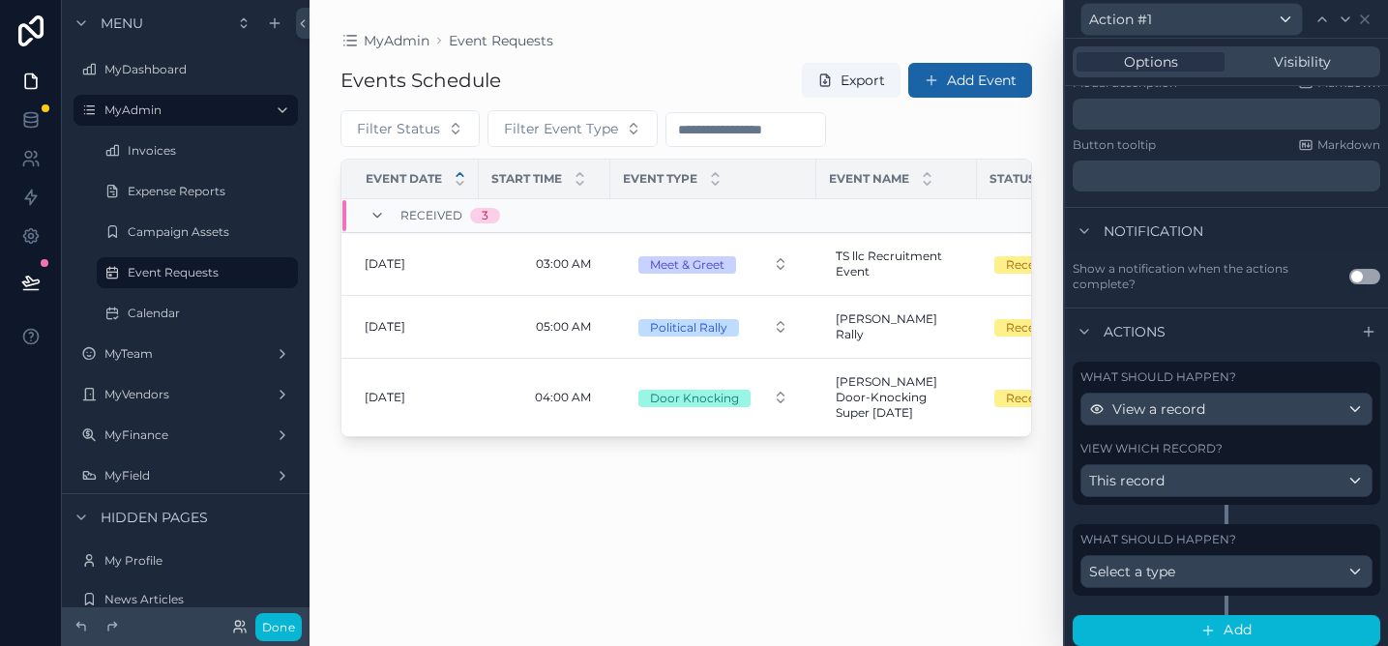
scroll to position [391, 0]
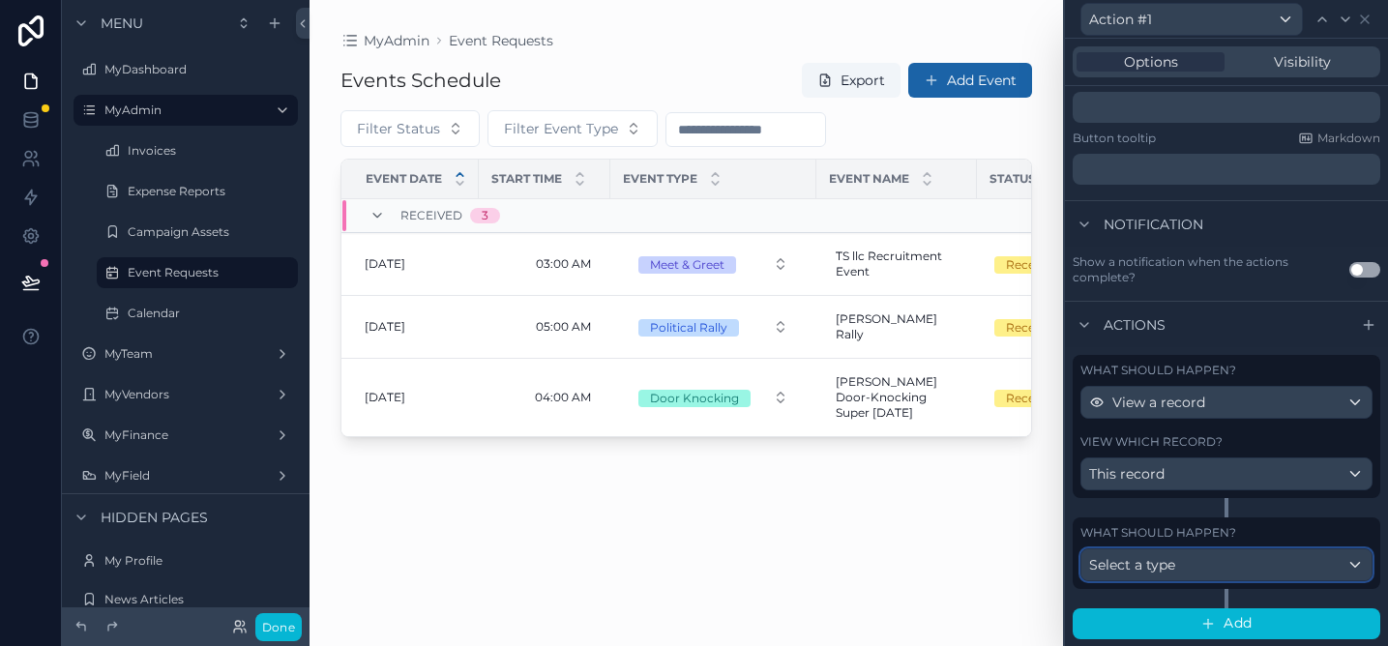
click at [1213, 564] on div "Select a type" at bounding box center [1227, 564] width 290 height 31
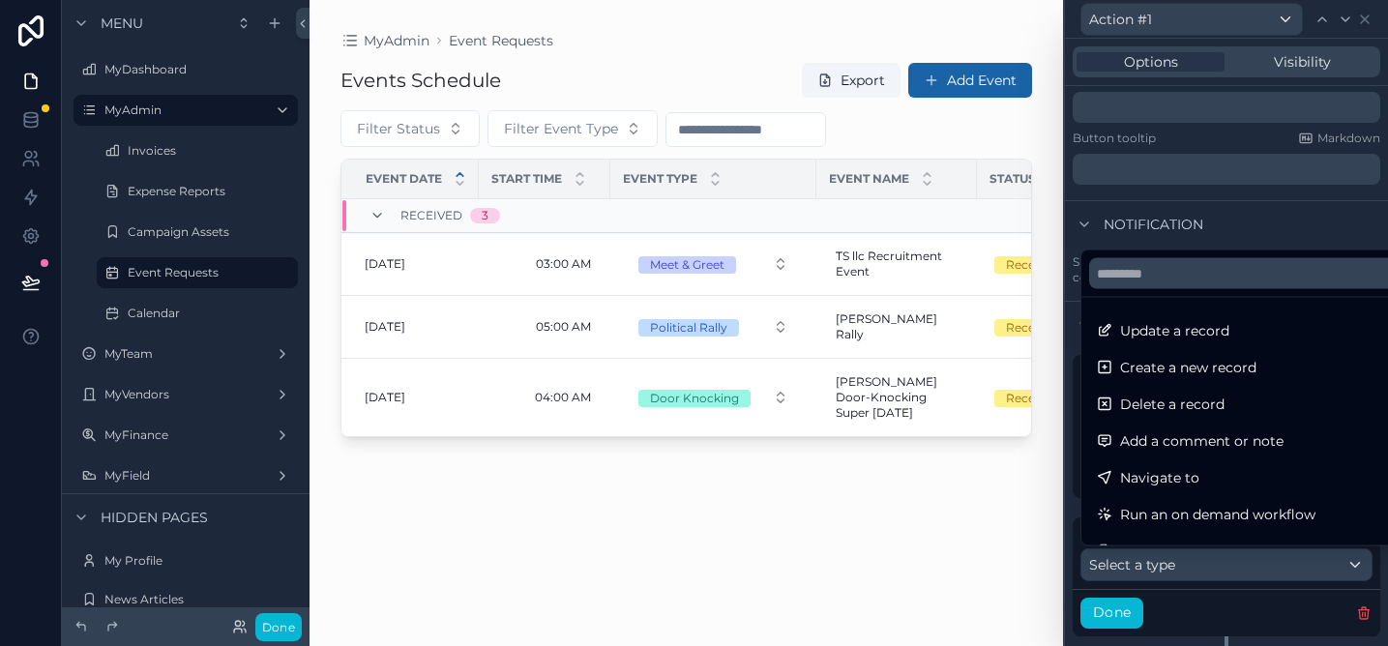
click at [1220, 601] on div at bounding box center [1226, 323] width 323 height 646
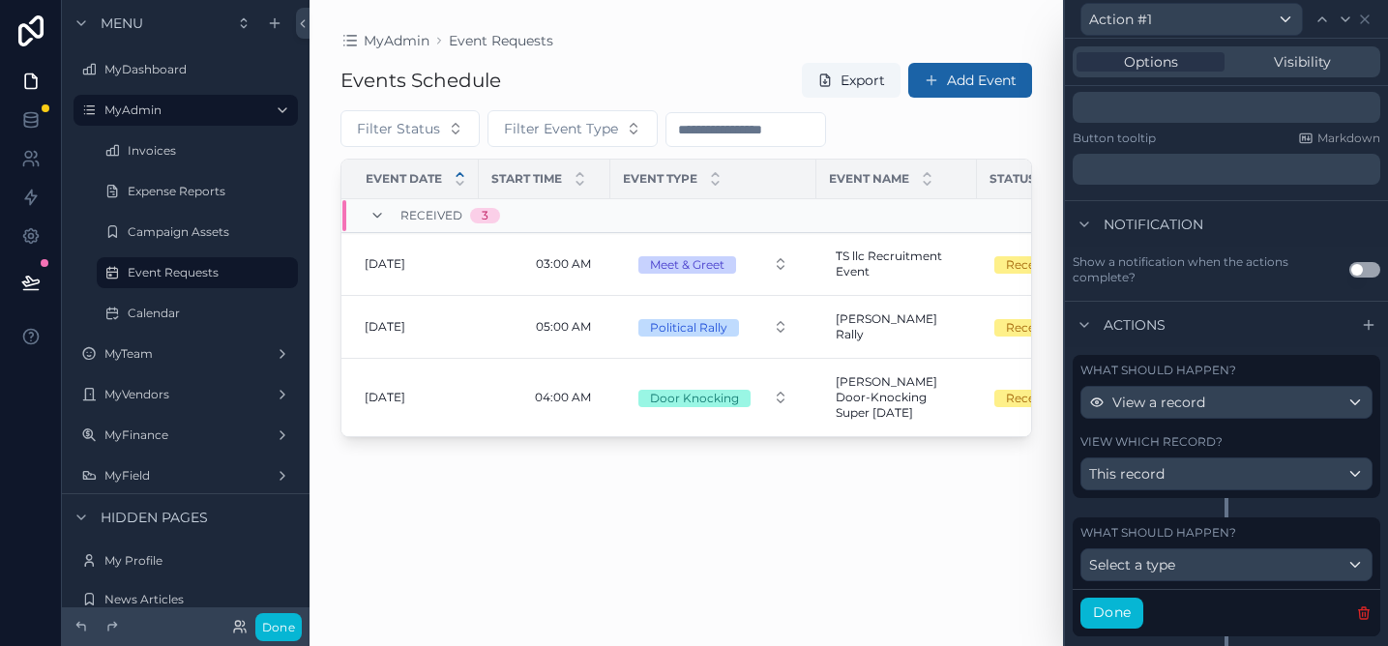
click at [1366, 620] on icon "button" at bounding box center [1363, 613] width 15 height 15
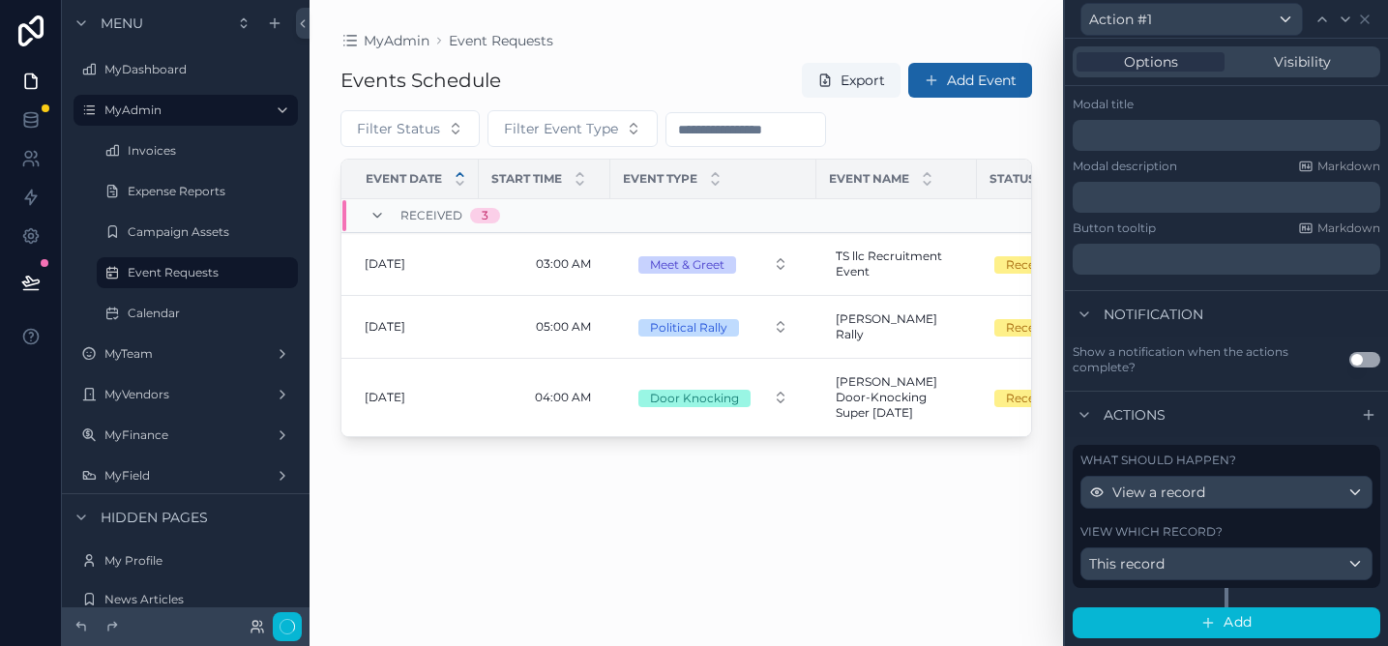
scroll to position [300, 0]
click at [1344, 456] on div "What should happen?" at bounding box center [1227, 461] width 292 height 15
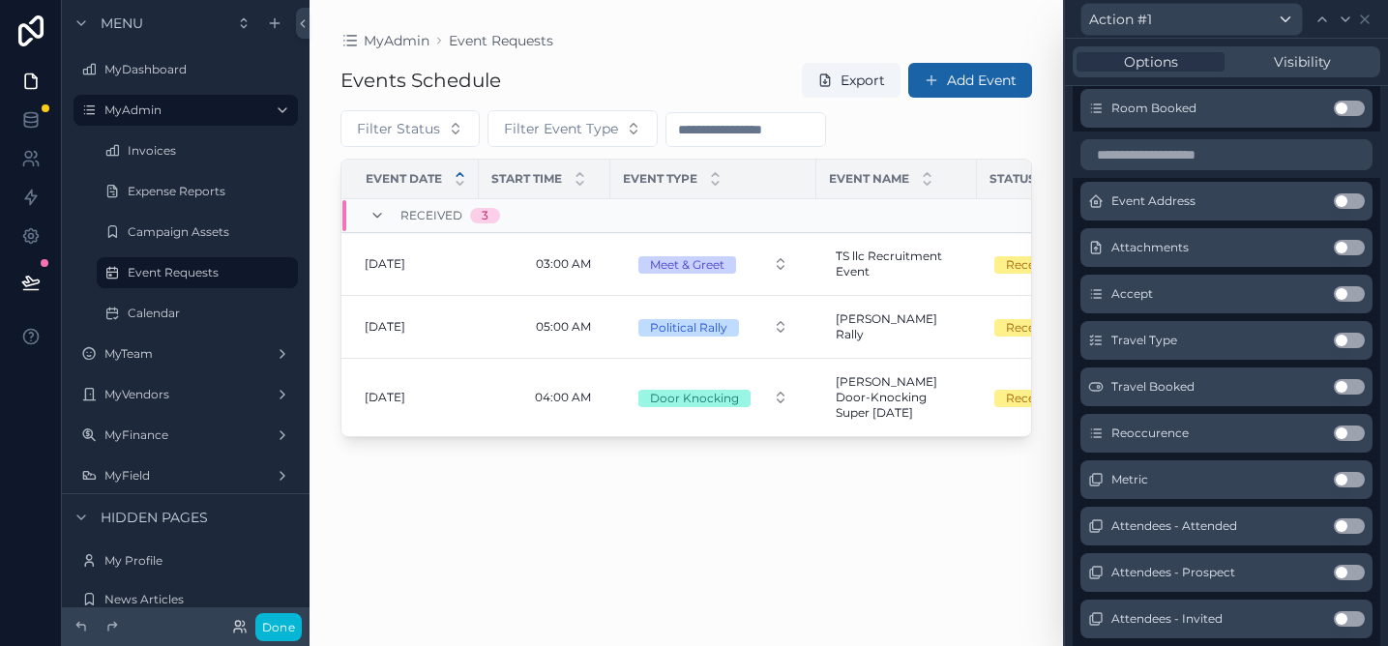
scroll to position [0, 0]
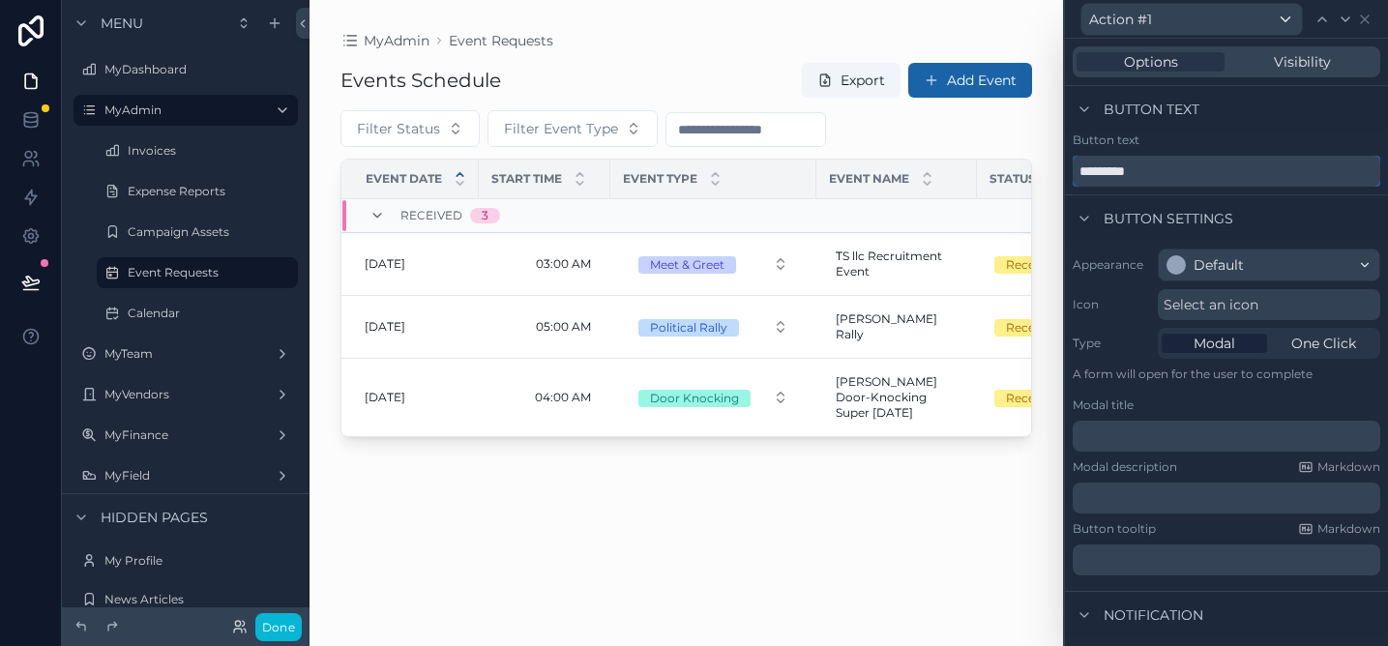
click at [1205, 162] on input "*********" at bounding box center [1227, 171] width 308 height 31
type input "****"
click at [1113, 297] on label "Icon" at bounding box center [1111, 304] width 77 height 15
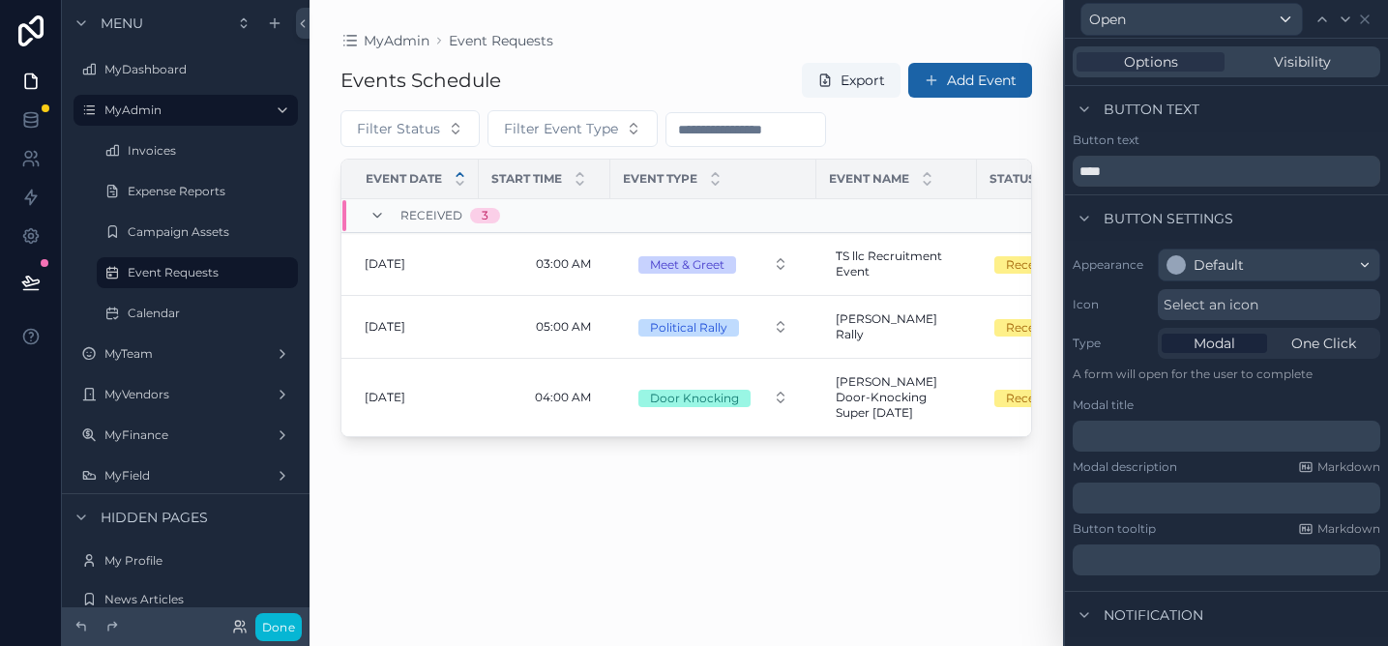
scroll to position [16, 0]
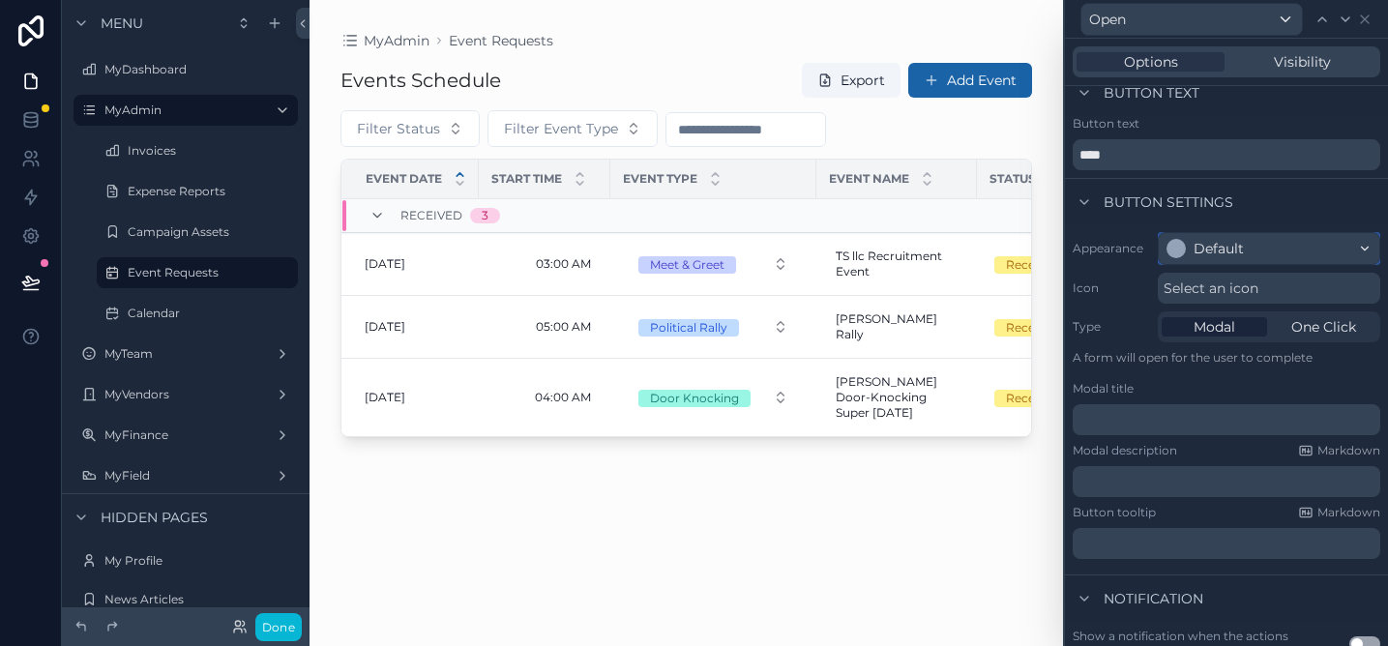
click at [1202, 239] on div "Default" at bounding box center [1219, 248] width 50 height 19
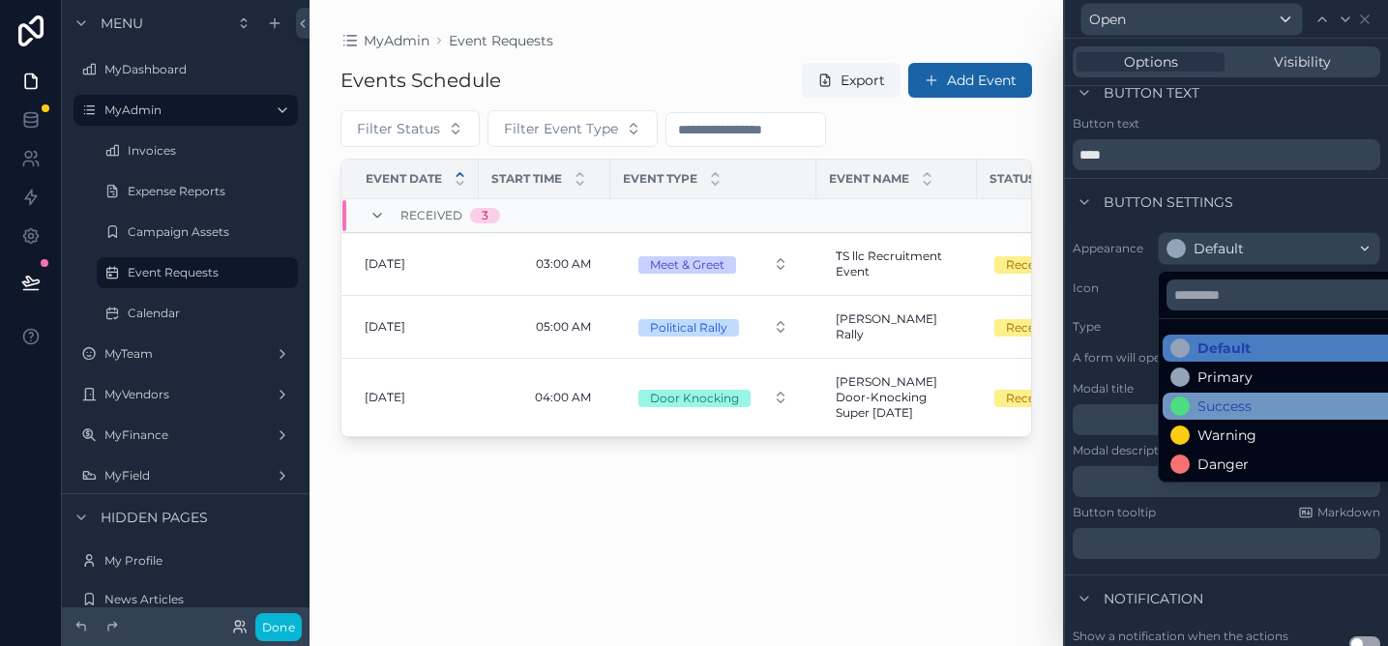
click at [1247, 409] on div "Success" at bounding box center [1225, 406] width 54 height 19
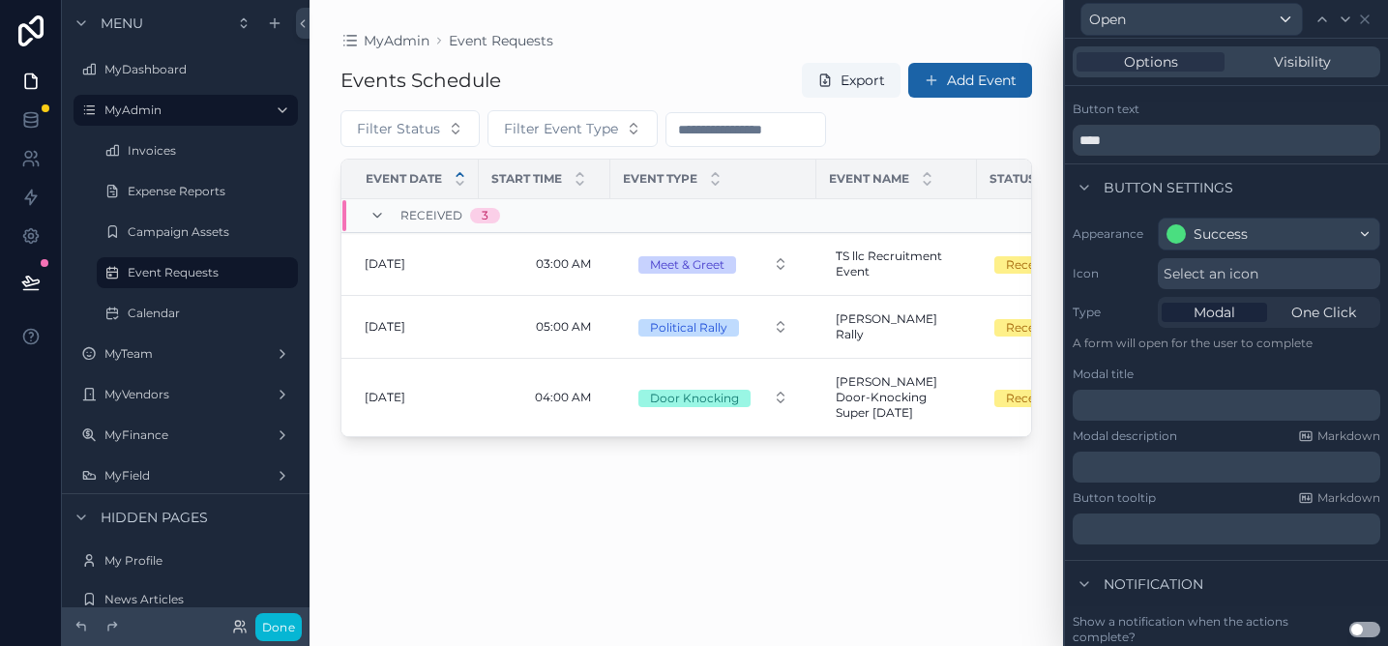
scroll to position [33, 0]
click at [1309, 313] on span "One Click" at bounding box center [1324, 310] width 65 height 19
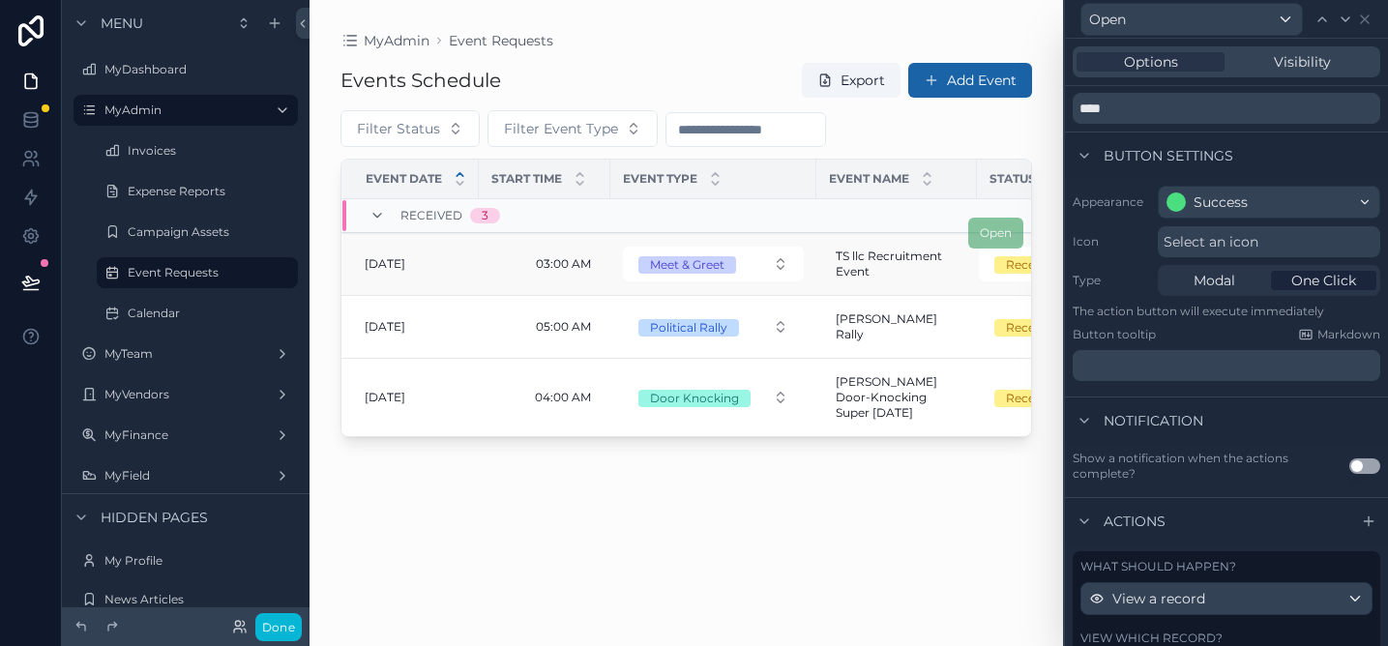
scroll to position [65, 0]
click at [988, 234] on span "Open" at bounding box center [995, 232] width 55 height 15
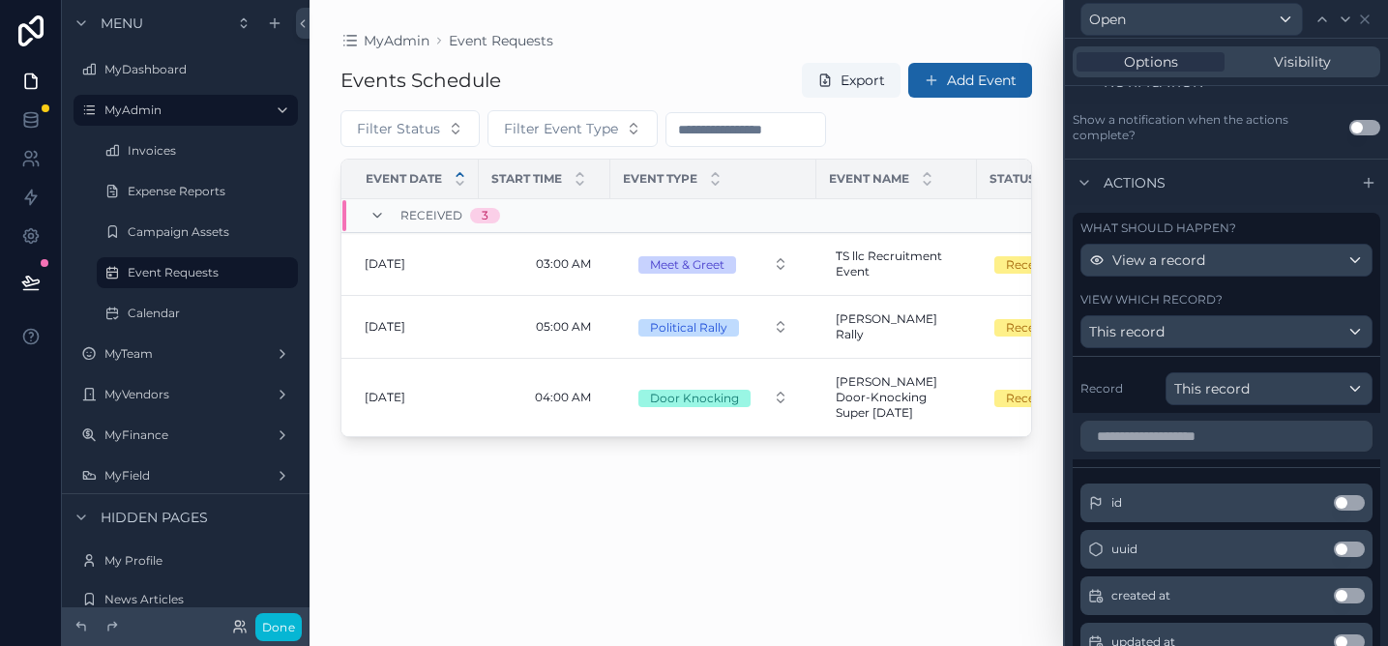
scroll to position [409, 0]
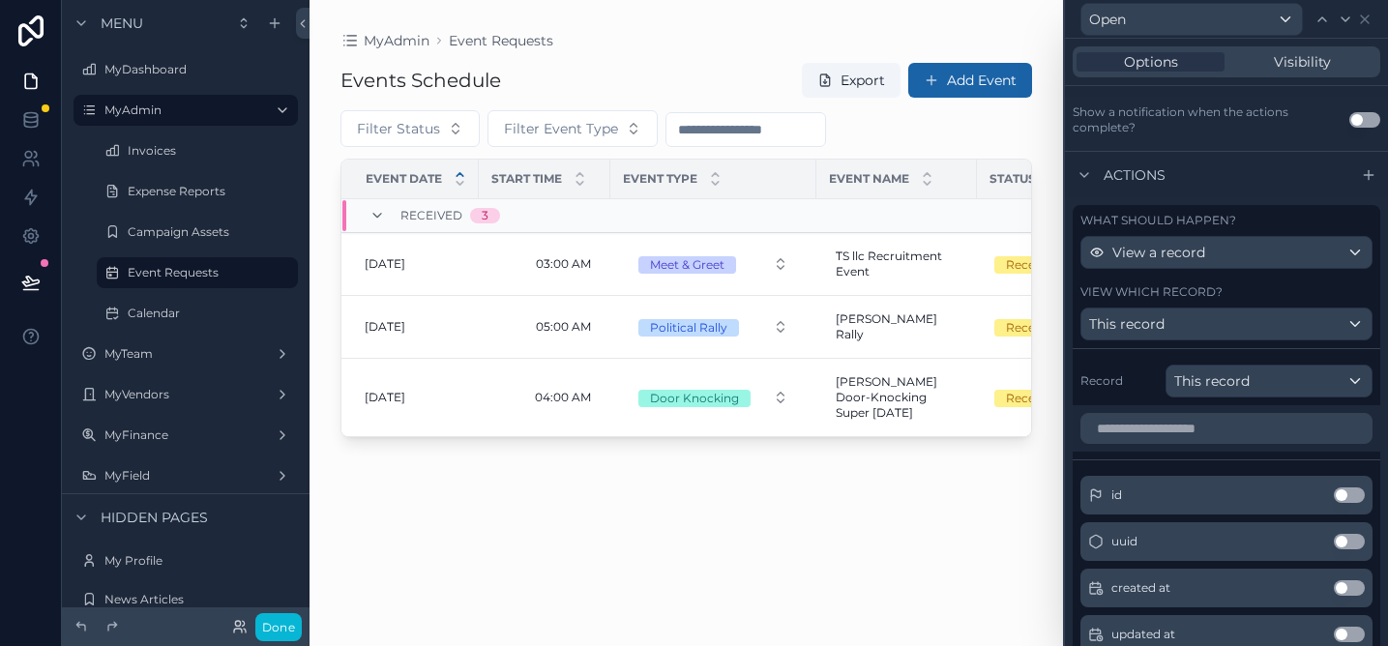
click at [1135, 381] on label "Record" at bounding box center [1119, 380] width 77 height 15
click at [1199, 381] on span "This record" at bounding box center [1211, 380] width 75 height 19
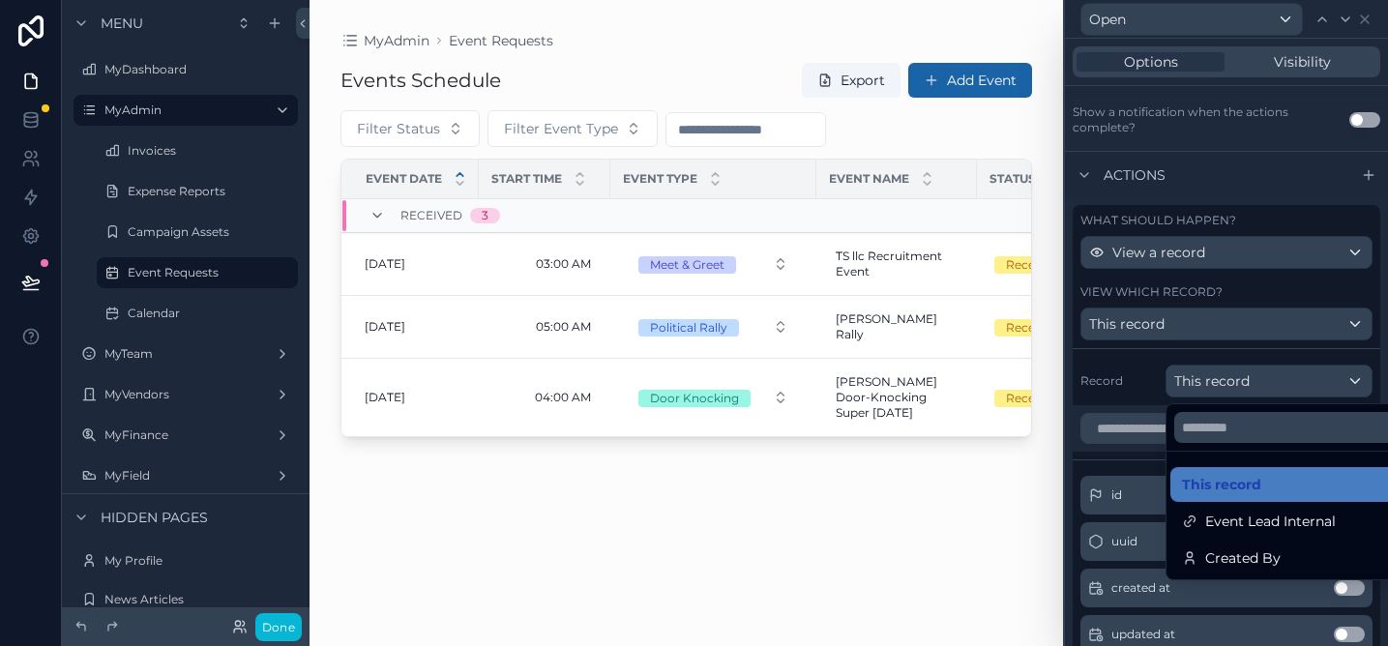
click at [1199, 381] on div at bounding box center [1226, 323] width 323 height 646
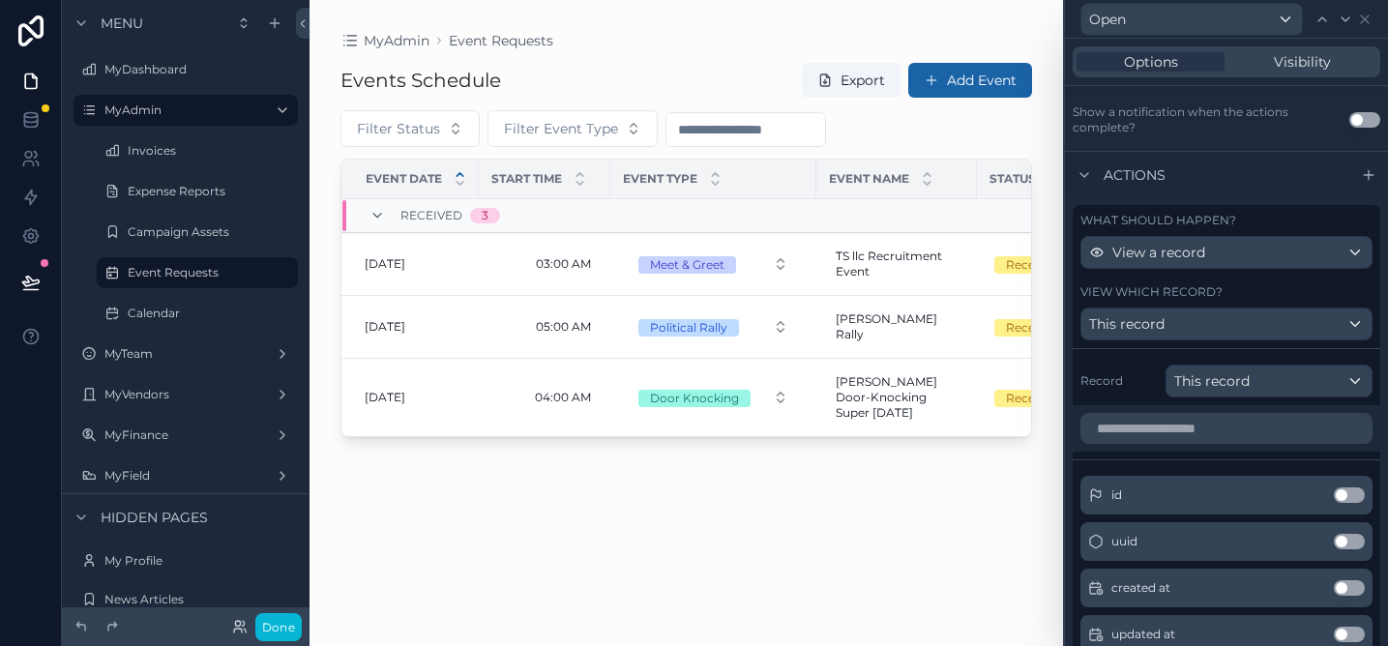
click at [1137, 377] on label "Record" at bounding box center [1119, 380] width 77 height 15
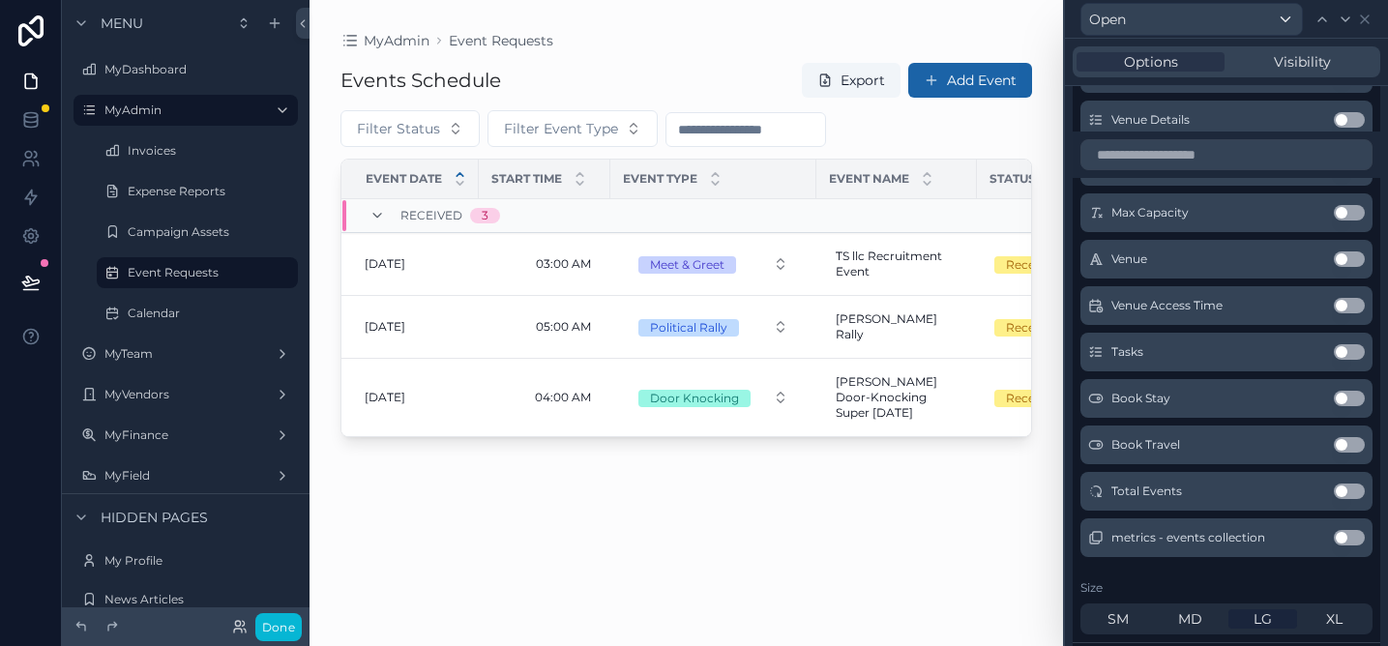
scroll to position [3253, 0]
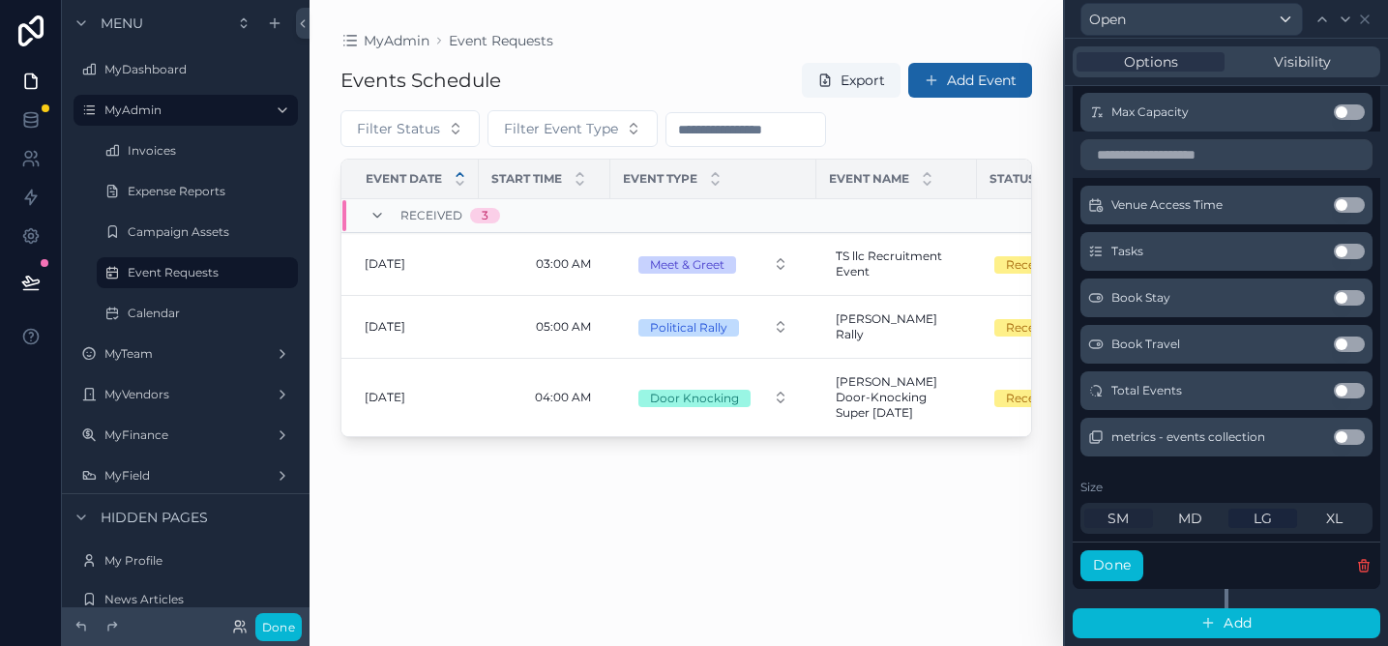
click at [1133, 520] on div "SM" at bounding box center [1118, 518] width 69 height 19
click at [1120, 562] on button "Done" at bounding box center [1112, 565] width 63 height 31
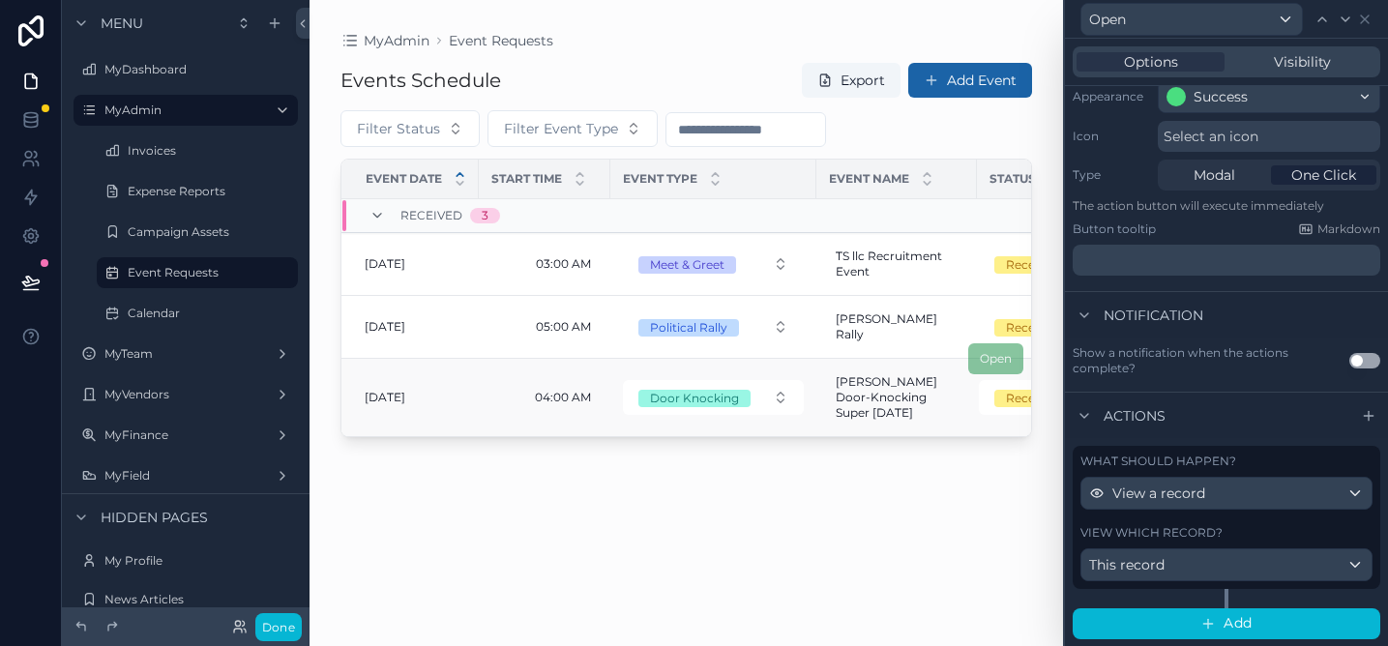
click at [996, 353] on span "Open" at bounding box center [995, 358] width 55 height 15
click at [274, 620] on button "Done" at bounding box center [278, 627] width 46 height 28
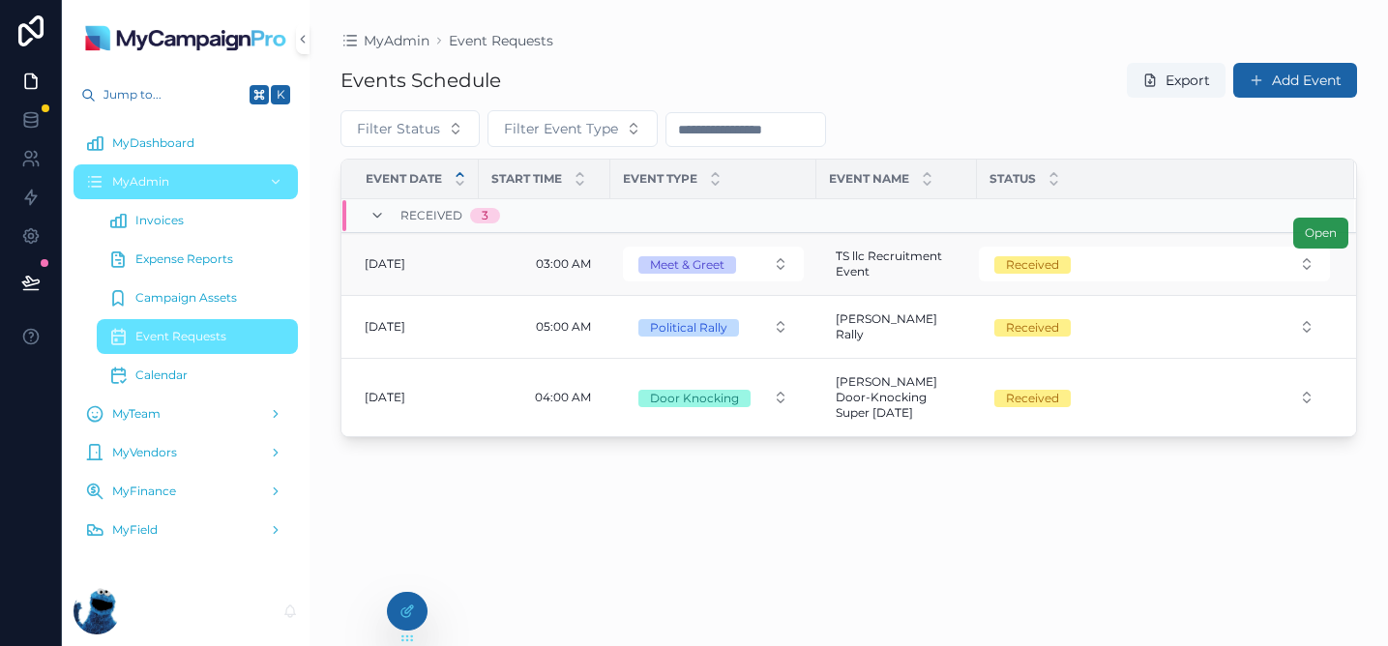
click at [1319, 232] on span "Open" at bounding box center [1321, 232] width 32 height 15
click at [1321, 239] on span "Open" at bounding box center [1321, 232] width 32 height 15
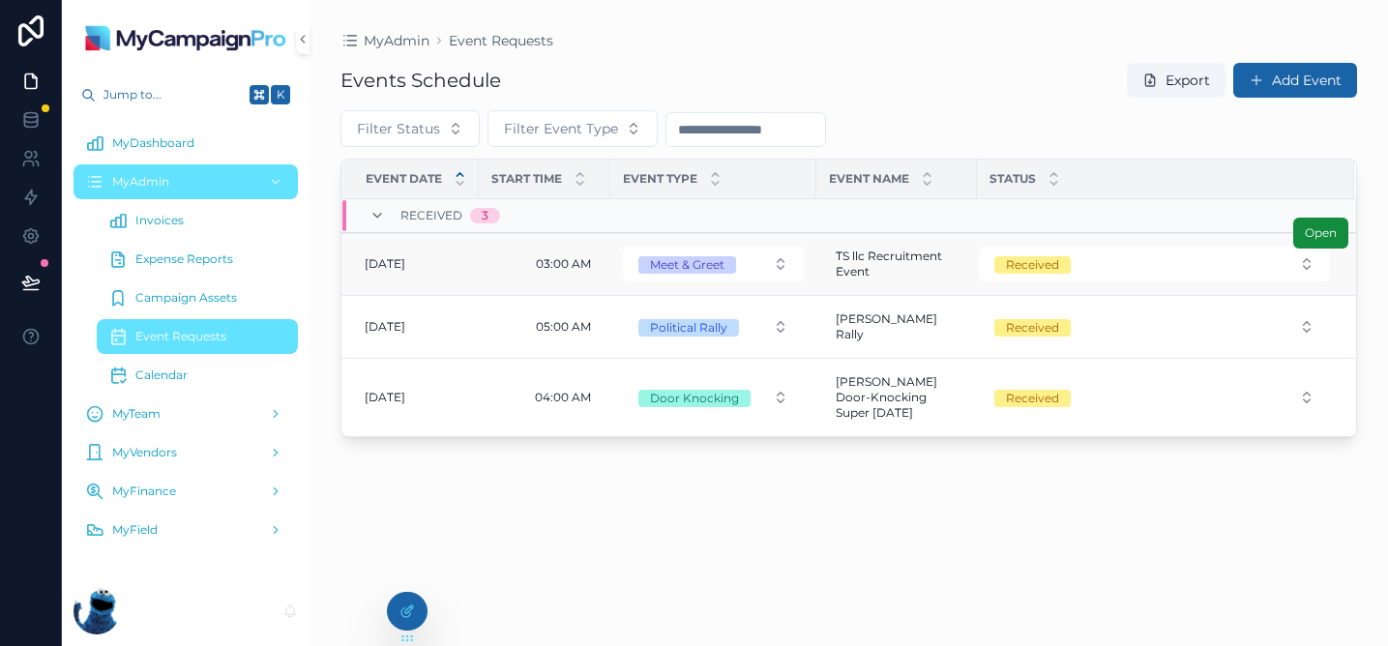
click at [1321, 239] on span "Open" at bounding box center [1321, 232] width 32 height 15
click at [421, 614] on div at bounding box center [407, 611] width 39 height 37
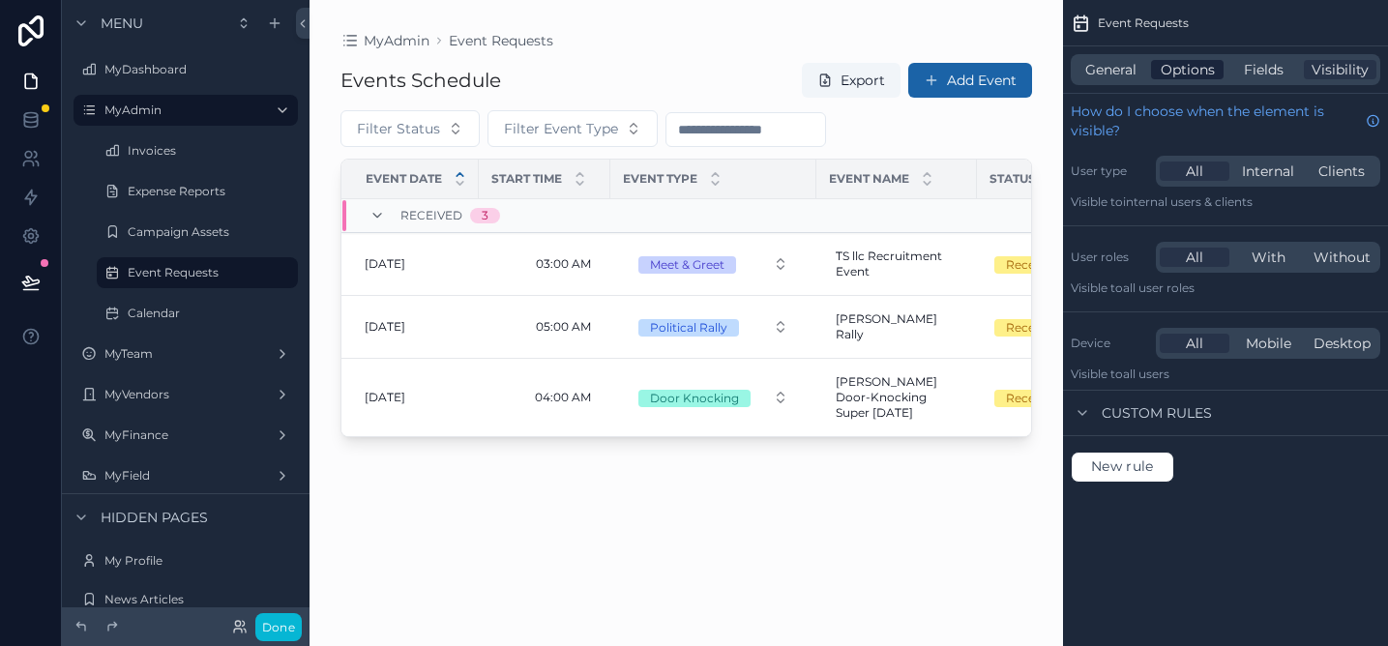
click at [1194, 70] on span "Options" at bounding box center [1188, 69] width 54 height 19
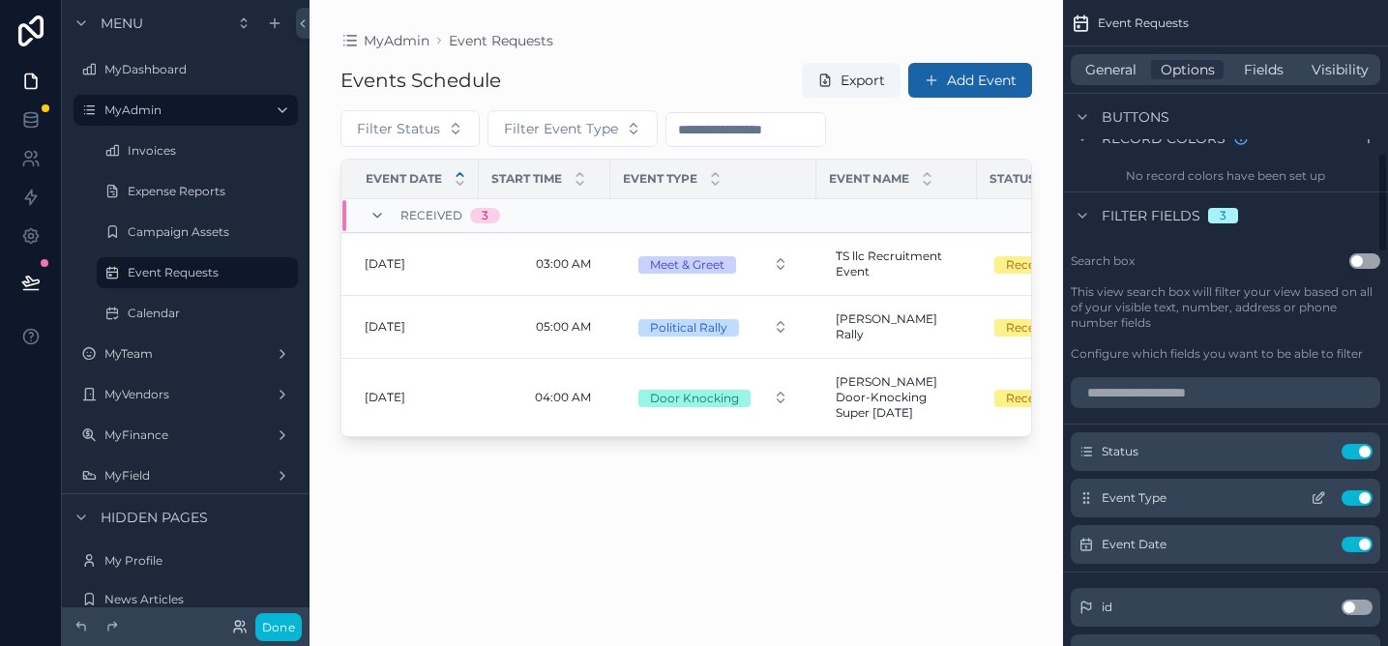
scroll to position [995, 0]
click at [1083, 219] on icon "scrollable content" at bounding box center [1082, 216] width 15 height 15
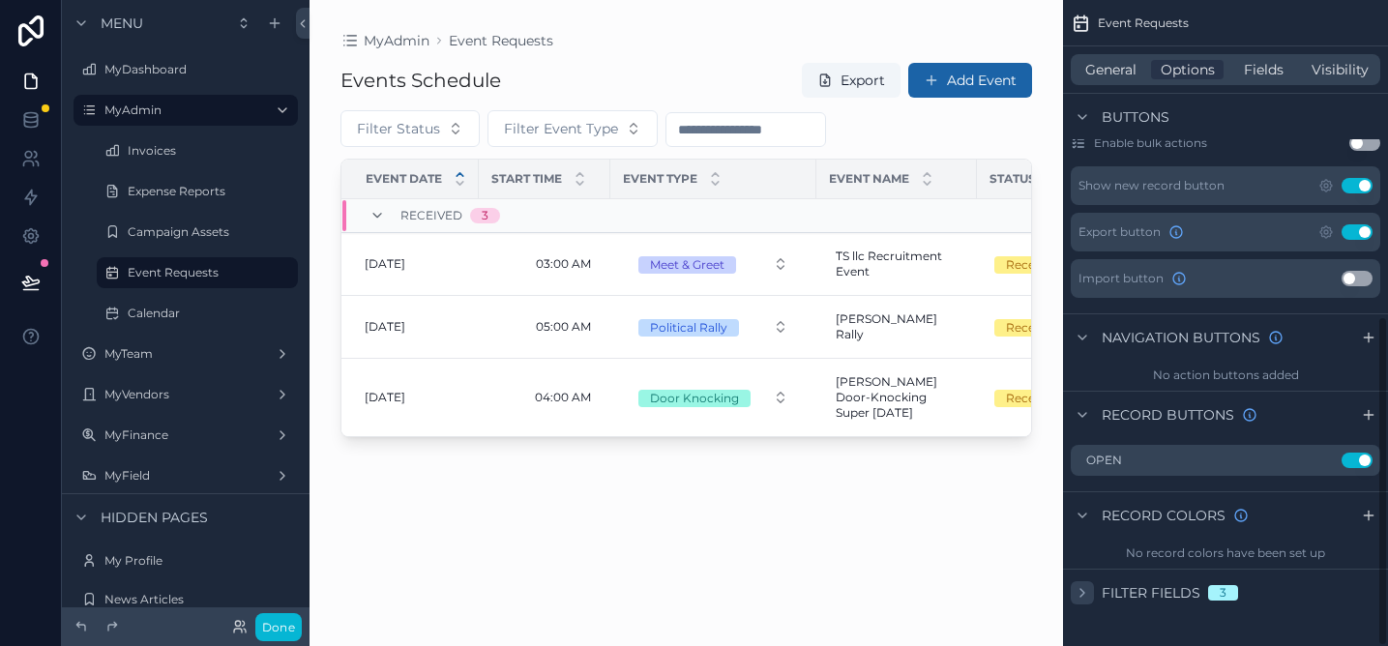
scroll to position [619, 0]
click at [1302, 458] on icon "scrollable content" at bounding box center [1302, 460] width 15 height 15
click at [1339, 429] on icon at bounding box center [1334, 429] width 15 height 15
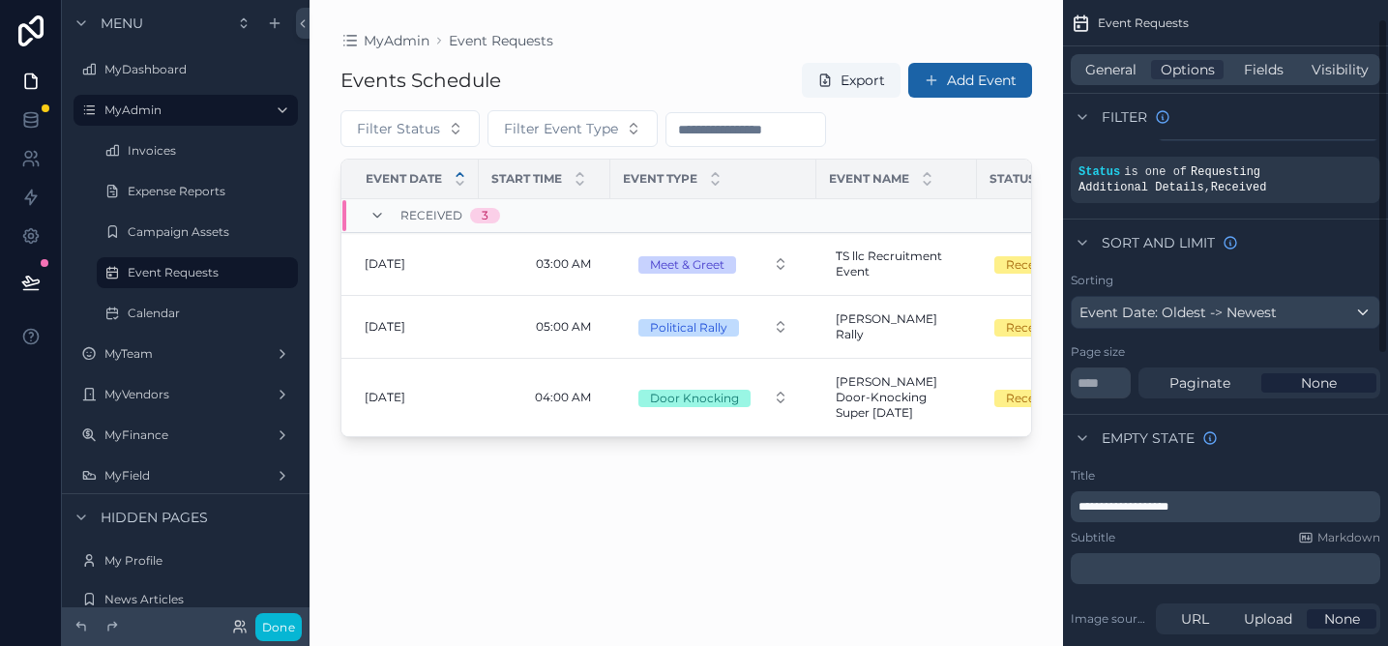
scroll to position [0, 0]
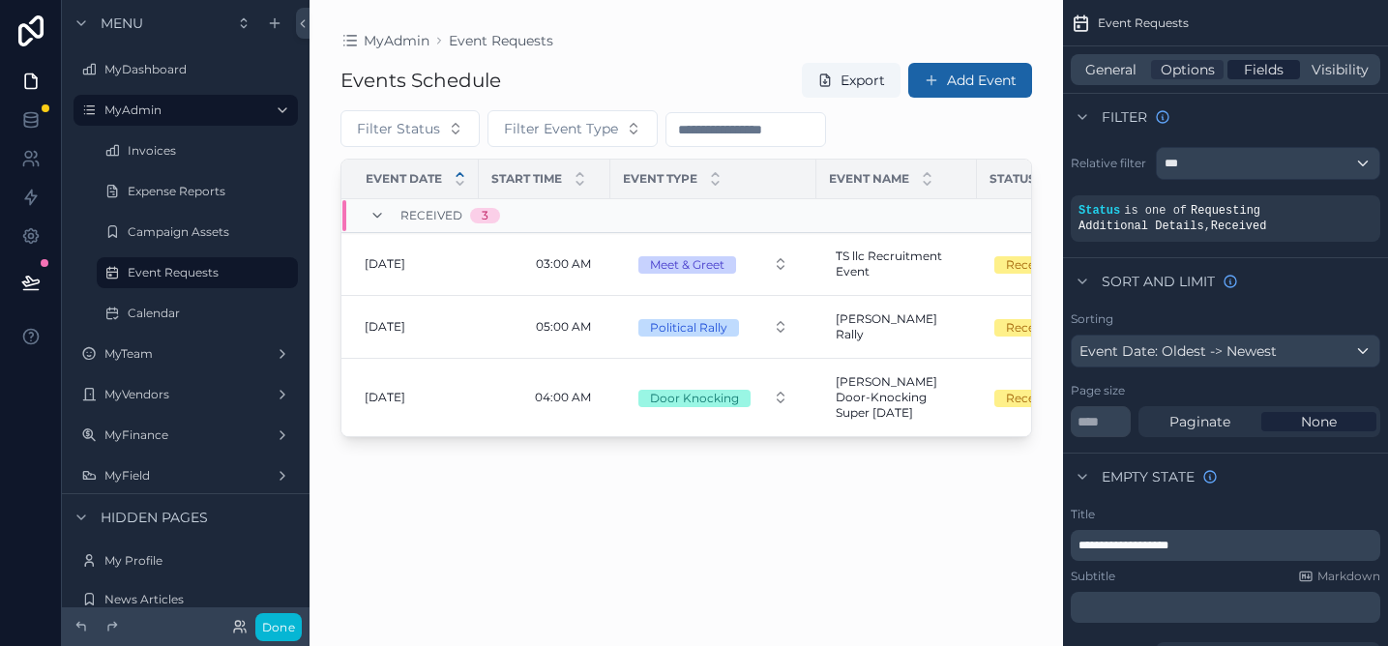
click at [1268, 67] on span "Fields" at bounding box center [1264, 69] width 40 height 19
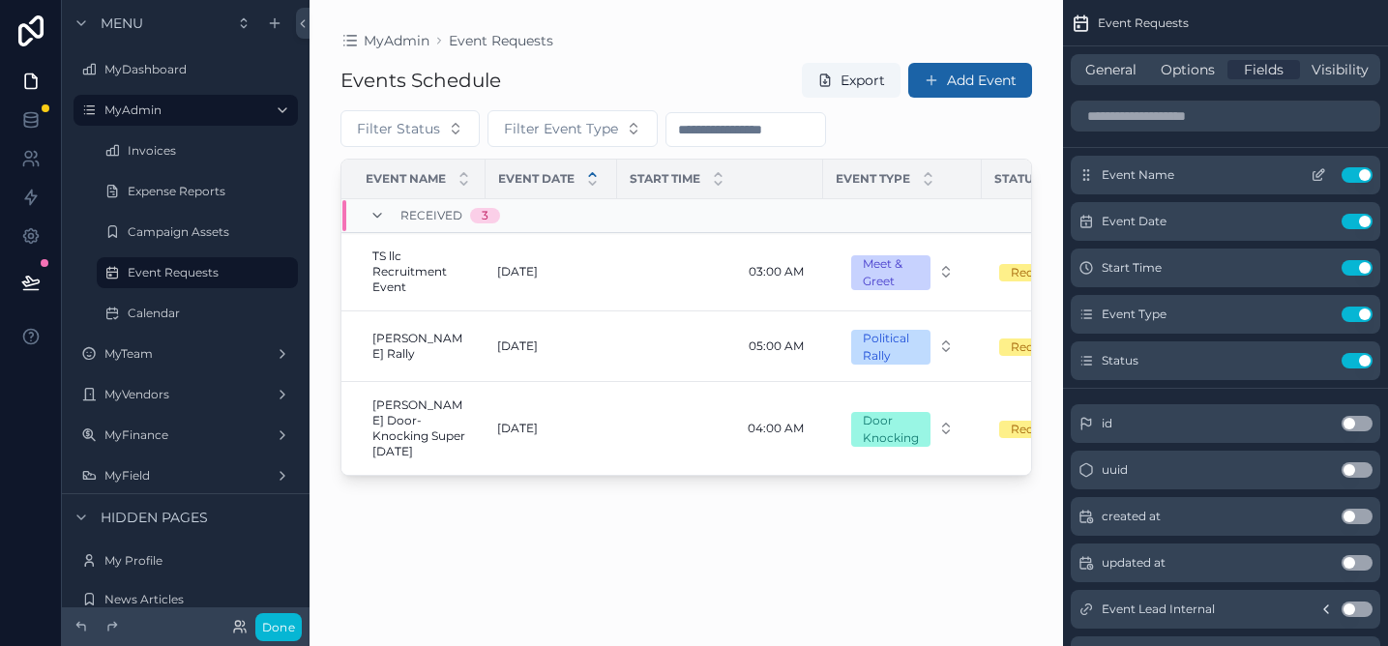
click at [1315, 180] on icon "scrollable content" at bounding box center [1318, 176] width 9 height 9
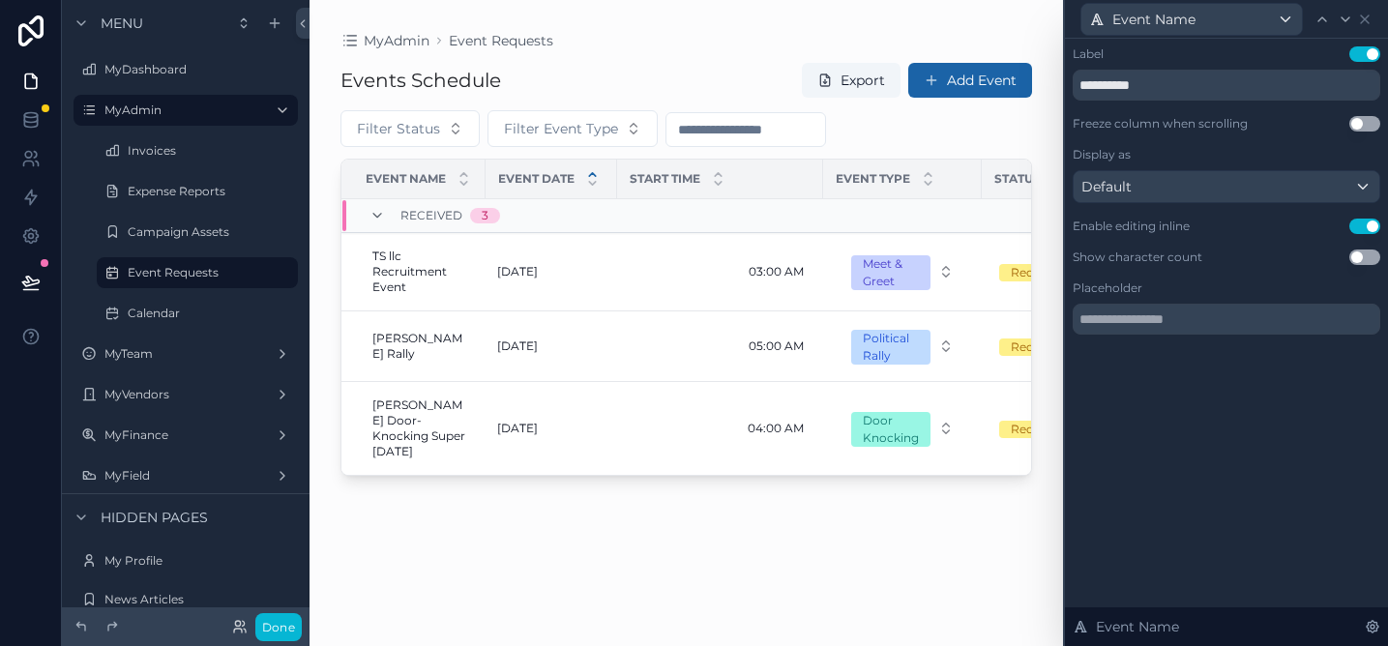
click at [1363, 228] on button "Use setting" at bounding box center [1365, 226] width 31 height 15
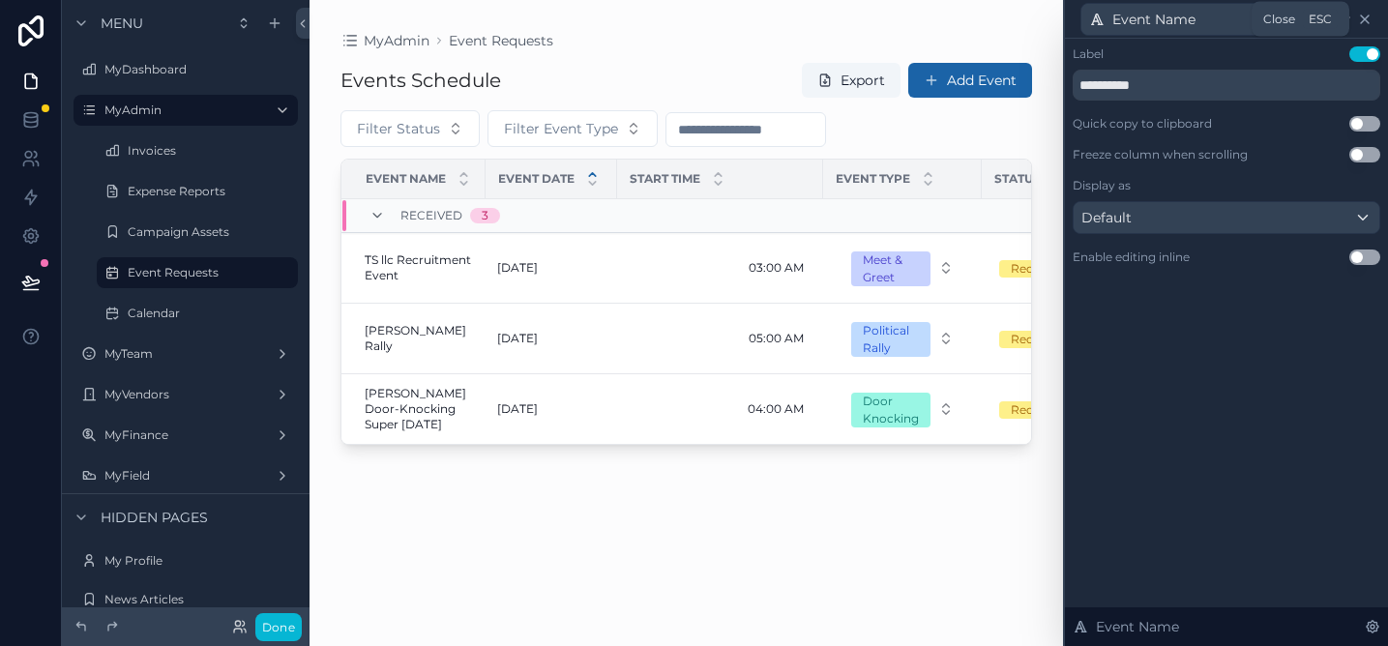
click at [1371, 23] on icon at bounding box center [1364, 19] width 15 height 15
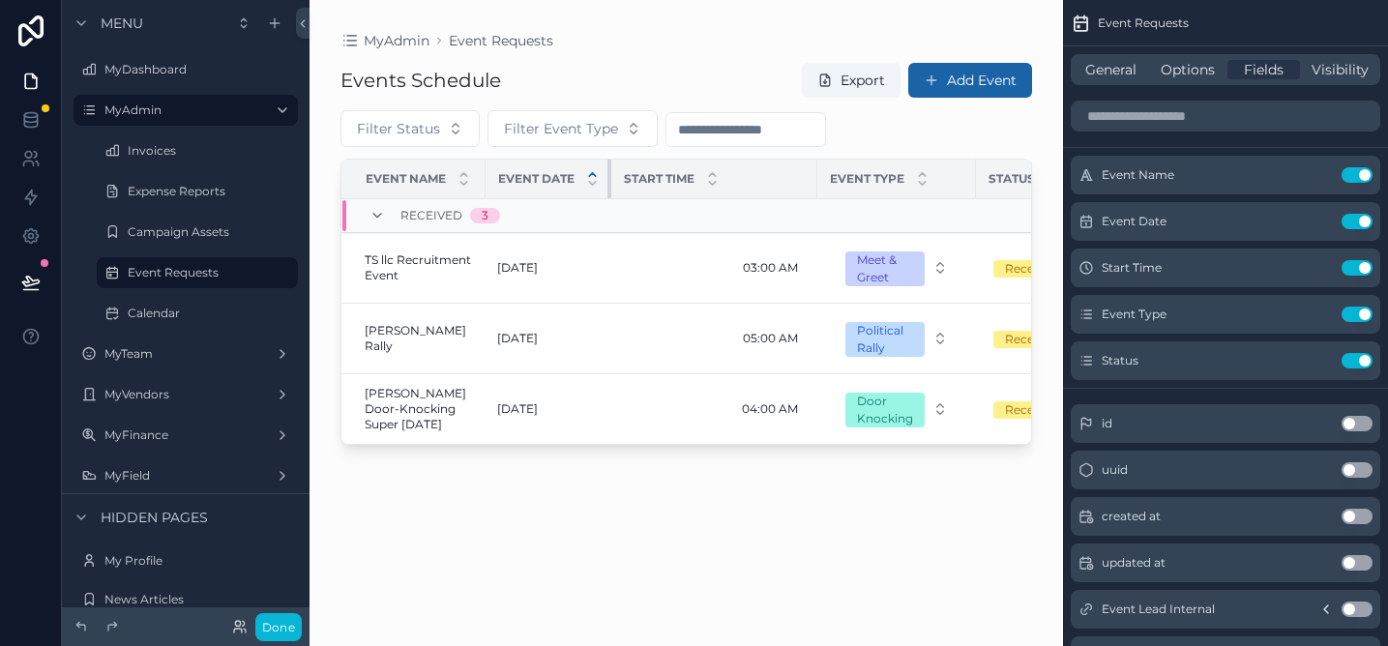
drag, startPoint x: 614, startPoint y: 173, endPoint x: 595, endPoint y: 173, distance: 19.3
click at [595, 173] on th "Event Date" at bounding box center [549, 180] width 126 height 40
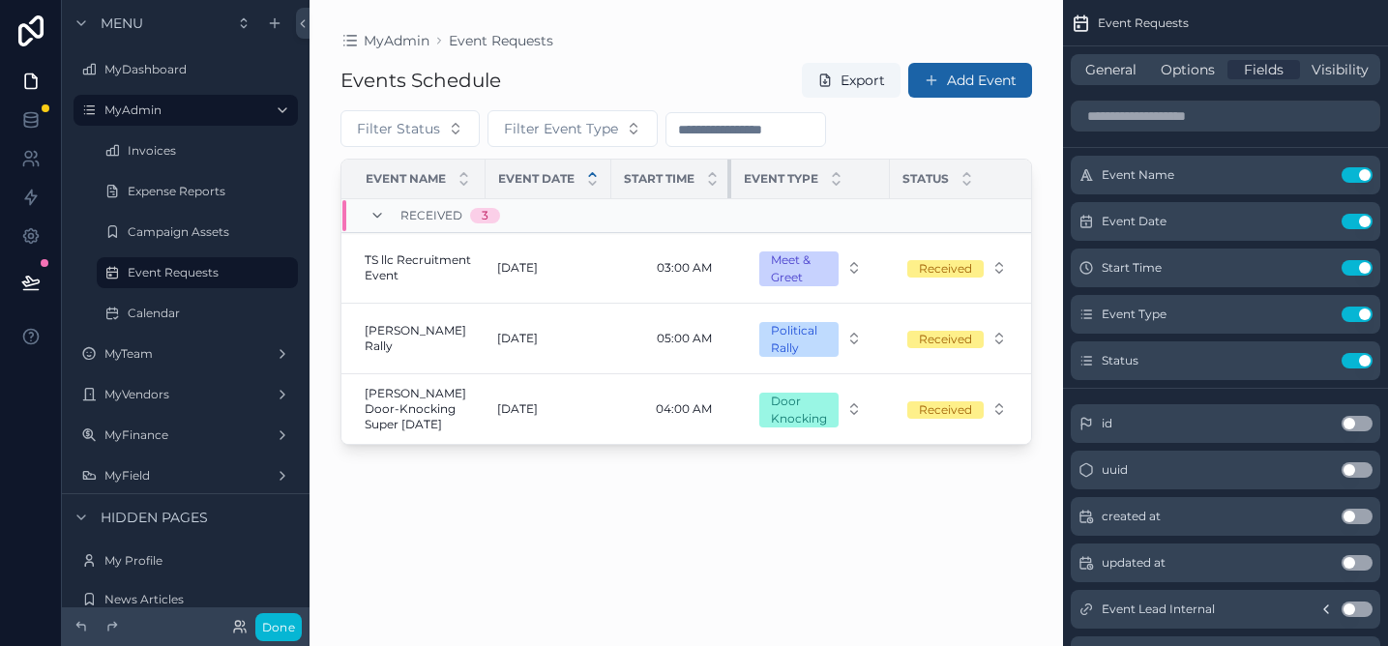
drag, startPoint x: 816, startPoint y: 185, endPoint x: 691, endPoint y: 183, distance: 124.8
click at [691, 183] on th "Start Time" at bounding box center [671, 180] width 120 height 40
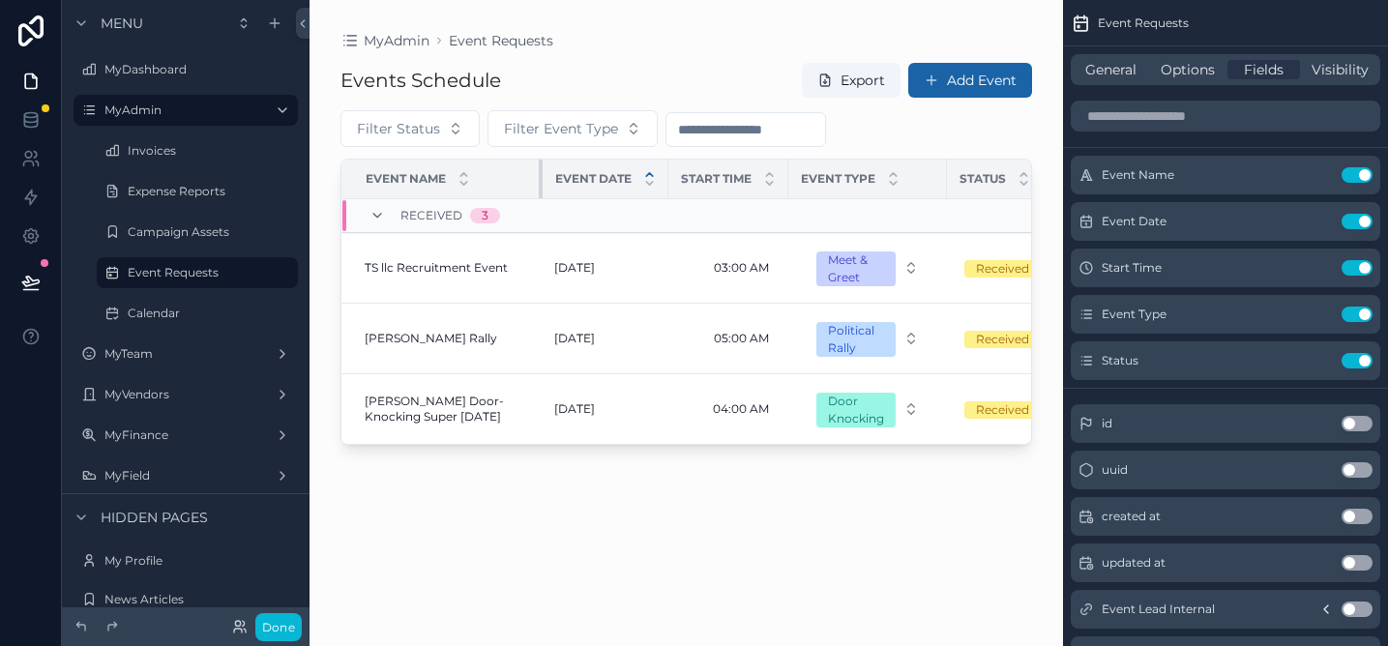
drag, startPoint x: 483, startPoint y: 172, endPoint x: 540, endPoint y: 174, distance: 57.1
click at [540, 174] on div "scrollable content" at bounding box center [543, 179] width 8 height 39
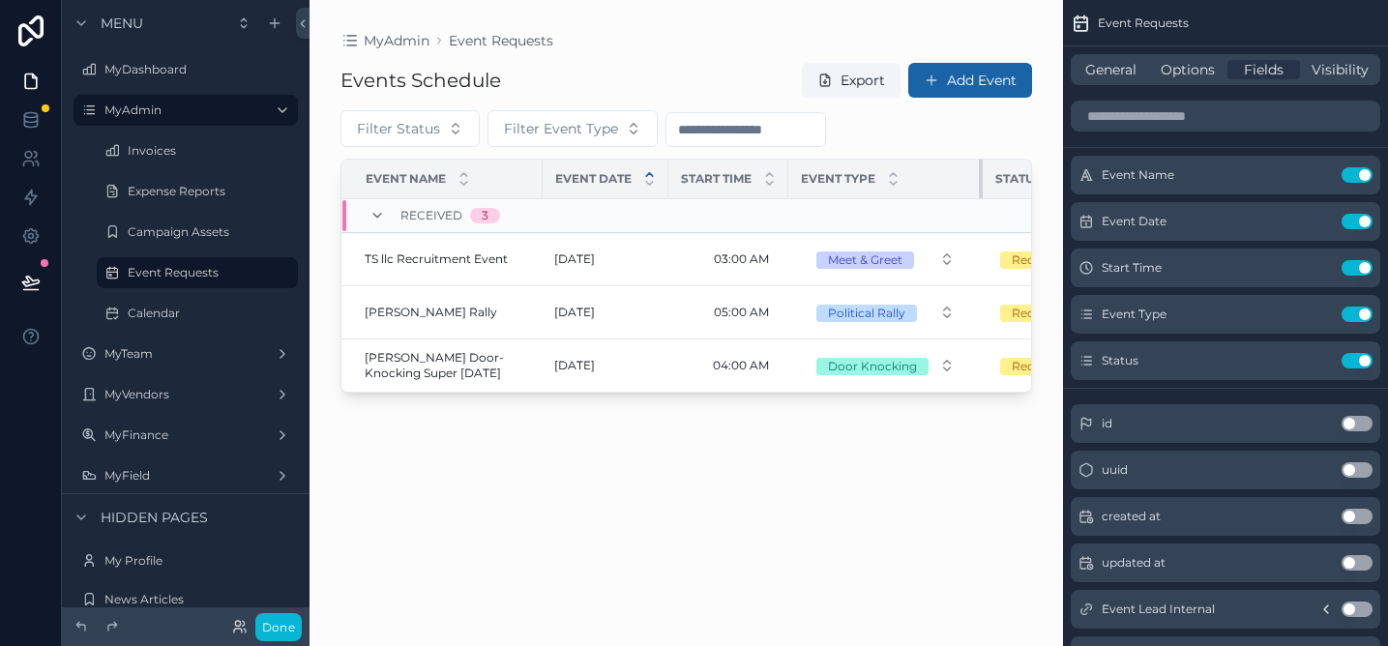
drag, startPoint x: 947, startPoint y: 187, endPoint x: 996, endPoint y: 186, distance: 49.3
click at [996, 186] on tr "Event Name Event Date Start Time Event Type Status" at bounding box center [741, 180] width 800 height 40
click at [790, 539] on div "Events Schedule Export Add Event Filter Status Filter Event Type Event Name Eve…" at bounding box center [687, 336] width 692 height 573
click at [188, 313] on label "Calendar" at bounding box center [194, 313] width 132 height 15
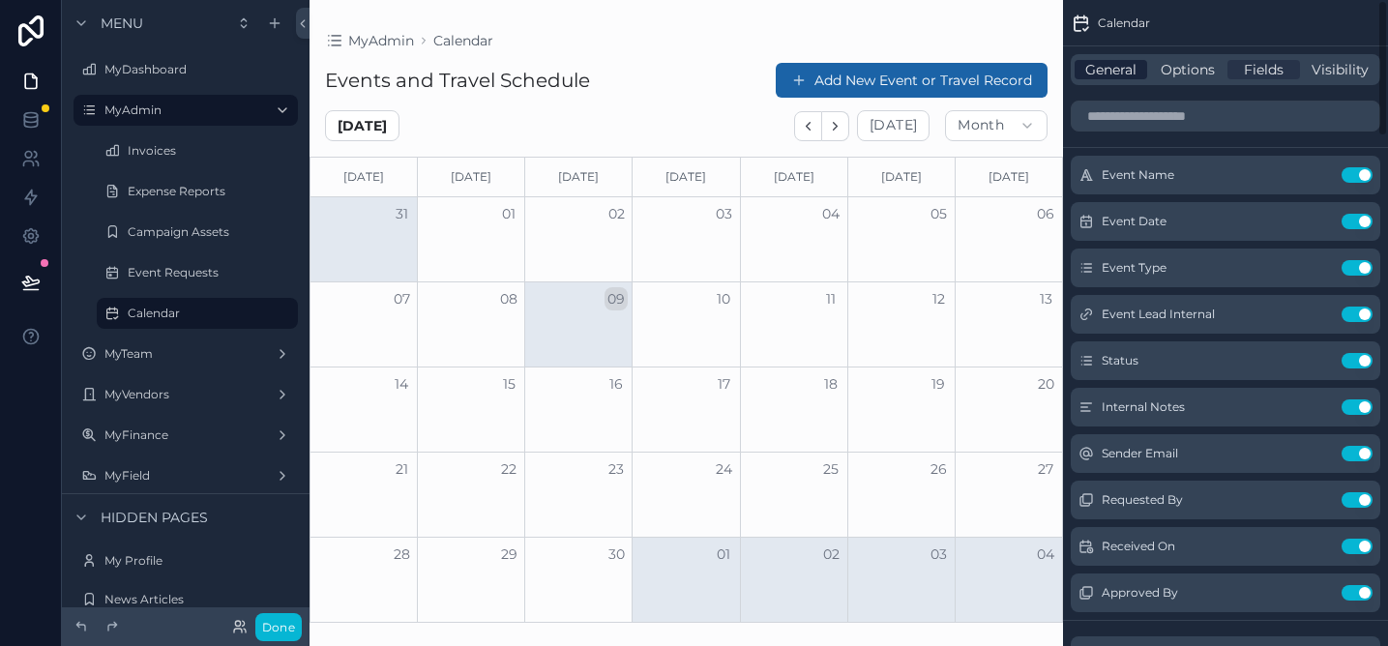
click at [1119, 69] on span "General" at bounding box center [1110, 69] width 51 height 19
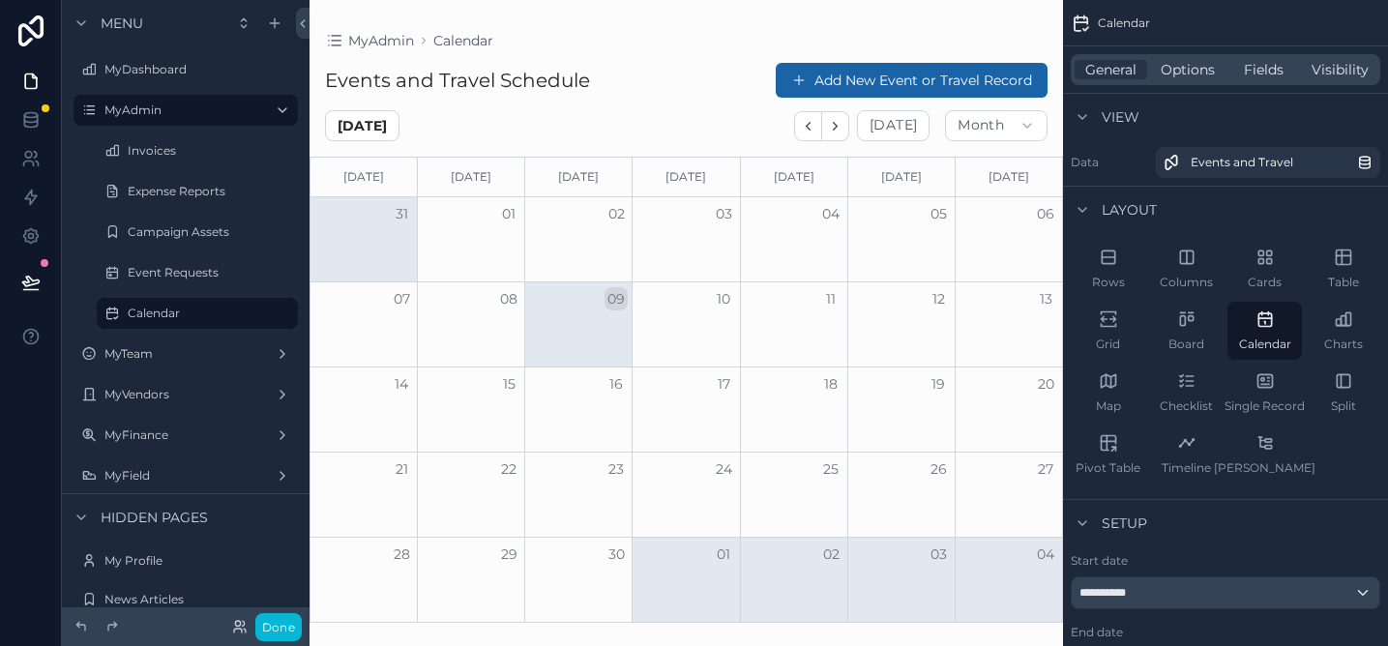
click at [1001, 83] on div "scrollable content" at bounding box center [687, 323] width 754 height 646
click at [956, 71] on button "Add New Event or Travel Record" at bounding box center [912, 80] width 272 height 35
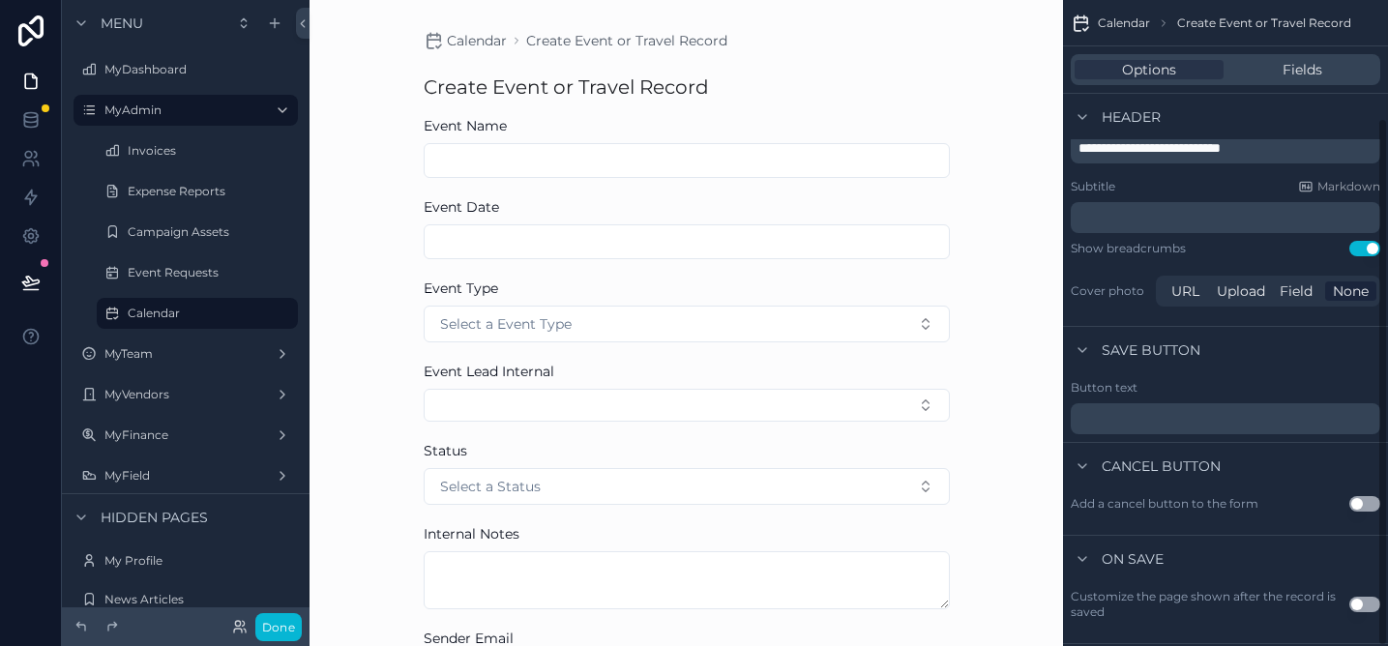
scroll to position [143, 0]
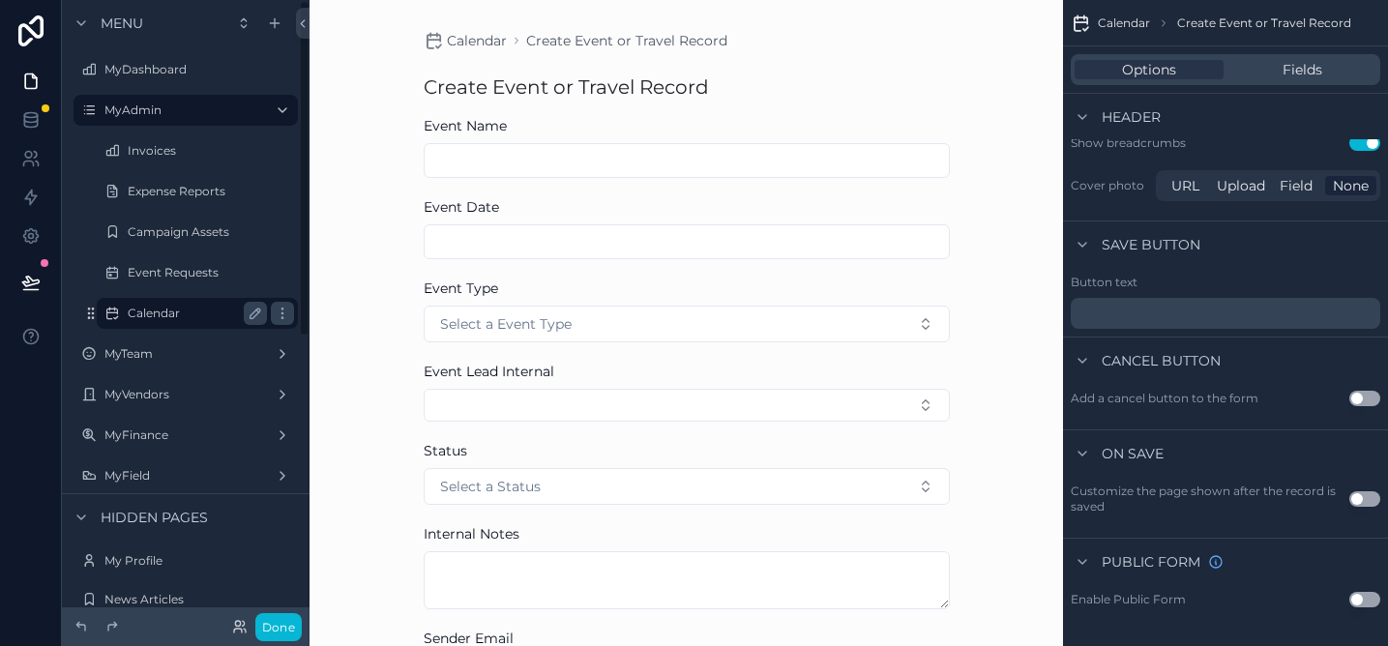
click at [154, 316] on label "Calendar" at bounding box center [194, 313] width 132 height 15
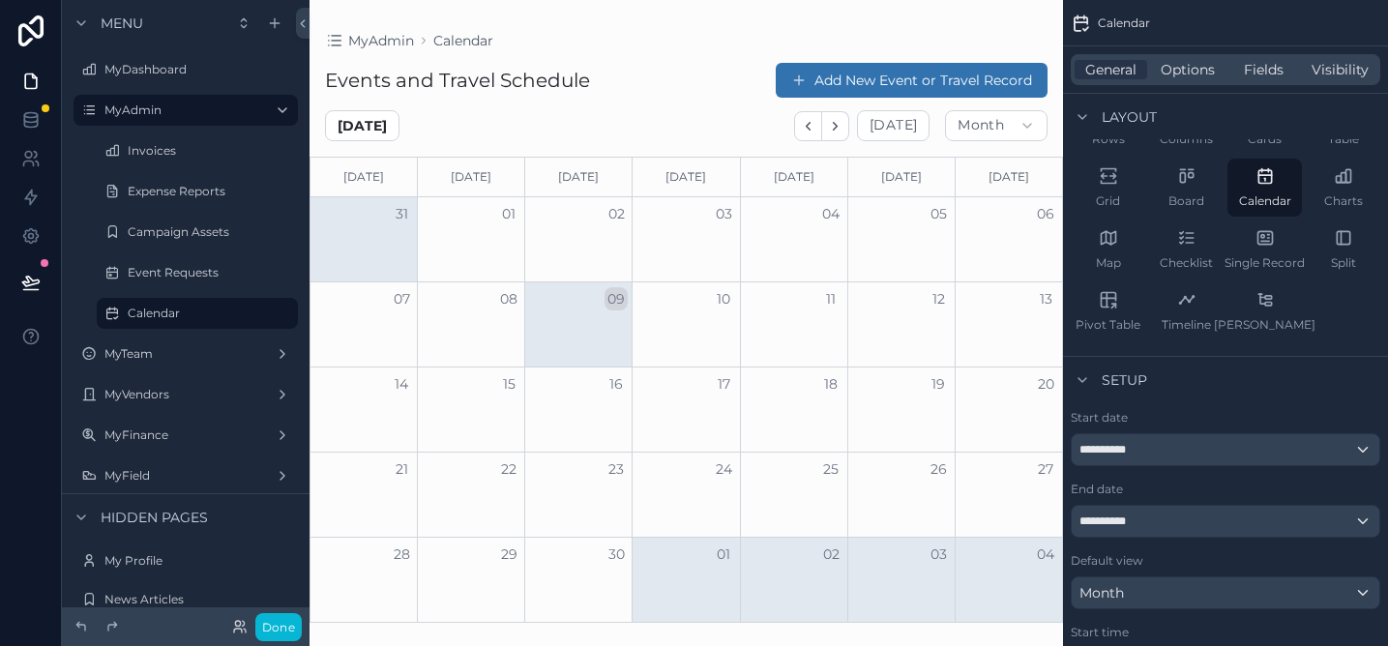
click at [880, 74] on button "Add New Event or Travel Record" at bounding box center [912, 80] width 272 height 35
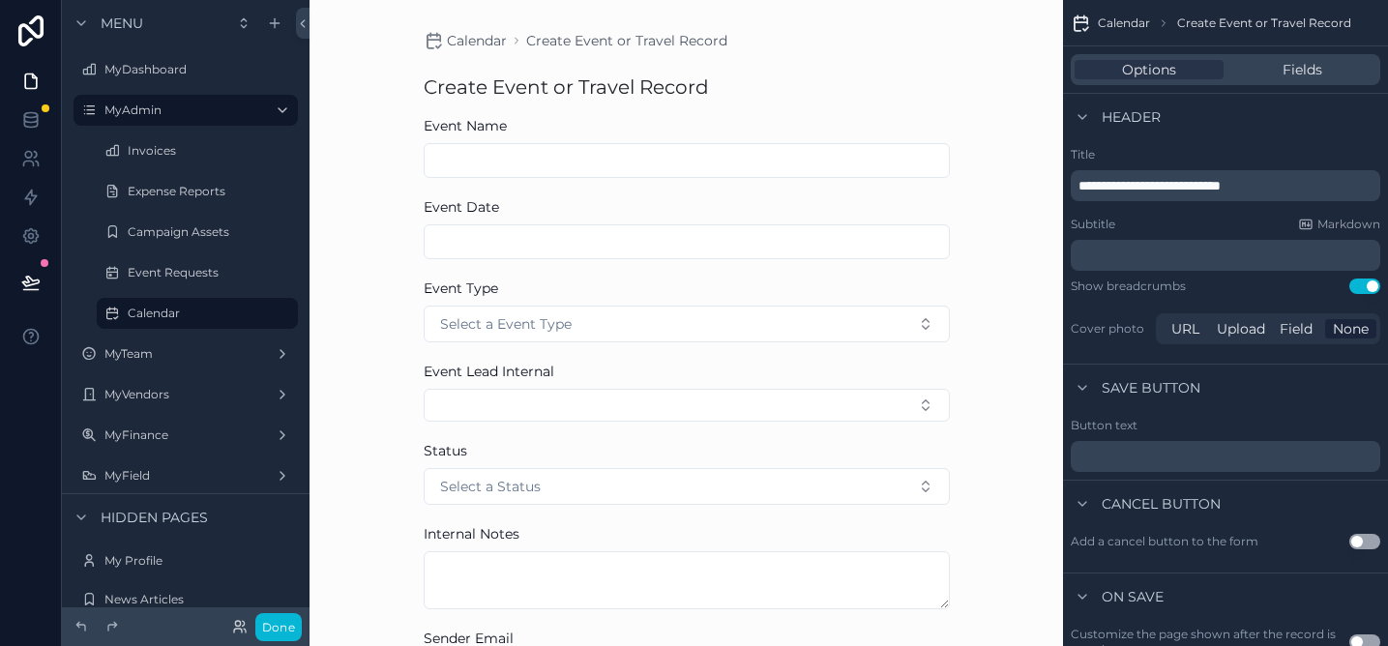
scroll to position [143, 0]
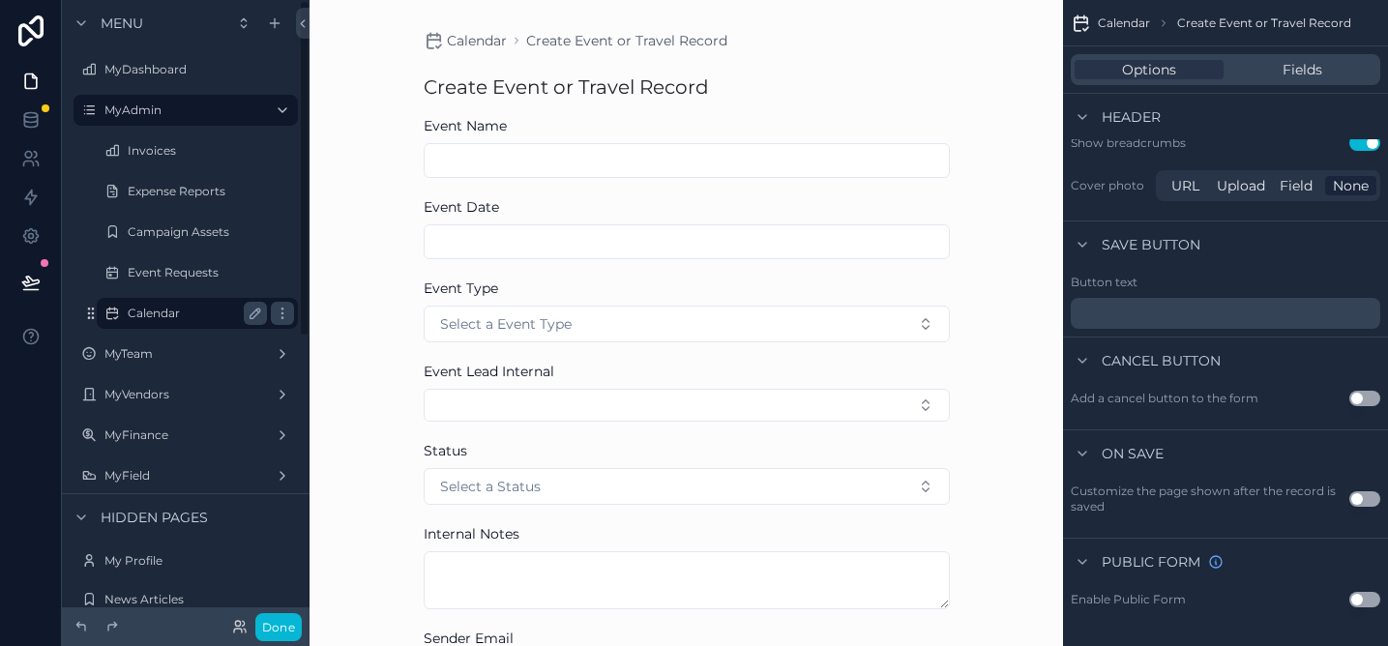
click at [165, 306] on label "Calendar" at bounding box center [194, 313] width 132 height 15
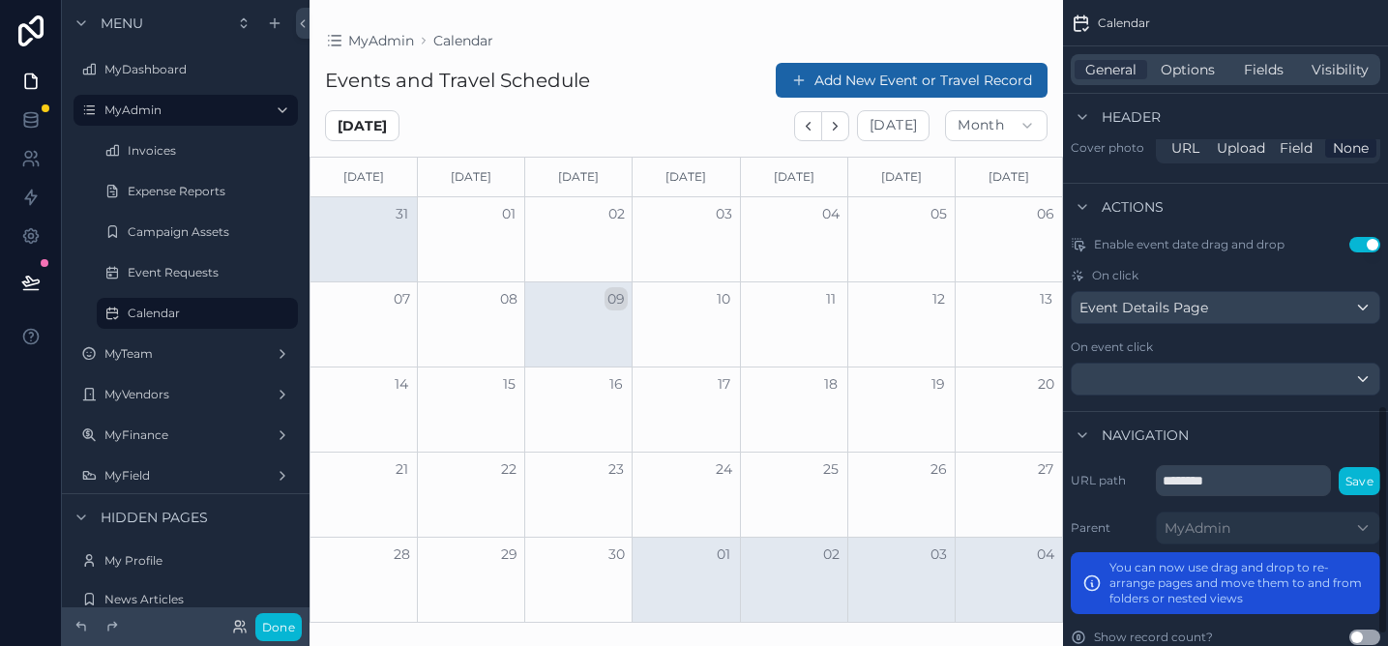
scroll to position [1133, 0]
click at [1235, 291] on div "On click Event Details Page" at bounding box center [1226, 298] width 310 height 56
click at [1235, 300] on div "Event Details Page" at bounding box center [1226, 309] width 308 height 31
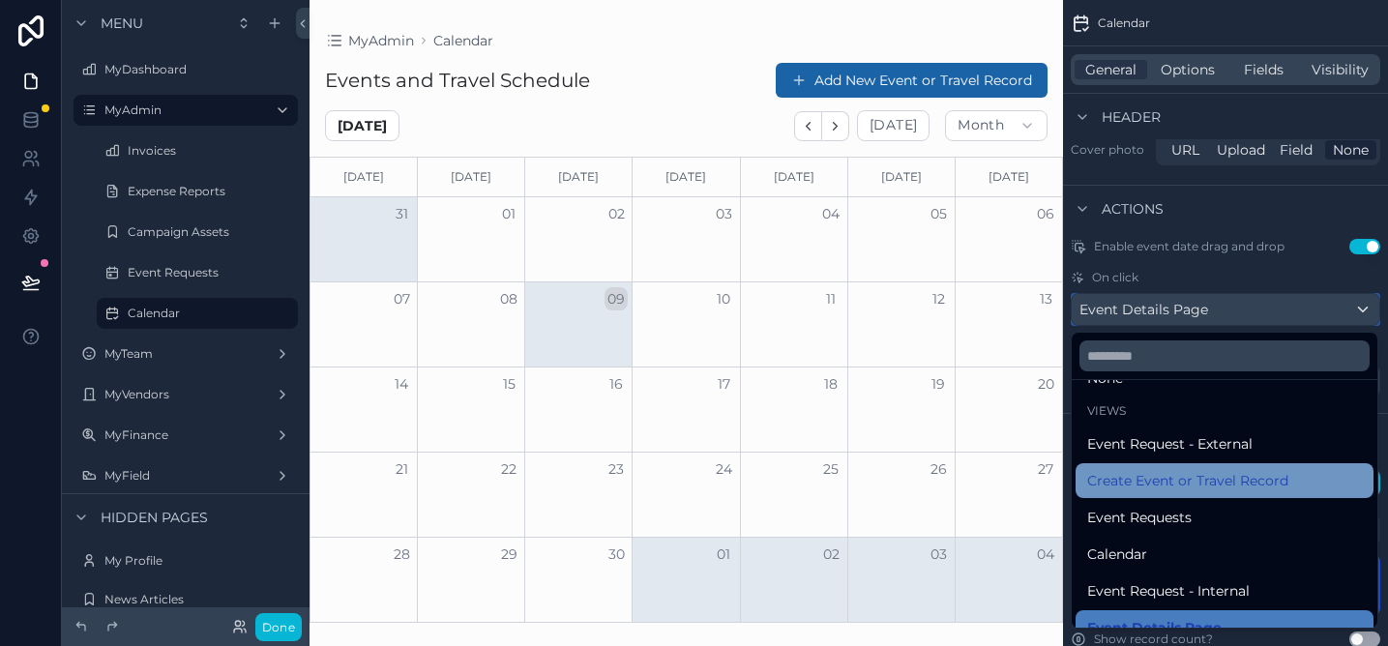
scroll to position [93, 0]
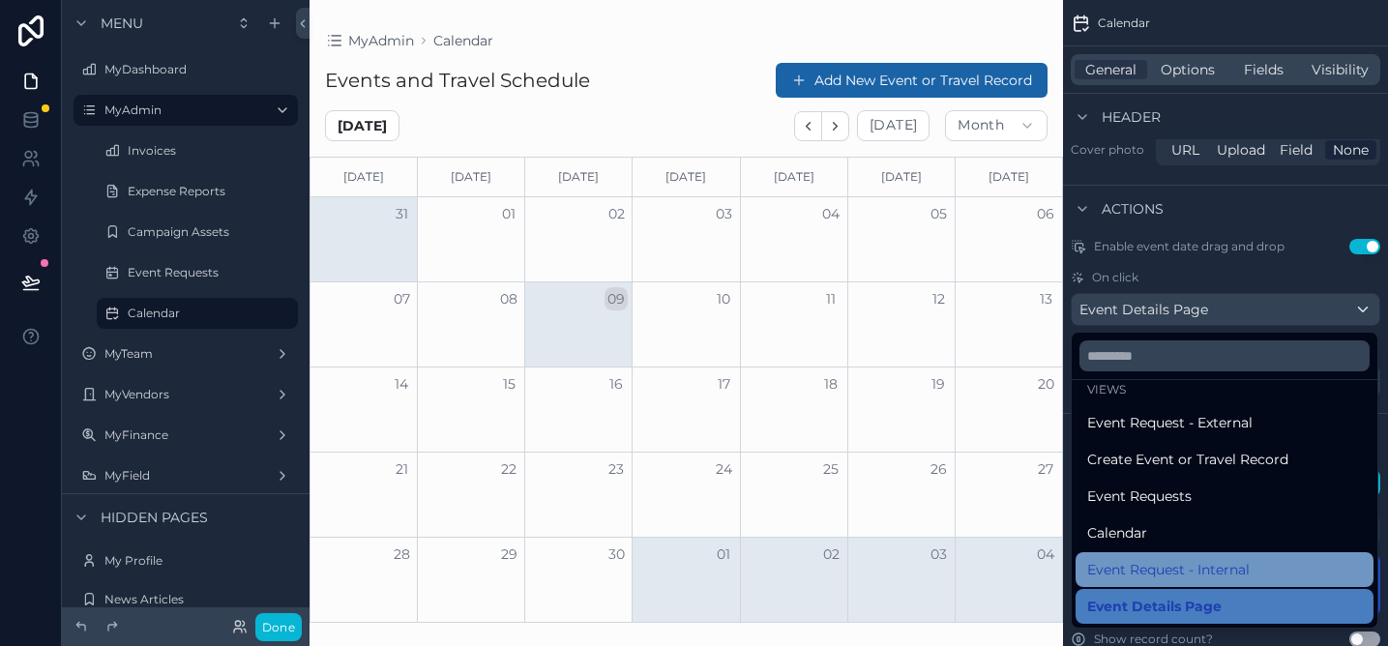
click at [1231, 569] on span "Event Request - Internal" at bounding box center [1168, 569] width 163 height 23
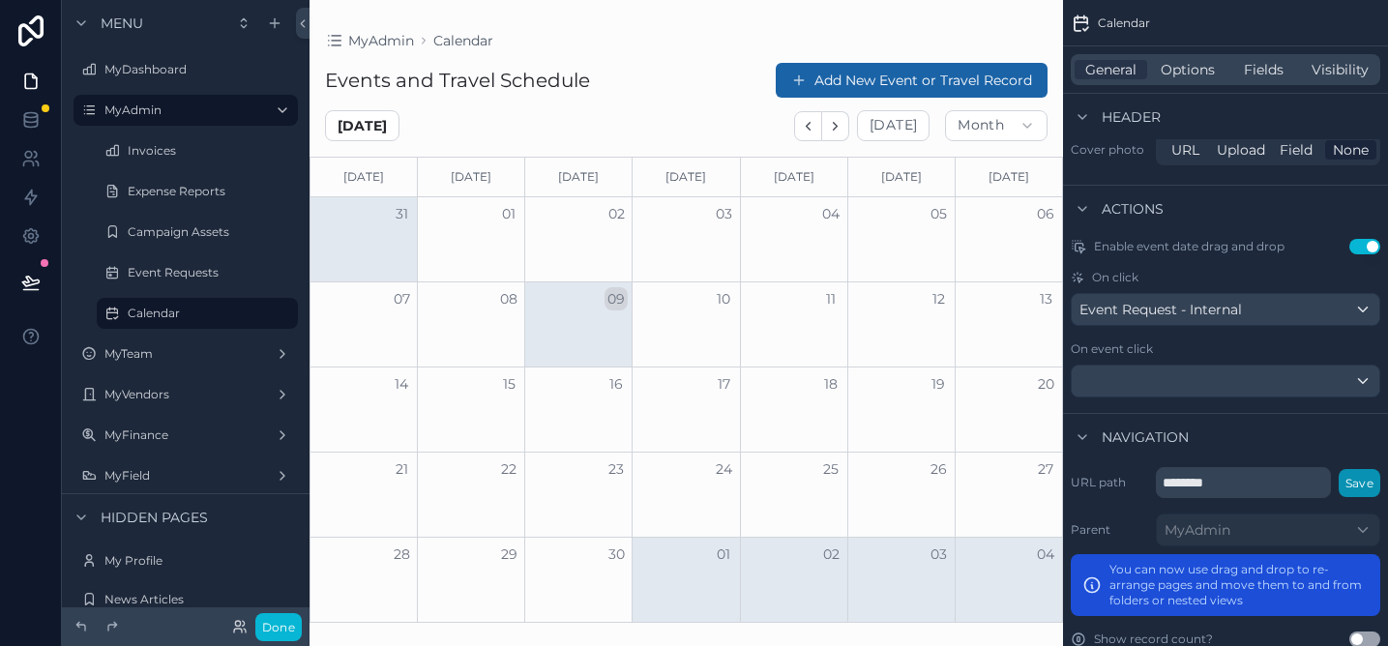
click at [1360, 476] on button "Save" at bounding box center [1360, 483] width 42 height 28
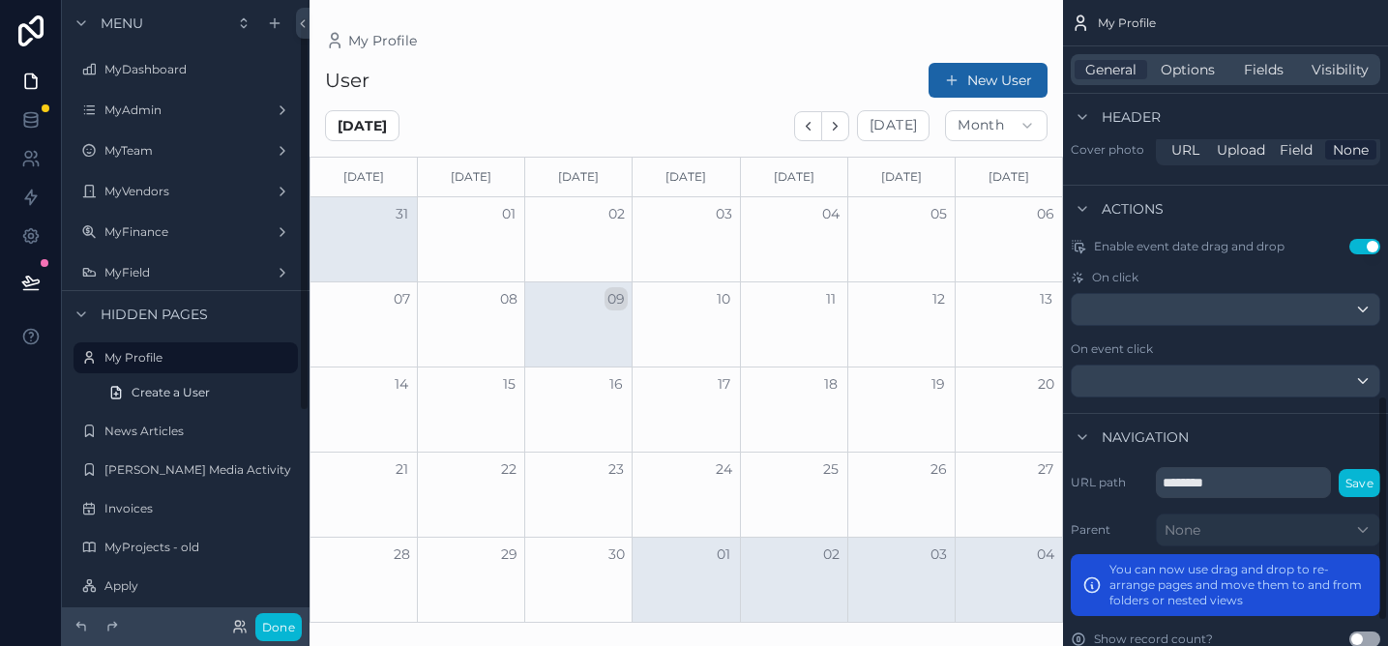
scroll to position [27, 0]
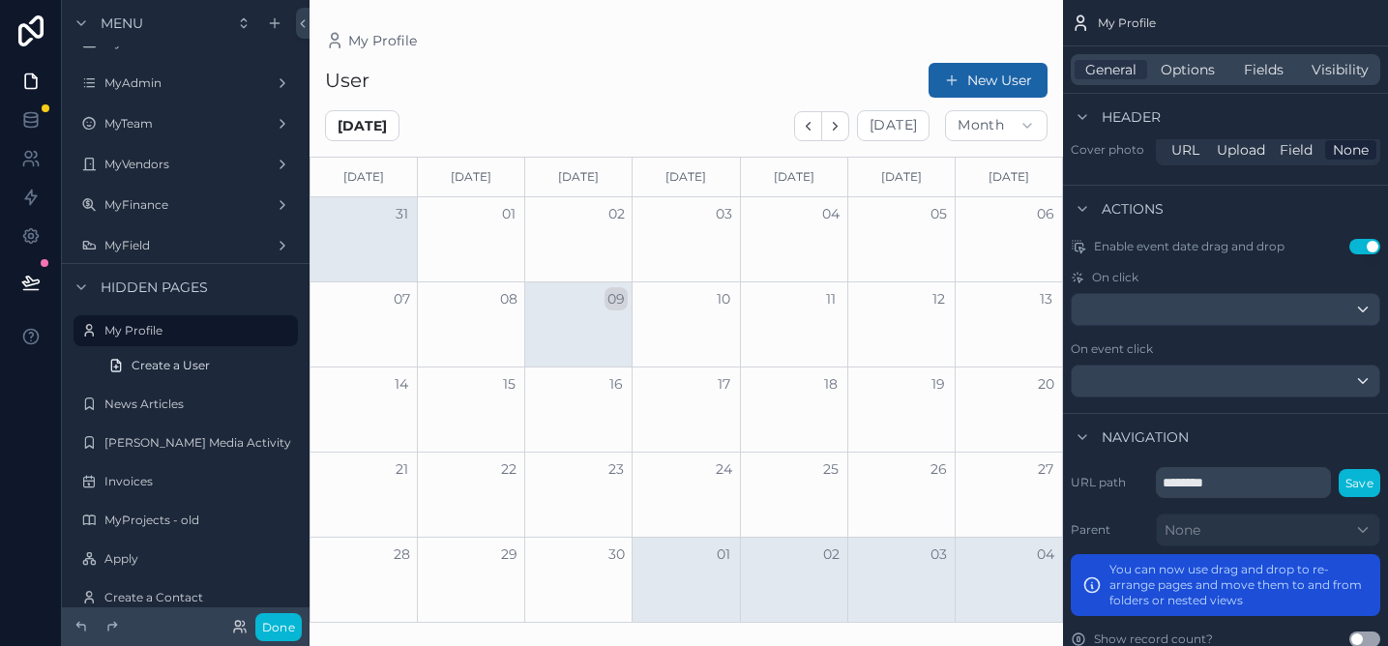
click at [995, 78] on div "scrollable content" at bounding box center [687, 323] width 754 height 646
click at [987, 90] on button "New User" at bounding box center [988, 80] width 119 height 35
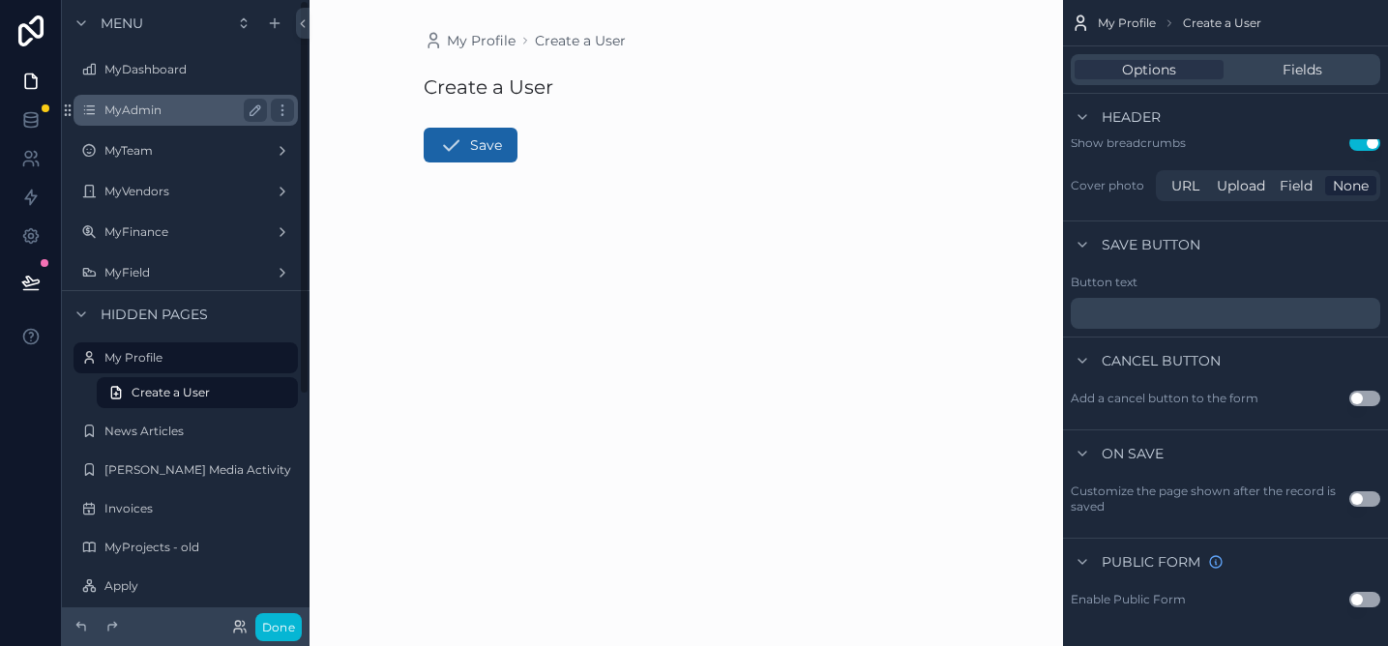
scroll to position [1, 0]
click at [147, 121] on div "MyAdmin" at bounding box center [185, 109] width 217 height 31
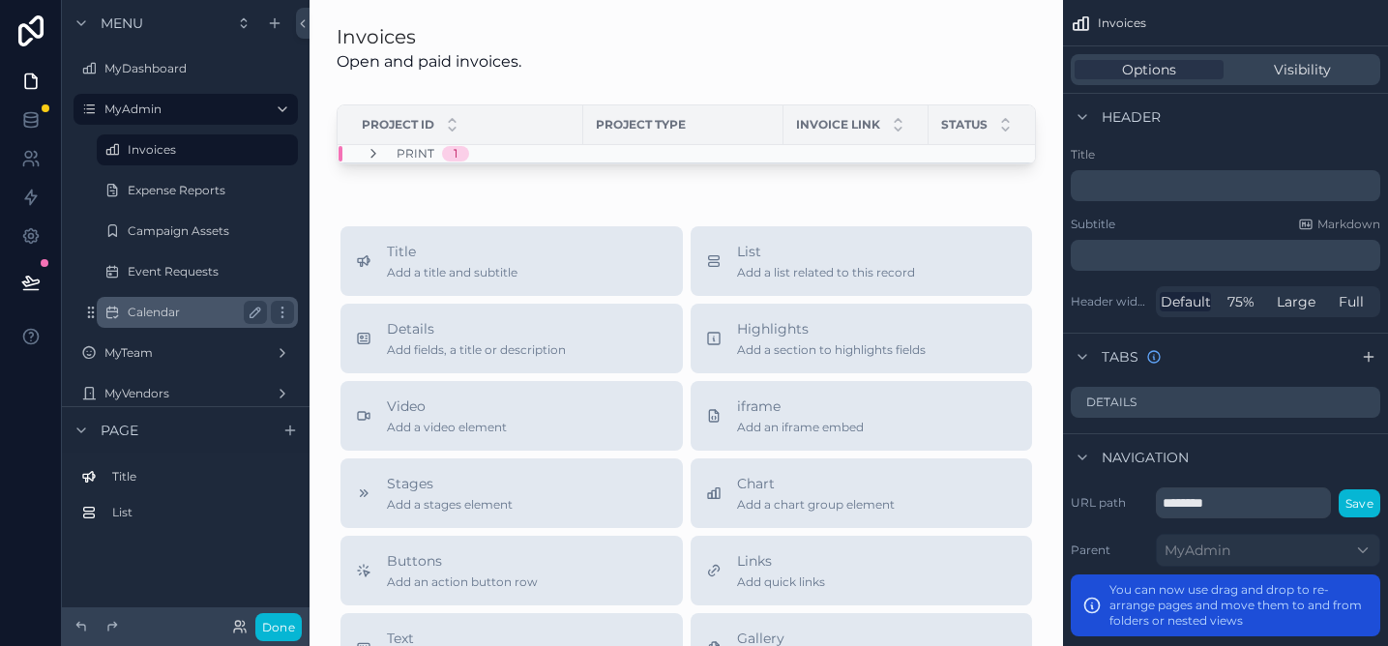
click at [165, 305] on label "Calendar" at bounding box center [194, 312] width 132 height 15
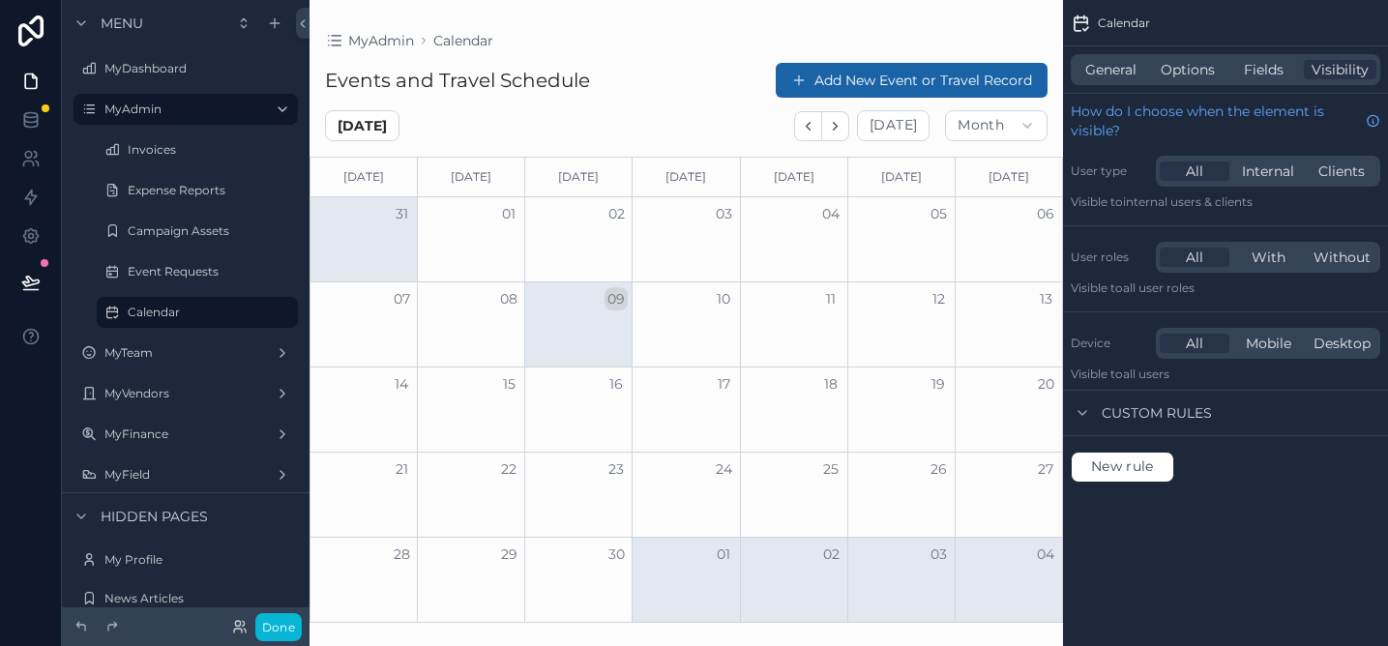
click at [1099, 51] on div "General Options Fields Visibility" at bounding box center [1225, 69] width 325 height 46
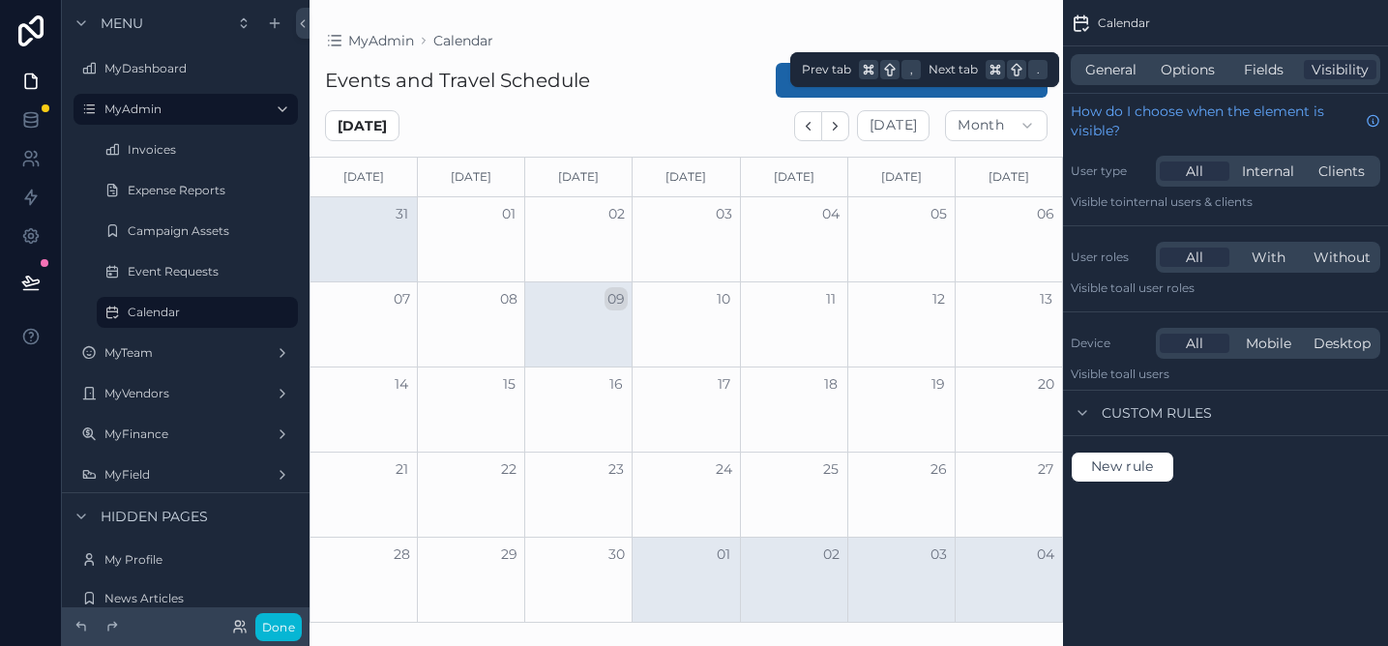
click at [1100, 80] on div "General Options Fields Visibility" at bounding box center [1226, 69] width 310 height 31
click at [1100, 64] on span "General" at bounding box center [1110, 69] width 51 height 19
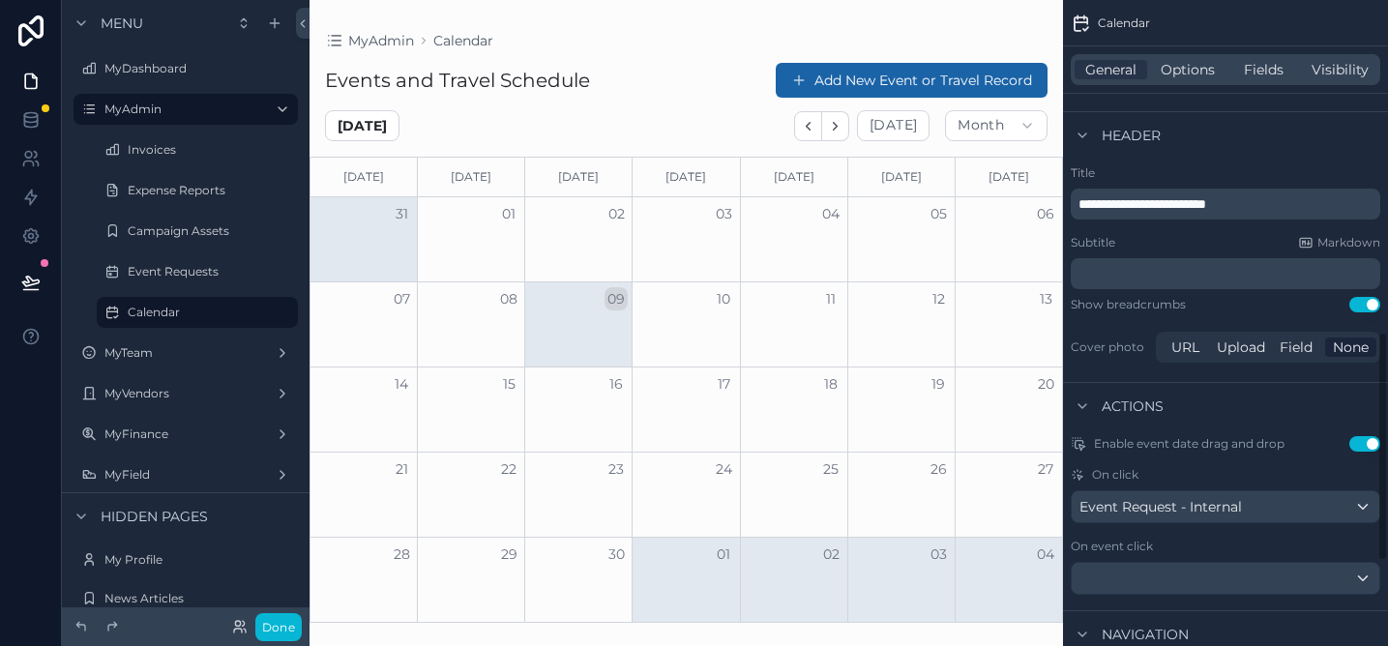
scroll to position [933, 0]
click at [911, 84] on div "scrollable content" at bounding box center [687, 323] width 754 height 646
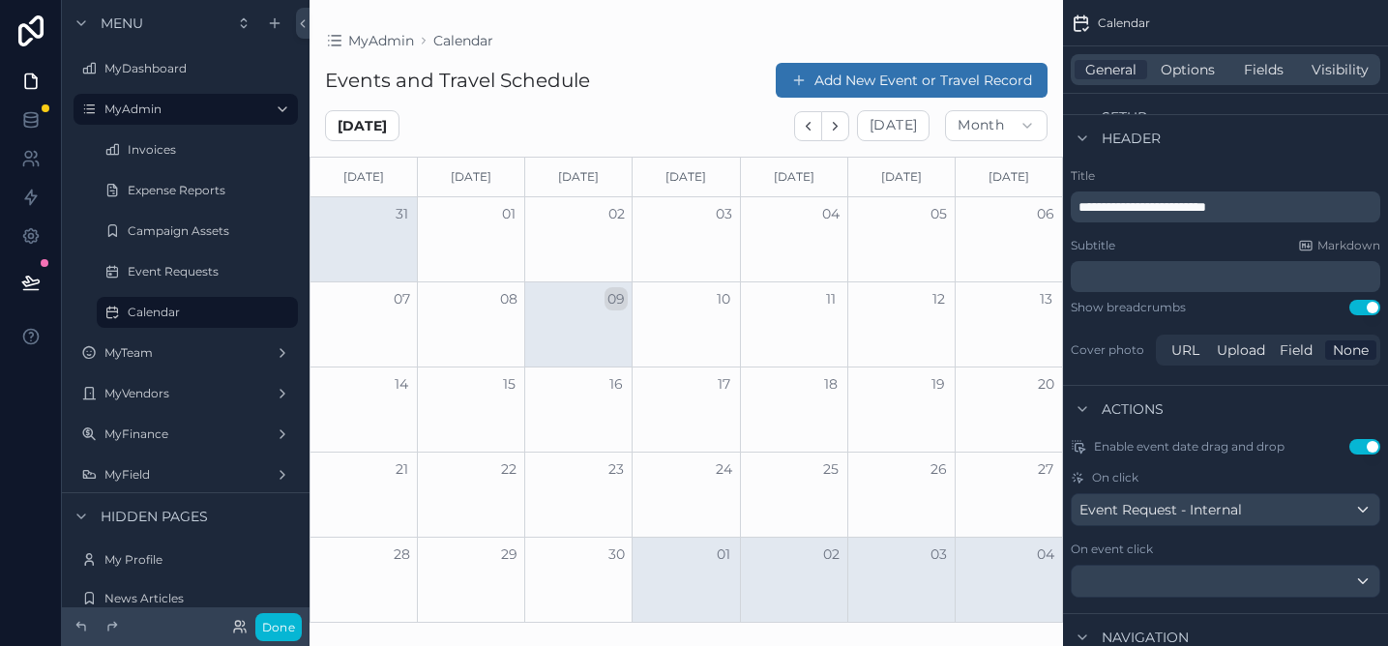
click at [899, 79] on button "Add New Event or Travel Record" at bounding box center [912, 80] width 272 height 35
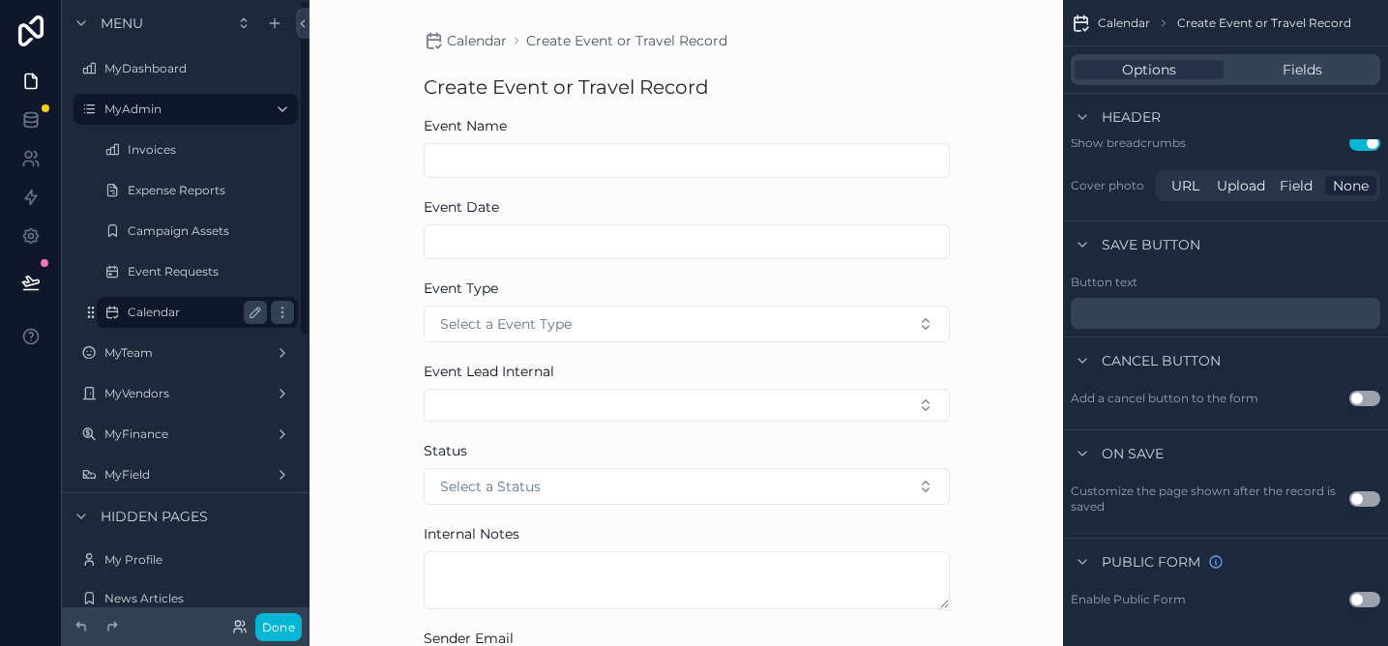
click at [141, 321] on div "Calendar" at bounding box center [197, 312] width 139 height 23
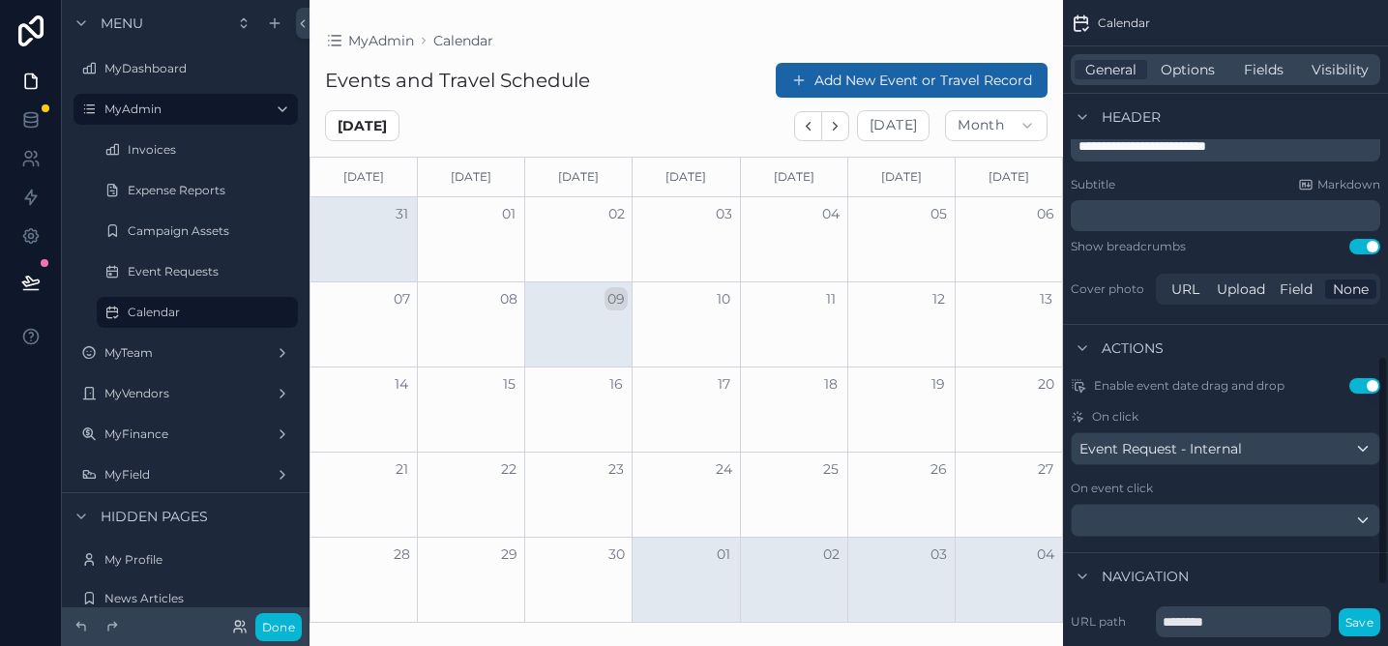
scroll to position [1010, 0]
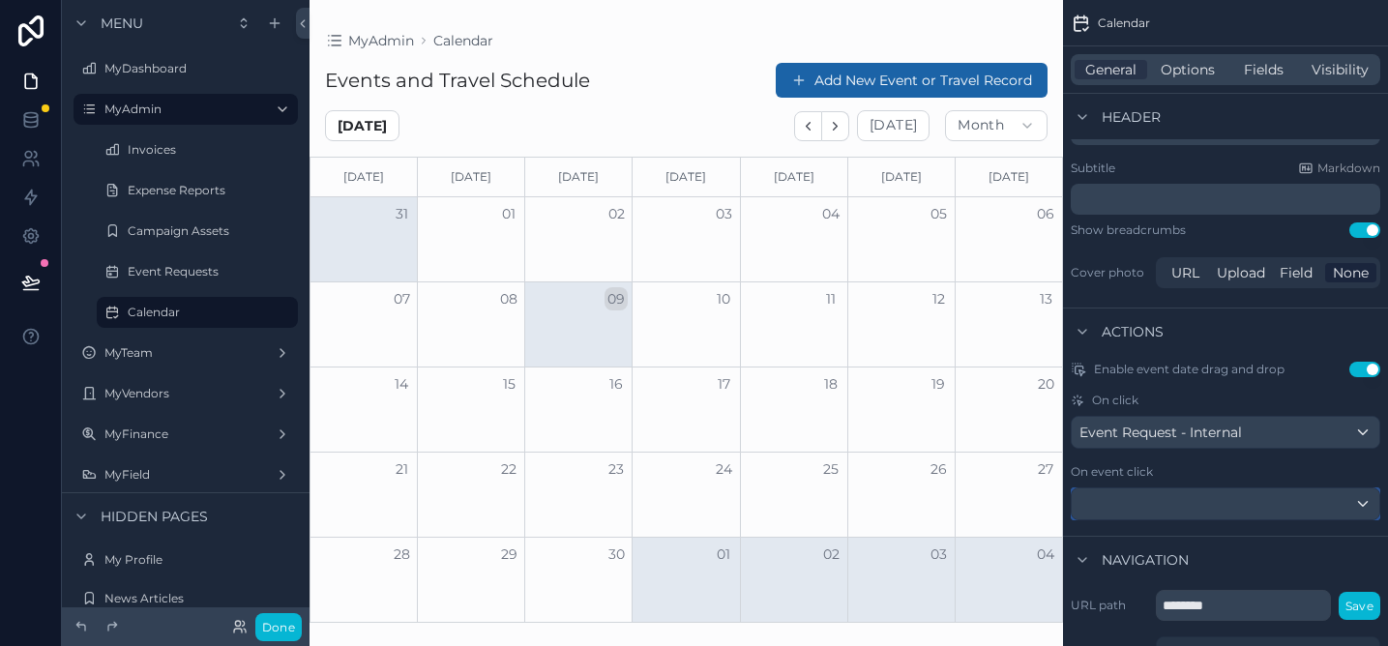
click at [1161, 500] on div "scrollable content" at bounding box center [1226, 504] width 308 height 31
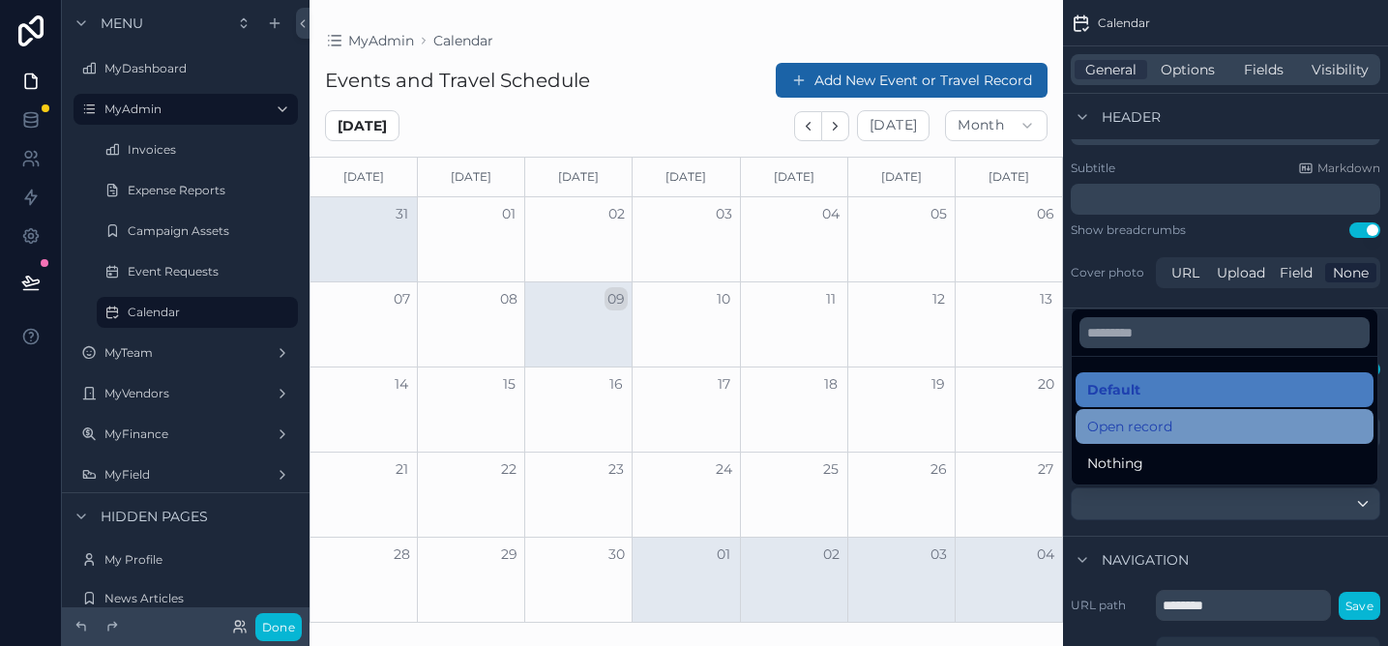
click at [1145, 425] on span "Open record" at bounding box center [1129, 426] width 85 height 23
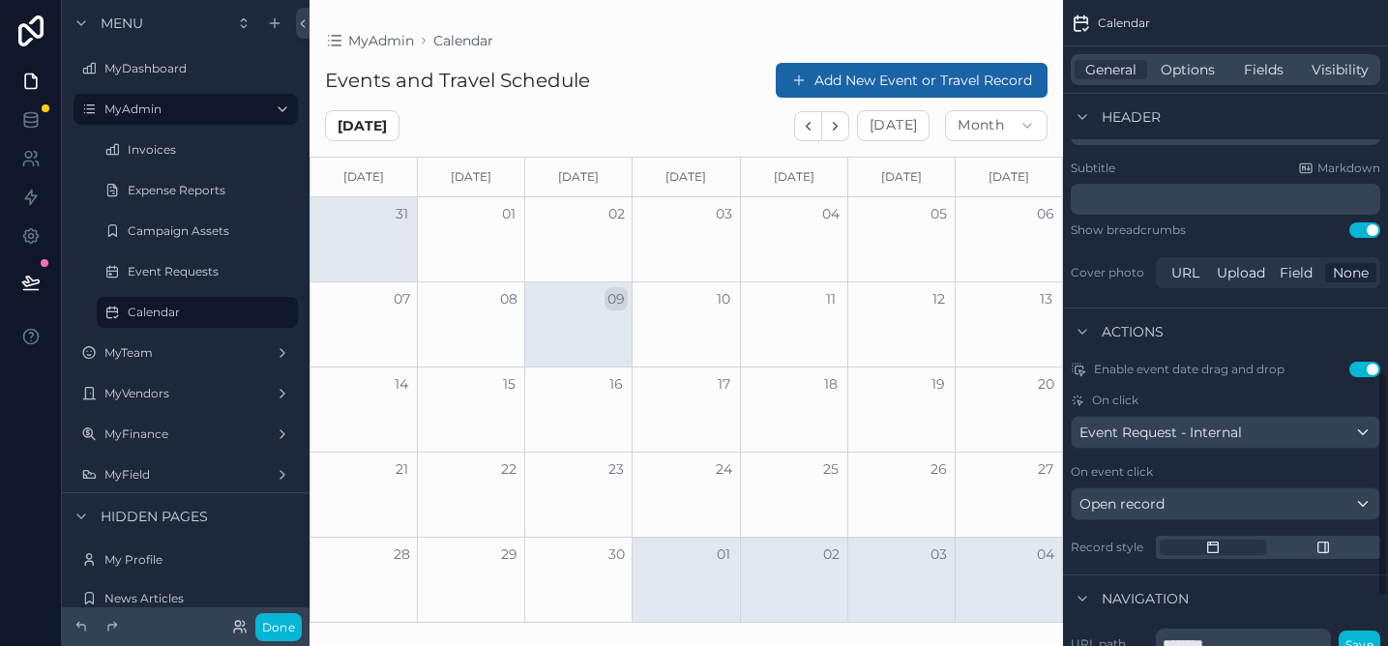
scroll to position [1211, 0]
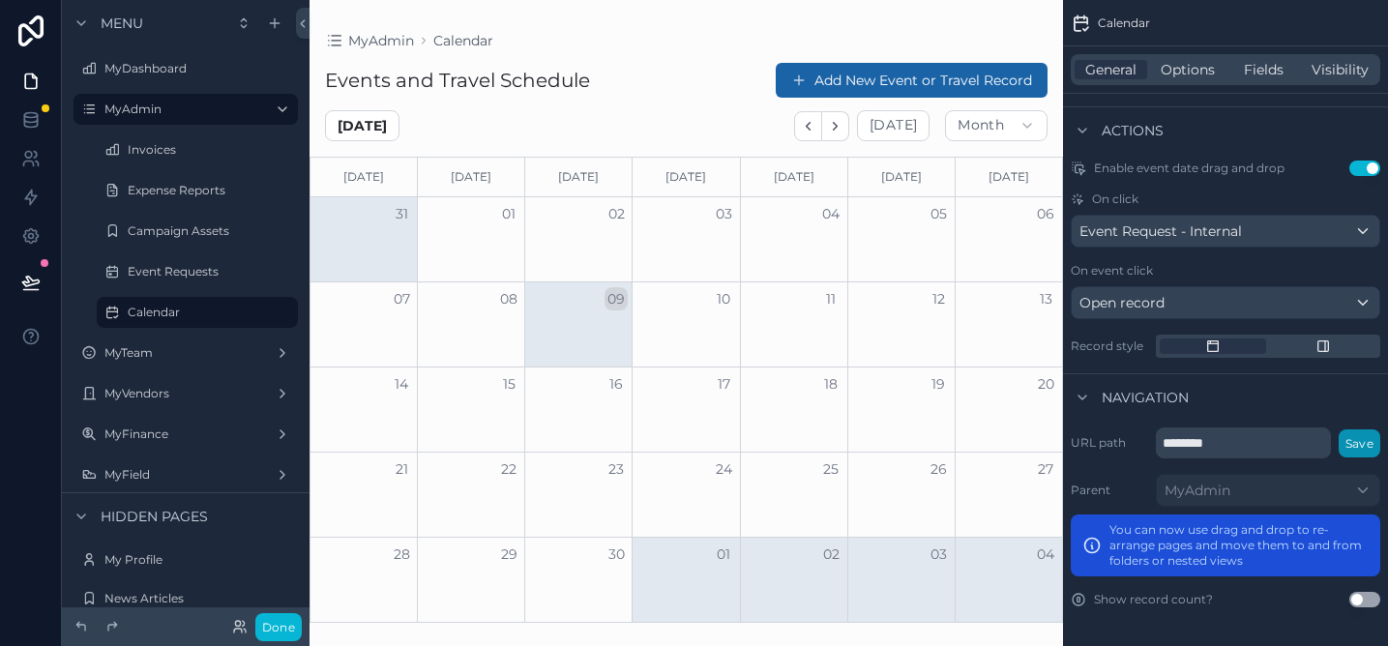
click at [1372, 443] on button "Save" at bounding box center [1360, 444] width 42 height 28
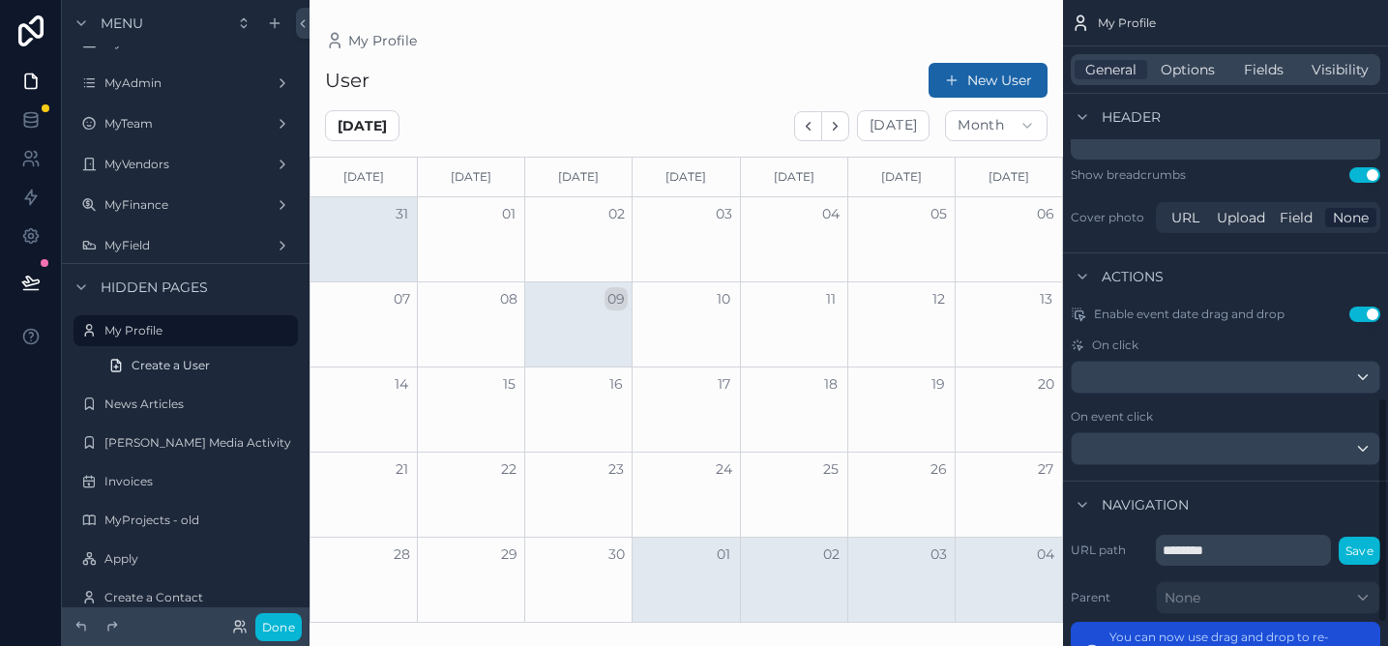
scroll to position [1048, 0]
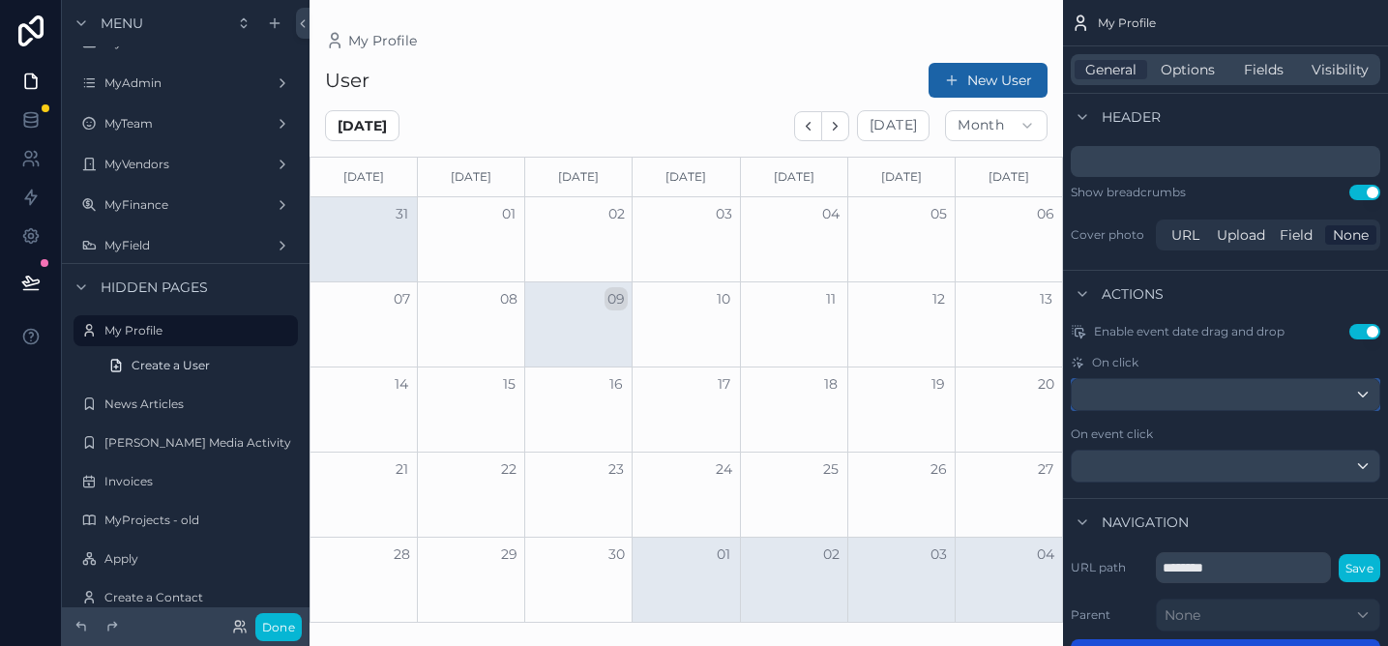
click at [1241, 389] on div "scrollable content" at bounding box center [1226, 394] width 308 height 31
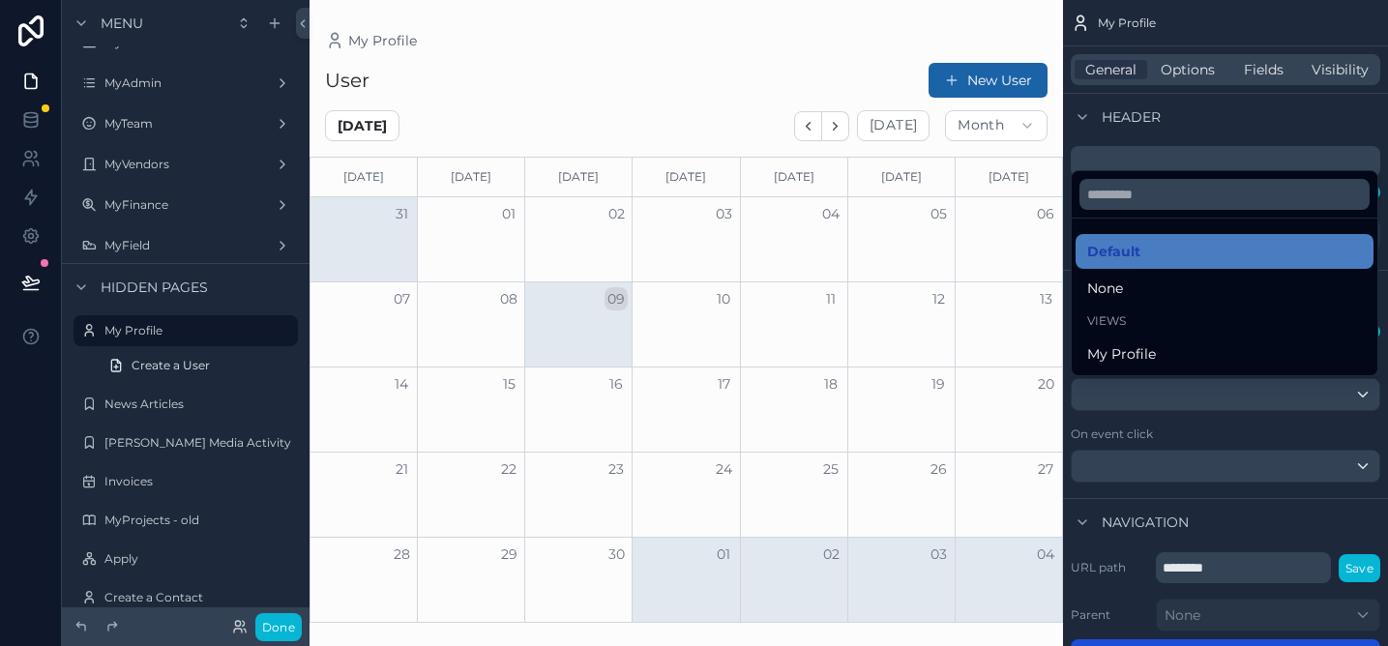
click at [1195, 410] on div "scrollable content" at bounding box center [694, 323] width 1388 height 646
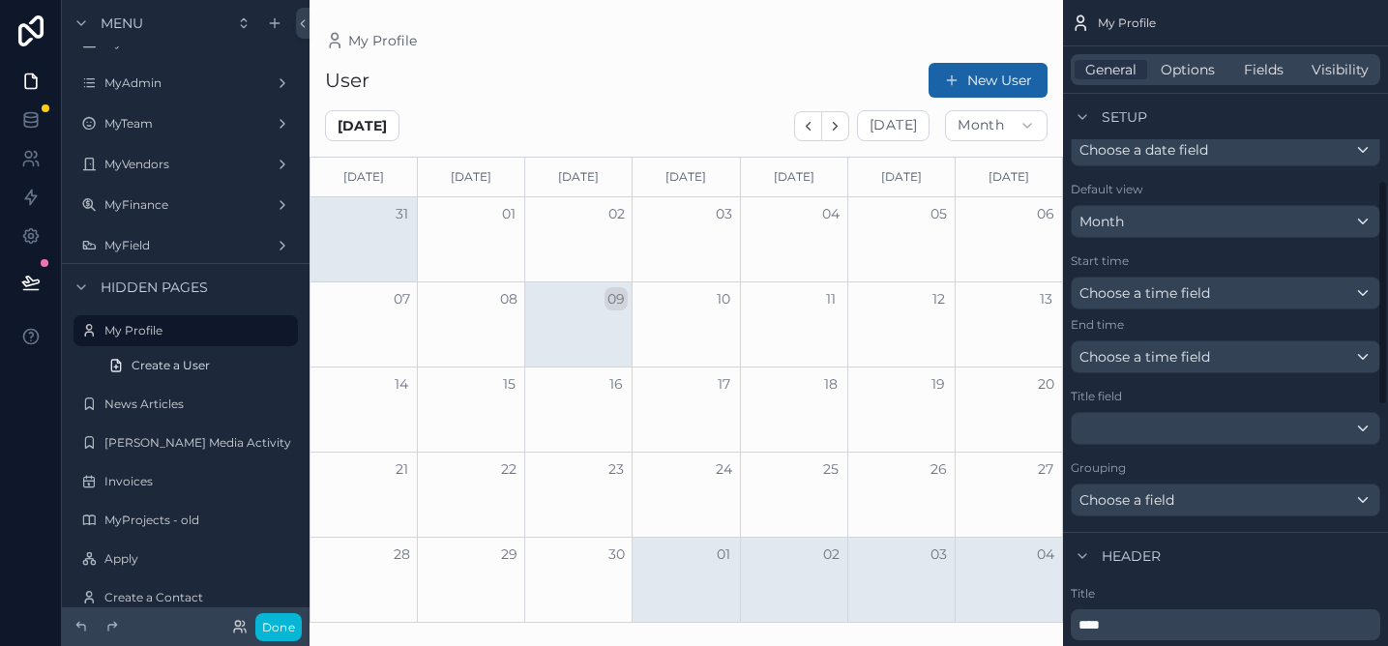
scroll to position [511, 0]
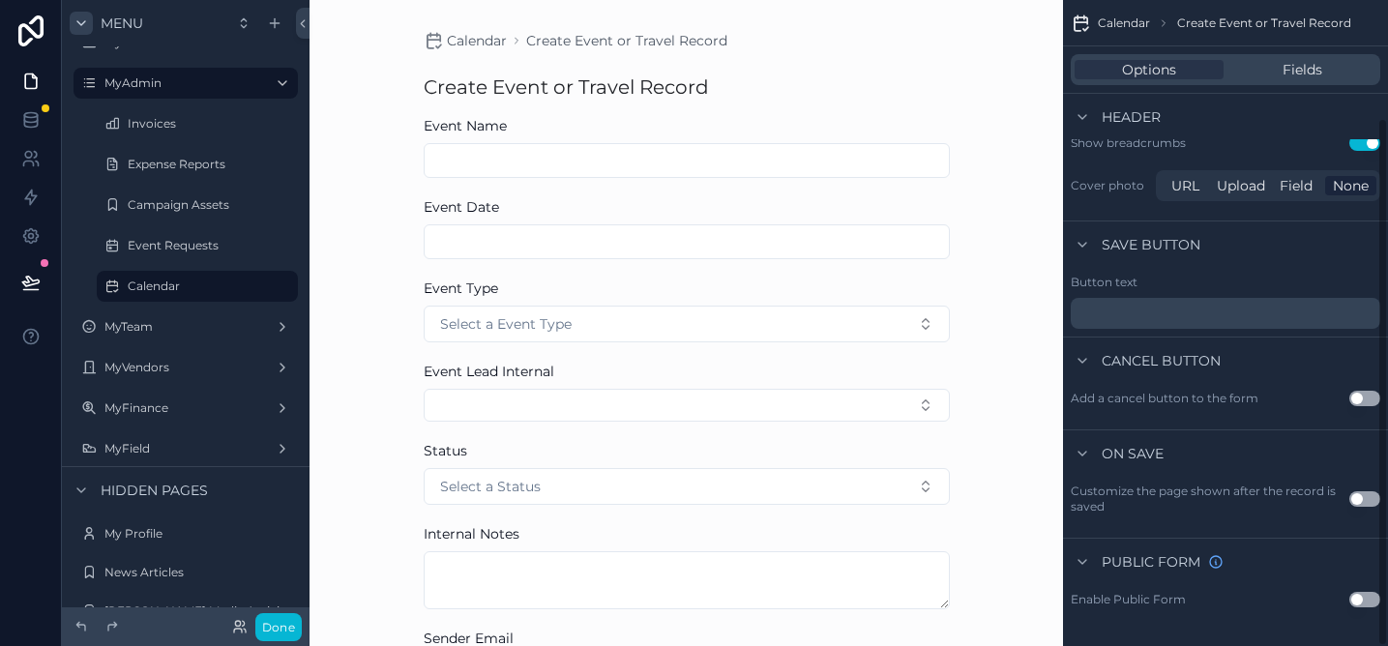
scroll to position [143, 0]
click at [172, 279] on label "Calendar" at bounding box center [194, 286] width 132 height 15
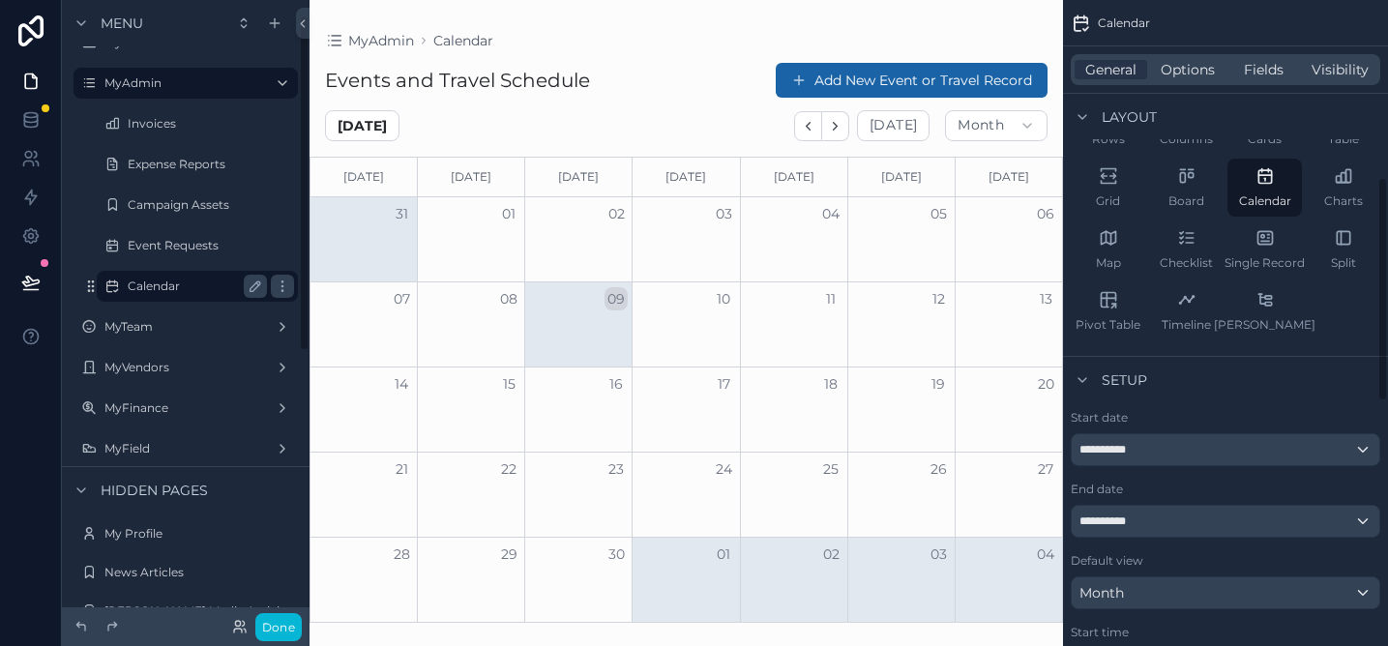
scroll to position [511, 0]
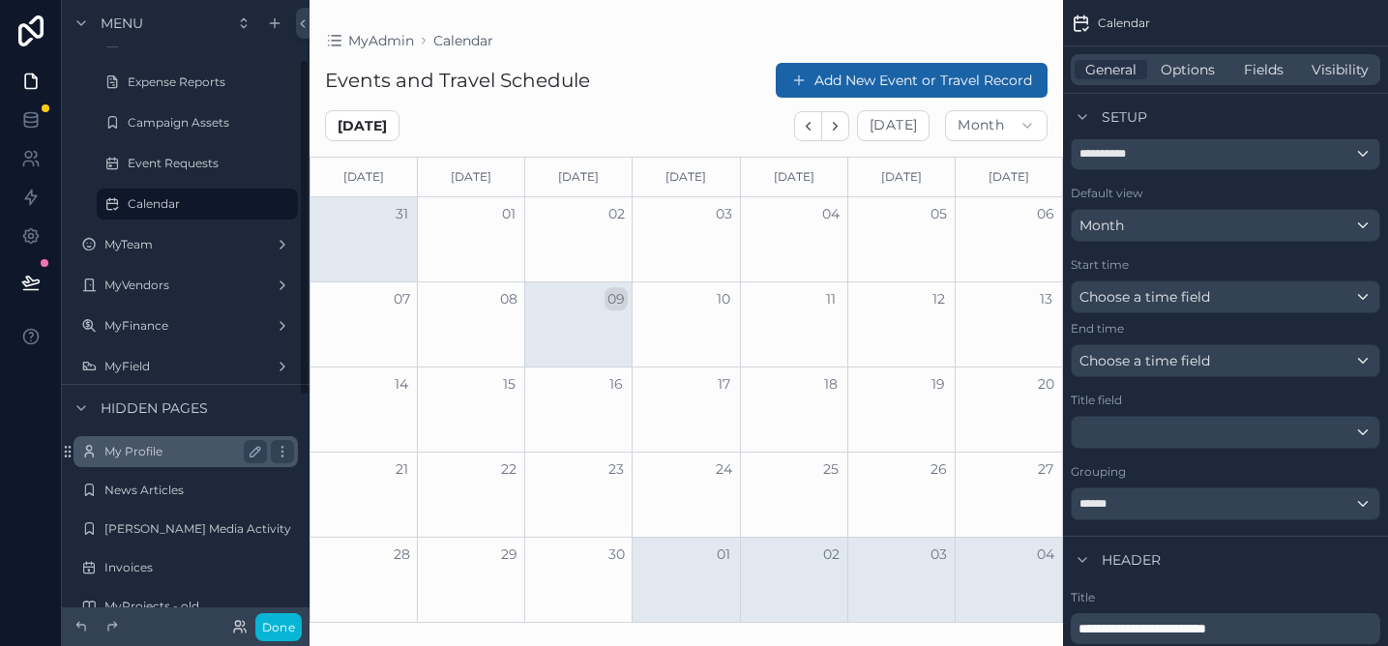
click at [159, 448] on label "My Profile" at bounding box center [181, 451] width 155 height 15
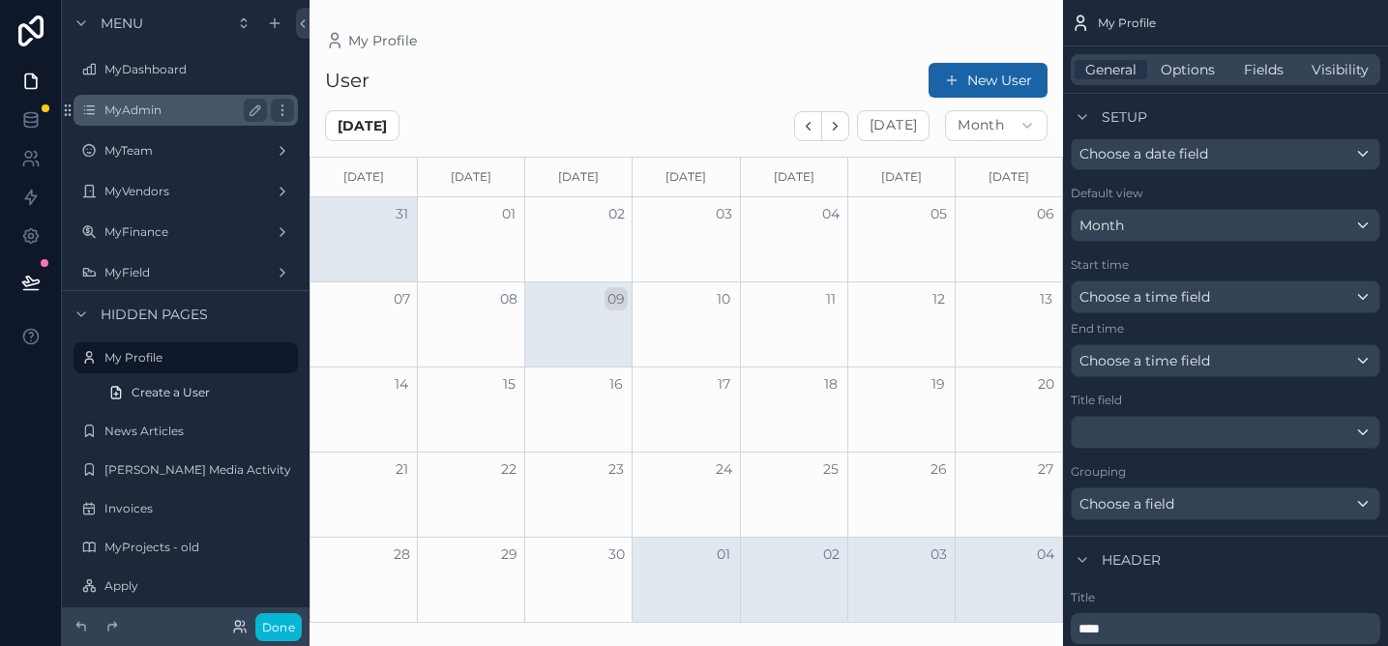
click at [157, 108] on label "MyAdmin" at bounding box center [181, 110] width 155 height 15
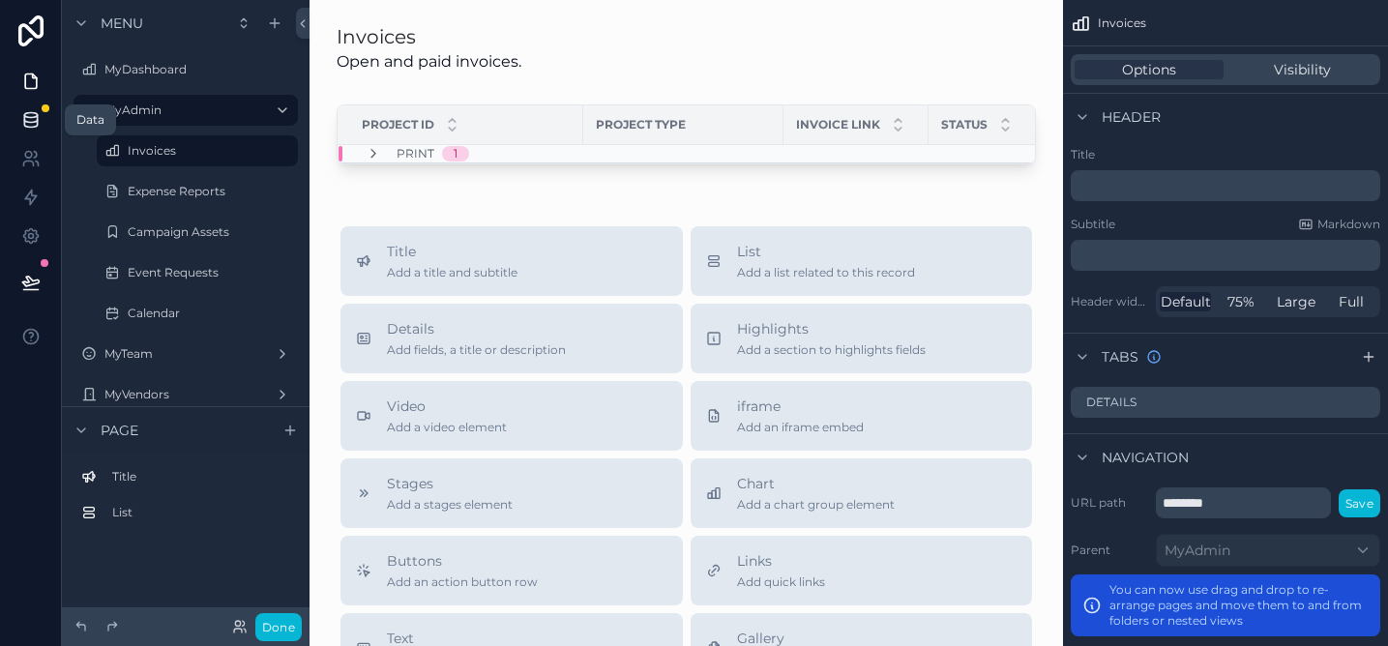
click at [45, 123] on link at bounding box center [30, 120] width 61 height 39
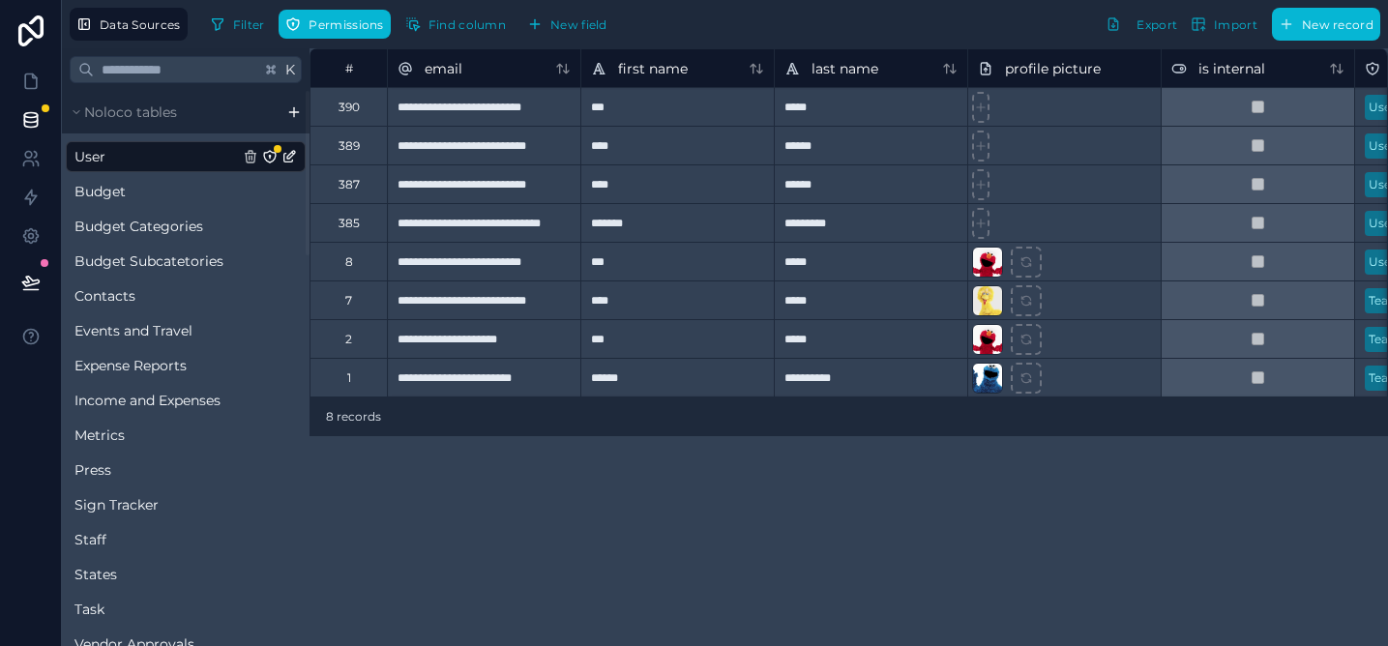
click at [286, 159] on icon "User" at bounding box center [289, 156] width 15 height 15
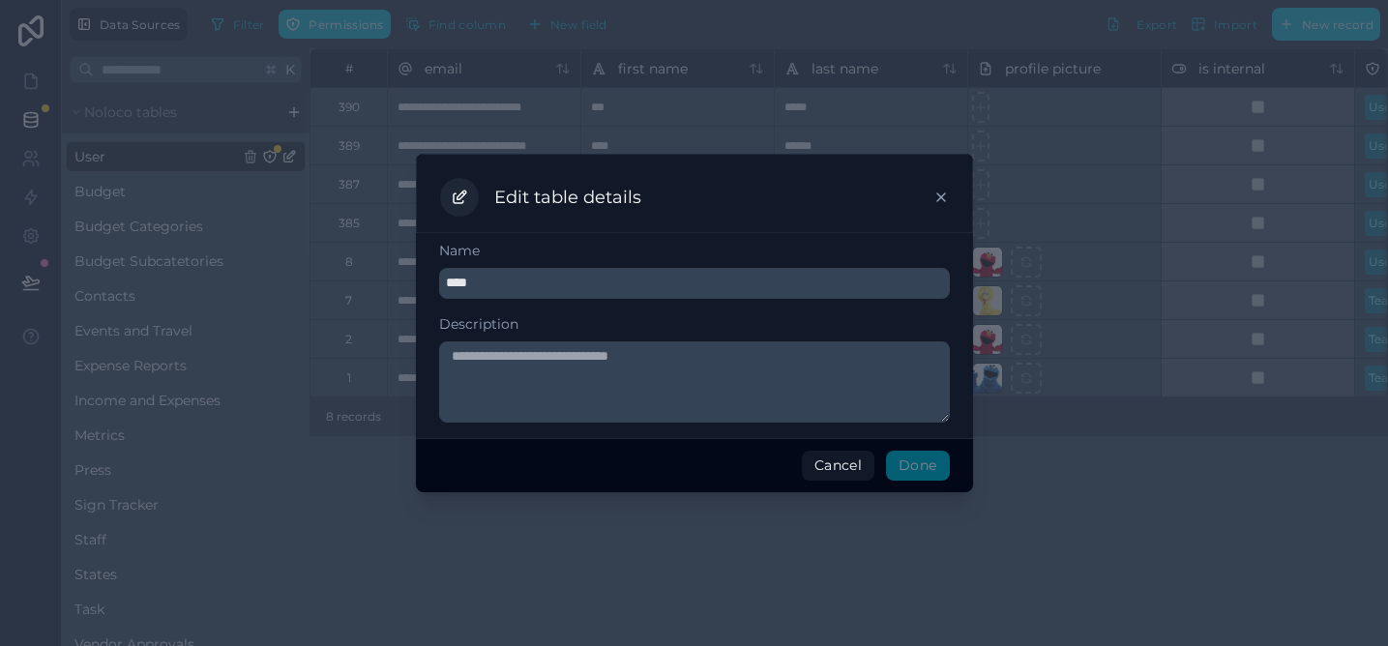
click at [932, 200] on div "Edit table details" at bounding box center [694, 197] width 509 height 39
click at [939, 200] on icon at bounding box center [941, 197] width 15 height 15
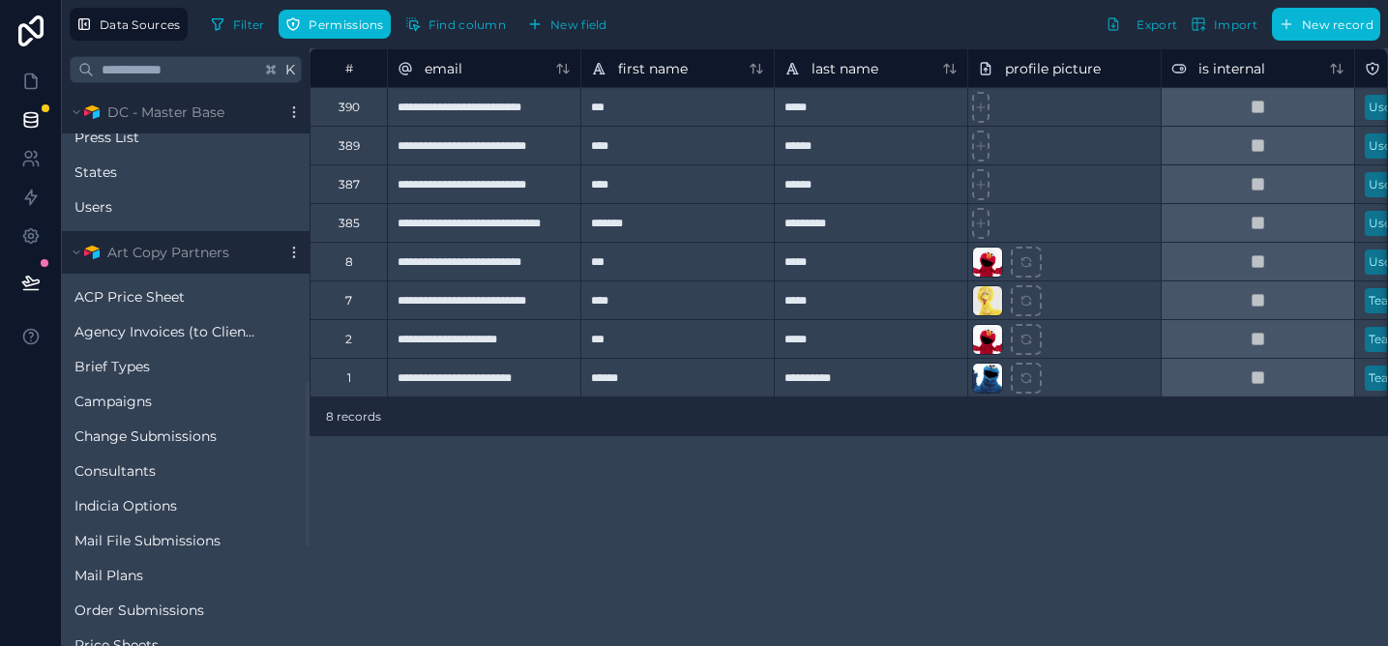
scroll to position [978, 0]
click at [294, 264] on div "Art Copy Partners" at bounding box center [186, 254] width 248 height 43
click at [292, 244] on div "Art Copy Partners" at bounding box center [186, 254] width 248 height 43
click at [294, 255] on icon at bounding box center [293, 254] width 15 height 15
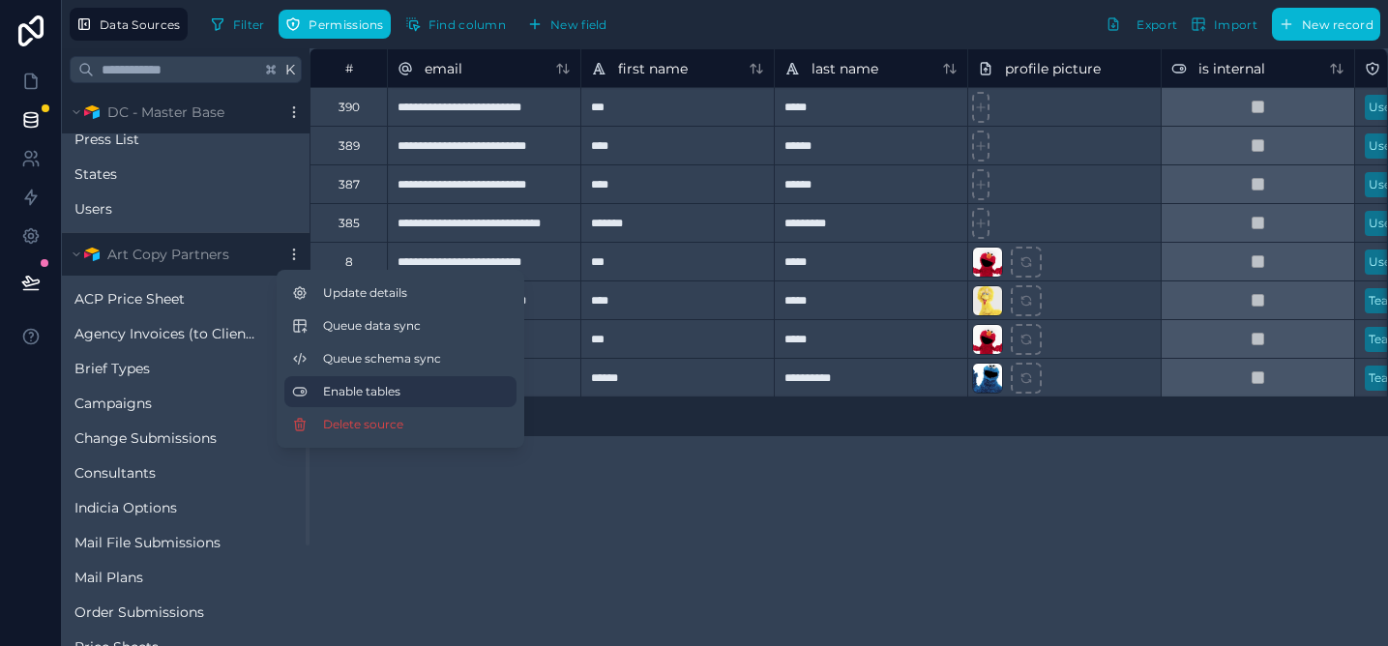
click at [336, 385] on span "Enable tables" at bounding box center [416, 391] width 186 height 15
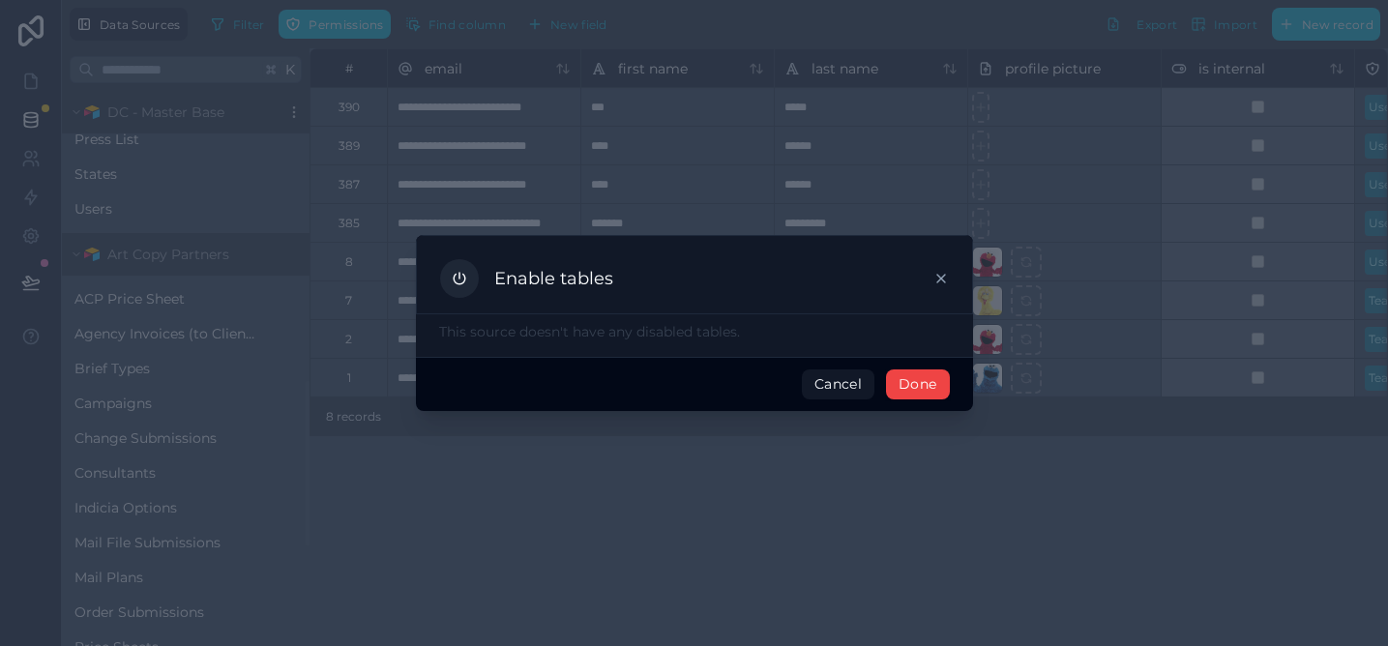
click at [635, 341] on div "This source doesn't have any disabled tables." at bounding box center [694, 335] width 557 height 43
click at [601, 330] on p "This source doesn't have any disabled tables." at bounding box center [694, 331] width 511 height 19
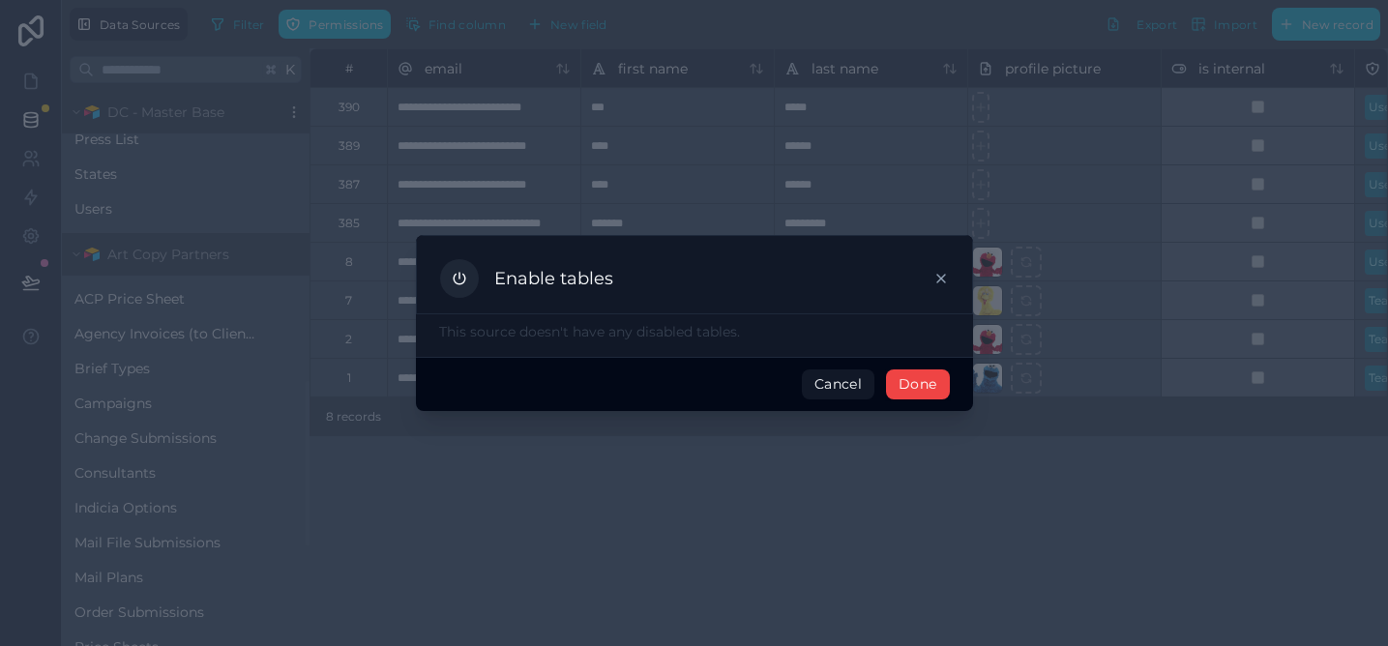
click at [934, 276] on icon at bounding box center [941, 278] width 15 height 15
